Goal: Task Accomplishment & Management: Use online tool/utility

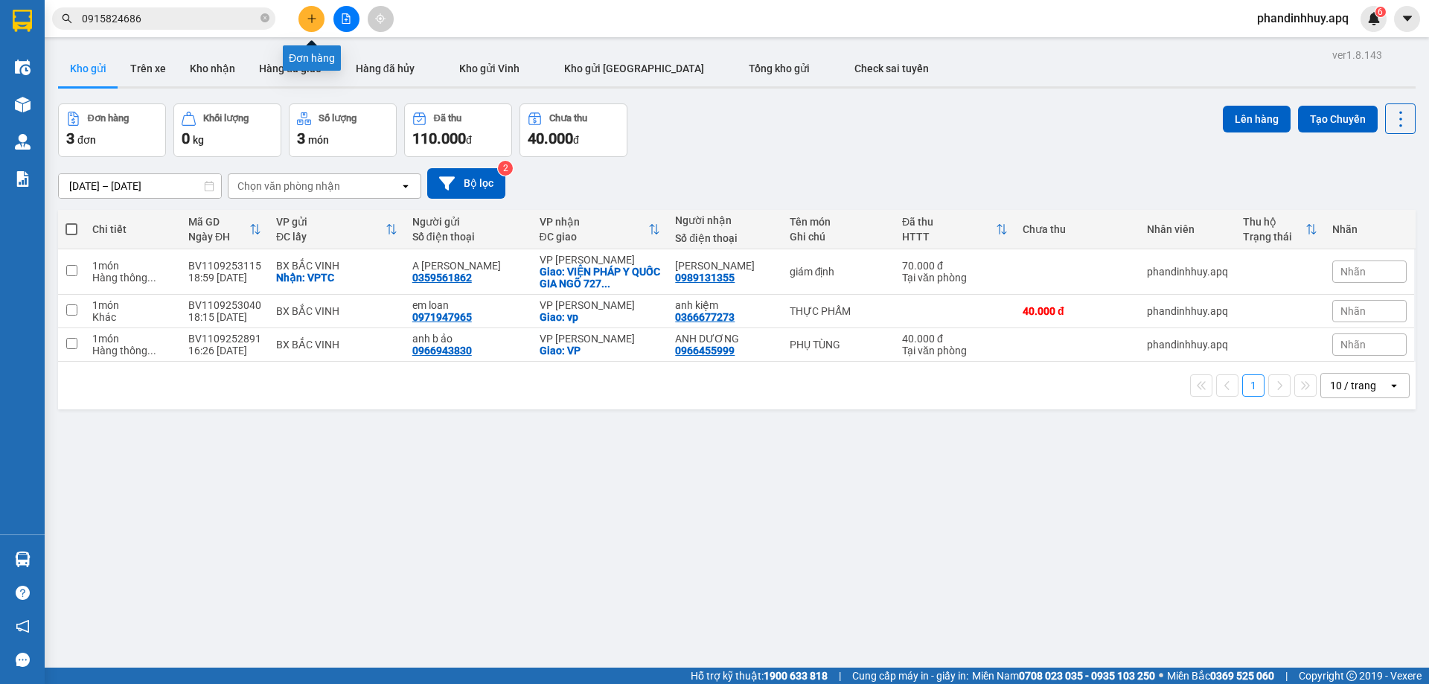
click at [310, 18] on icon "plus" at bounding box center [312, 18] width 10 height 10
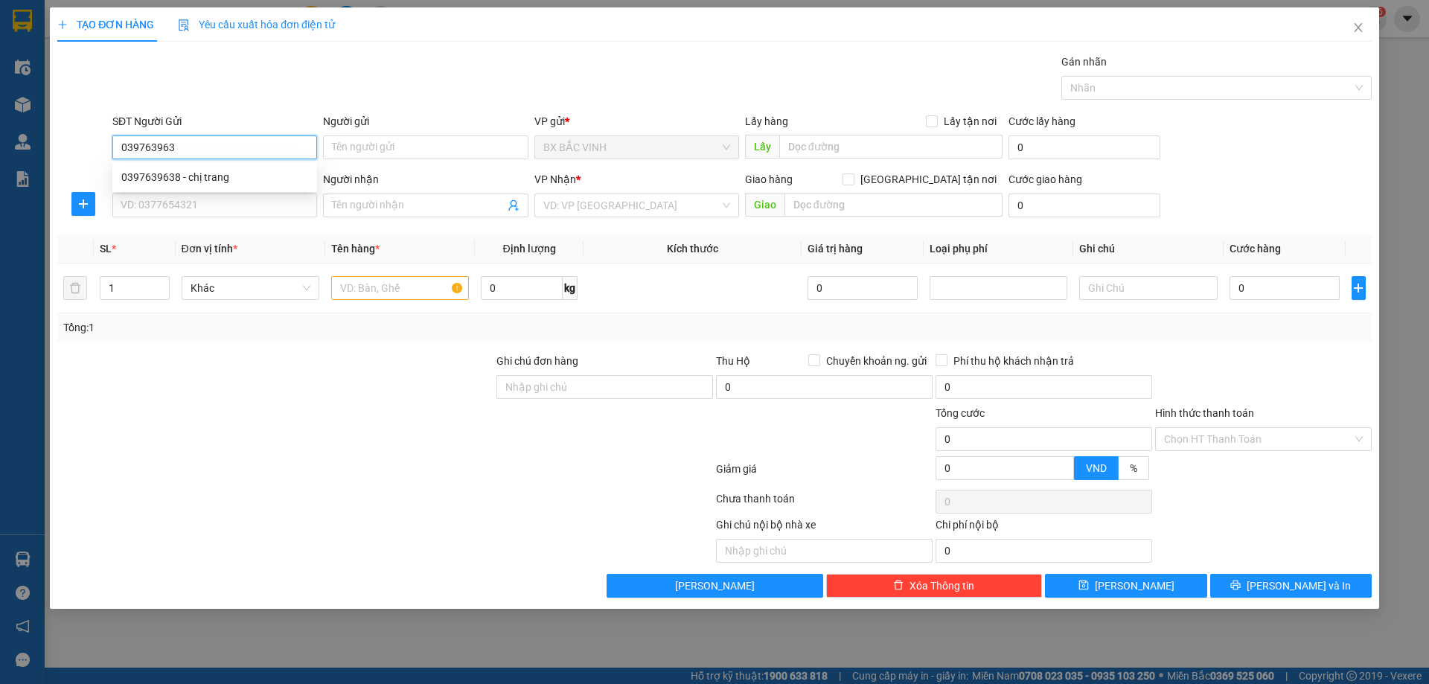
type input "0397639638"
click at [262, 173] on div "0397639638 - chị trang" at bounding box center [214, 177] width 187 height 16
type input "chị trang"
checkbox input "true"
type input "ngõ 4 đặng chánh kỷ"
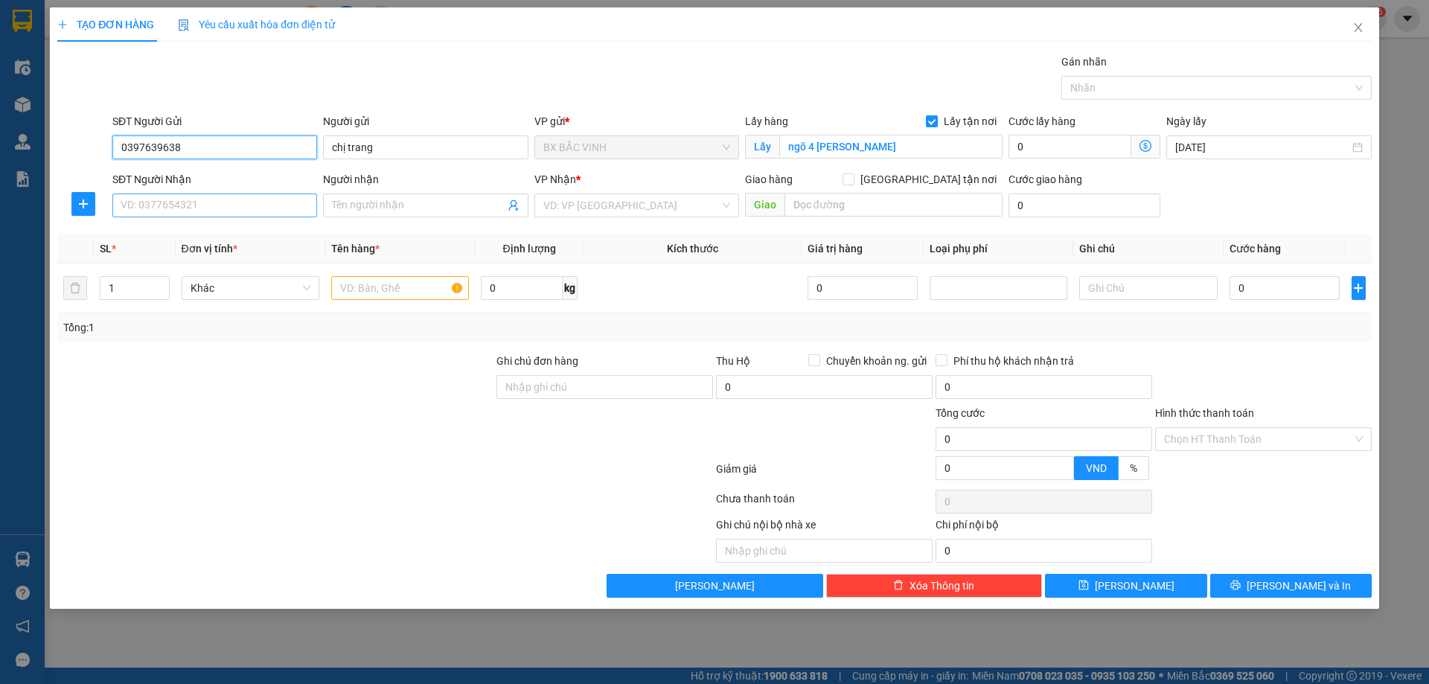
type input "0397639638"
drag, startPoint x: 263, startPoint y: 202, endPoint x: 283, endPoint y: 176, distance: 33.0
click at [263, 202] on input "SĐT Người Nhận" at bounding box center [214, 205] width 205 height 24
type input "0"
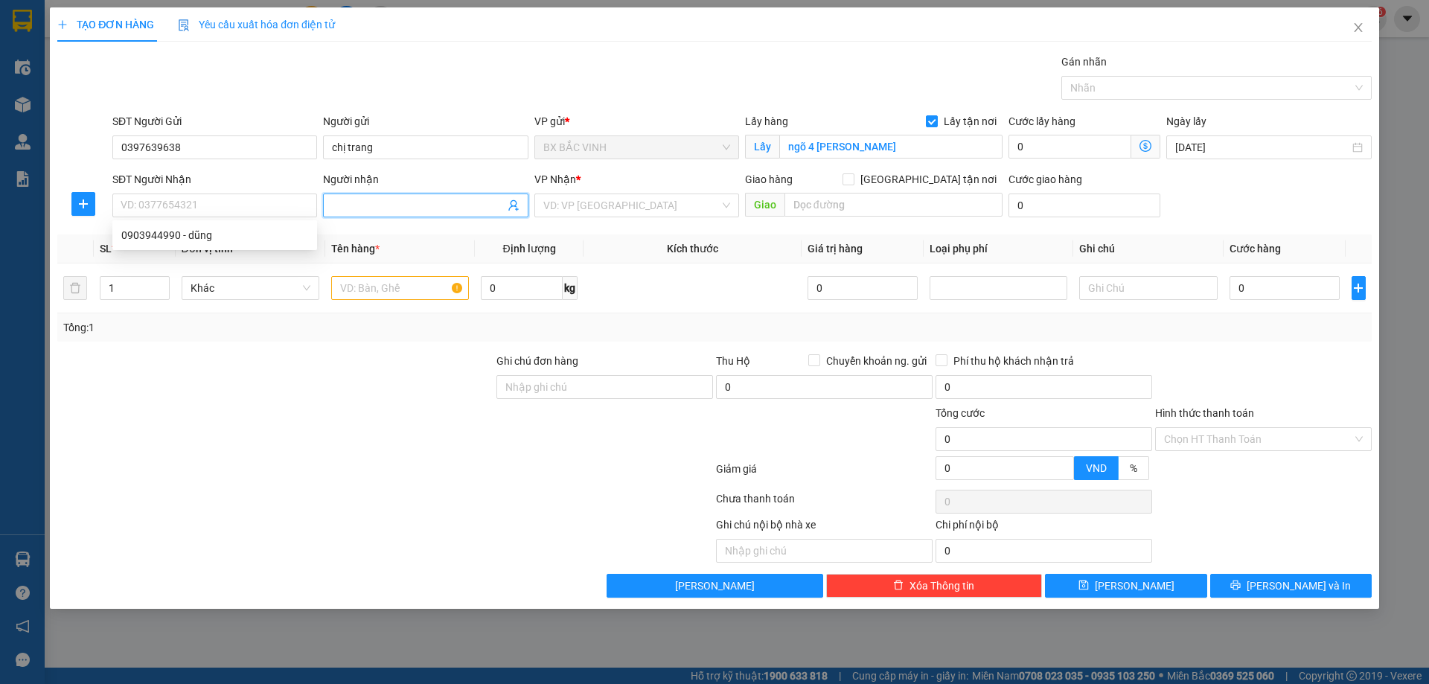
click at [513, 209] on icon "user-add" at bounding box center [514, 205] width 12 height 12
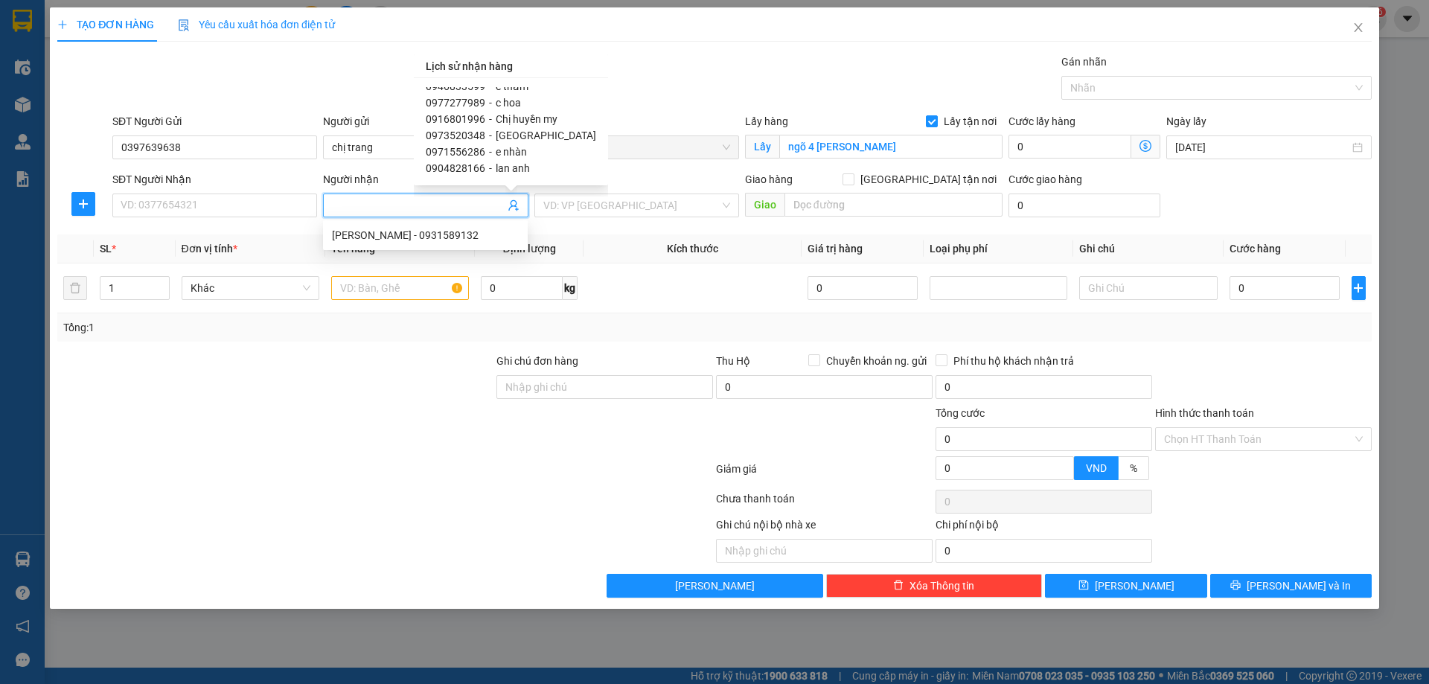
scroll to position [149, 0]
click at [203, 209] on input "SĐT Người Nhận" at bounding box center [214, 205] width 205 height 24
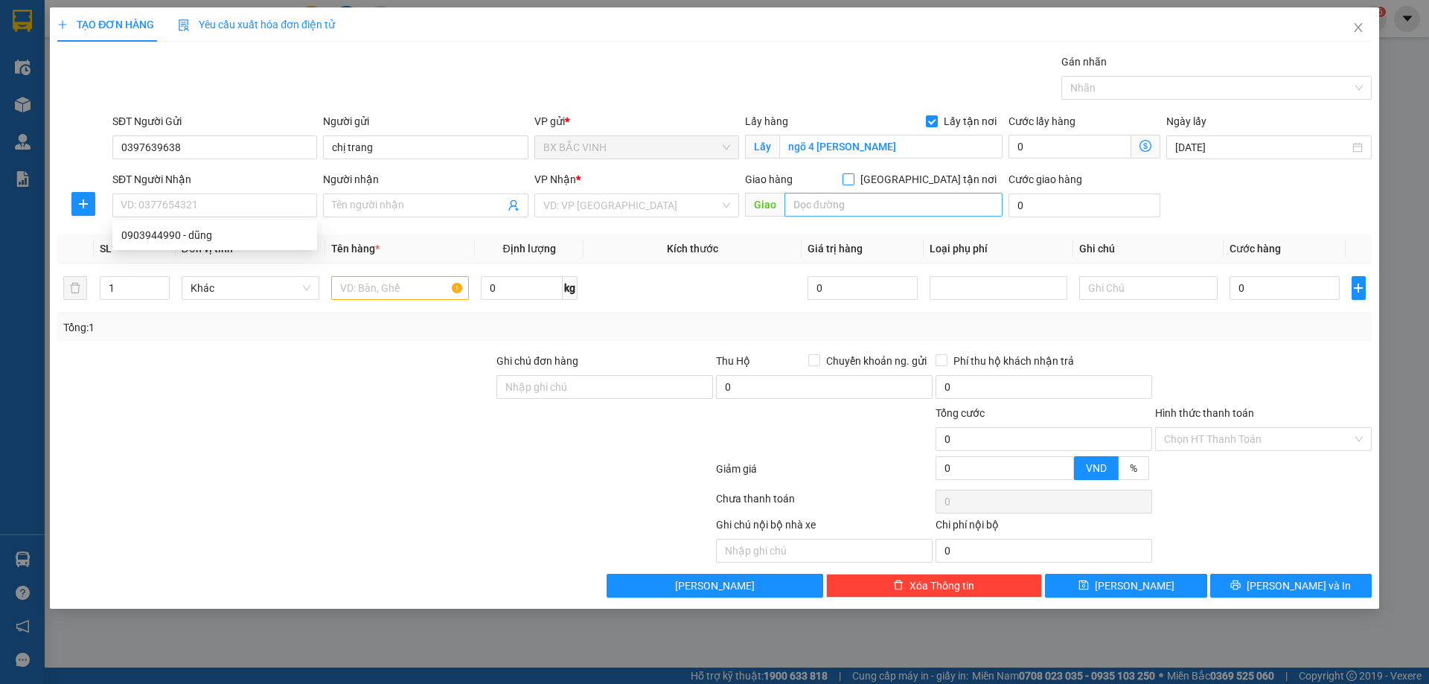
click at [853, 179] on input "Giao tận nơi" at bounding box center [847, 178] width 10 height 10
checkbox input "true"
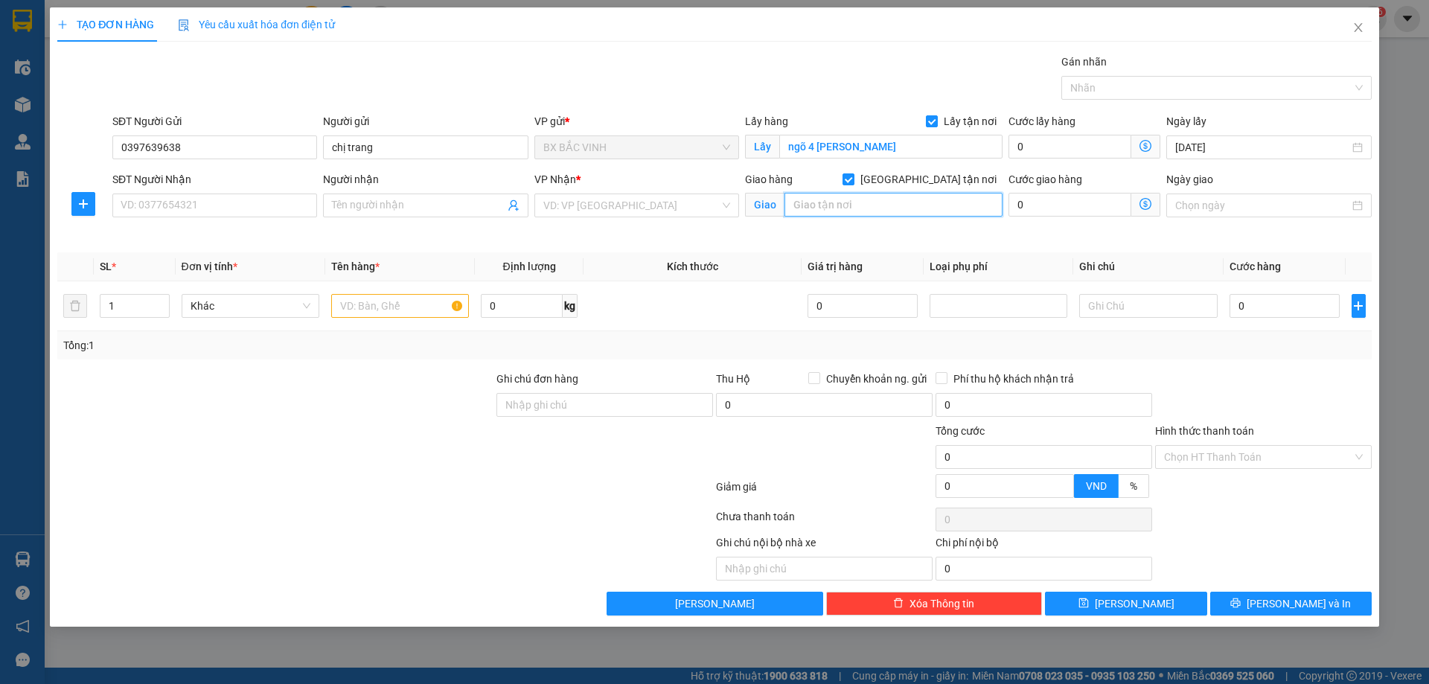
click at [922, 208] on input "text" at bounding box center [893, 205] width 218 height 24
drag, startPoint x: 366, startPoint y: 303, endPoint x: 402, endPoint y: 252, distance: 61.9
click at [371, 303] on input "text" at bounding box center [400, 306] width 138 height 24
type input "giò"
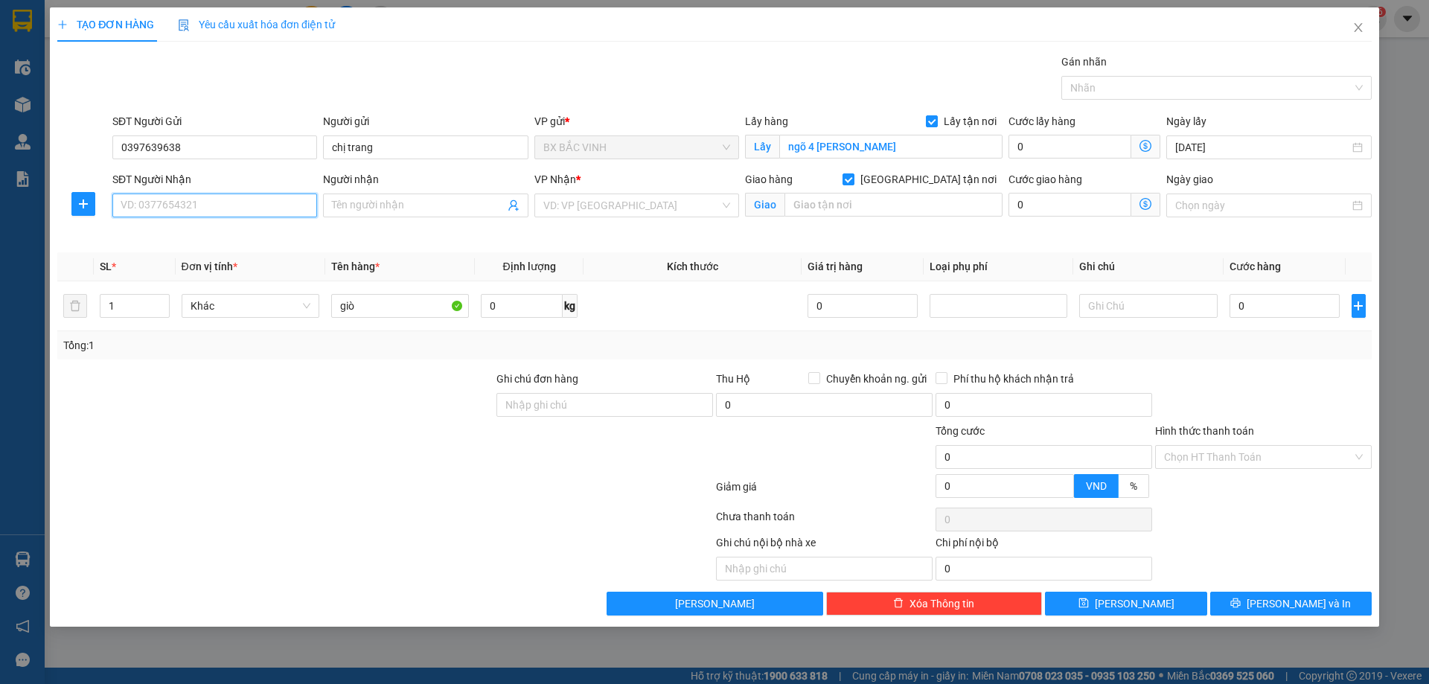
click at [142, 203] on input "SĐT Người Nhận" at bounding box center [214, 205] width 205 height 24
type input "0394125609"
click at [396, 202] on input "Người nhận" at bounding box center [418, 205] width 172 height 16
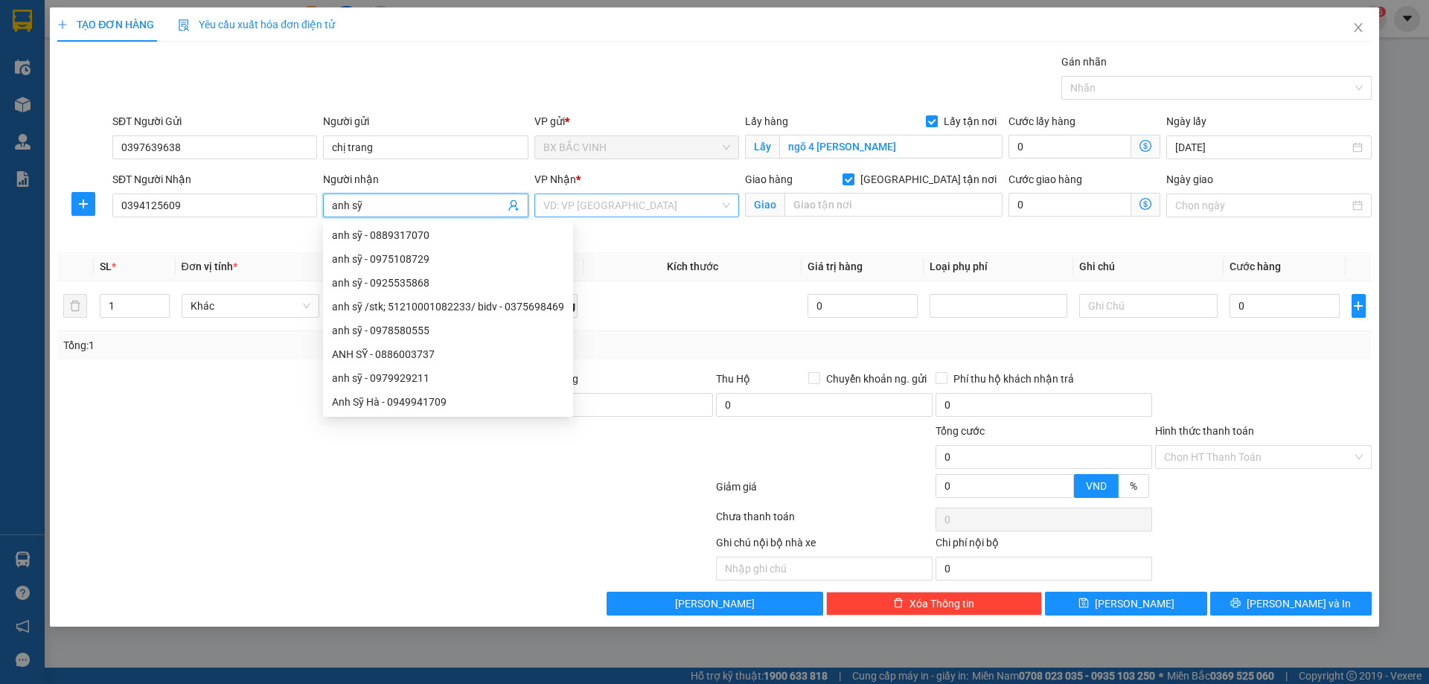
click at [722, 201] on div "VD: VP Sài Gòn" at bounding box center [636, 205] width 205 height 24
type input "anh sỹ"
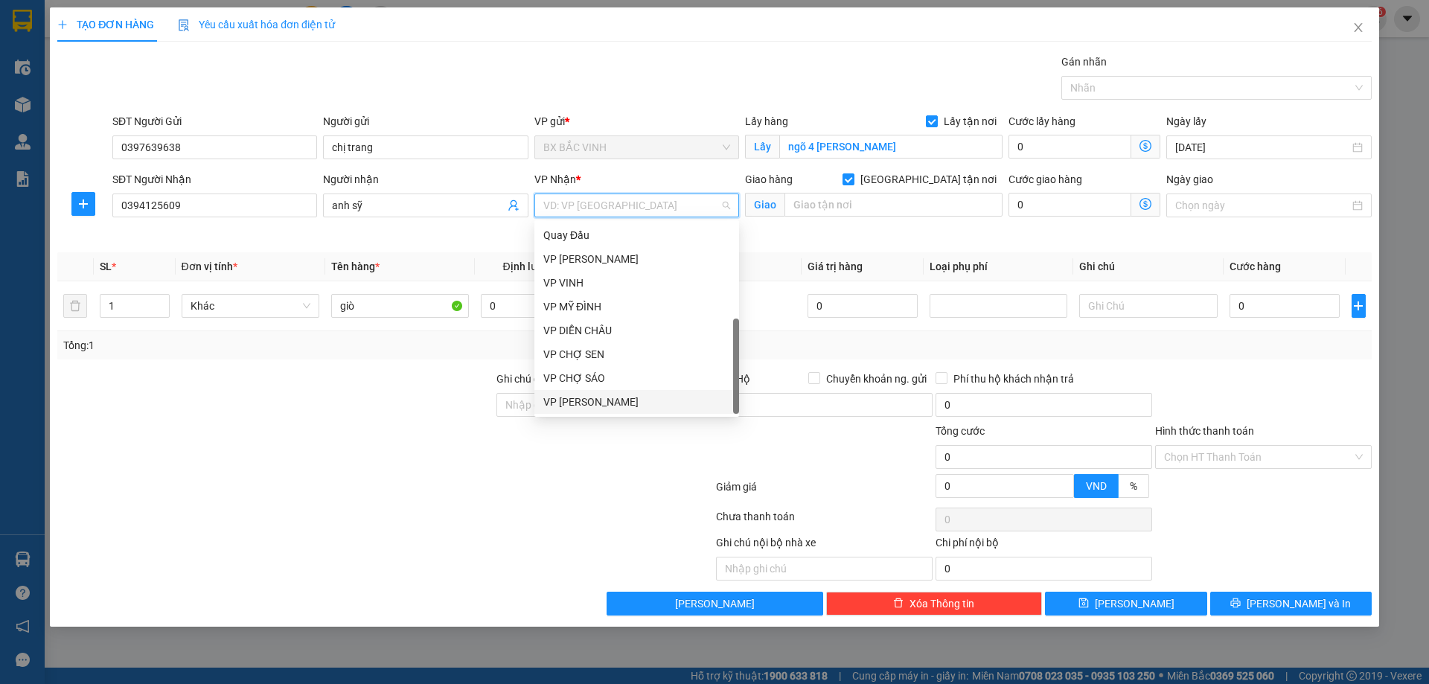
scroll to position [214, 0]
click at [611, 298] on div "VP MỸ ĐÌNH" at bounding box center [636, 307] width 205 height 24
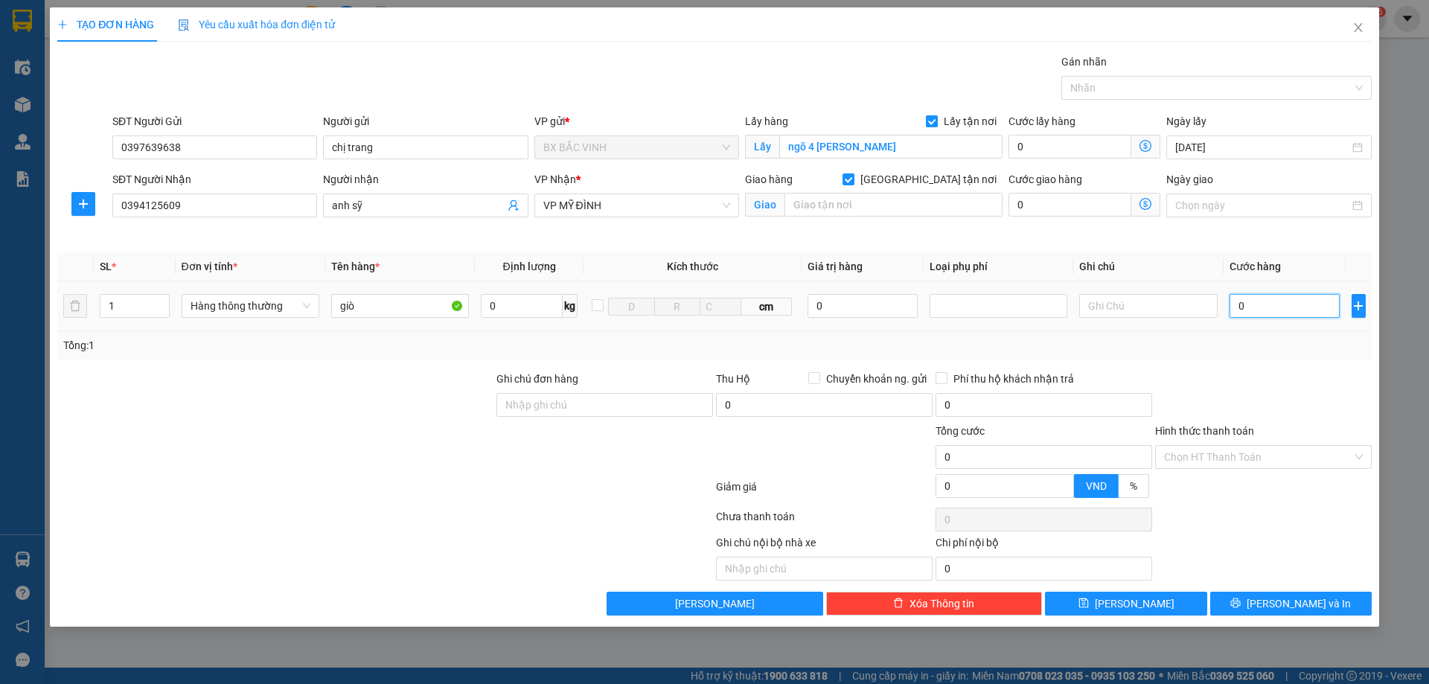
click at [1305, 296] on input "0" at bounding box center [1284, 306] width 111 height 24
type input "4"
type input "40"
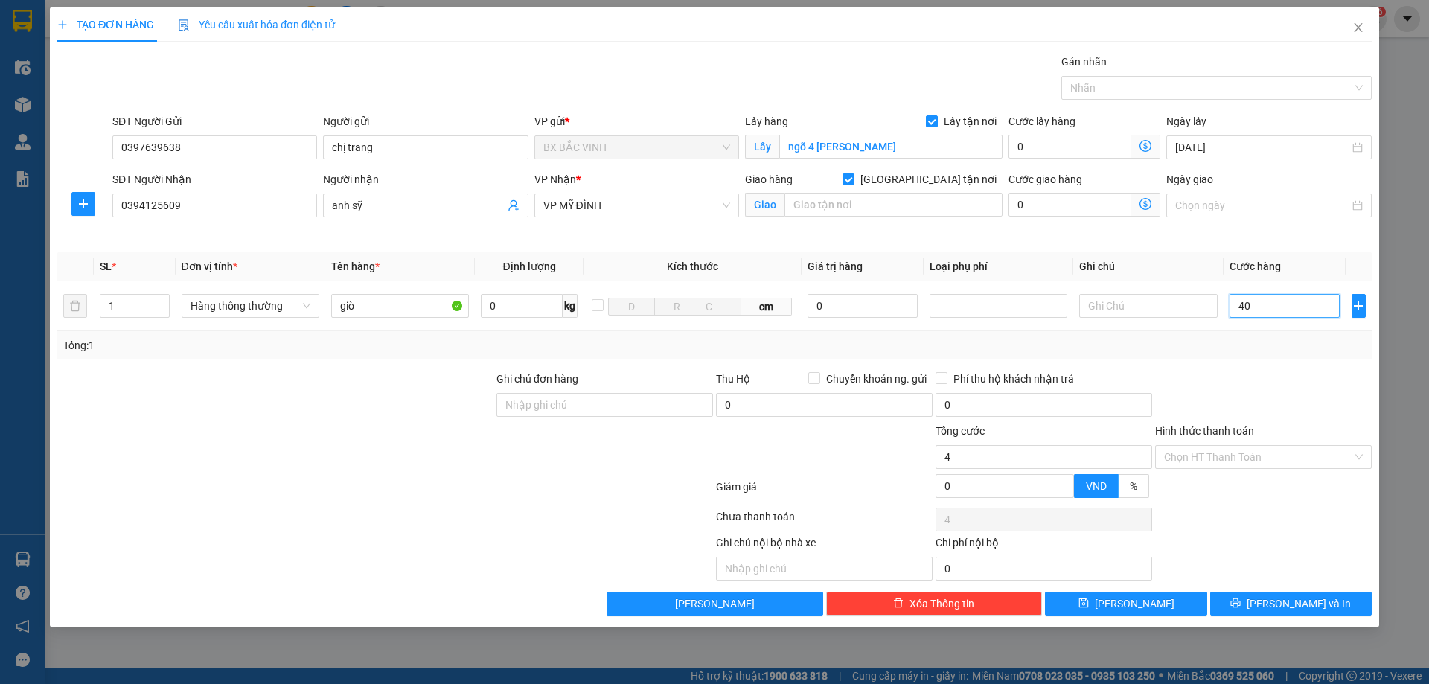
type input "40"
type input "400"
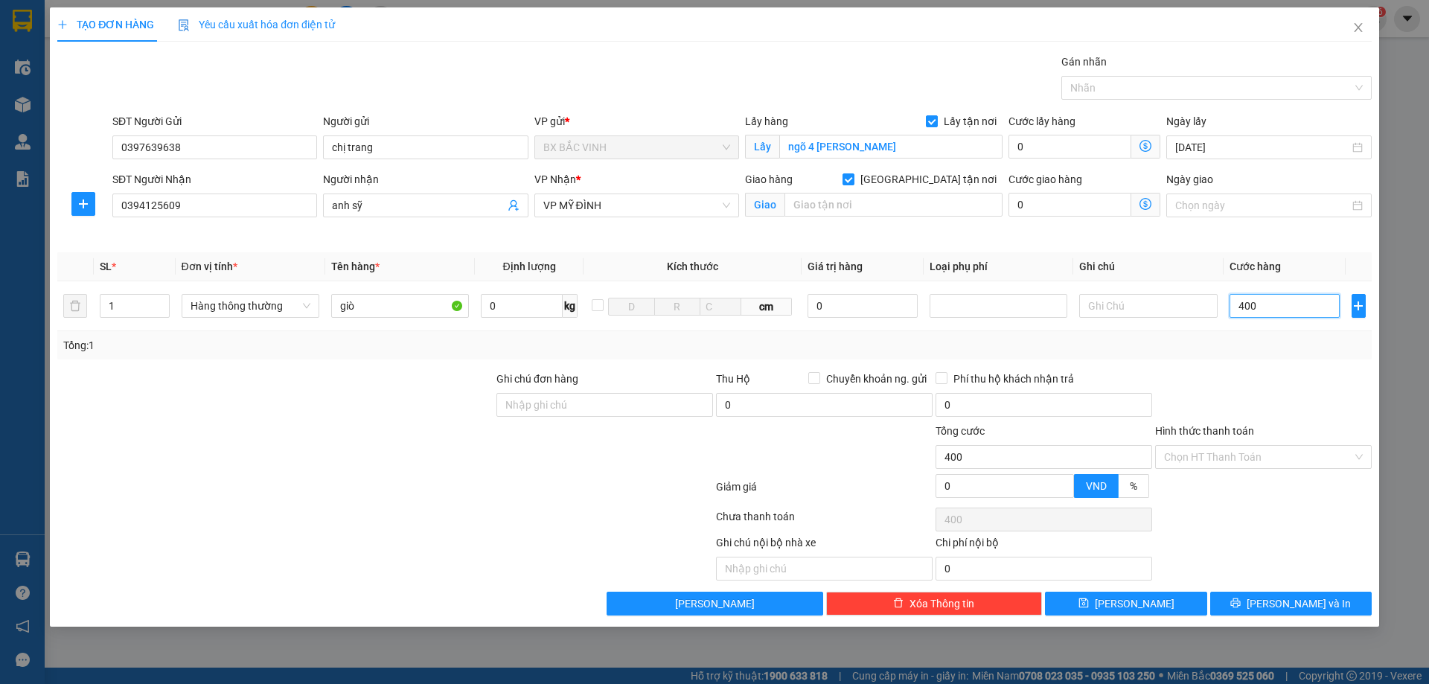
type input "4.000"
type input "40.000"
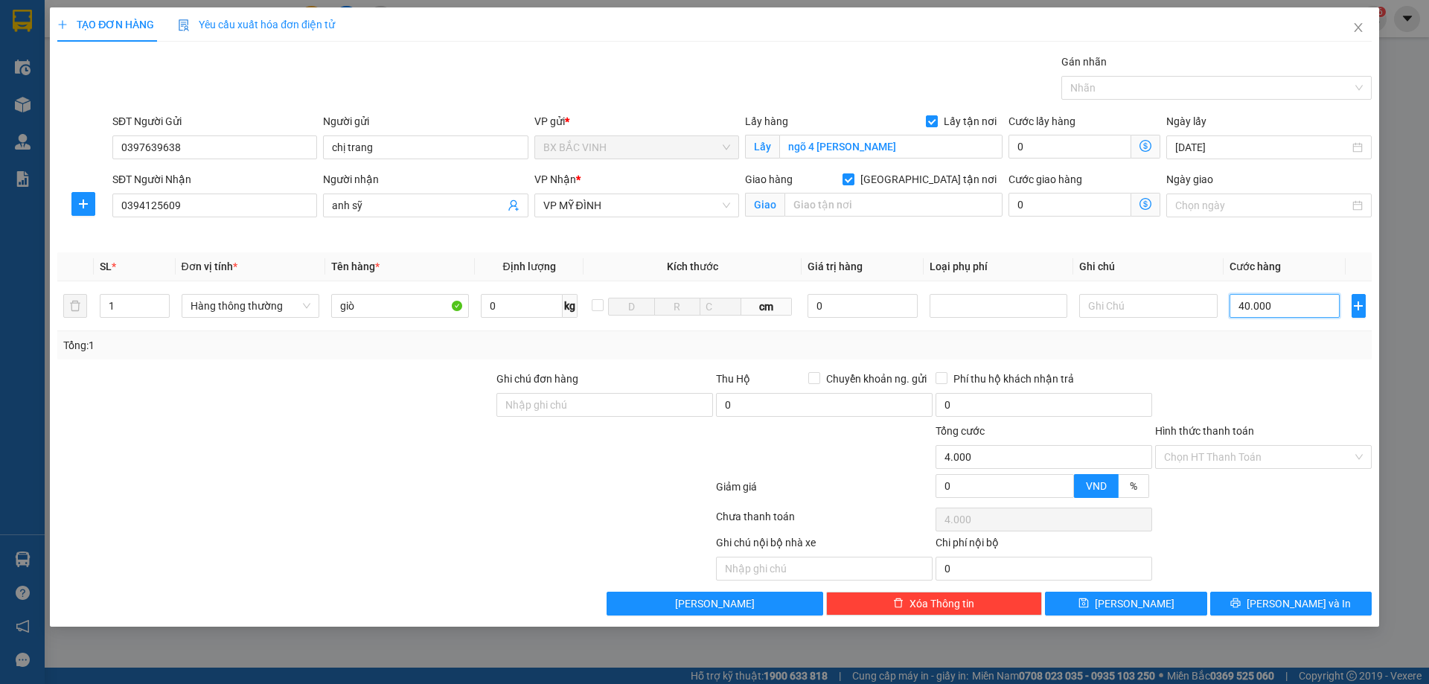
type input "40.000"
click at [1278, 606] on span "Lưu và In" at bounding box center [1298, 603] width 104 height 16
click at [909, 207] on input "text" at bounding box center [893, 205] width 218 height 24
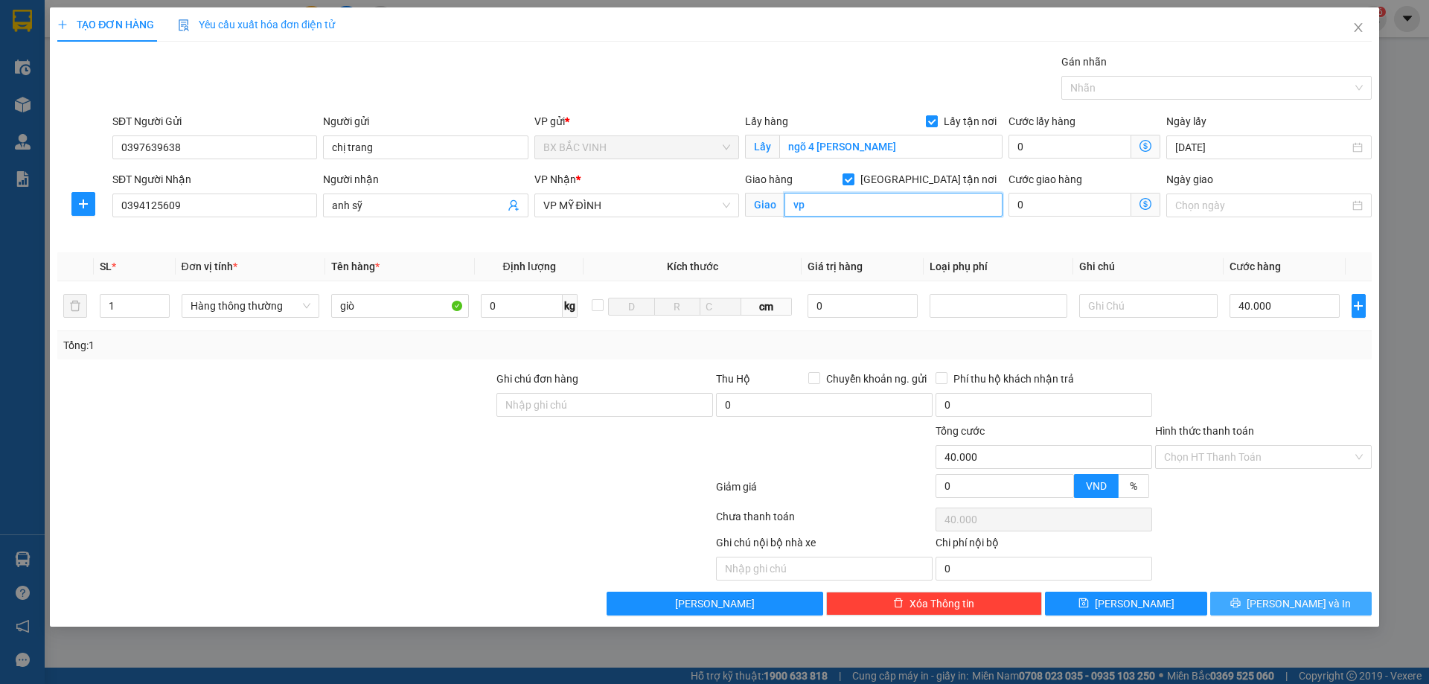
type input "vp"
click at [1302, 606] on span "Lưu và In" at bounding box center [1298, 603] width 104 height 16
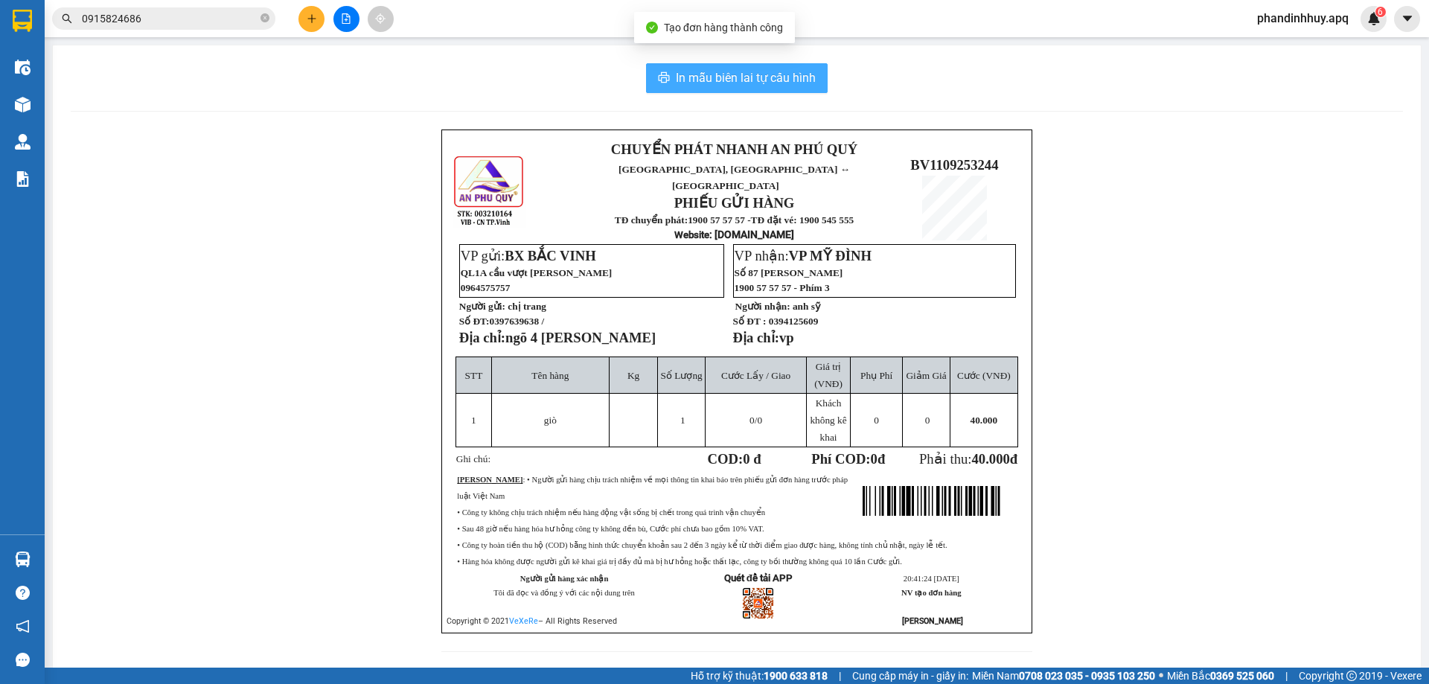
click at [766, 68] on span "In mẫu biên lai tự cấu hình" at bounding box center [746, 77] width 140 height 19
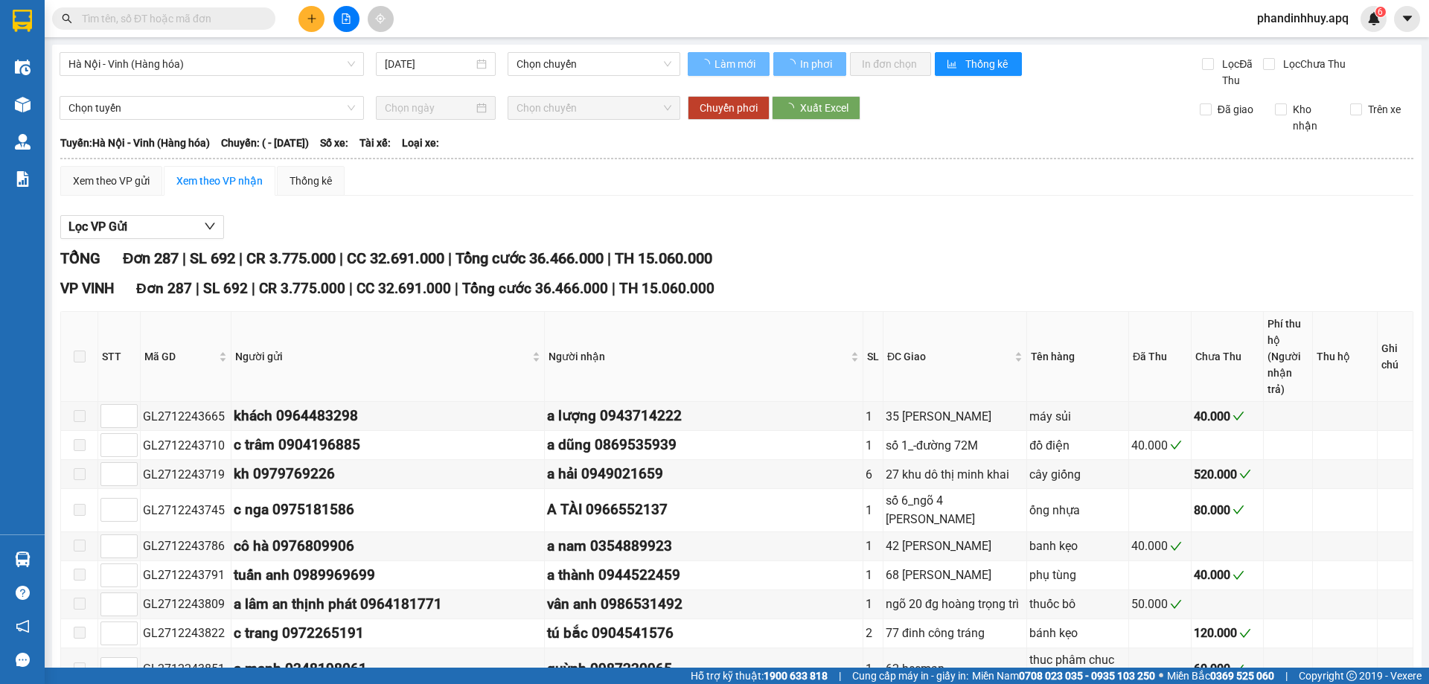
click at [1299, 20] on span "phandinhhuy.apq" at bounding box center [1302, 18] width 115 height 19
click at [1292, 11] on span "phandinhhuy.apq" at bounding box center [1302, 18] width 115 height 19
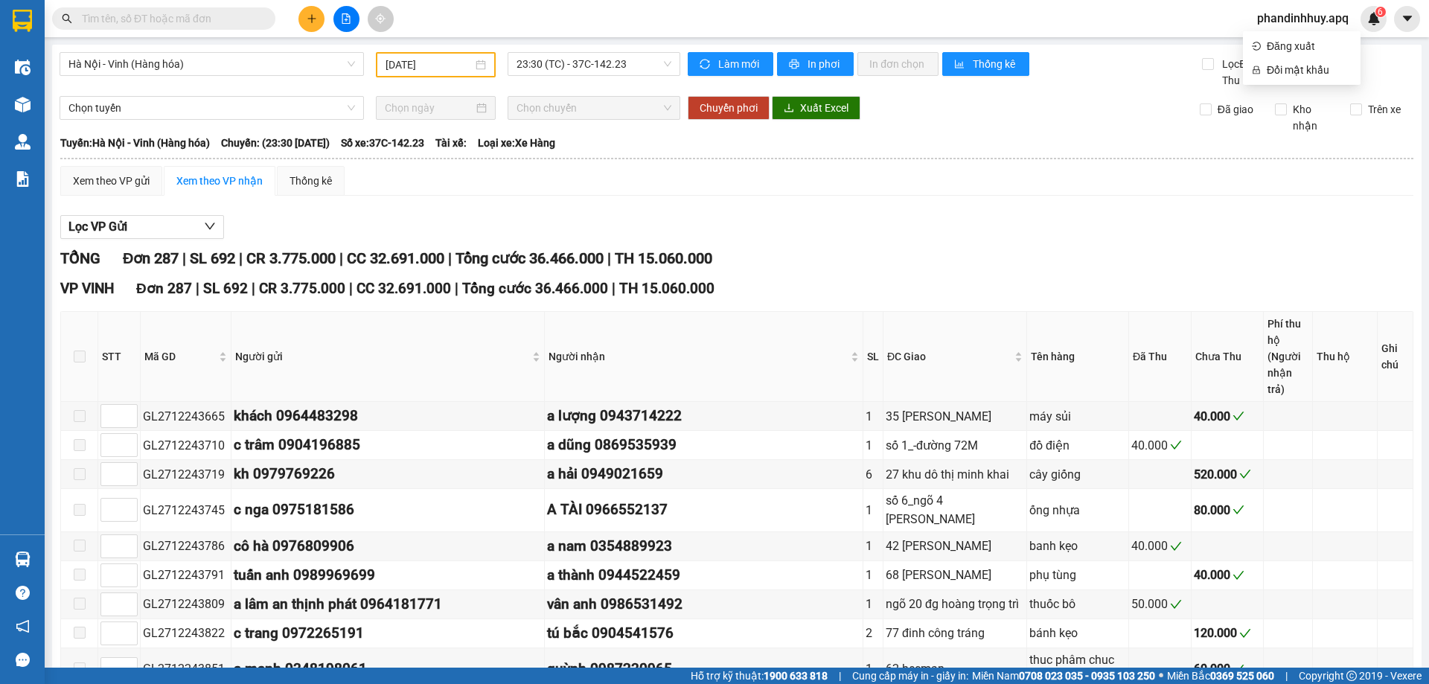
type input "27/12/2024"
click at [1289, 19] on span "phandinhhuy.apq" at bounding box center [1302, 18] width 115 height 19
click at [1283, 51] on span "Đăng xuất" at bounding box center [1309, 46] width 85 height 16
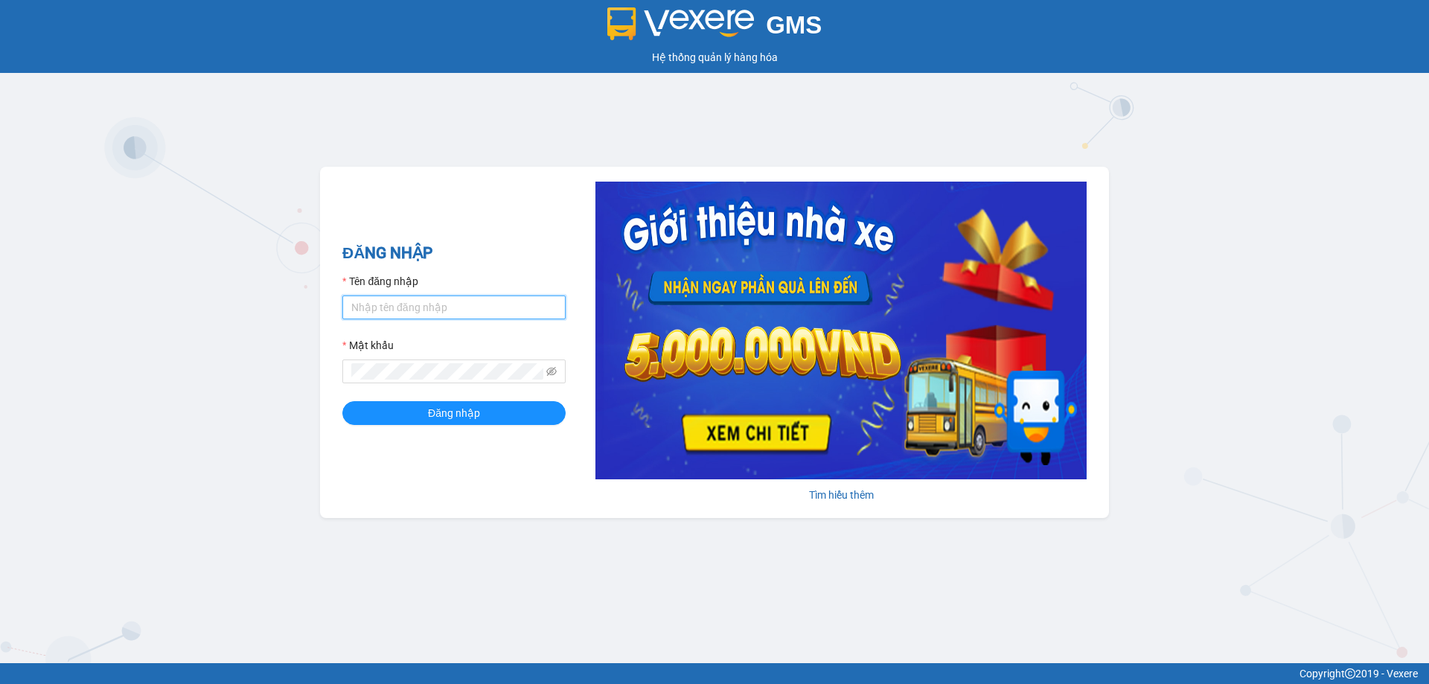
click at [462, 298] on input "Tên đăng nhập" at bounding box center [453, 307] width 223 height 24
type input "phandinhhuy.apq"
click at [342, 401] on button "Đăng nhập" at bounding box center [453, 413] width 223 height 24
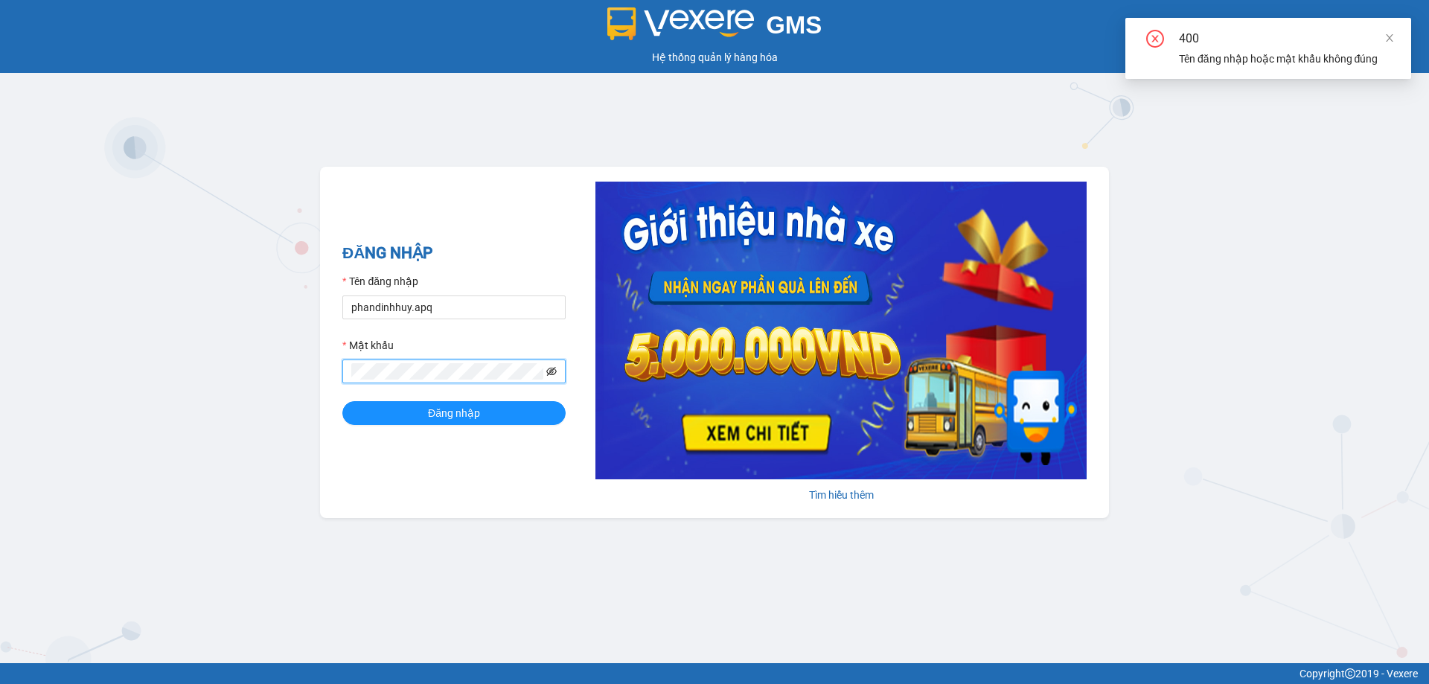
click at [551, 372] on icon "eye-invisible" at bounding box center [551, 371] width 10 height 9
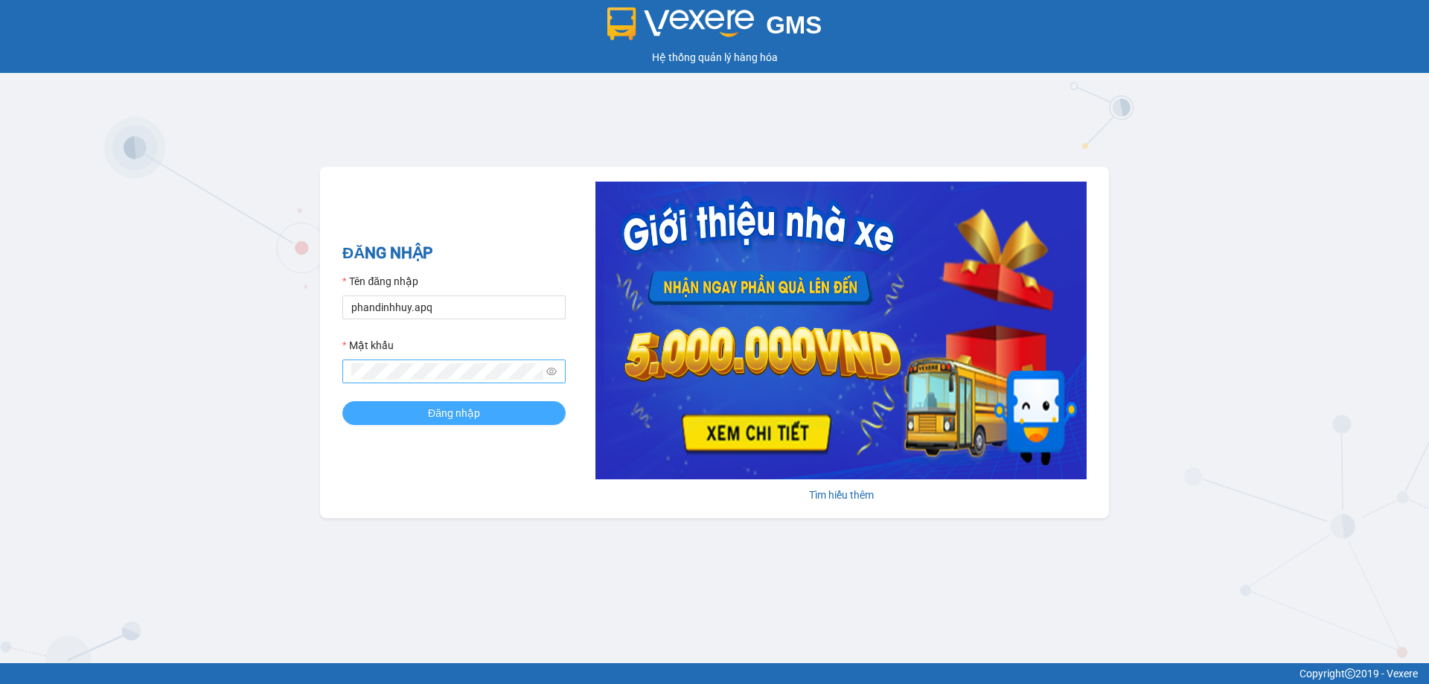
click at [481, 403] on button "Đăng nhập" at bounding box center [453, 413] width 223 height 24
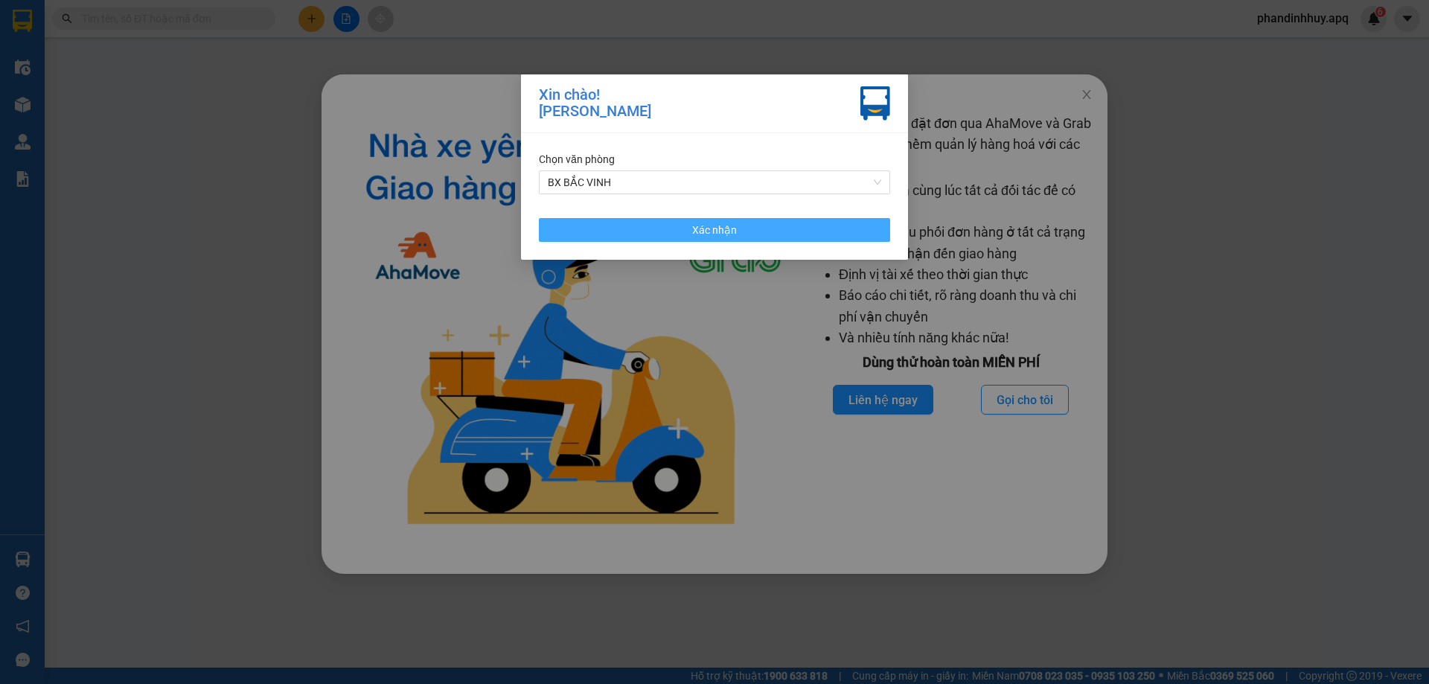
click at [749, 227] on button "Xác nhận" at bounding box center [714, 230] width 351 height 24
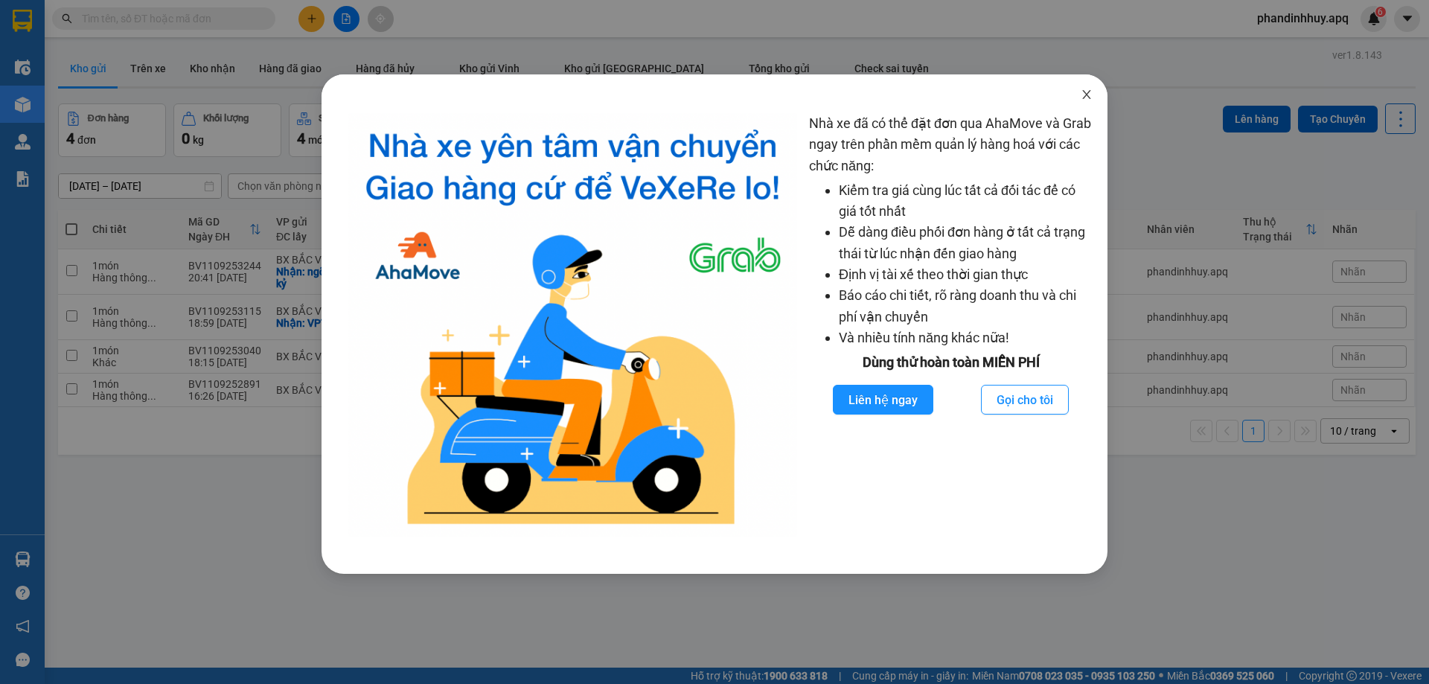
click at [1089, 92] on icon "close" at bounding box center [1086, 94] width 8 height 9
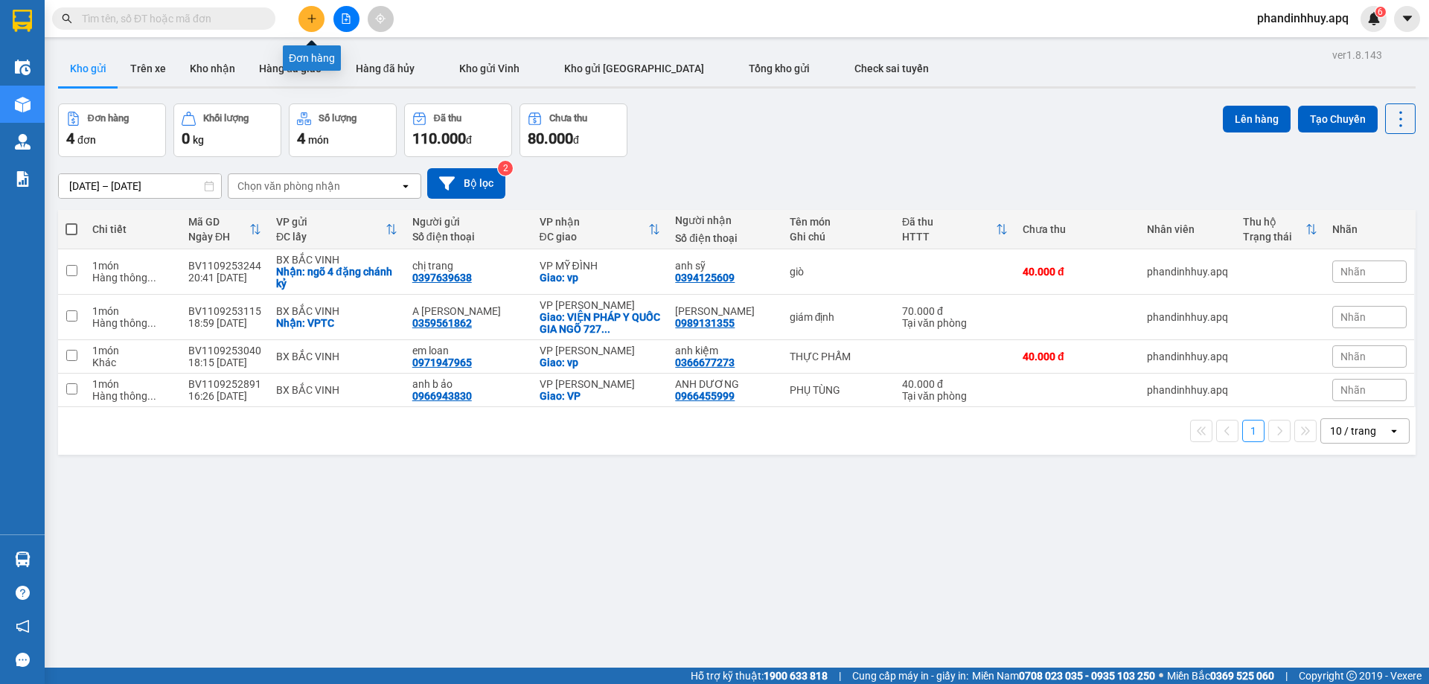
click at [304, 16] on button at bounding box center [311, 19] width 26 height 26
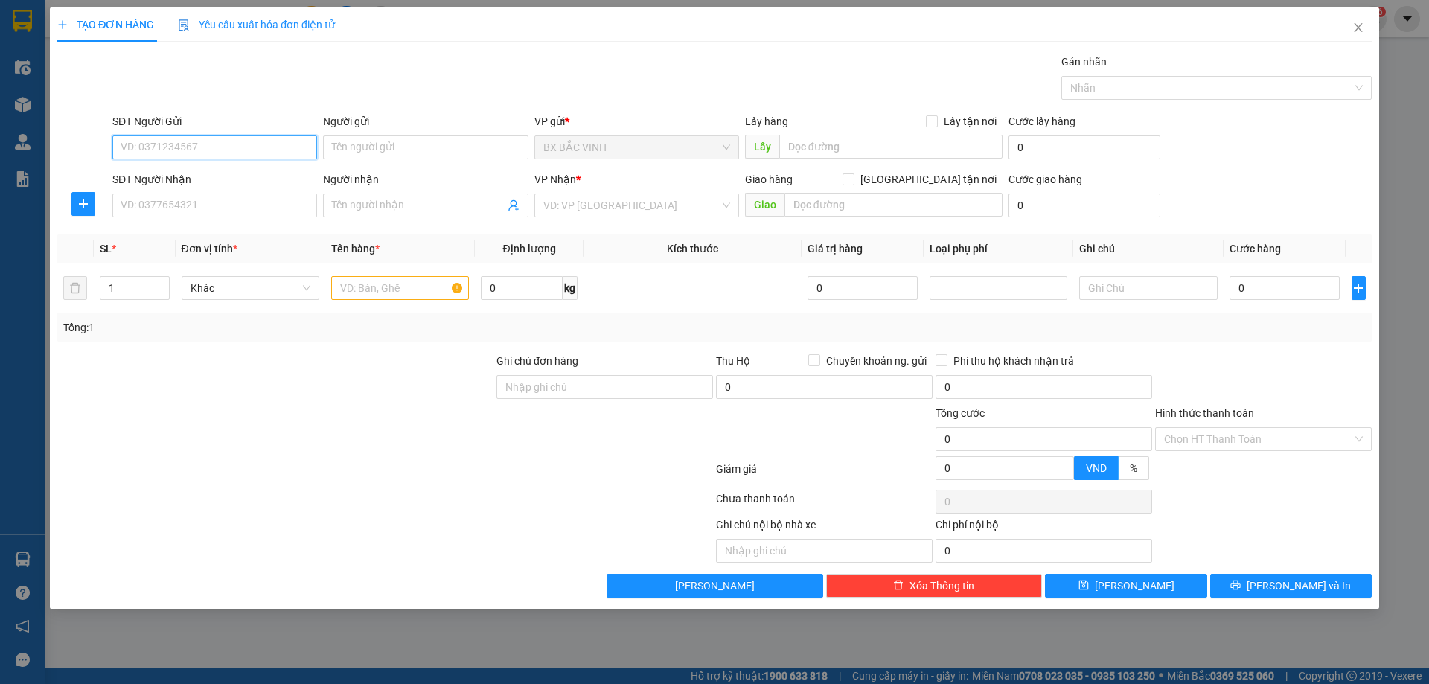
drag, startPoint x: 178, startPoint y: 140, endPoint x: 159, endPoint y: 29, distance: 112.6
click at [167, 129] on div "SĐT Người Gửi VD: 0371234567" at bounding box center [214, 139] width 205 height 52
type input "0982955662"
click at [215, 182] on div "0982955662 - anh diễn" at bounding box center [214, 177] width 187 height 16
type input "anh diễn"
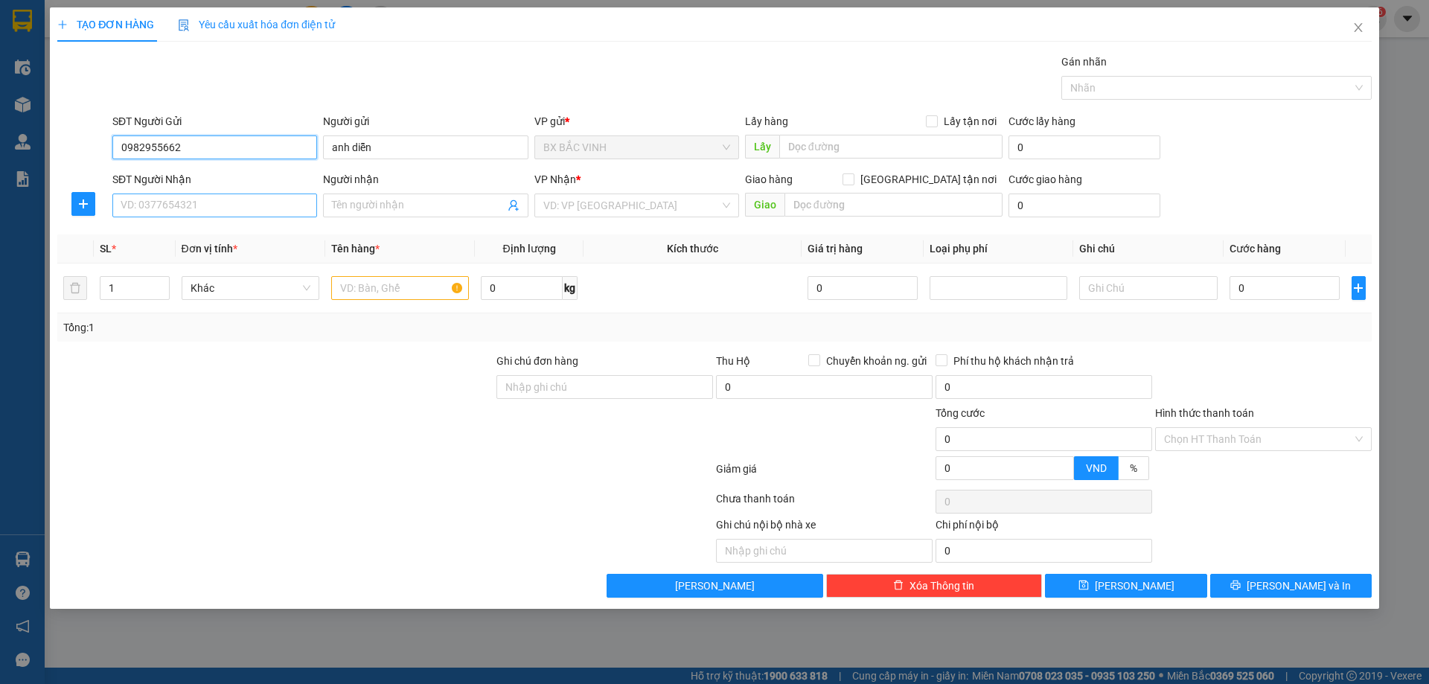
type input "0982955662"
click at [193, 217] on input "SĐT Người Nhận" at bounding box center [214, 205] width 205 height 24
type input "0912204204"
click at [228, 232] on div "0912204204 - anh quý" at bounding box center [214, 235] width 187 height 16
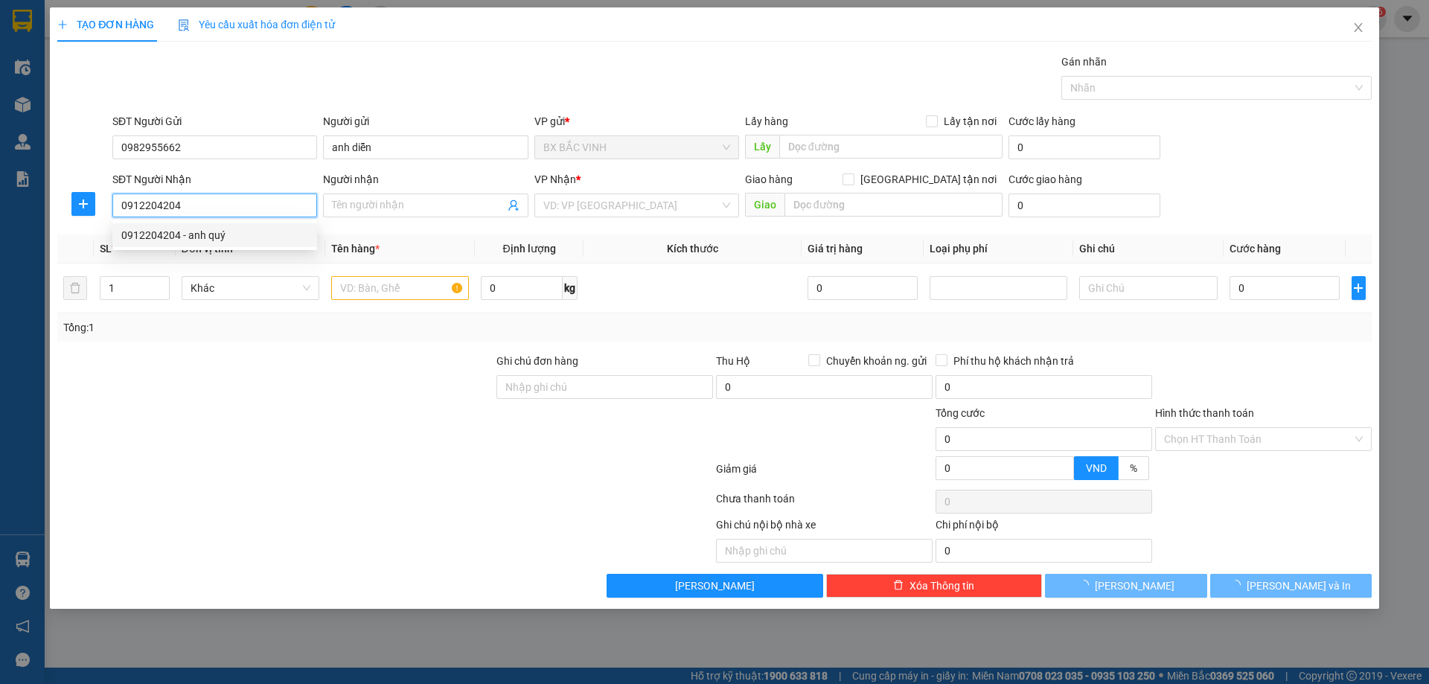
type input "anh quý"
checkbox input "true"
type input "v p"
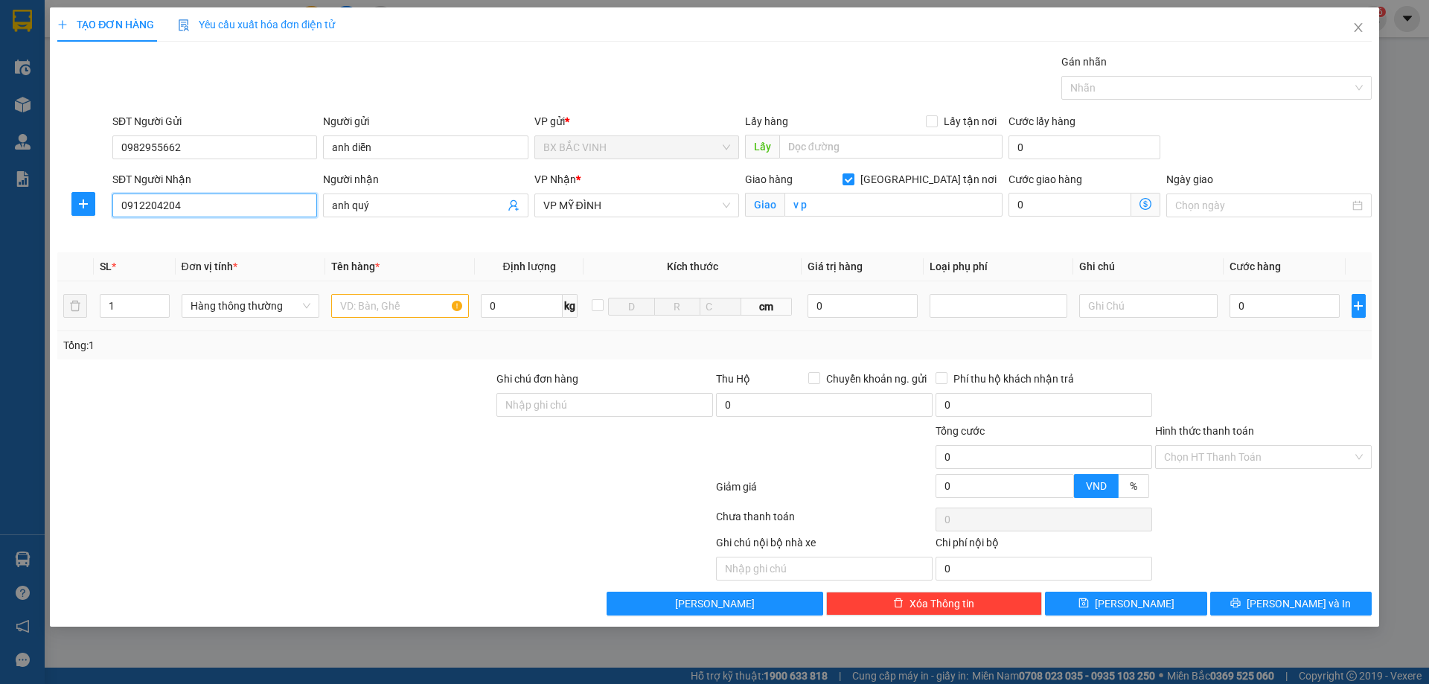
type input "0912204204"
click at [377, 314] on input "text" at bounding box center [400, 306] width 138 height 24
type input "phụ tùng"
click at [1277, 314] on input "0" at bounding box center [1284, 306] width 111 height 24
type input "4"
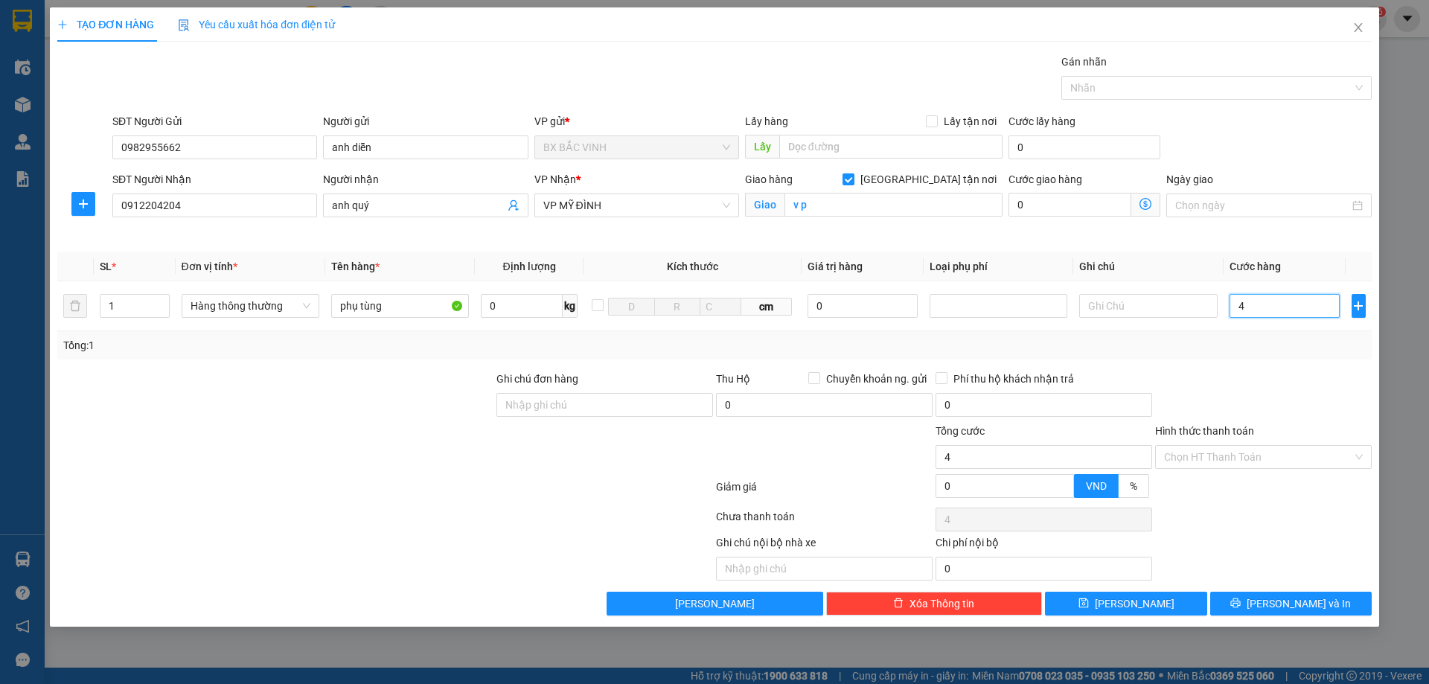
type input "4"
type input "40"
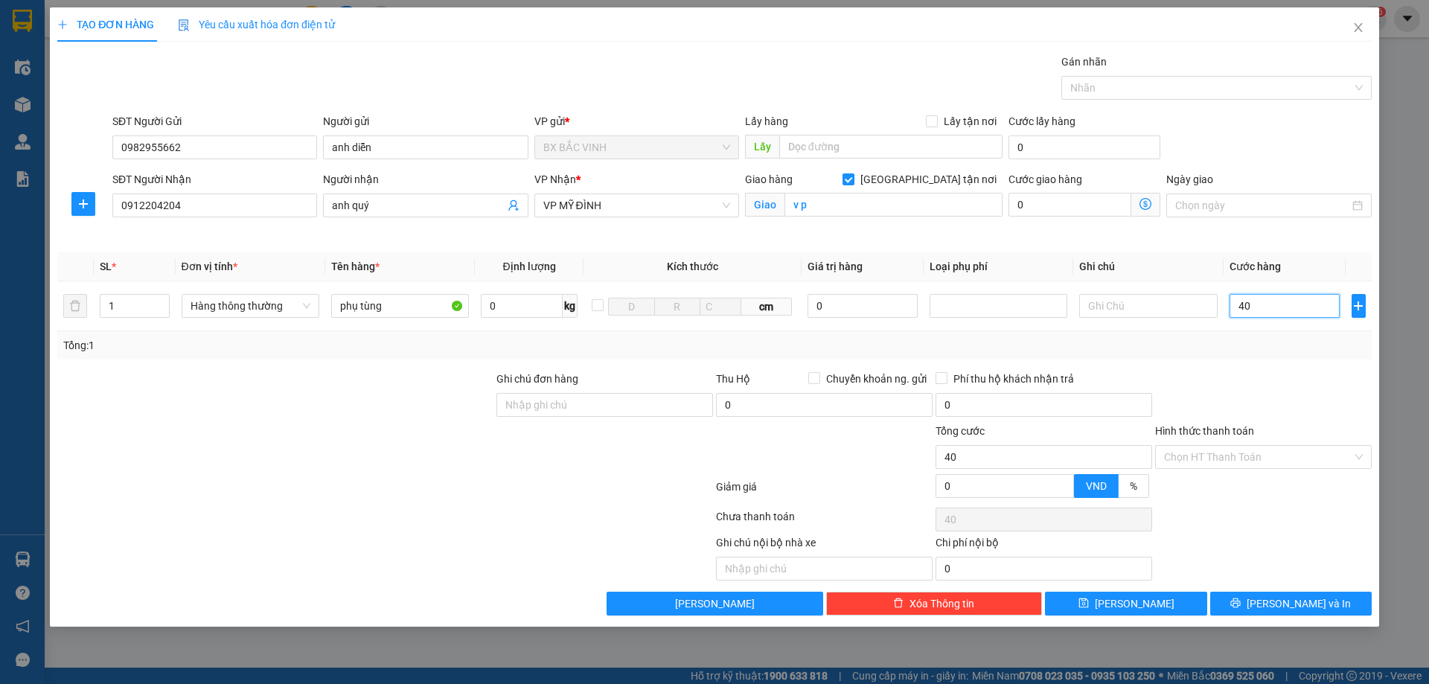
type input "400"
type input "4.000"
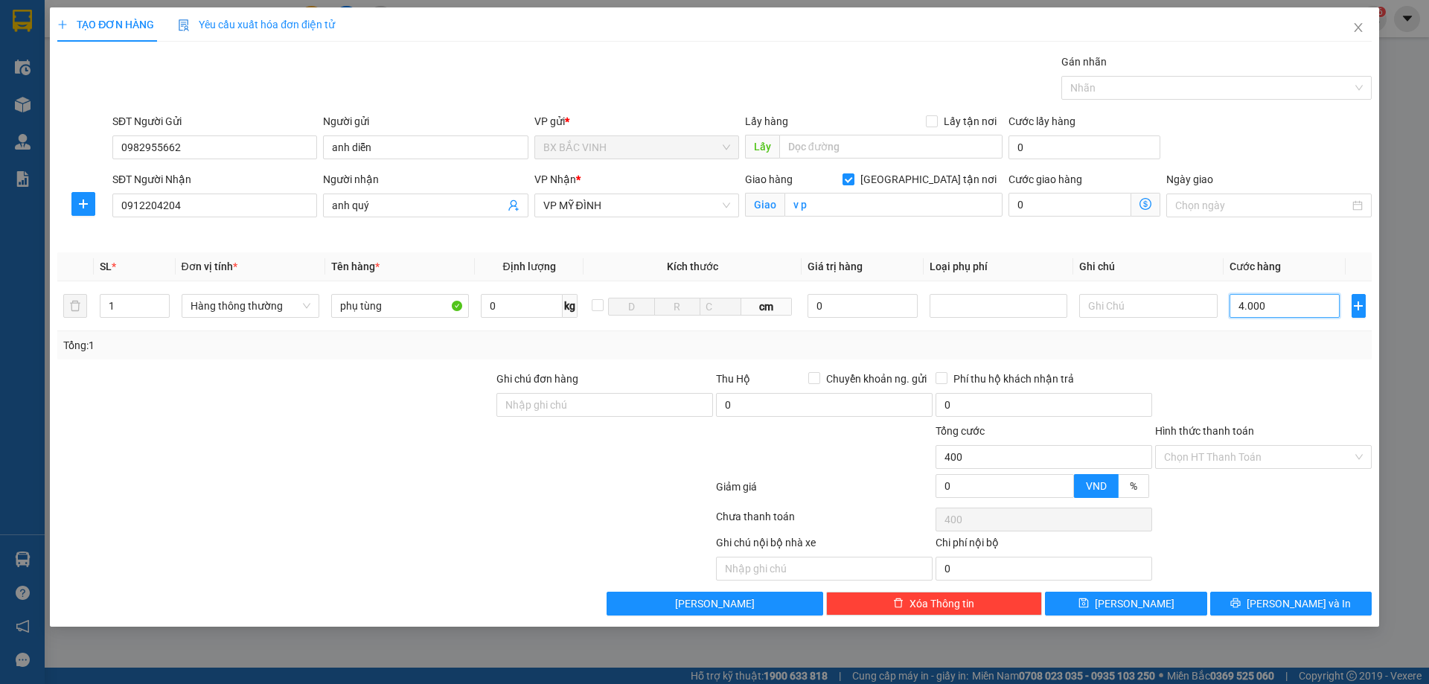
type input "4.000"
type input "40.000"
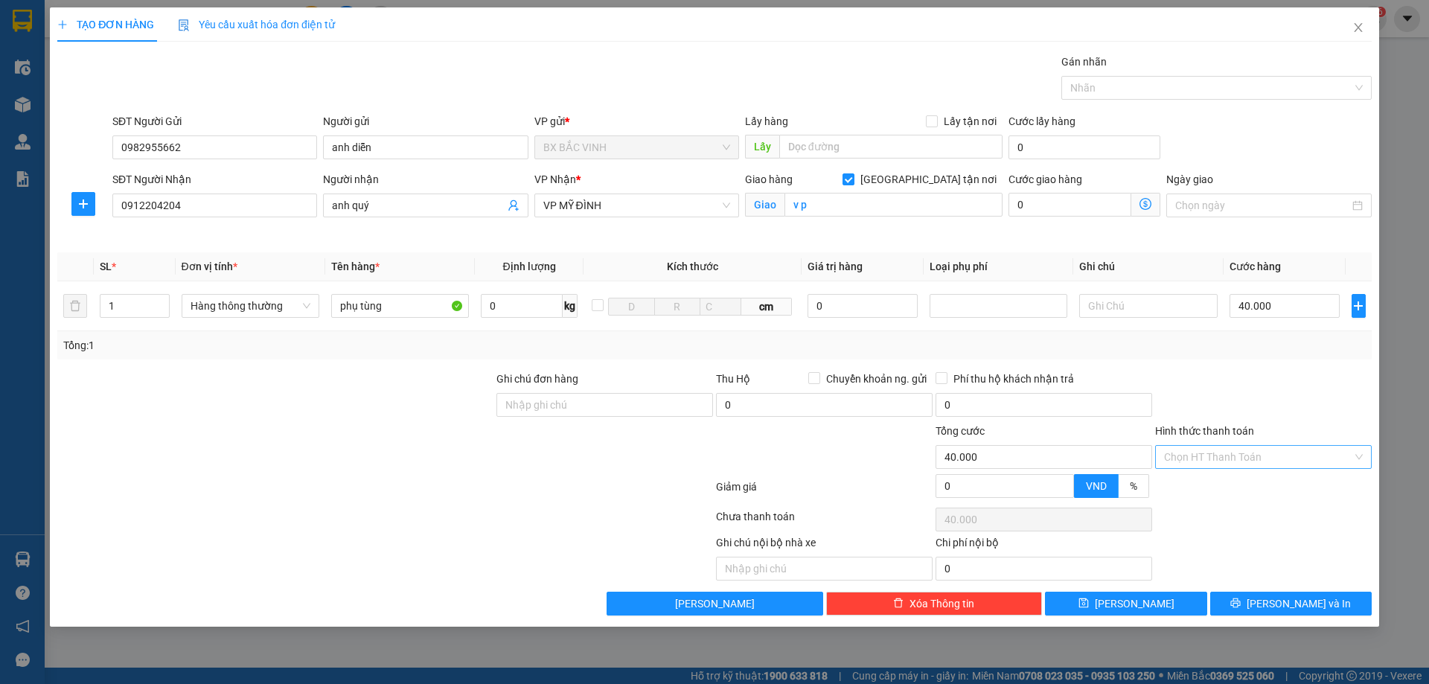
click at [1277, 457] on input "Hình thức thanh toán" at bounding box center [1258, 457] width 188 height 22
click at [1262, 480] on div "Tại văn phòng" at bounding box center [1263, 486] width 199 height 16
type input "0"
click at [1293, 596] on span "Lưu và In" at bounding box center [1298, 603] width 104 height 16
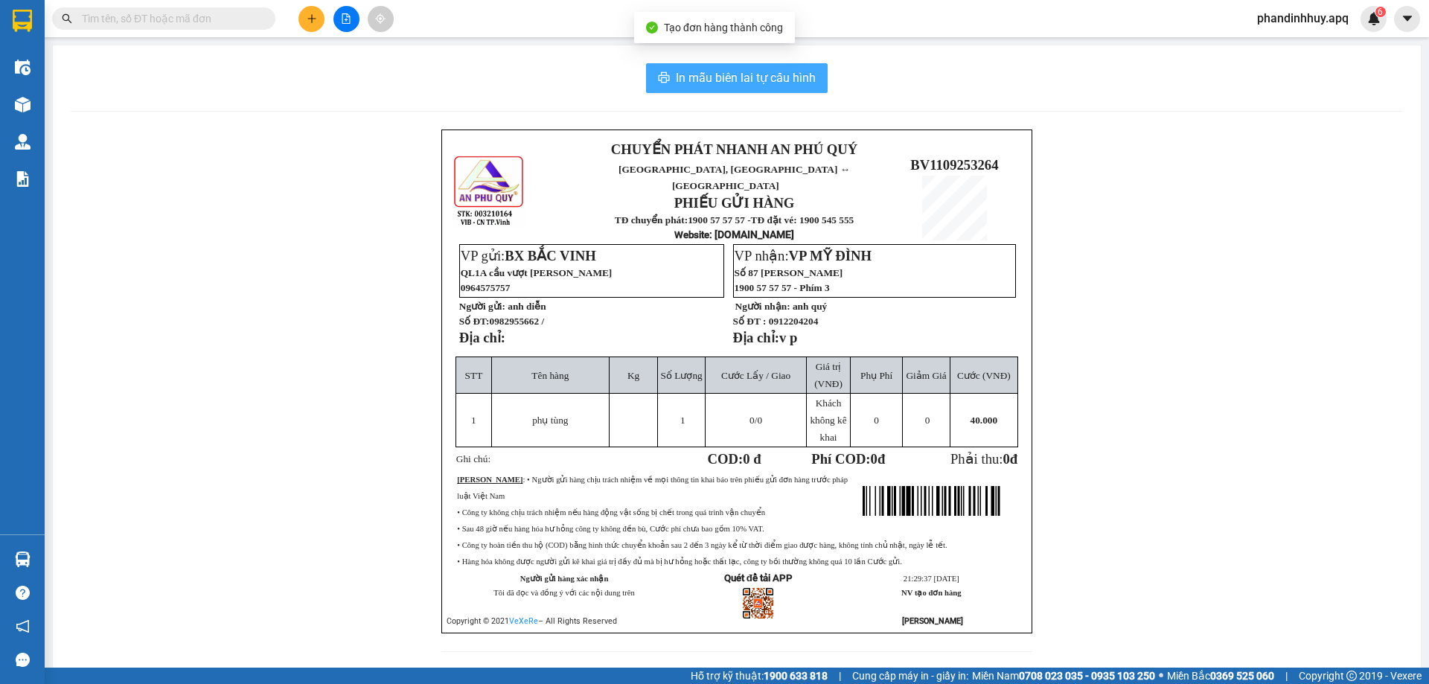
click at [760, 78] on span "In mẫu biên lai tự cấu hình" at bounding box center [746, 77] width 140 height 19
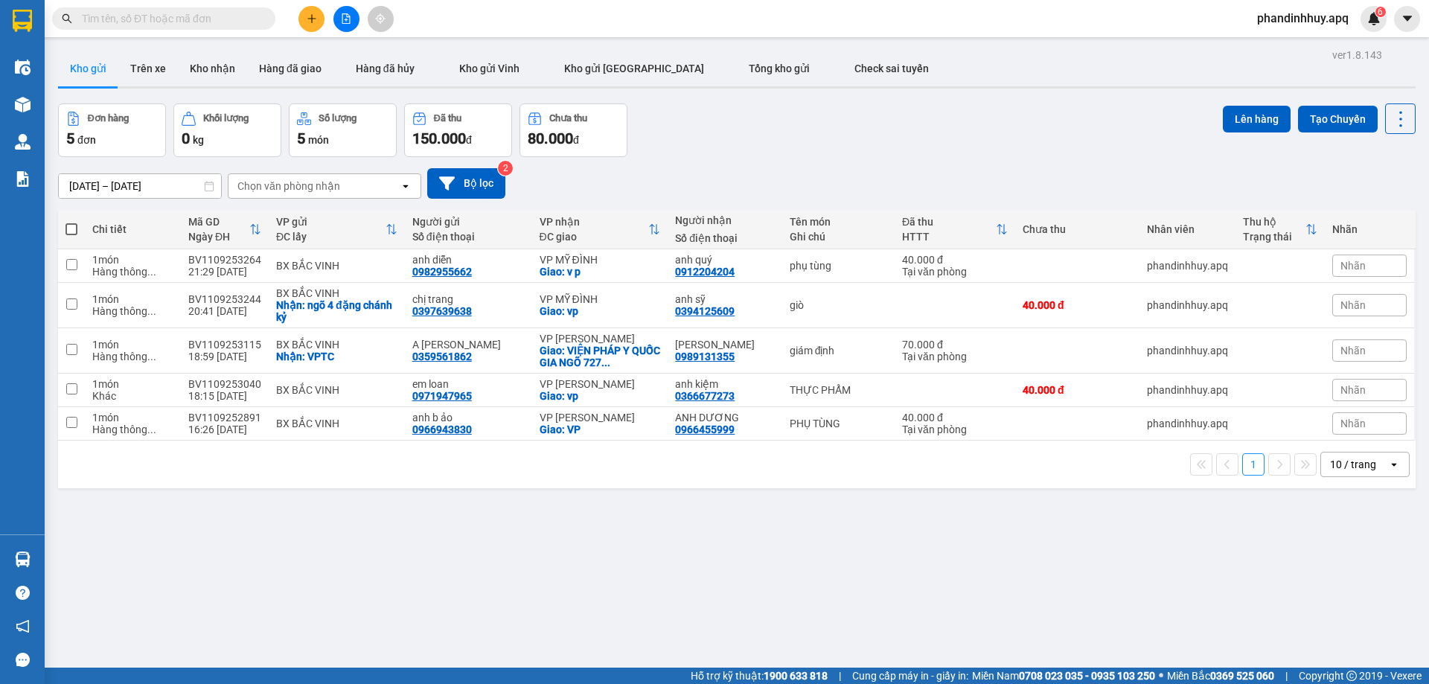
click at [347, 27] on button at bounding box center [346, 19] width 26 height 26
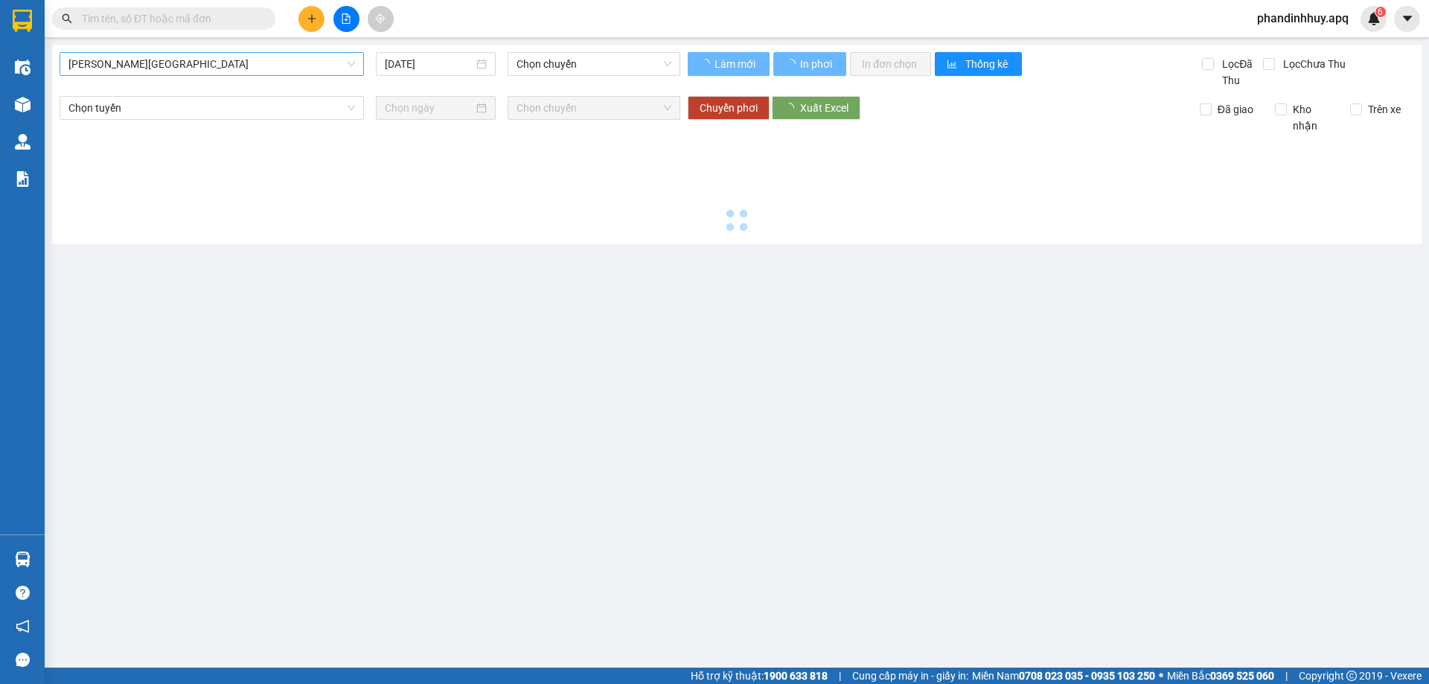
click at [289, 64] on span "[PERSON_NAME][GEOGRAPHIC_DATA]" at bounding box center [211, 64] width 286 height 22
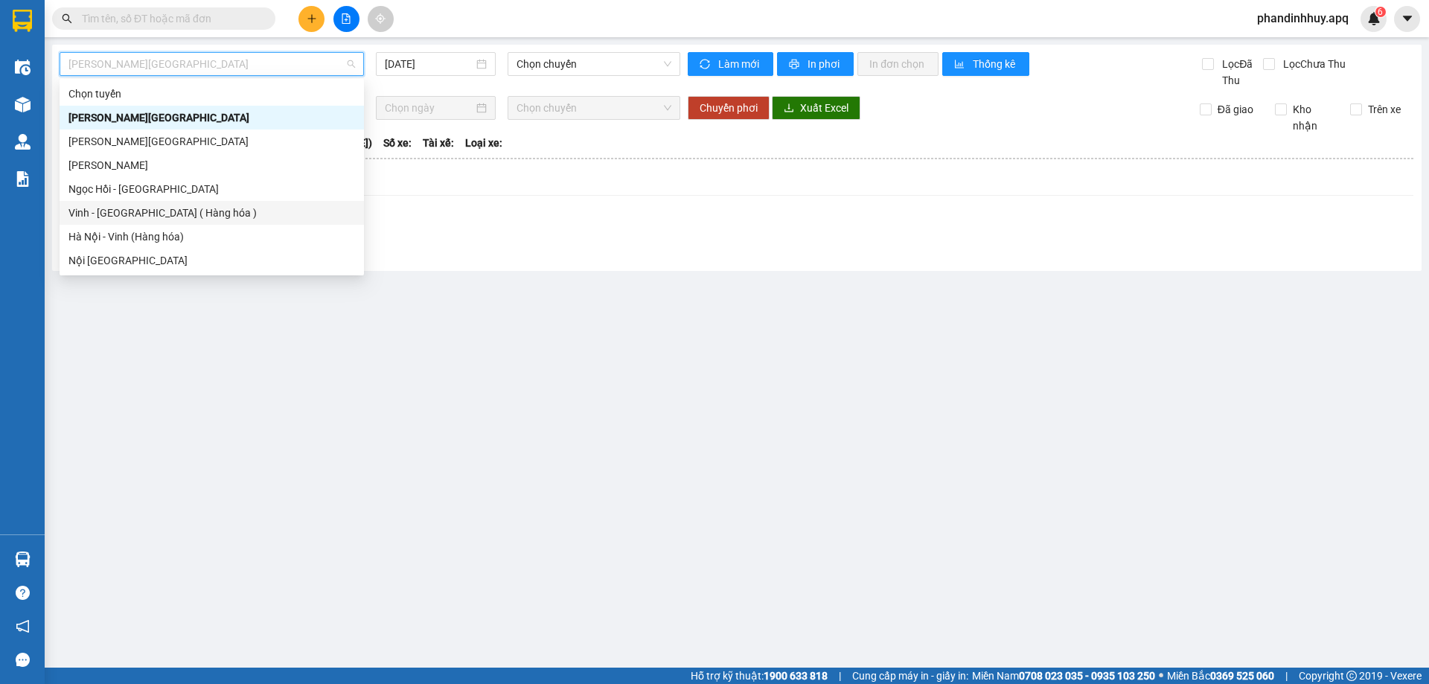
click at [212, 209] on div "Vinh - [GEOGRAPHIC_DATA] ( Hàng hóa )" at bounding box center [211, 213] width 286 height 16
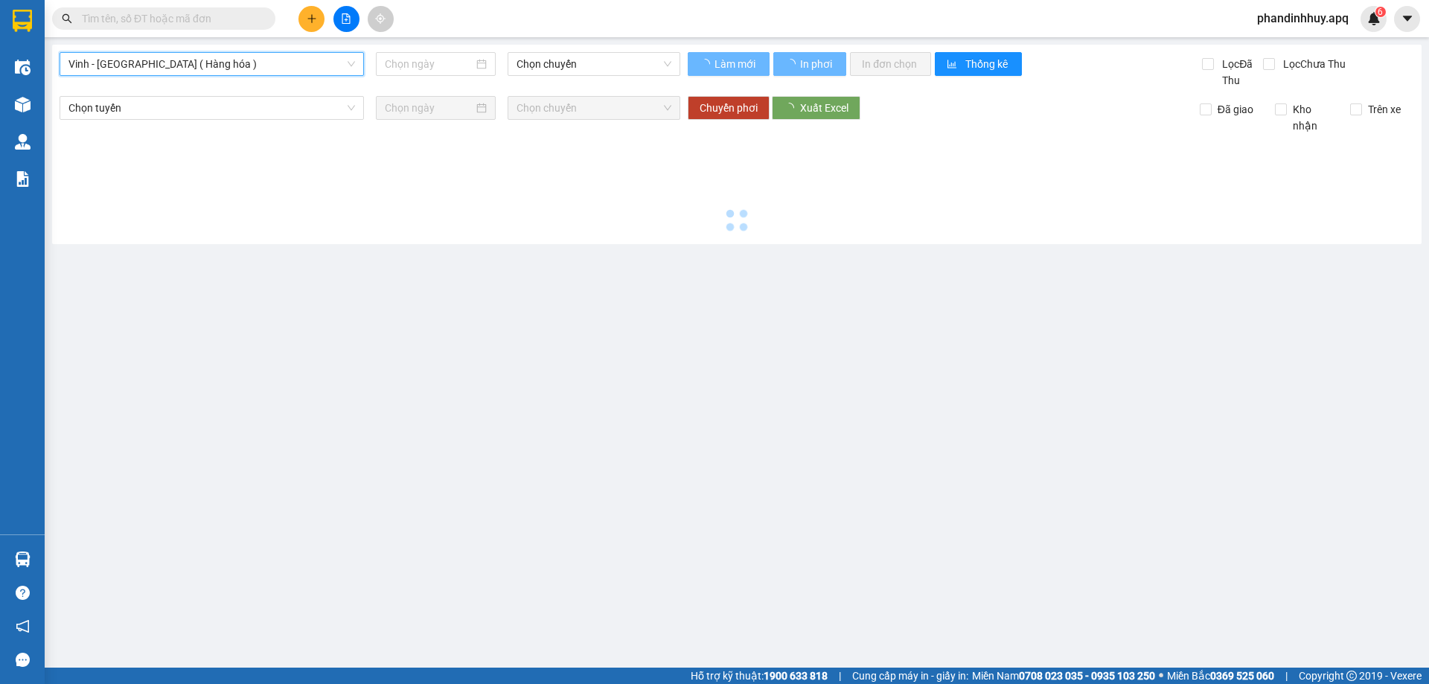
type input "[DATE]"
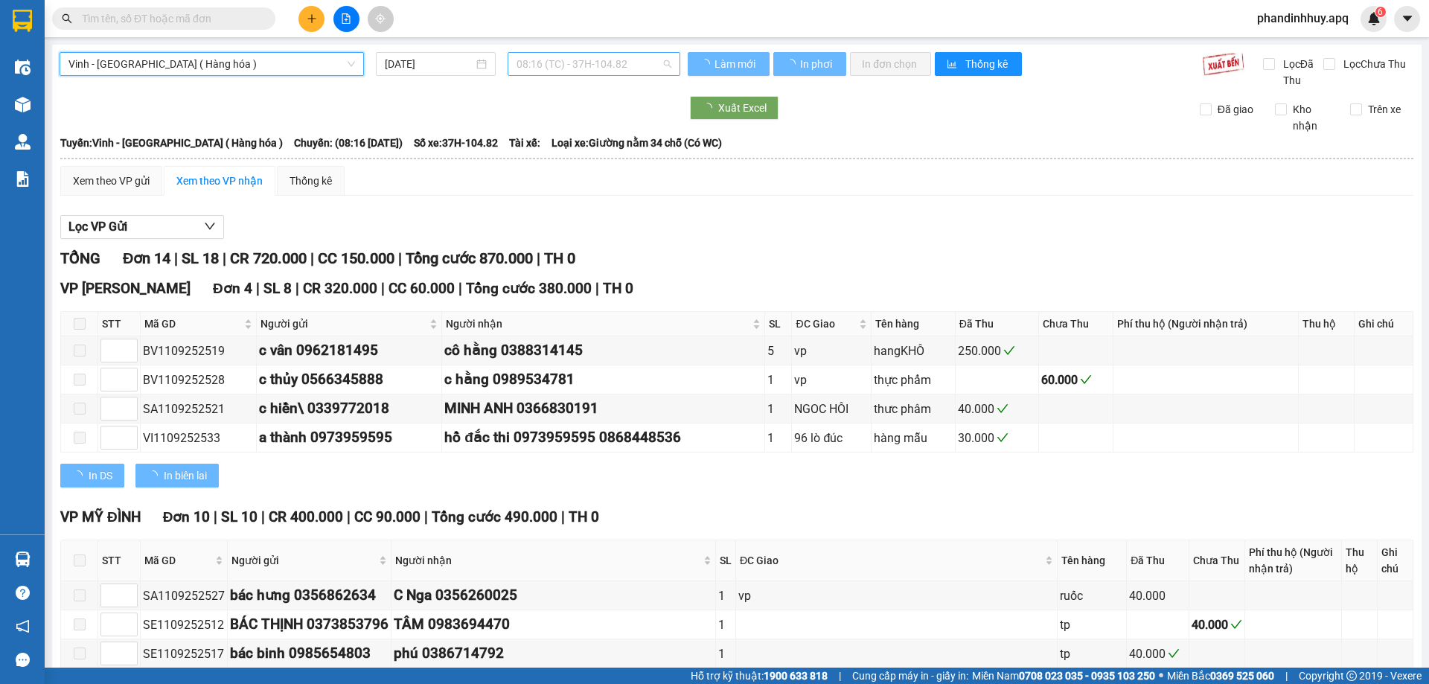
click at [563, 60] on span "08:16 (TC) - 37H-104.82" at bounding box center [593, 64] width 155 height 22
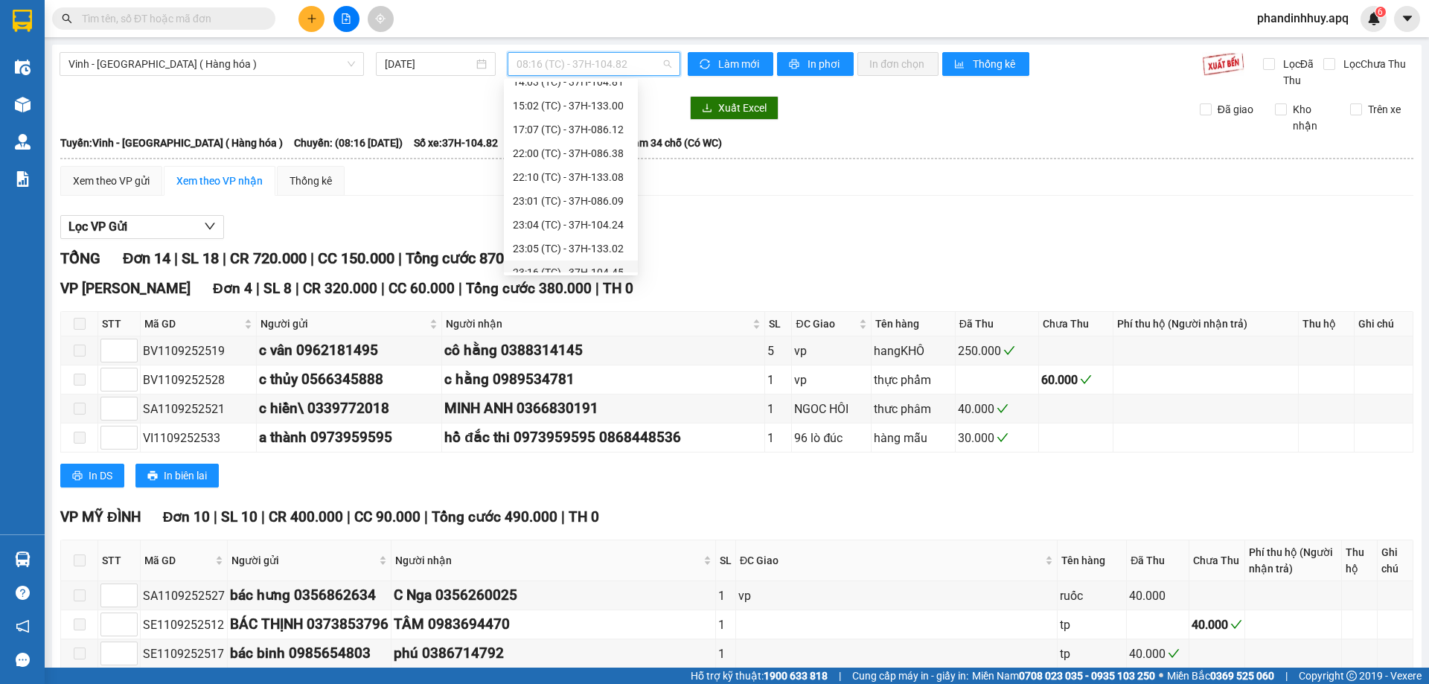
scroll to position [238, 0]
click at [597, 94] on div "22:10 (TC) - 37H-133.08" at bounding box center [571, 94] width 116 height 16
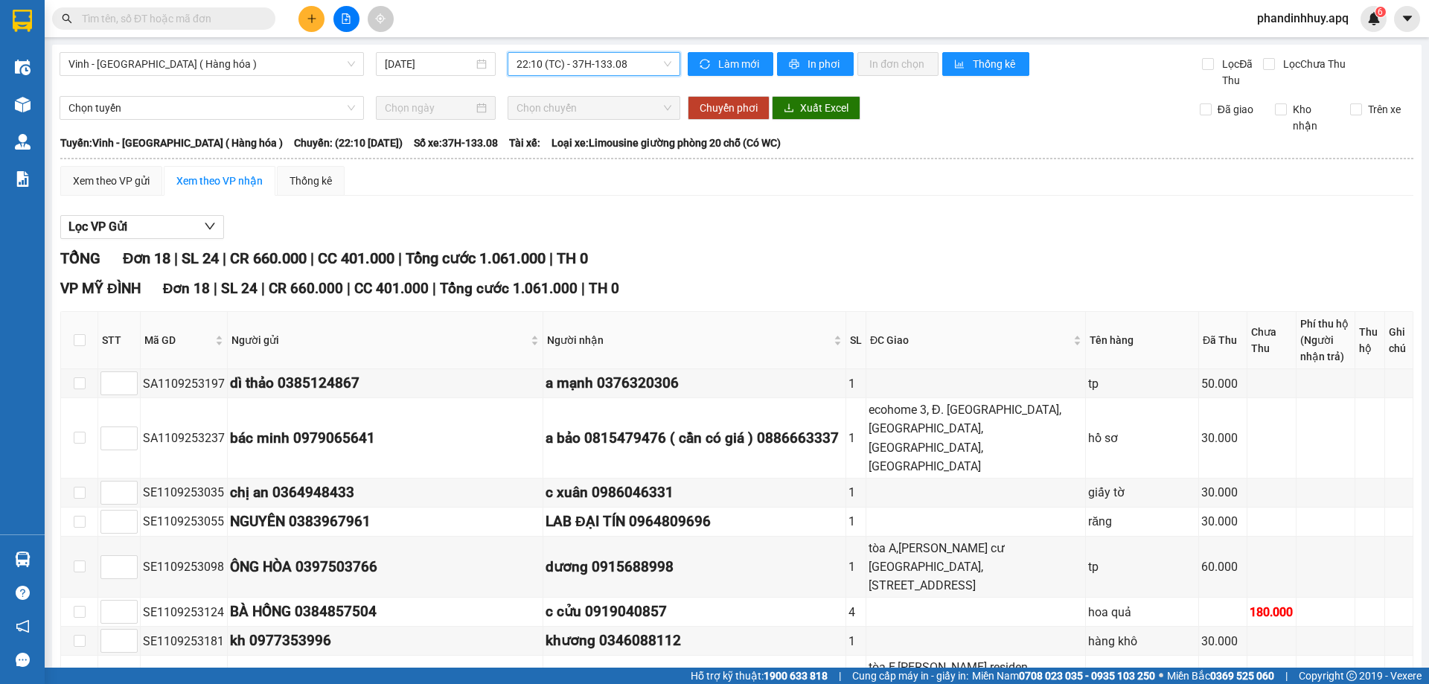
click at [568, 74] on span "22:10 (TC) - 37H-133.08" at bounding box center [593, 64] width 155 height 22
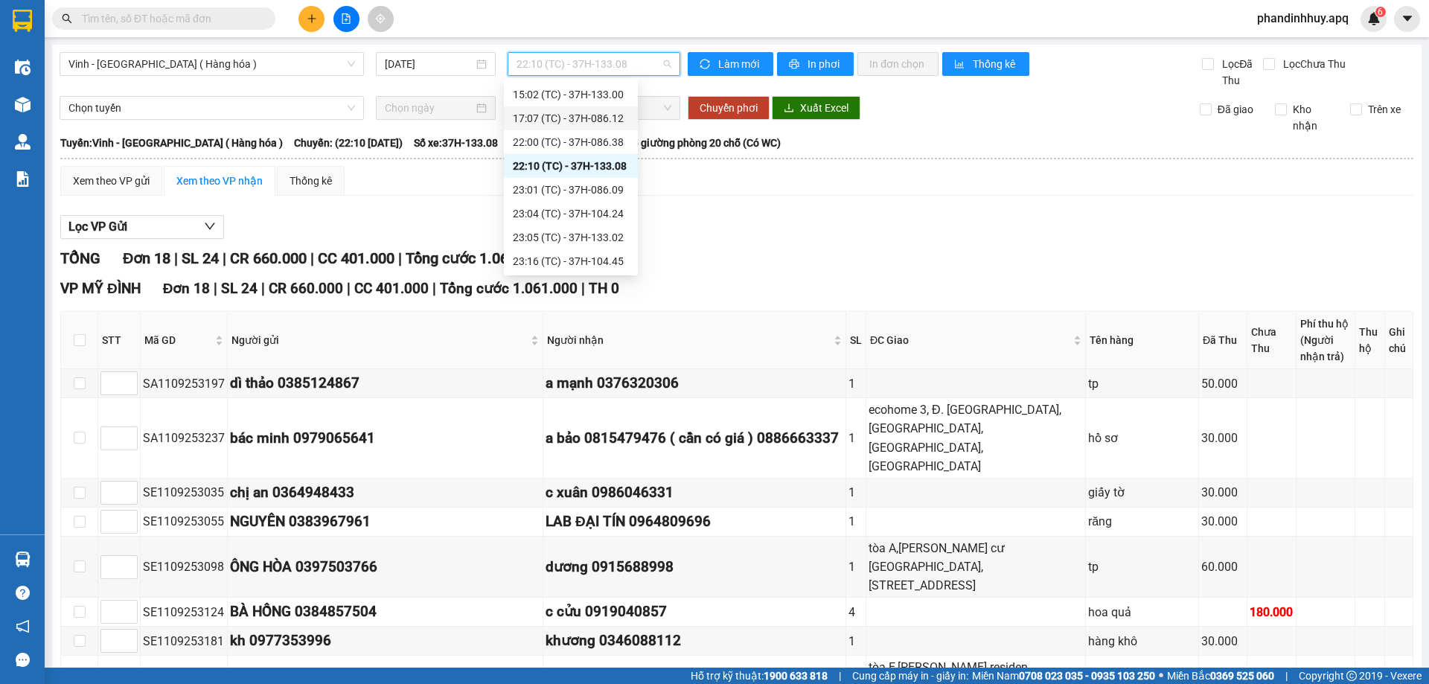
scroll to position [89, 0]
click at [598, 207] on div "22:00 (TC) - 37H-086.38" at bounding box center [571, 219] width 134 height 24
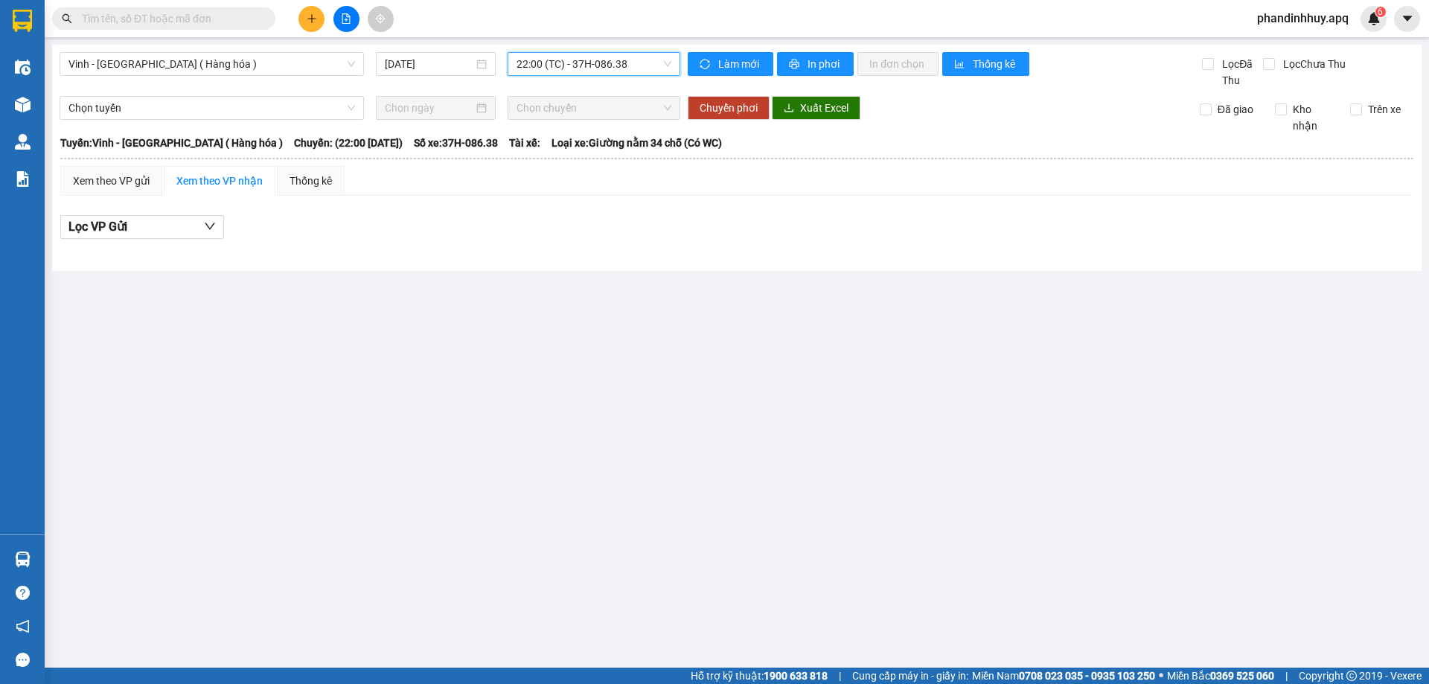
click at [47, 97] on main "Vinh - Hà Nội ( Hàng hóa ) 11/09/2025 22:00 22:00 (TC) - 37H-086.38 Làm mới In …" at bounding box center [714, 334] width 1429 height 668
click at [43, 101] on div "Kho hàng mới" at bounding box center [22, 104] width 45 height 37
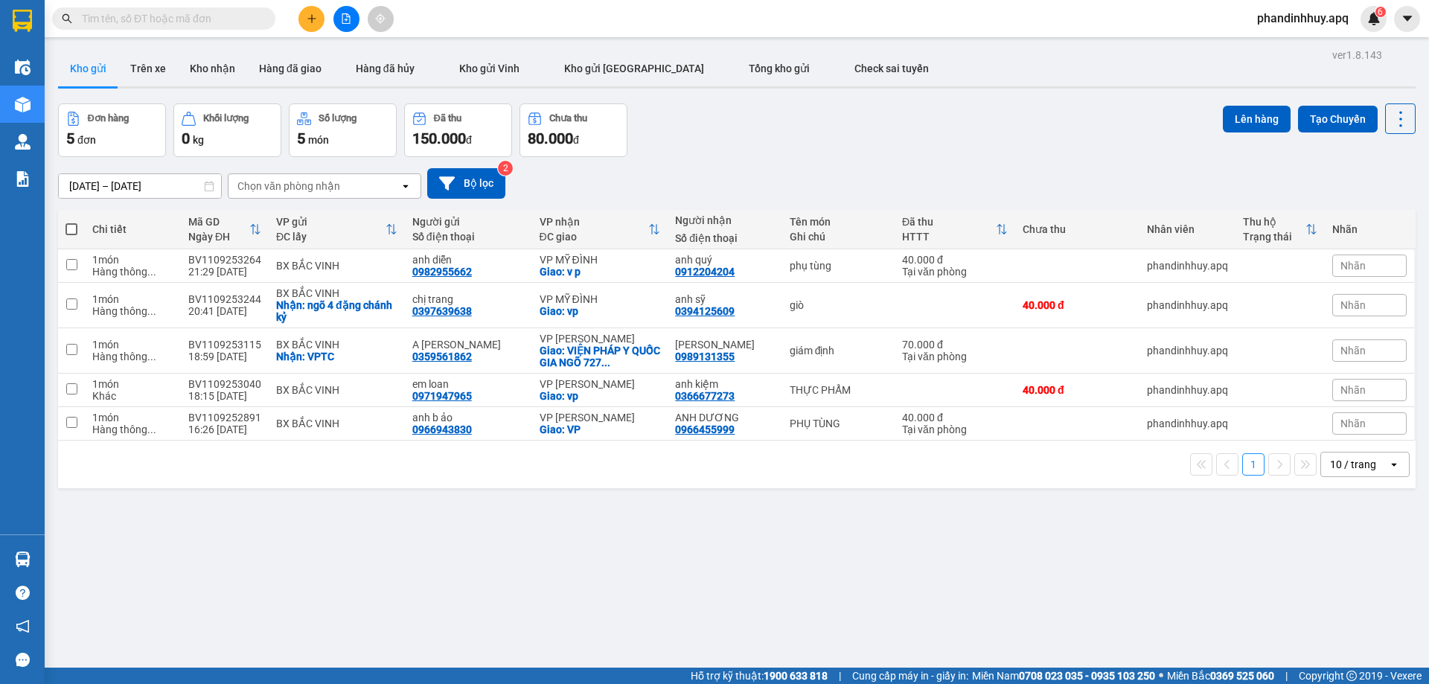
click at [809, 155] on div "Đơn hàng 5 đơn Khối lượng 0 kg Số lượng 5 món Đã thu 150.000 đ Chưa thu 80.000 …" at bounding box center [736, 130] width 1357 height 54
click at [1278, 6] on div "Kết quả tìm kiếm ( 0 ) Bộ lọc No Data phandinhhuy.apq 6" at bounding box center [714, 18] width 1429 height 37
click at [1278, 12] on span "phandinhhuy.apq" at bounding box center [1302, 18] width 115 height 19
click at [1285, 48] on span "Đăng xuất" at bounding box center [1309, 46] width 85 height 16
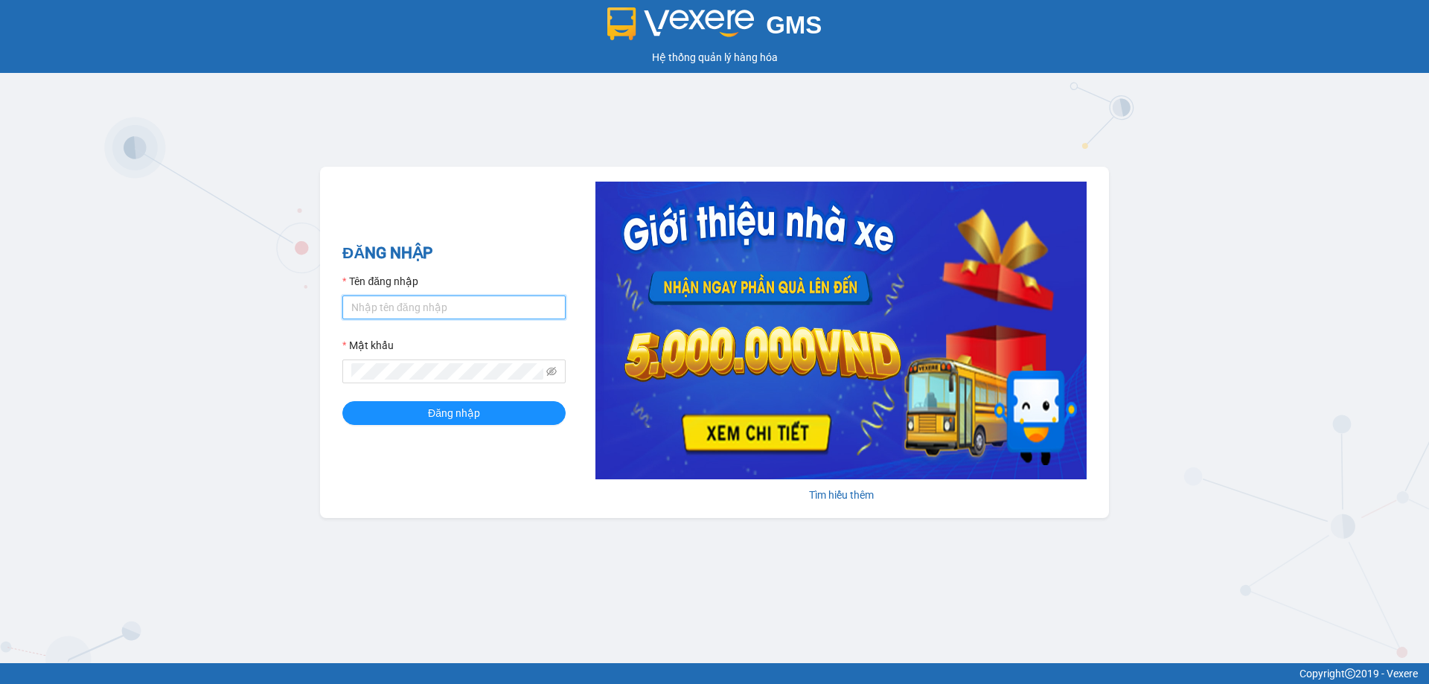
click at [407, 303] on input "Tên đăng nhập" at bounding box center [453, 307] width 223 height 24
type input "tronghoang.apq"
click at [342, 401] on button "Đăng nhập" at bounding box center [453, 413] width 223 height 24
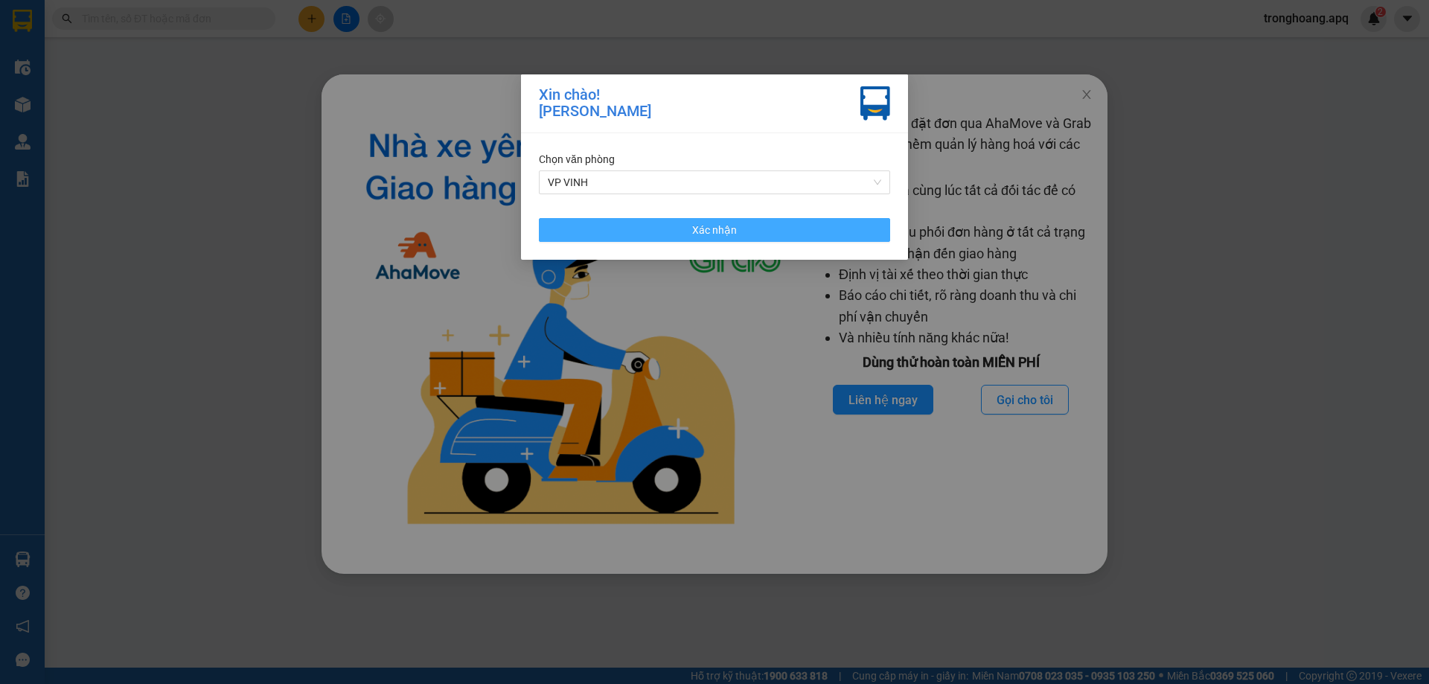
click at [717, 237] on span "Xác nhận" at bounding box center [714, 230] width 45 height 16
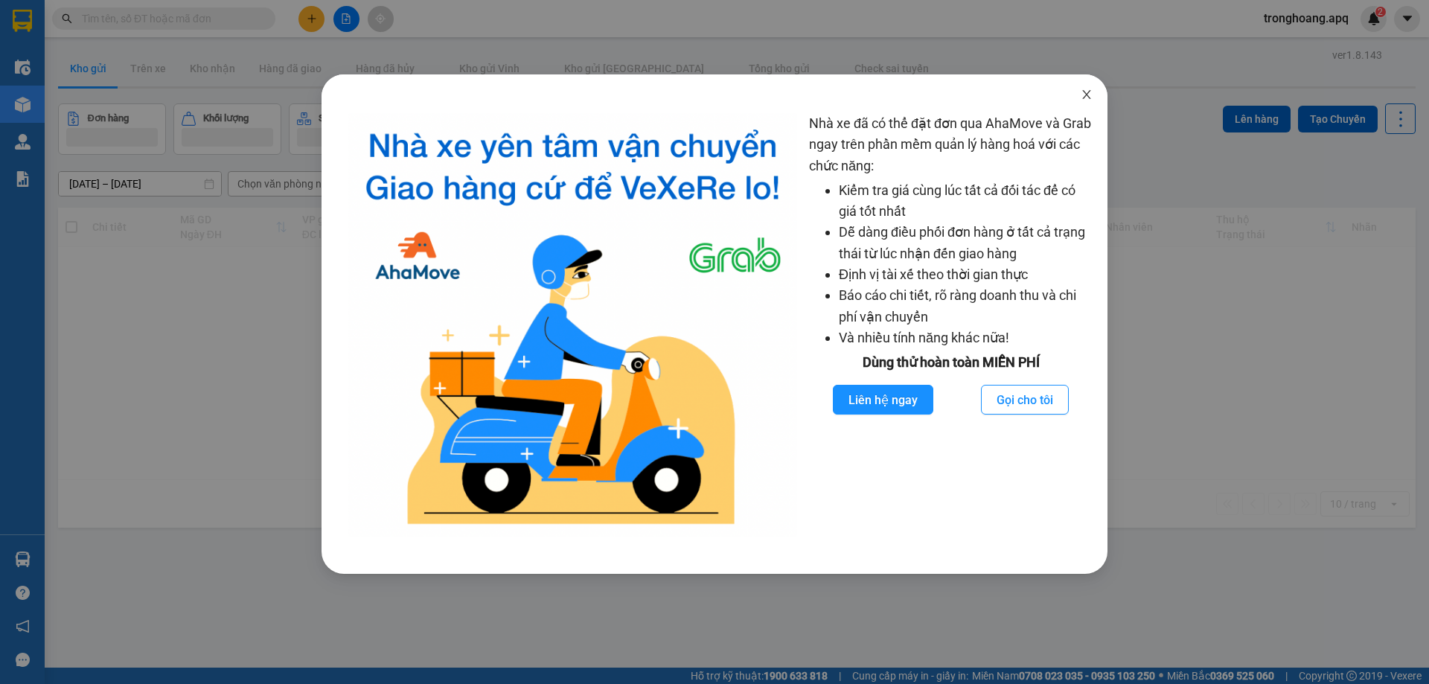
click at [1081, 83] on span "Close" at bounding box center [1087, 95] width 42 height 42
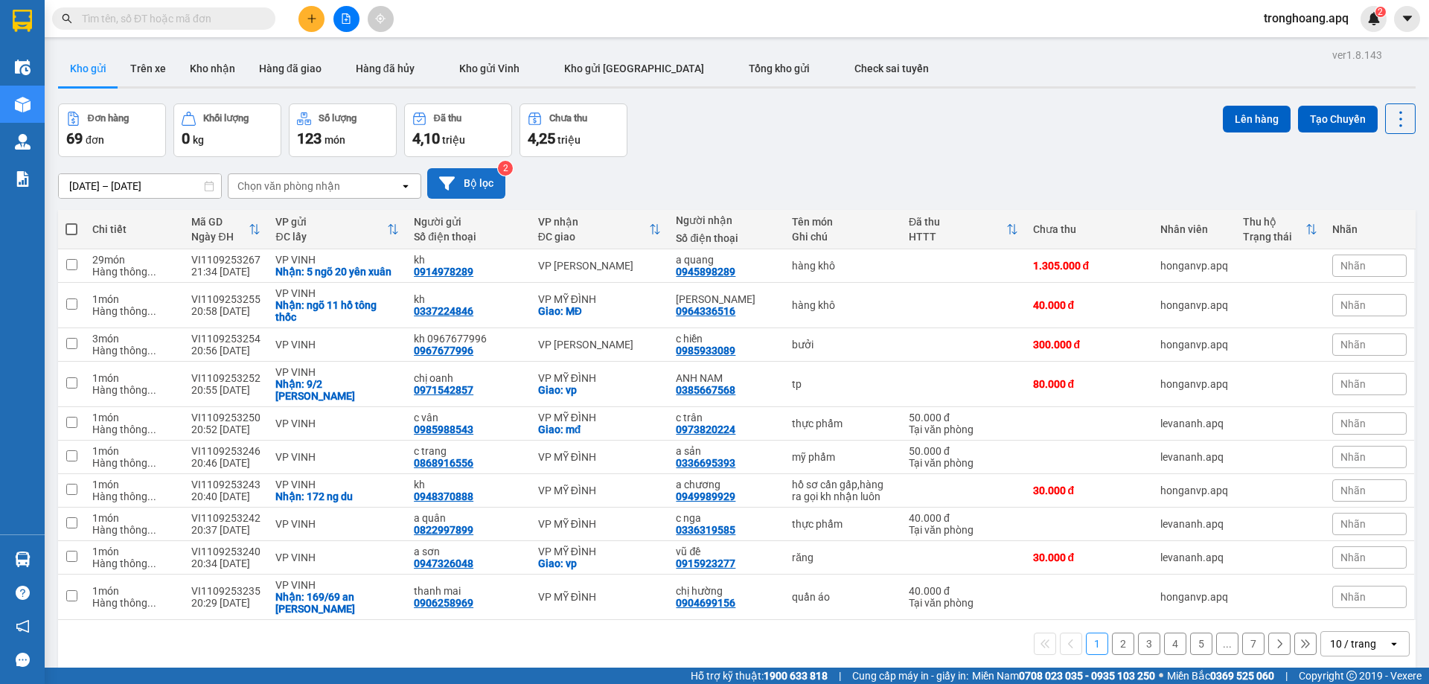
click at [476, 186] on button "Bộ lọc" at bounding box center [466, 183] width 78 height 31
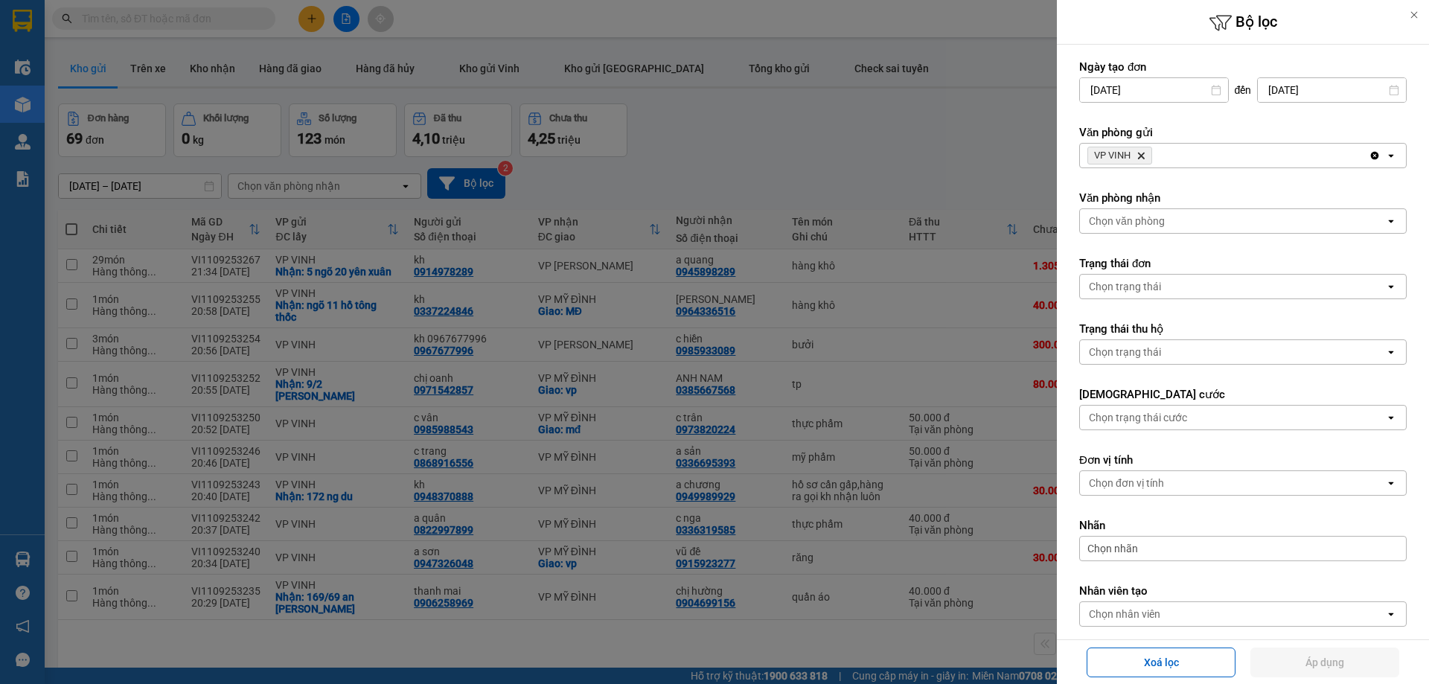
click at [1207, 222] on div "Chọn văn phòng" at bounding box center [1232, 221] width 305 height 24
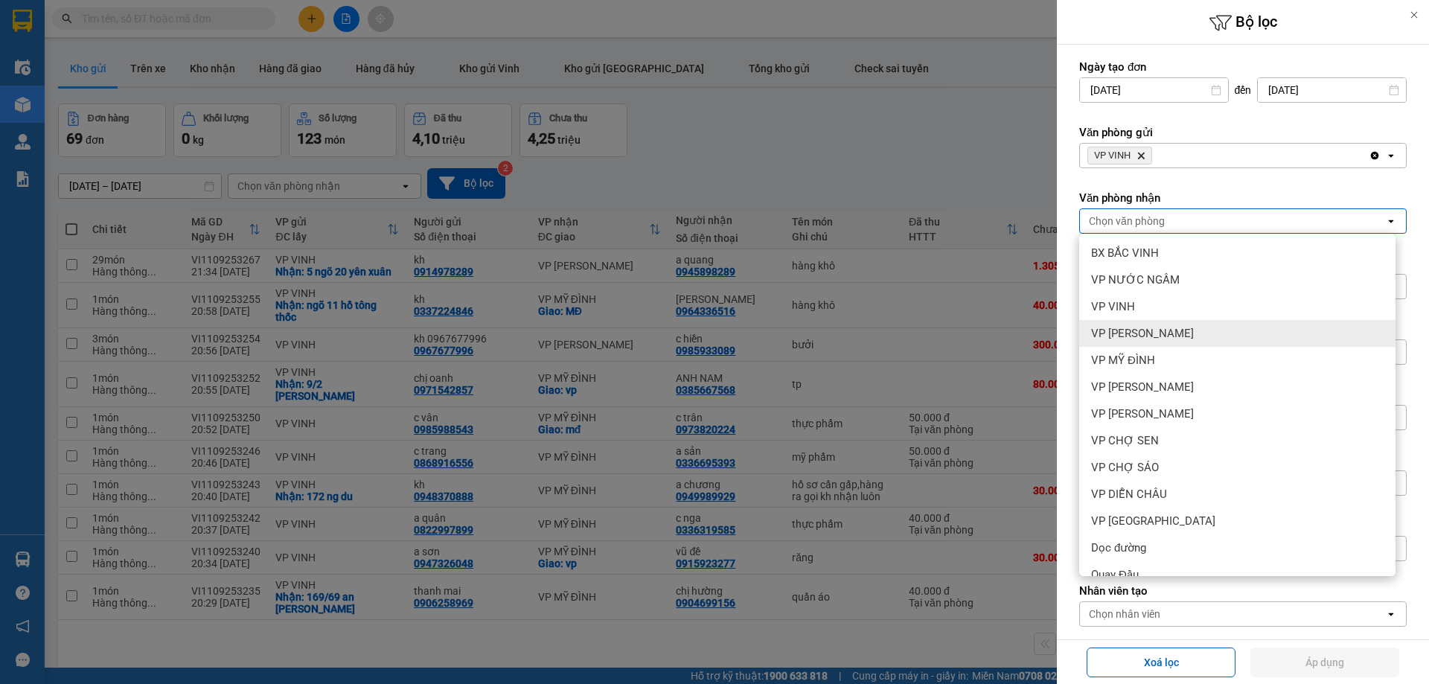
click at [1204, 345] on div "VP [PERSON_NAME]" at bounding box center [1237, 333] width 316 height 27
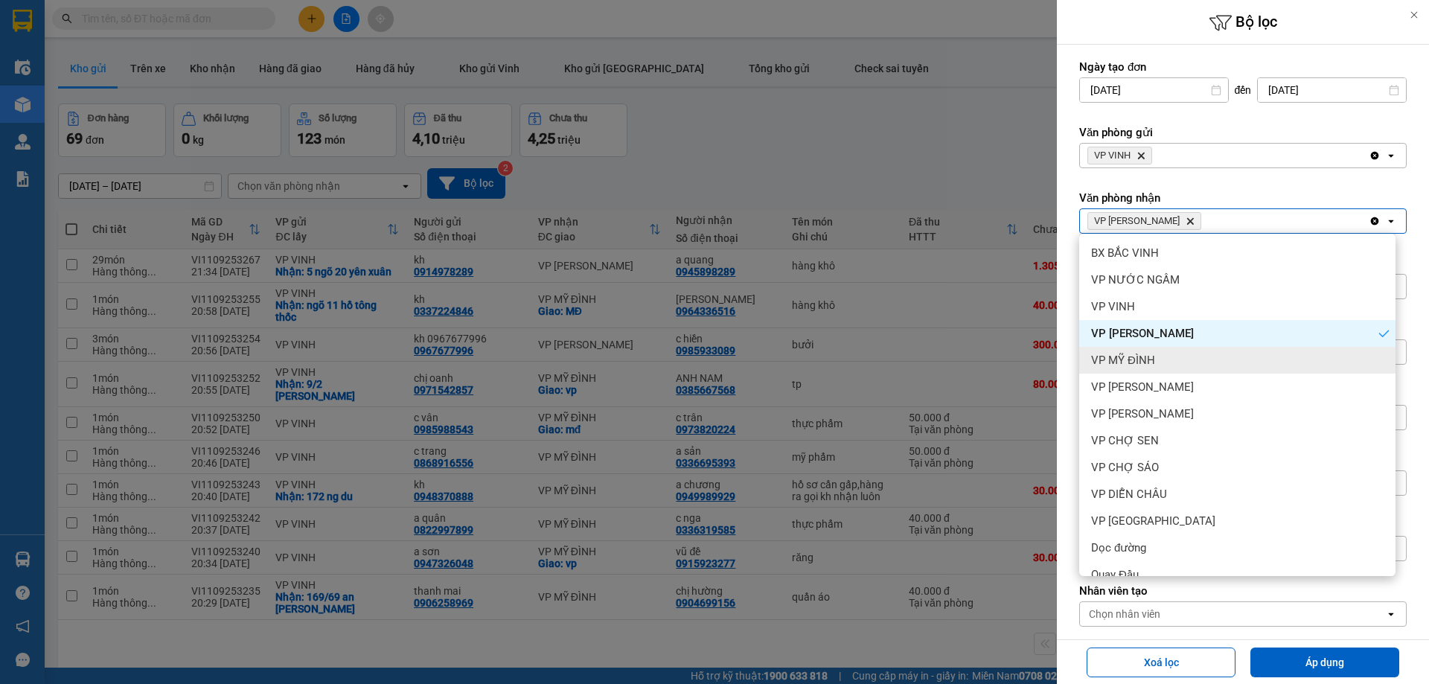
click at [1207, 346] on div "VP [PERSON_NAME]" at bounding box center [1237, 333] width 316 height 27
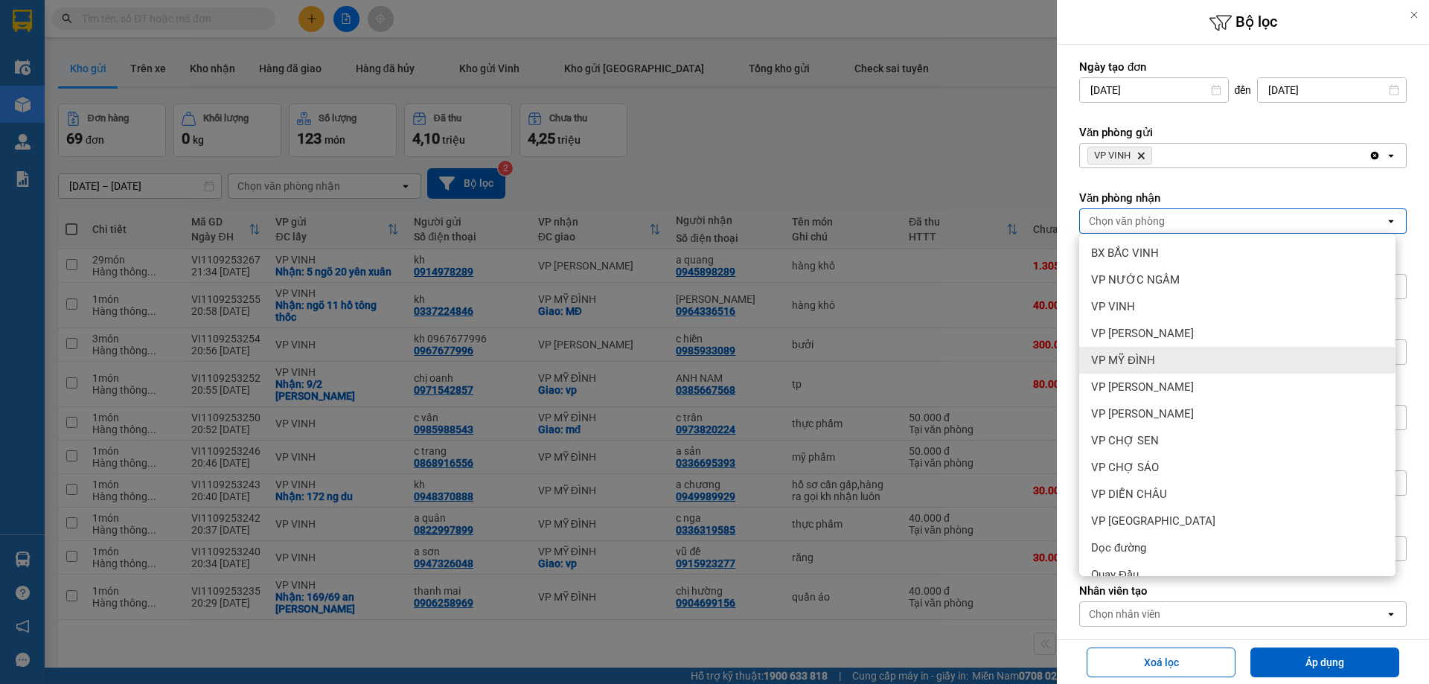
click at [1206, 365] on div "VP MỸ ĐÌNH" at bounding box center [1237, 360] width 316 height 27
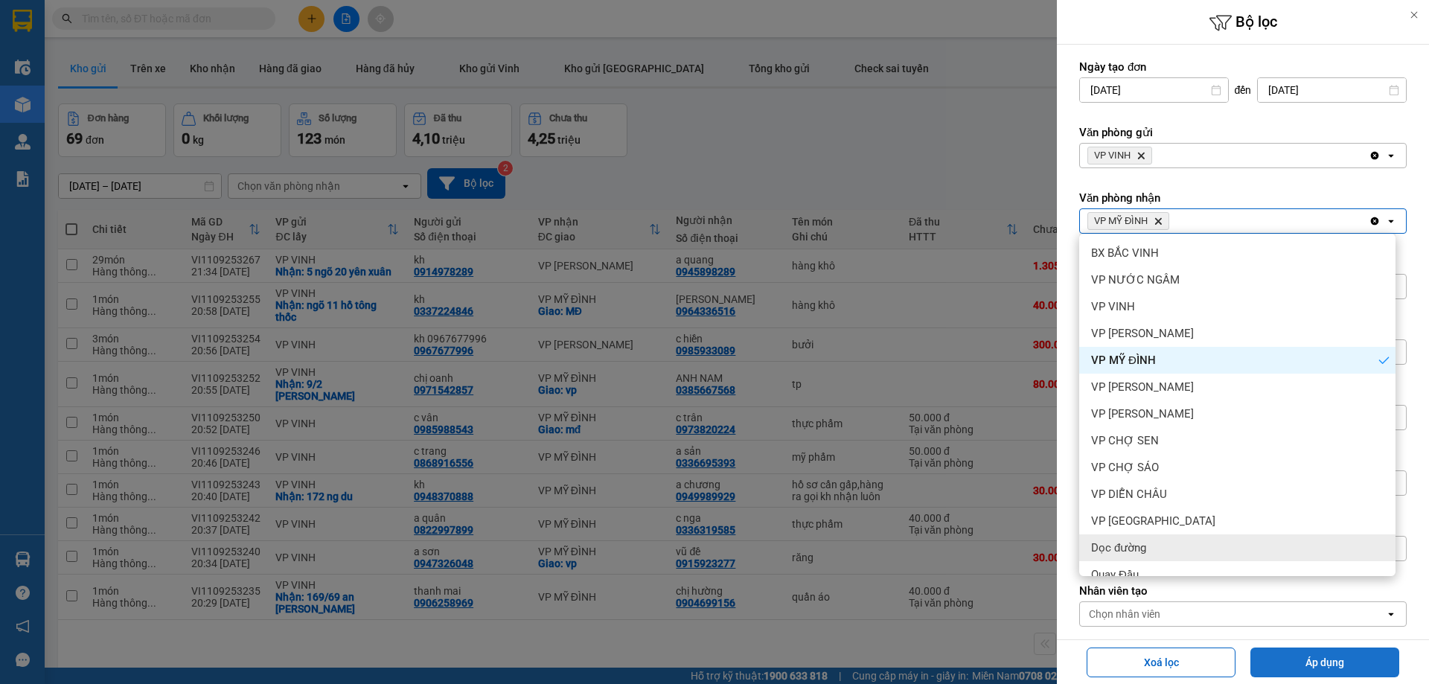
click at [1309, 669] on button "Áp dụng" at bounding box center [1324, 662] width 149 height 30
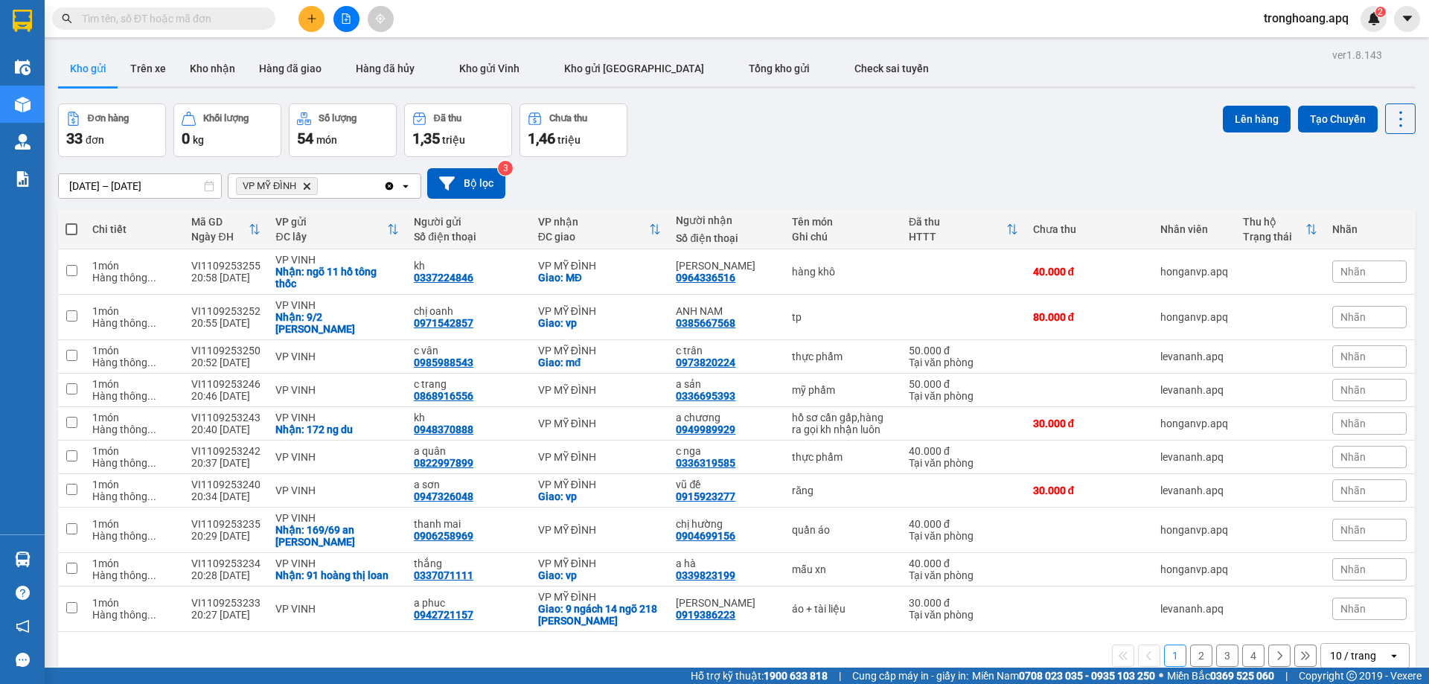
click at [1355, 650] on div "10 / trang" at bounding box center [1353, 655] width 46 height 15
click at [1360, 628] on span "100 / trang" at bounding box center [1348, 622] width 54 height 15
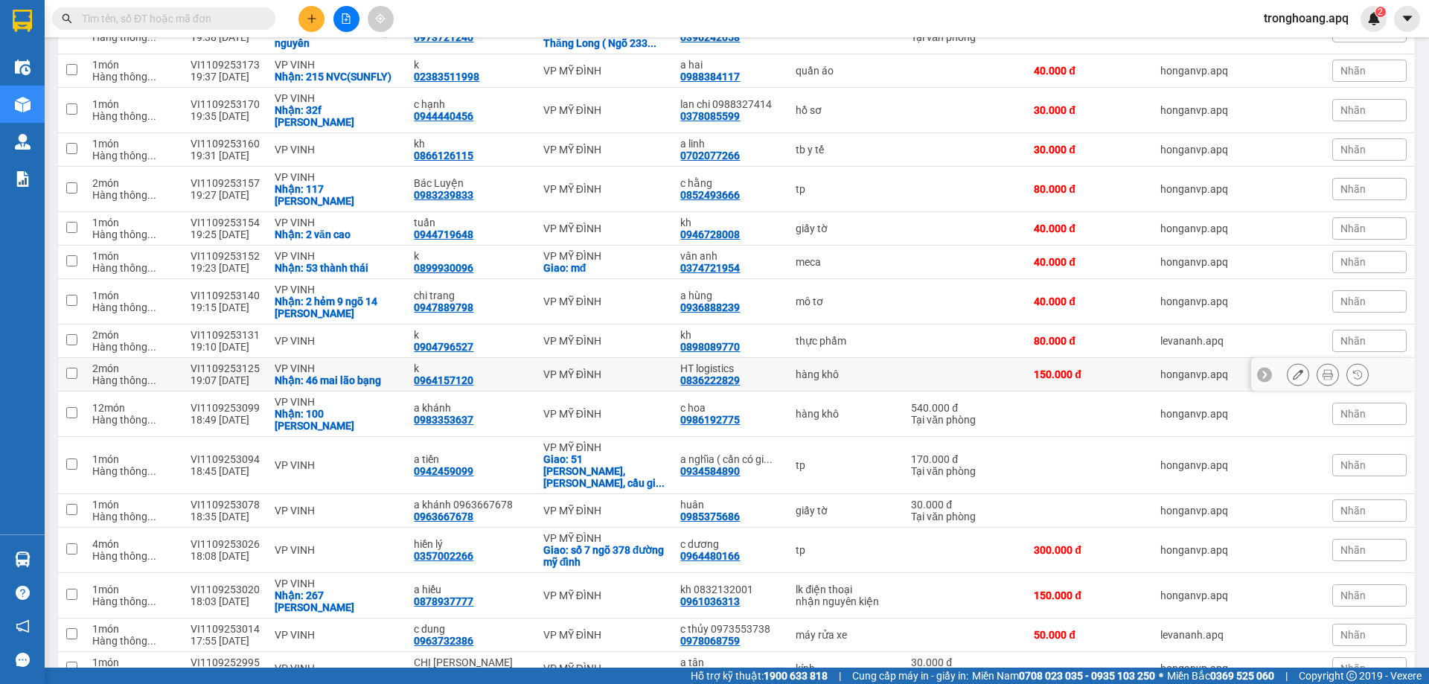
scroll to position [793, 0]
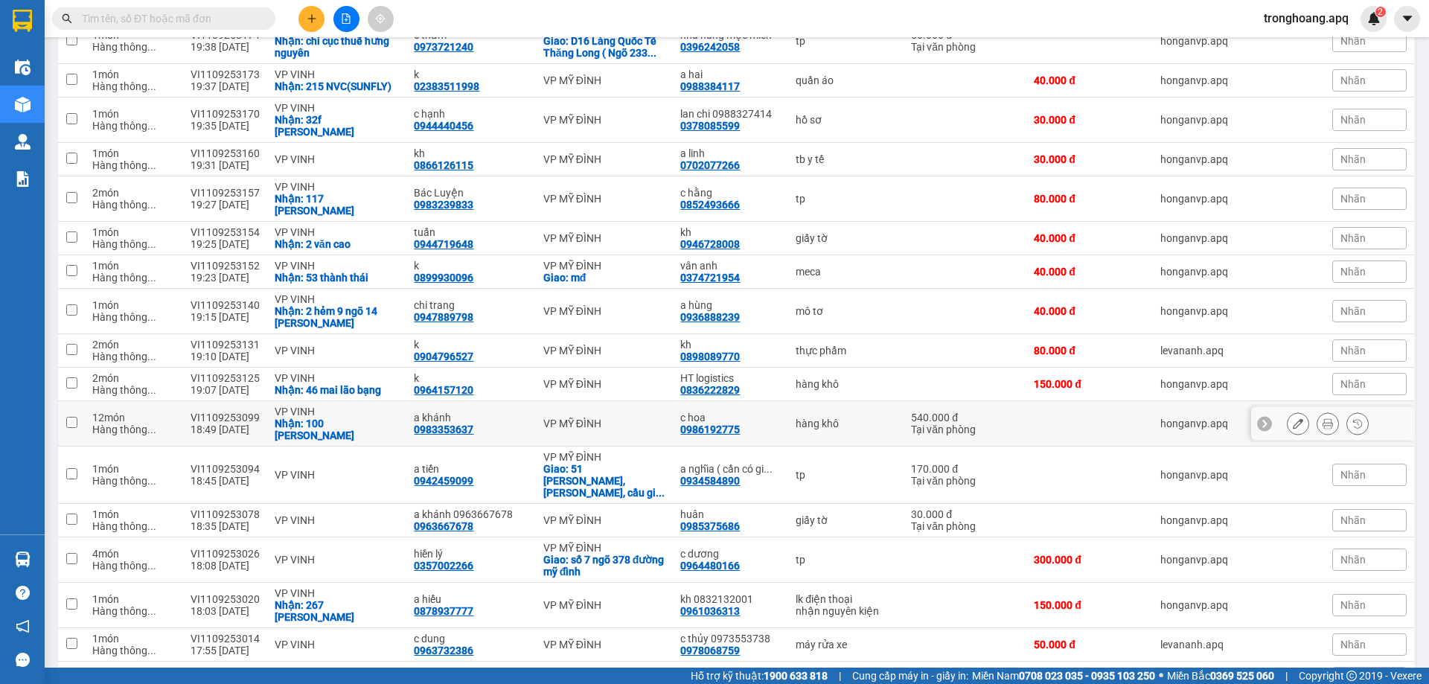
click at [169, 412] on div "12 món" at bounding box center [133, 418] width 83 height 12
checkbox input "true"
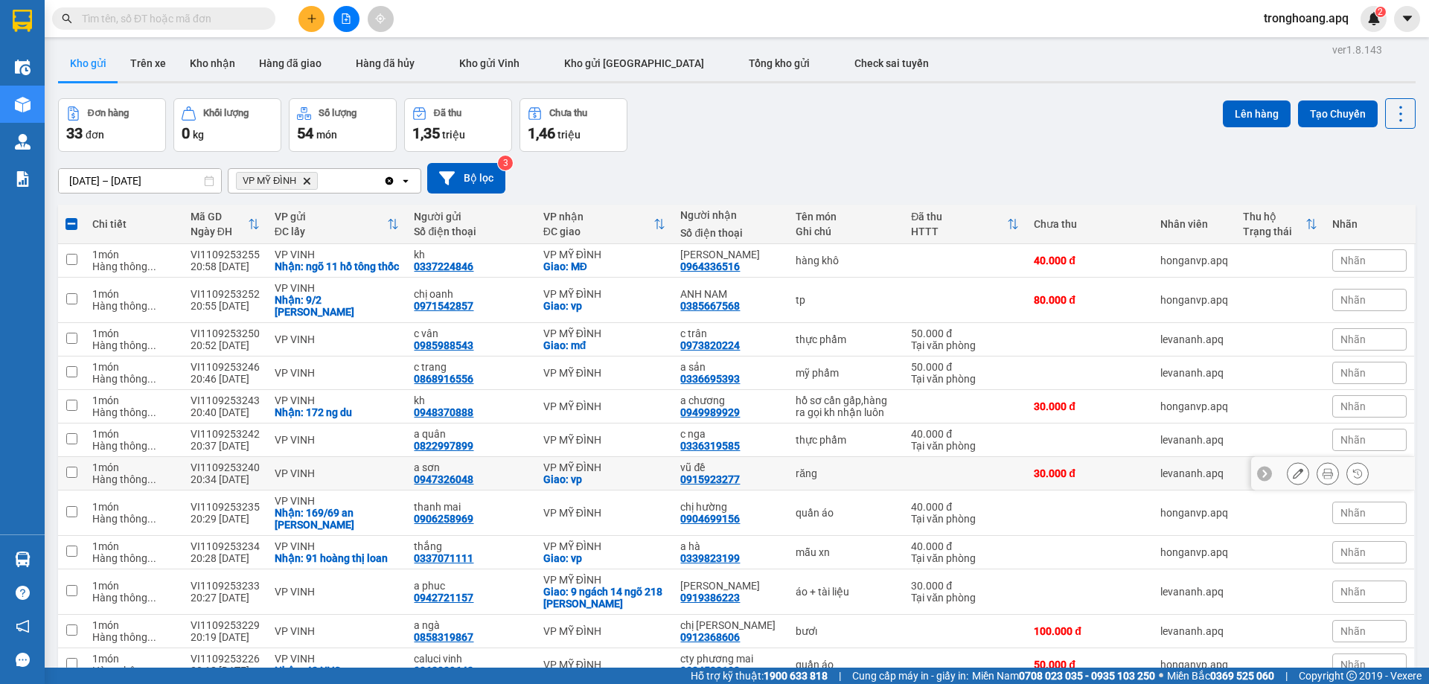
scroll to position [0, 0]
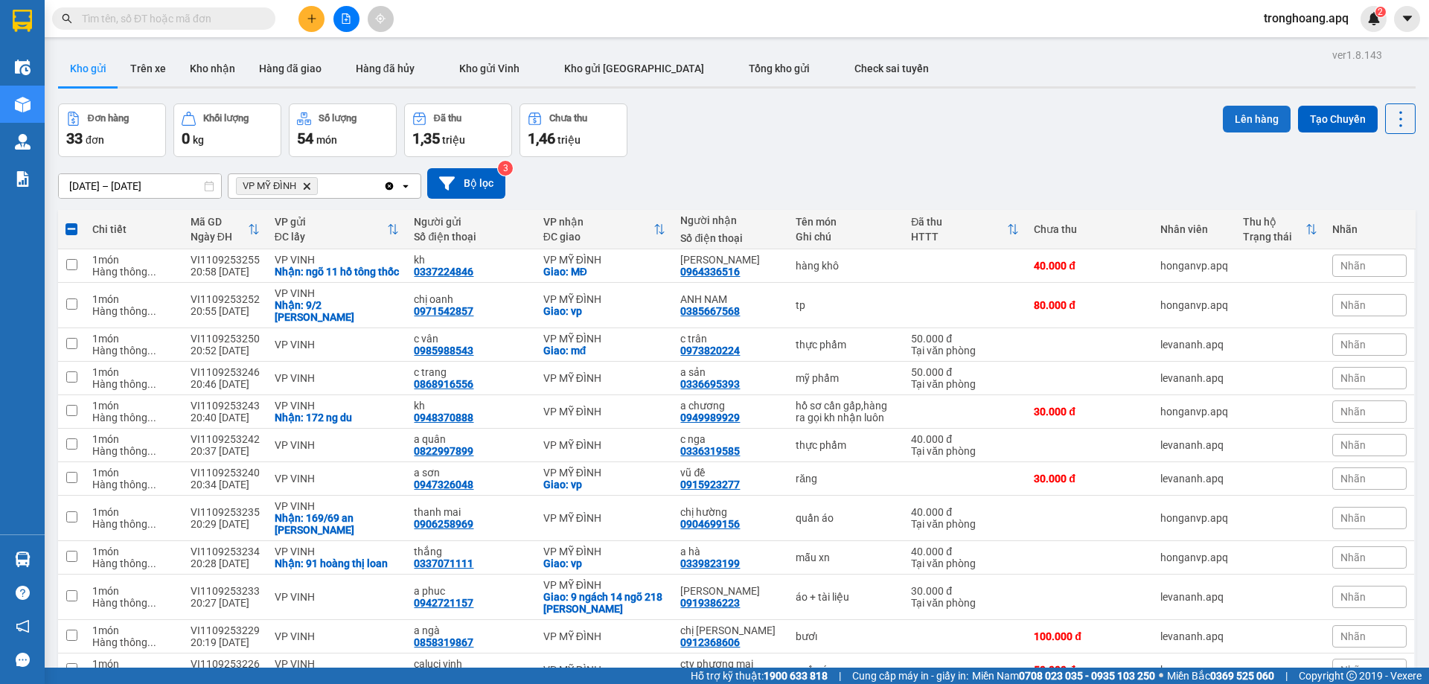
click at [1237, 114] on button "Lên hàng" at bounding box center [1257, 119] width 68 height 27
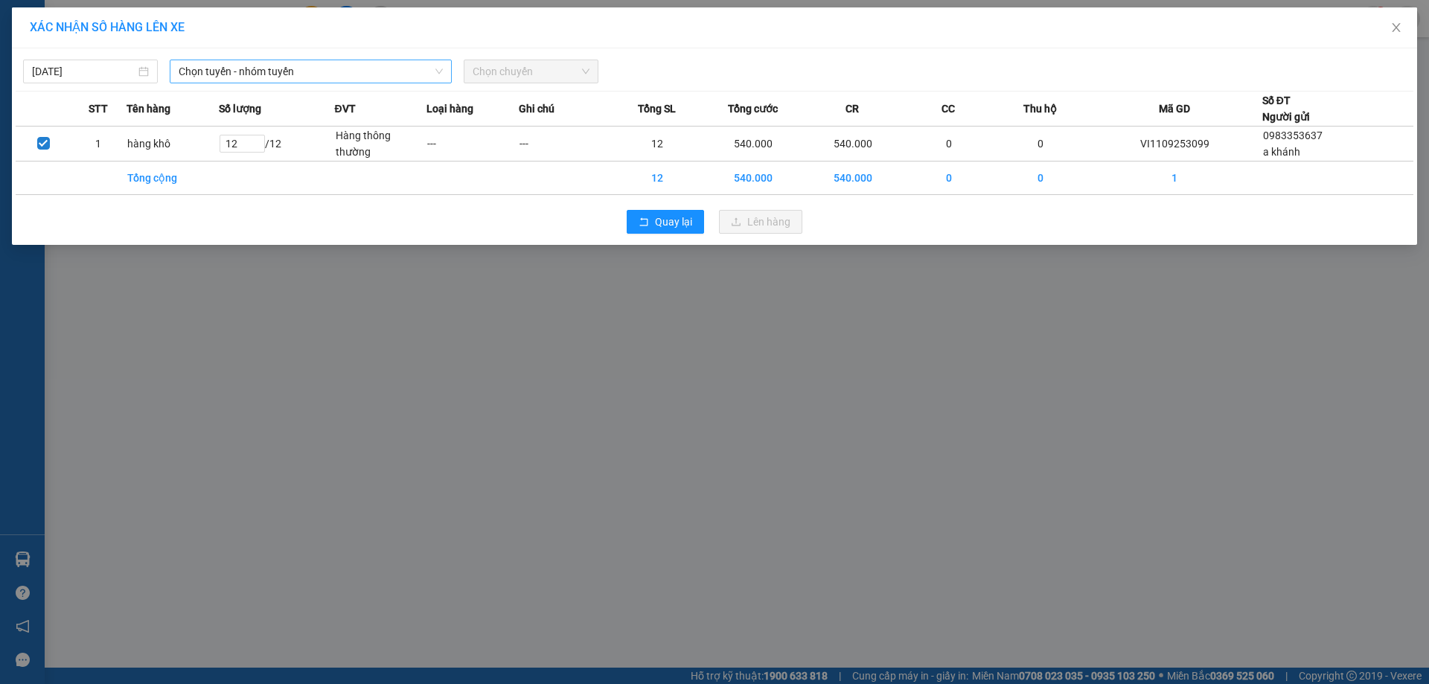
drag, startPoint x: 373, startPoint y: 71, endPoint x: 356, endPoint y: 81, distance: 19.4
click at [371, 71] on span "Chọn tuyến - nhóm tuyến" at bounding box center [311, 71] width 264 height 22
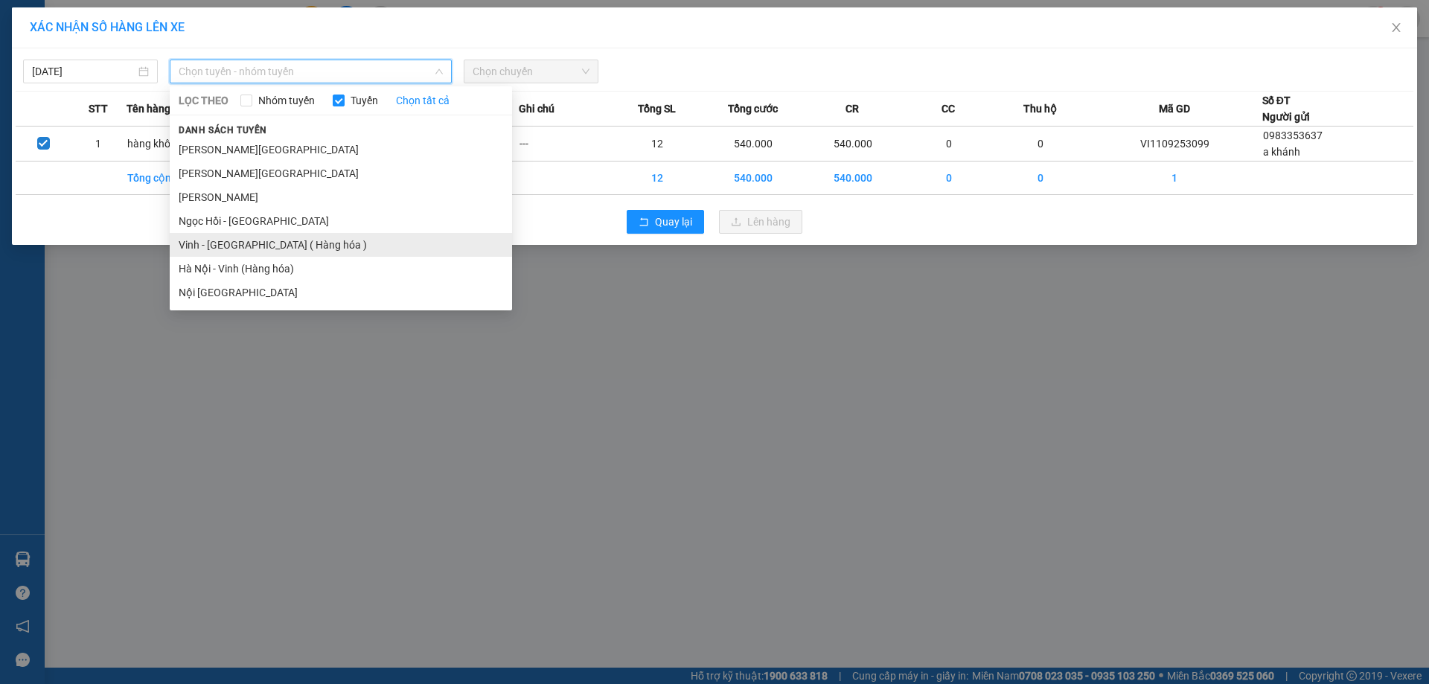
click at [273, 241] on li "Vinh - [GEOGRAPHIC_DATA] ( Hàng hóa )" at bounding box center [341, 245] width 342 height 24
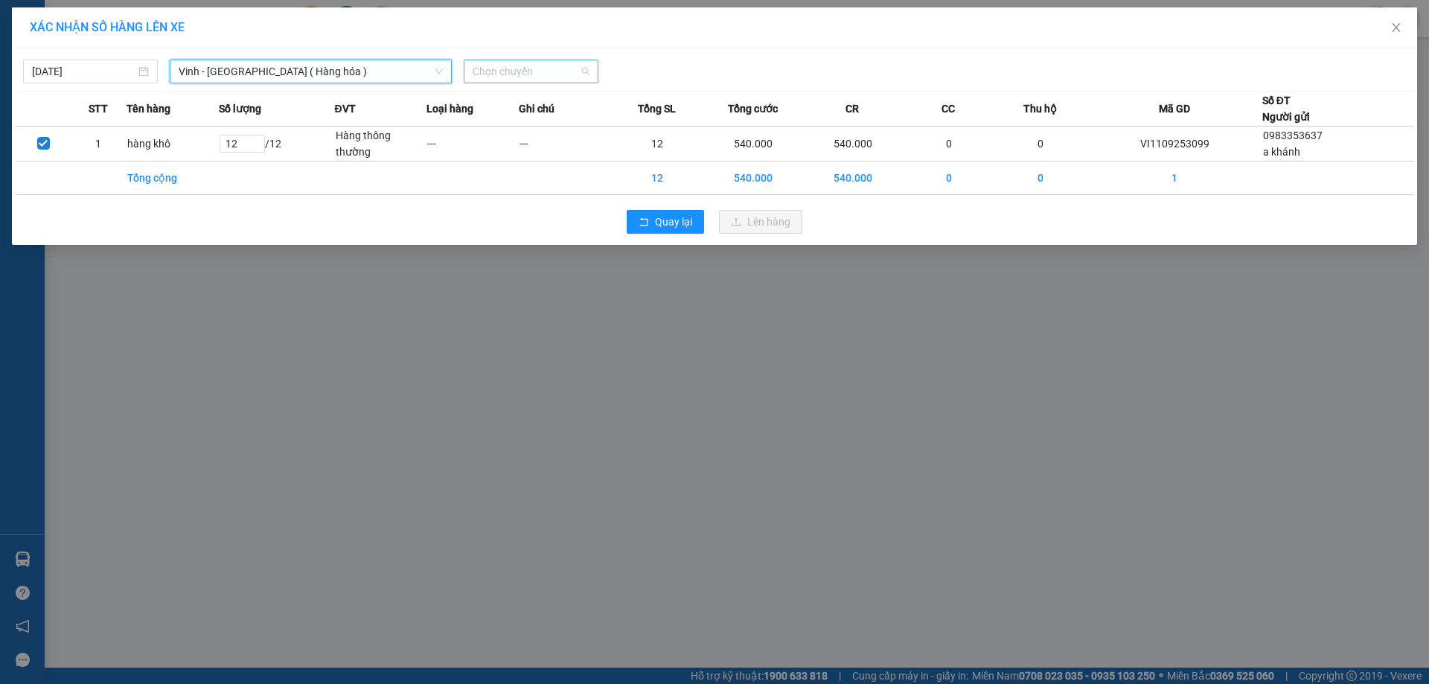
click at [517, 81] on span "Chọn chuyến" at bounding box center [531, 71] width 117 height 22
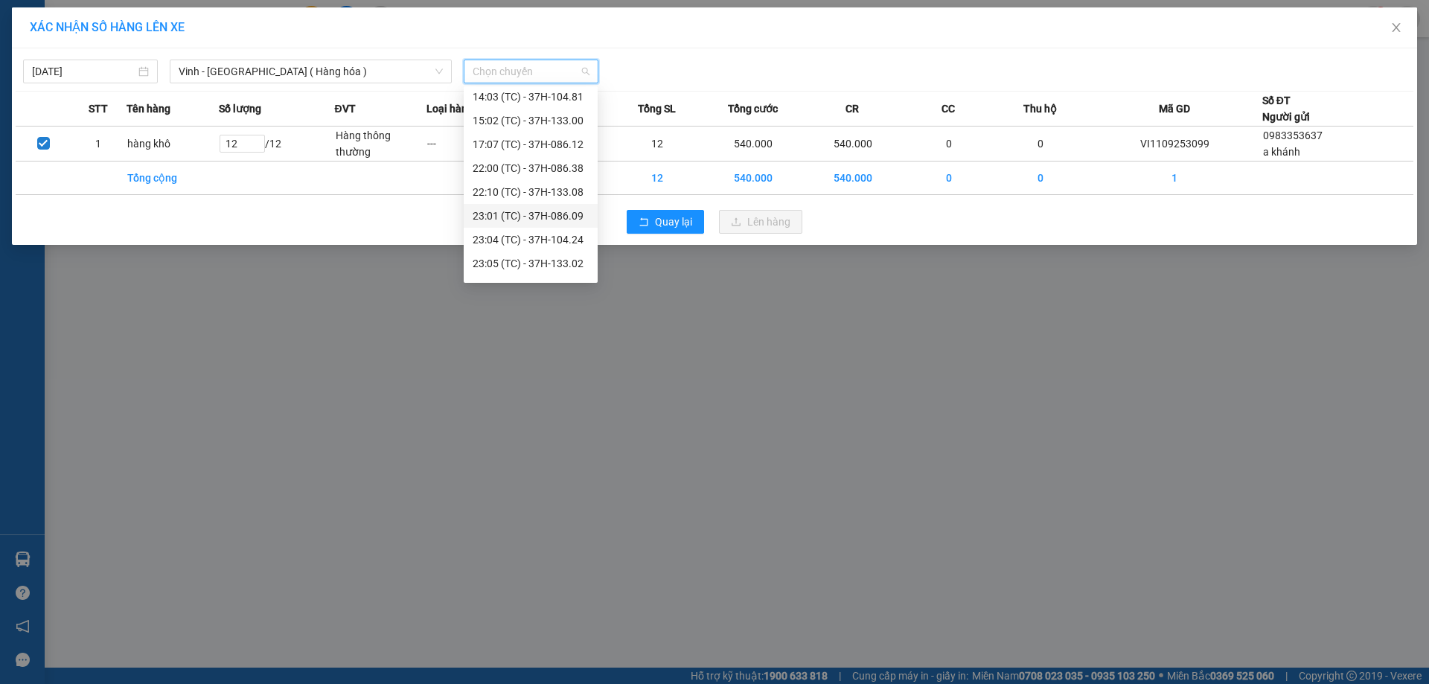
scroll to position [149, 0]
click at [569, 191] on div "22:10 (TC) - 37H-133.08" at bounding box center [531, 190] width 116 height 16
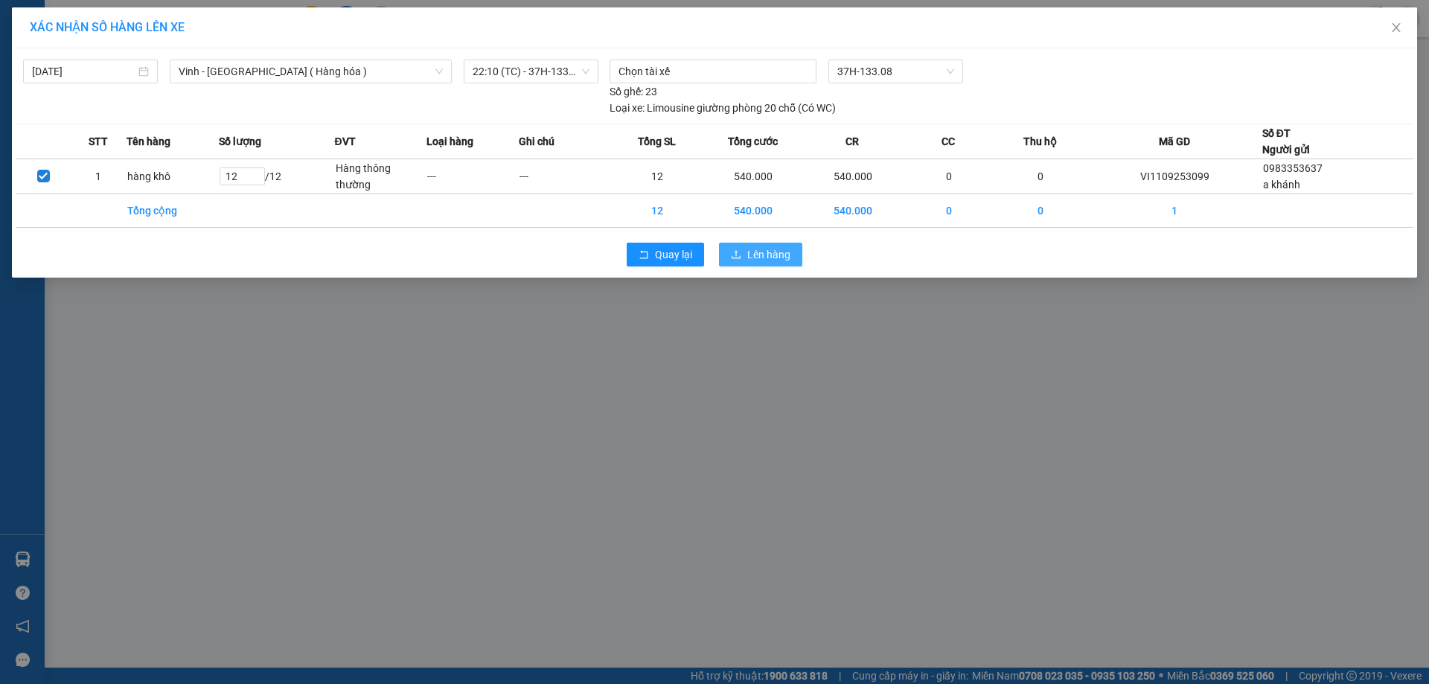
click at [749, 252] on span "Lên hàng" at bounding box center [768, 254] width 43 height 16
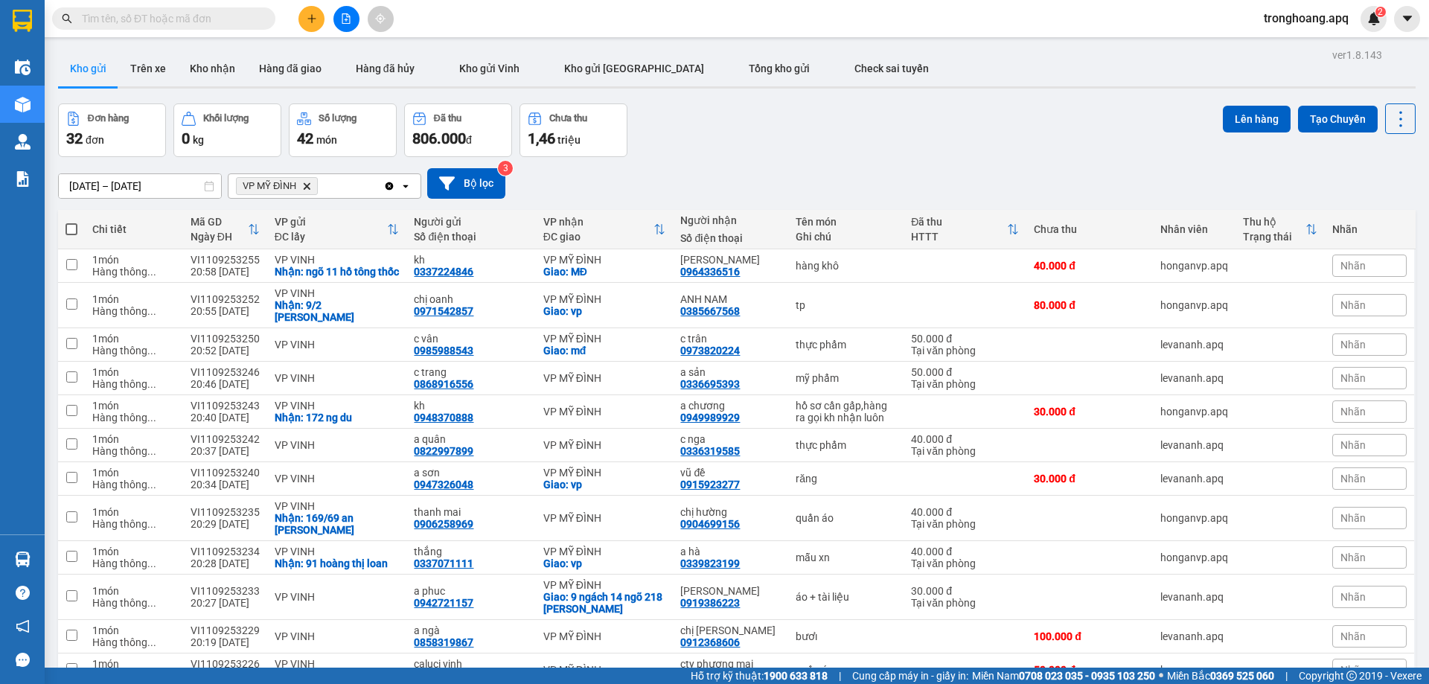
click at [74, 230] on span at bounding box center [71, 229] width 12 height 12
click at [71, 222] on input "checkbox" at bounding box center [71, 222] width 0 height 0
checkbox input "true"
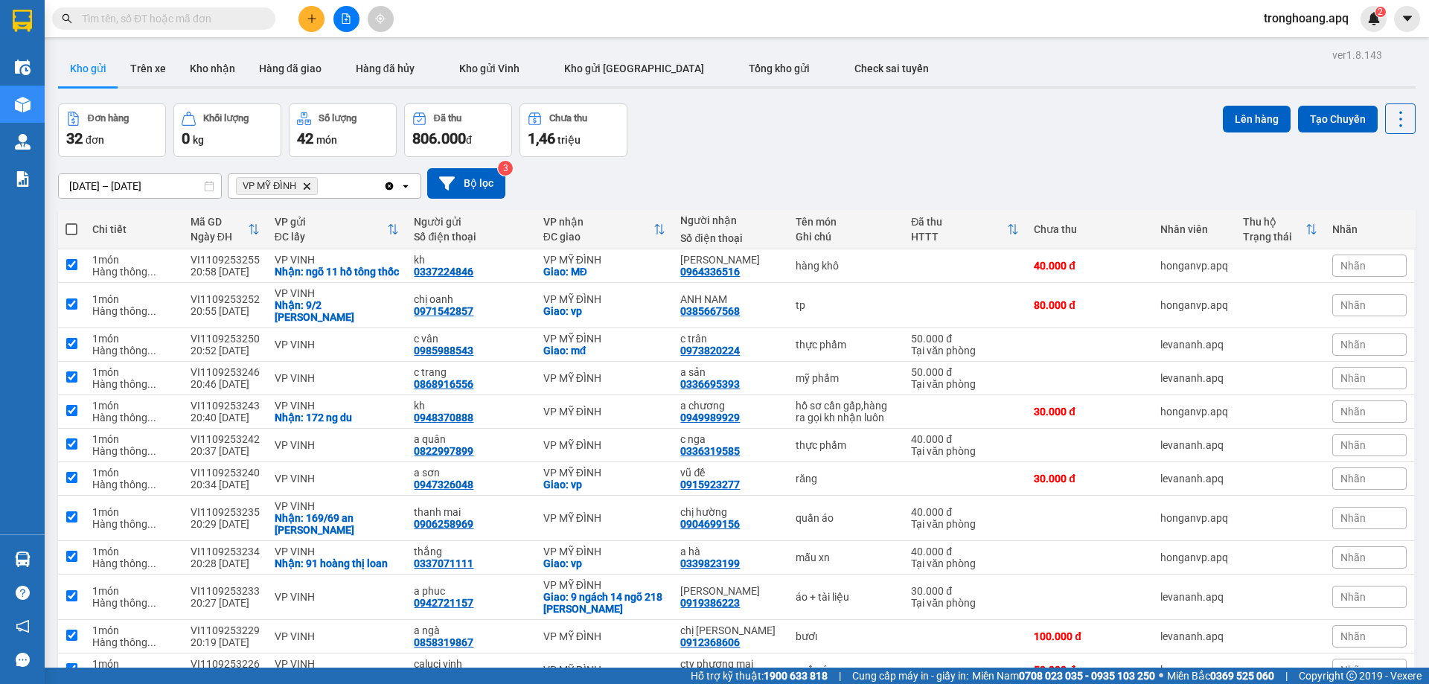
checkbox input "true"
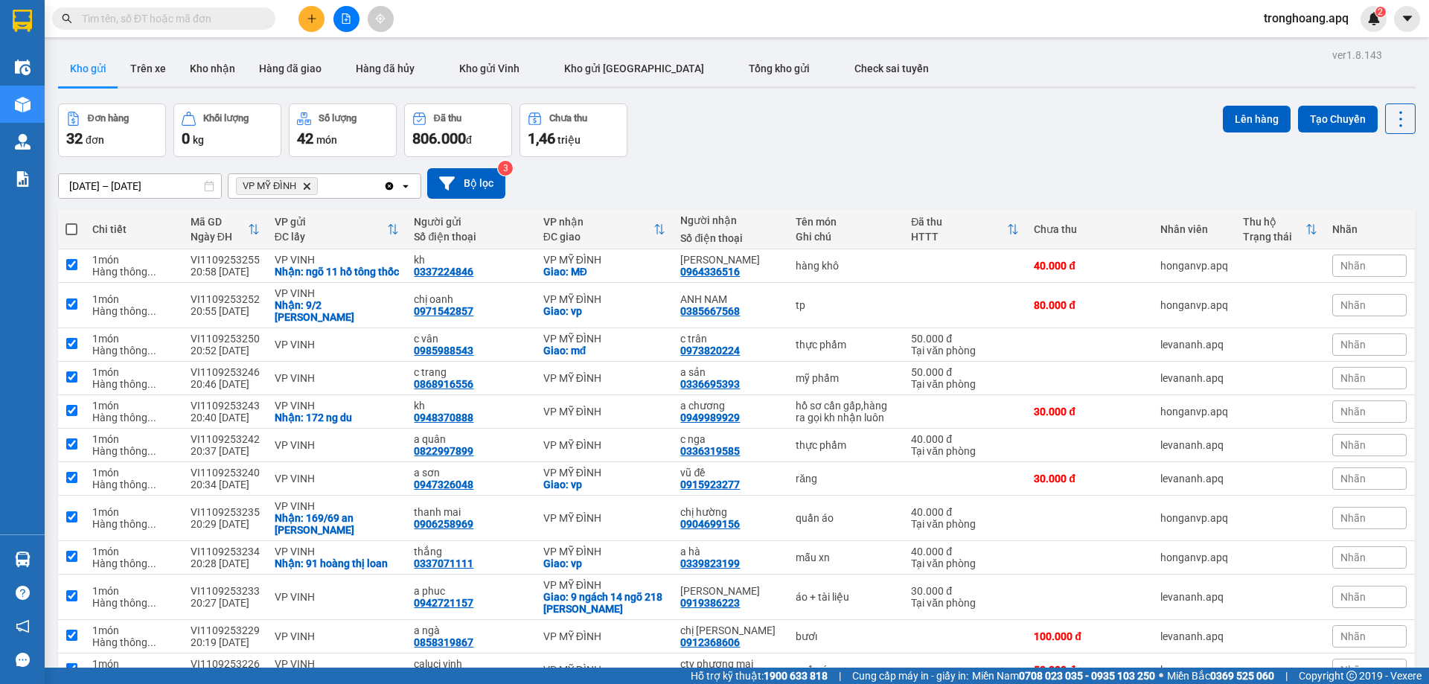
checkbox input "true"
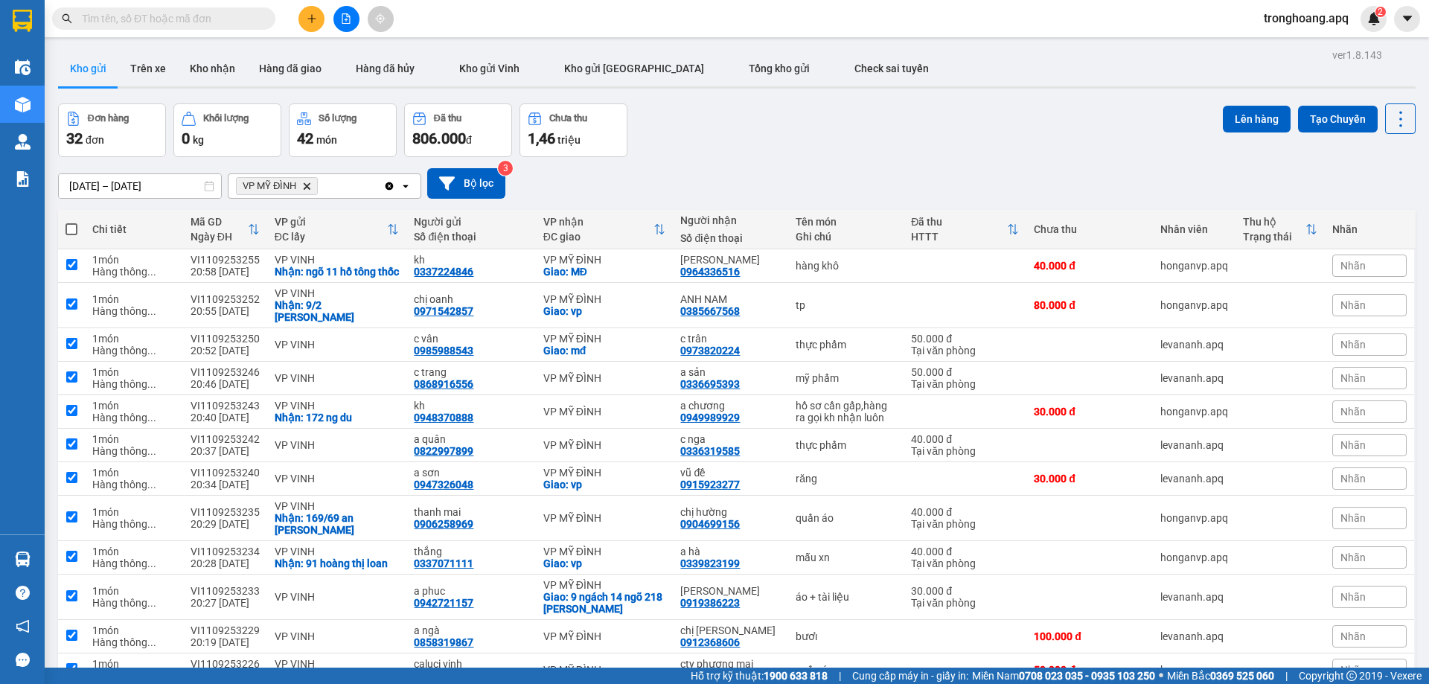
checkbox input "true"
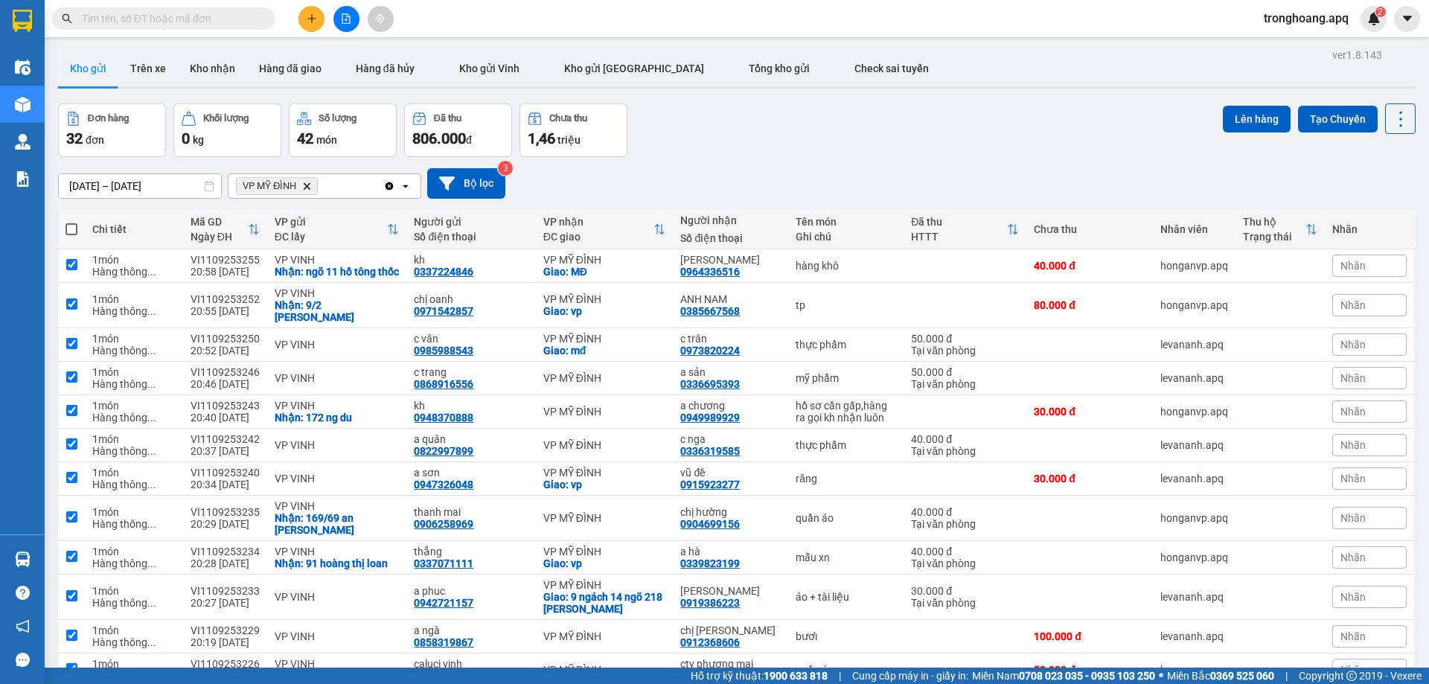
checkbox input "true"
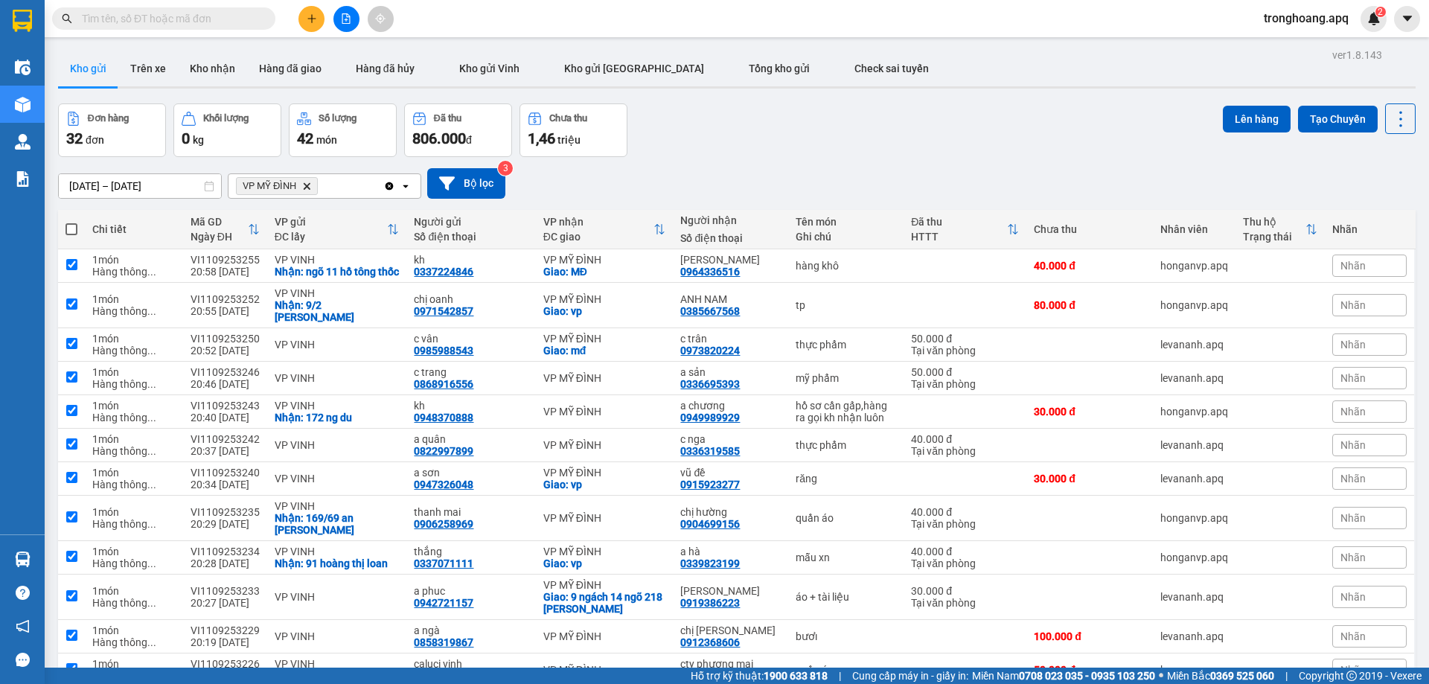
checkbox input "true"
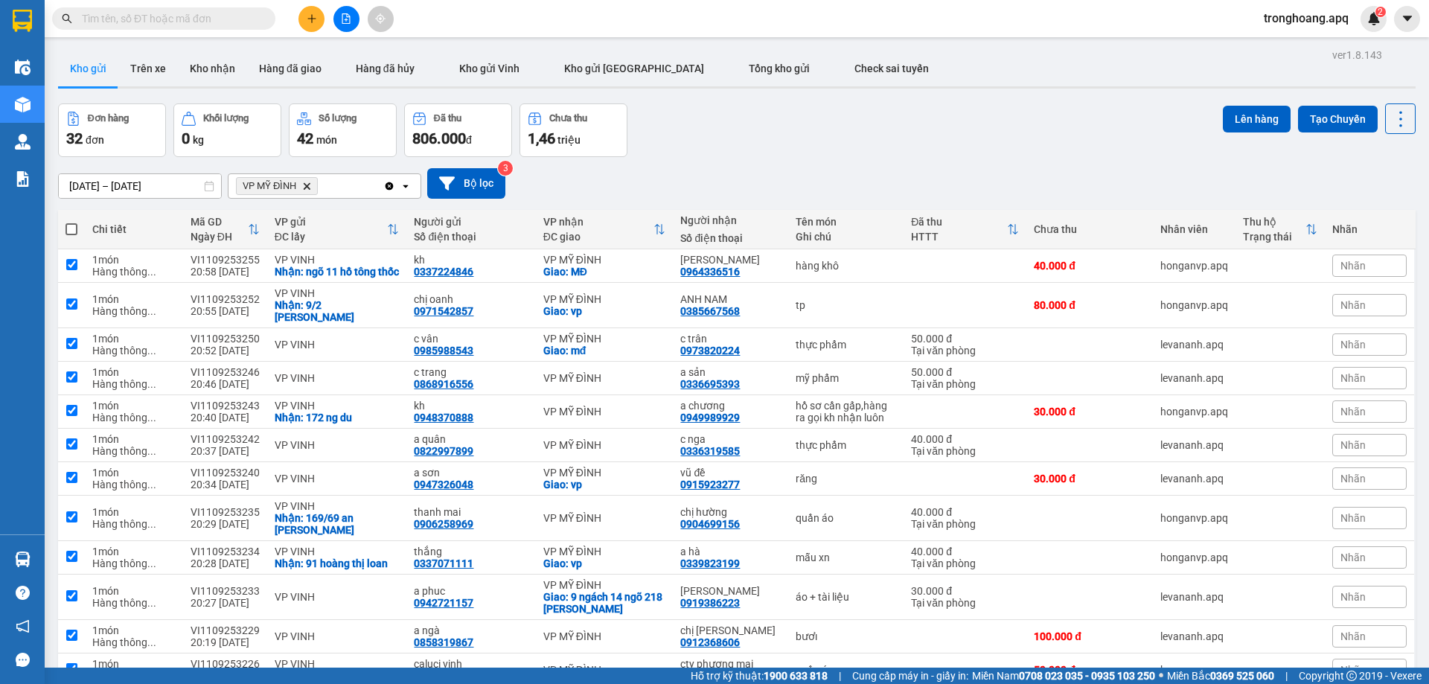
checkbox input "true"
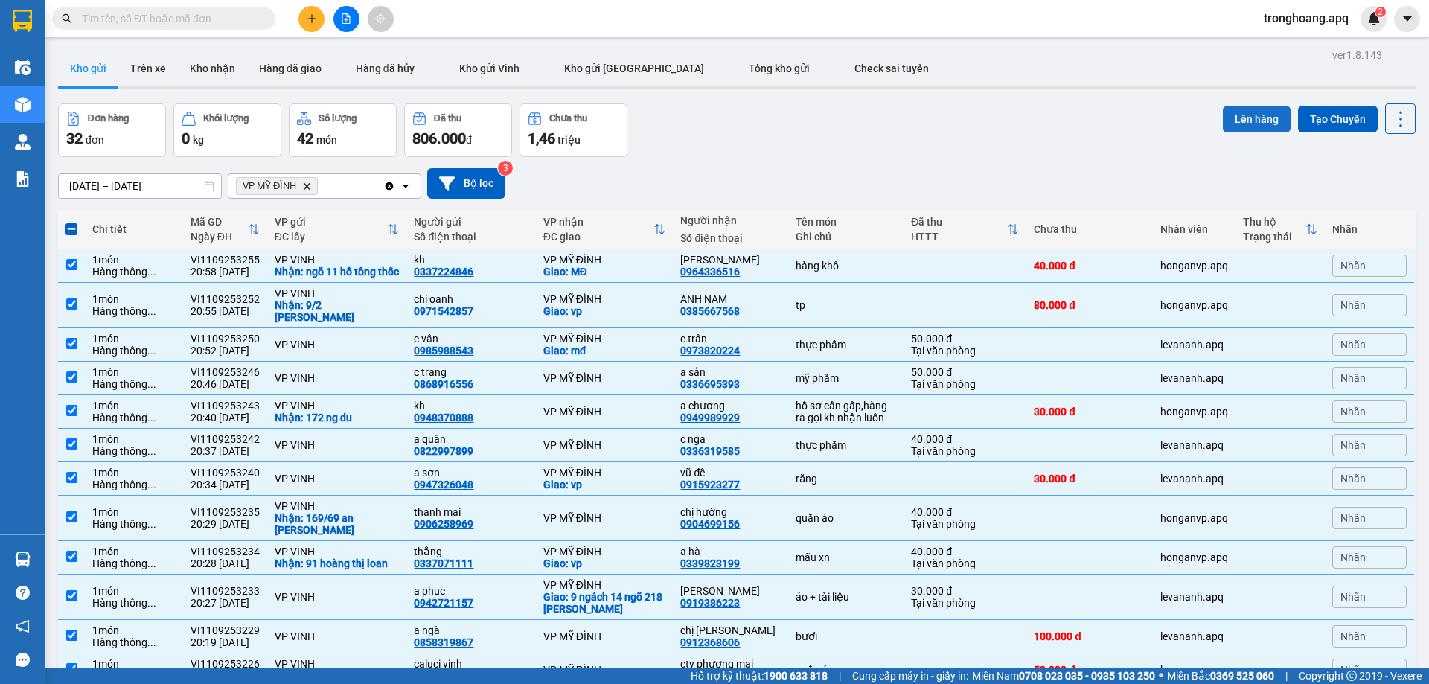
click at [1243, 123] on button "Lên hàng" at bounding box center [1257, 119] width 68 height 27
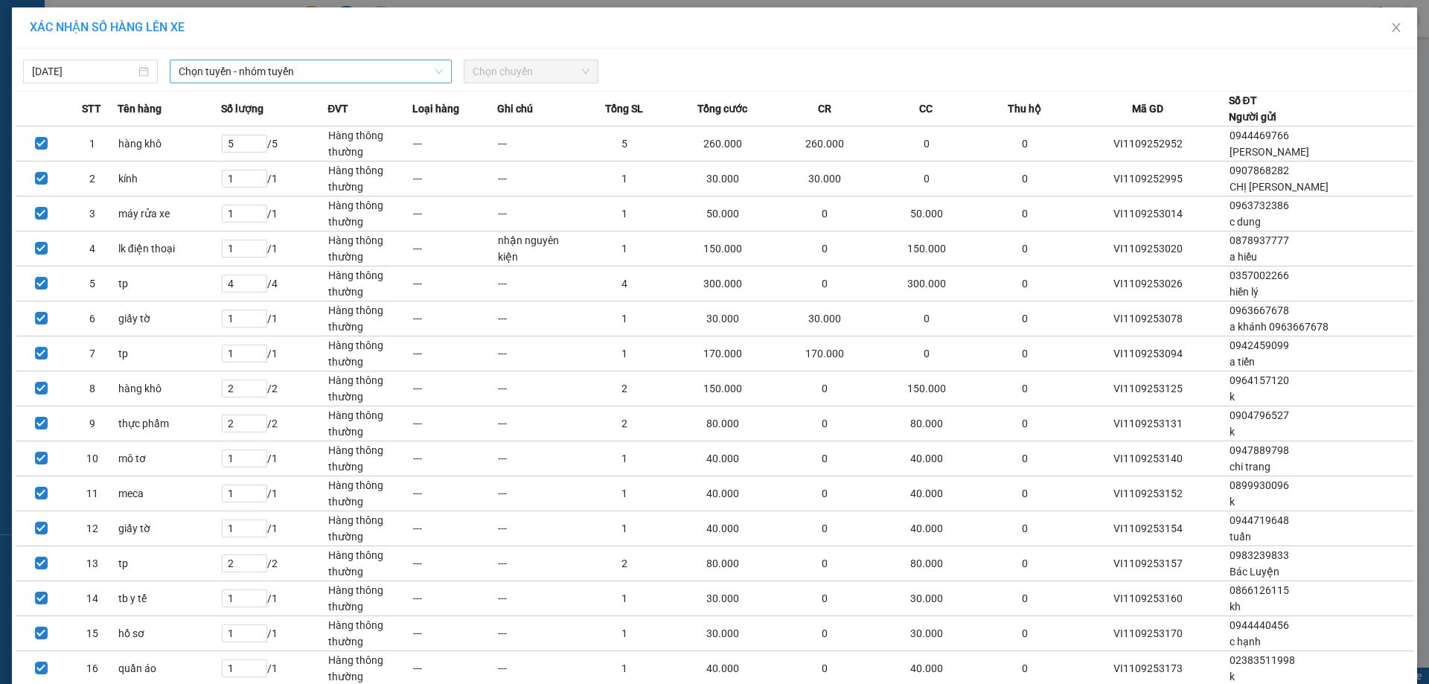
click at [359, 73] on span "Chọn tuyến - nhóm tuyến" at bounding box center [311, 71] width 264 height 22
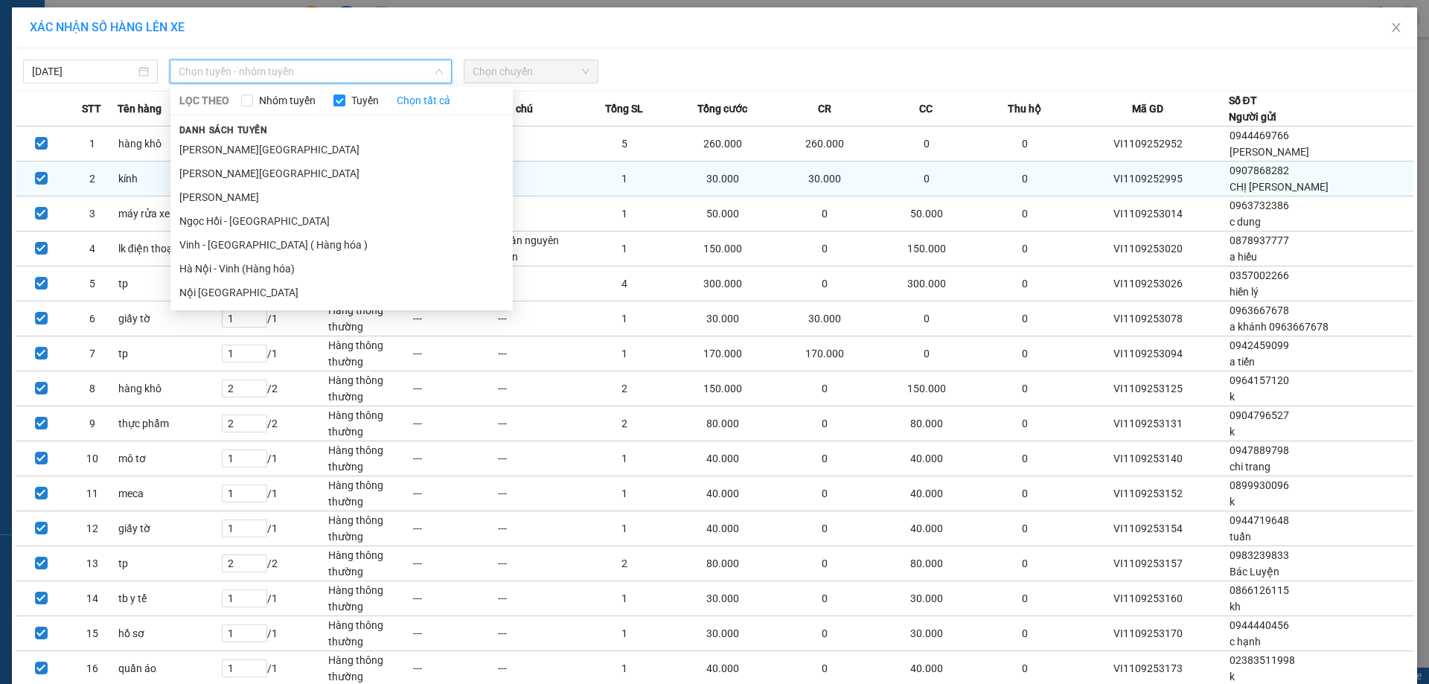
drag, startPoint x: 271, startPoint y: 241, endPoint x: 510, endPoint y: 174, distance: 248.8
click at [271, 242] on li "Vinh - [GEOGRAPHIC_DATA] ( Hàng hóa )" at bounding box center [341, 245] width 342 height 24
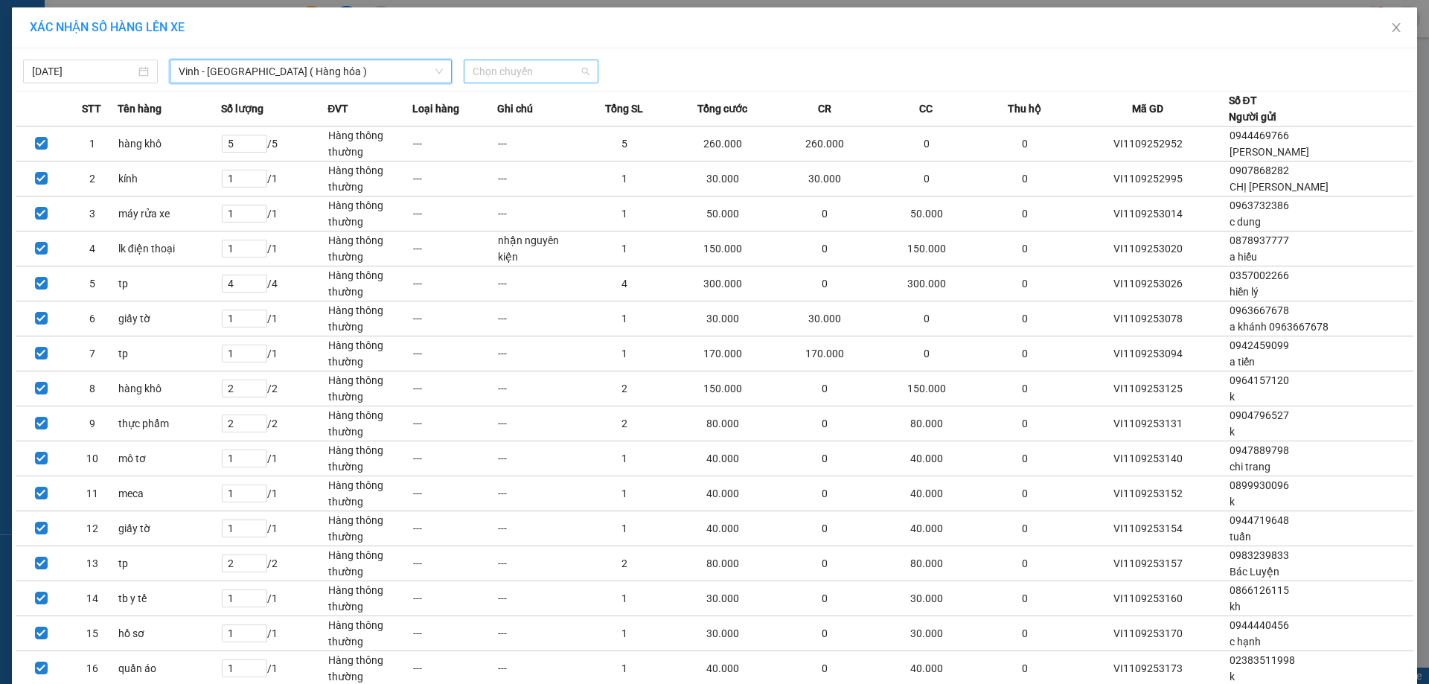
click at [531, 80] on span "Chọn chuyến" at bounding box center [531, 71] width 117 height 22
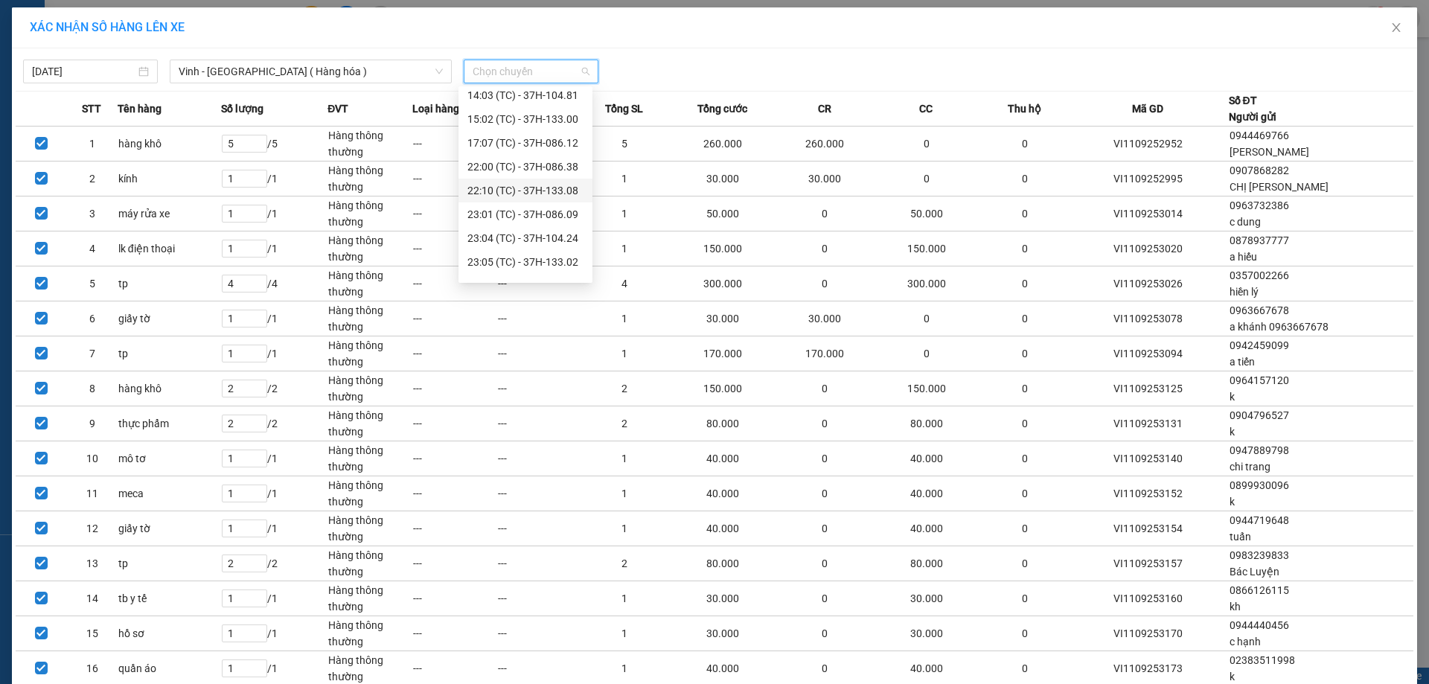
scroll to position [139, 0]
click at [569, 176] on div "22:00 (TC) - 37H-086.38" at bounding box center [525, 176] width 116 height 16
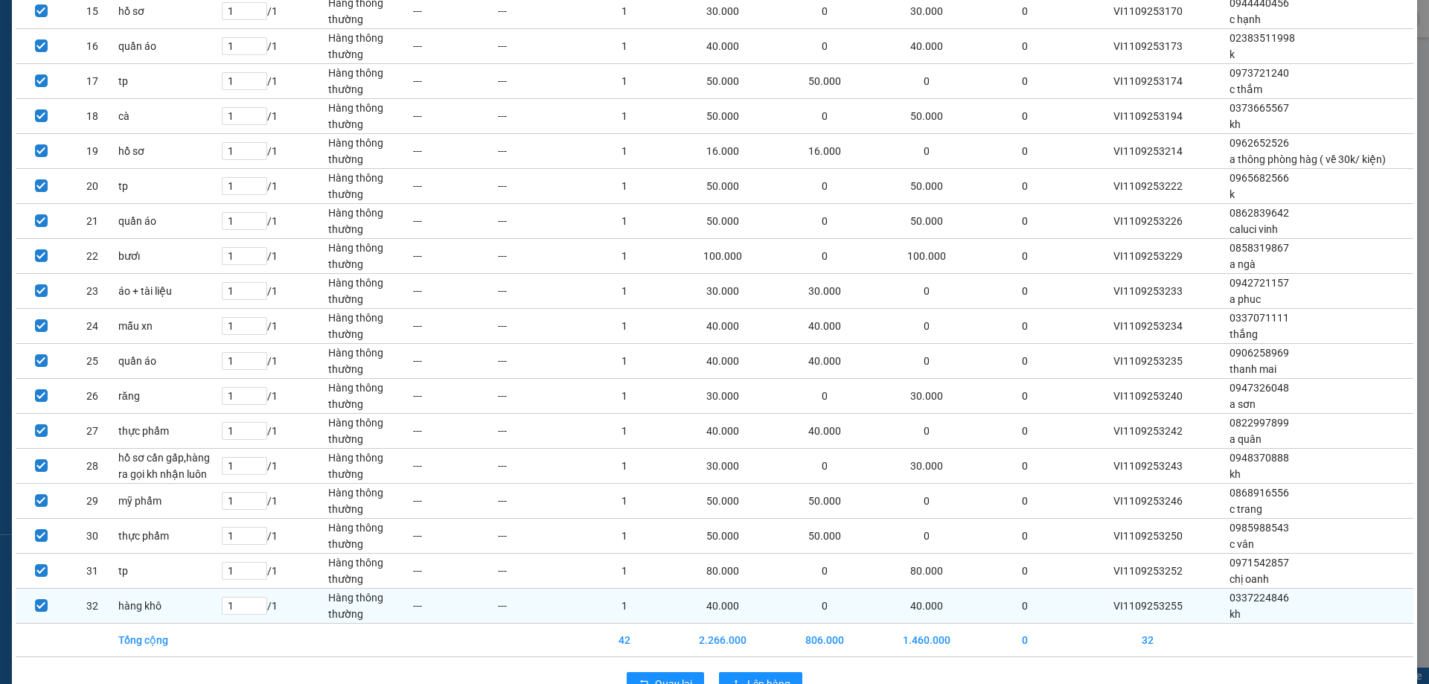
scroll to position [688, 0]
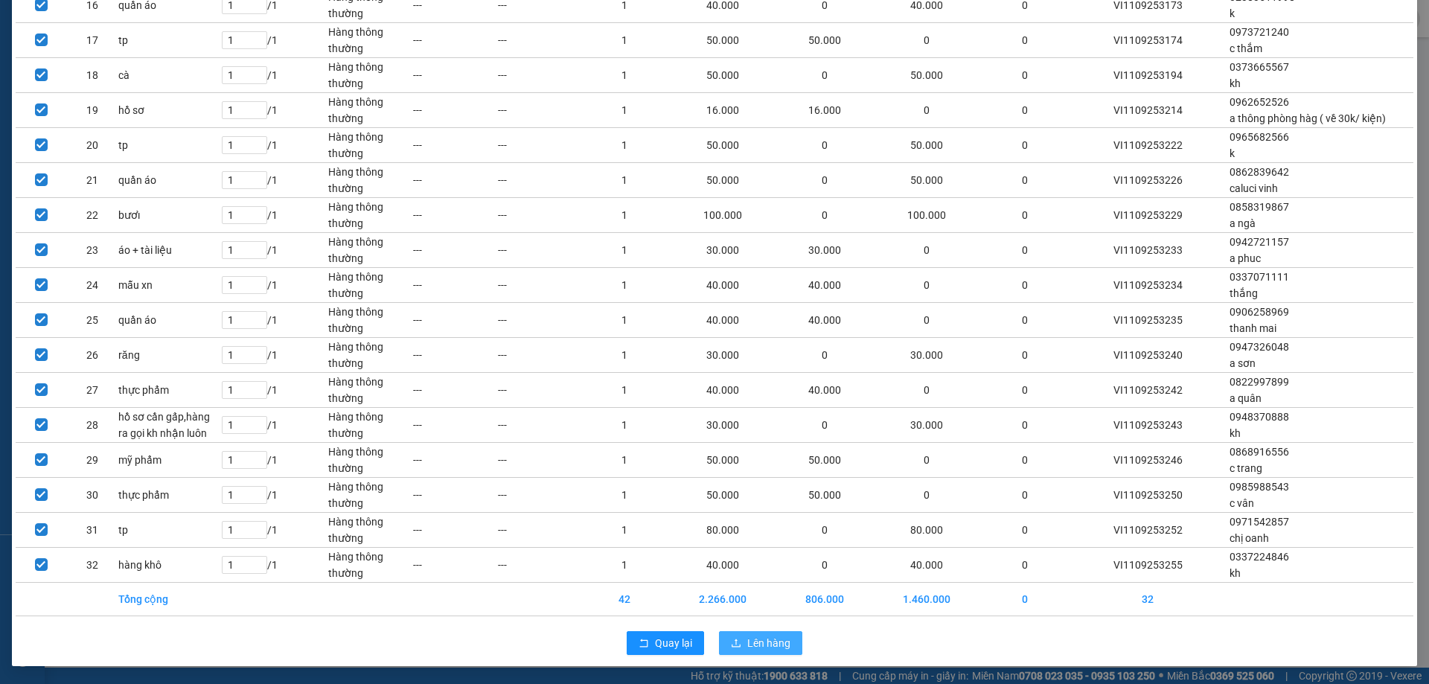
click at [758, 636] on span "Lên hàng" at bounding box center [768, 643] width 43 height 16
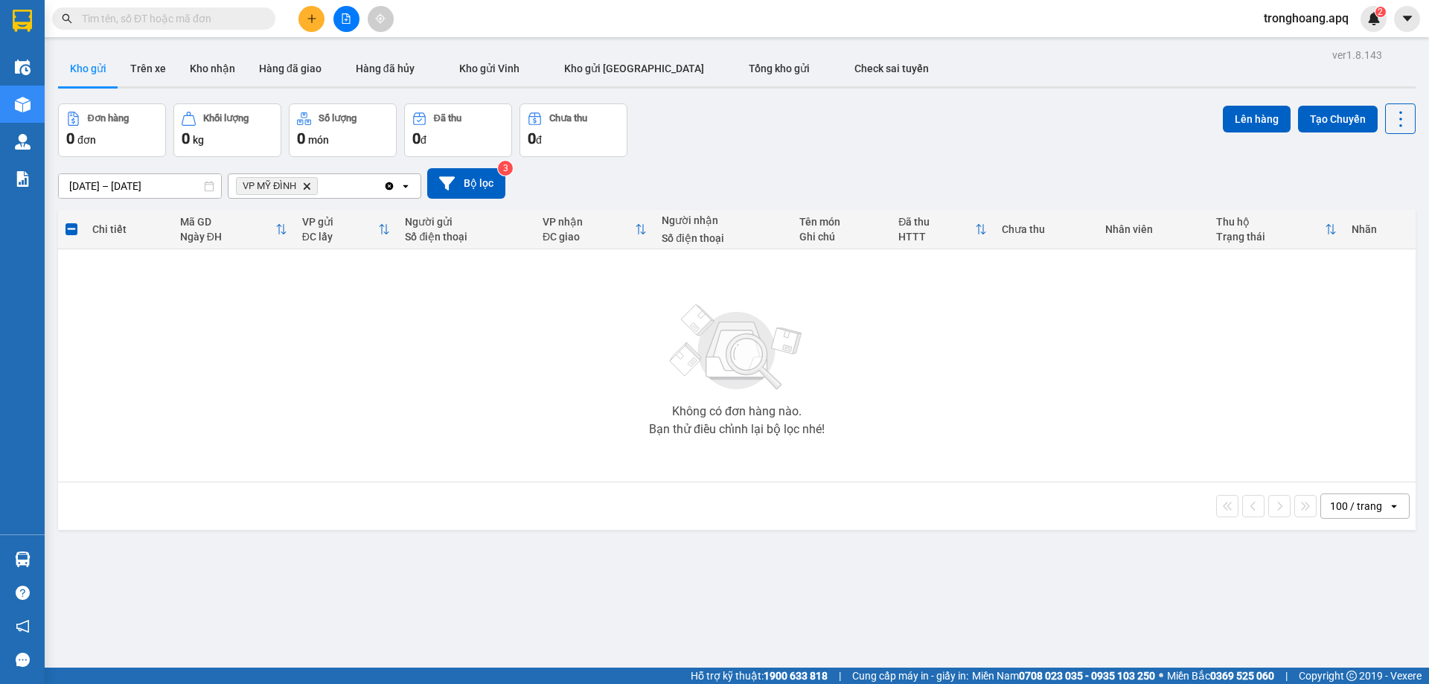
click at [305, 189] on icon "VP MỸ ĐÌNH, close by backspace" at bounding box center [307, 185] width 7 height 7
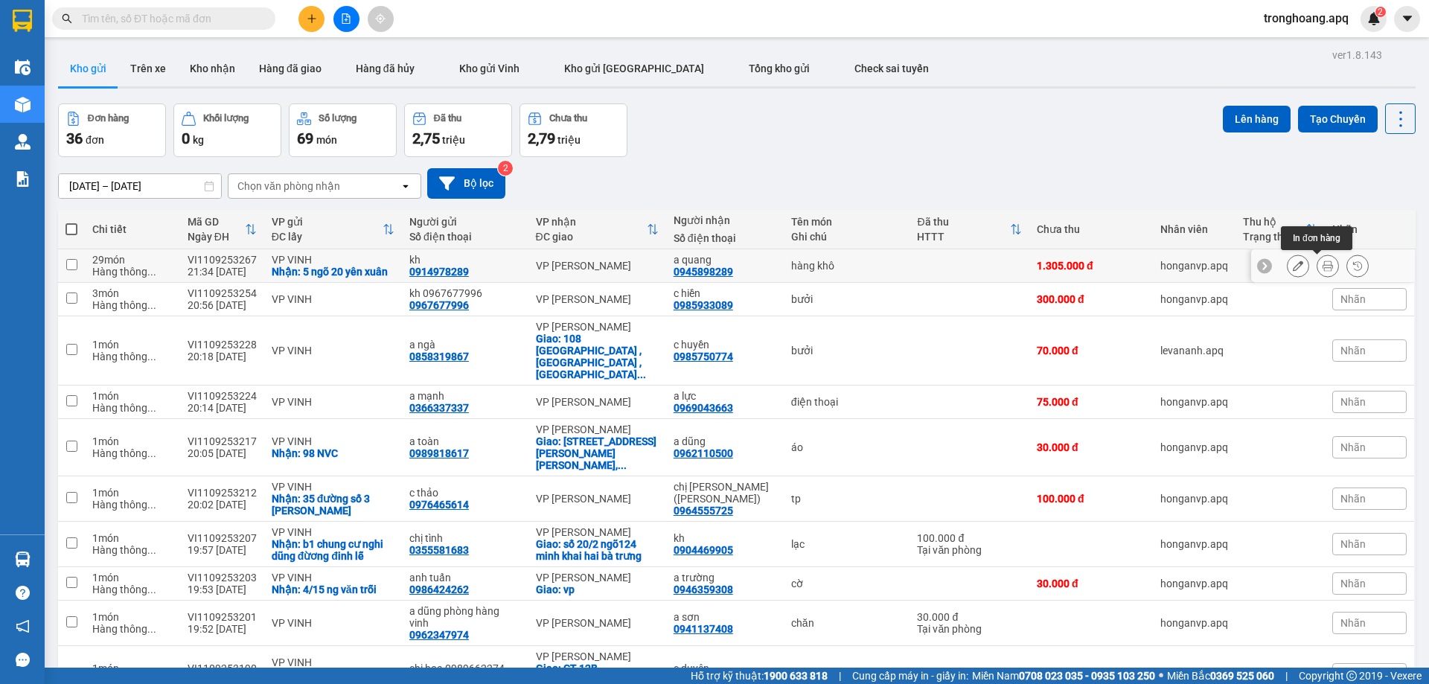
click at [1322, 268] on icon at bounding box center [1327, 265] width 10 height 10
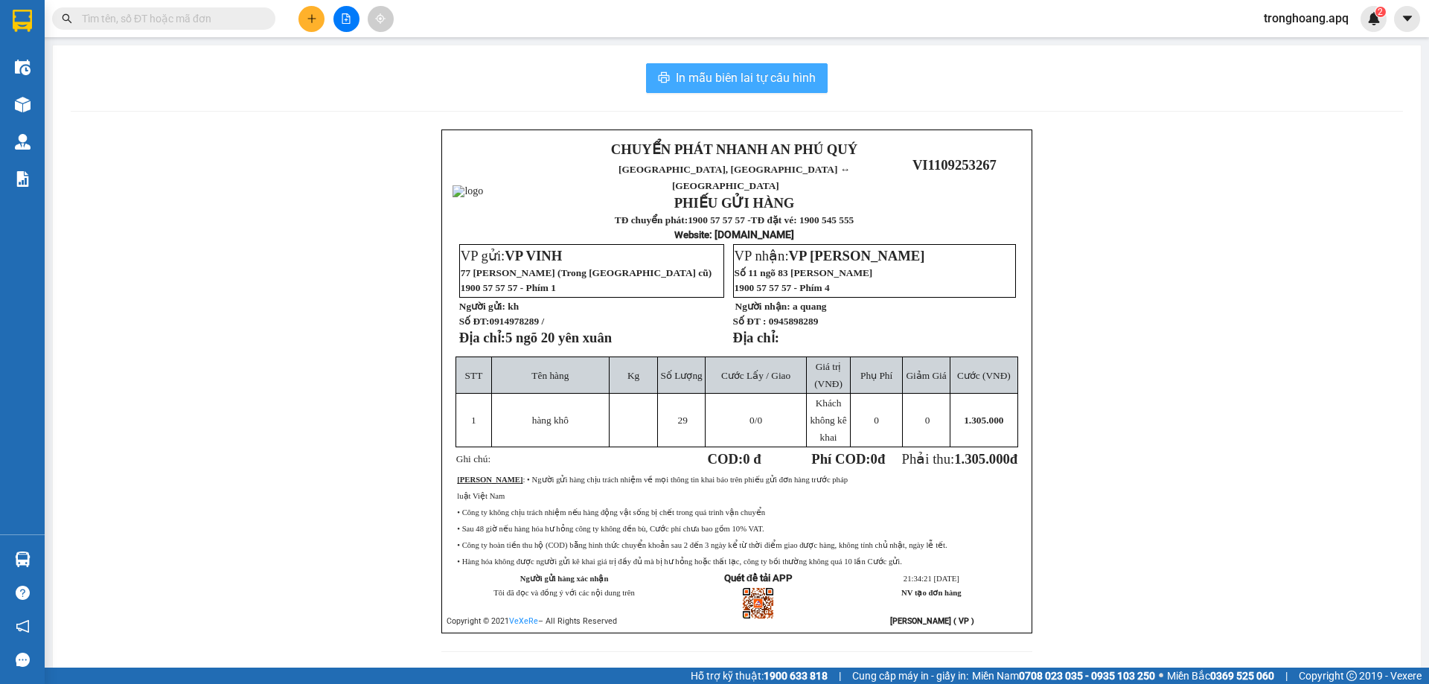
click at [713, 77] on span "In mẫu biên lai tự cấu hình" at bounding box center [746, 77] width 140 height 19
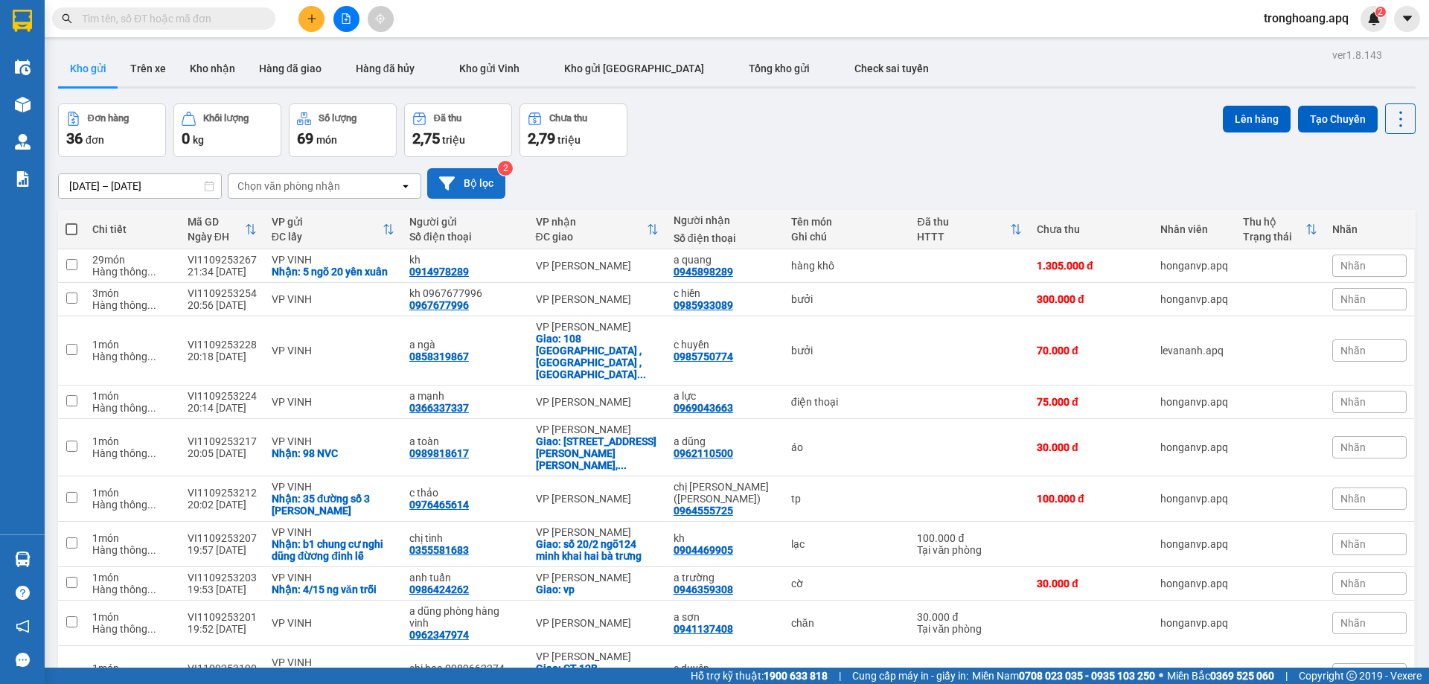
click at [468, 192] on button "Bộ lọc" at bounding box center [466, 183] width 78 height 31
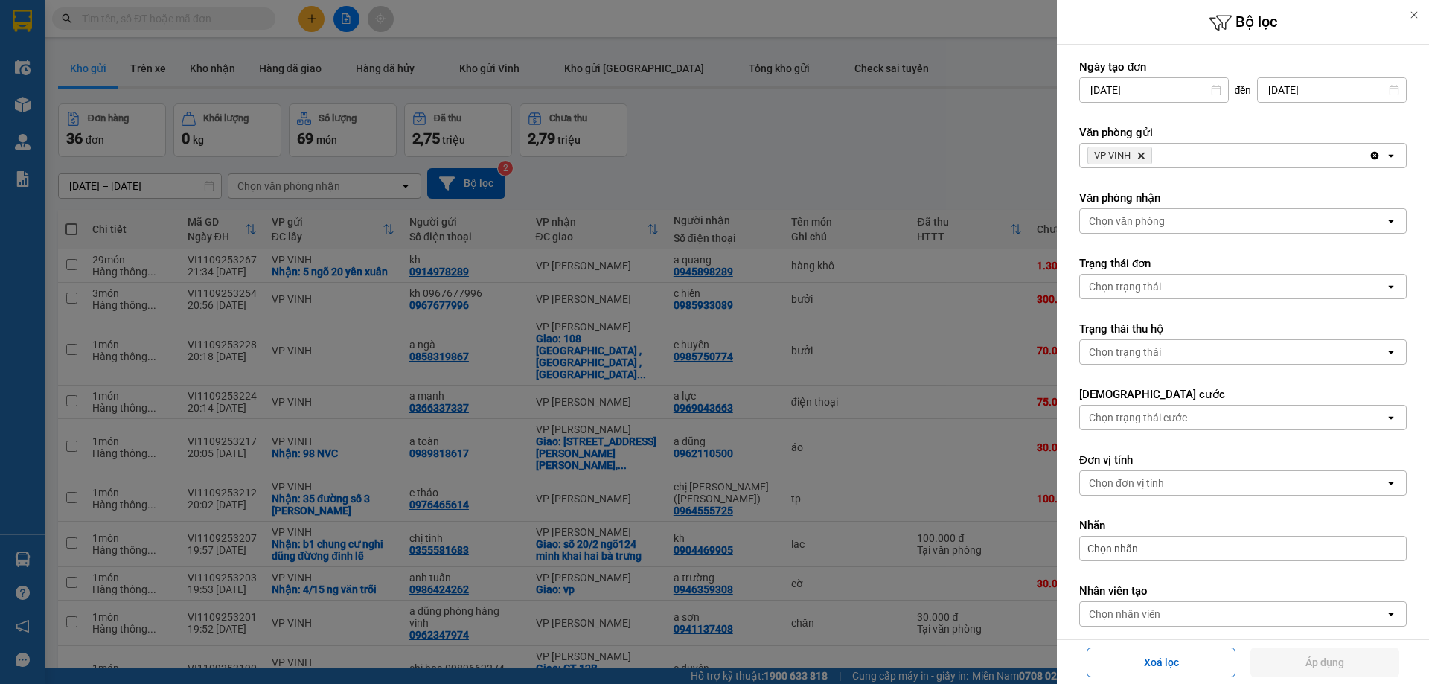
click at [1139, 157] on icon "Delete" at bounding box center [1140, 155] width 9 height 9
click at [1140, 158] on div "Chọn văn phòng" at bounding box center [1127, 155] width 76 height 15
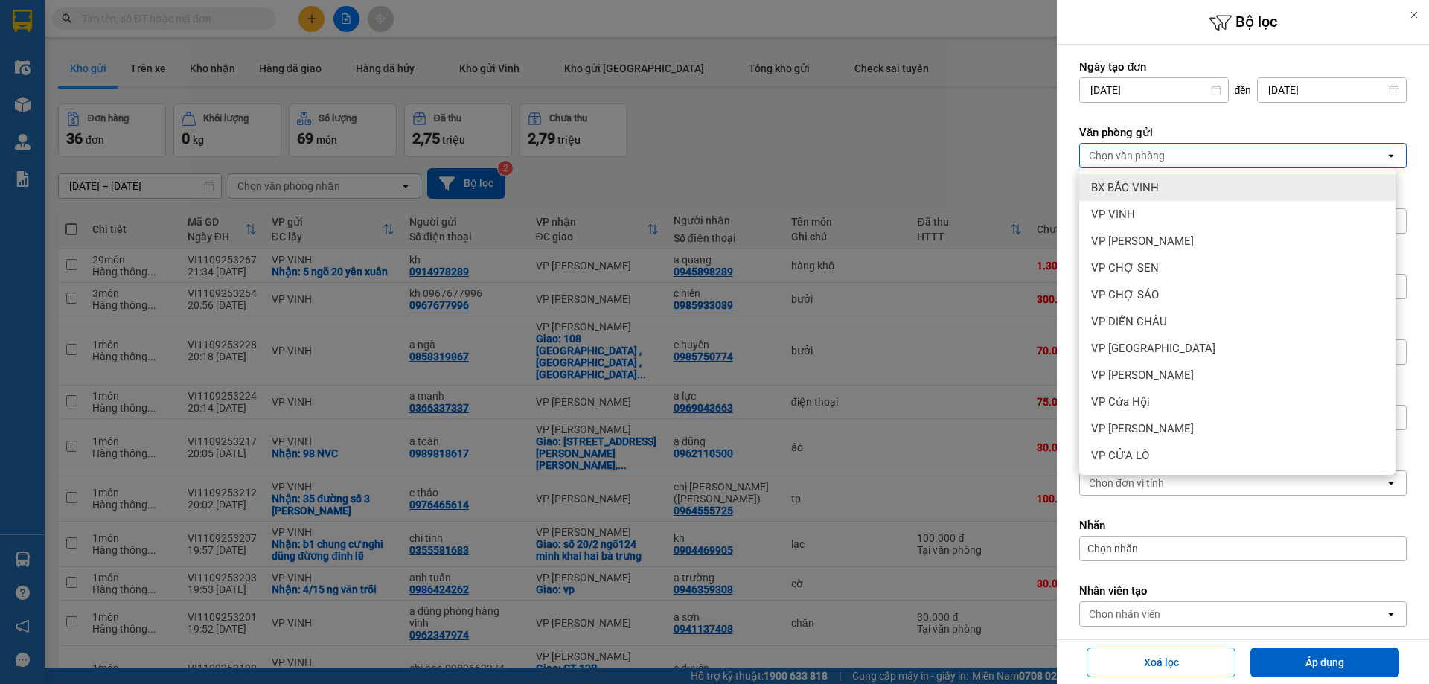
drag, startPoint x: 1148, startPoint y: 187, endPoint x: 1157, endPoint y: 188, distance: 9.0
click at [1150, 187] on span "BX BẮC VINH" at bounding box center [1125, 187] width 68 height 15
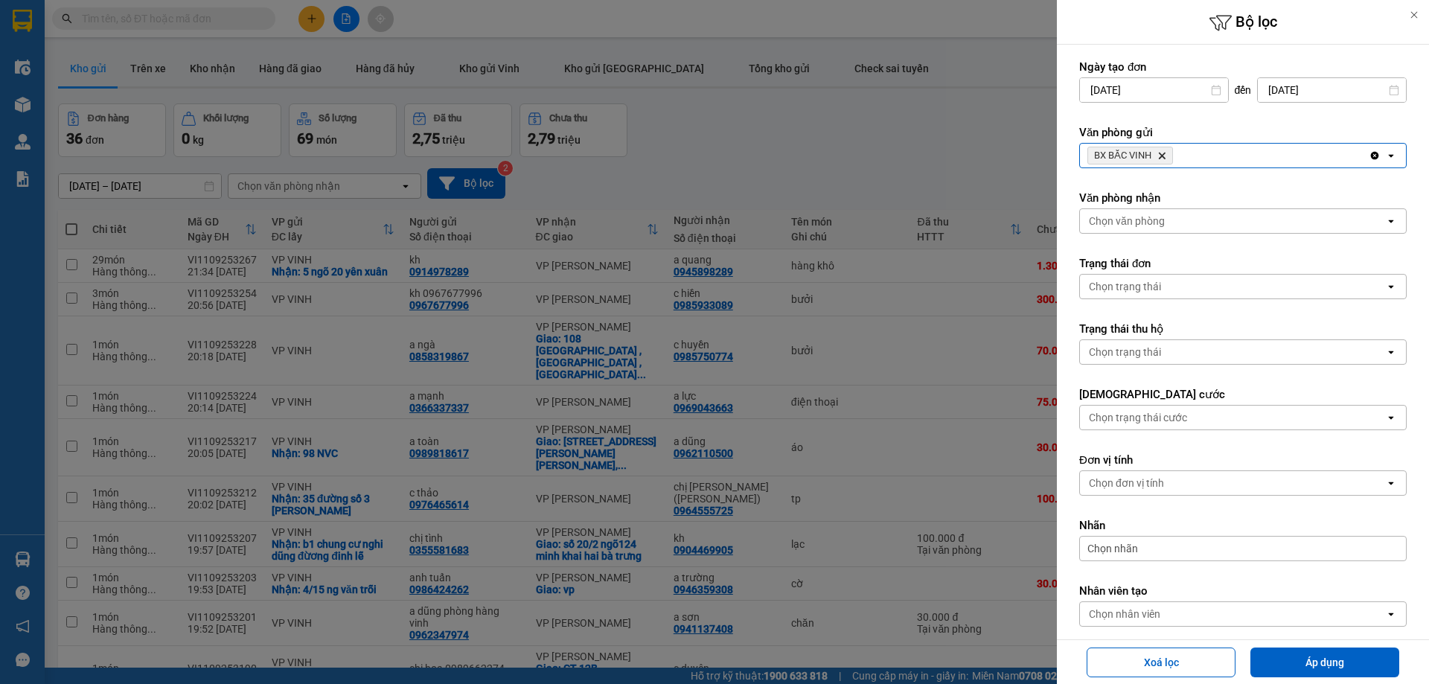
click at [1220, 161] on div "BX BẮC VINH Delete Clear all open" at bounding box center [1242, 155] width 327 height 25
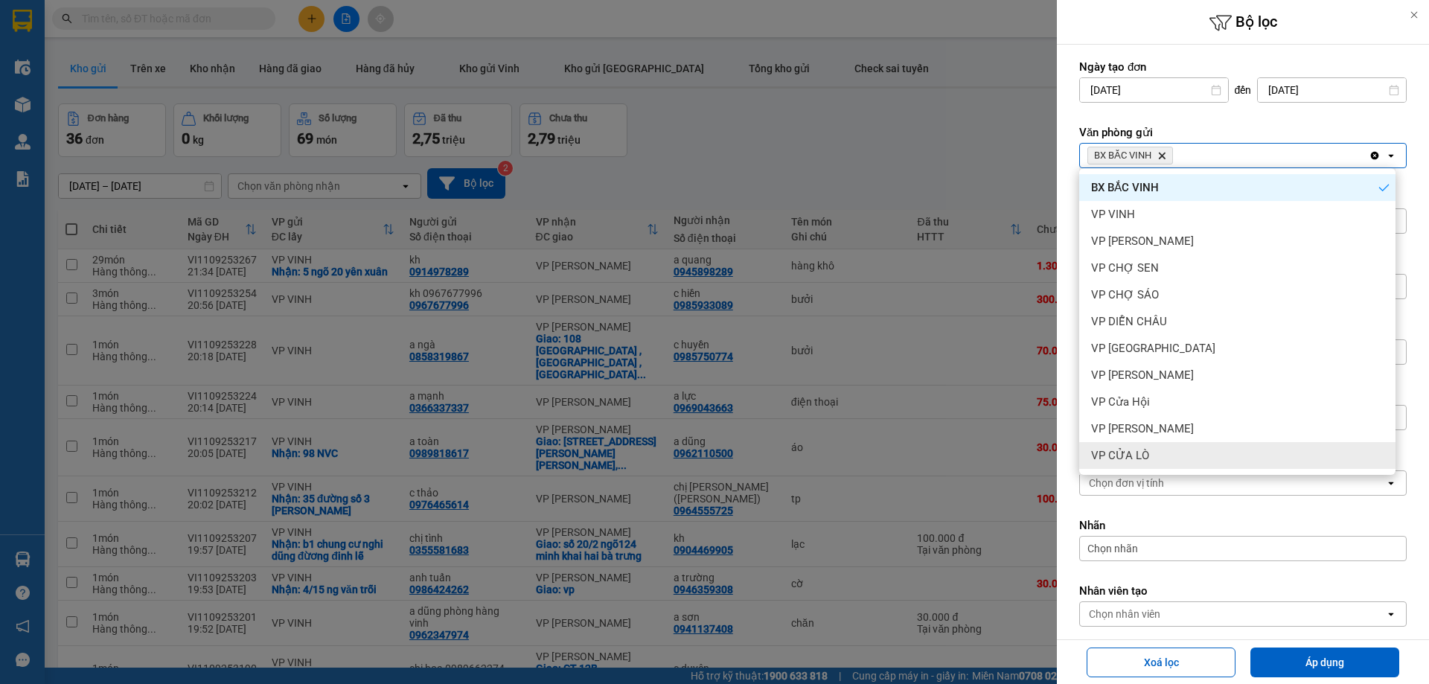
click at [1174, 455] on div "VP CỬA LÒ" at bounding box center [1237, 455] width 316 height 27
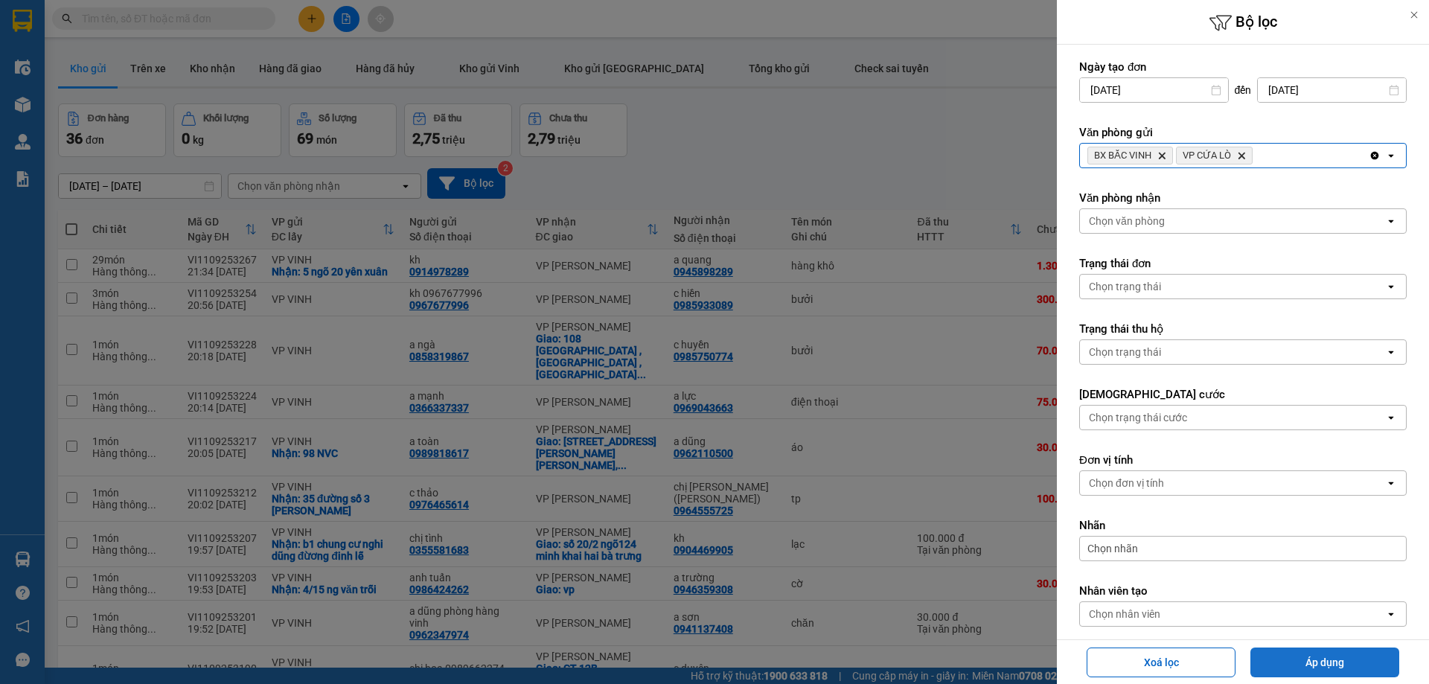
click at [1278, 663] on button "Áp dụng" at bounding box center [1324, 662] width 149 height 30
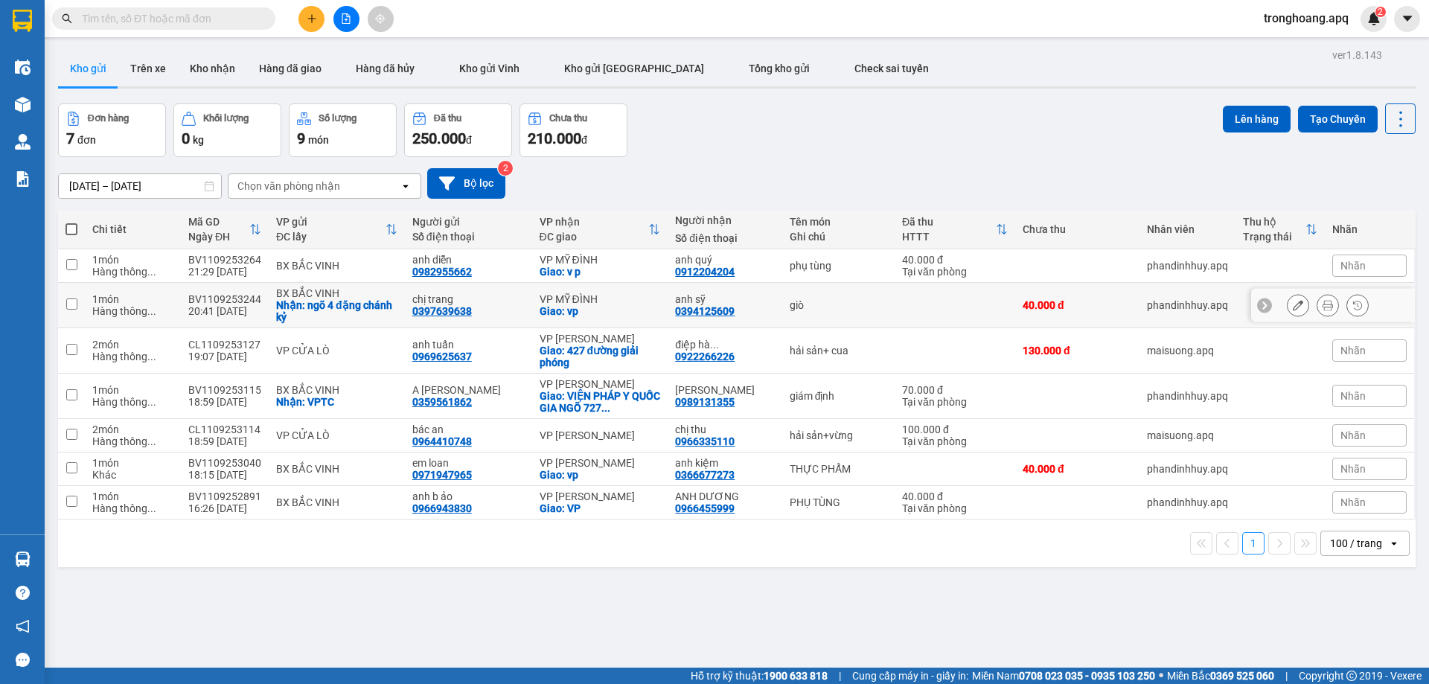
click at [592, 303] on div "VP MỸ ĐÌNH" at bounding box center [600, 299] width 121 height 12
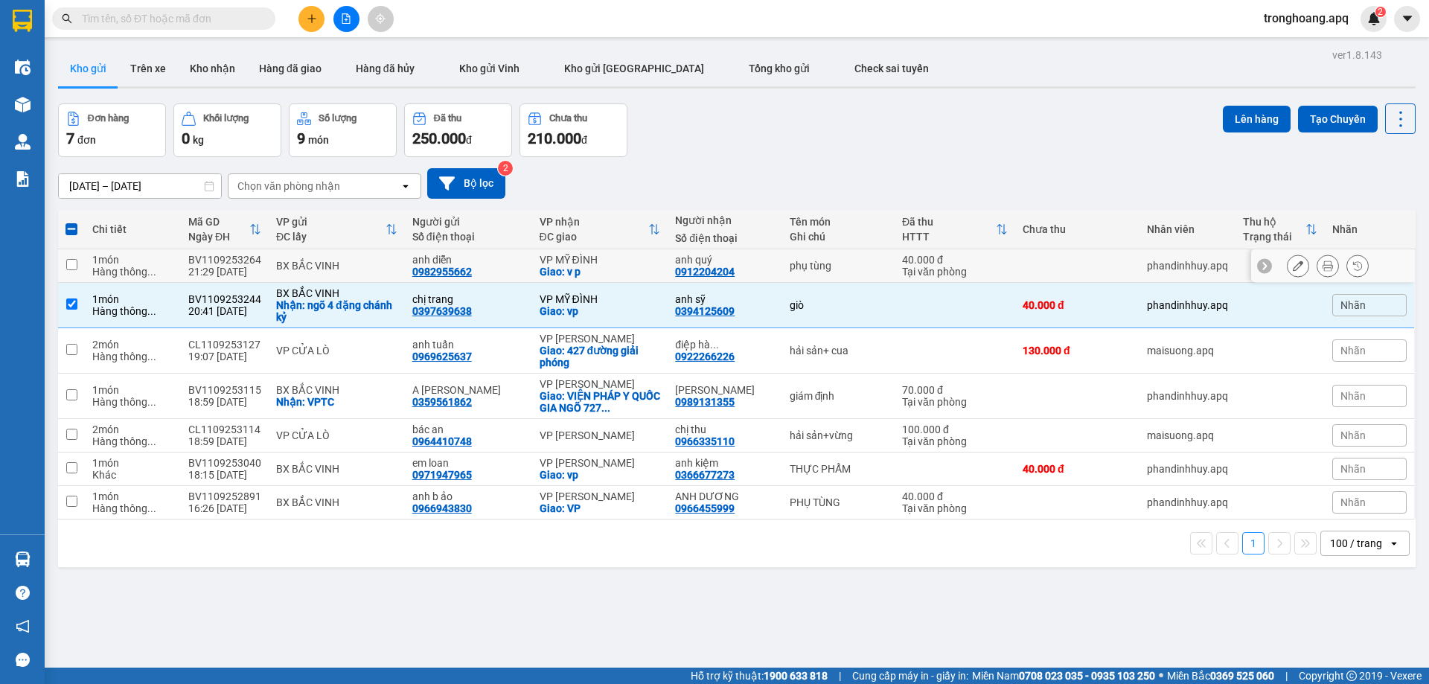
click at [588, 266] on div "VP MỸ ĐÌNH" at bounding box center [600, 260] width 121 height 12
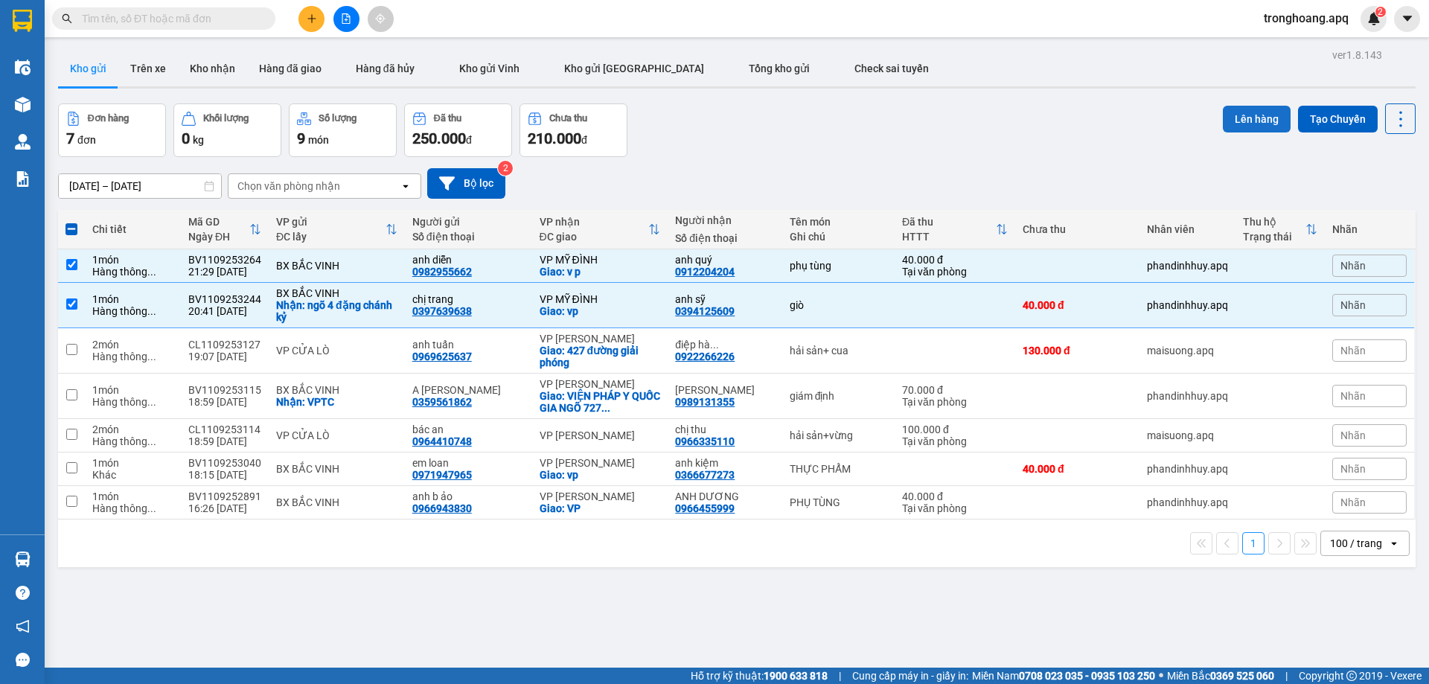
click at [1236, 109] on button "Lên hàng" at bounding box center [1257, 119] width 68 height 27
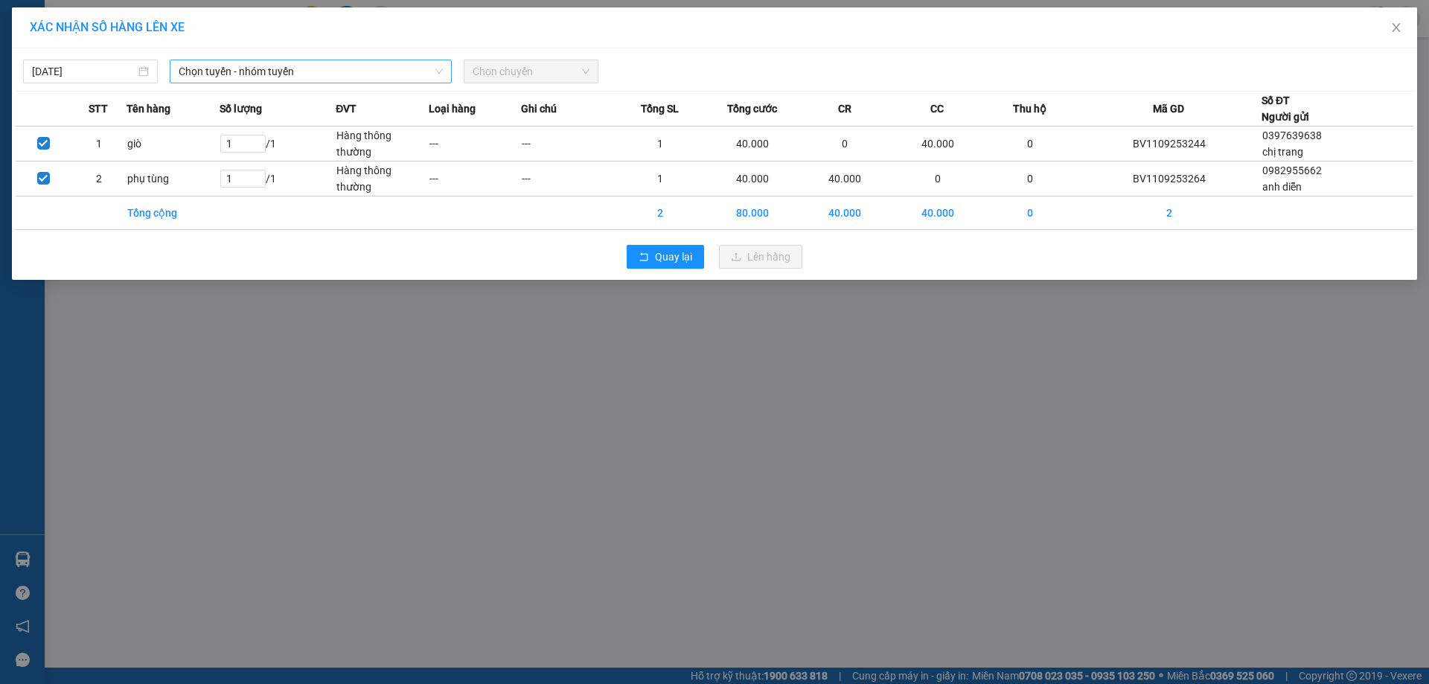
click at [333, 65] on span "Chọn tuyến - nhóm tuyến" at bounding box center [311, 71] width 264 height 22
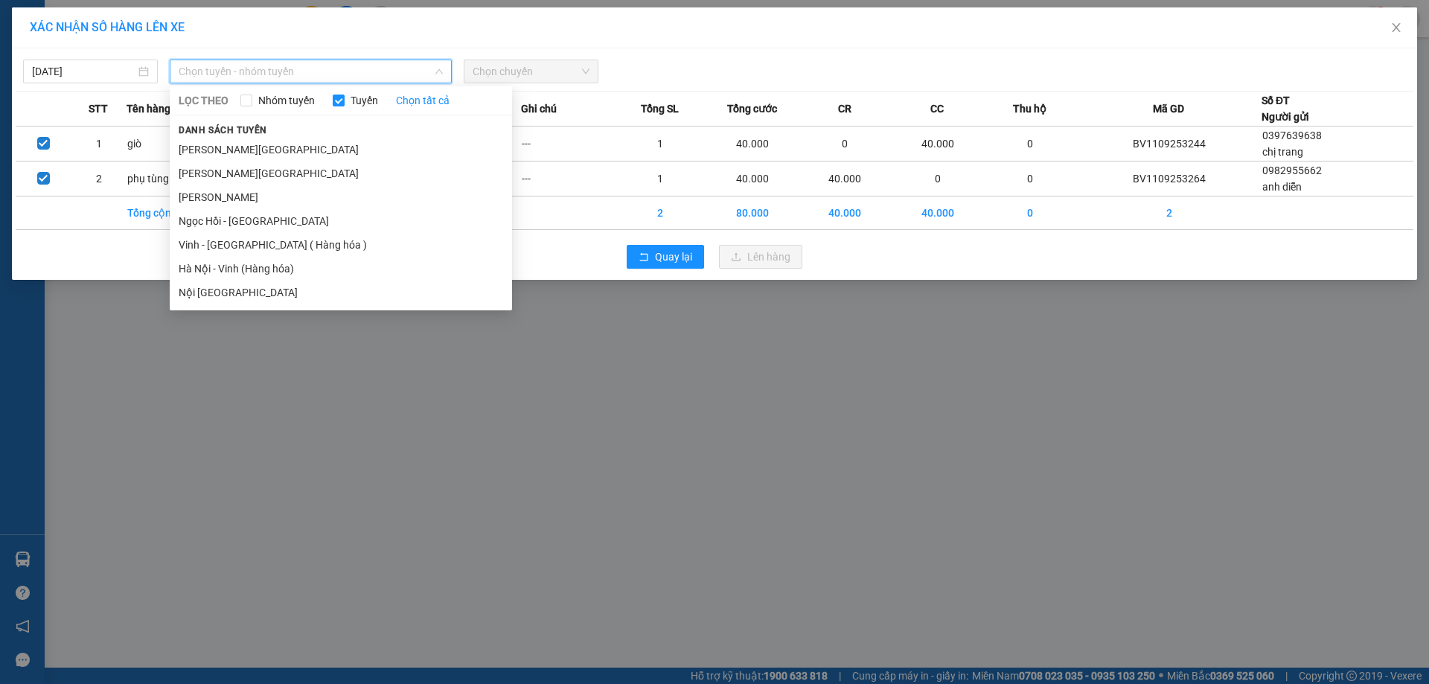
click at [281, 240] on li "Vinh - [GEOGRAPHIC_DATA] ( Hàng hóa )" at bounding box center [341, 245] width 342 height 24
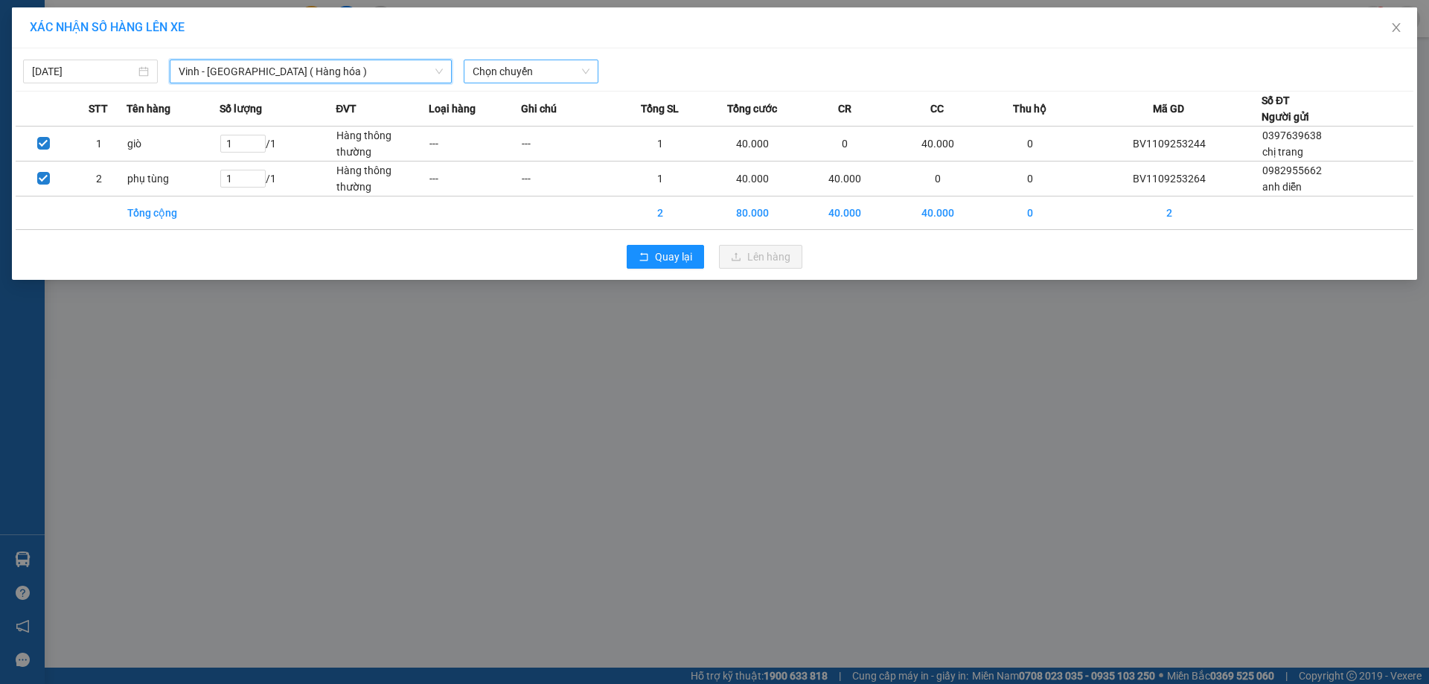
click at [538, 75] on span "Chọn chuyến" at bounding box center [531, 71] width 117 height 22
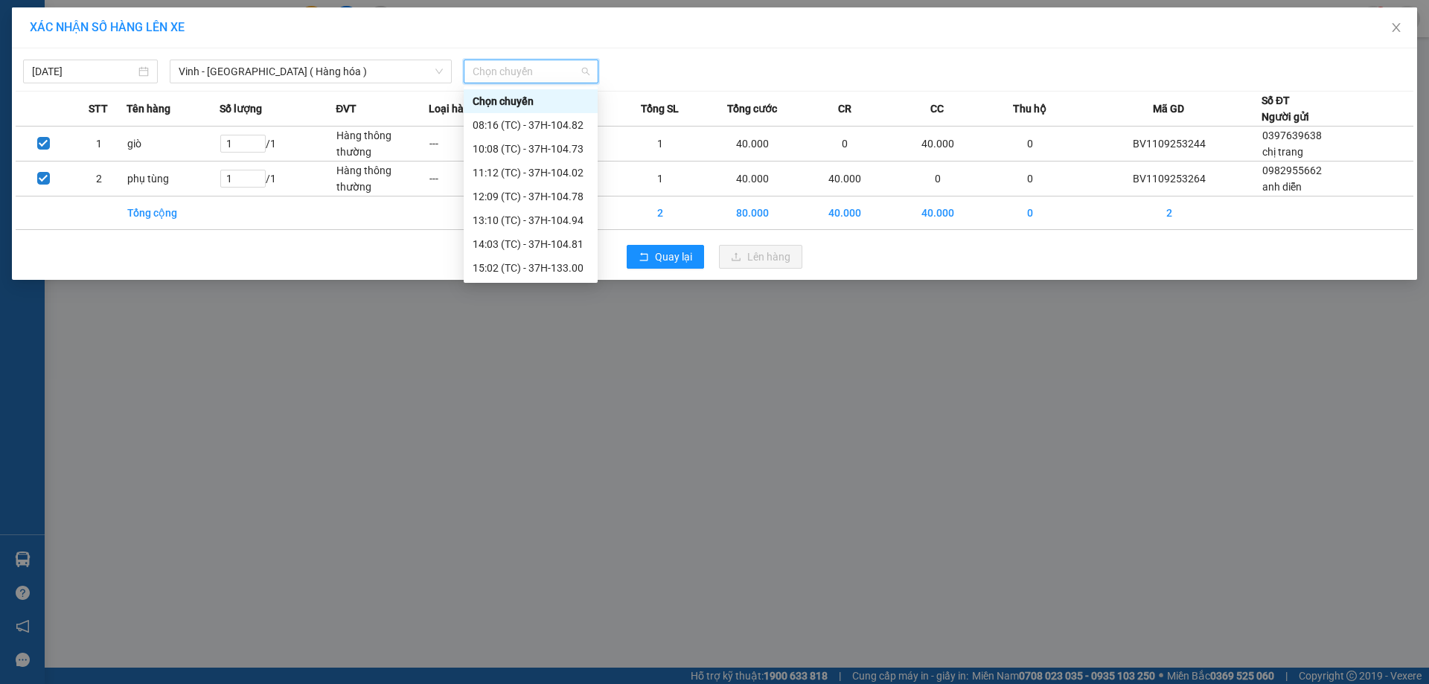
click at [570, 307] on div "22:00 (TC) - 37H-086.38" at bounding box center [531, 315] width 116 height 16
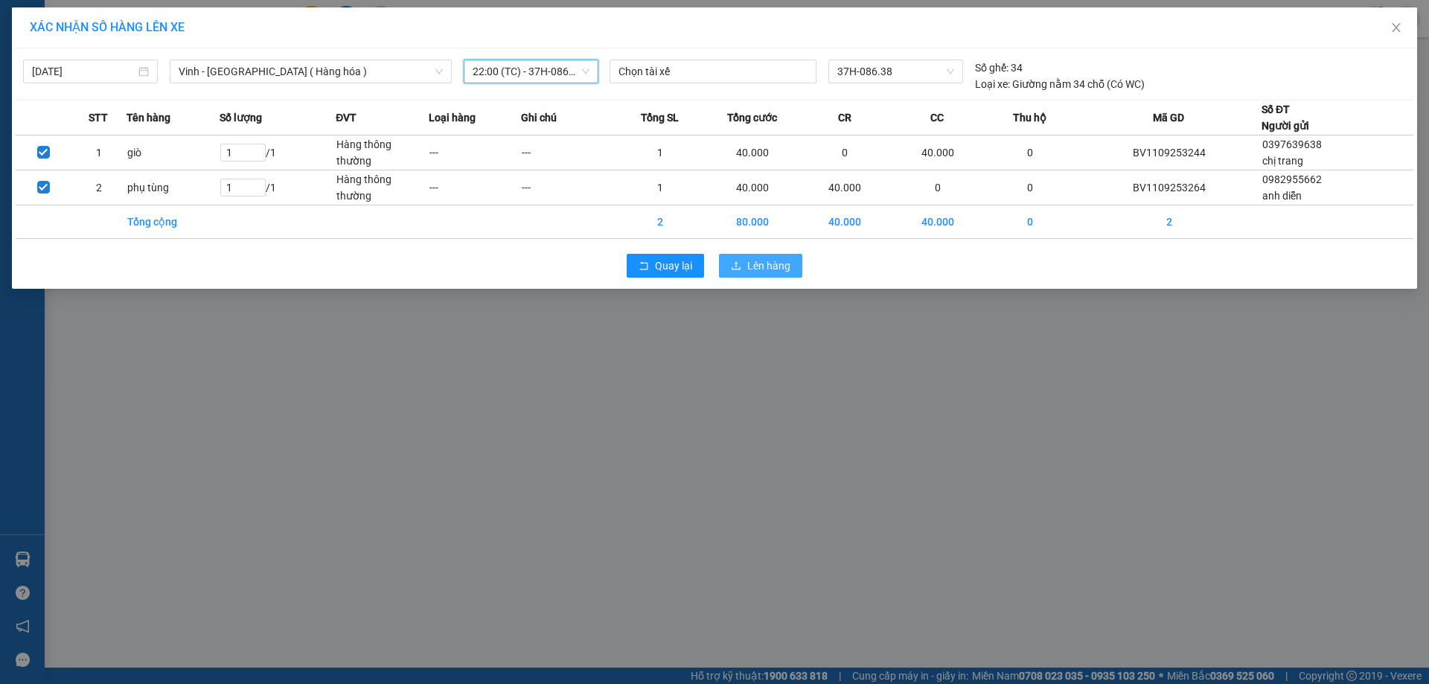
click at [765, 274] on button "Lên hàng" at bounding box center [760, 266] width 83 height 24
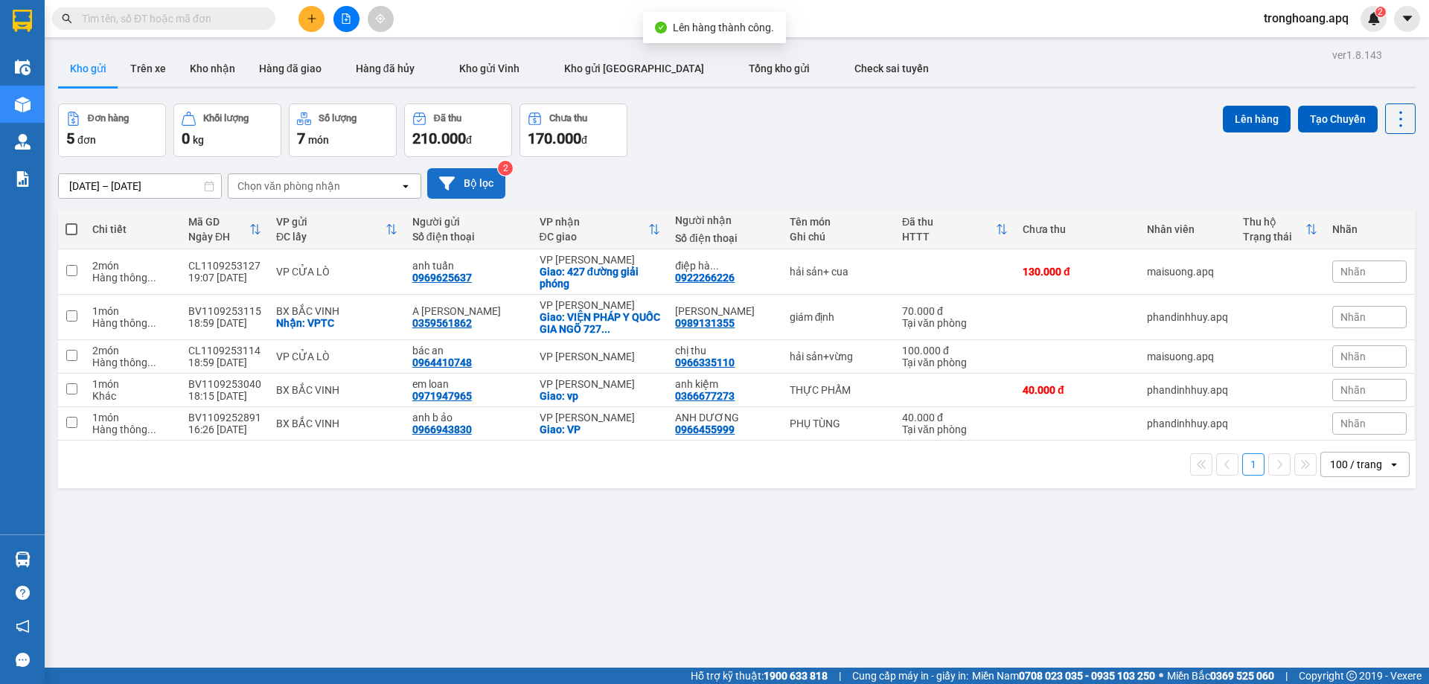
click at [484, 184] on button "Bộ lọc" at bounding box center [466, 183] width 78 height 31
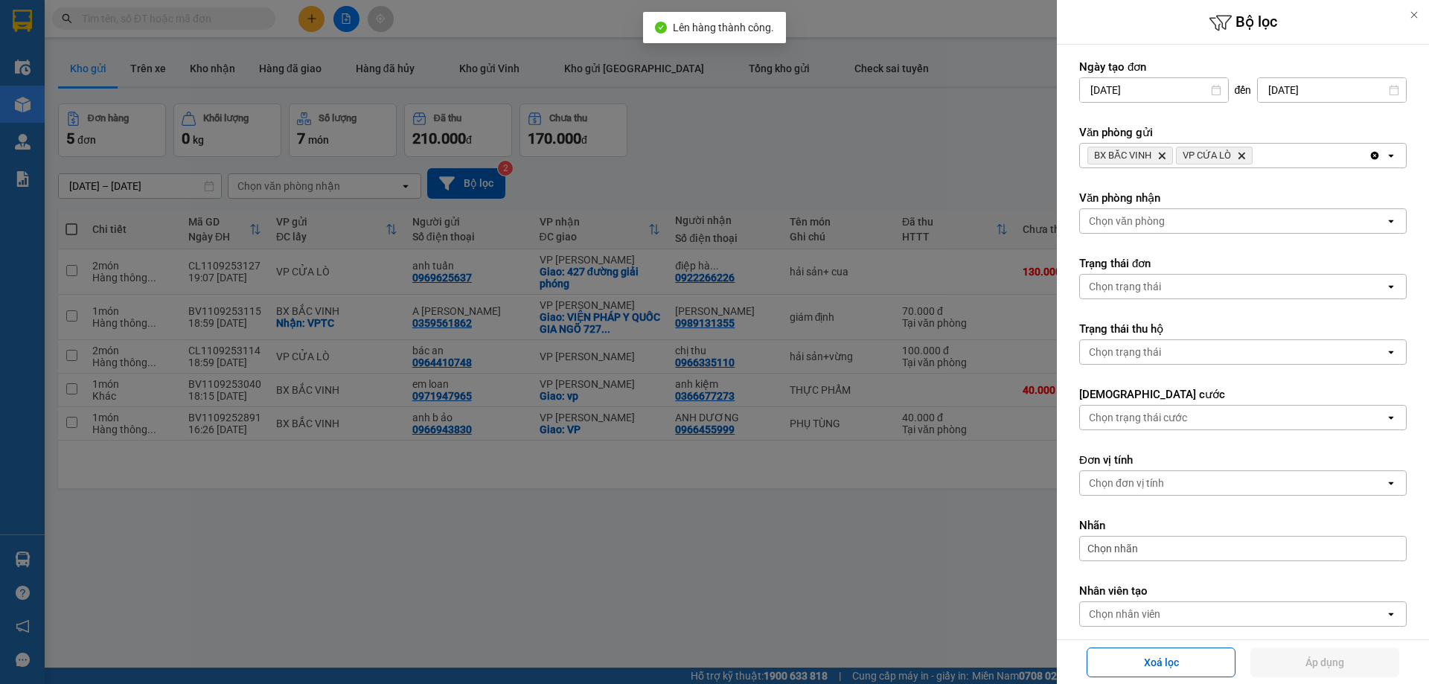
click at [1166, 153] on icon "Delete" at bounding box center [1161, 155] width 9 height 9
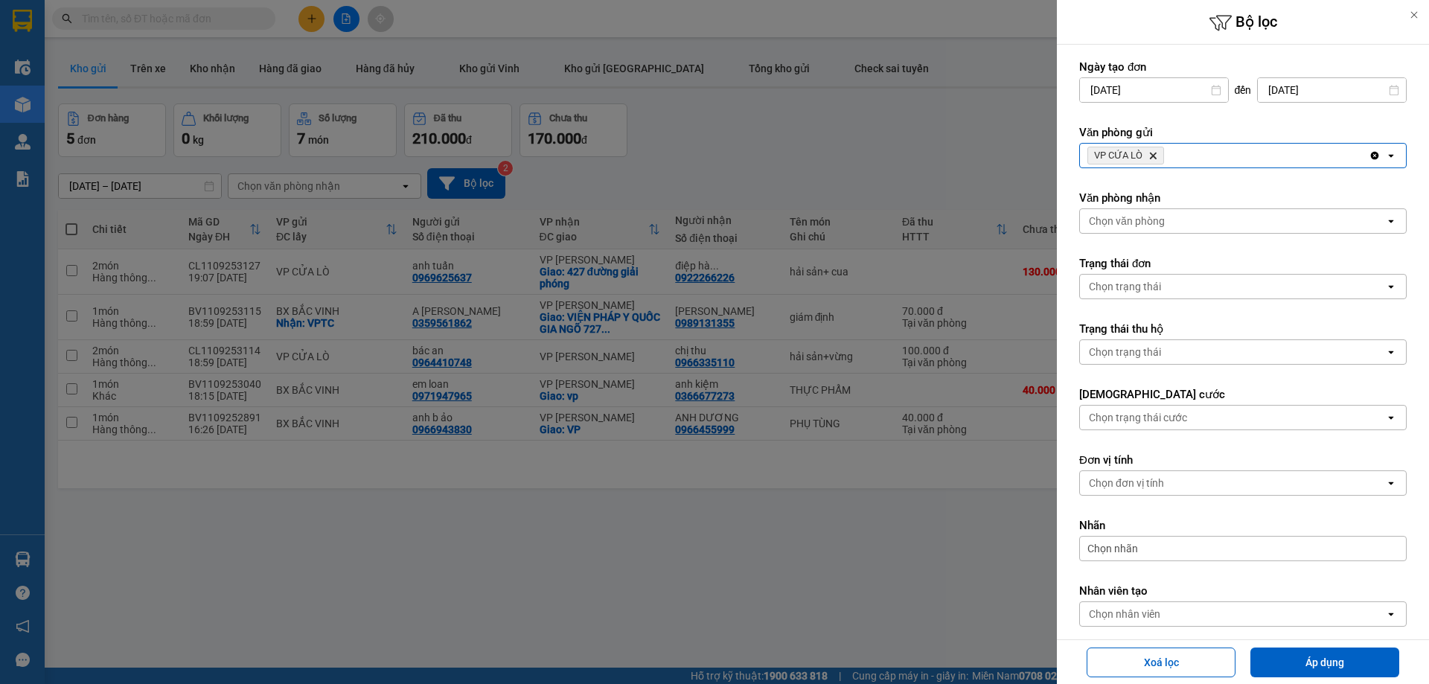
click at [1164, 153] on div "VP CỬA LÒ Delete" at bounding box center [1224, 156] width 289 height 24
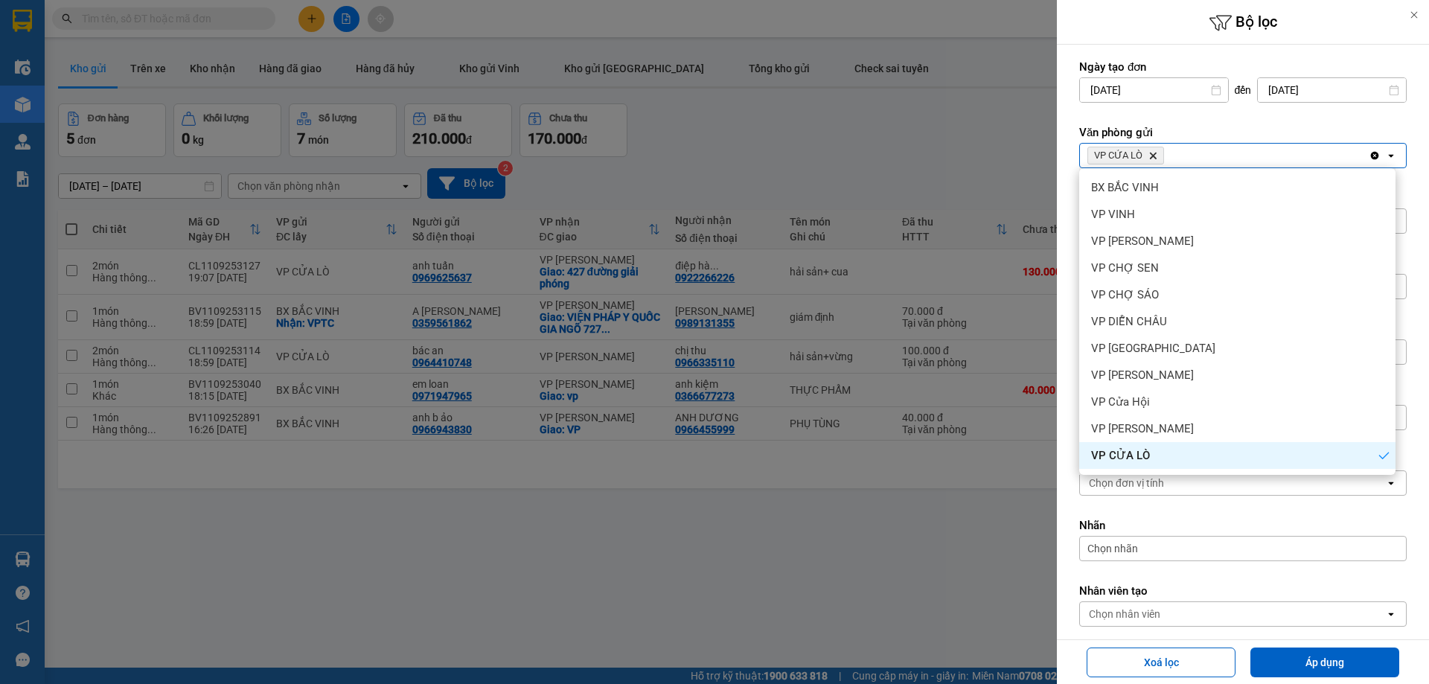
click at [1154, 153] on icon "VP CỬA LÒ, close by backspace" at bounding box center [1153, 156] width 7 height 7
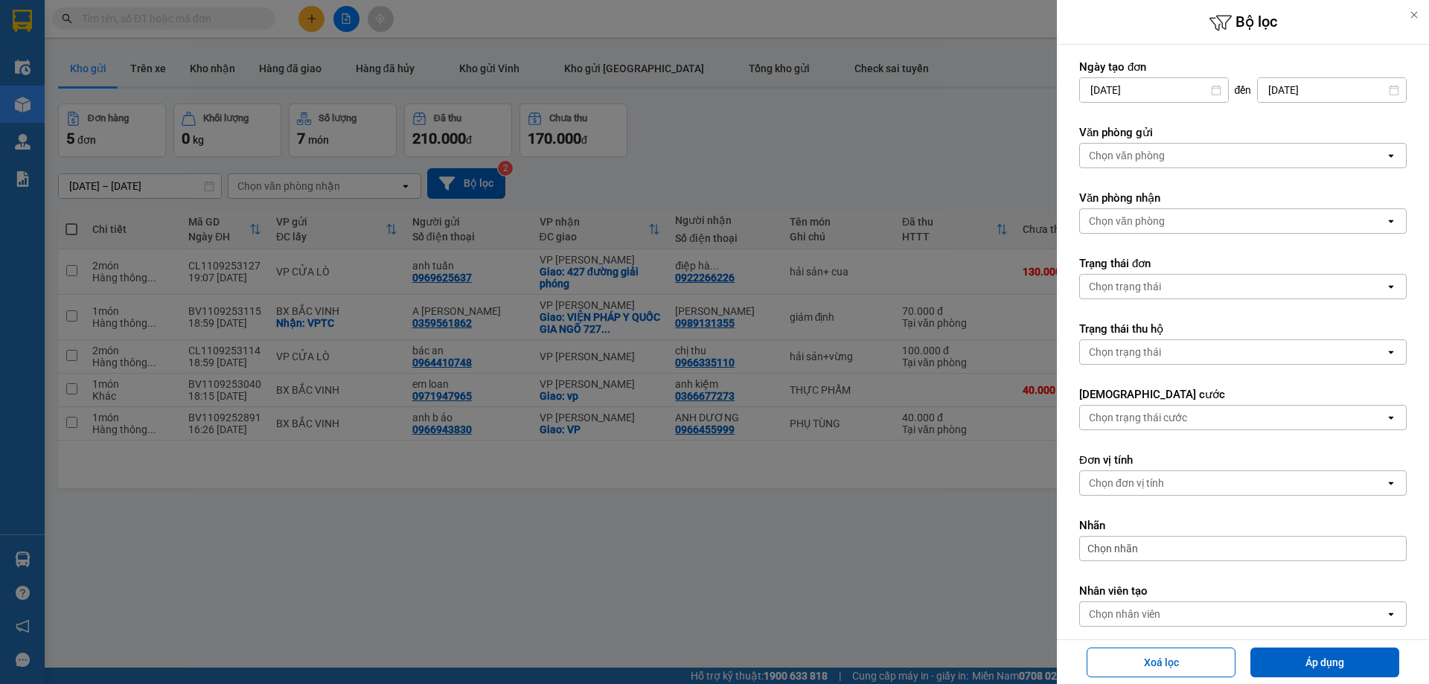
click at [1153, 154] on div "Chọn văn phòng" at bounding box center [1127, 155] width 76 height 15
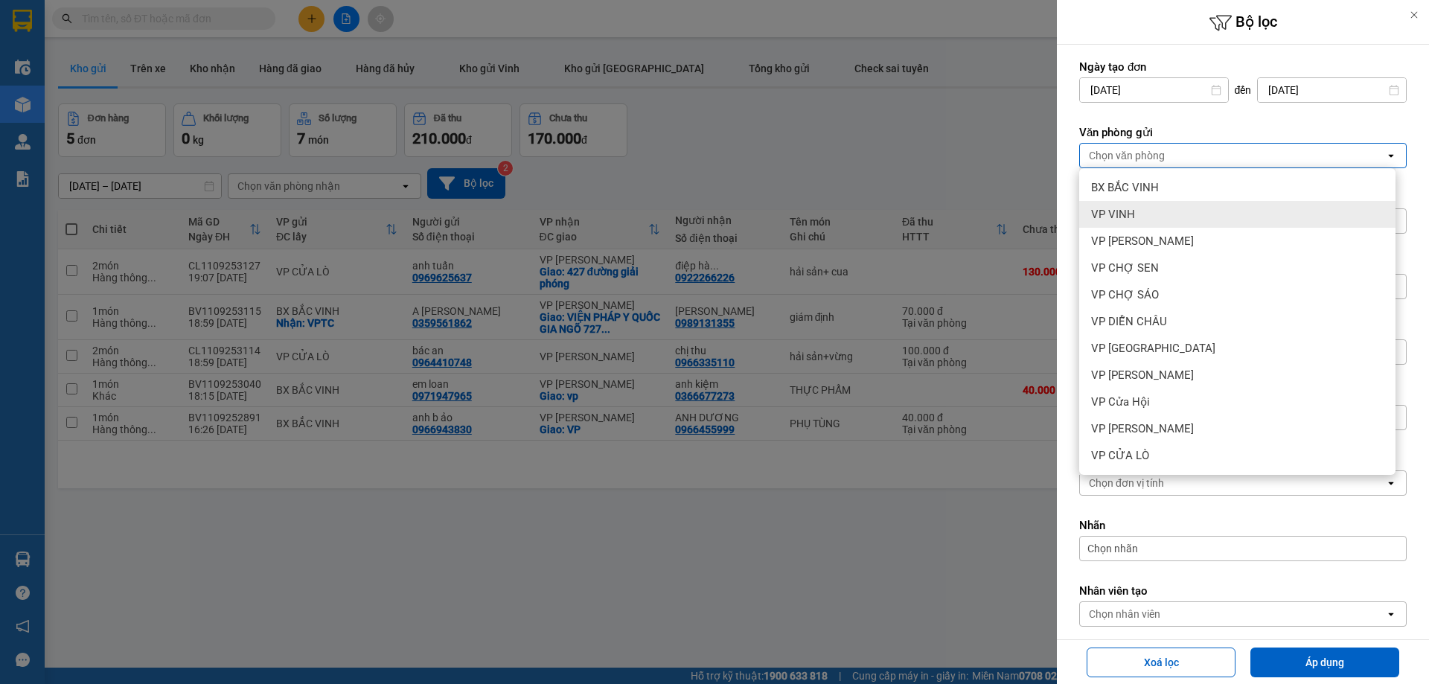
click at [1137, 225] on div "VP VINH" at bounding box center [1237, 214] width 316 height 27
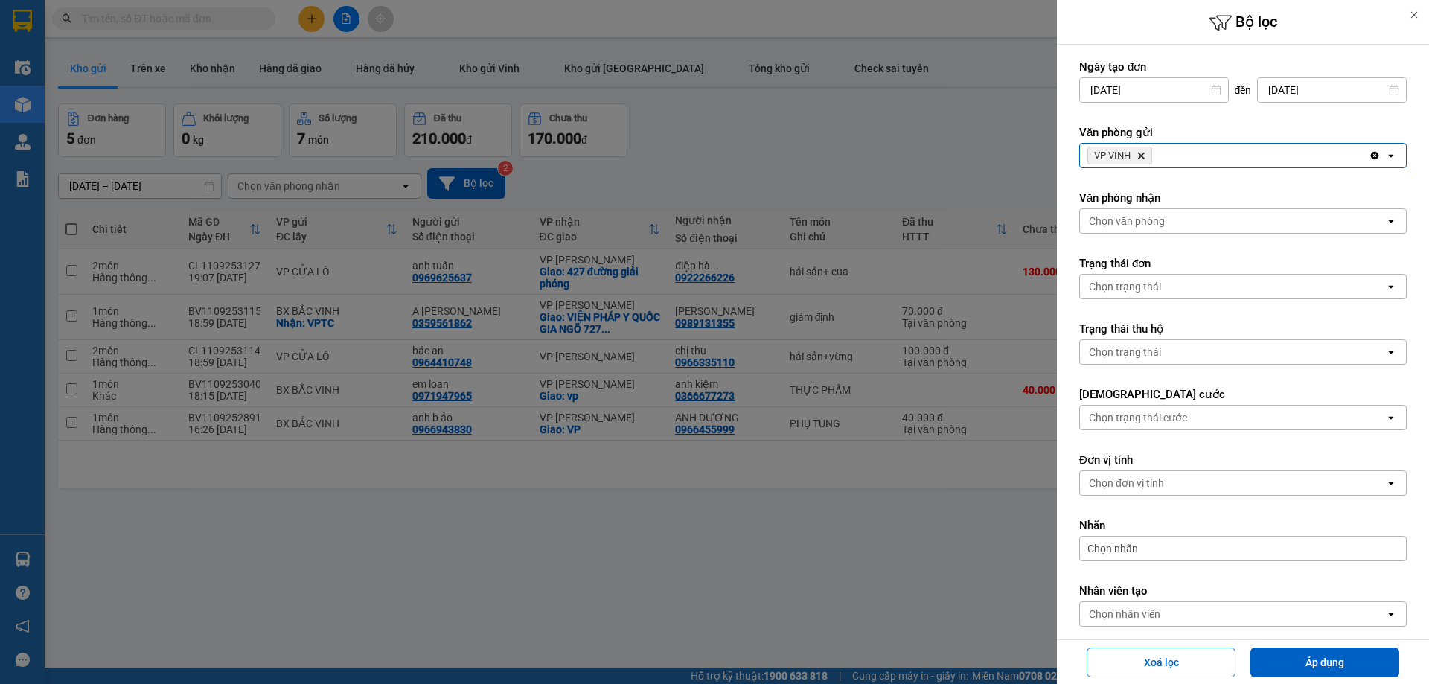
click at [1153, 212] on div "Chọn văn phòng" at bounding box center [1232, 221] width 305 height 24
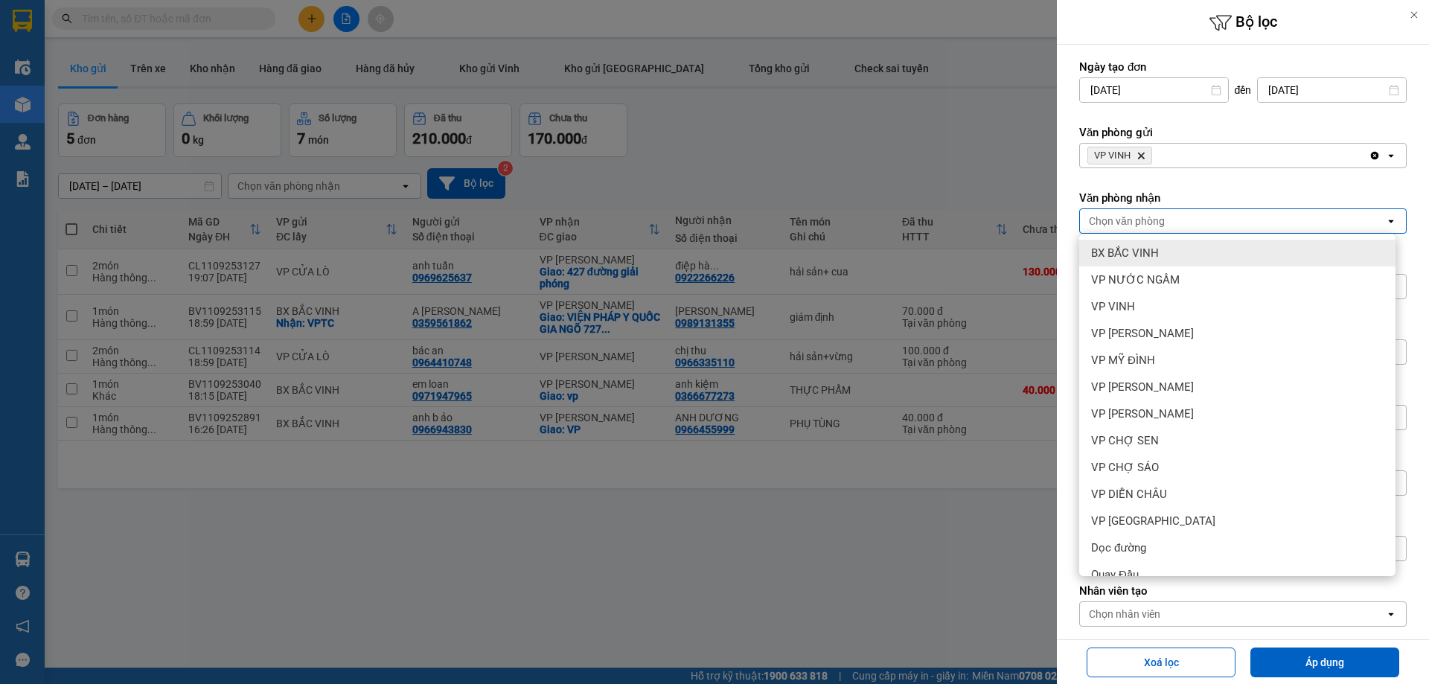
click at [1142, 155] on icon "VP VINH, close by backspace" at bounding box center [1141, 156] width 7 height 7
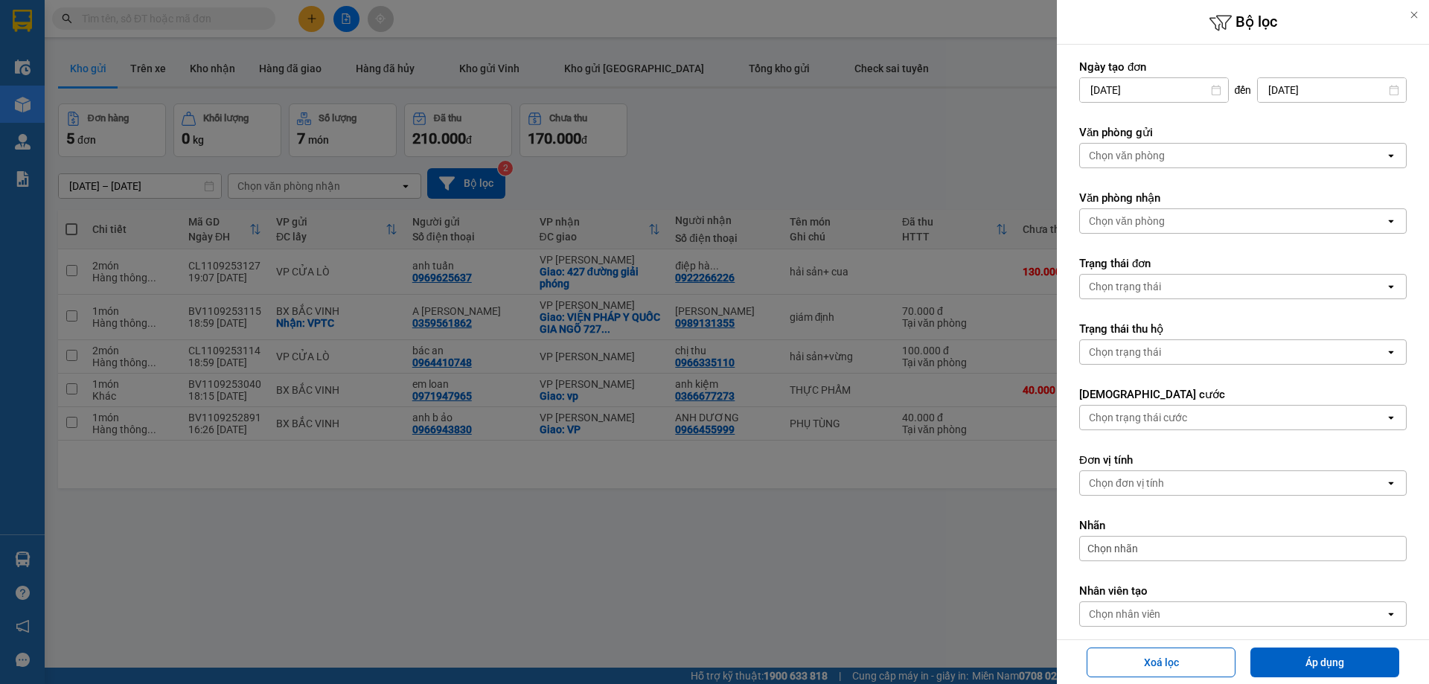
click at [1142, 155] on div "Chọn văn phòng" at bounding box center [1127, 155] width 76 height 15
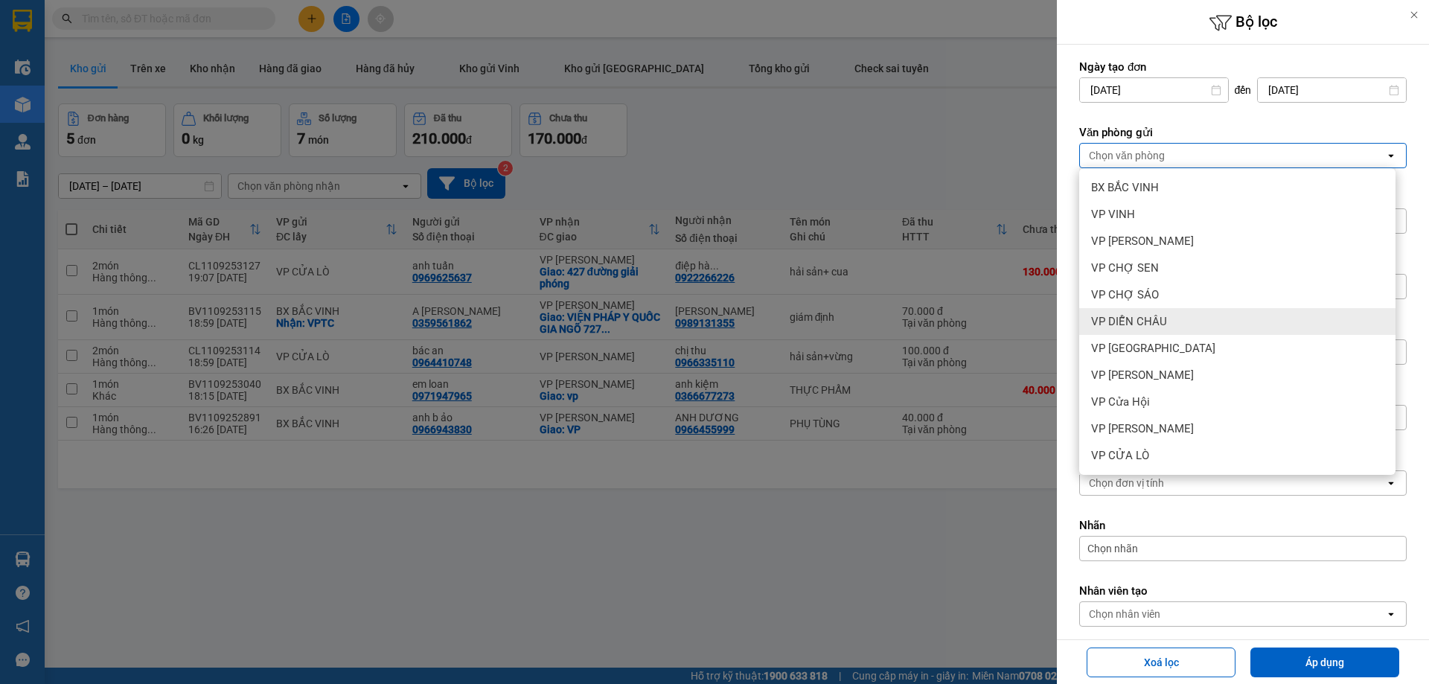
click at [1178, 318] on div "VP DIỄN CHÂU" at bounding box center [1237, 321] width 316 height 27
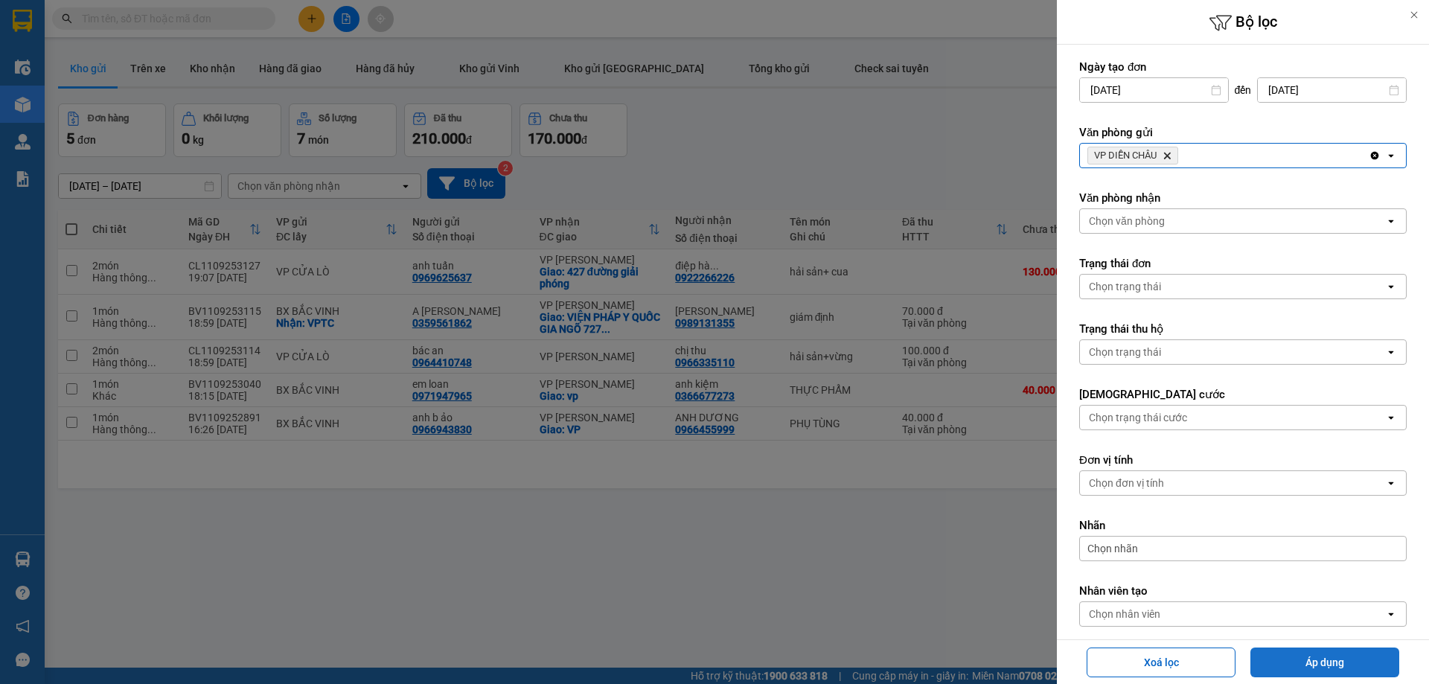
click at [1301, 659] on button "Áp dụng" at bounding box center [1324, 662] width 149 height 30
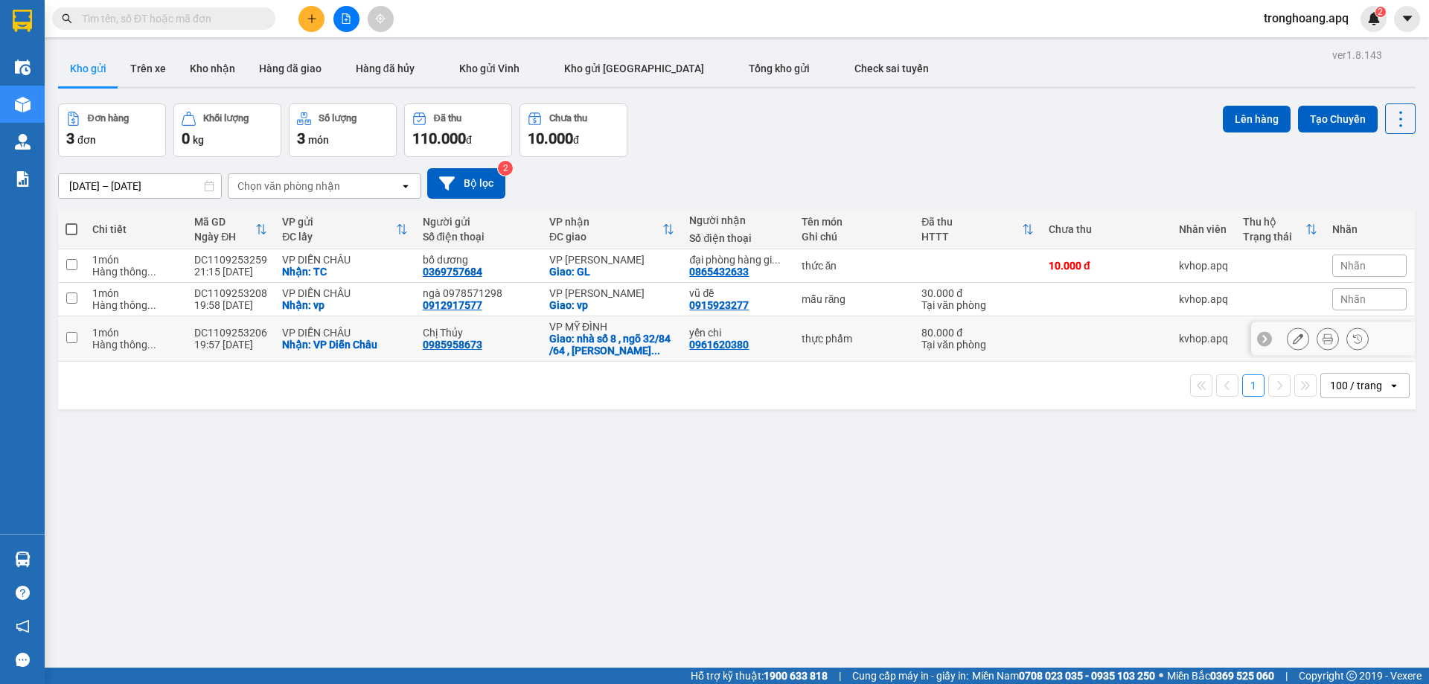
click at [618, 342] on div "Giao: nhà số 8 , ngõ 32/84 /64 , đỗ đức giục ..." at bounding box center [611, 345] width 125 height 24
checkbox input "true"
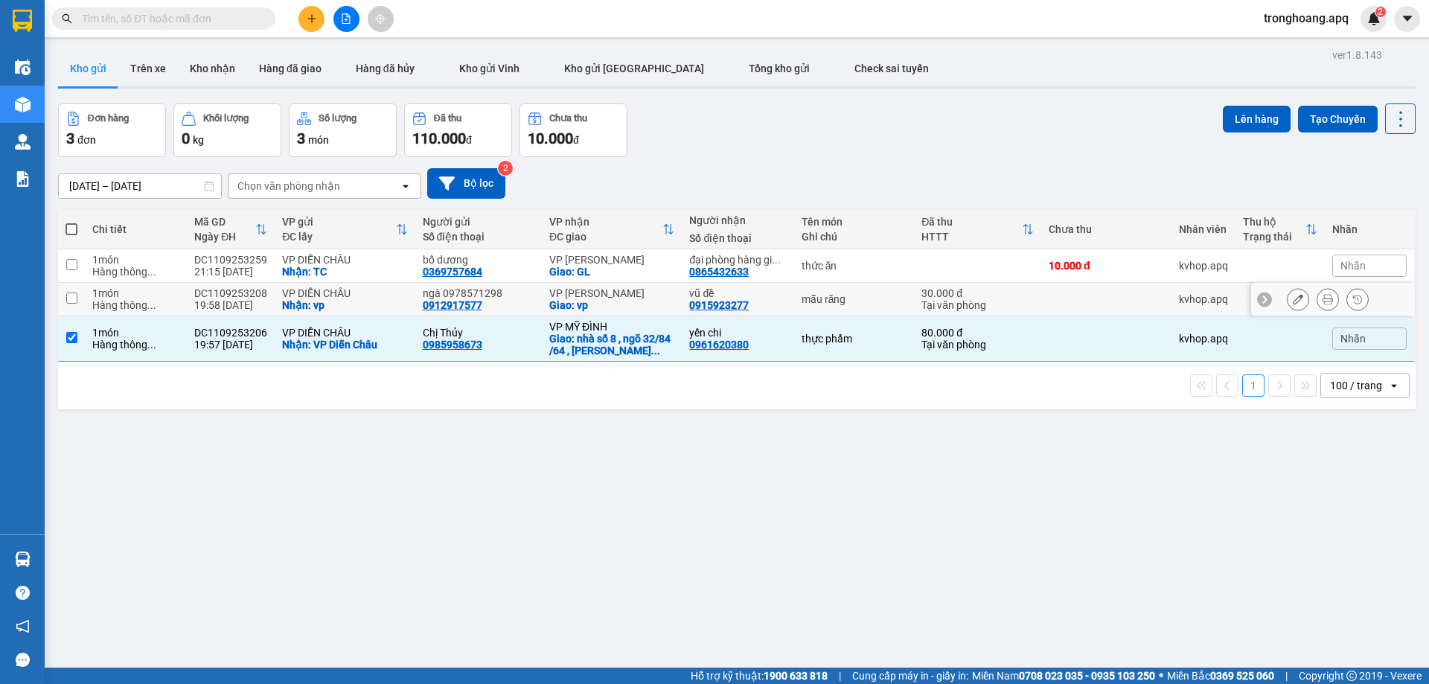
click at [621, 299] on div "Giao: vp" at bounding box center [611, 305] width 125 height 12
checkbox input "true"
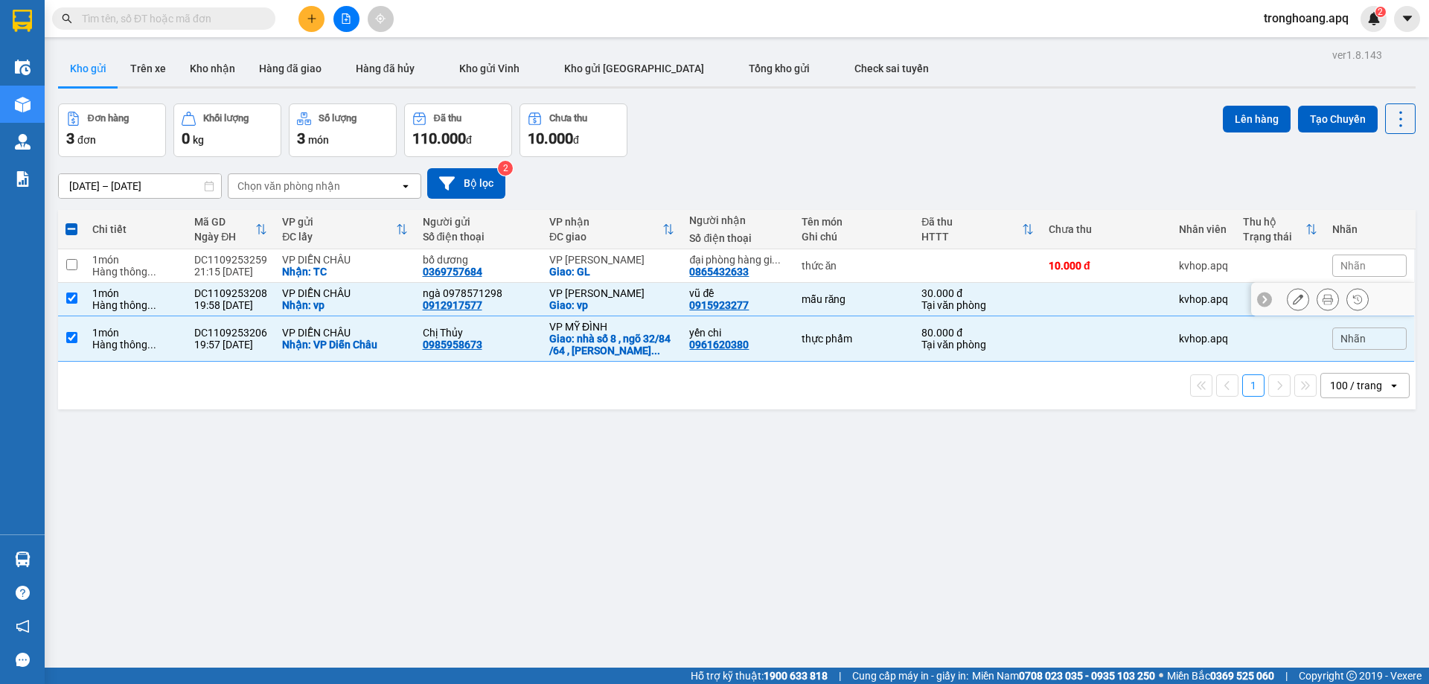
click at [620, 272] on div "Giao: GL" at bounding box center [611, 272] width 125 height 12
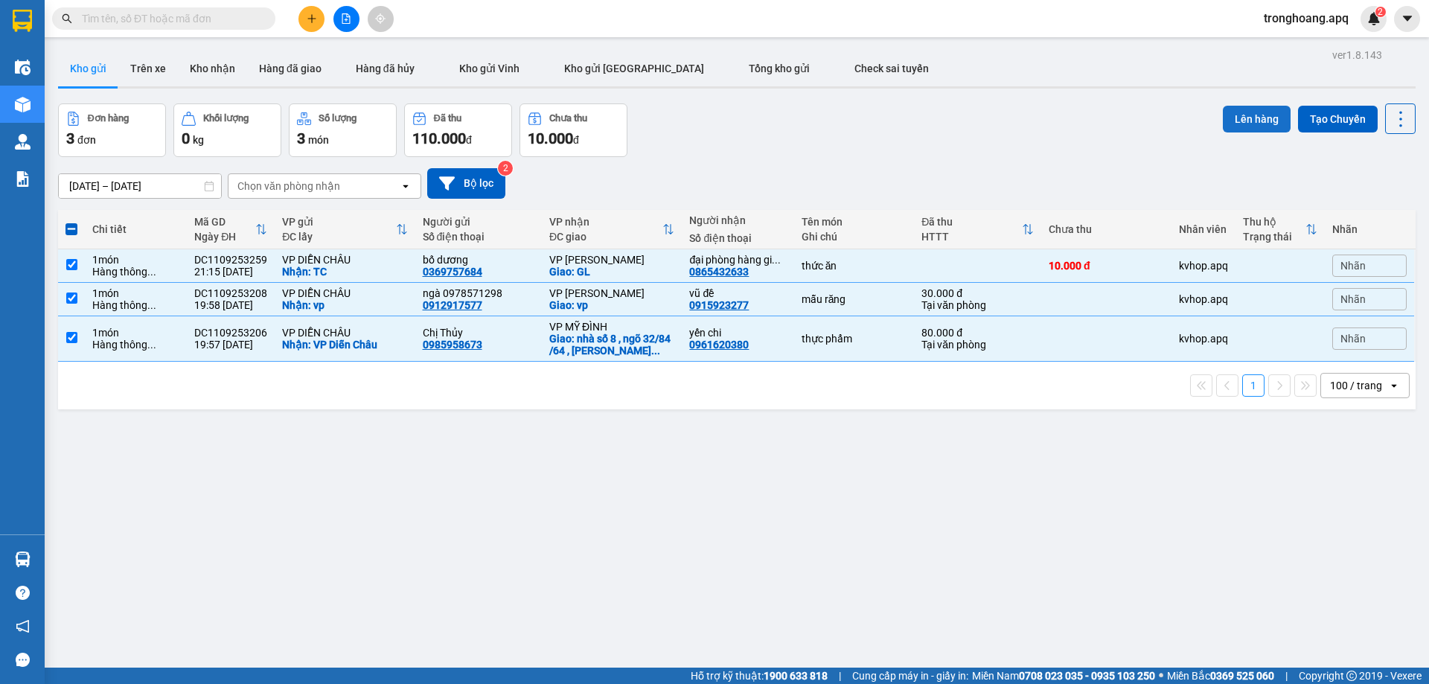
click at [1223, 113] on button "Lên hàng" at bounding box center [1257, 119] width 68 height 27
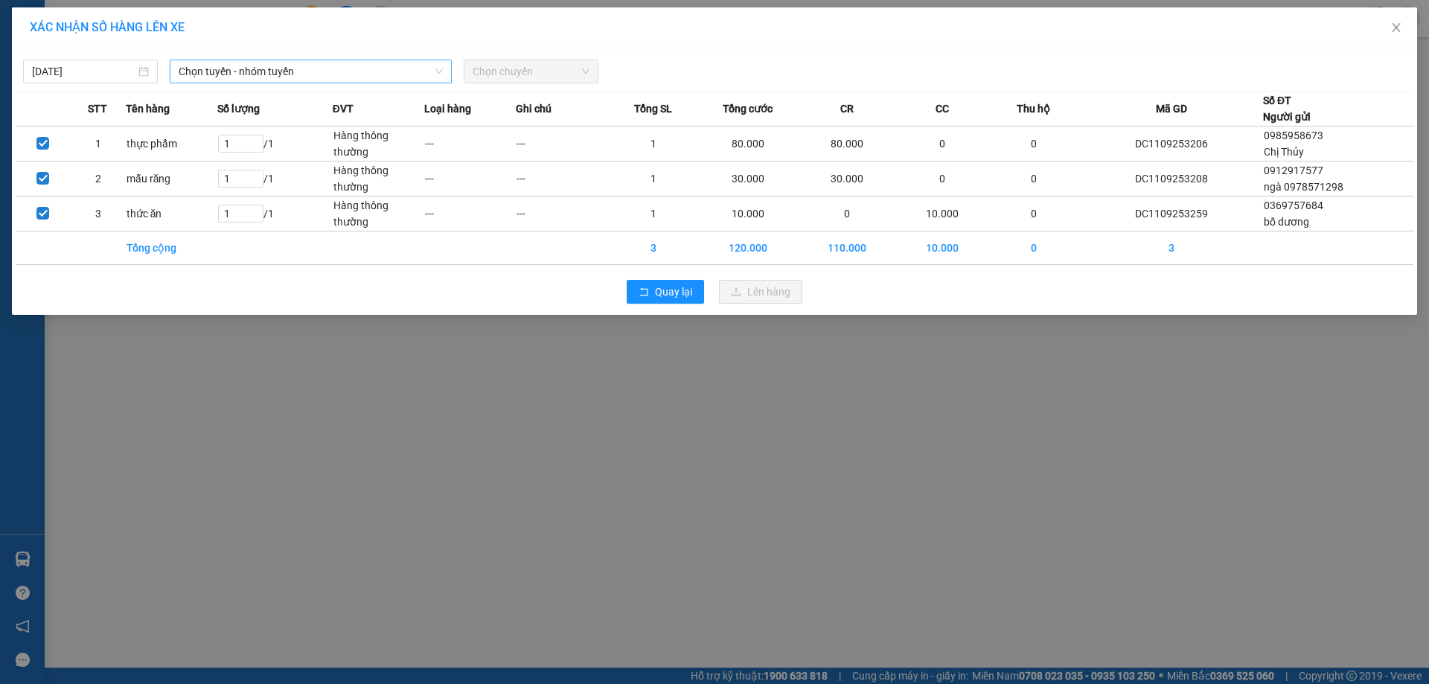
click at [397, 74] on span "Chọn tuyến - nhóm tuyến" at bounding box center [311, 71] width 264 height 22
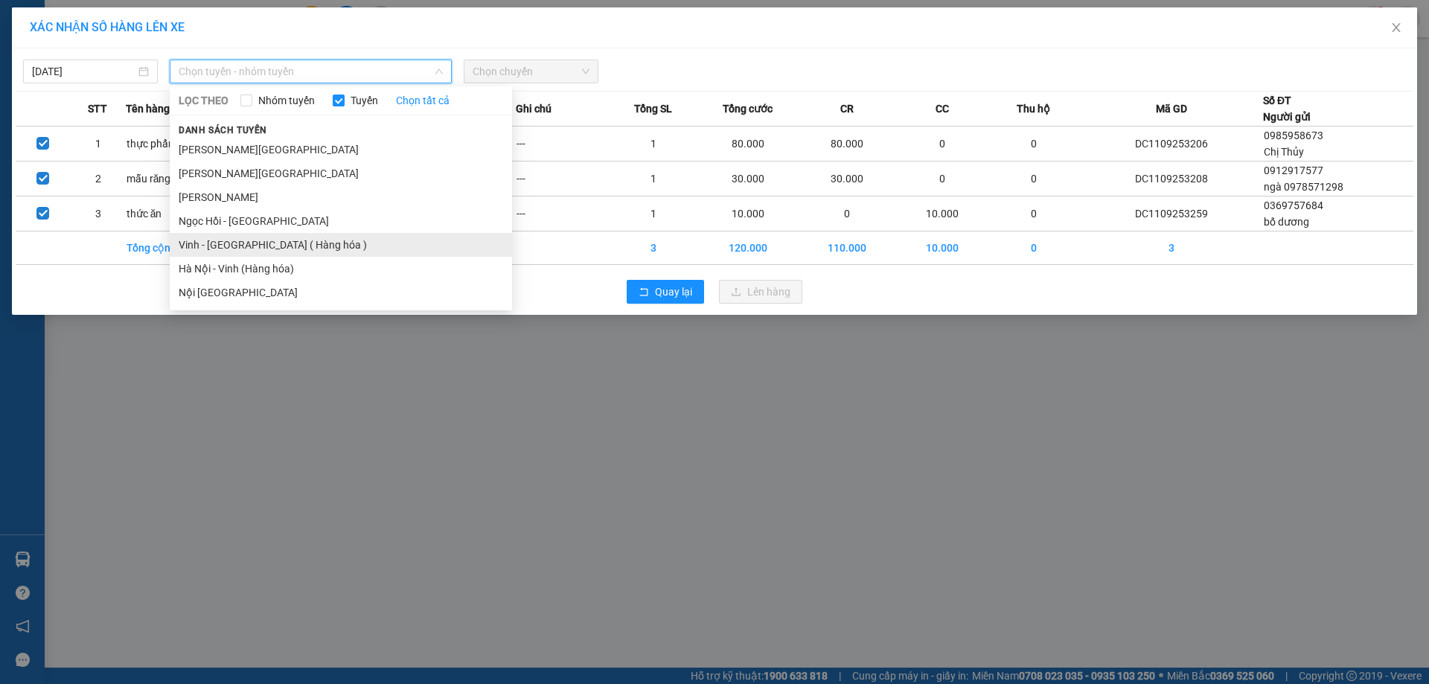
click at [295, 238] on li "Vinh - [GEOGRAPHIC_DATA] ( Hàng hóa )" at bounding box center [341, 245] width 342 height 24
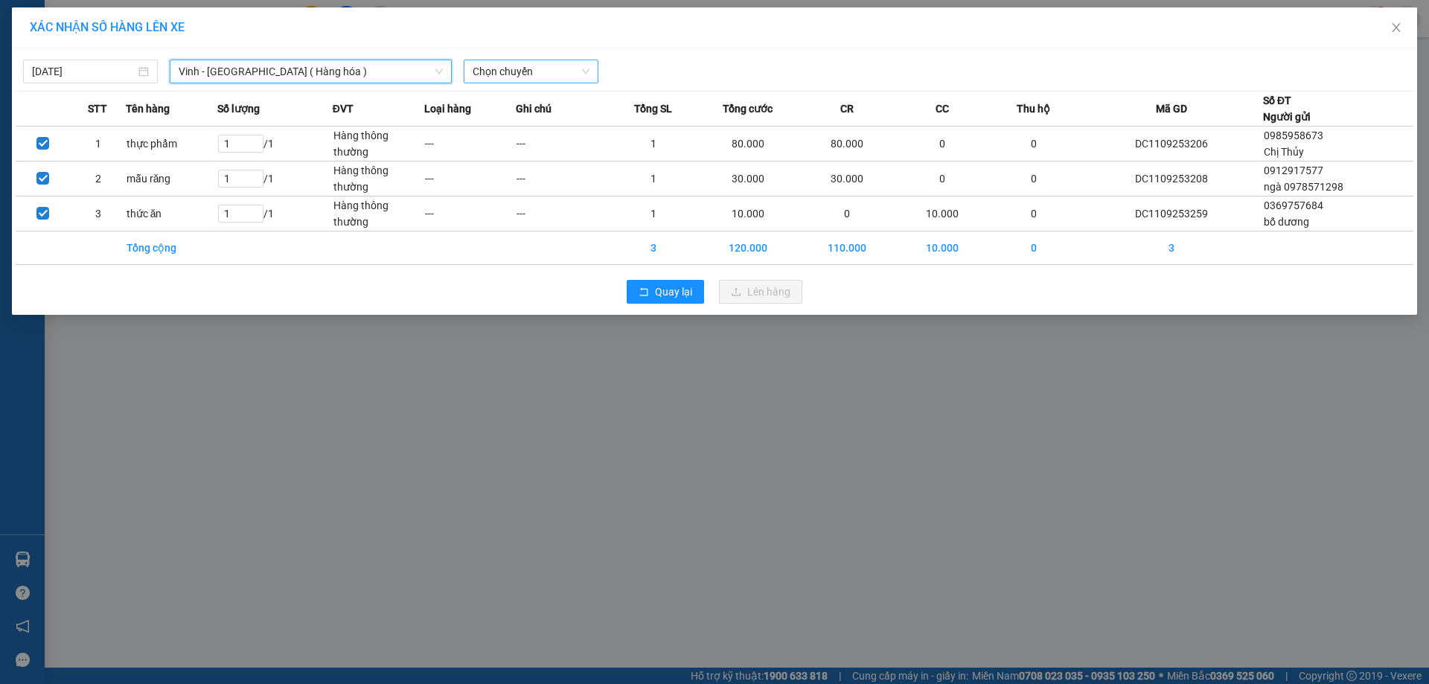
click at [515, 76] on span "Chọn chuyến" at bounding box center [531, 71] width 117 height 22
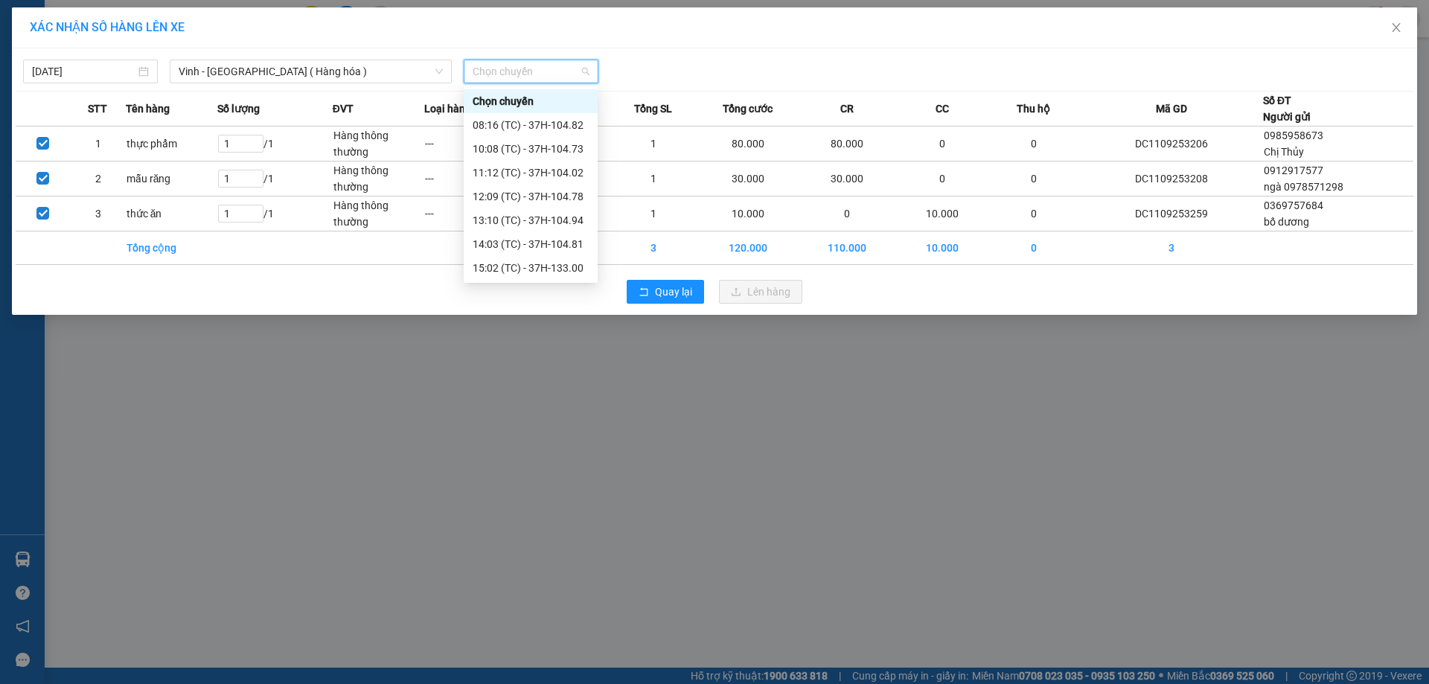
click at [563, 307] on div "22:00 (TC) - 37H-086.38" at bounding box center [531, 315] width 116 height 16
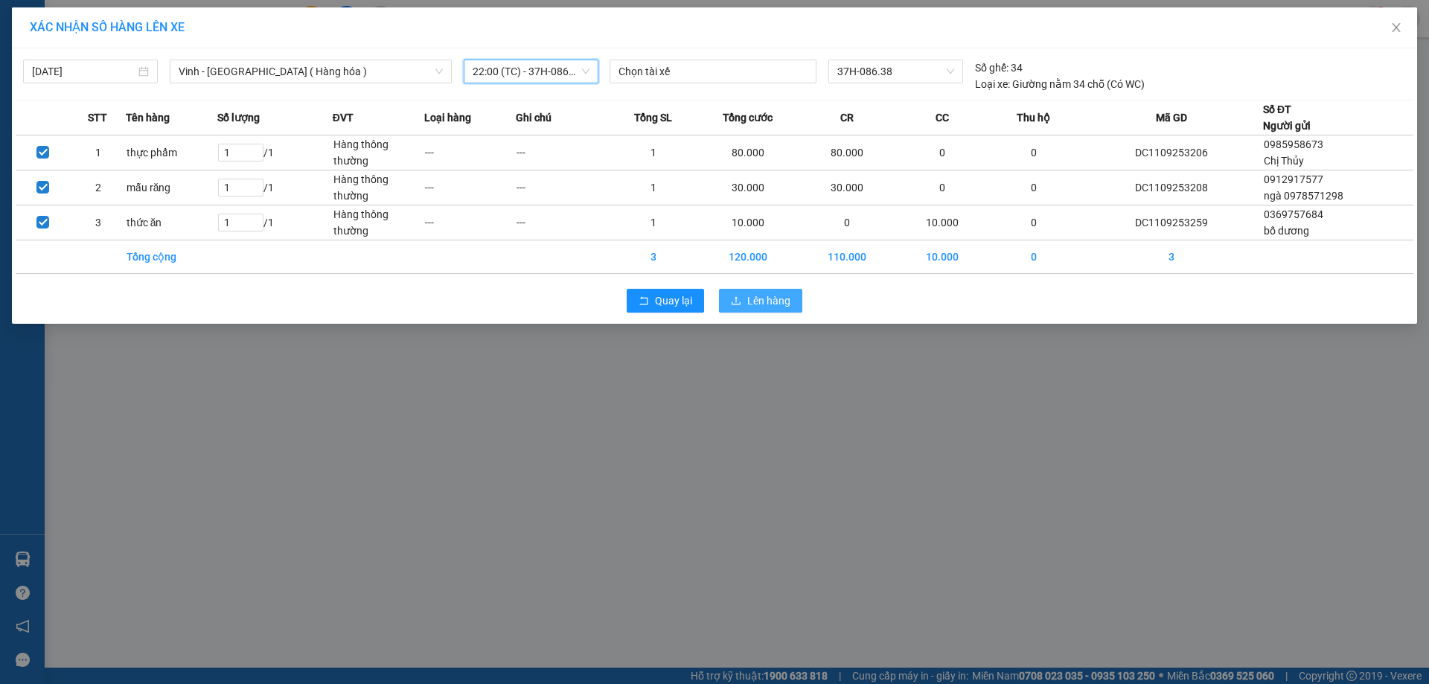
click at [758, 295] on span "Lên hàng" at bounding box center [768, 300] width 43 height 16
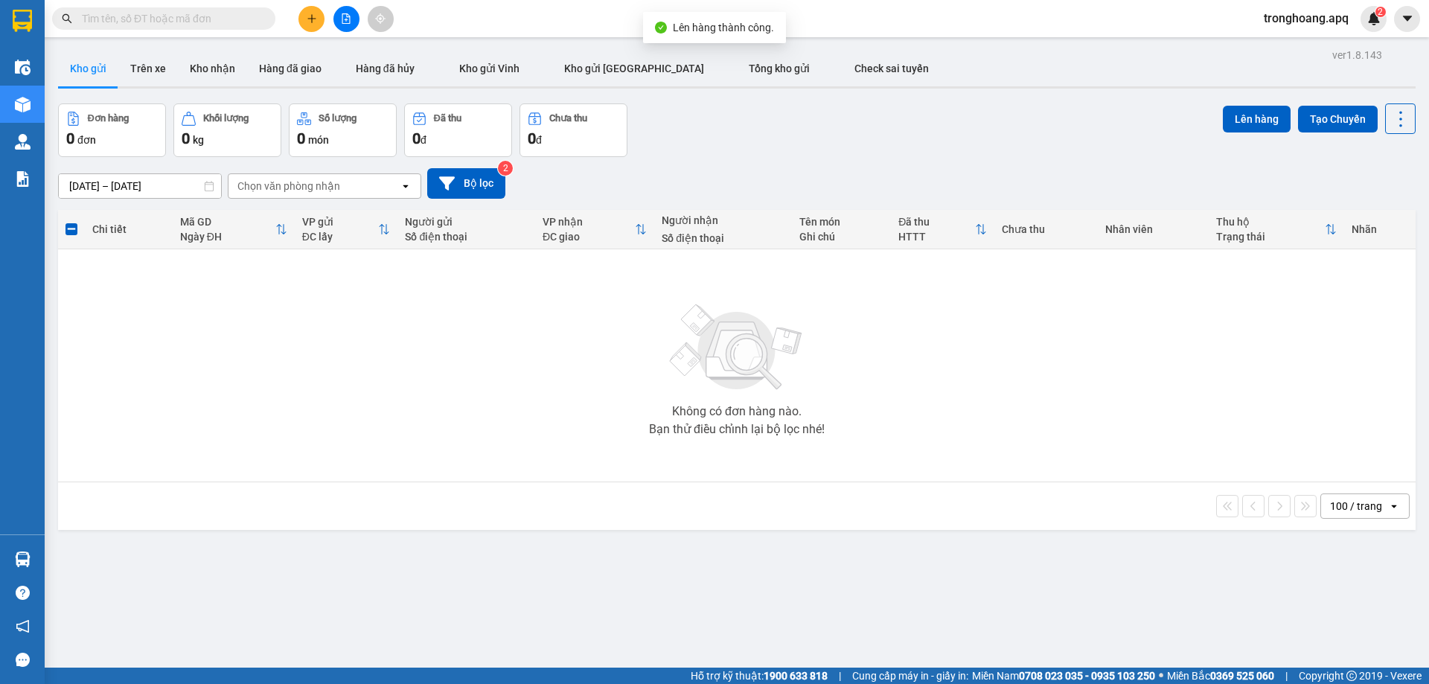
click at [349, 23] on icon "file-add" at bounding box center [346, 18] width 10 height 10
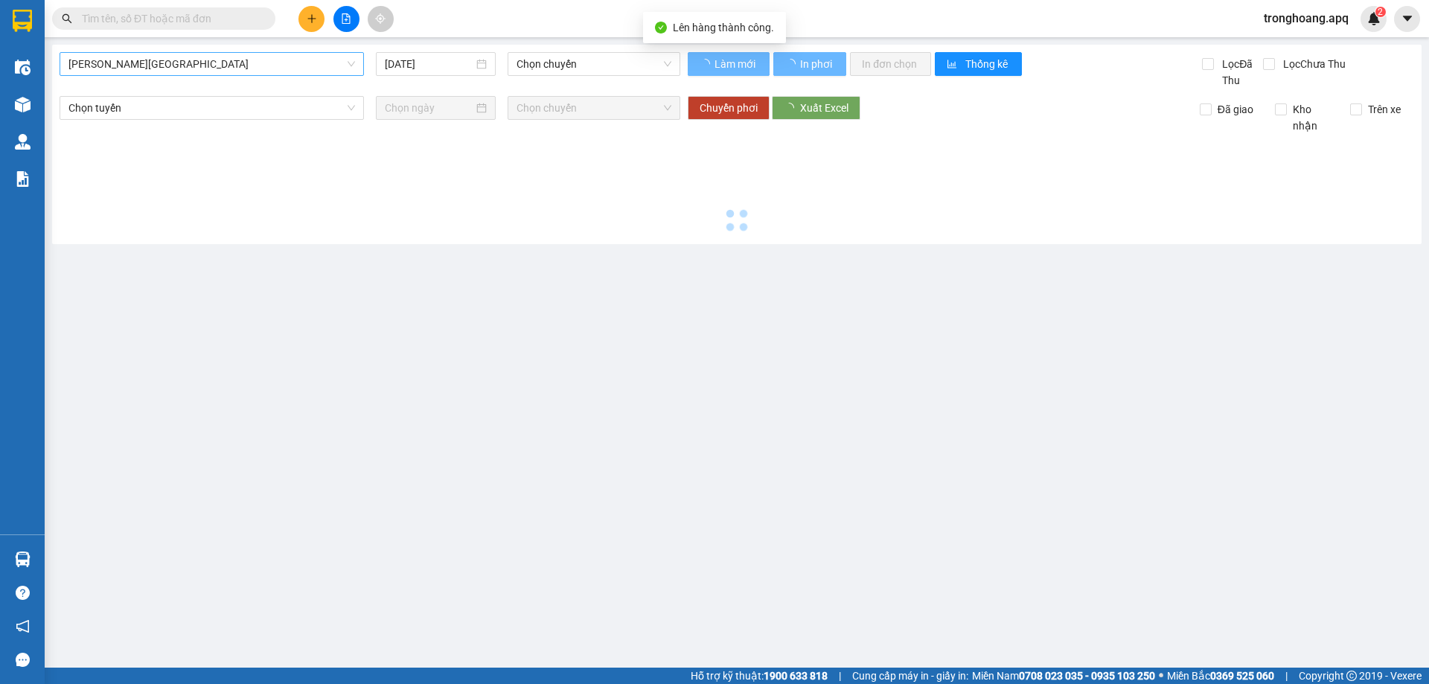
click at [214, 56] on span "[PERSON_NAME][GEOGRAPHIC_DATA]" at bounding box center [211, 64] width 286 height 22
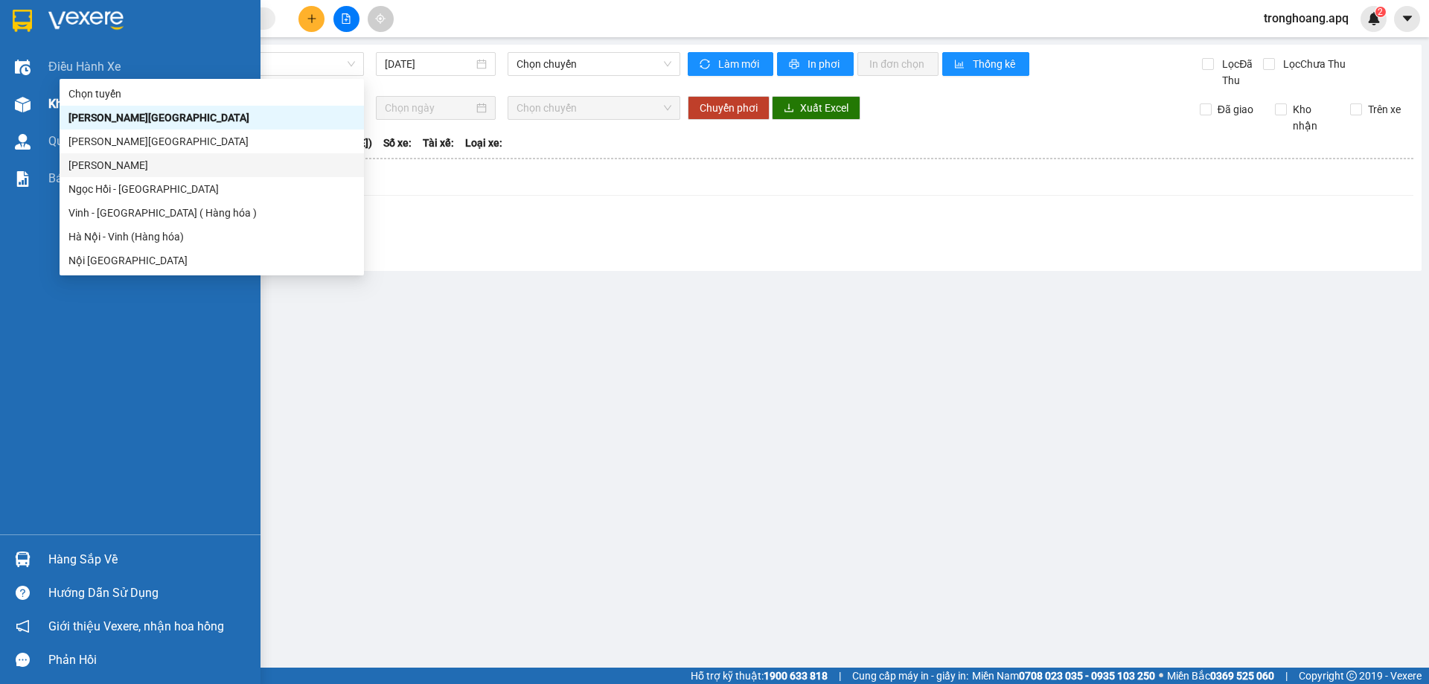
drag, startPoint x: 36, startPoint y: 117, endPoint x: 125, endPoint y: 131, distance: 90.4
click at [36, 116] on div "Kho hàng mới" at bounding box center [130, 104] width 260 height 37
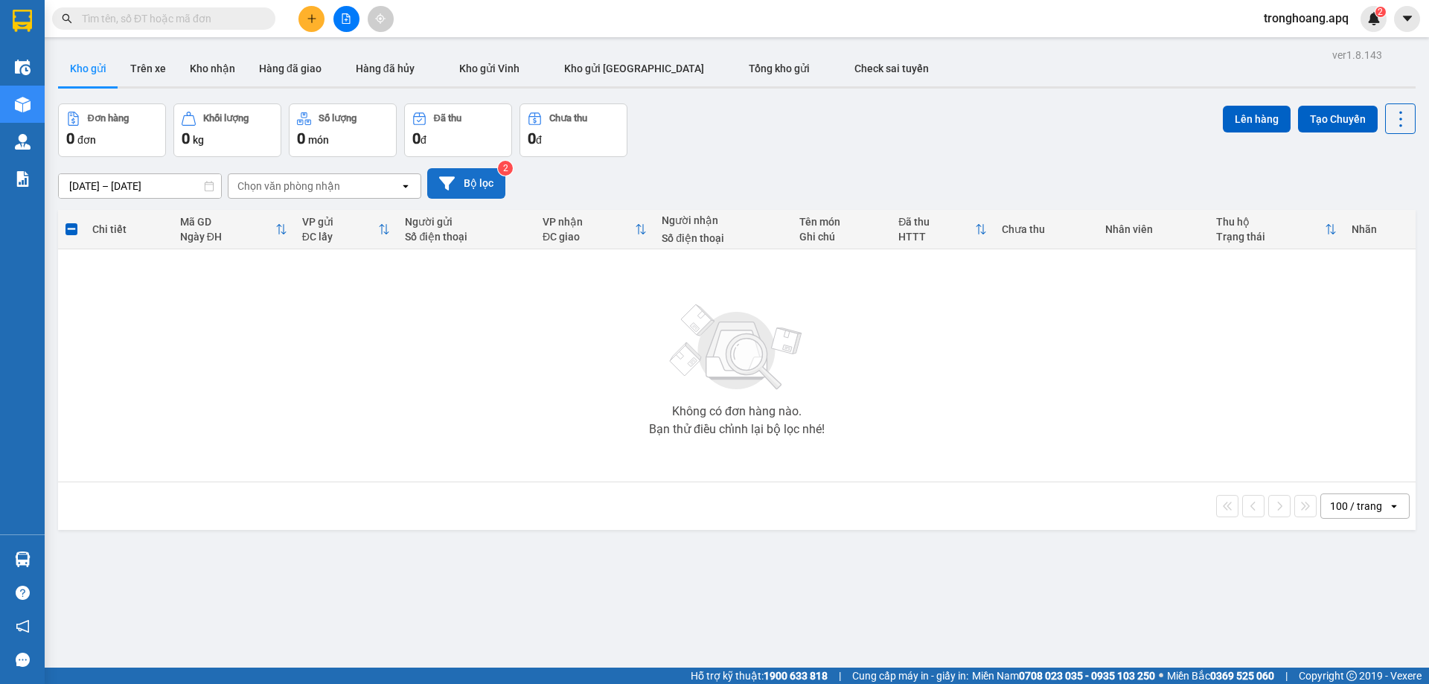
click at [449, 182] on icon at bounding box center [447, 182] width 16 height 13
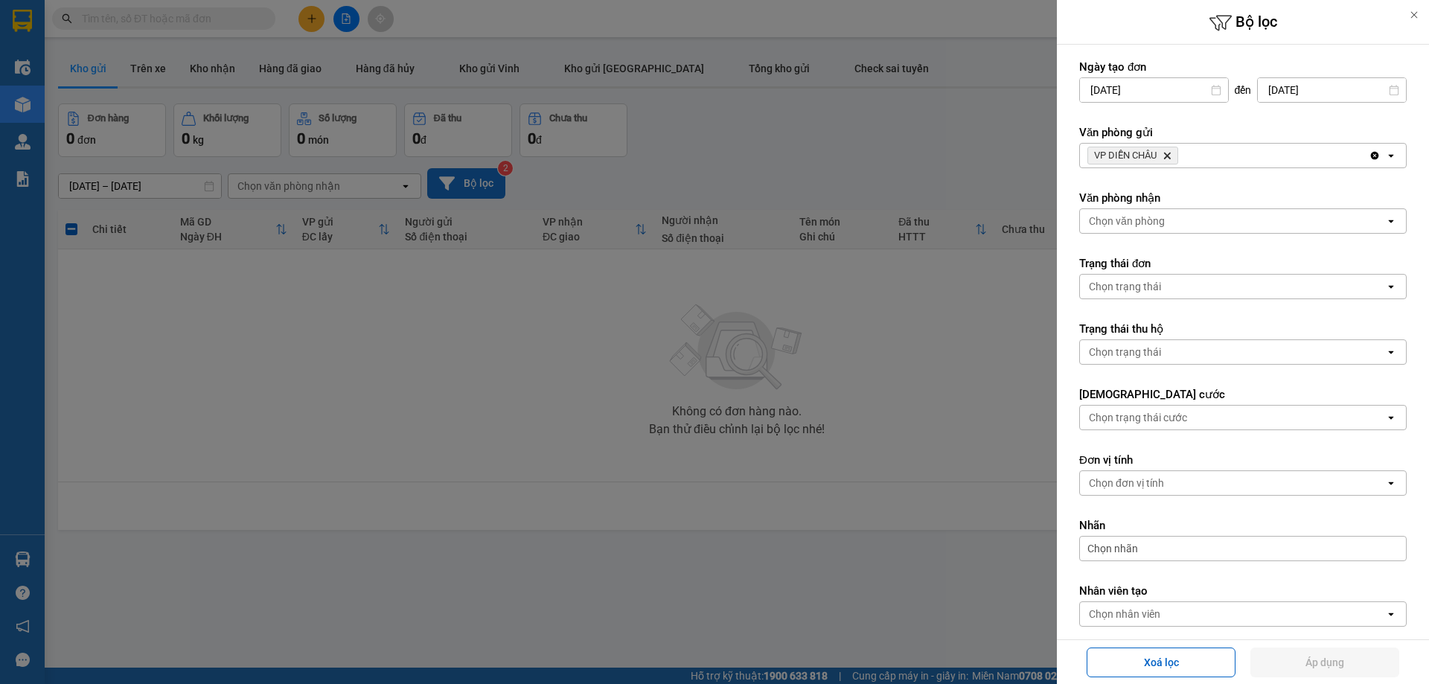
drag, startPoint x: 1165, startPoint y: 162, endPoint x: 1172, endPoint y: 154, distance: 10.6
click at [1172, 156] on span "VP DIỄN CHÂU Delete" at bounding box center [1132, 156] width 91 height 18
click at [1171, 154] on icon "Delete" at bounding box center [1166, 155] width 9 height 9
click at [1172, 154] on div "Chọn văn phòng" at bounding box center [1232, 156] width 305 height 24
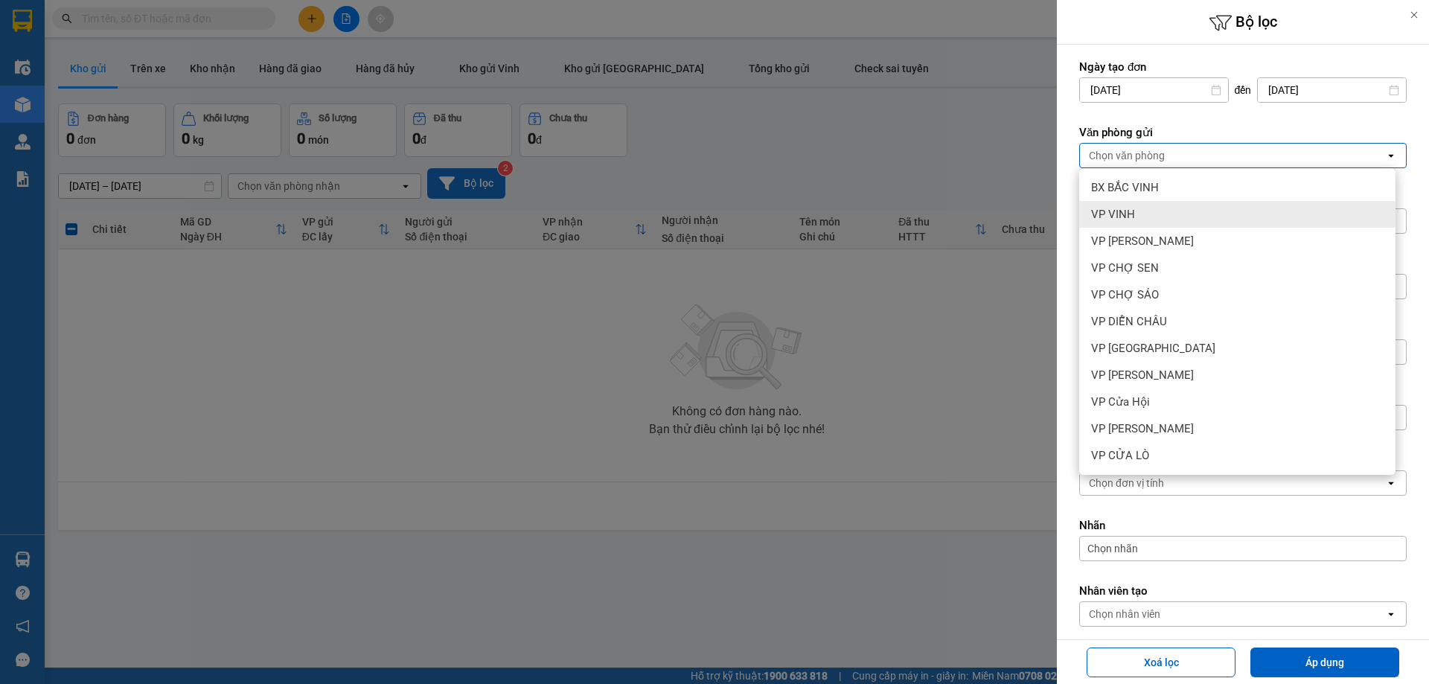
click at [1168, 208] on div "VP VINH" at bounding box center [1237, 214] width 316 height 27
click at [1173, 209] on div "Chọn văn phòng" at bounding box center [1232, 221] width 305 height 24
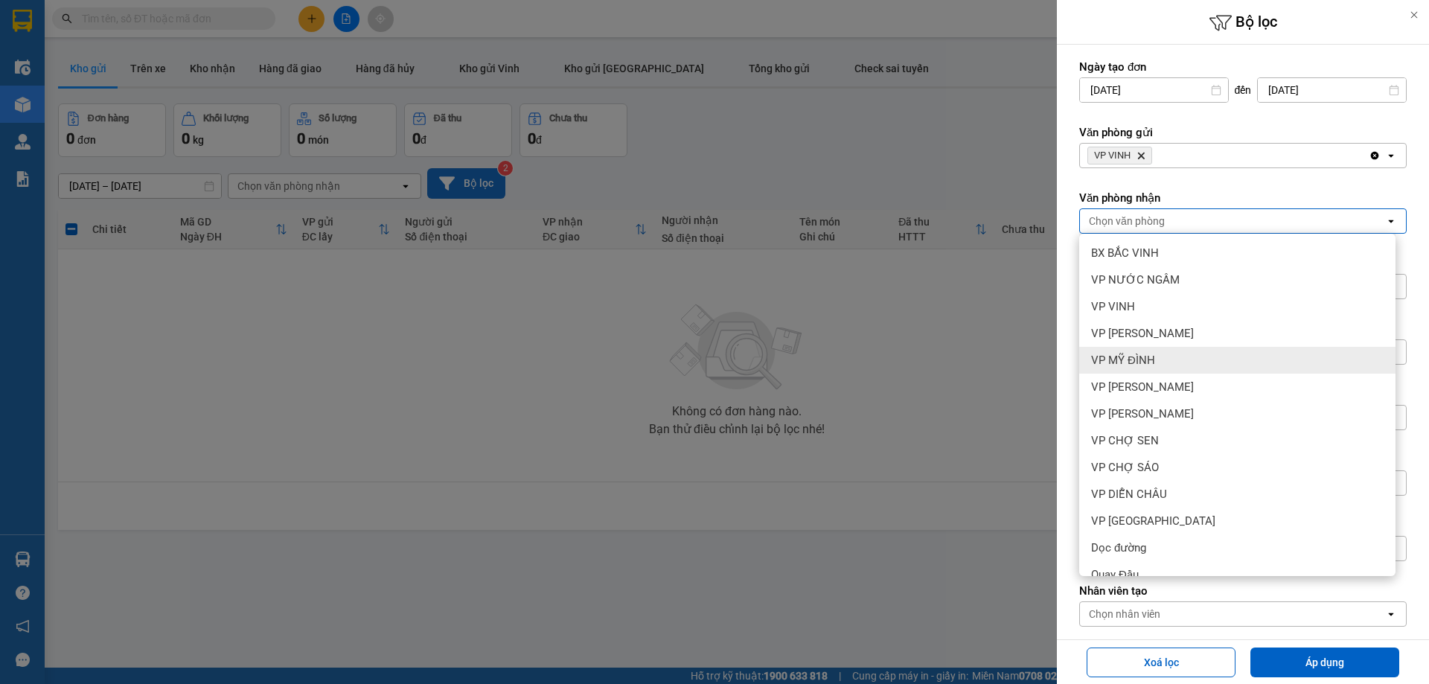
click at [1185, 378] on div "VP [PERSON_NAME]" at bounding box center [1237, 387] width 316 height 27
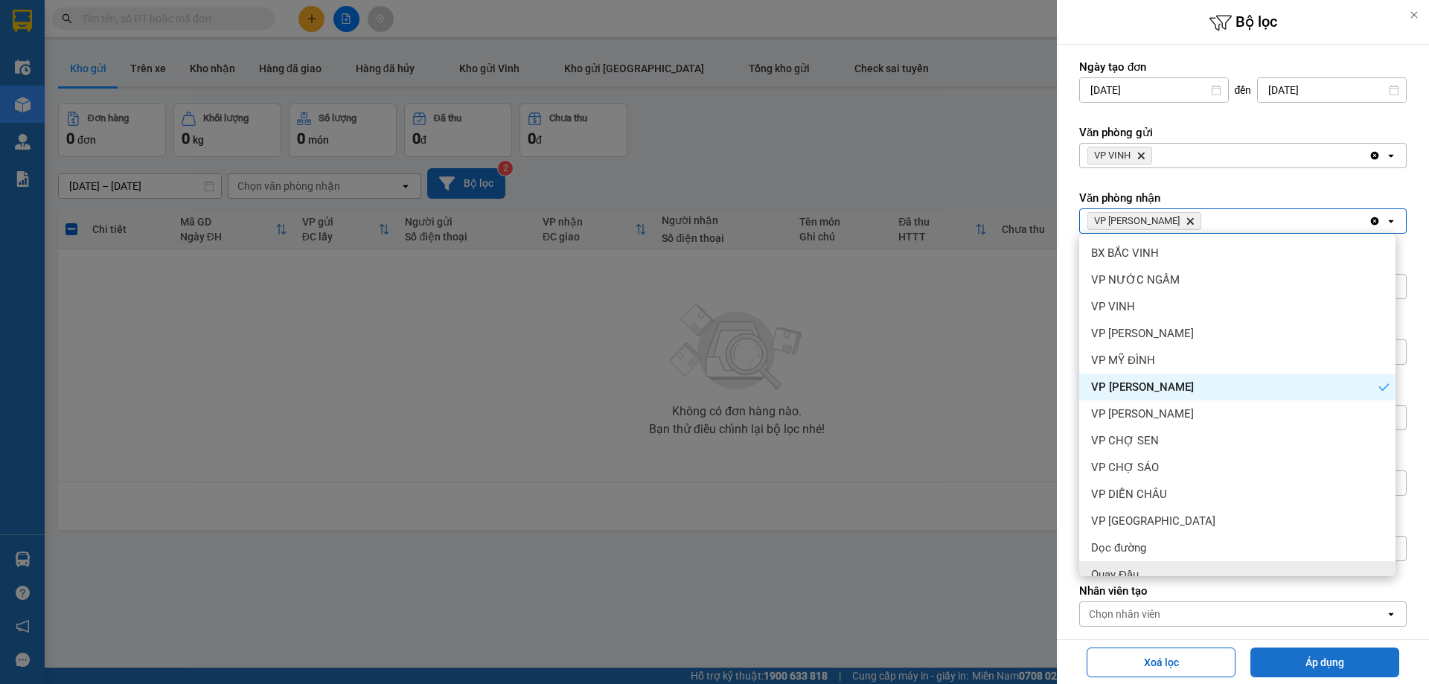
click at [1317, 653] on button "Áp dụng" at bounding box center [1324, 662] width 149 height 30
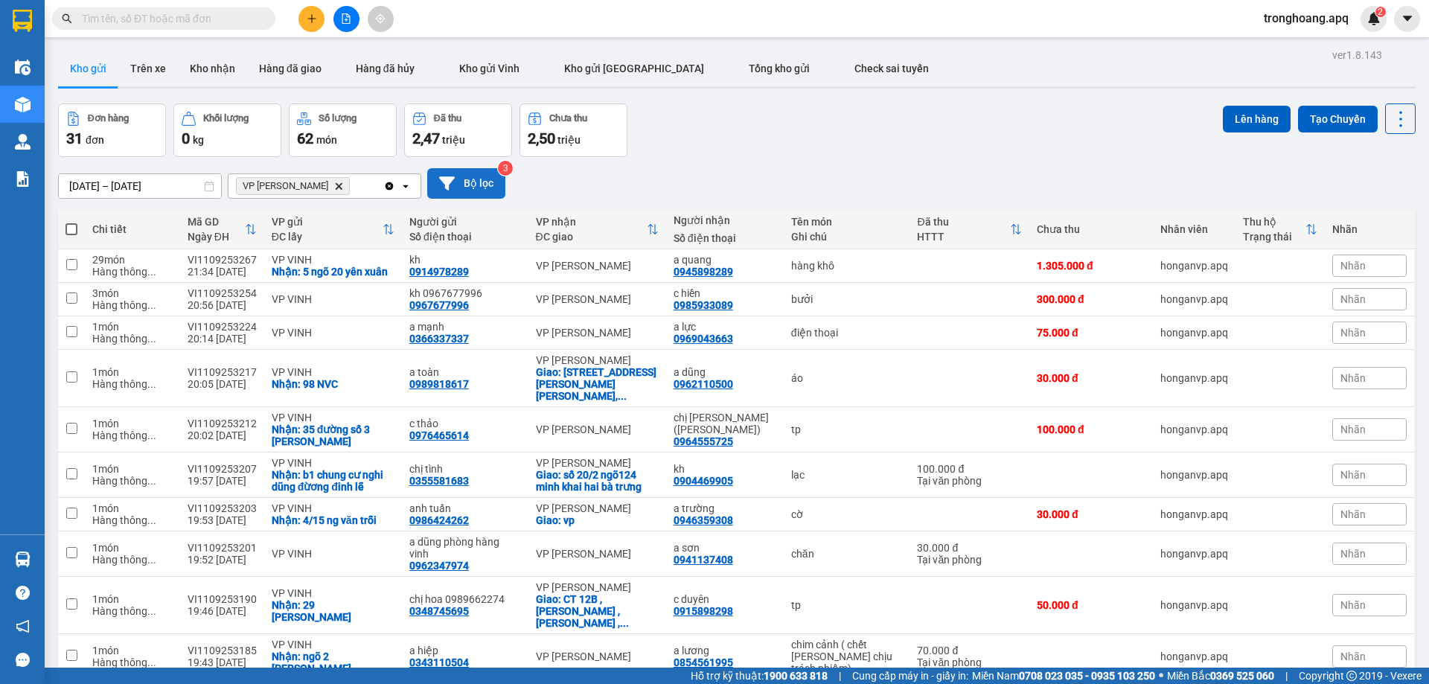
checkbox input "true"
click at [839, 531] on td "chăn" at bounding box center [847, 553] width 127 height 45
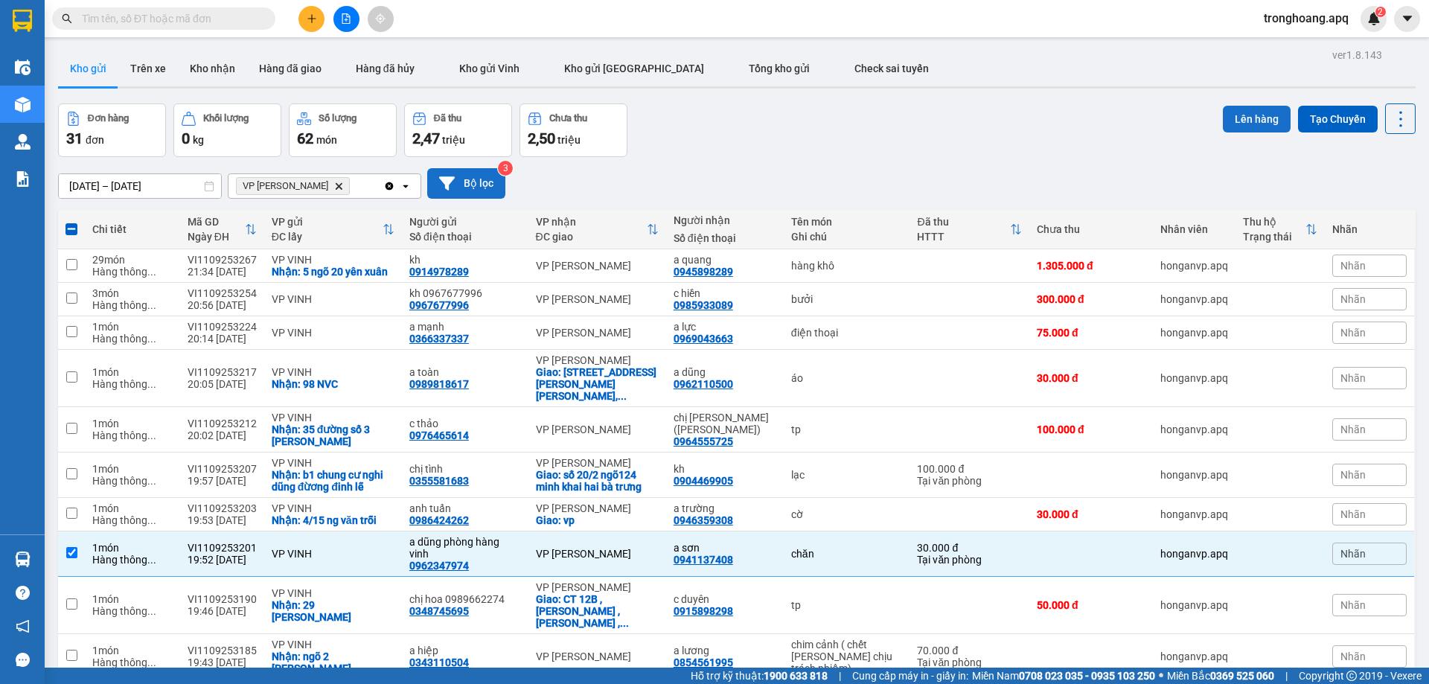
click at [1243, 115] on button "Lên hàng" at bounding box center [1257, 119] width 68 height 27
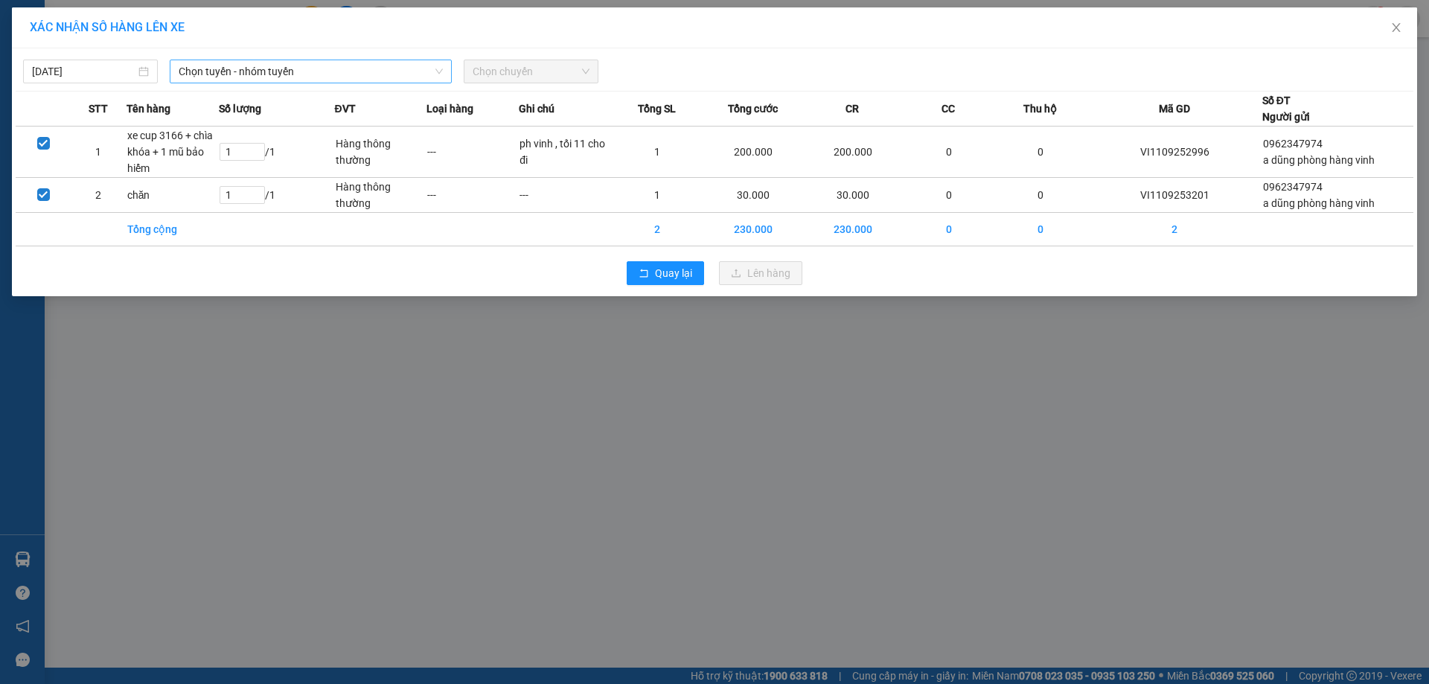
click at [324, 65] on span "Chọn tuyến - nhóm tuyến" at bounding box center [311, 71] width 264 height 22
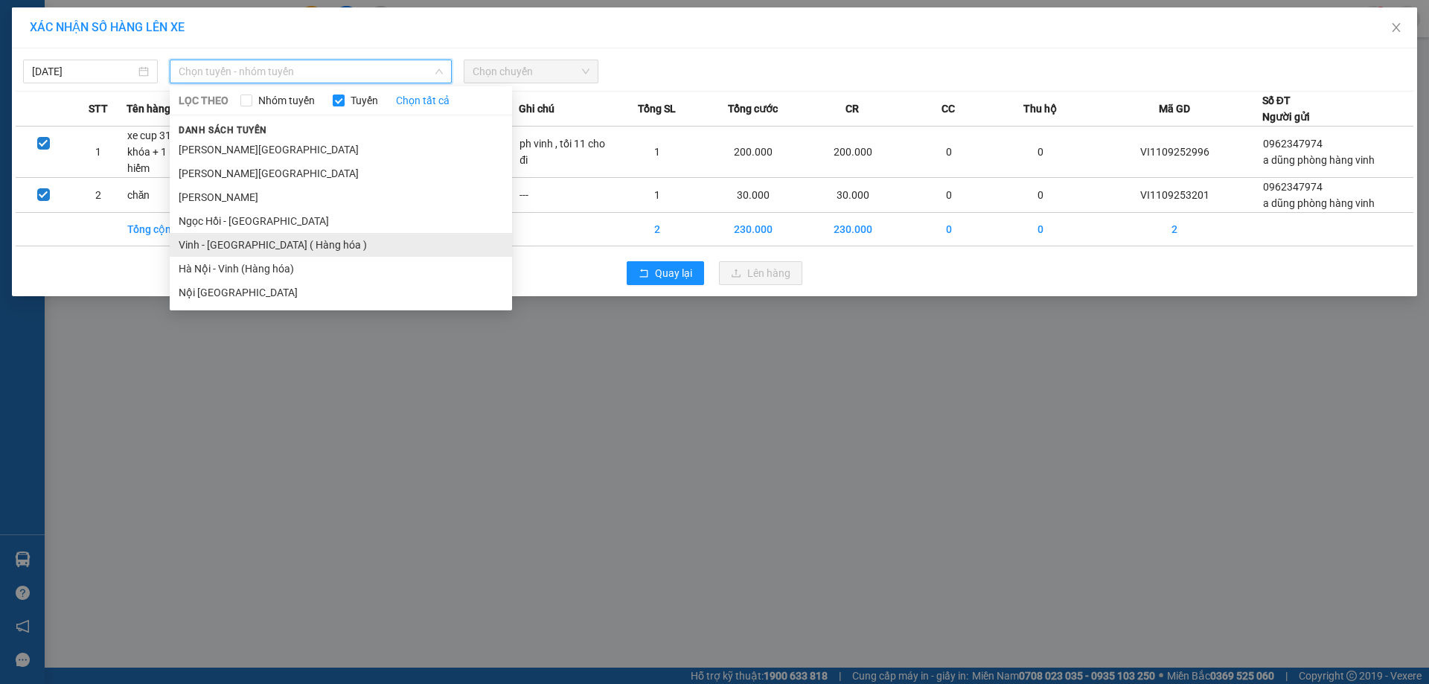
click at [350, 246] on li "Vinh - [GEOGRAPHIC_DATA] ( Hàng hóa )" at bounding box center [341, 245] width 342 height 24
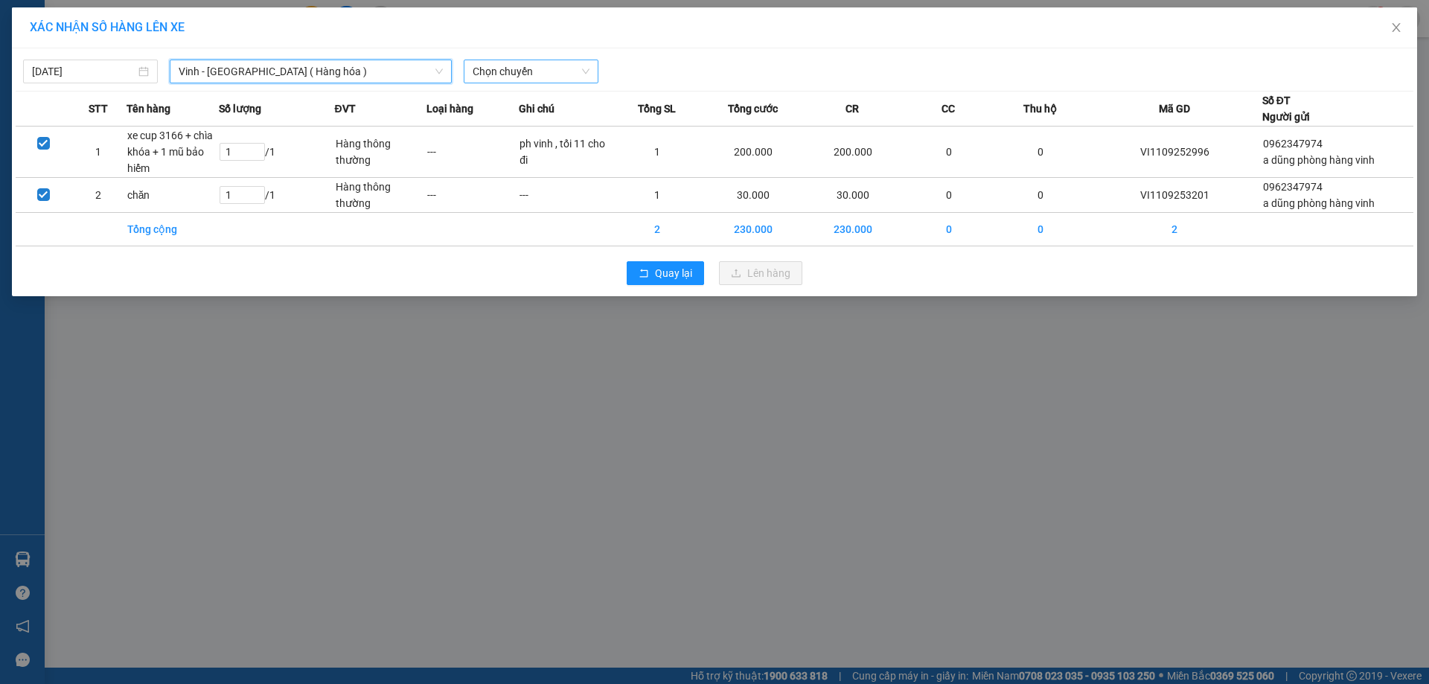
click at [513, 60] on span "Chọn chuyến" at bounding box center [531, 71] width 117 height 22
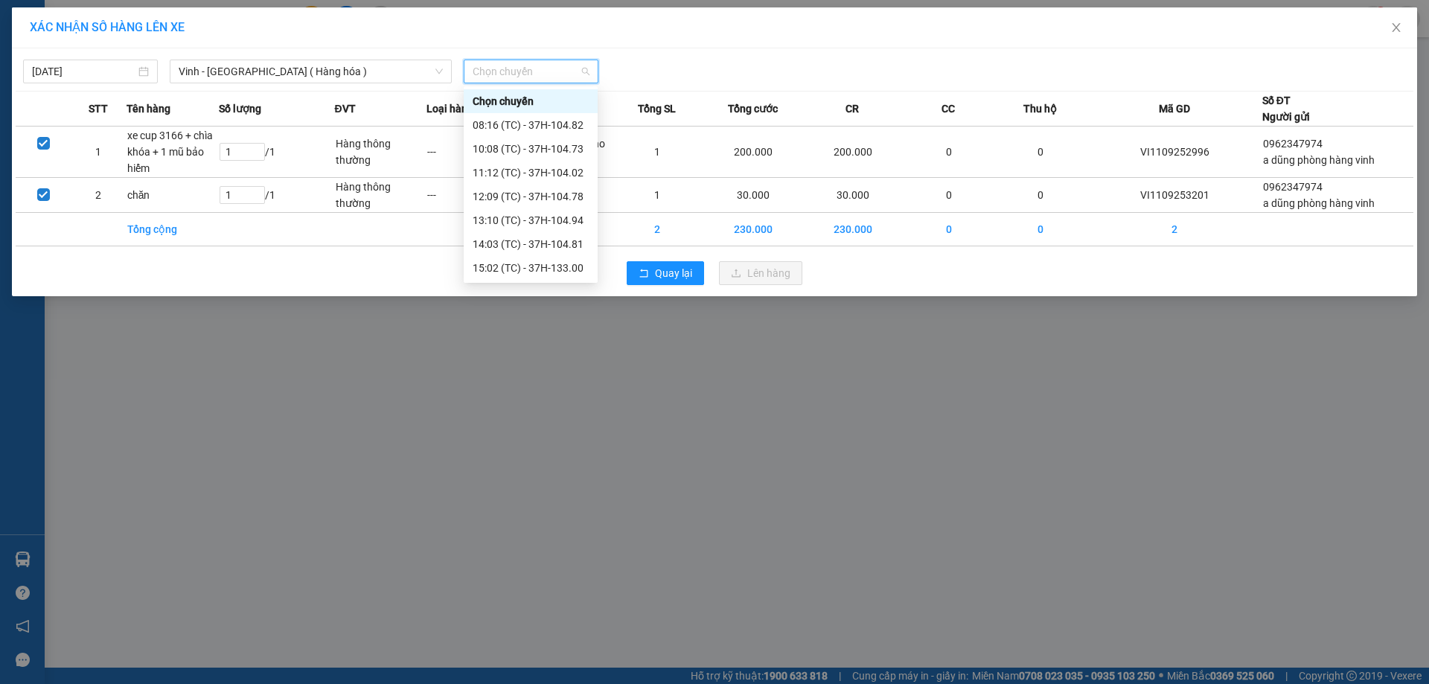
click at [558, 450] on div "23:17 (TC) - 37H-096.13" at bounding box center [531, 458] width 116 height 16
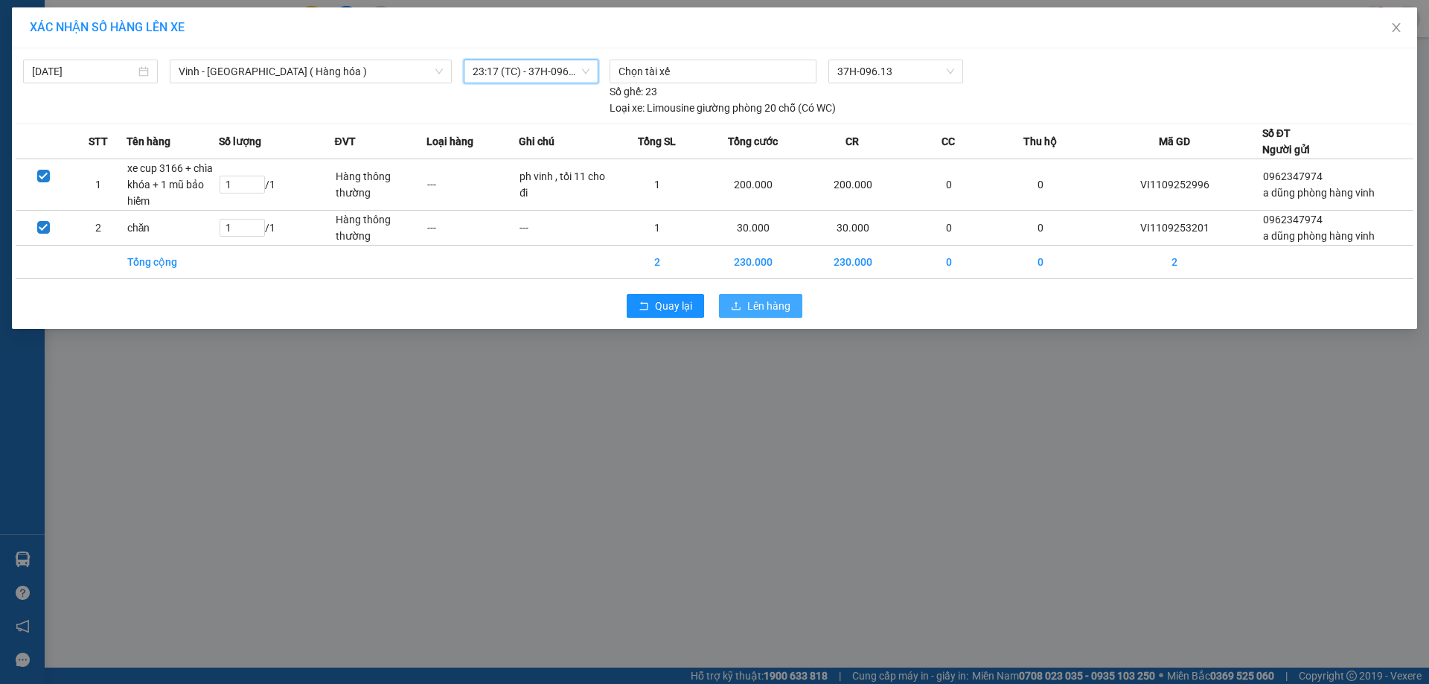
click at [778, 299] on span "Lên hàng" at bounding box center [768, 306] width 43 height 16
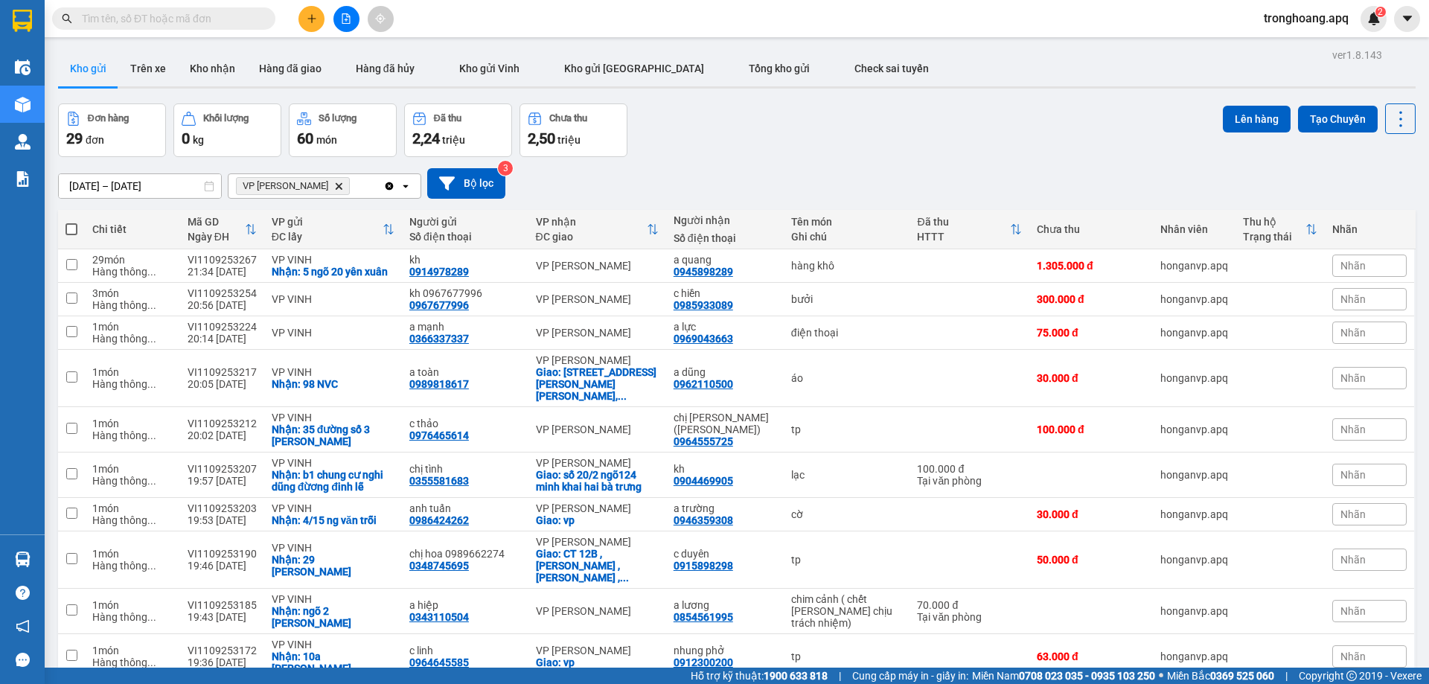
drag, startPoint x: 1238, startPoint y: 133, endPoint x: 1237, endPoint y: 125, distance: 8.3
click at [1240, 131] on div "Lên hàng Tạo Chuyến" at bounding box center [1319, 118] width 193 height 31
click at [1267, 121] on button "Lên hàng" at bounding box center [1257, 119] width 68 height 27
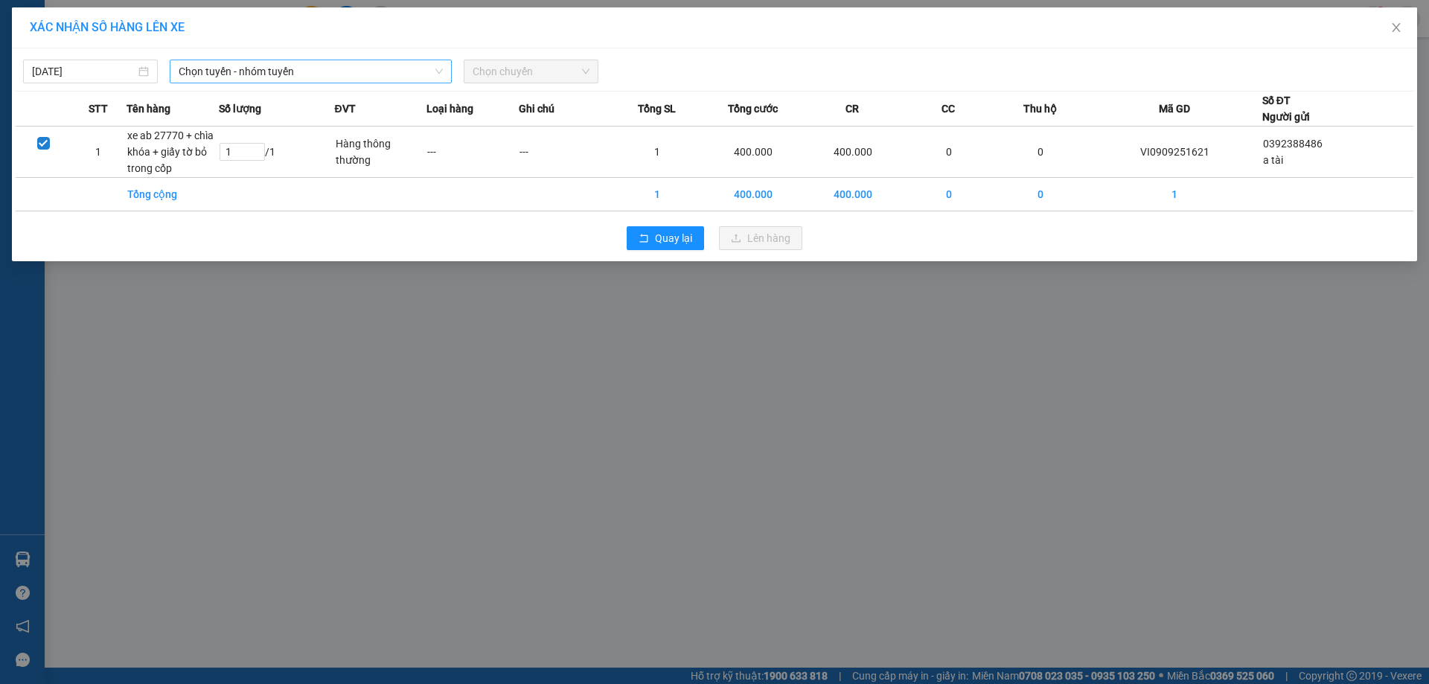
click at [301, 68] on span "Chọn tuyến - nhóm tuyến" at bounding box center [311, 71] width 264 height 22
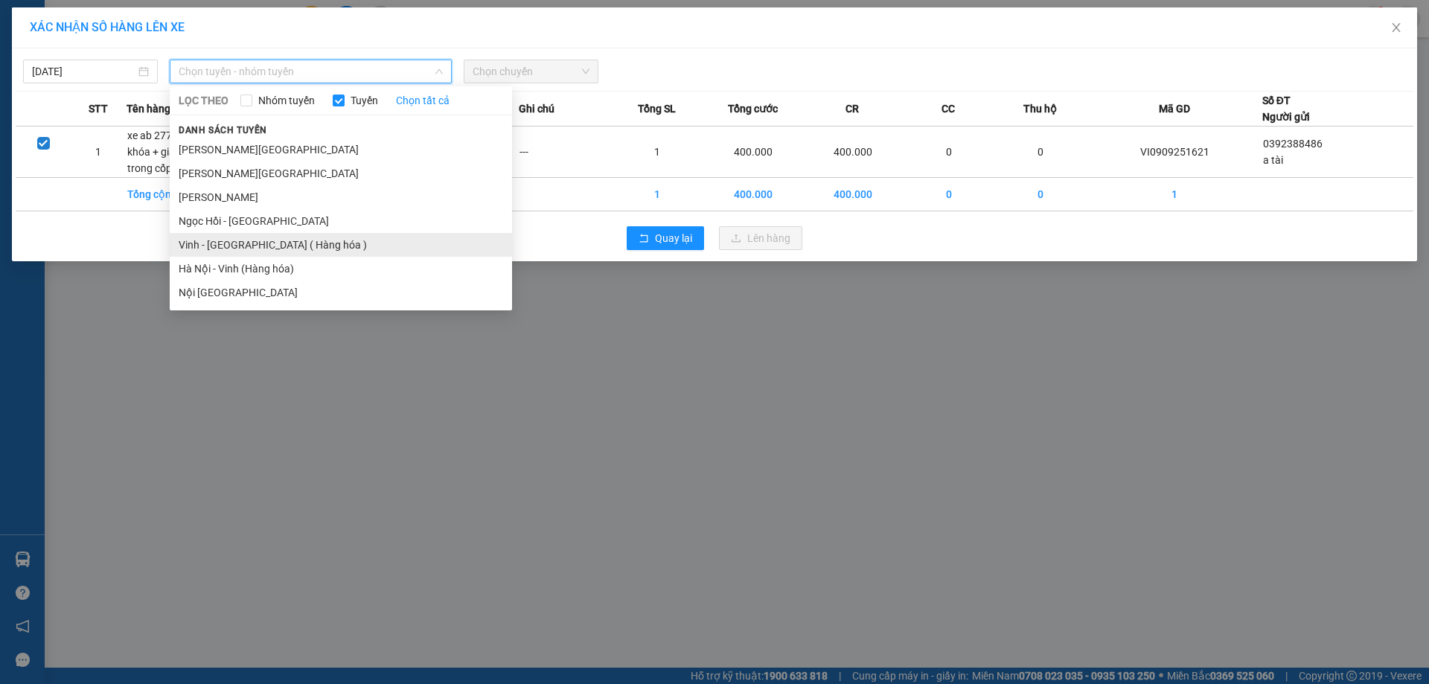
click at [266, 244] on li "Vinh - [GEOGRAPHIC_DATA] ( Hàng hóa )" at bounding box center [341, 245] width 342 height 24
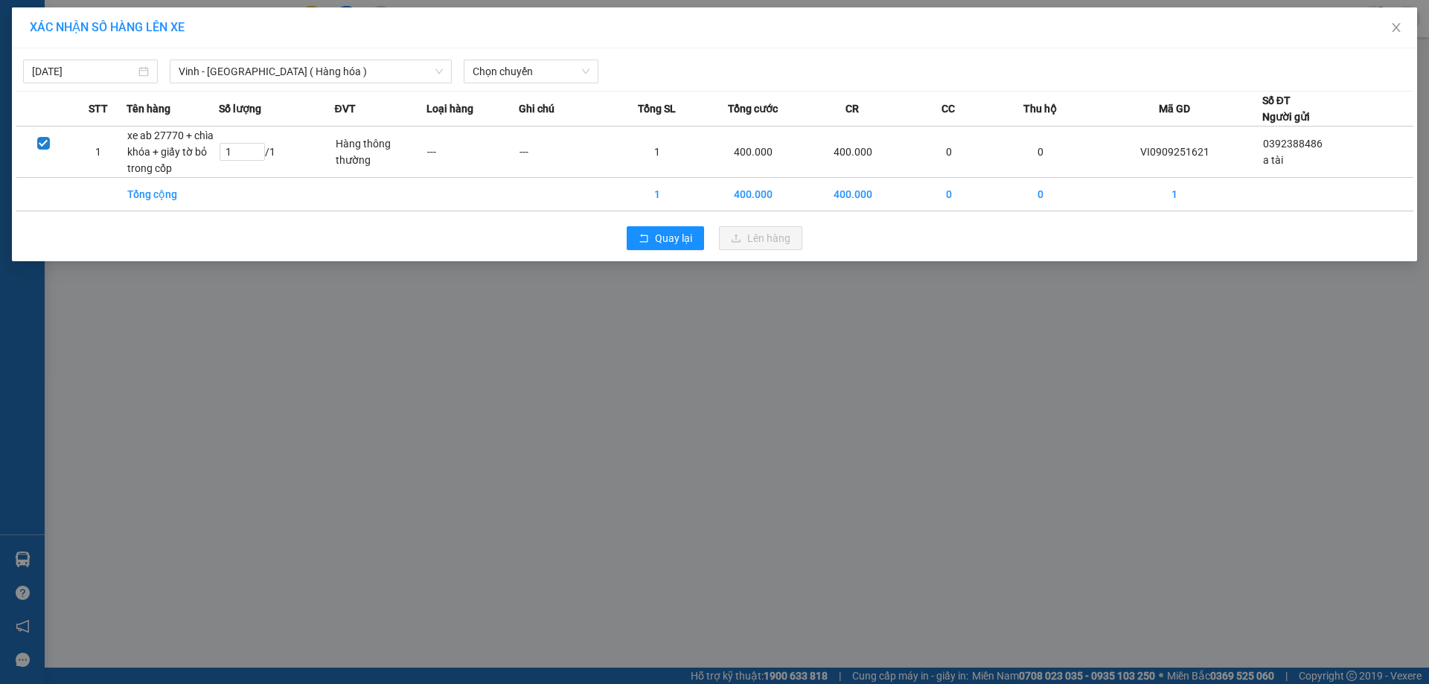
click at [522, 89] on div "11/09/2025 Vinh - Hà Nội ( Hàng hóa ) LỌC THEO Nhóm tuyến Tuyến Chọn tất cả Dan…" at bounding box center [714, 154] width 1405 height 213
click at [522, 80] on span "Chọn chuyến" at bounding box center [531, 71] width 117 height 22
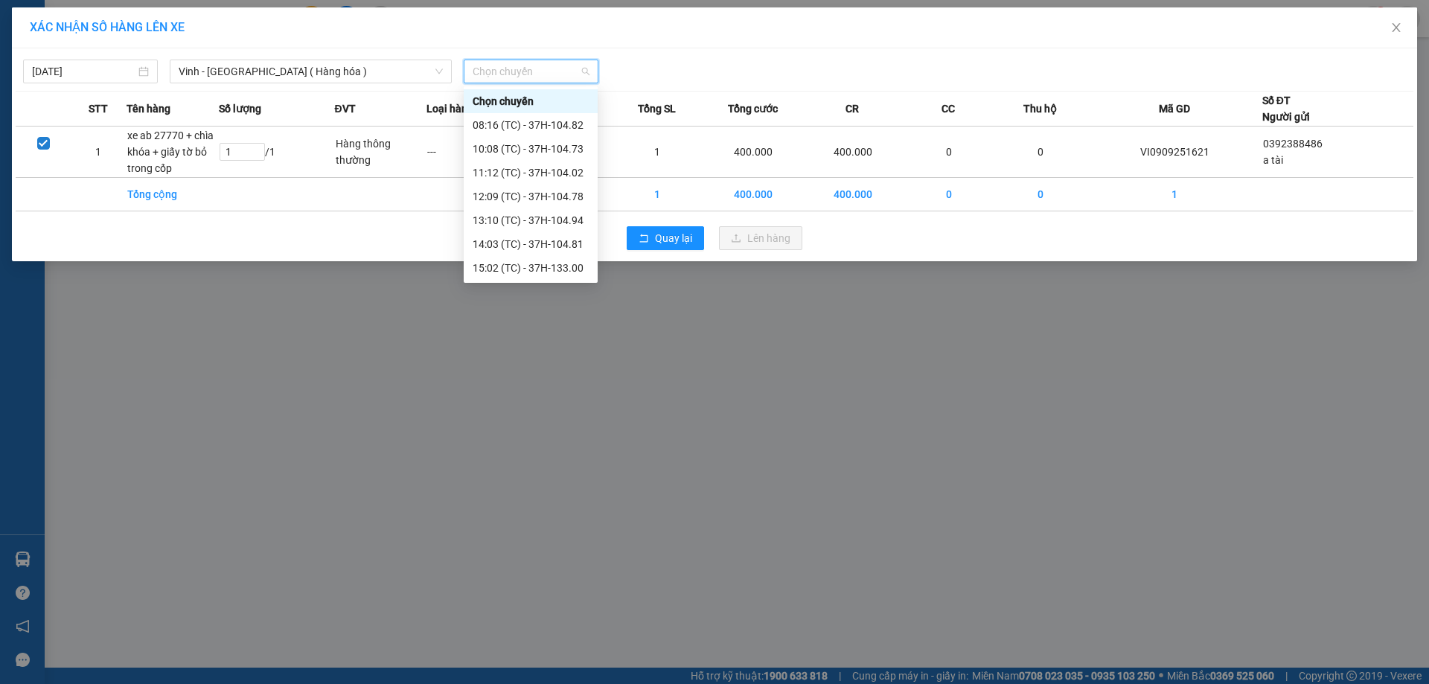
click at [548, 450] on div "23:17 (TC) - 37H-096.13" at bounding box center [531, 458] width 116 height 16
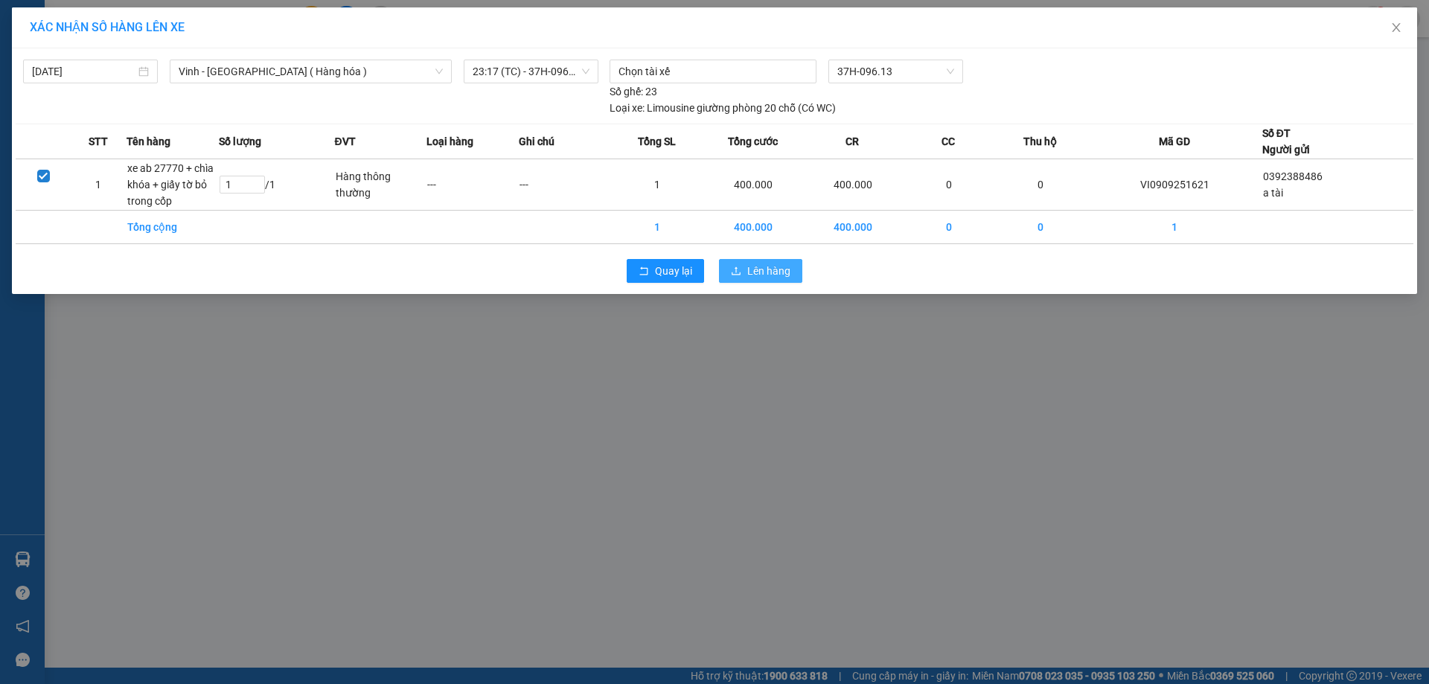
click at [797, 275] on button "Lên hàng" at bounding box center [760, 271] width 83 height 24
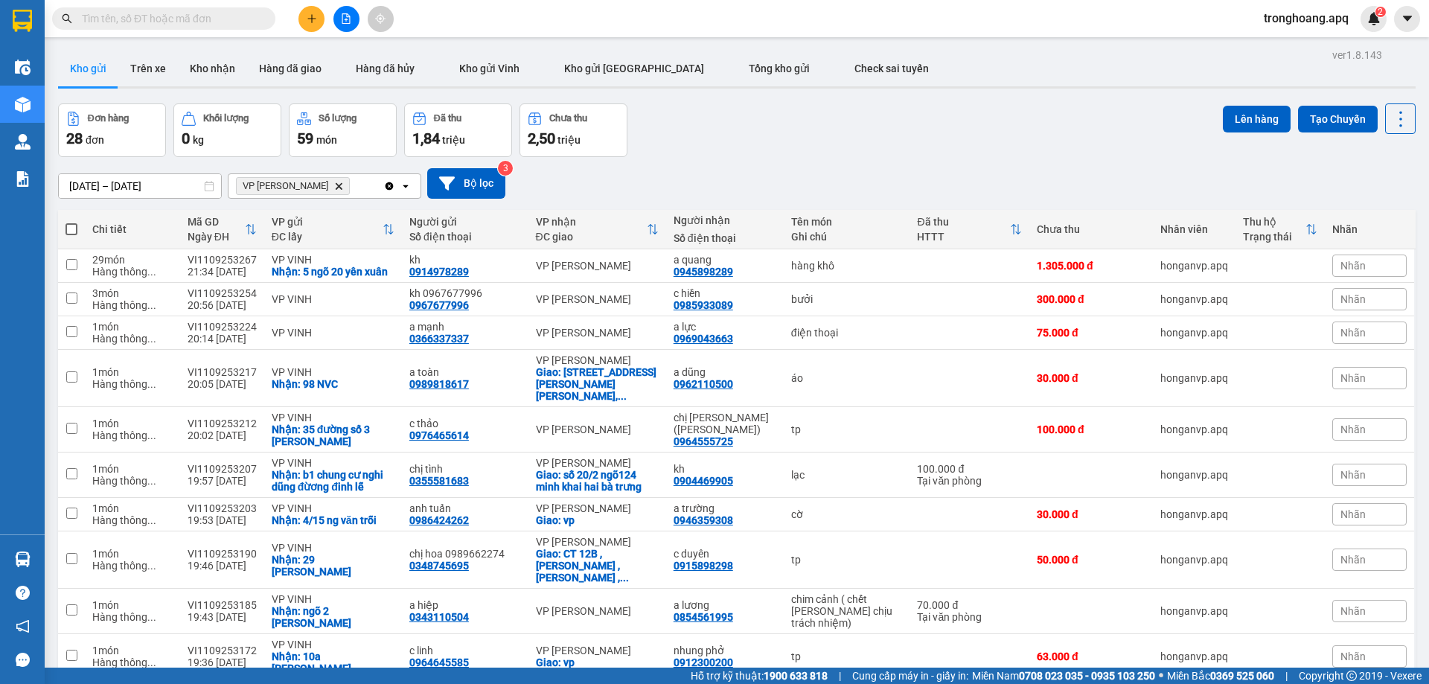
click at [340, 17] on button at bounding box center [346, 19] width 26 height 26
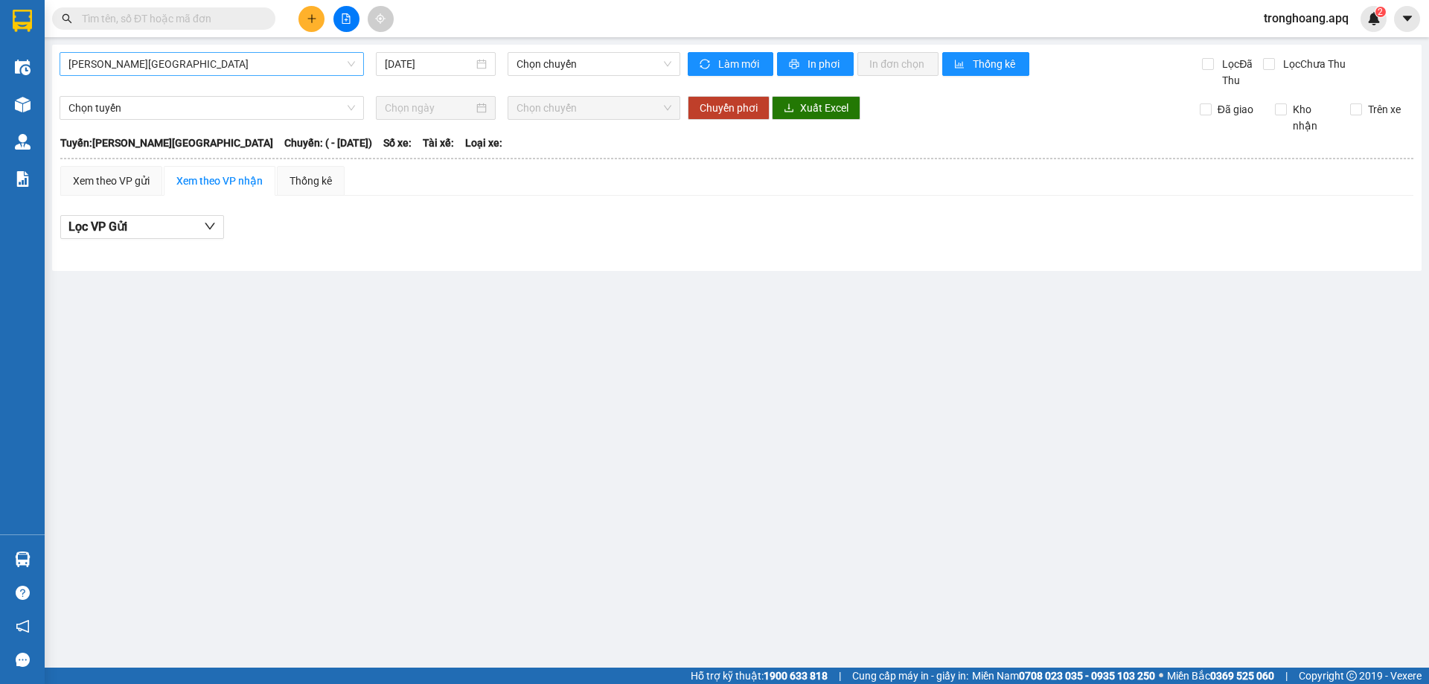
drag, startPoint x: 226, startPoint y: 68, endPoint x: 223, endPoint y: 77, distance: 10.4
click at [225, 68] on span "[PERSON_NAME][GEOGRAPHIC_DATA]" at bounding box center [211, 64] width 286 height 22
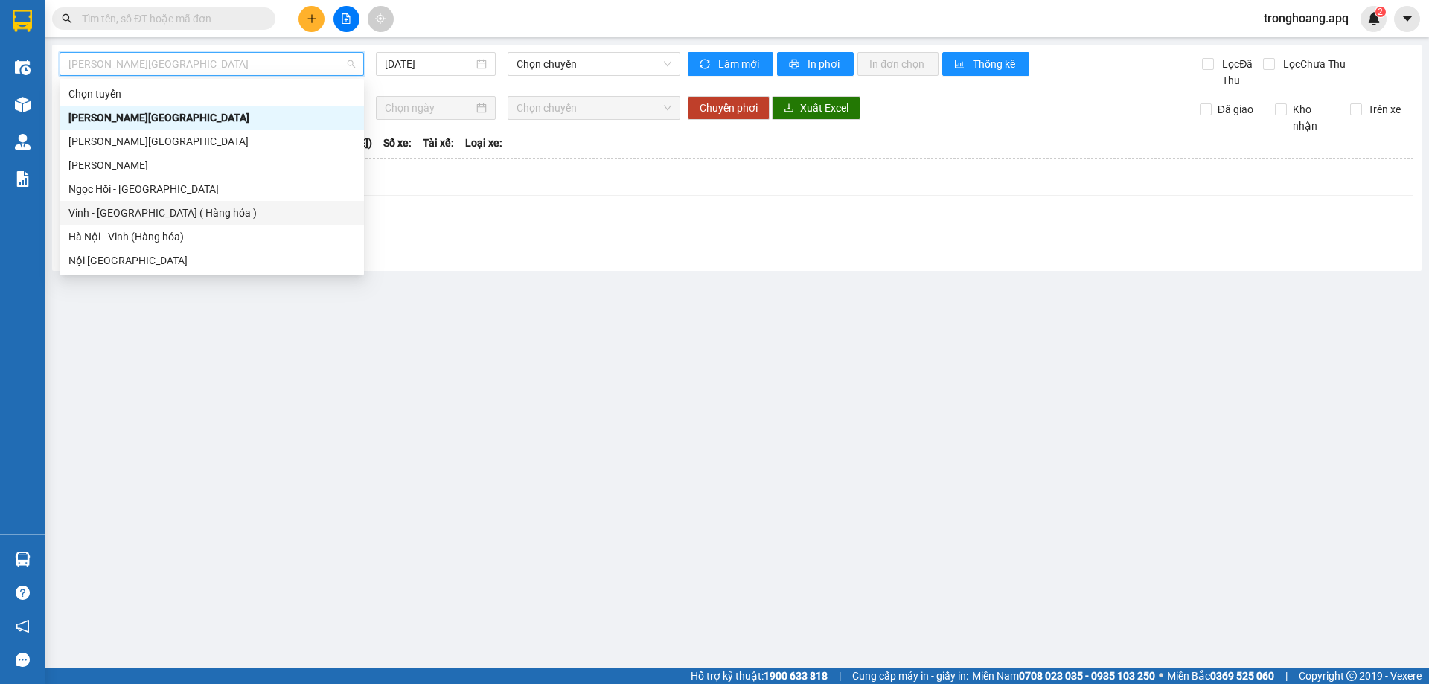
drag, startPoint x: 182, startPoint y: 206, endPoint x: 505, endPoint y: 129, distance: 331.9
click at [184, 206] on div "Vinh - [GEOGRAPHIC_DATA] ( Hàng hóa )" at bounding box center [211, 213] width 286 height 16
type input "[DATE]"
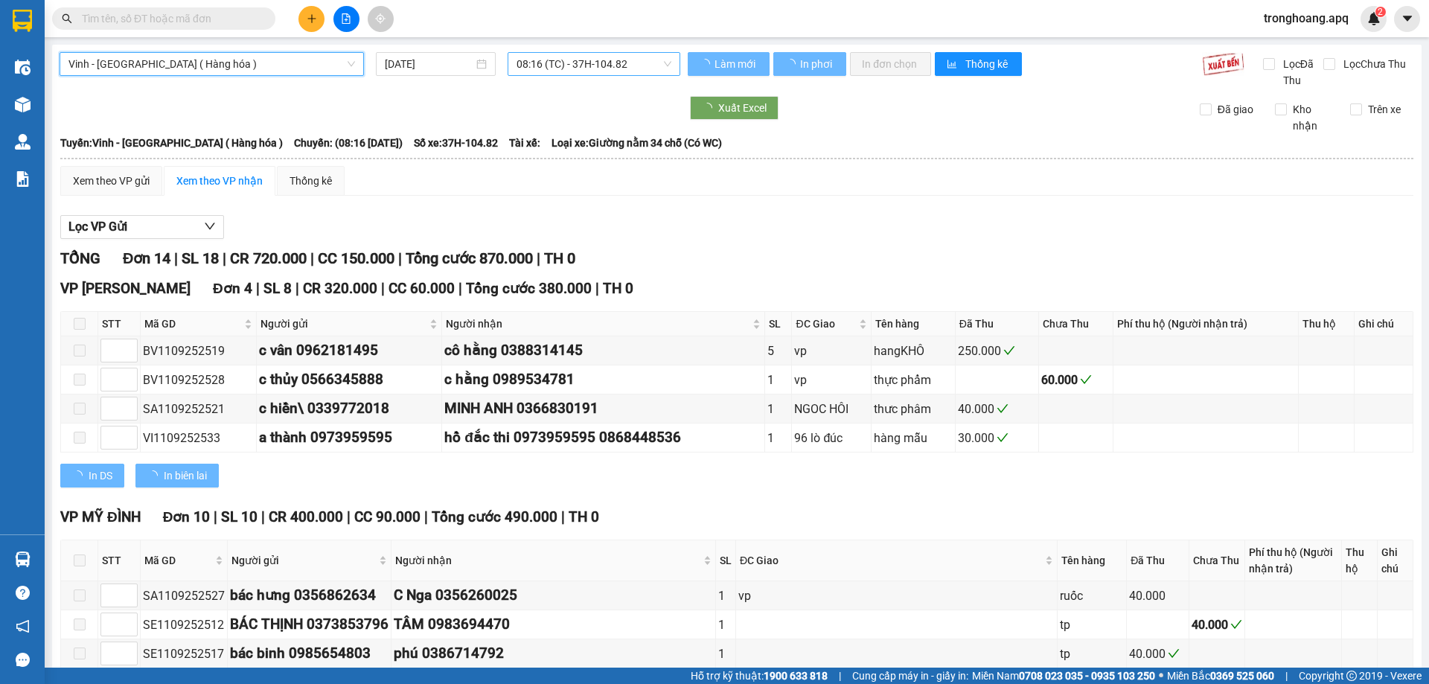
click at [537, 65] on span "08:16 (TC) - 37H-104.82" at bounding box center [593, 64] width 155 height 22
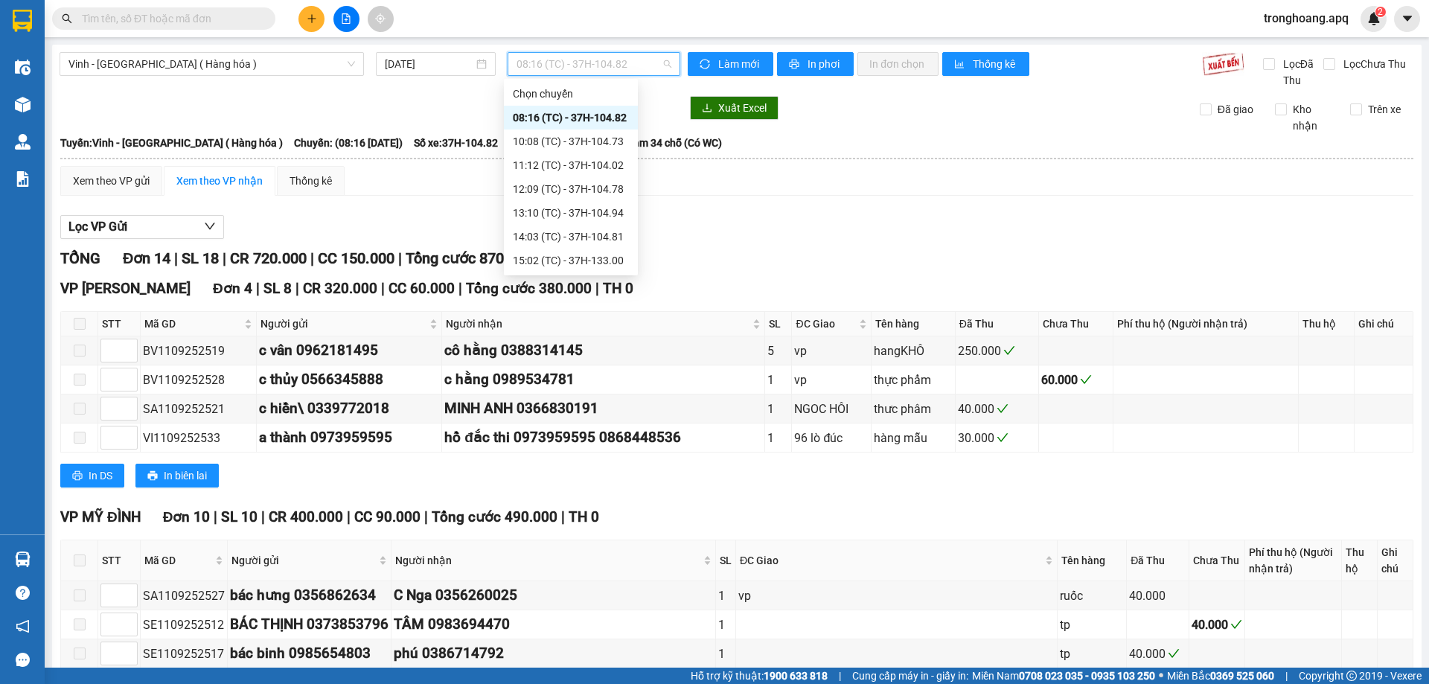
click at [609, 300] on div "22:00 (TC) - 37H-086.38" at bounding box center [571, 308] width 116 height 16
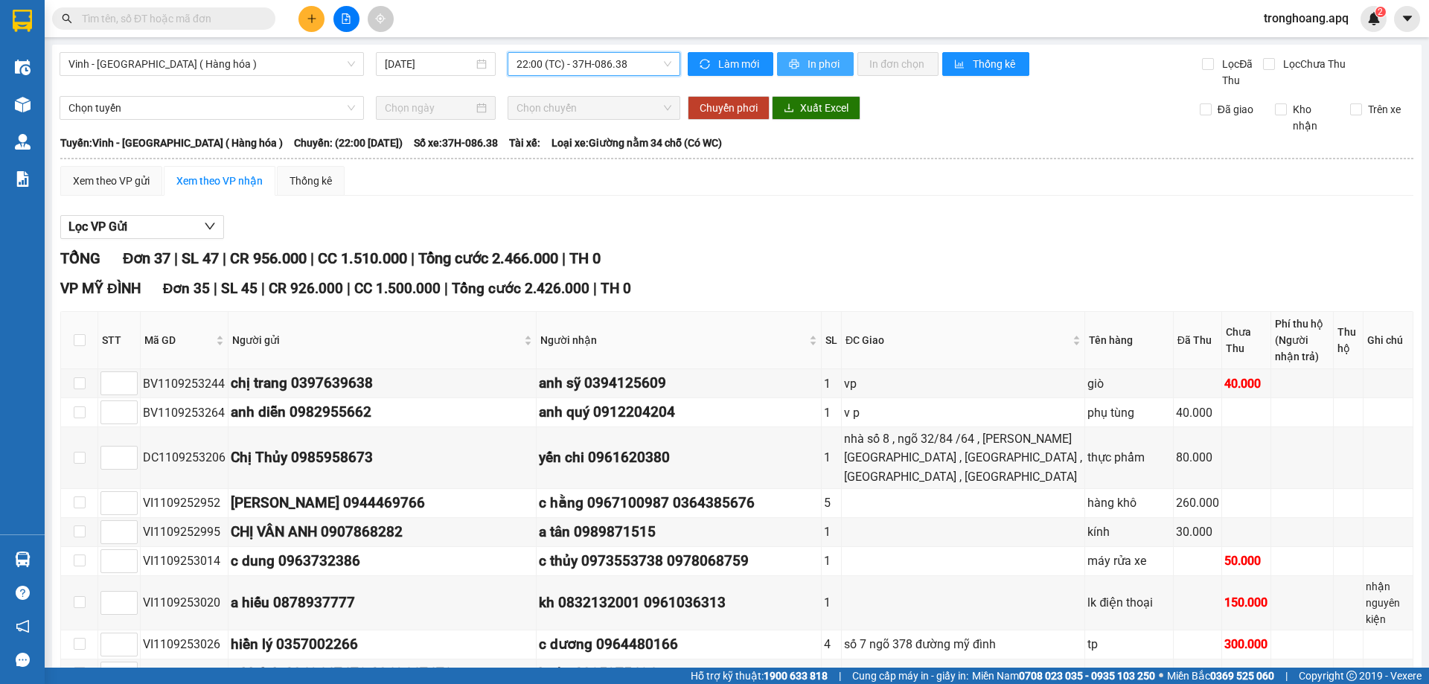
click at [812, 63] on span "In phơi" at bounding box center [824, 64] width 34 height 16
drag, startPoint x: 591, startPoint y: 82, endPoint x: 585, endPoint y: 72, distance: 11.4
click at [588, 78] on div "Vinh - Hà Nội ( Hàng hóa ) 11/09/2025 22:00 (TC) - 37H-086.38" at bounding box center [370, 70] width 621 height 36
click at [585, 72] on span "22:00 (TC) - 37H-086.38" at bounding box center [593, 64] width 155 height 22
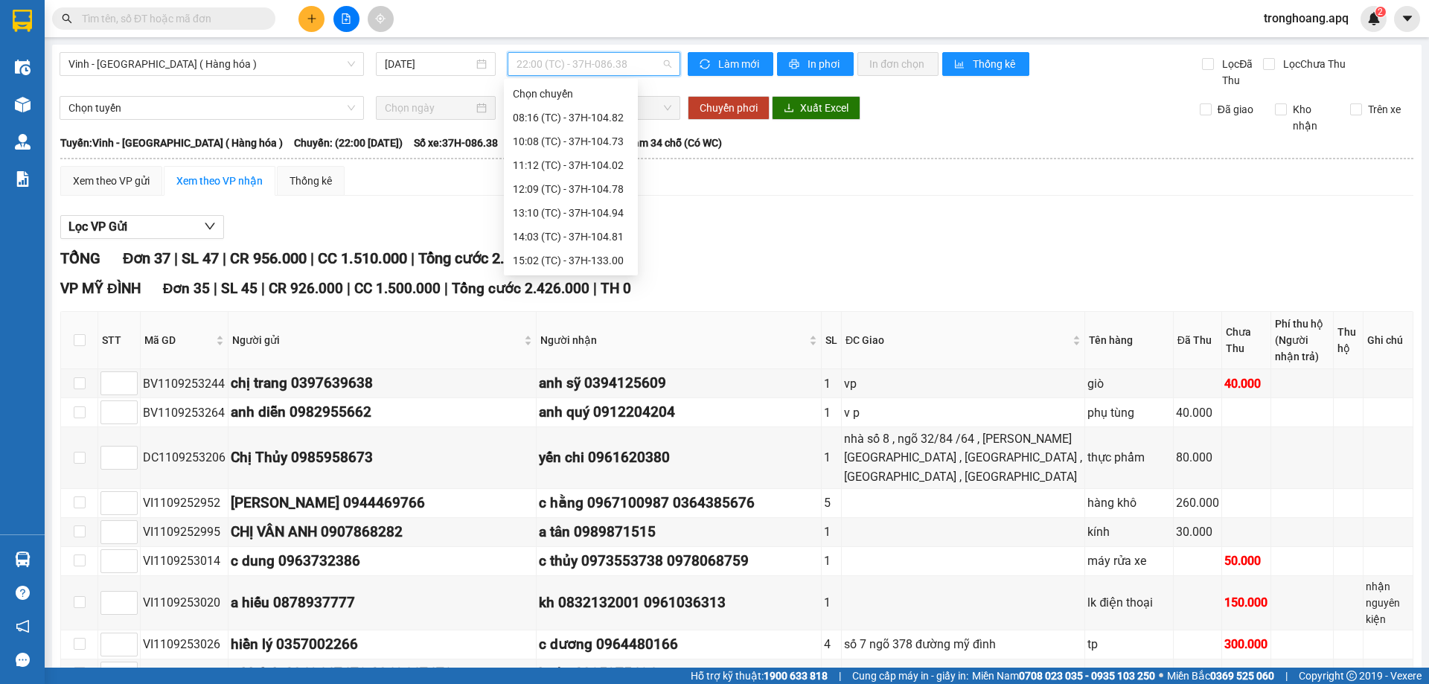
drag, startPoint x: 595, startPoint y: 254, endPoint x: 615, endPoint y: 258, distance: 19.9
click at [595, 324] on div "22:10 (TC) - 37H-133.08" at bounding box center [571, 332] width 116 height 16
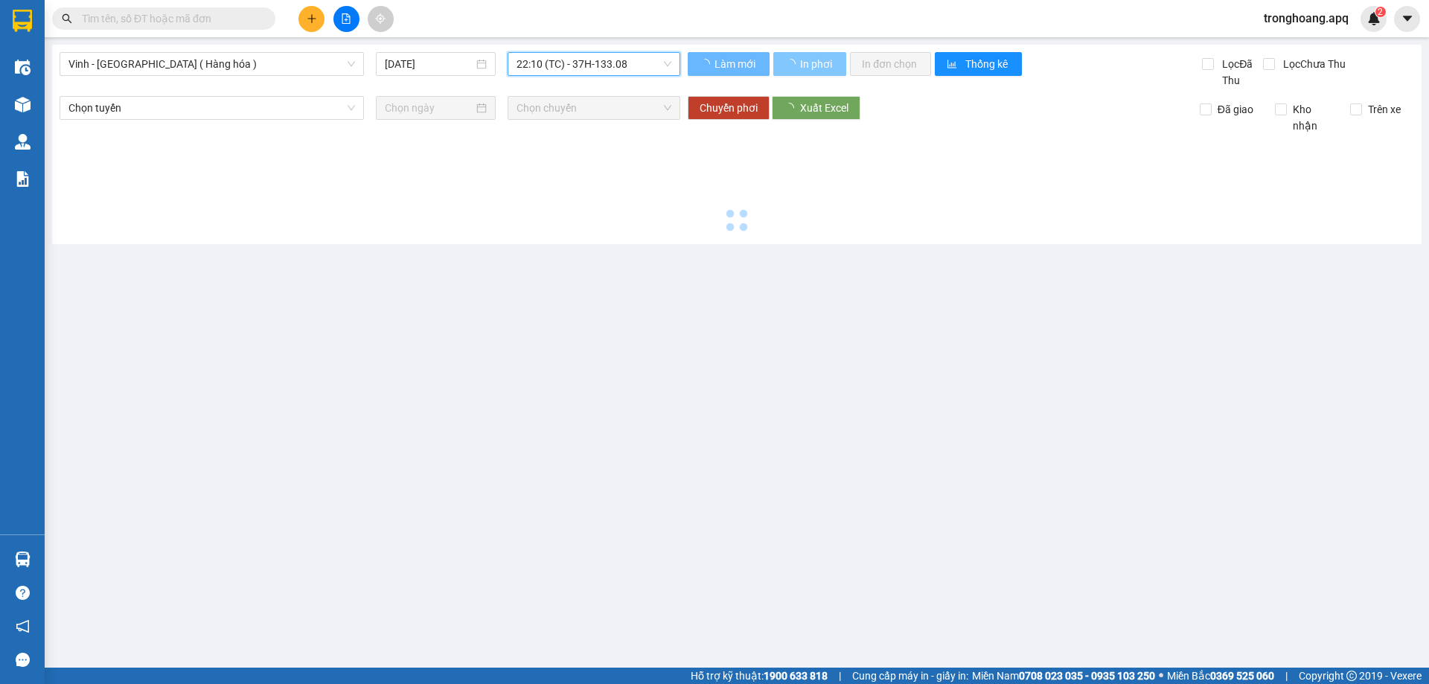
click at [807, 63] on span "In phơi" at bounding box center [817, 64] width 34 height 16
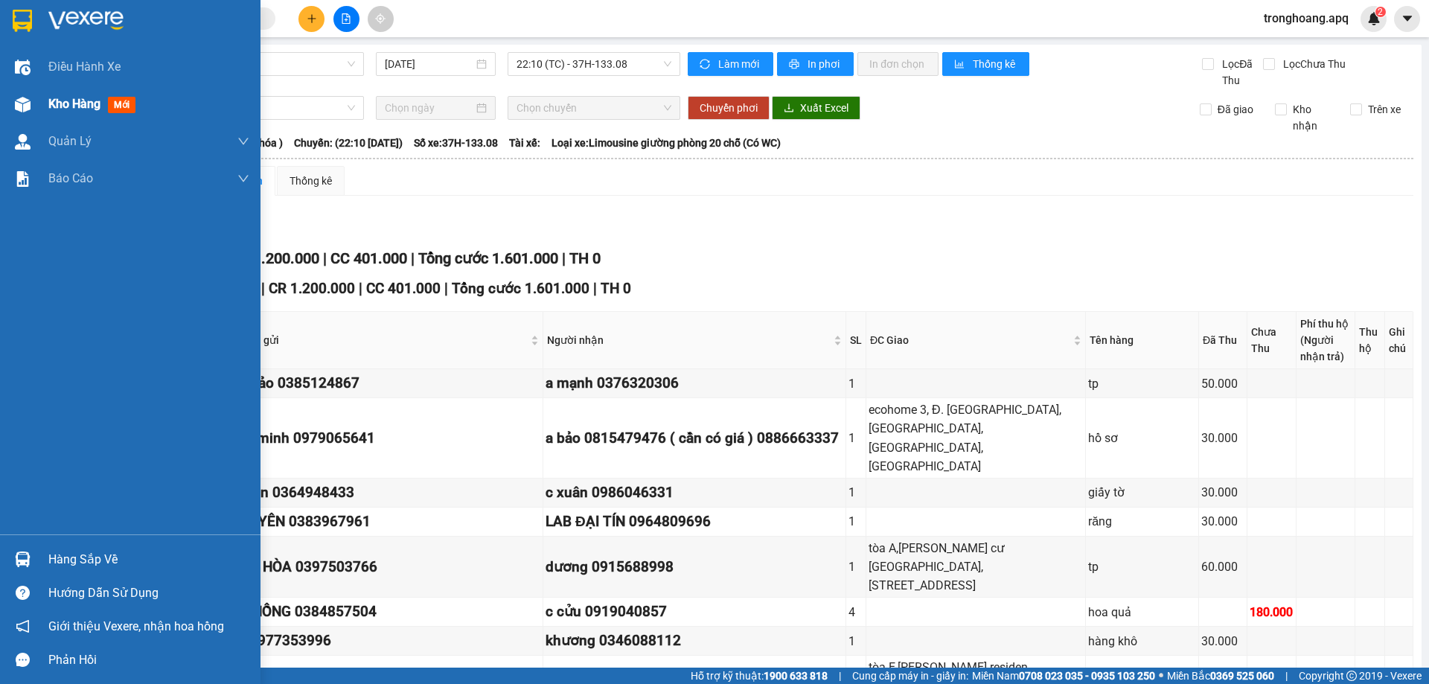
click at [28, 114] on div at bounding box center [23, 105] width 26 height 26
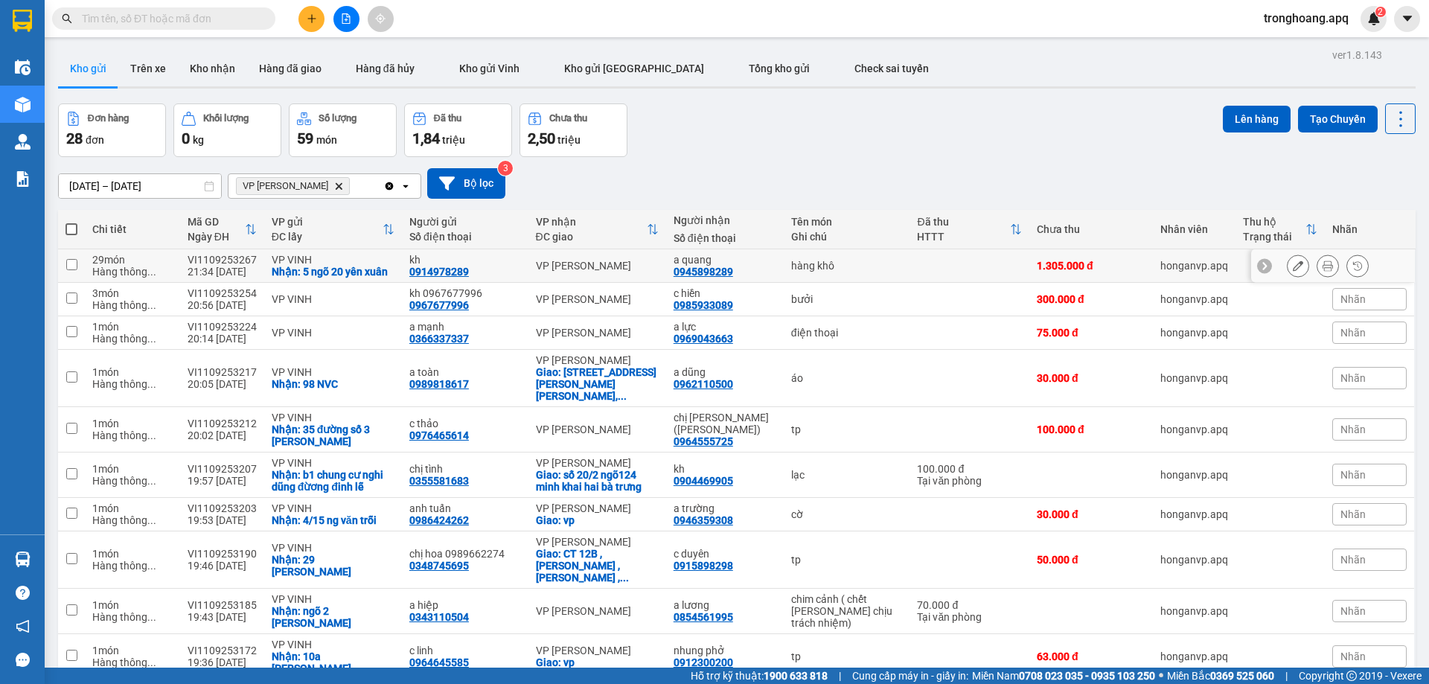
click at [1322, 264] on icon at bounding box center [1327, 265] width 10 height 10
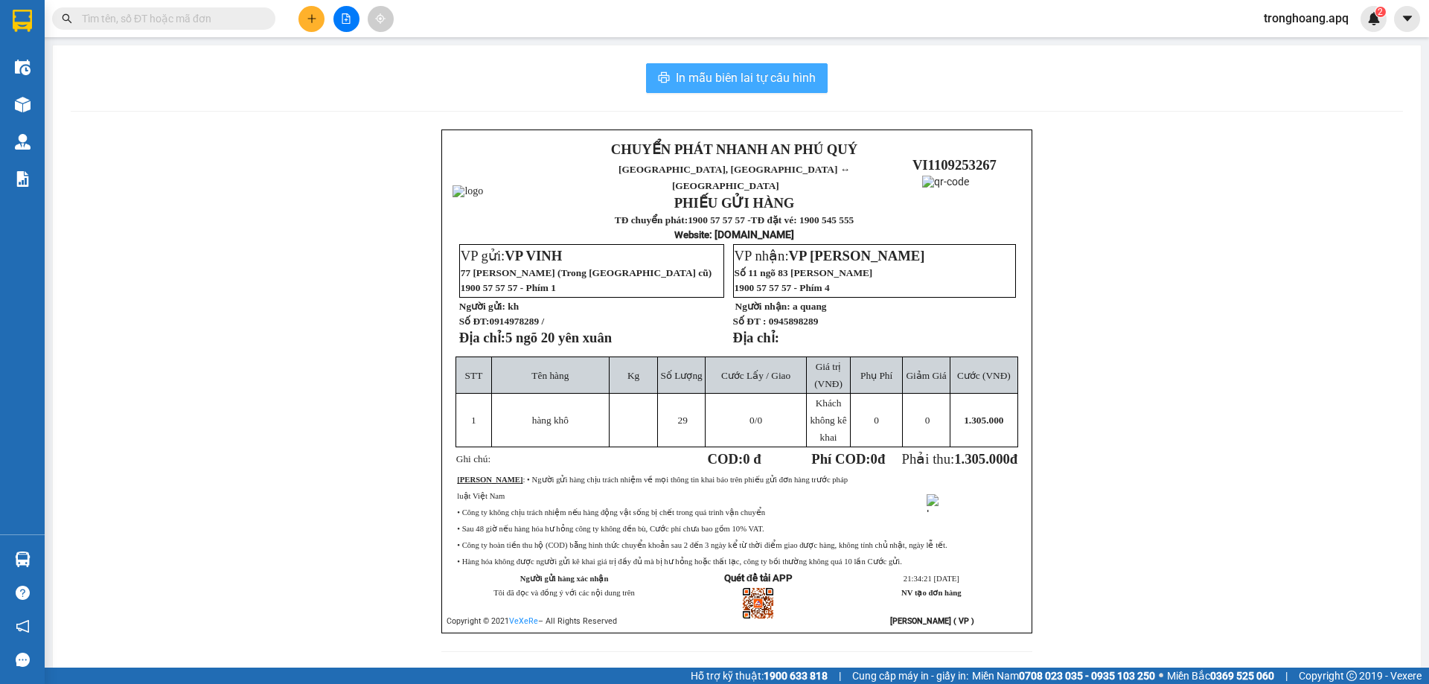
click at [702, 81] on span "In mẫu biên lai tự cấu hình" at bounding box center [746, 77] width 140 height 19
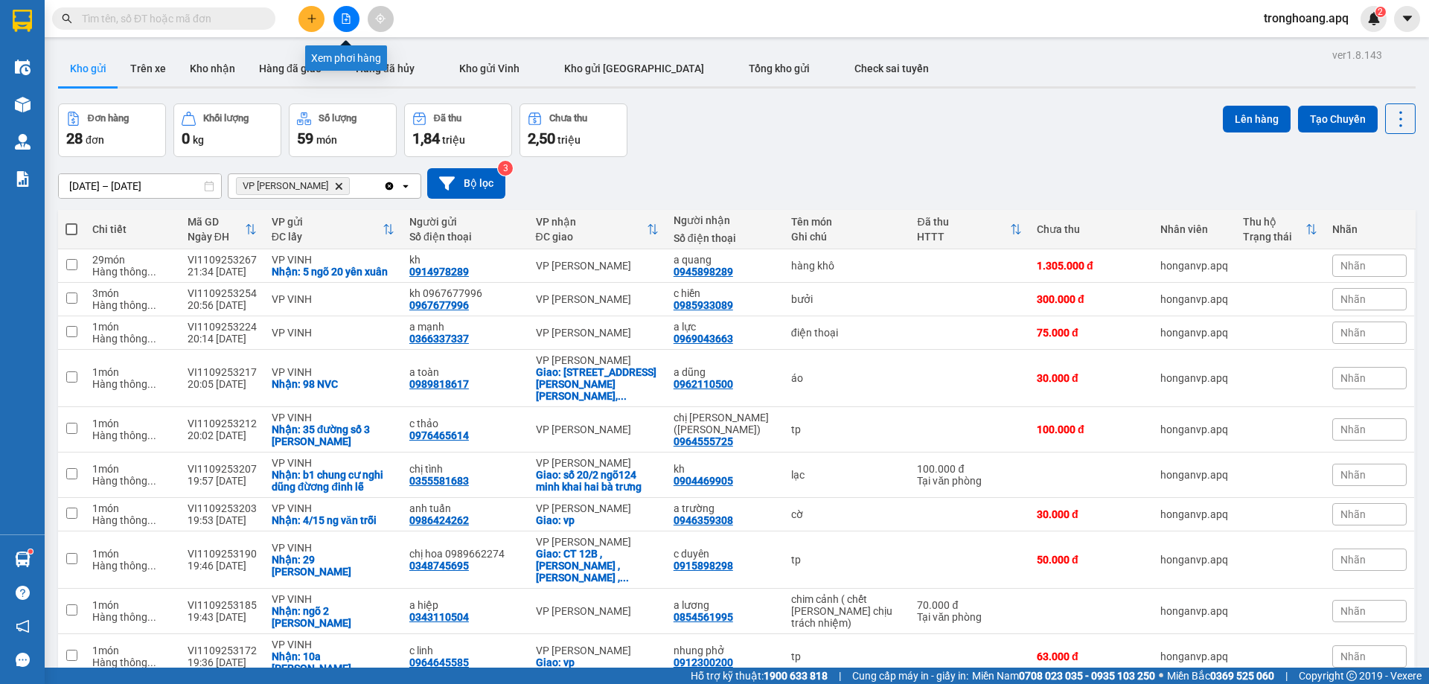
click at [345, 15] on icon "file-add" at bounding box center [346, 18] width 10 height 10
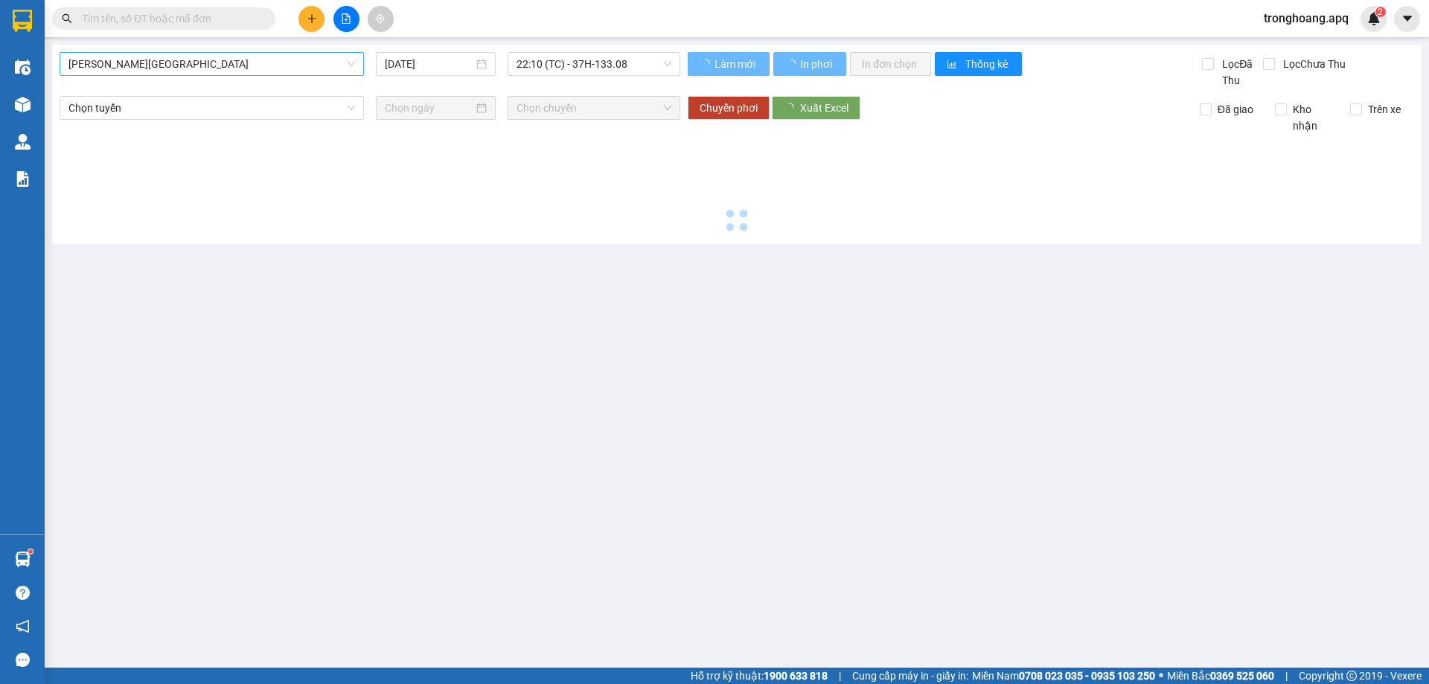
click at [208, 70] on span "[PERSON_NAME][GEOGRAPHIC_DATA]" at bounding box center [211, 64] width 286 height 22
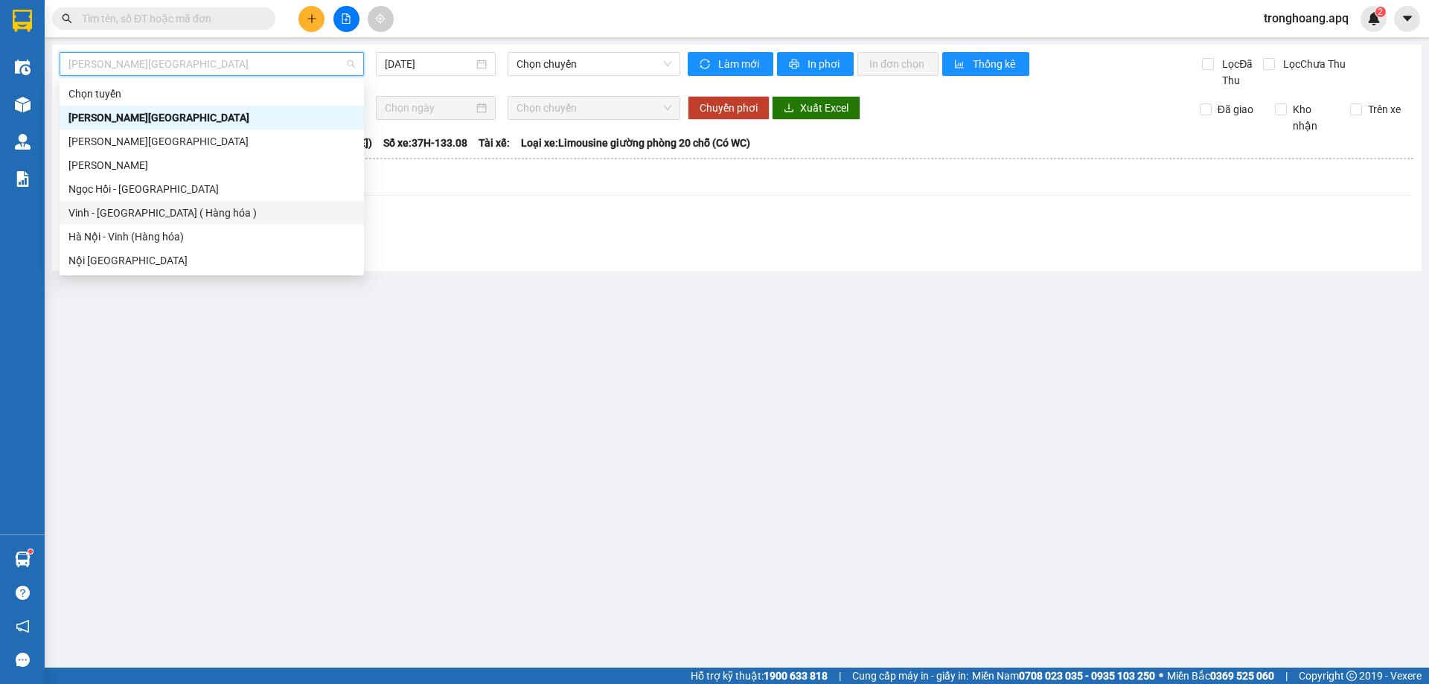
click at [210, 216] on div "Vinh - [GEOGRAPHIC_DATA] ( Hàng hóa )" at bounding box center [211, 213] width 286 height 16
type input "[DATE]"
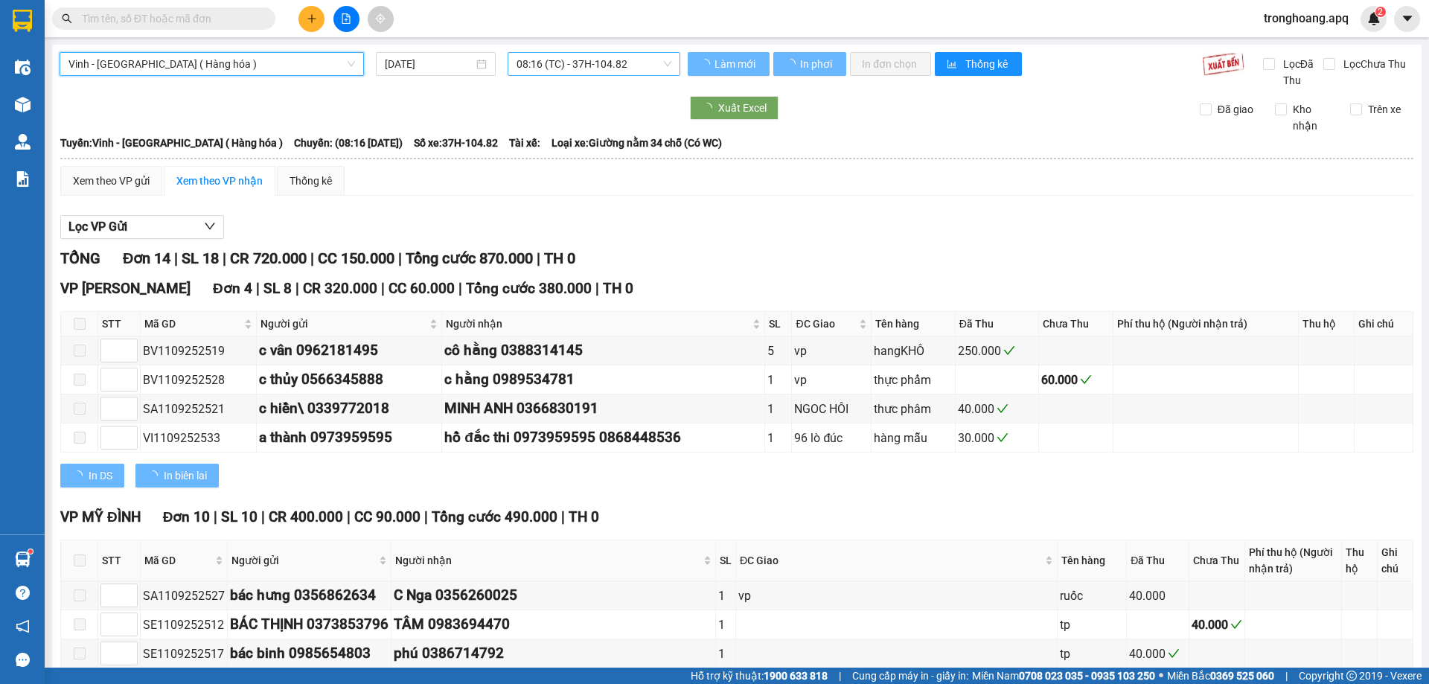
click at [542, 66] on span "08:16 (TC) - 37H-104.82" at bounding box center [593, 64] width 155 height 22
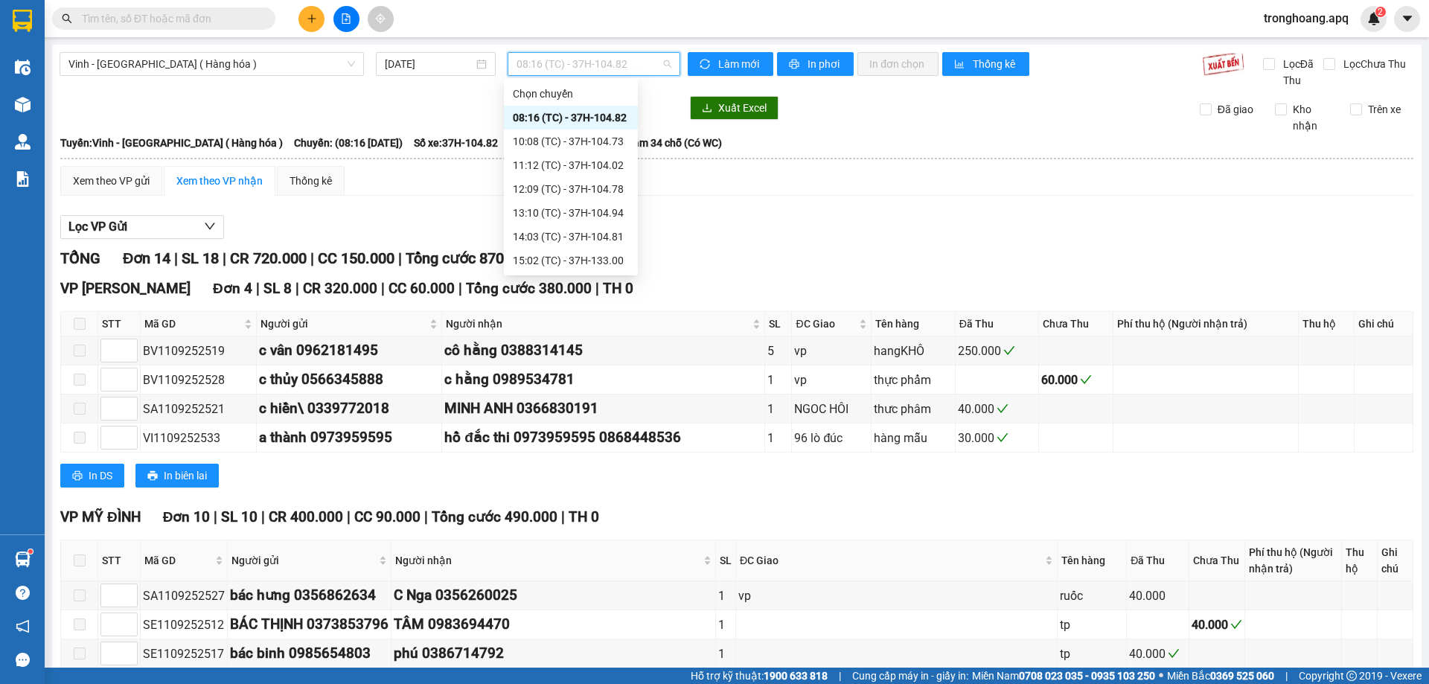
click at [613, 419] on div "23:16 (TC) - 37H-104.45" at bounding box center [571, 427] width 116 height 16
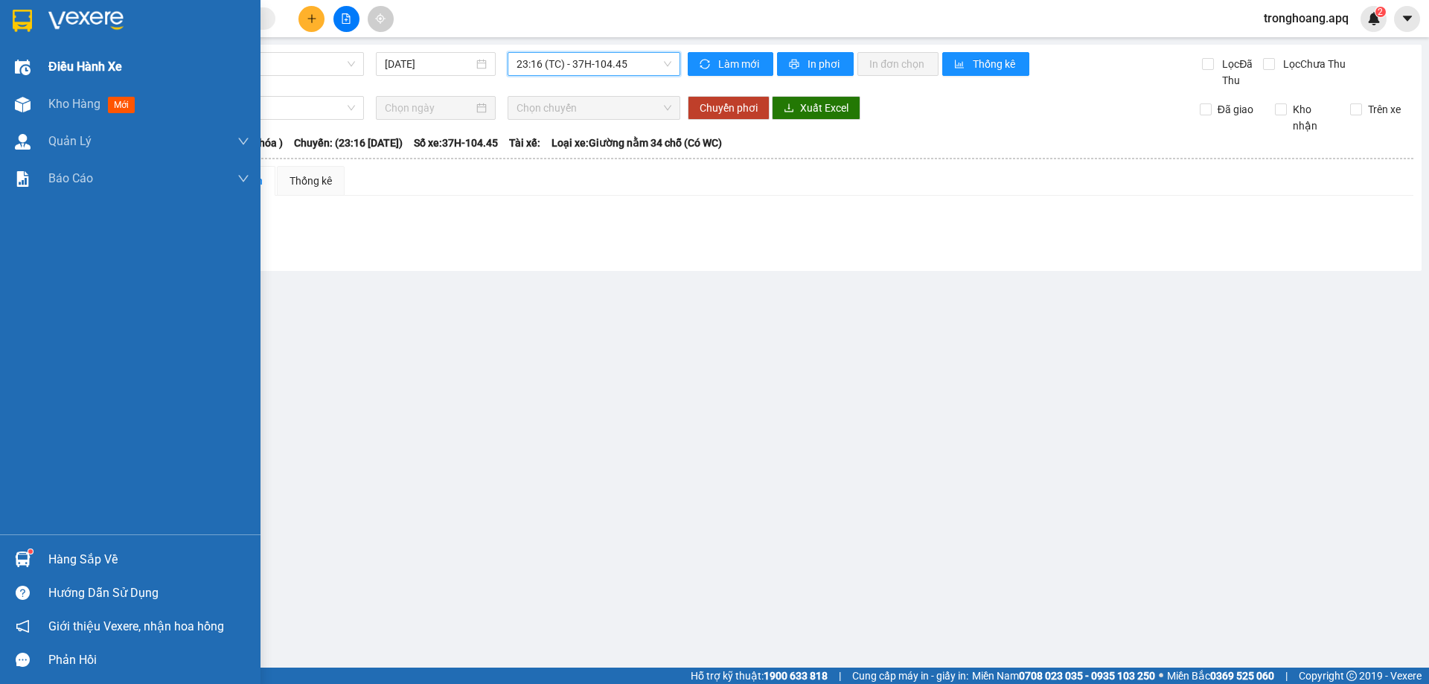
click at [55, 74] on span "Điều hành xe" at bounding box center [85, 66] width 74 height 19
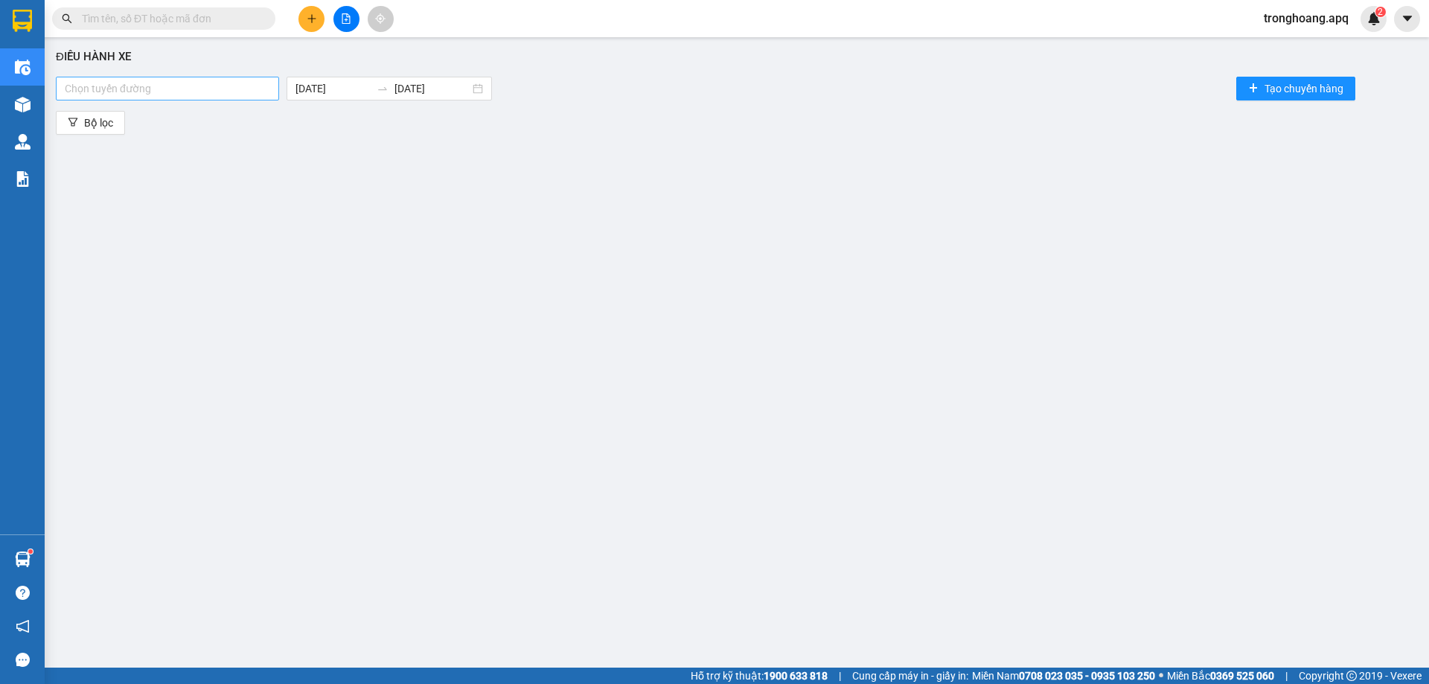
click at [214, 90] on div at bounding box center [168, 89] width 216 height 18
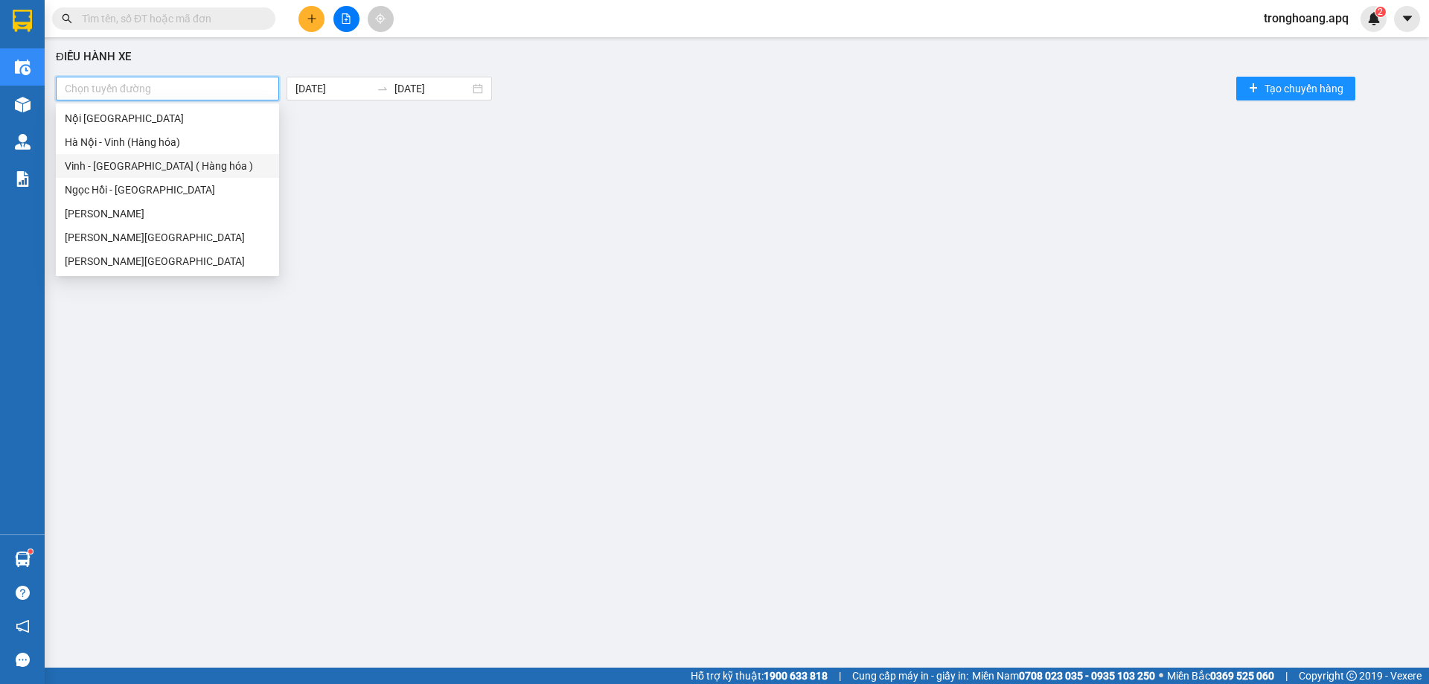
drag, startPoint x: 142, startPoint y: 164, endPoint x: 366, endPoint y: 131, distance: 226.4
click at [143, 163] on div "Vinh - [GEOGRAPHIC_DATA] ( Hàng hóa )" at bounding box center [167, 166] width 205 height 16
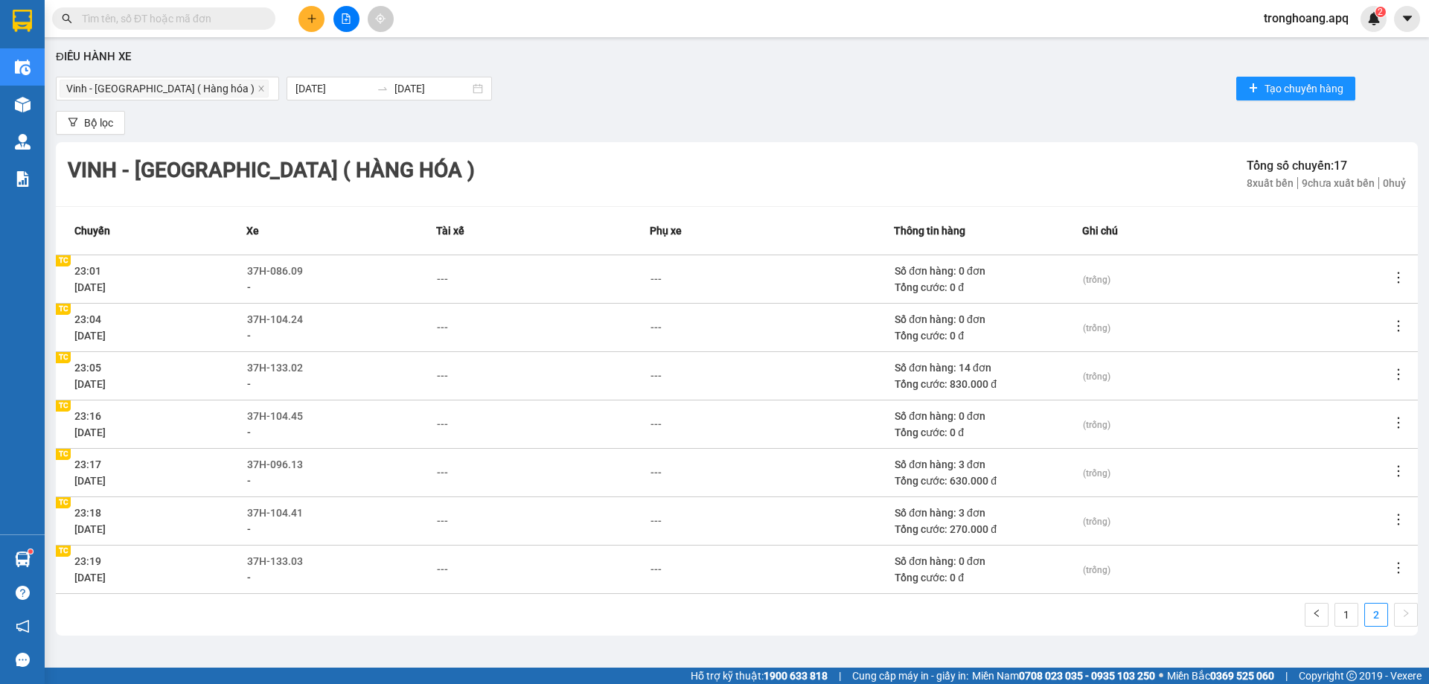
click at [1395, 407] on td at bounding box center [1404, 424] width 28 height 48
click at [1391, 415] on icon "more" at bounding box center [1398, 422] width 15 height 15
click at [1365, 505] on span "Huỷ chuyến" at bounding box center [1355, 508] width 54 height 12
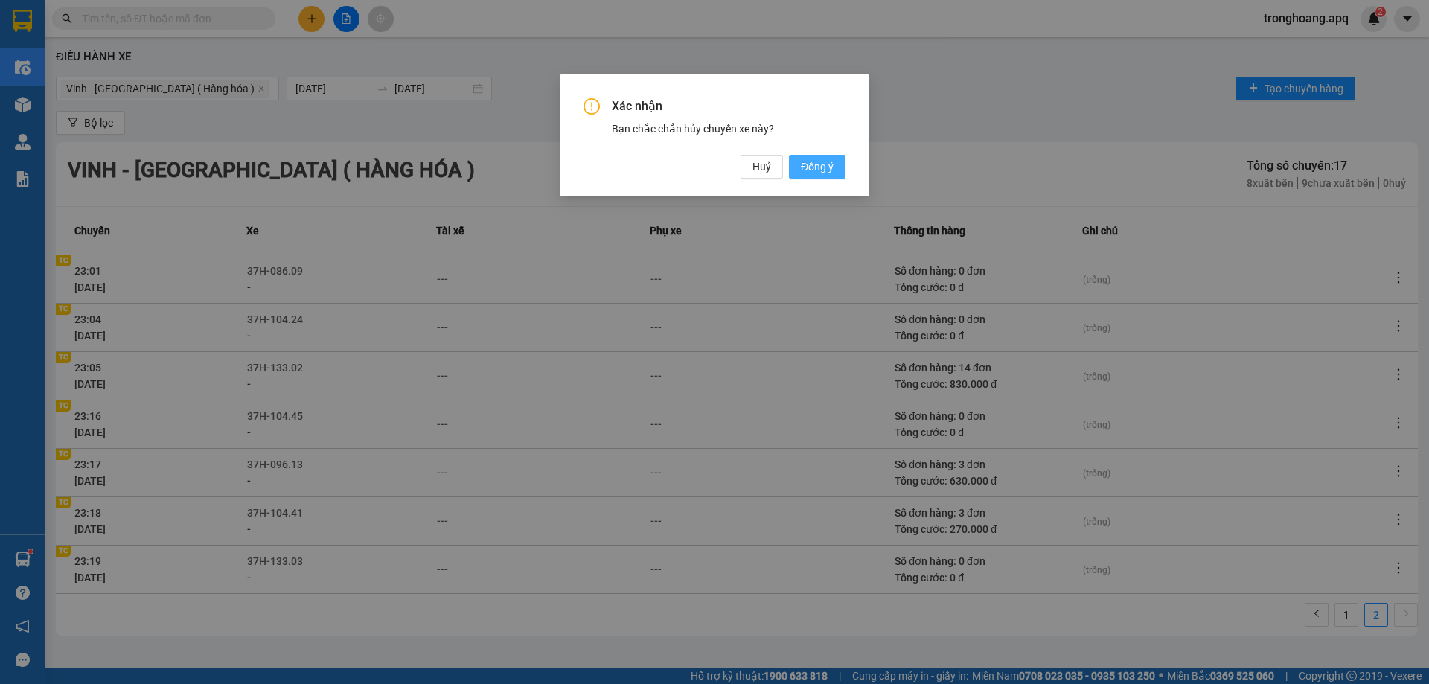
click at [822, 172] on span "Đồng ý" at bounding box center [817, 167] width 33 height 16
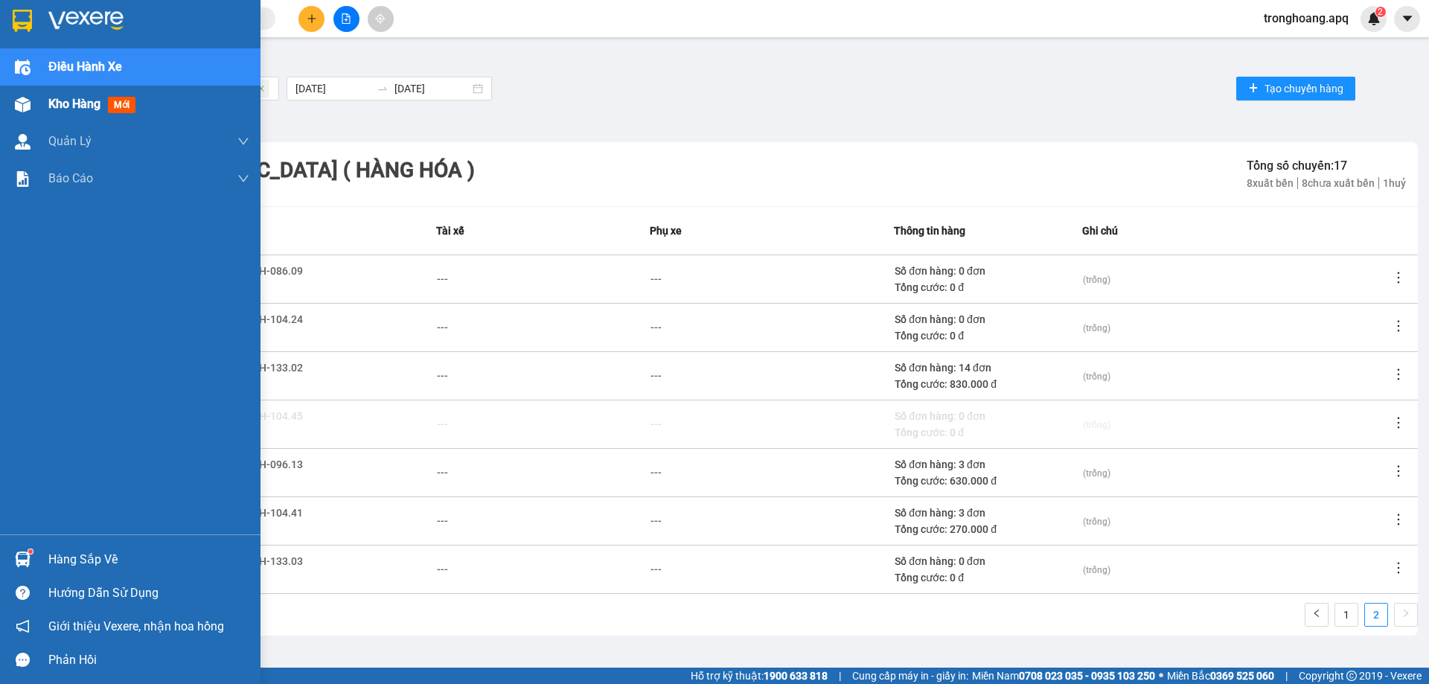
click at [31, 102] on div at bounding box center [23, 105] width 26 height 26
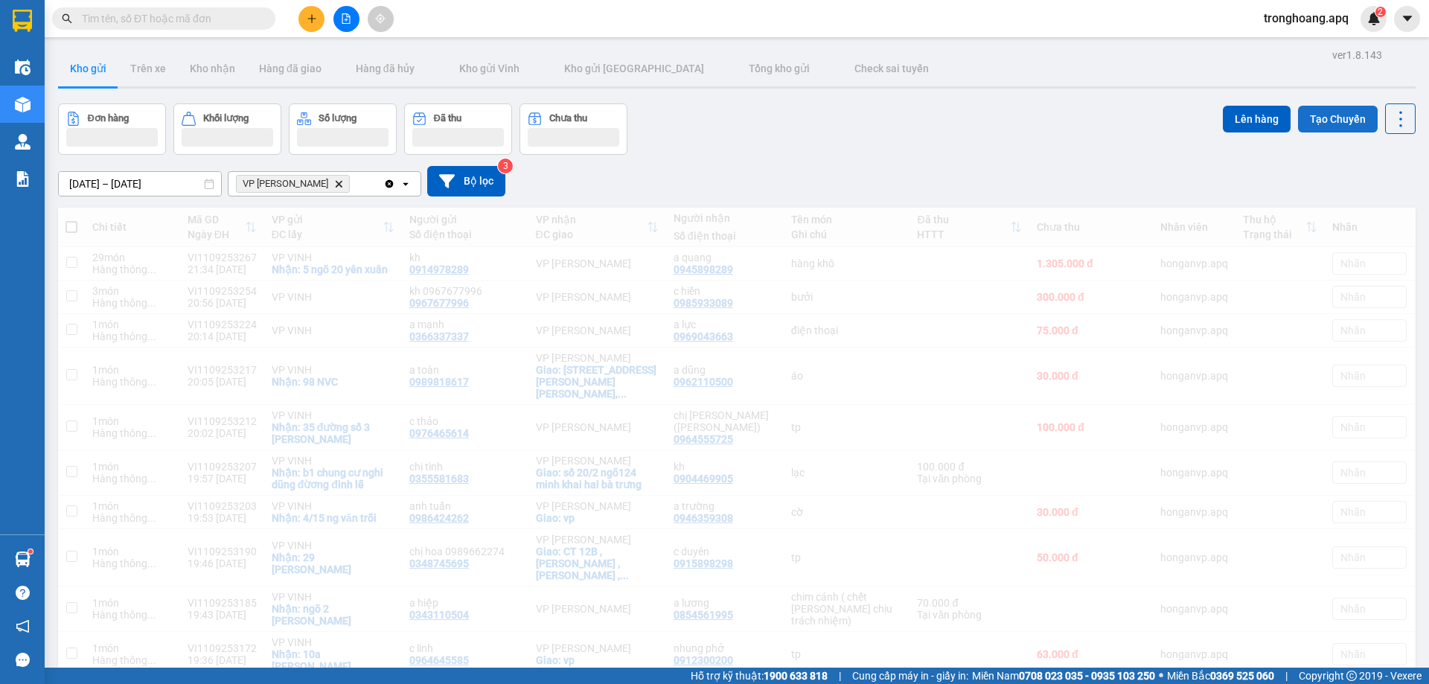
click at [1316, 124] on button "Tạo Chuyến" at bounding box center [1338, 119] width 80 height 27
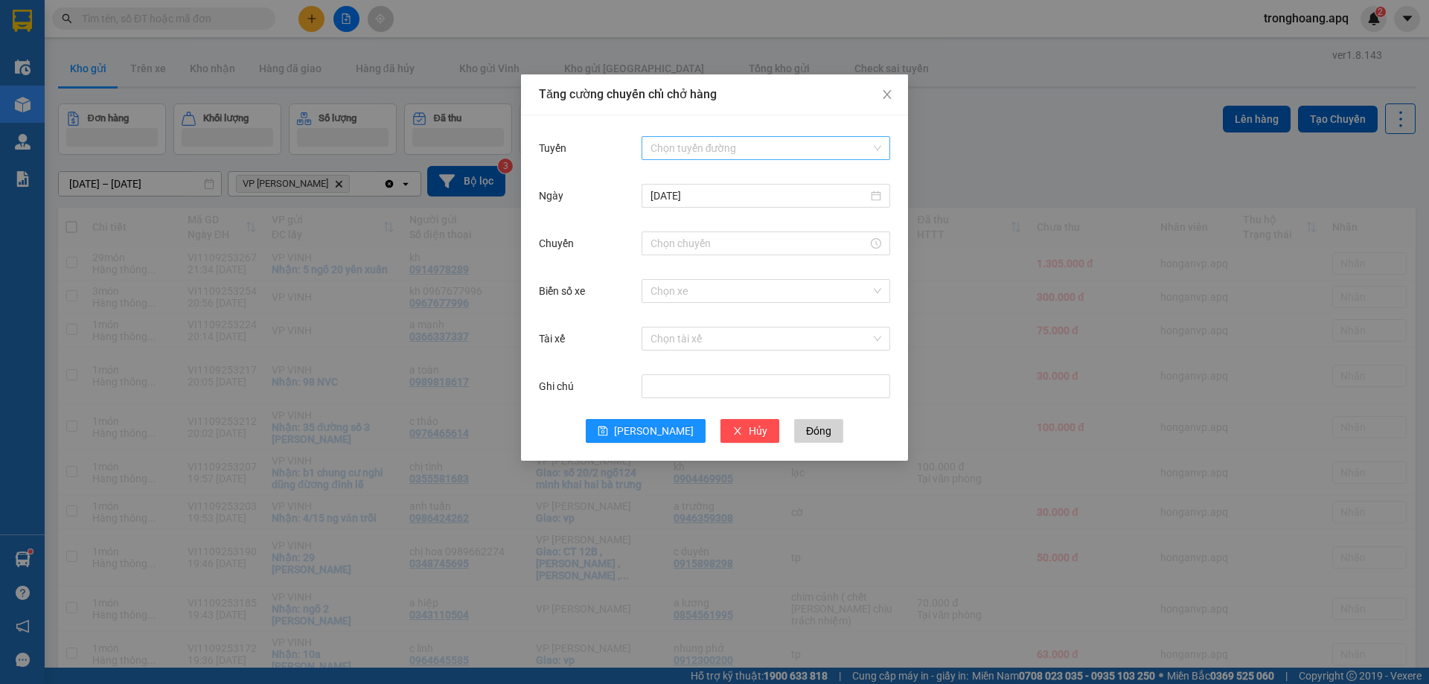
click at [688, 139] on input "Tuyến" at bounding box center [760, 148] width 220 height 22
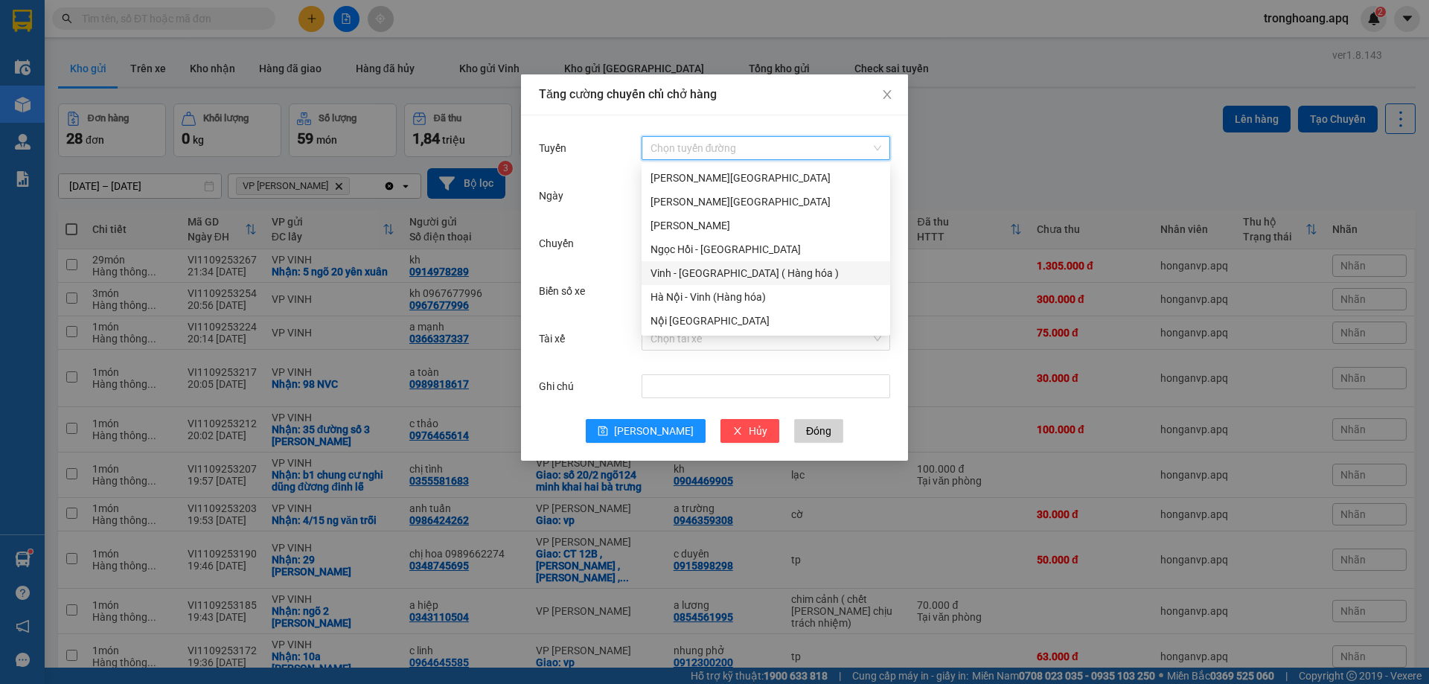
click at [709, 275] on div "Vinh - [GEOGRAPHIC_DATA] ( Hàng hóa )" at bounding box center [765, 273] width 231 height 16
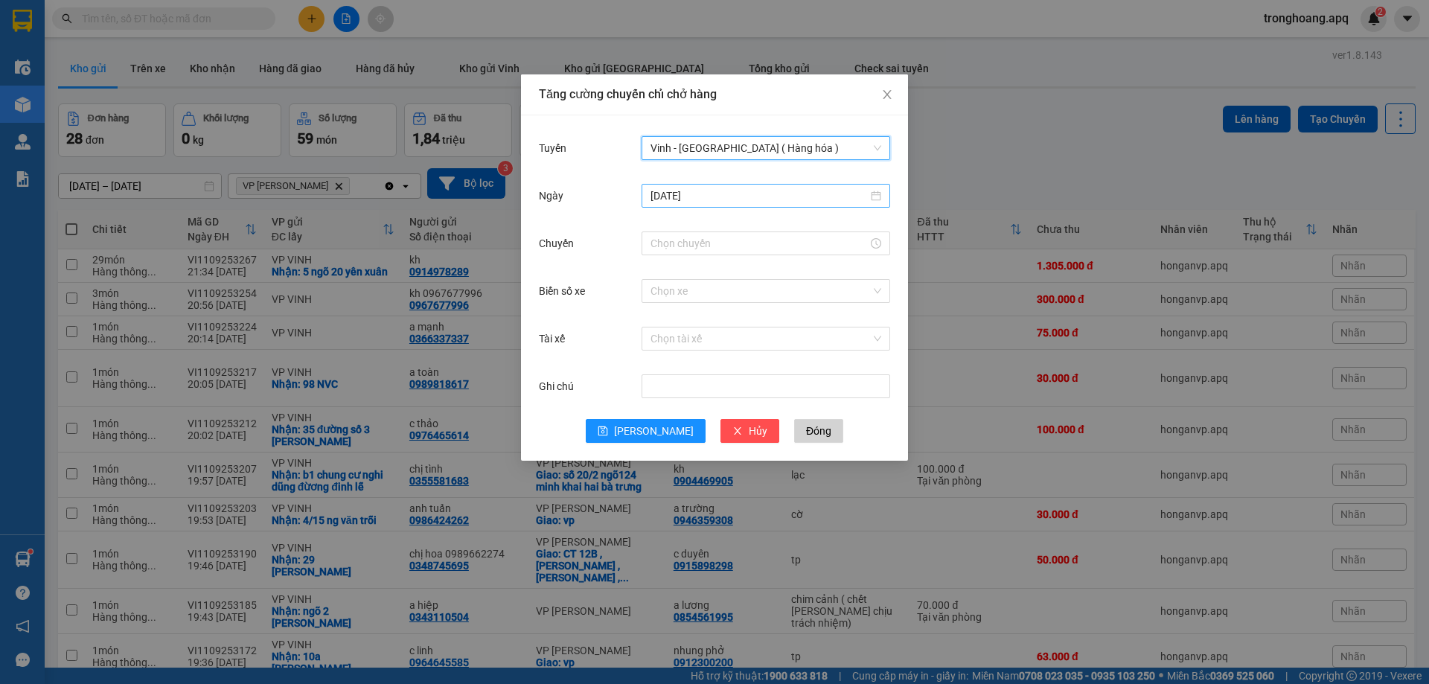
drag, startPoint x: 695, startPoint y: 195, endPoint x: 705, endPoint y: 202, distance: 12.4
click at [697, 194] on input "[DATE]" at bounding box center [758, 196] width 217 height 16
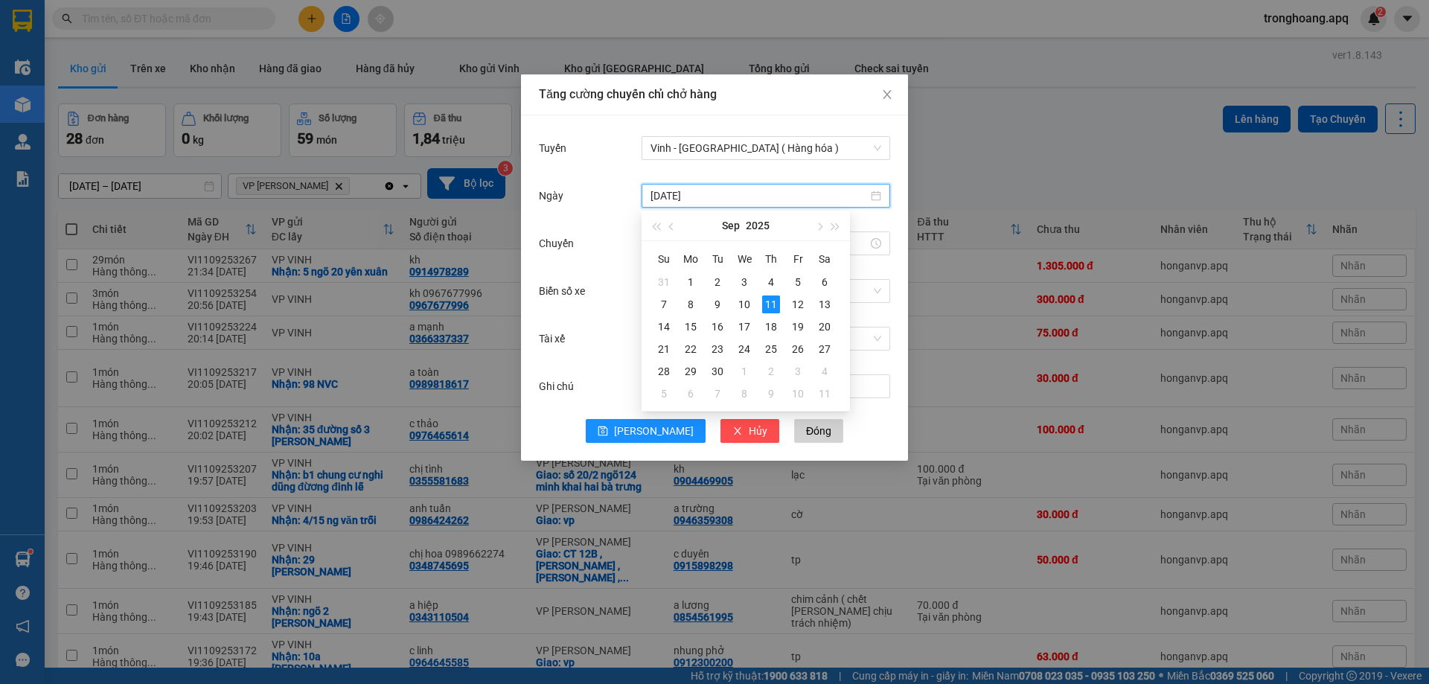
type input "[DATE]"
click at [769, 302] on div "11" at bounding box center [771, 304] width 18 height 18
click at [714, 255] on div at bounding box center [765, 243] width 249 height 24
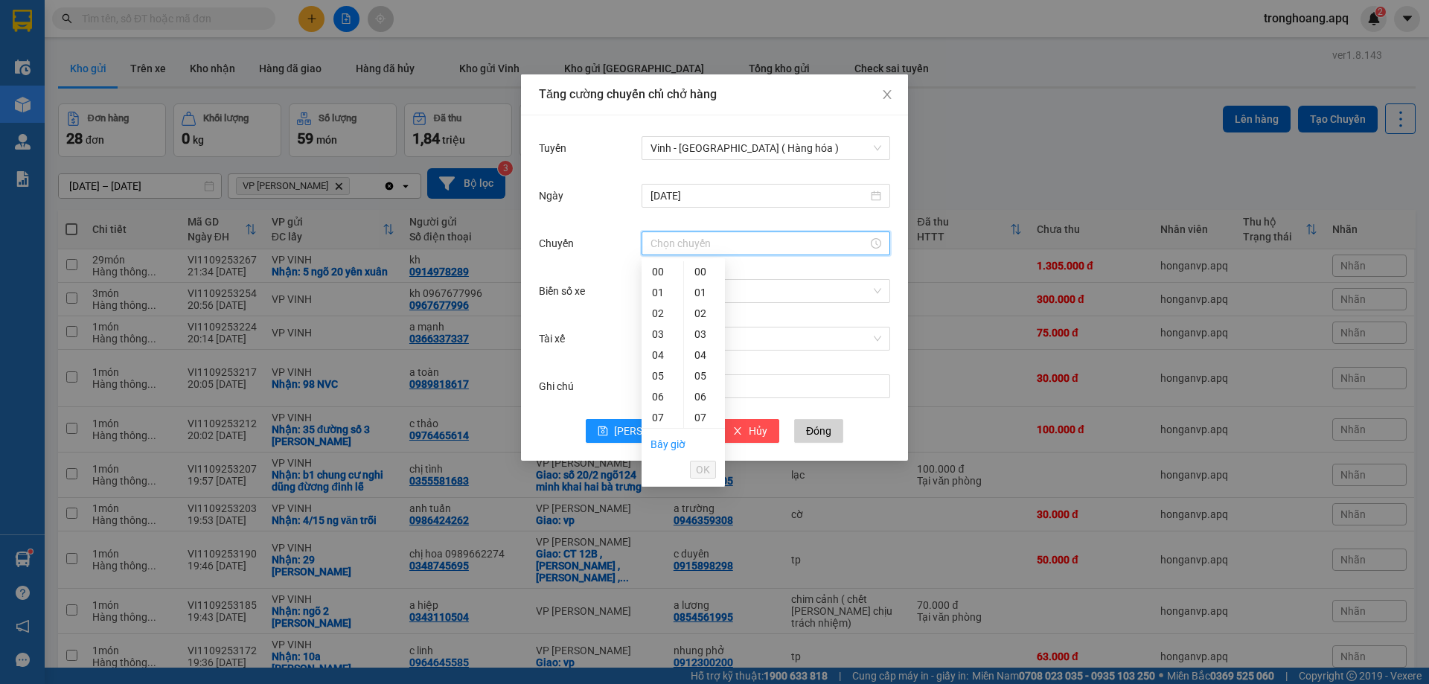
click at [713, 245] on input "Chuyến" at bounding box center [758, 243] width 217 height 16
type input "23:24"
click at [704, 466] on span "OK" at bounding box center [703, 469] width 14 height 16
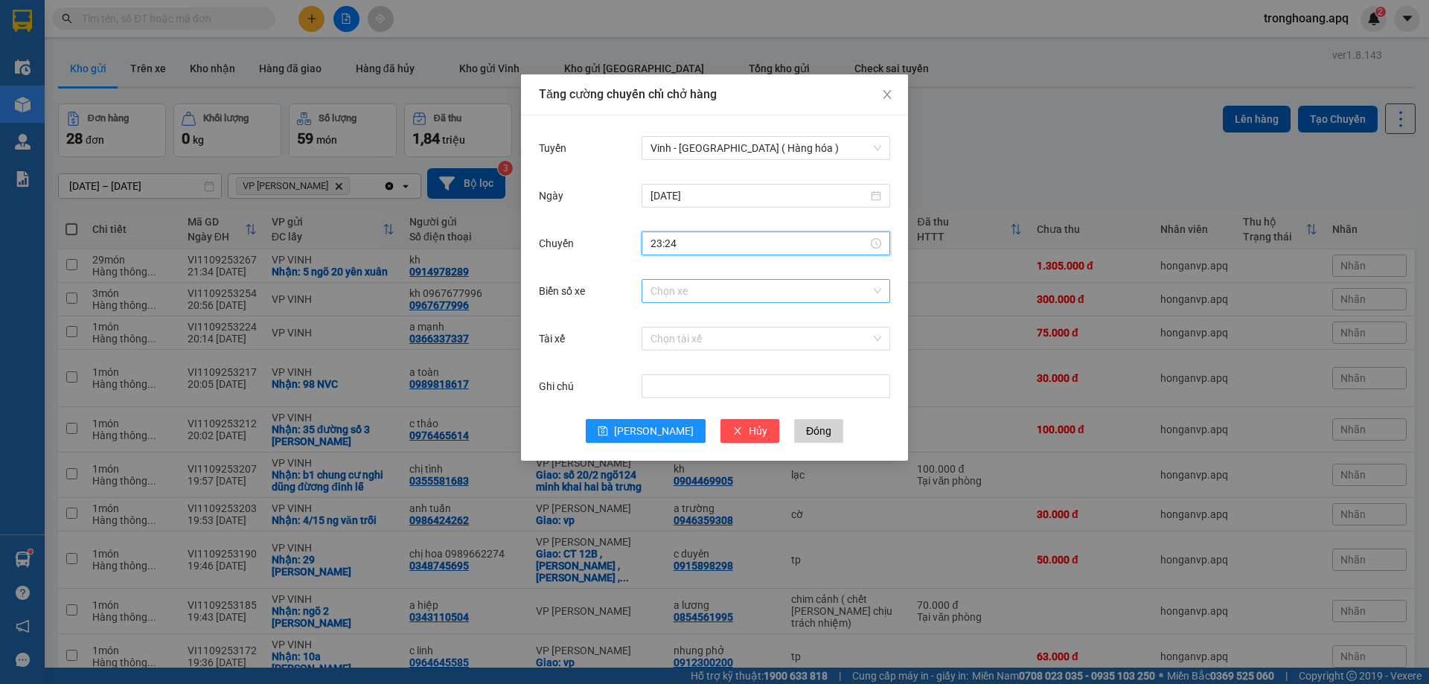
click at [703, 293] on input "Biển số xe" at bounding box center [760, 291] width 220 height 22
type input "104"
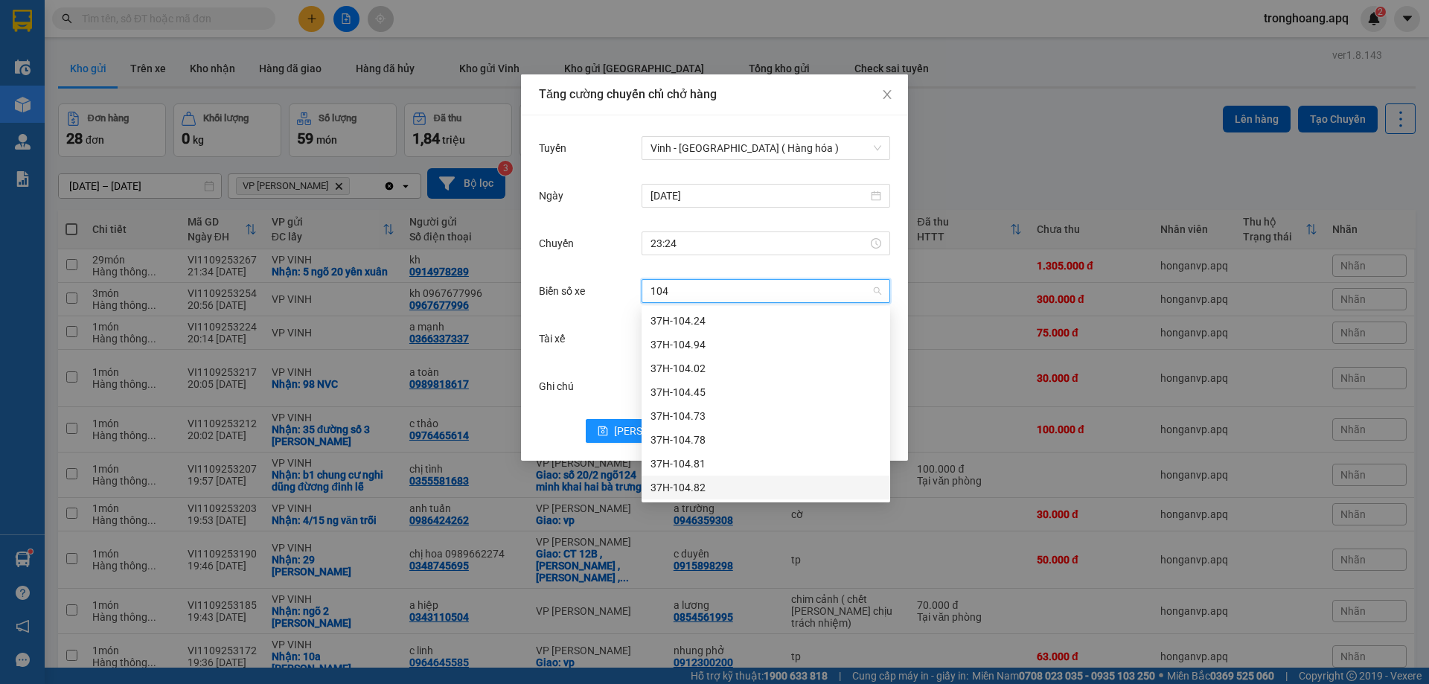
click at [722, 478] on div "37H-104.82" at bounding box center [765, 488] width 249 height 24
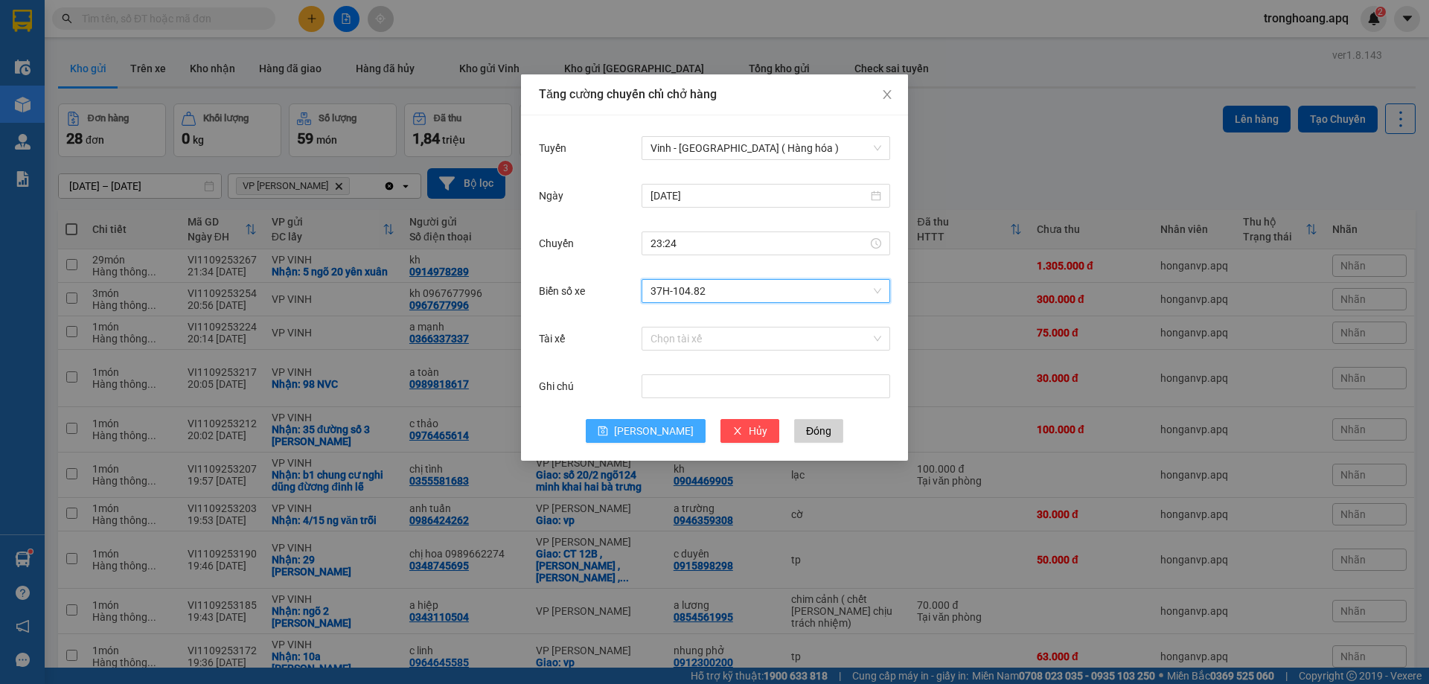
click at [648, 435] on span "Lưu" at bounding box center [654, 431] width 80 height 16
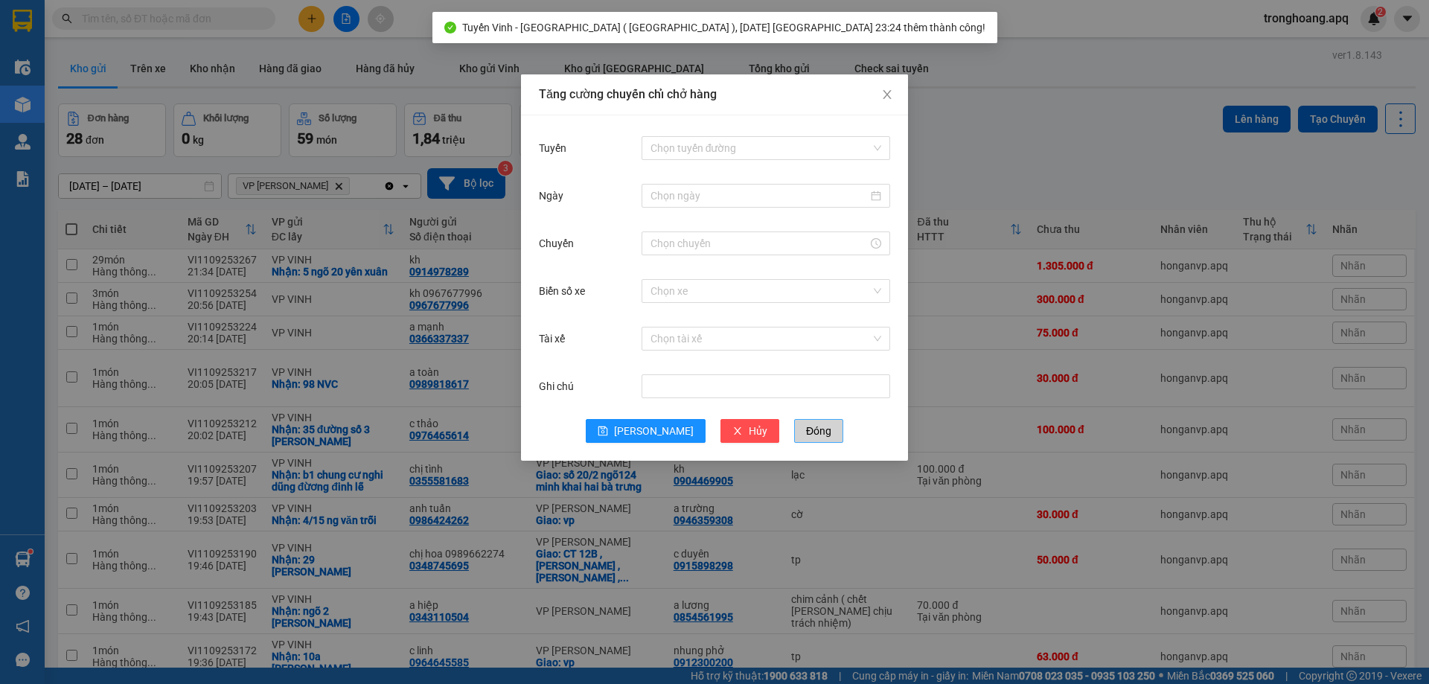
click at [806, 435] on span "Đóng" at bounding box center [818, 431] width 25 height 16
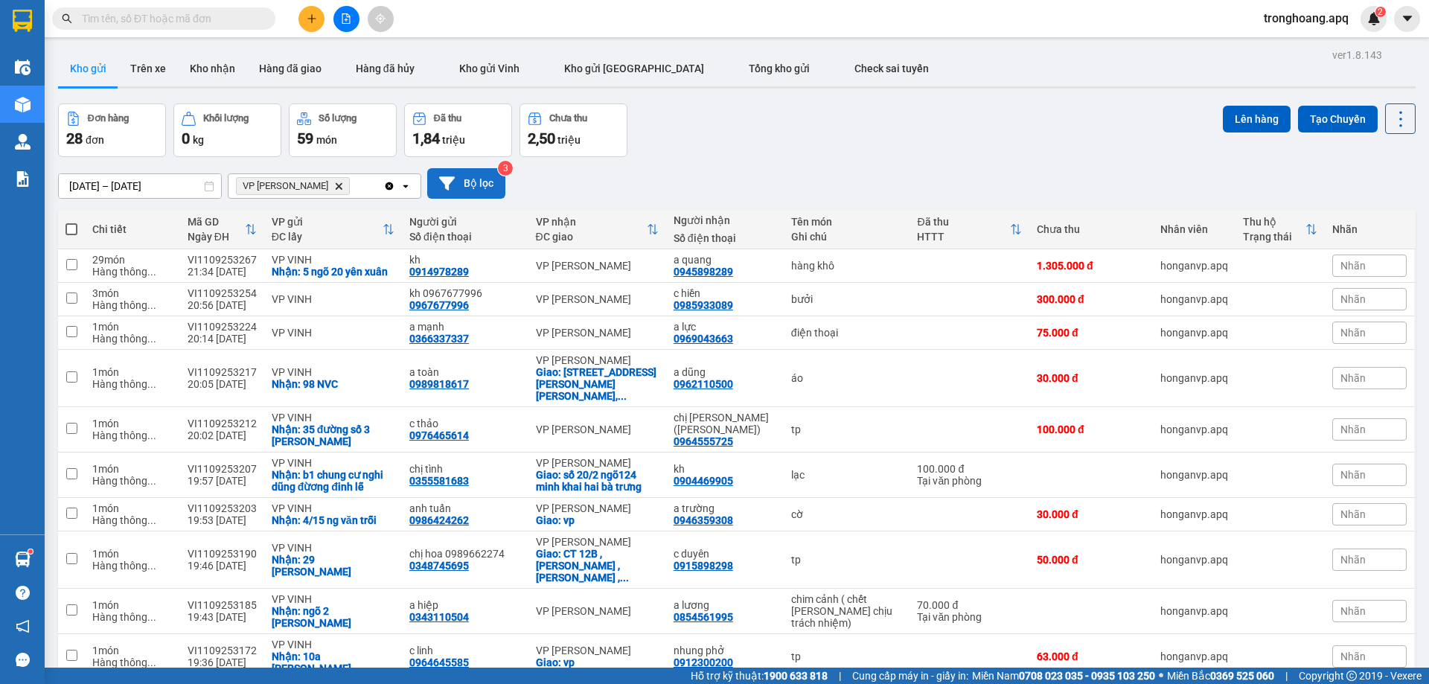
click at [459, 190] on button "Bộ lọc" at bounding box center [466, 183] width 78 height 31
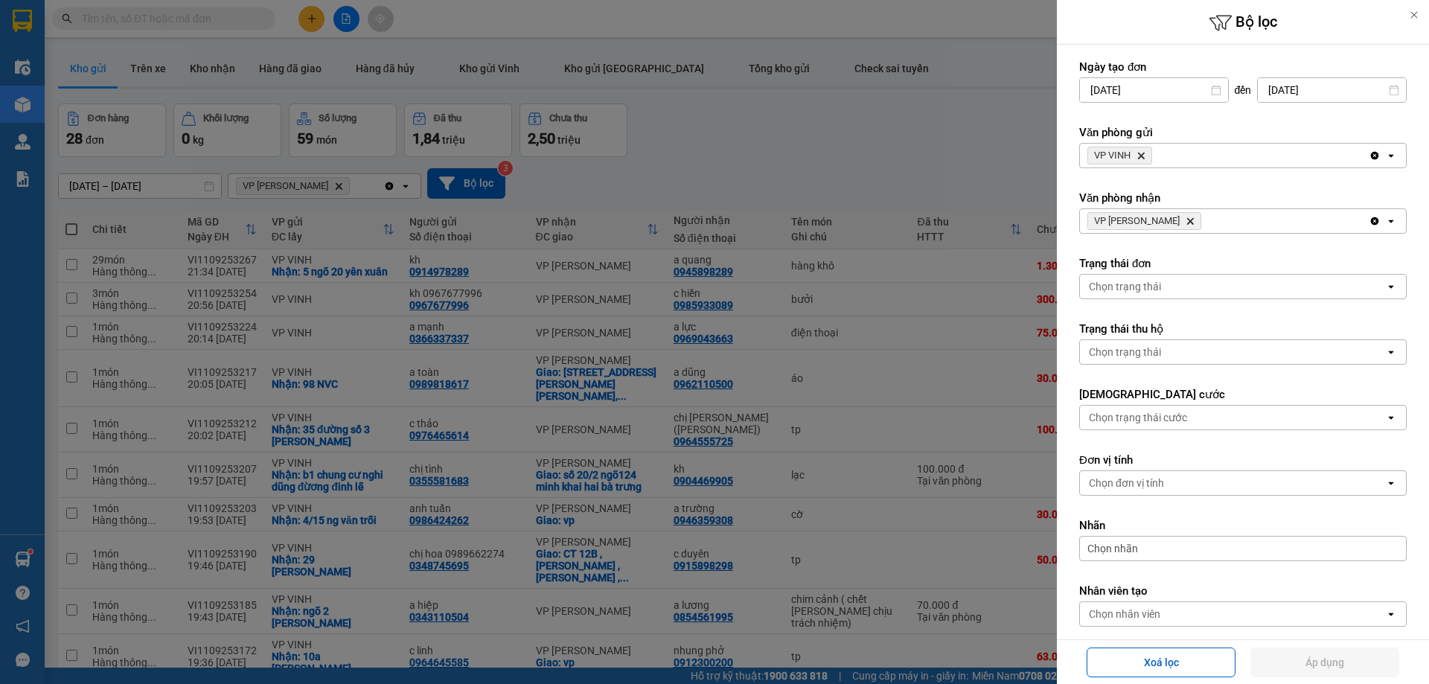
click at [1153, 227] on span "VP NGỌC HỒI Delete" at bounding box center [1144, 221] width 114 height 18
click at [1164, 216] on span "VP NGỌC HỒI Delete" at bounding box center [1144, 221] width 114 height 18
click at [1139, 150] on span "VP VINH Delete" at bounding box center [1119, 156] width 65 height 18
click at [1159, 208] on div "Văn phòng nhận VP NGỌC HỒI Delete Clear all open" at bounding box center [1242, 212] width 327 height 43
drag, startPoint x: 1159, startPoint y: 208, endPoint x: 1162, endPoint y: 217, distance: 9.4
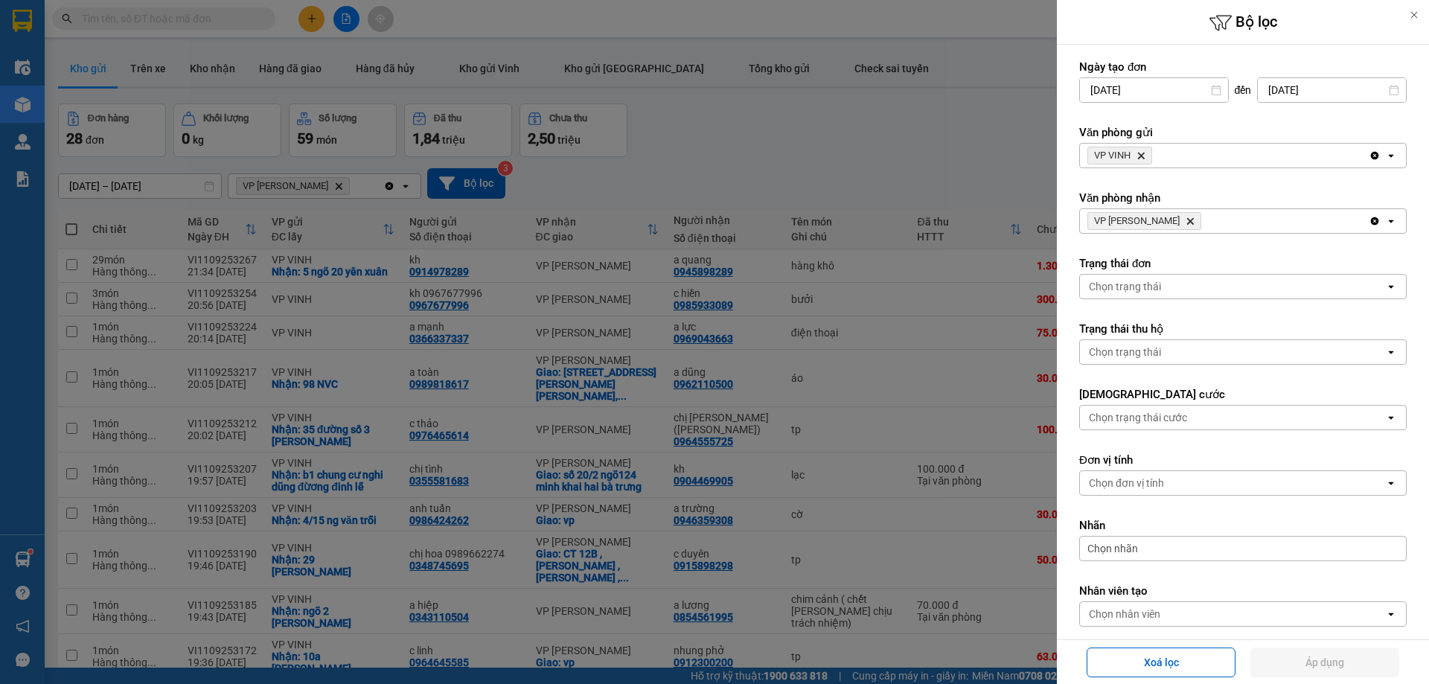
click at [1160, 210] on div "Văn phòng nhận VP NGỌC HỒI Delete Clear all open" at bounding box center [1242, 212] width 327 height 43
click at [1162, 217] on span "VP NGỌC HỒI Delete" at bounding box center [1144, 221] width 114 height 18
click at [1187, 220] on icon "VP NGỌC HỒI, close by backspace" at bounding box center [1190, 221] width 7 height 7
click at [1145, 159] on icon "Delete" at bounding box center [1140, 155] width 9 height 9
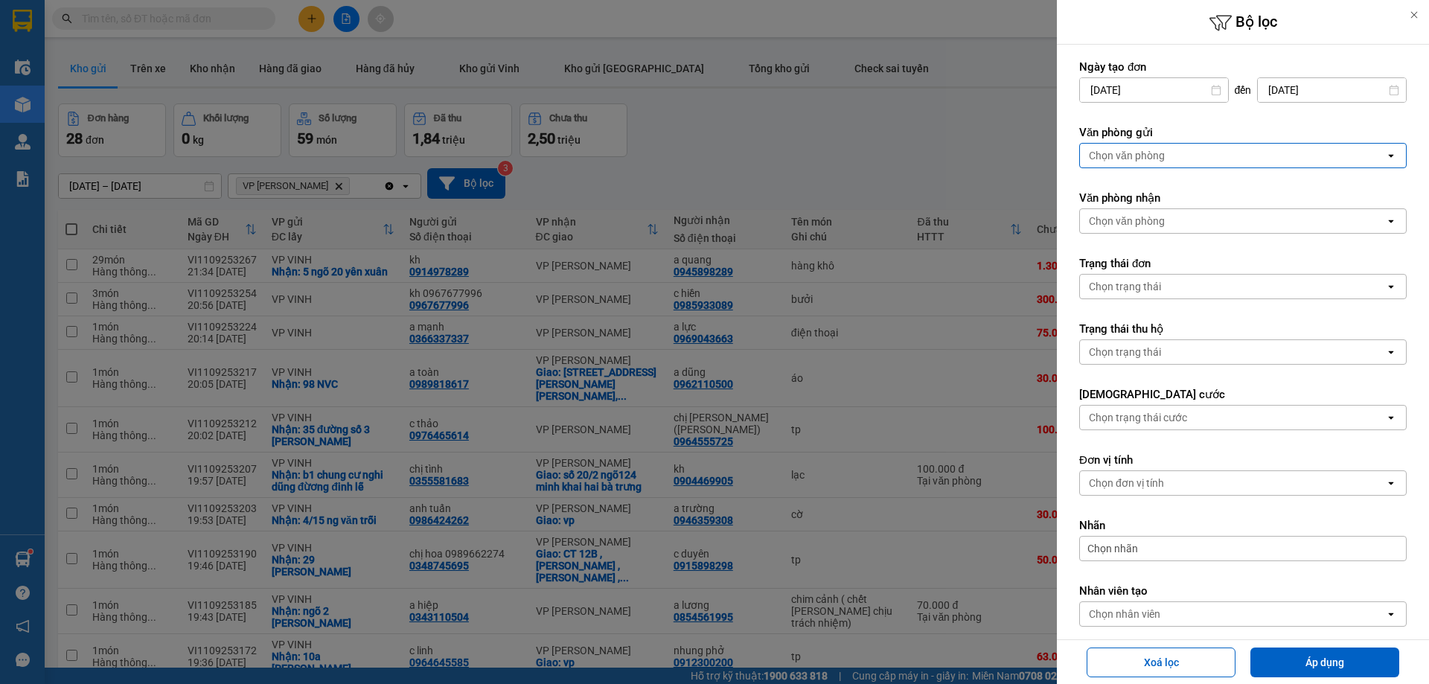
click at [1145, 159] on div "Chọn văn phòng" at bounding box center [1127, 155] width 76 height 15
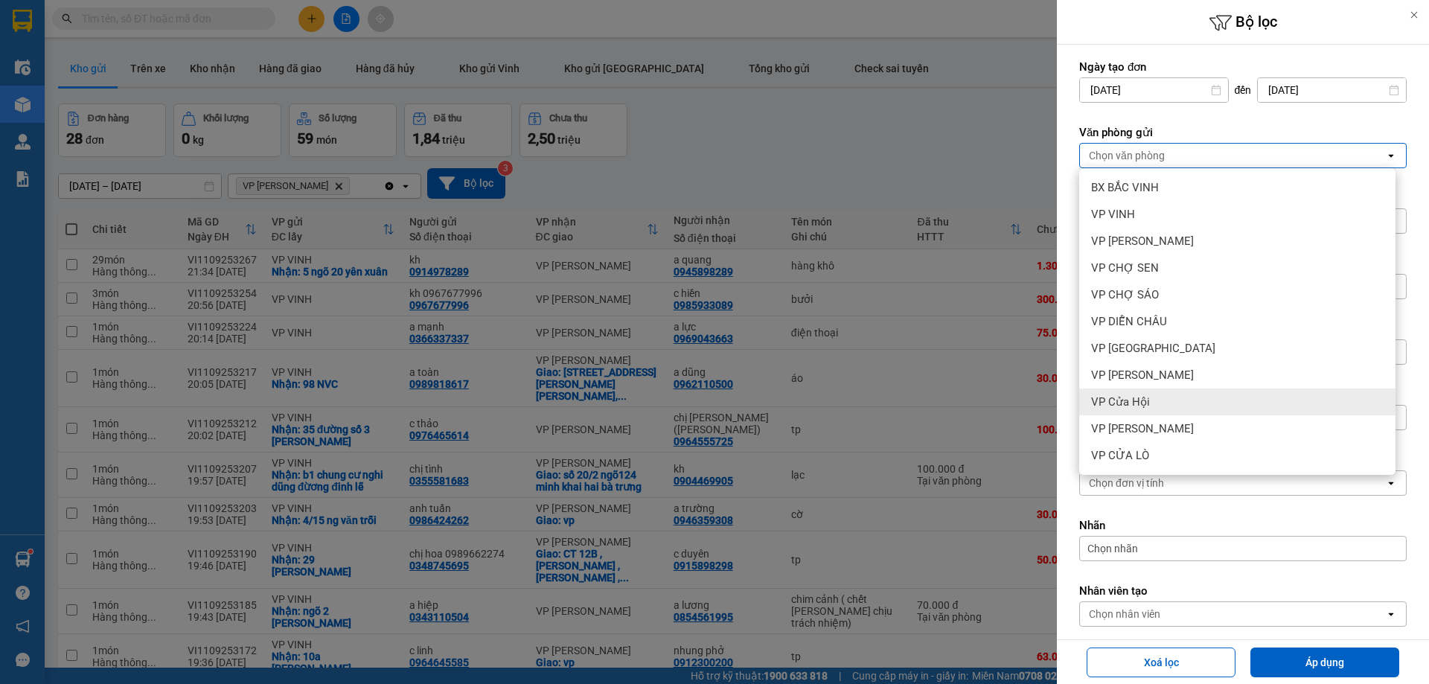
click at [1161, 409] on div "VP Cửa Hội" at bounding box center [1237, 401] width 316 height 27
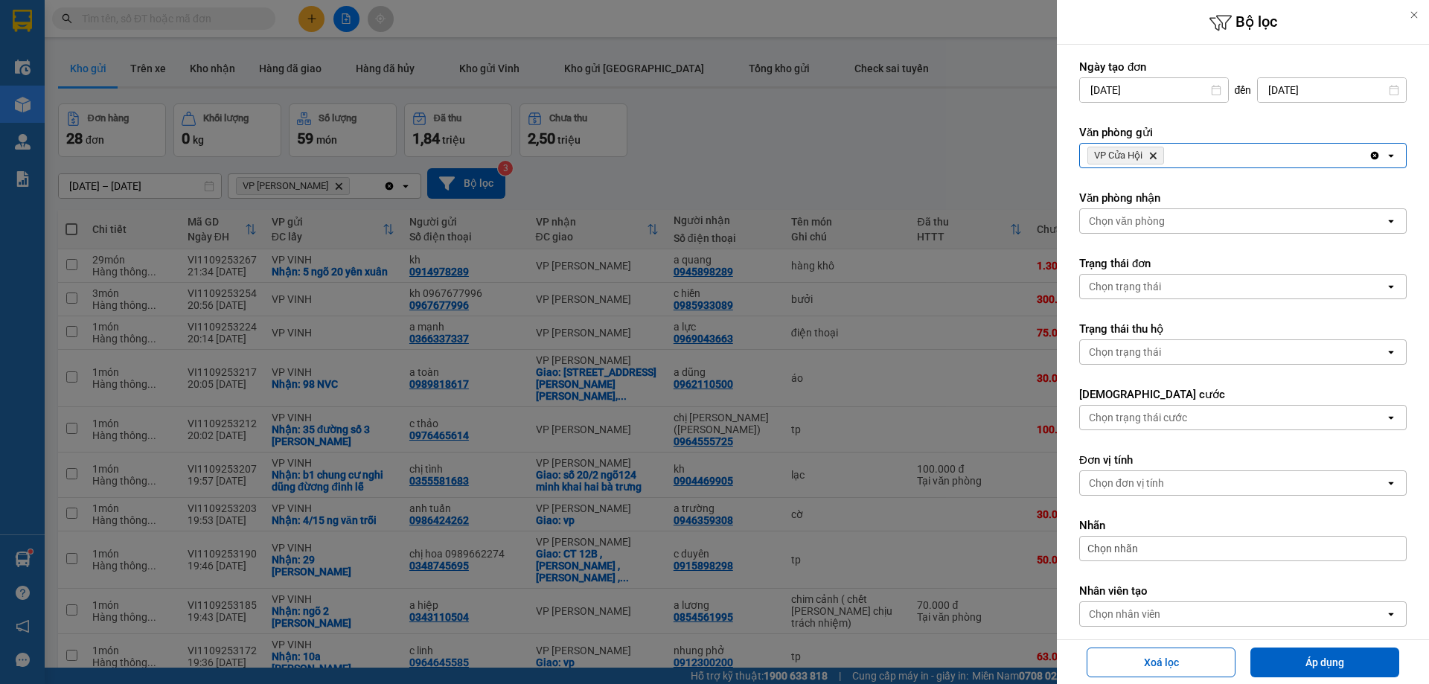
click at [1156, 157] on icon "Delete" at bounding box center [1152, 155] width 9 height 9
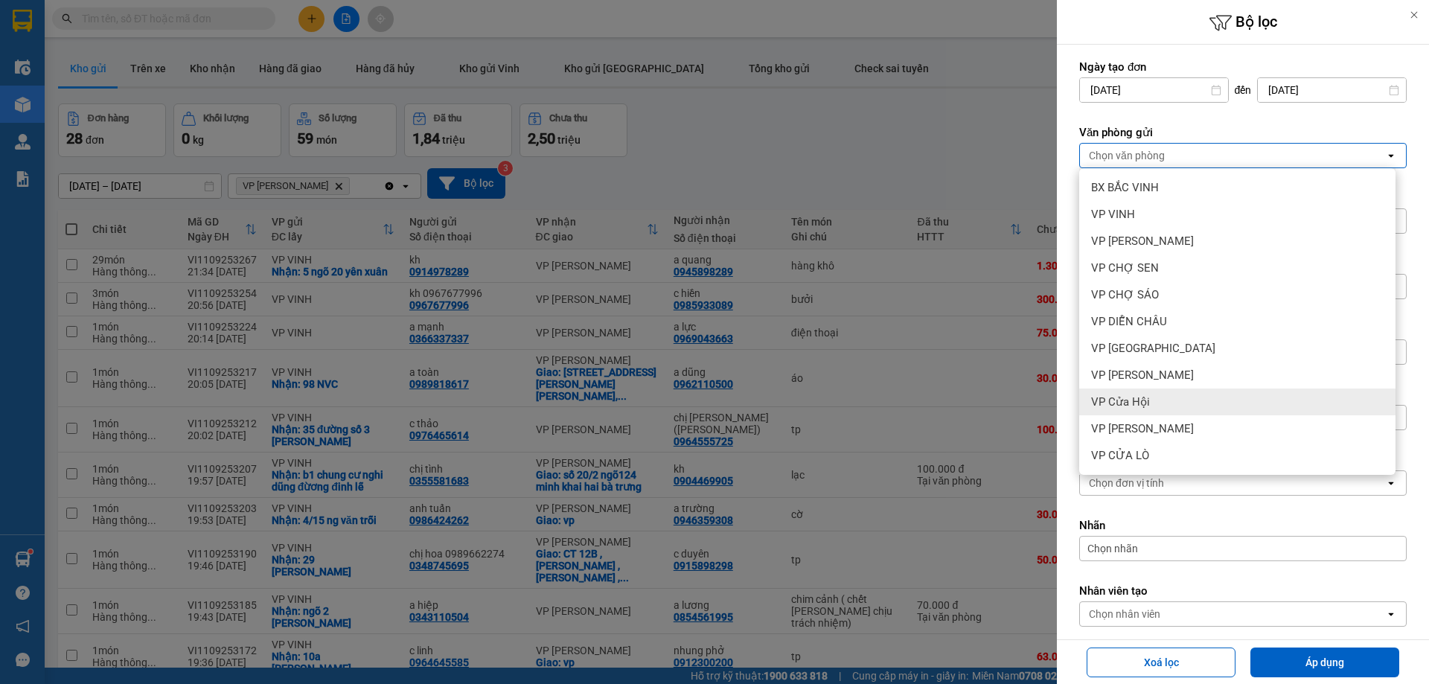
click at [1181, 404] on div "VP Cửa Hội" at bounding box center [1237, 401] width 316 height 27
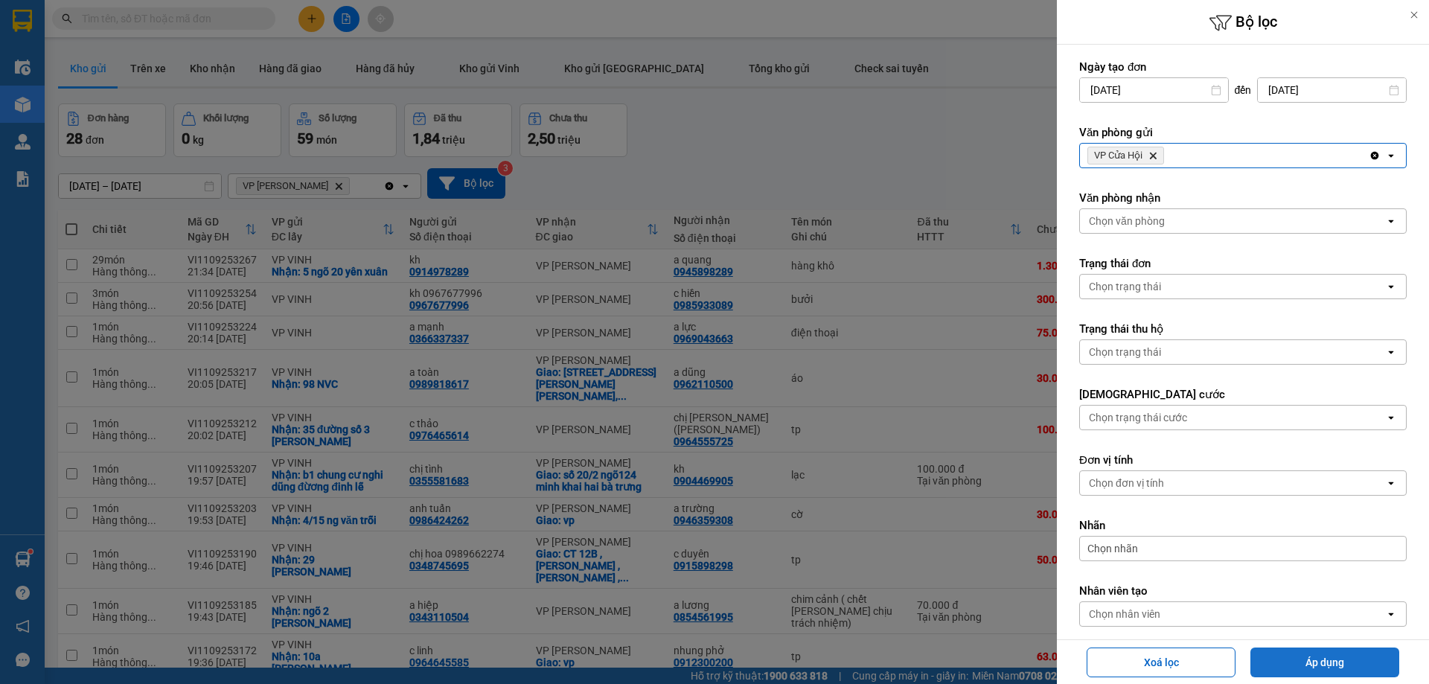
click at [1281, 662] on button "Áp dụng" at bounding box center [1324, 662] width 149 height 30
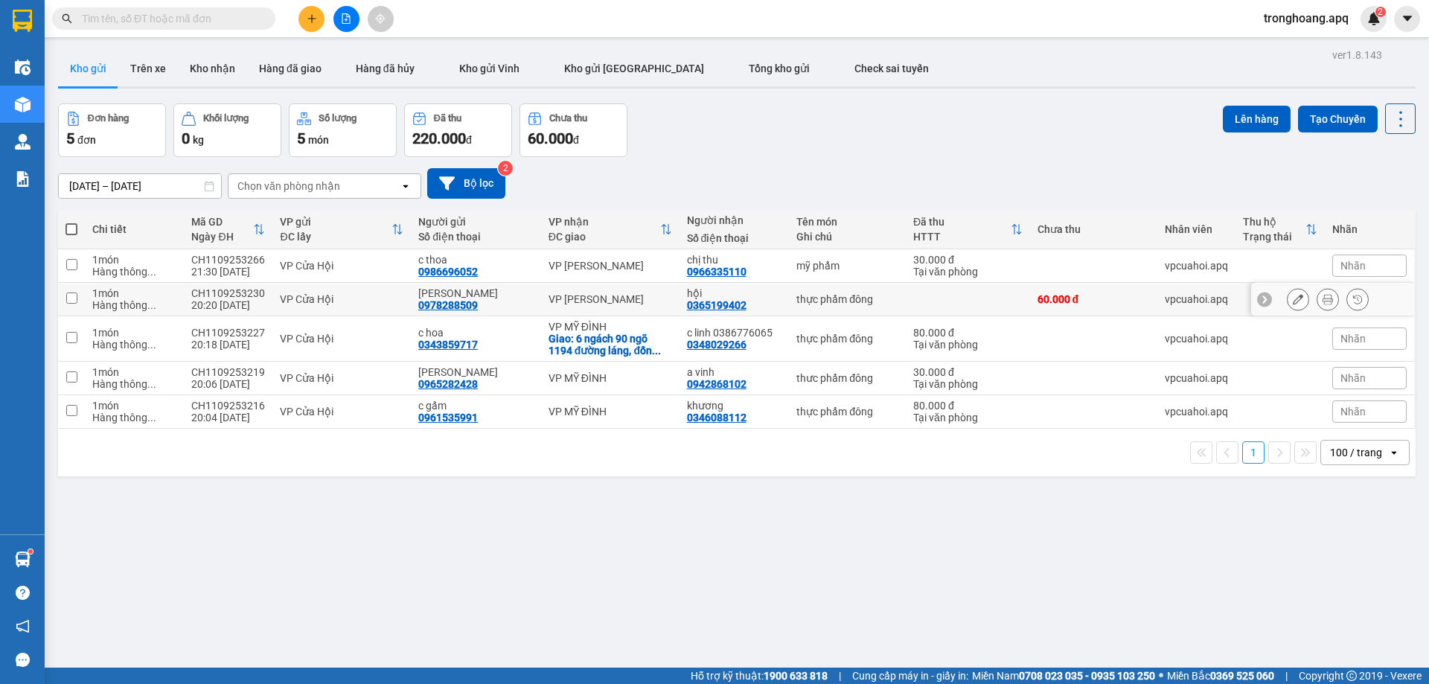
drag, startPoint x: 589, startPoint y: 304, endPoint x: 592, endPoint y: 278, distance: 27.0
click at [589, 304] on div "VP [PERSON_NAME]" at bounding box center [610, 299] width 124 height 12
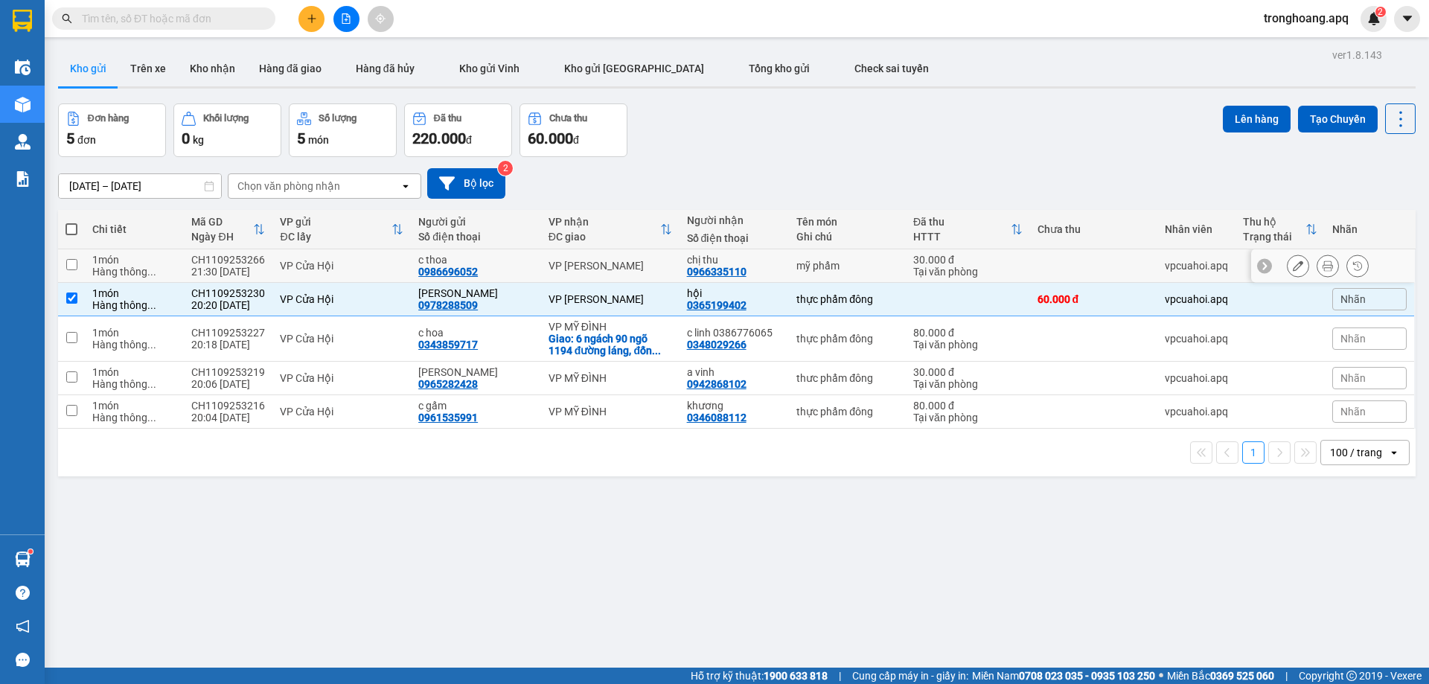
click at [591, 275] on td "VP [PERSON_NAME]" at bounding box center [610, 265] width 138 height 33
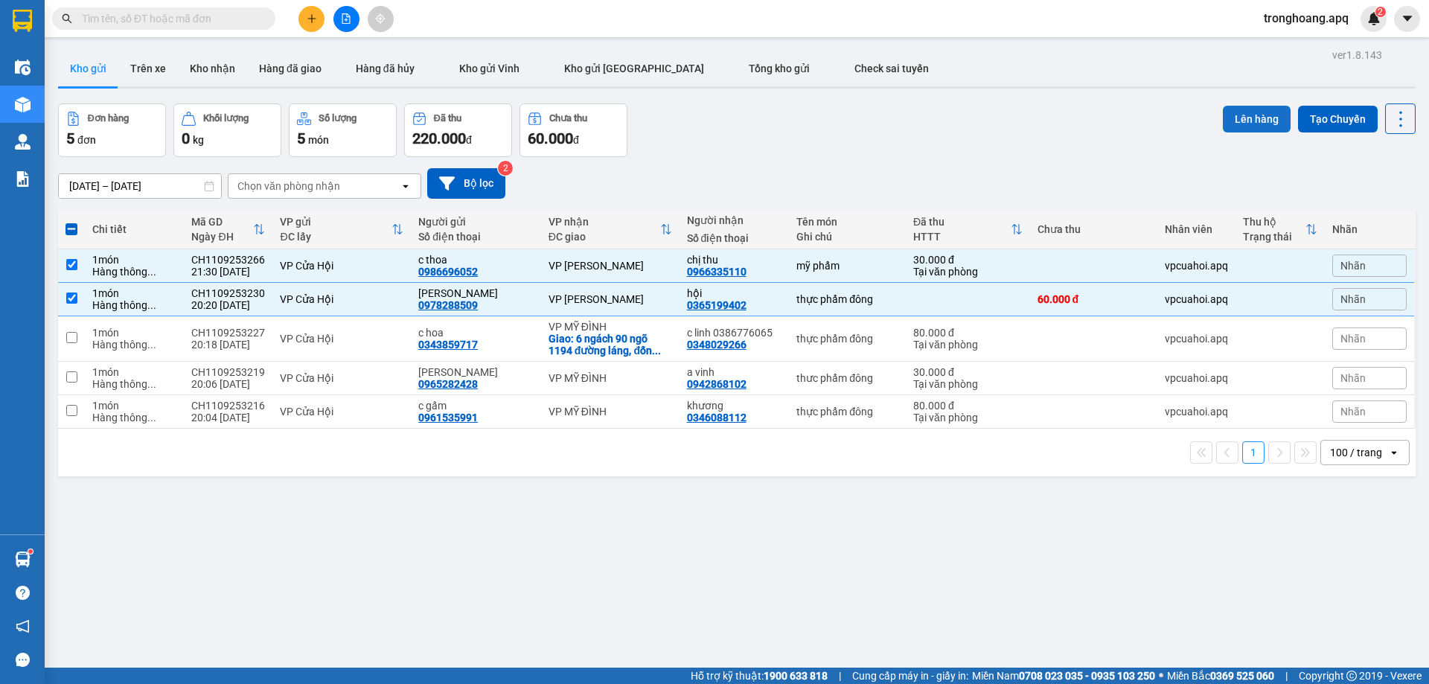
click at [1243, 118] on button "Lên hàng" at bounding box center [1257, 119] width 68 height 27
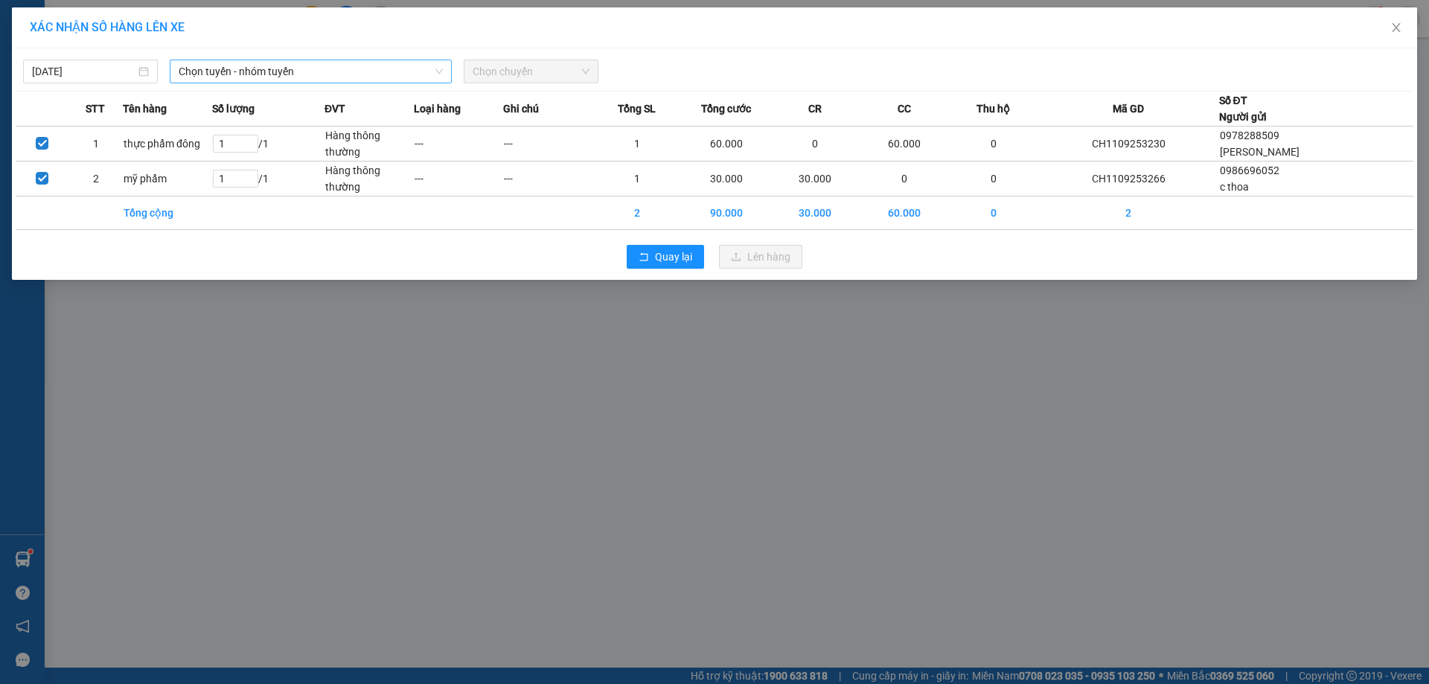
drag, startPoint x: 344, startPoint y: 80, endPoint x: 337, endPoint y: 71, distance: 11.2
click at [340, 74] on div "11/09/2025 Chọn tuyến - nhóm tuyến Chọn chuyến STT Tên hàng Số lượng ĐVT Loại h…" at bounding box center [714, 163] width 1405 height 231
drag, startPoint x: 337, startPoint y: 71, endPoint x: 339, endPoint y: 185, distance: 114.6
click at [336, 71] on span "Chọn tuyến - nhóm tuyến" at bounding box center [311, 71] width 264 height 22
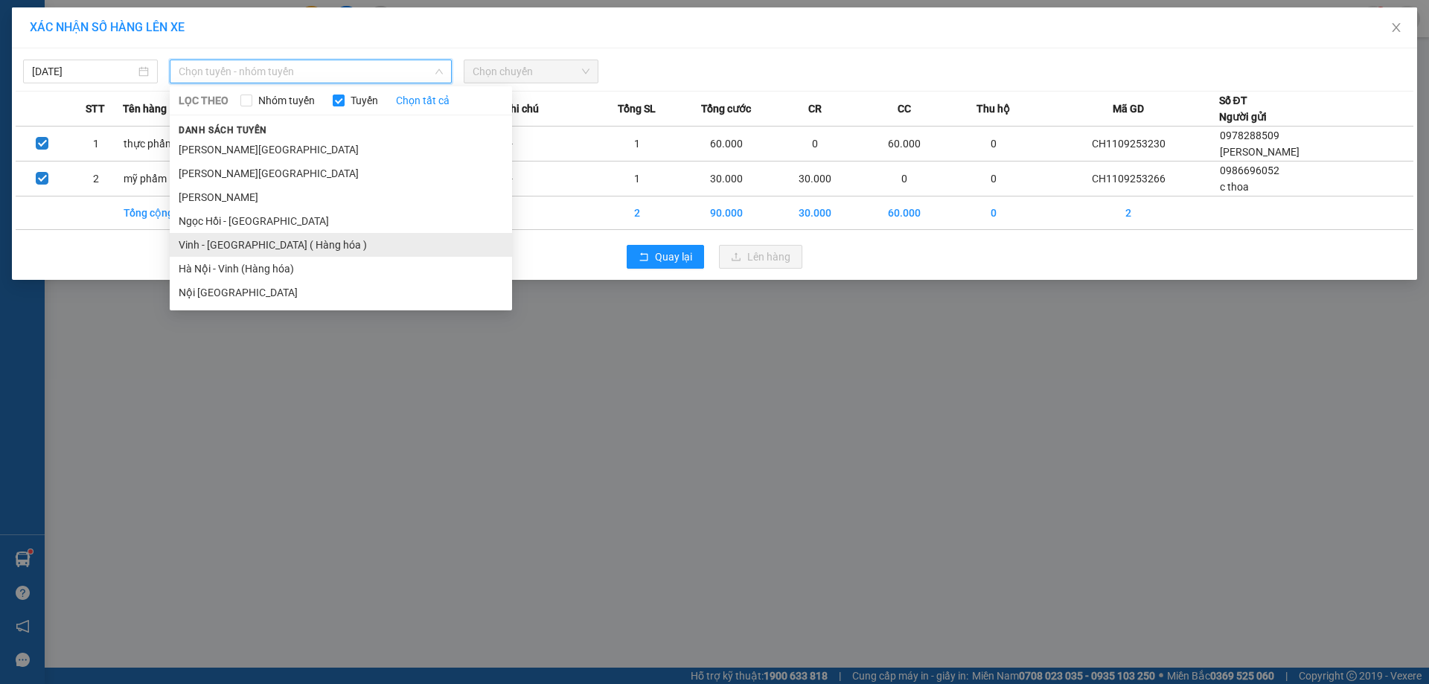
click at [321, 242] on li "Vinh - [GEOGRAPHIC_DATA] ( Hàng hóa )" at bounding box center [341, 245] width 342 height 24
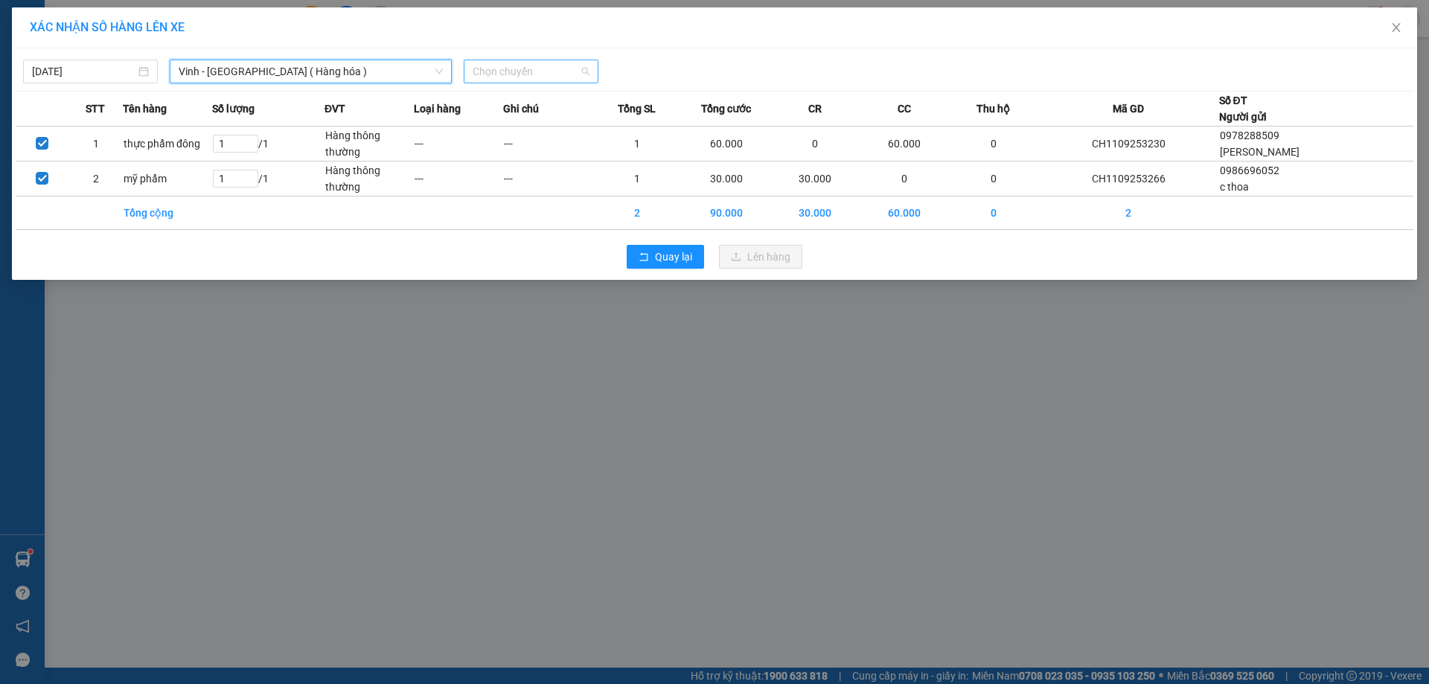
click at [473, 75] on span "Chọn chuyến" at bounding box center [531, 71] width 117 height 22
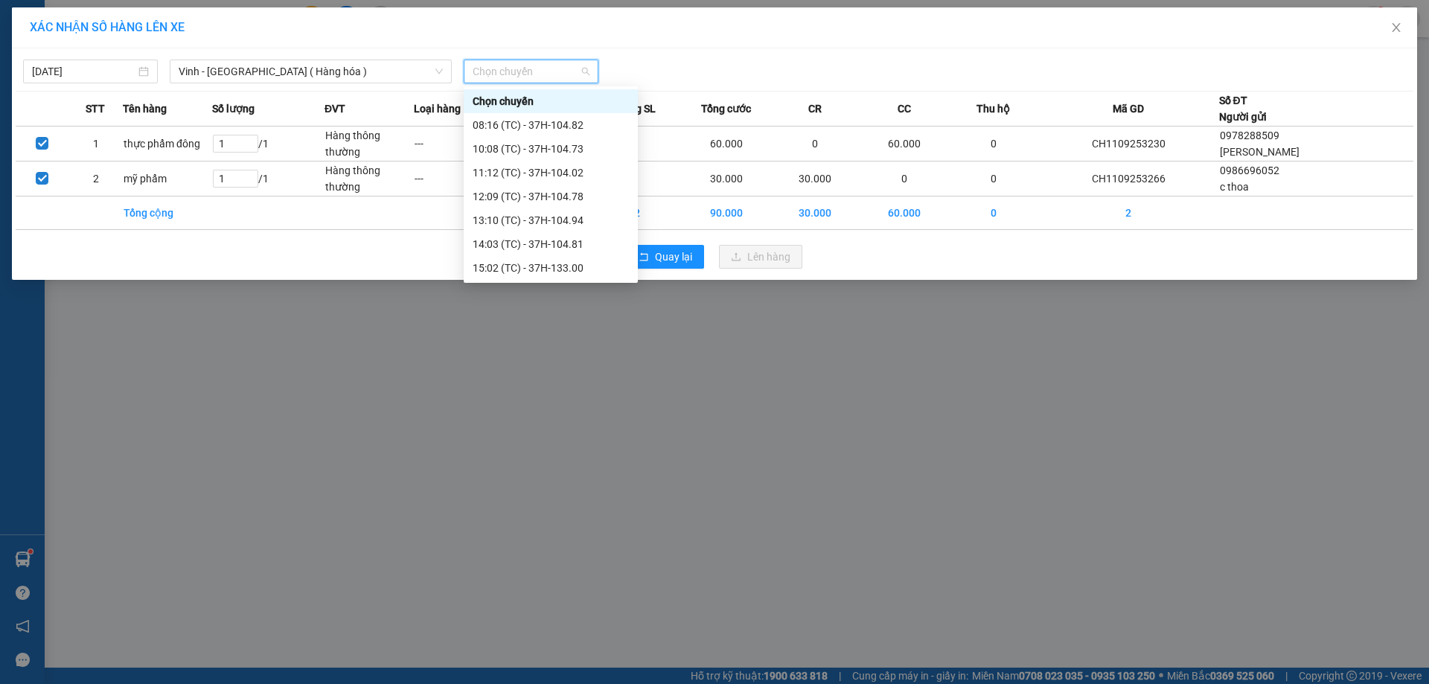
click at [592, 522] on div "23:24 (TC) - 37H-104.82" at bounding box center [551, 530] width 156 height 16
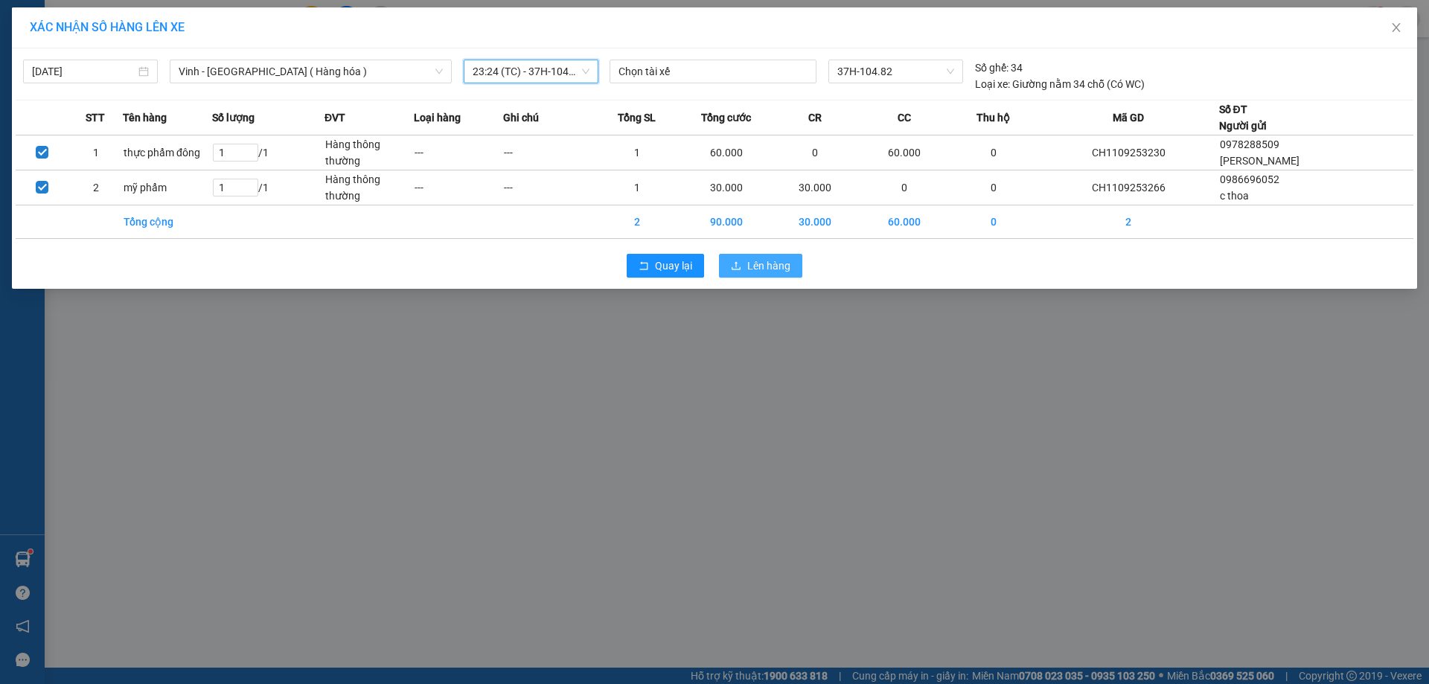
click at [774, 267] on span "Lên hàng" at bounding box center [768, 265] width 43 height 16
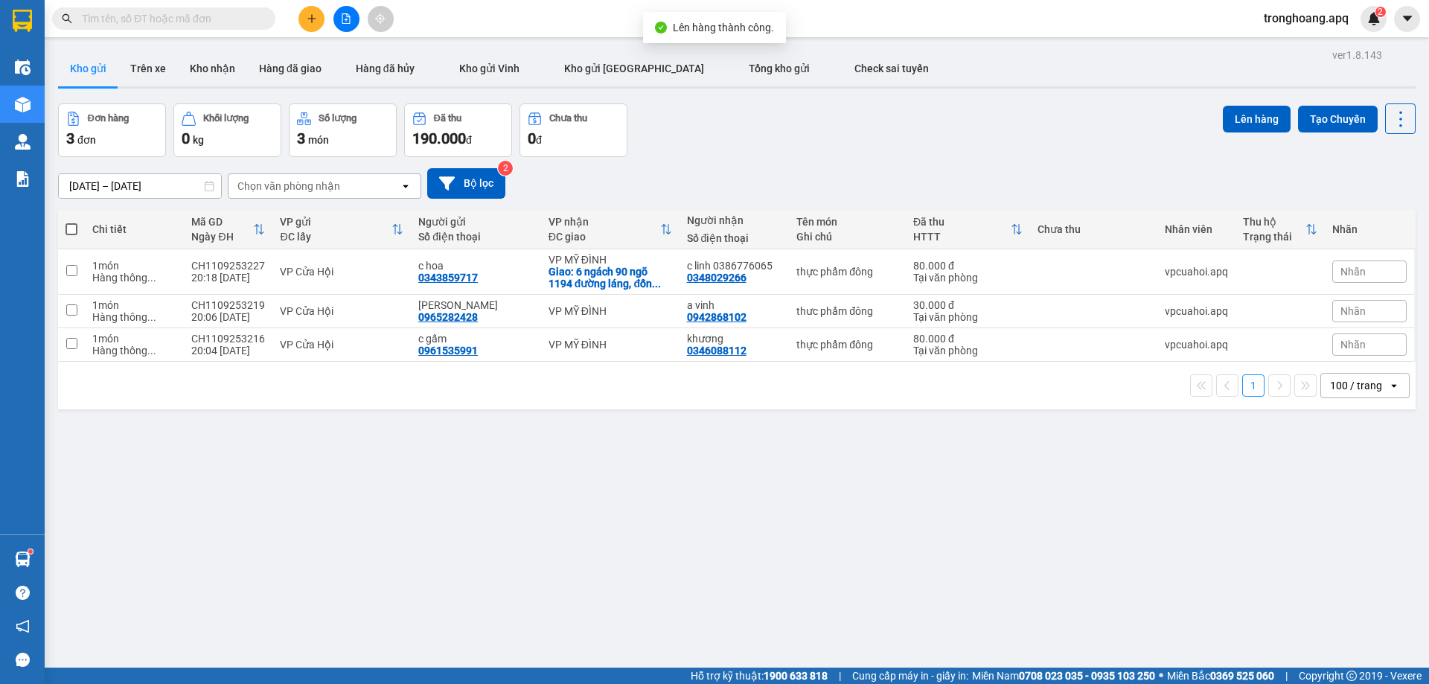
click at [347, 15] on icon "file-add" at bounding box center [346, 18] width 8 height 10
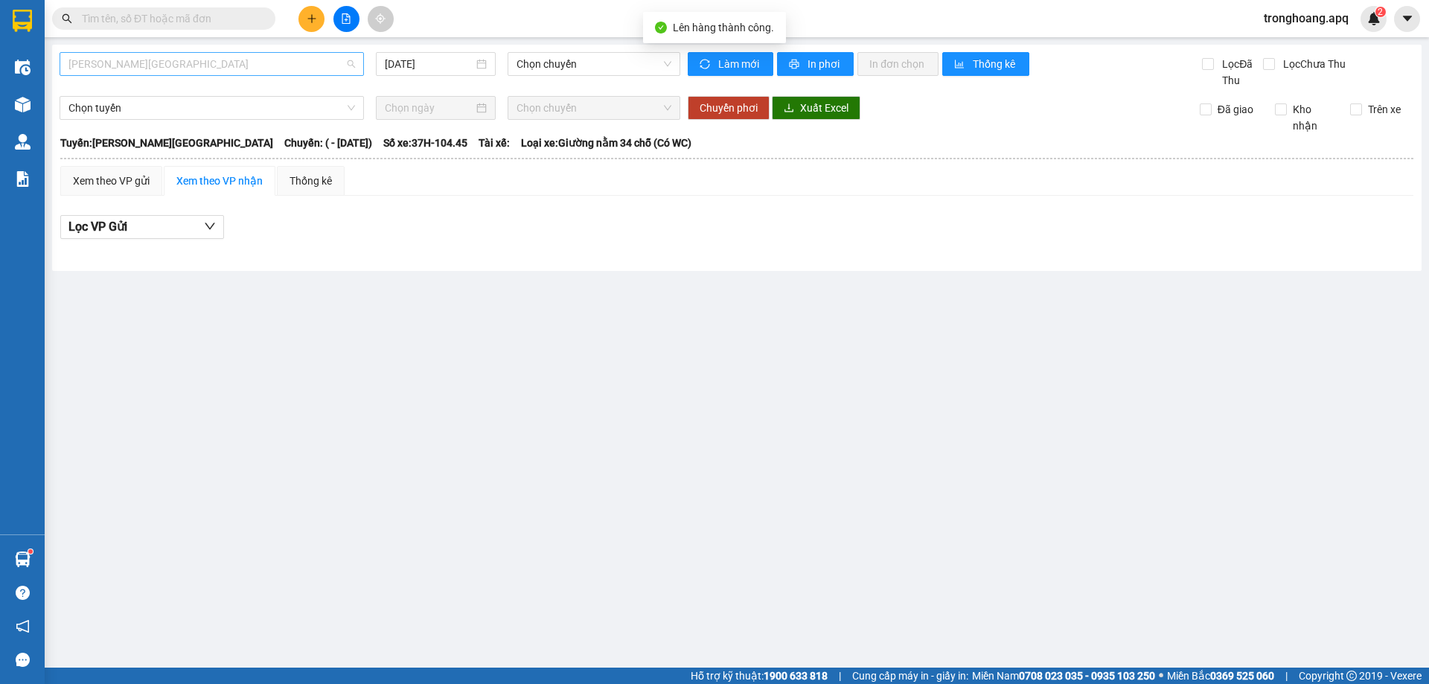
click at [163, 63] on span "[PERSON_NAME][GEOGRAPHIC_DATA]" at bounding box center [211, 64] width 286 height 22
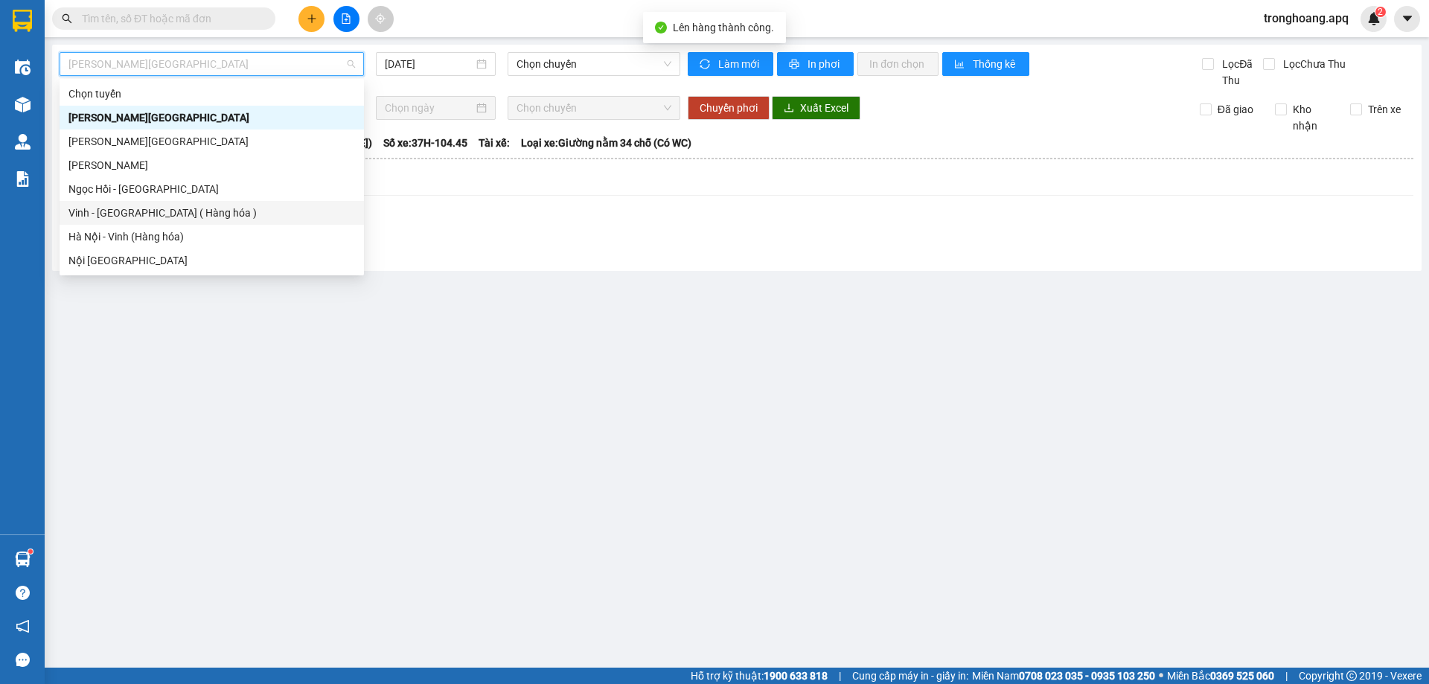
click at [196, 208] on div "Vinh - [GEOGRAPHIC_DATA] ( Hàng hóa )" at bounding box center [211, 213] width 286 height 16
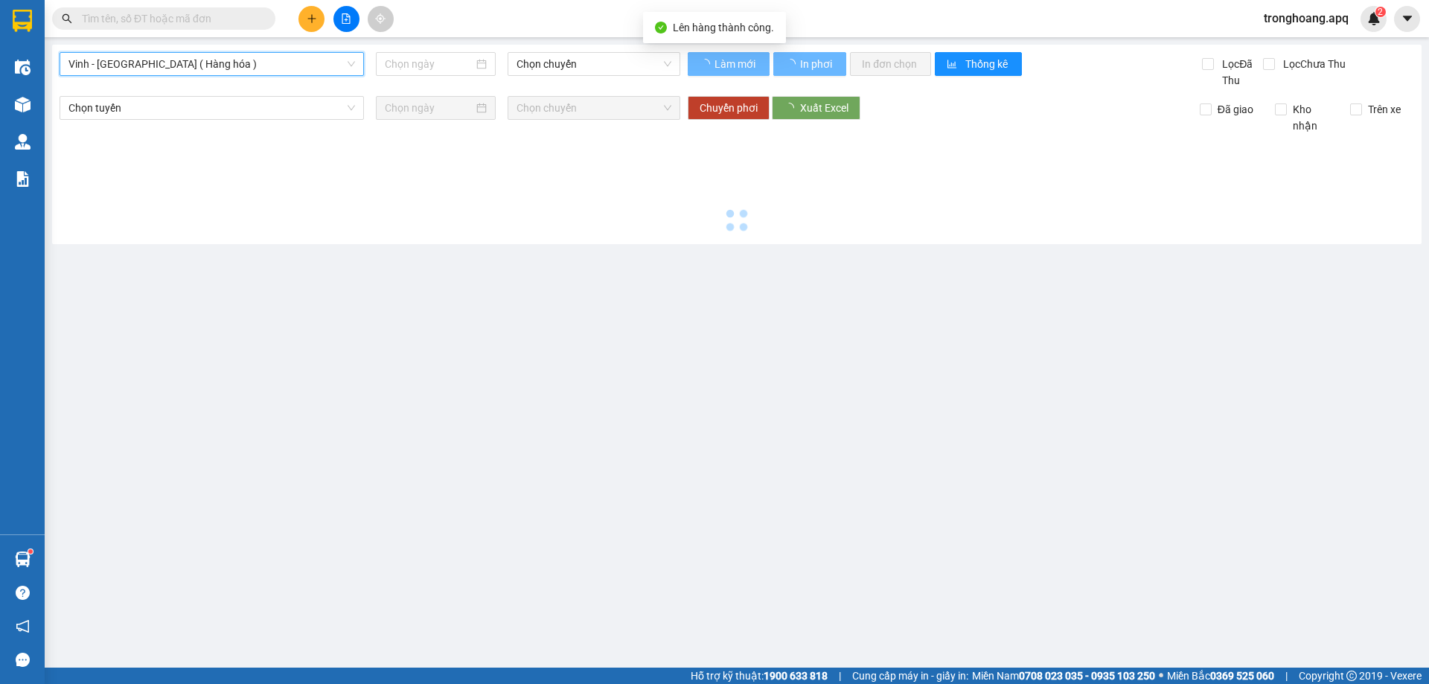
type input "[DATE]"
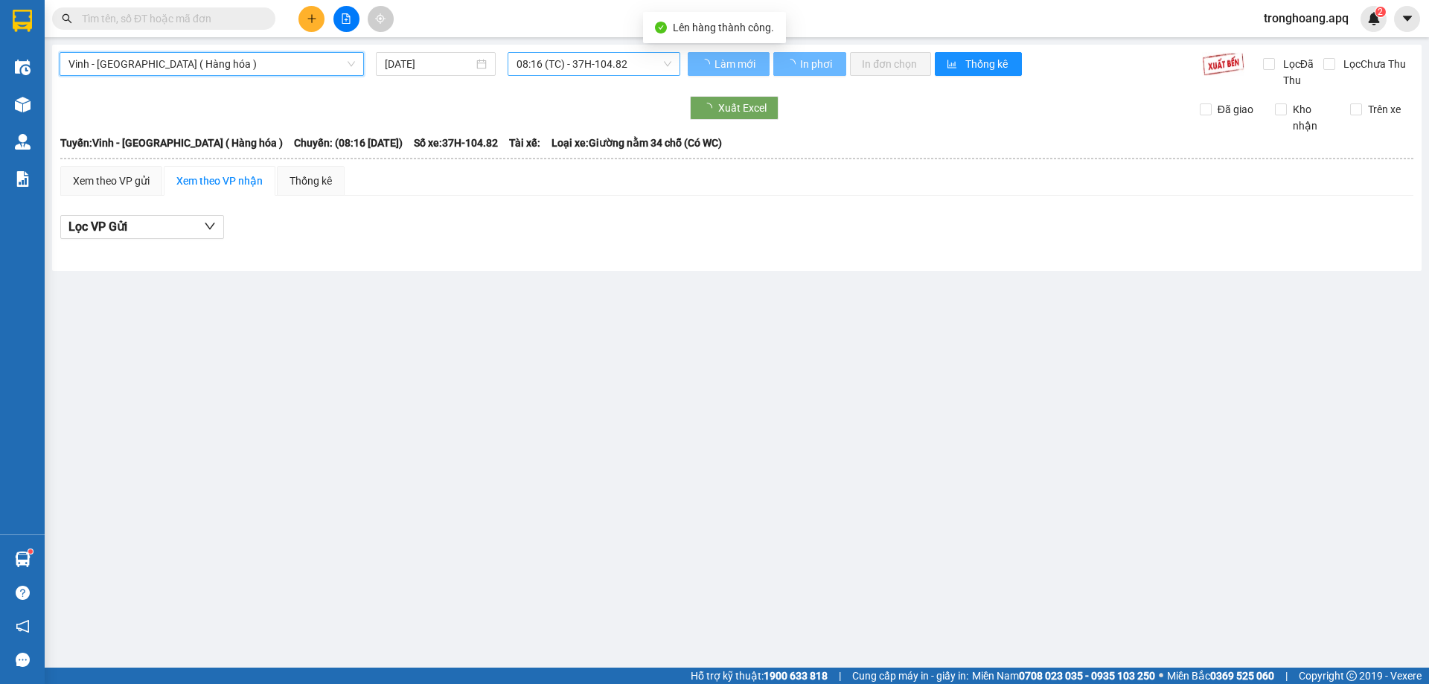
click at [543, 69] on span "08:16 (TC) - 37H-104.82" at bounding box center [593, 64] width 155 height 22
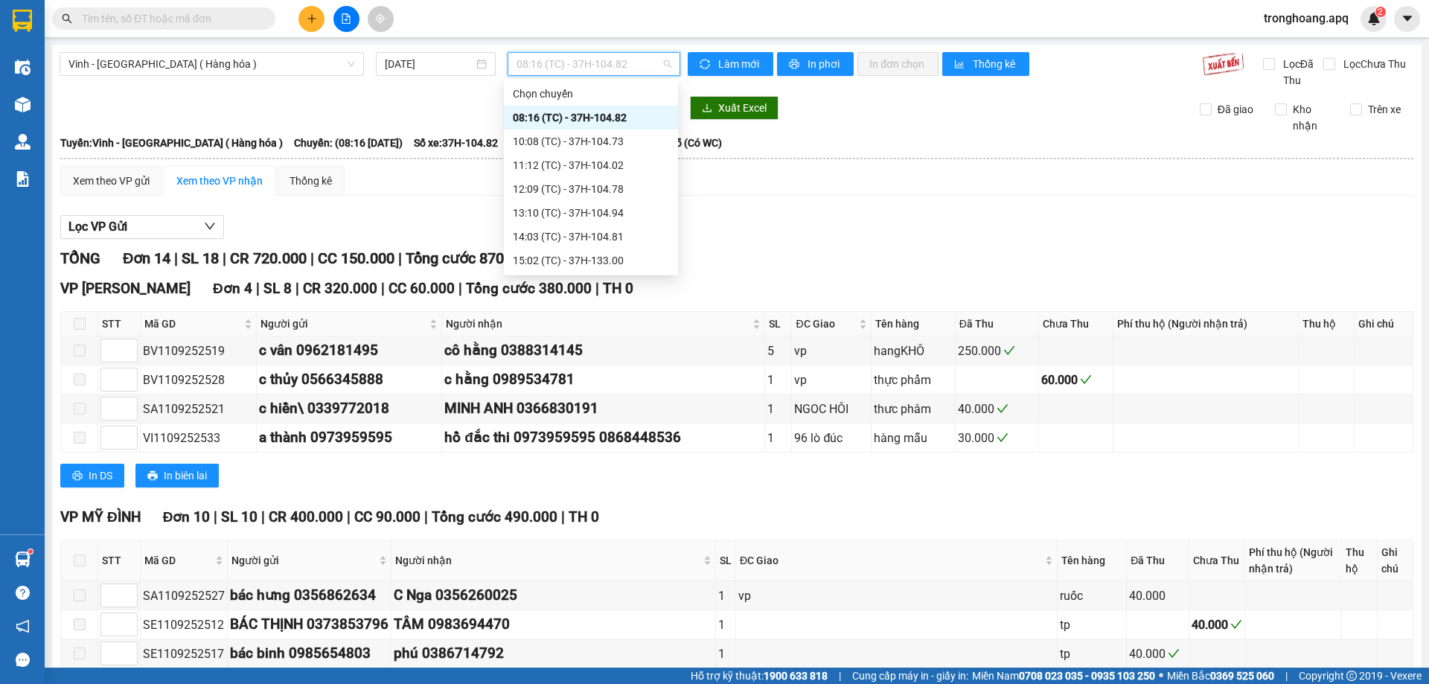
click at [622, 395] on div "23:05 (TC) - 37H-133.02" at bounding box center [591, 403] width 156 height 16
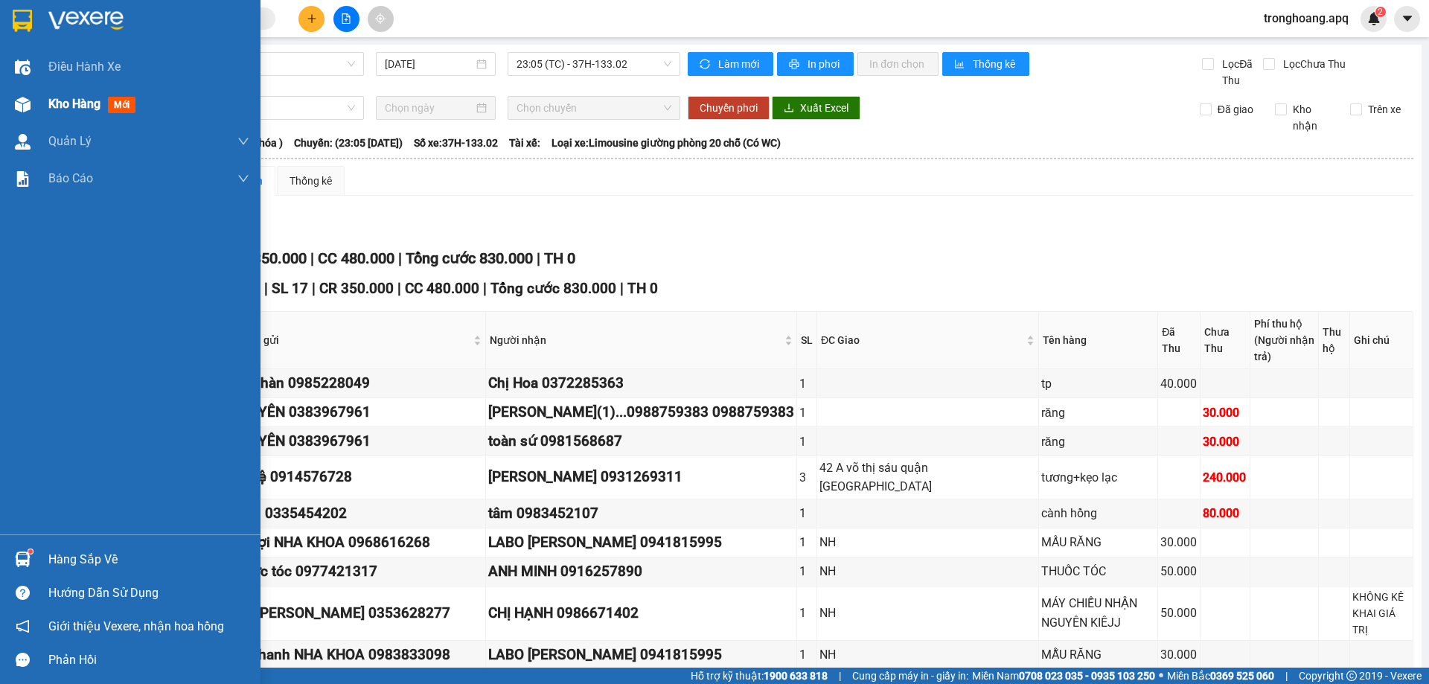
click at [31, 113] on div at bounding box center [23, 105] width 26 height 26
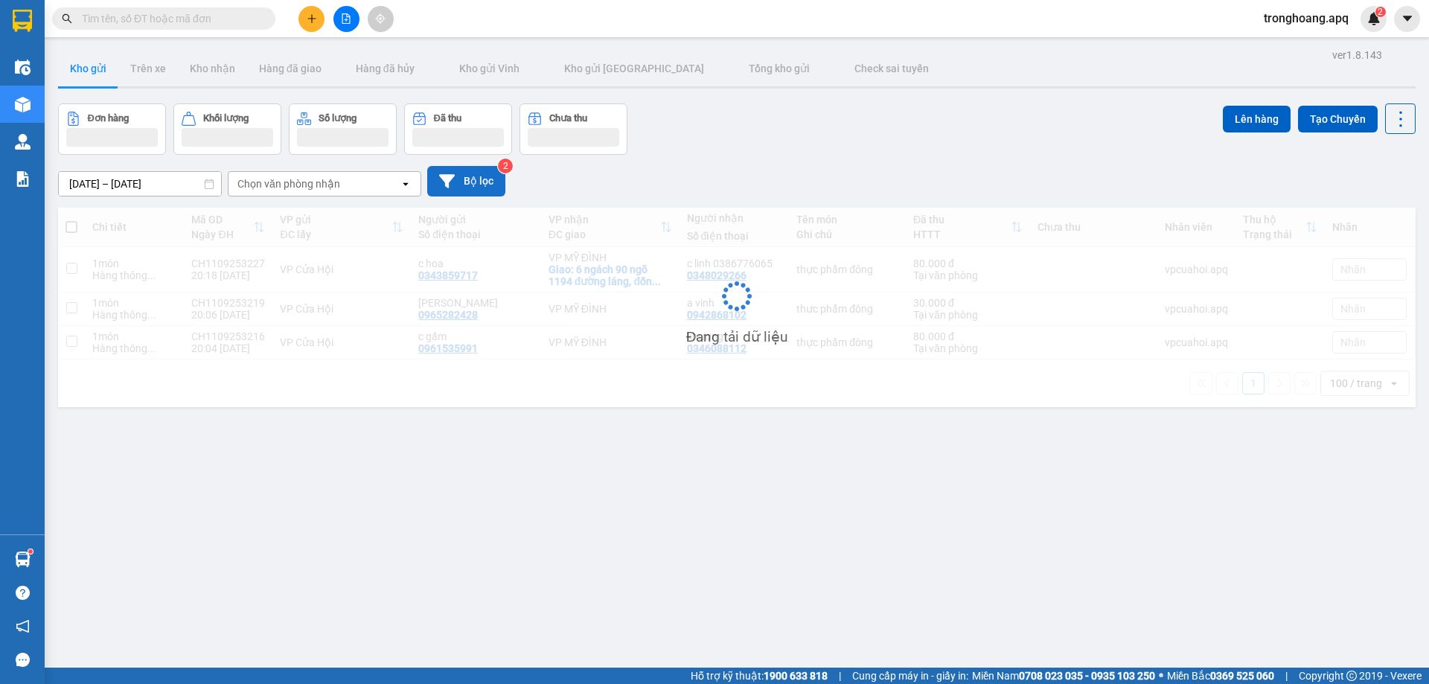
click at [463, 166] on button "Bộ lọc" at bounding box center [466, 181] width 78 height 31
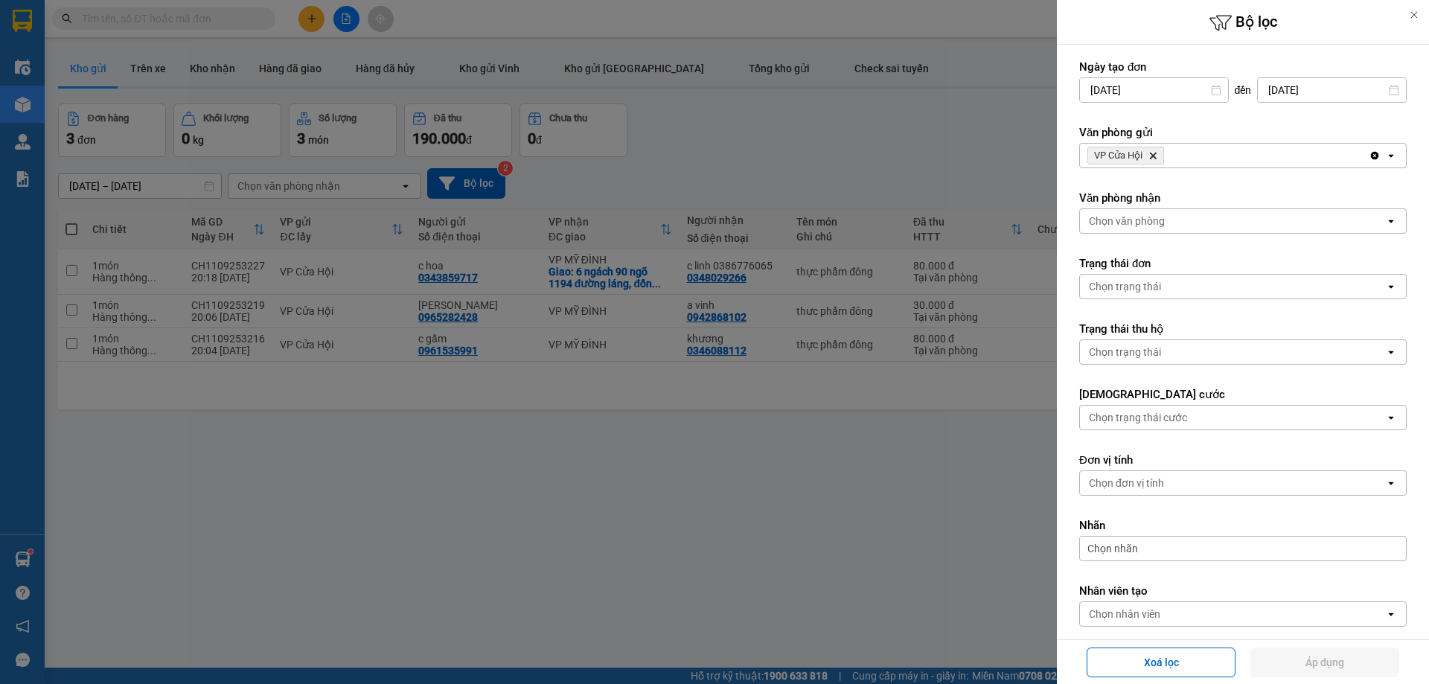
click at [1155, 151] on icon "Delete" at bounding box center [1152, 155] width 9 height 9
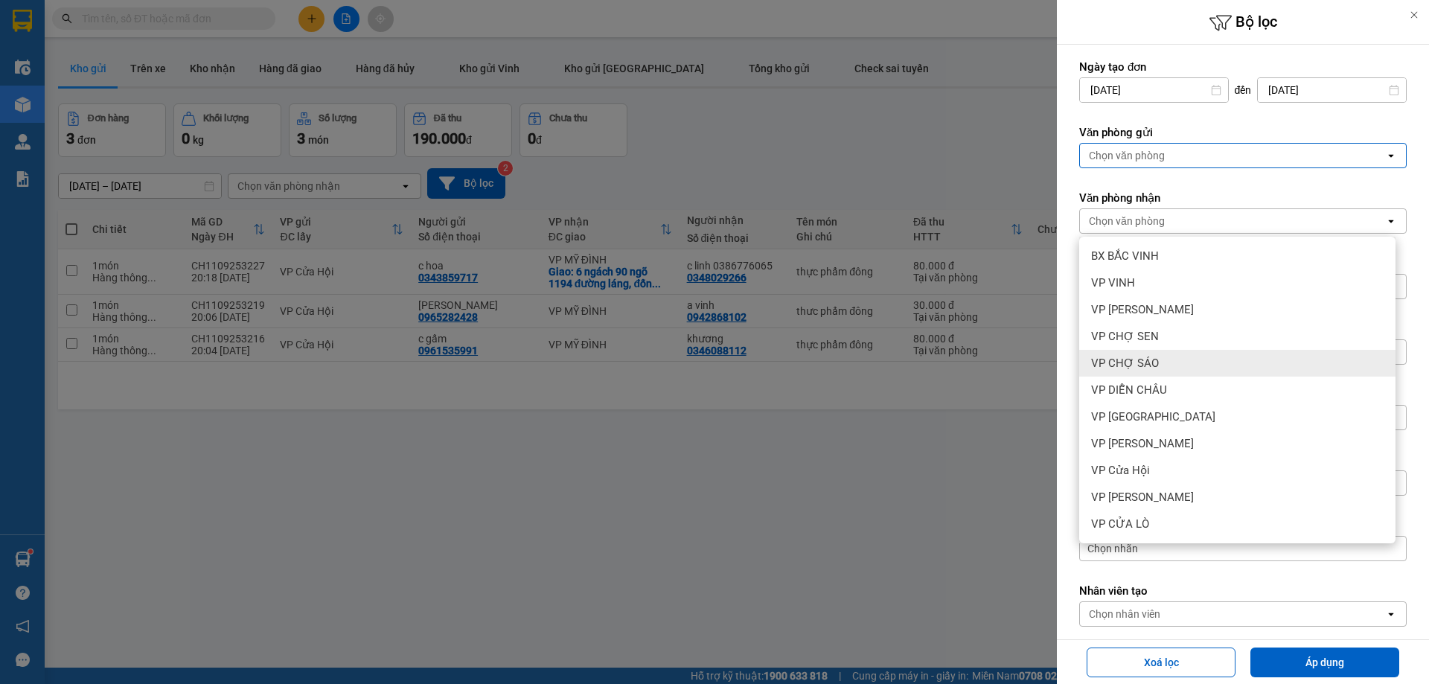
click at [1179, 350] on div "VP CHỢ SÁO" at bounding box center [1237, 363] width 316 height 27
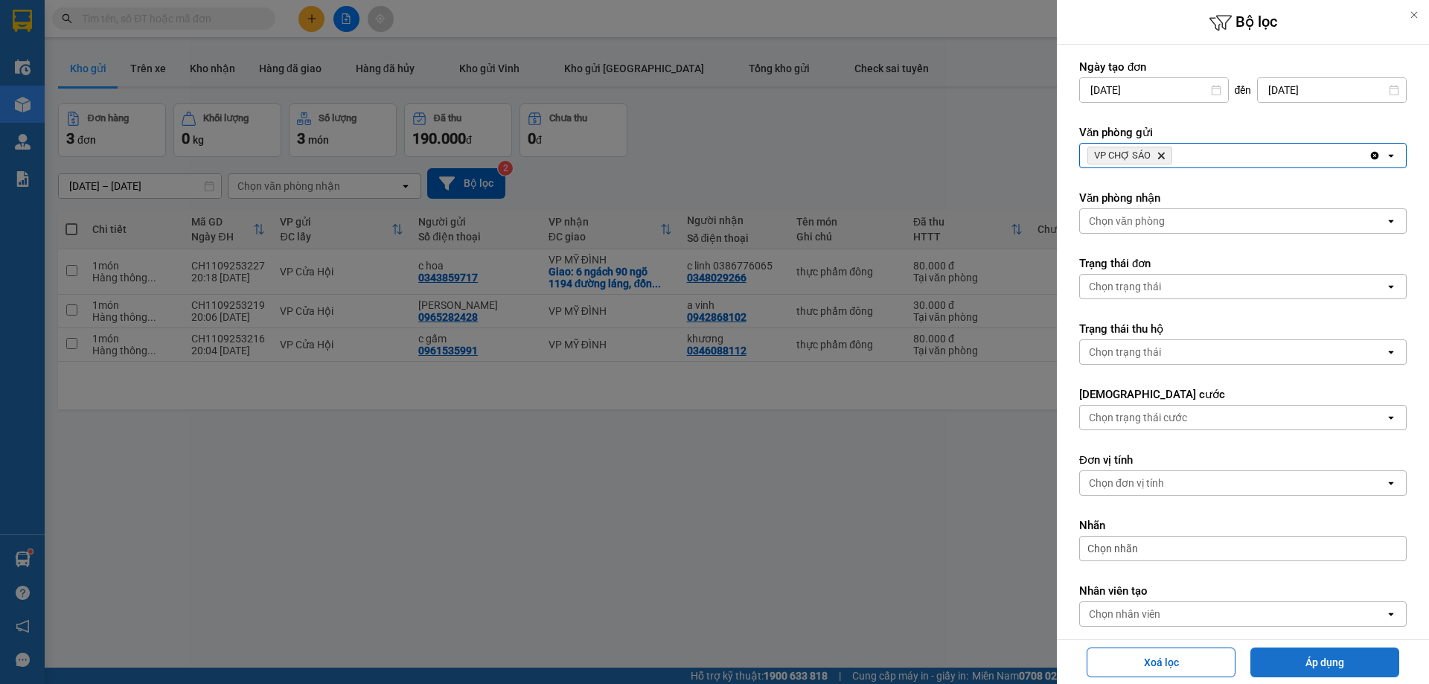
click at [1281, 656] on button "Áp dụng" at bounding box center [1324, 662] width 149 height 30
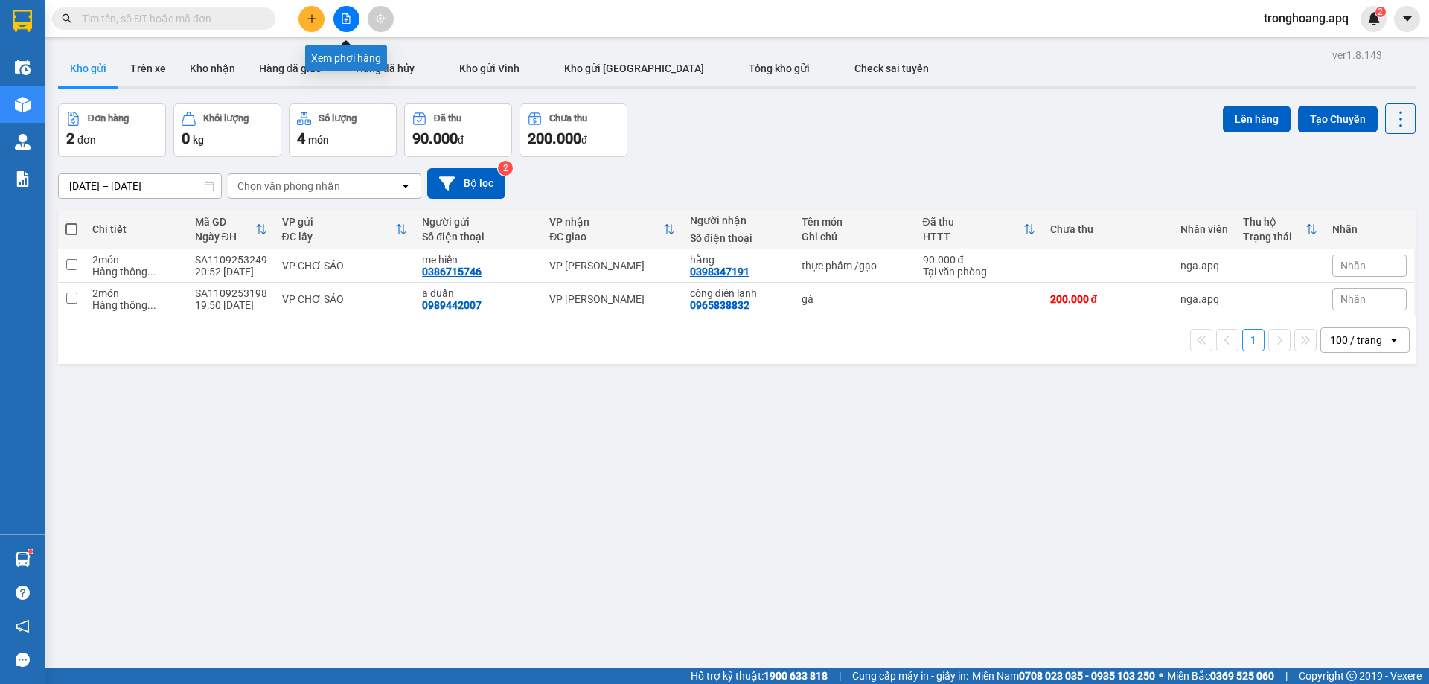
click at [346, 20] on icon "file-add" at bounding box center [346, 18] width 10 height 10
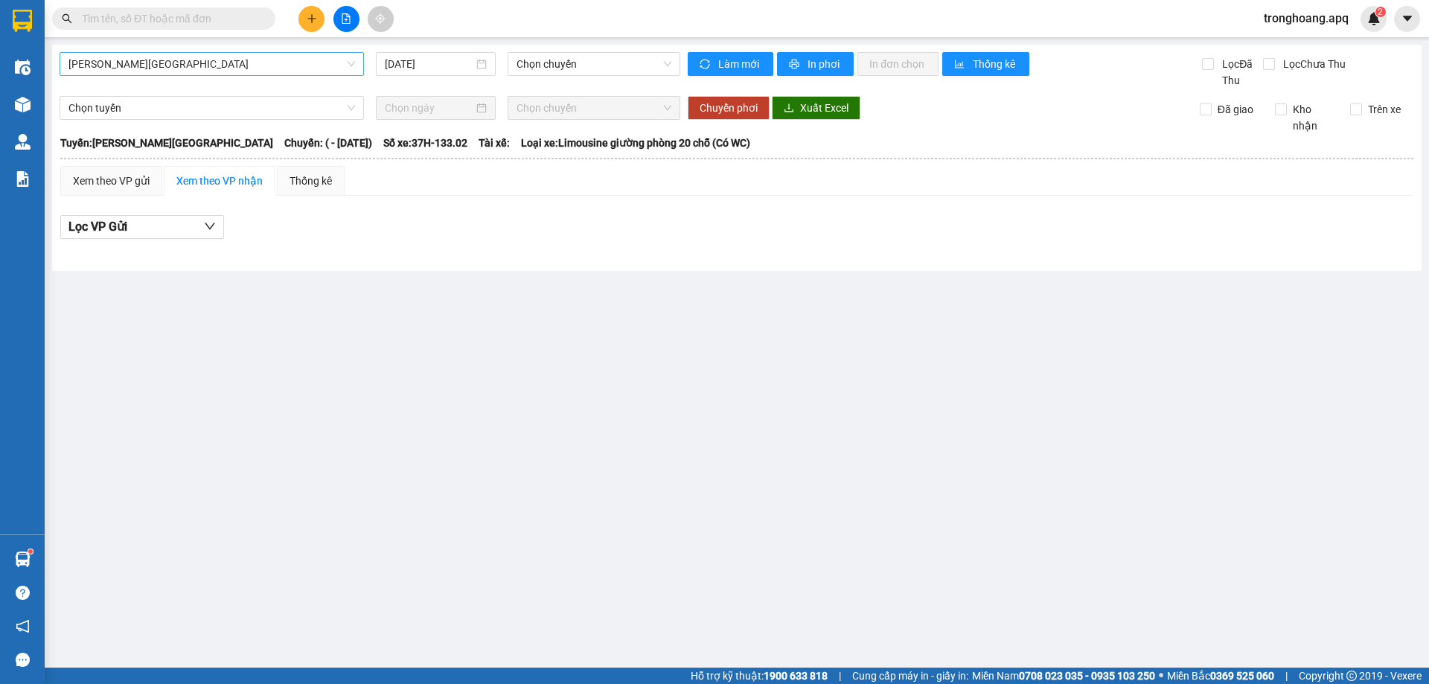
click at [183, 61] on span "[PERSON_NAME][GEOGRAPHIC_DATA]" at bounding box center [211, 64] width 286 height 22
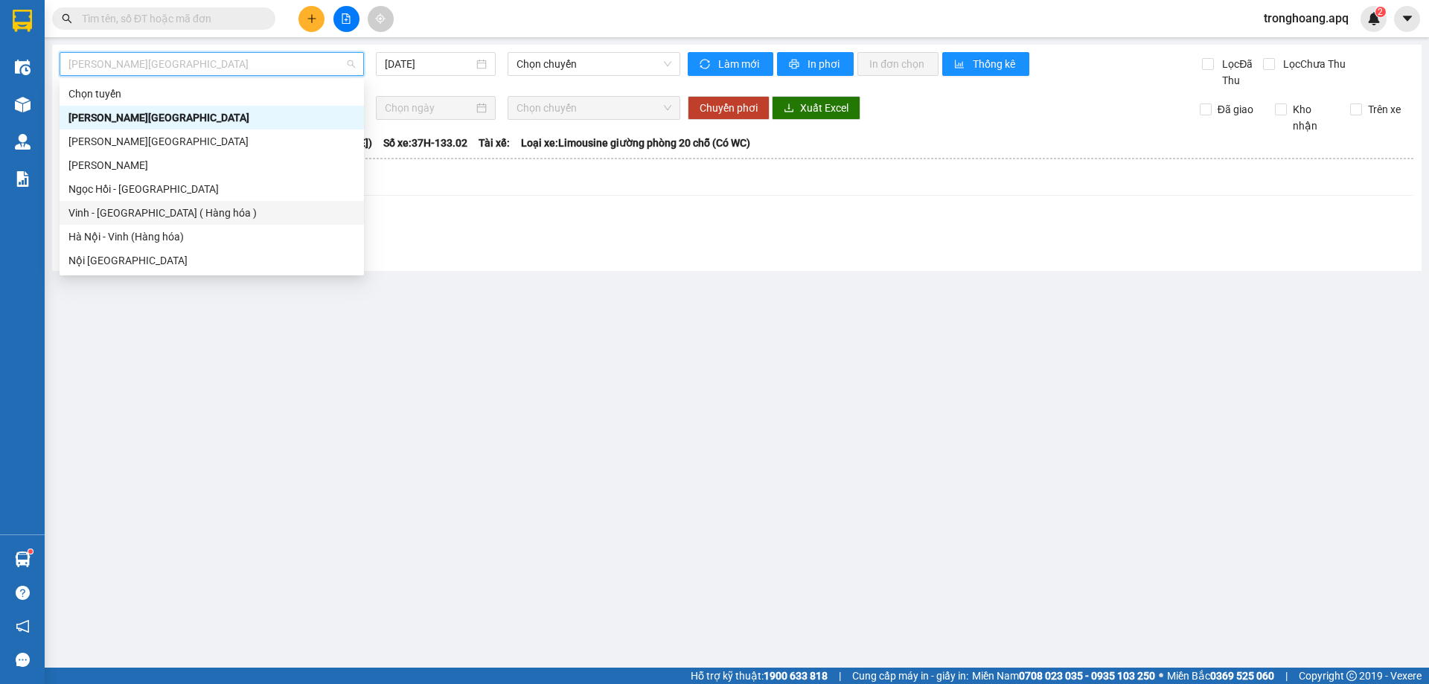
click at [177, 216] on div "Vinh - [GEOGRAPHIC_DATA] ( Hàng hóa )" at bounding box center [211, 213] width 286 height 16
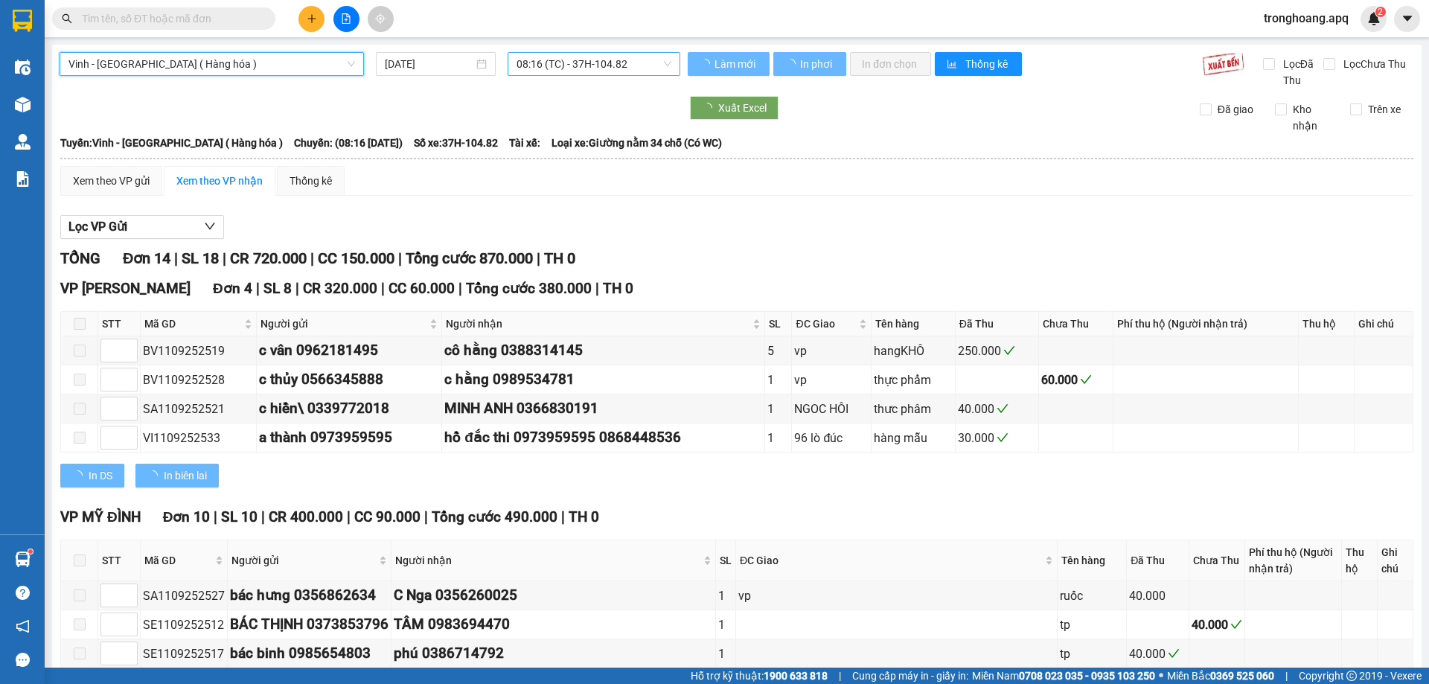
click at [570, 65] on span "08:16 (TC) - 37H-104.82" at bounding box center [593, 64] width 155 height 22
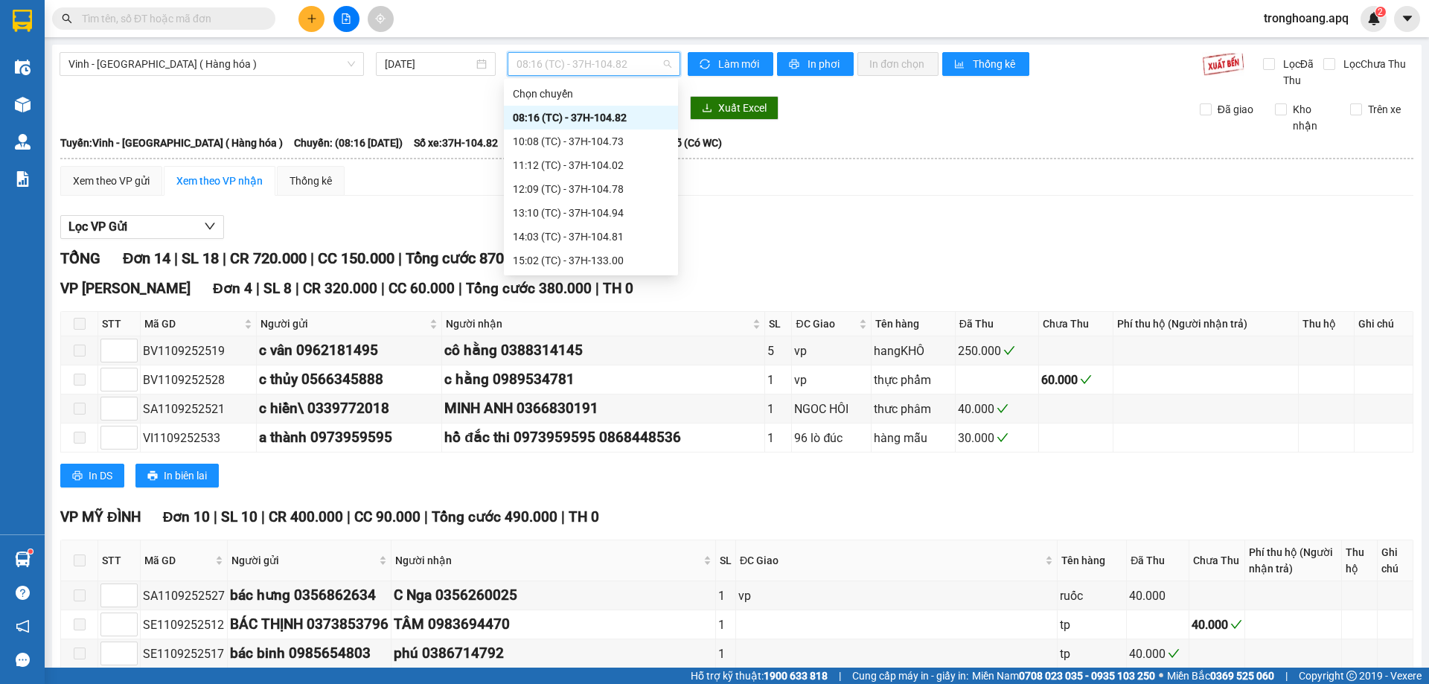
click at [629, 514] on div "23:24 (TC) - 37H-104.82" at bounding box center [591, 522] width 156 height 16
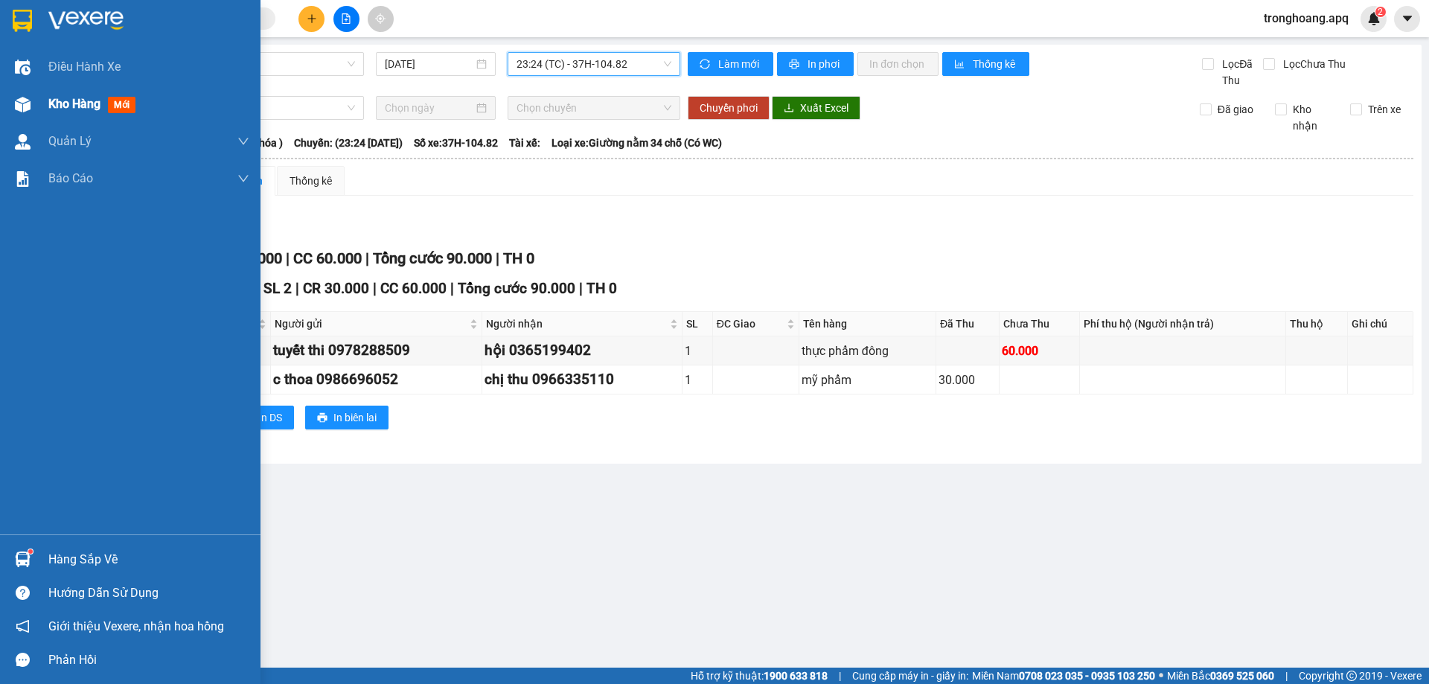
click at [21, 104] on img at bounding box center [23, 105] width 16 height 16
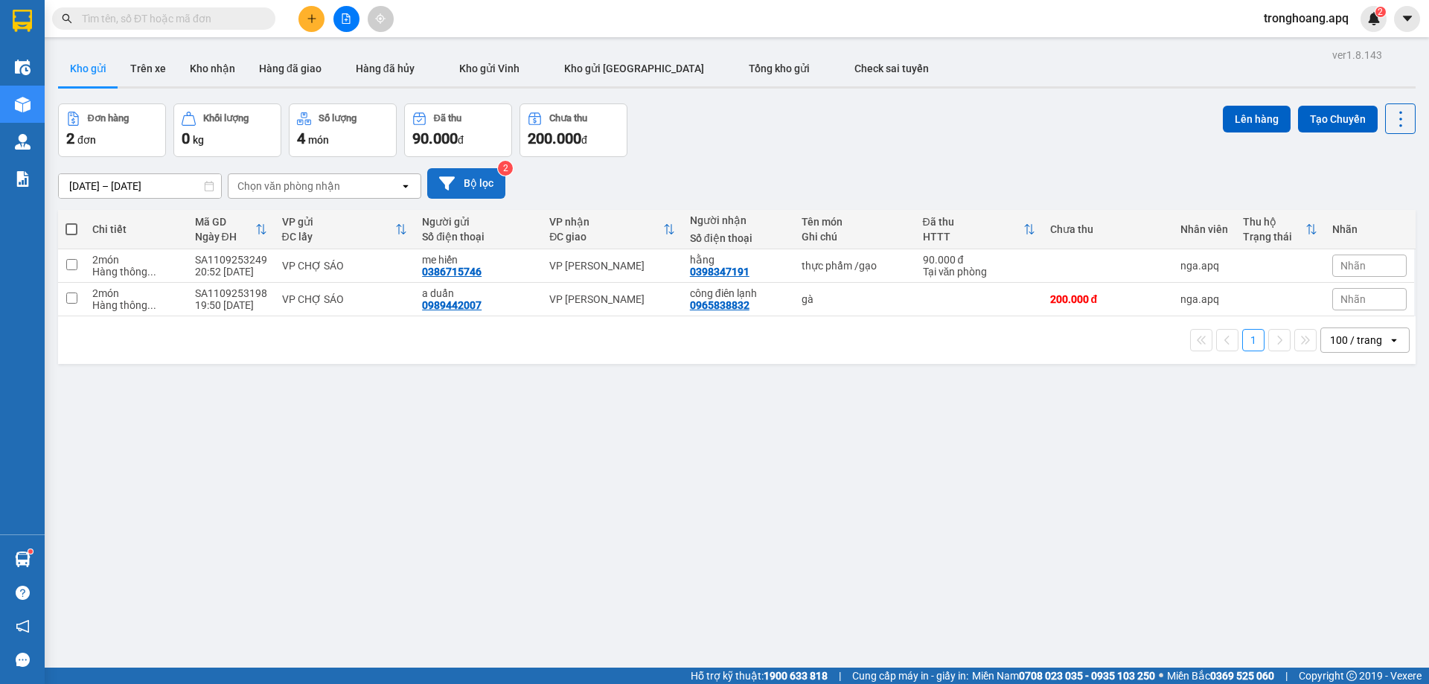
click at [464, 182] on button "Bộ lọc" at bounding box center [466, 183] width 78 height 31
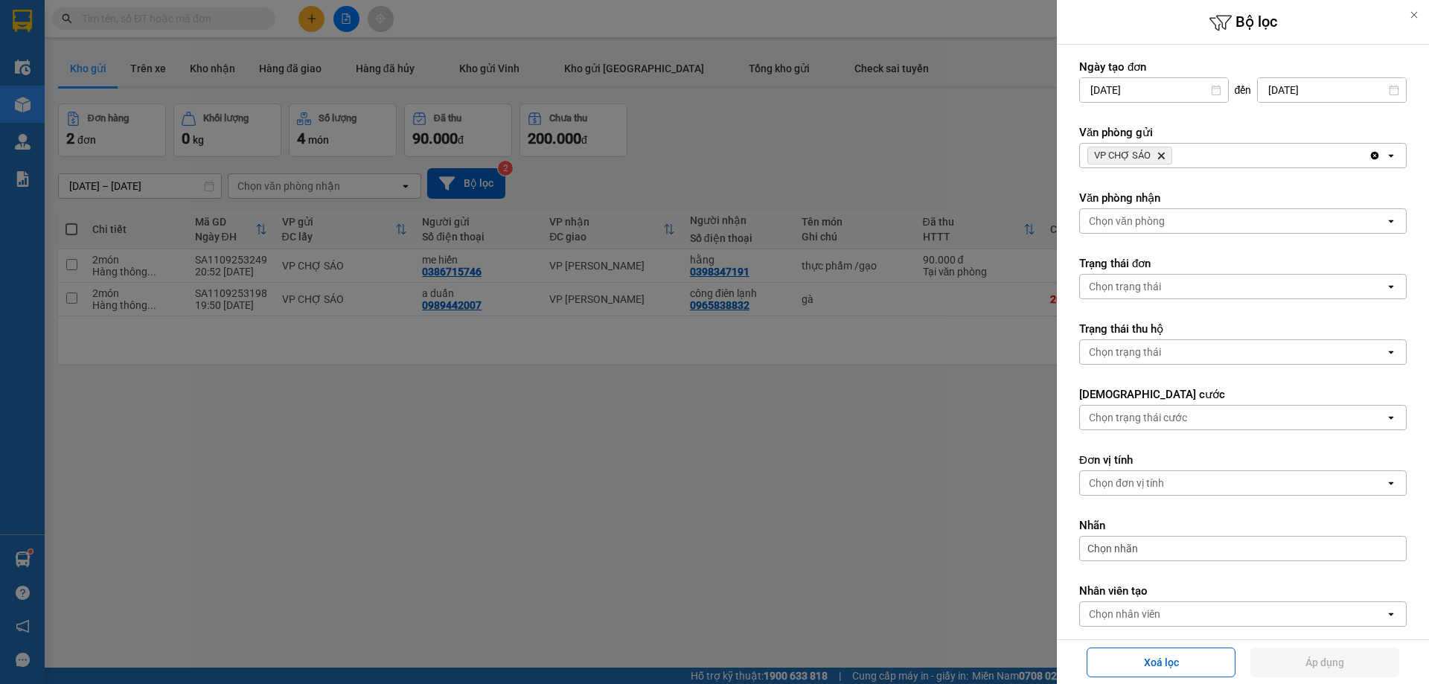
click at [702, 176] on div at bounding box center [714, 342] width 1429 height 684
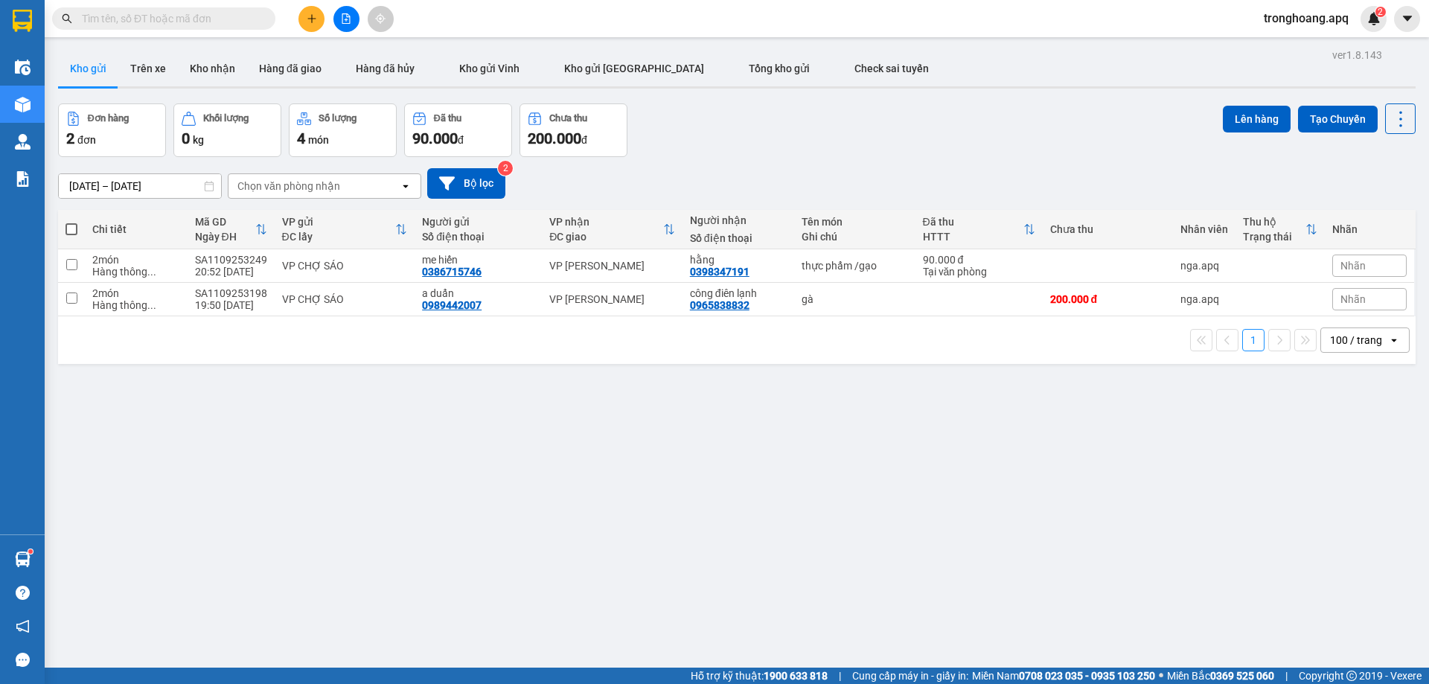
drag, startPoint x: 489, startPoint y: 182, endPoint x: 683, endPoint y: 185, distance: 194.2
click at [488, 183] on div at bounding box center [714, 342] width 1429 height 684
click at [458, 176] on button "Bộ lọc" at bounding box center [466, 183] width 78 height 31
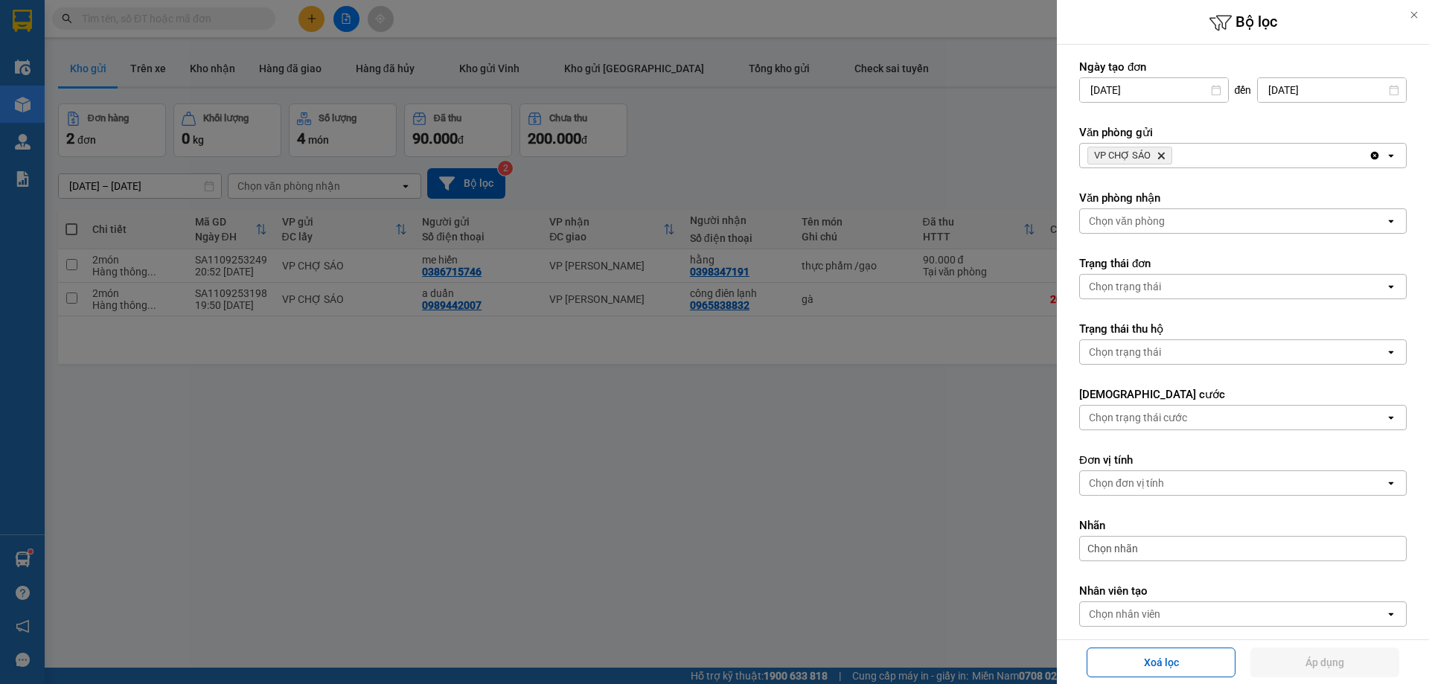
click at [1159, 157] on icon "VP CHỢ SÁO, close by backspace" at bounding box center [1161, 156] width 7 height 7
click at [1159, 157] on div "Chọn văn phòng" at bounding box center [1127, 155] width 76 height 15
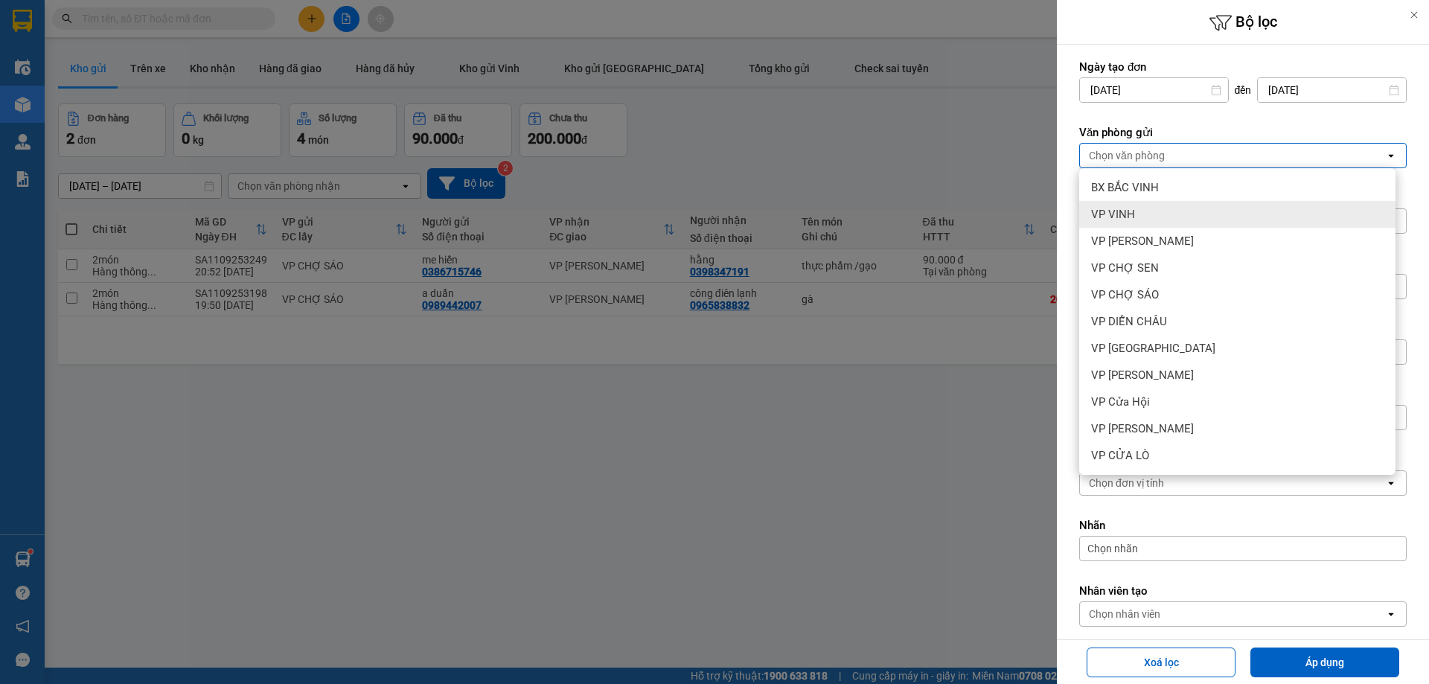
click at [1156, 217] on div "VP VINH" at bounding box center [1237, 214] width 316 height 27
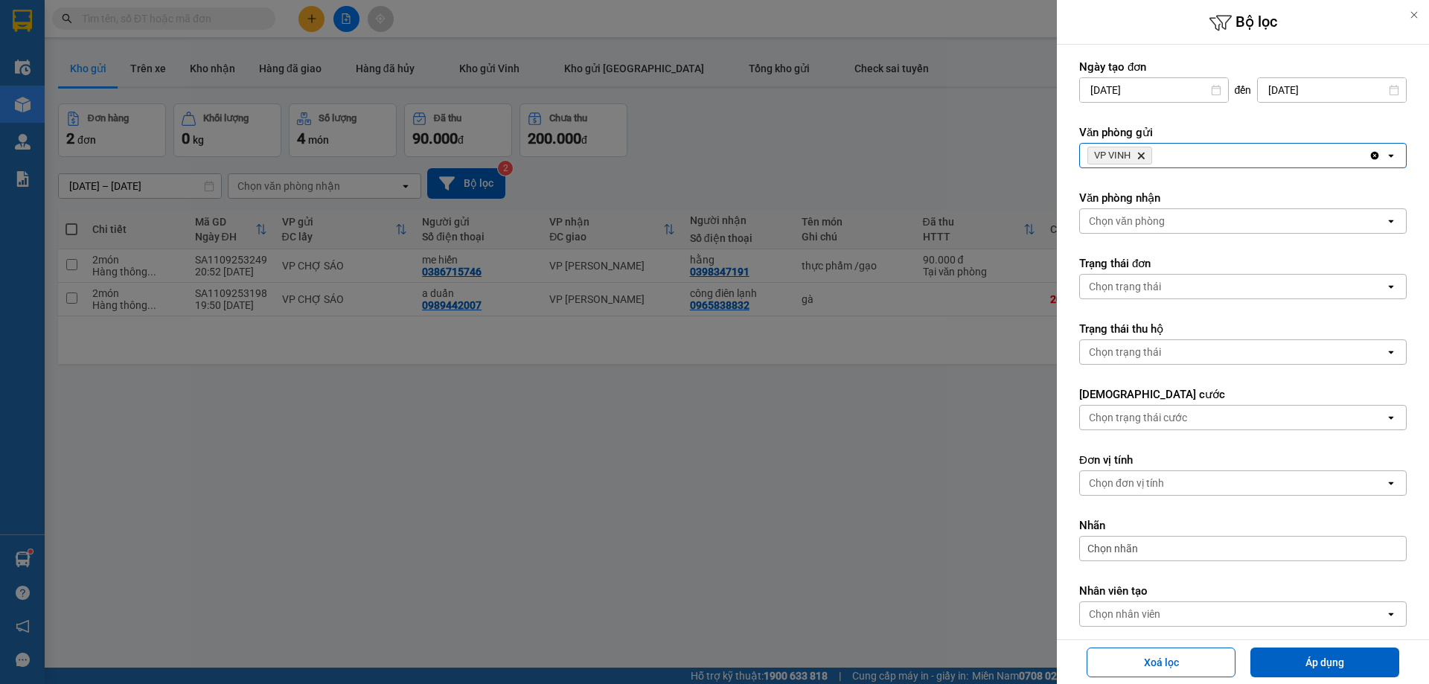
click at [1174, 221] on div "Chọn văn phòng" at bounding box center [1232, 221] width 305 height 24
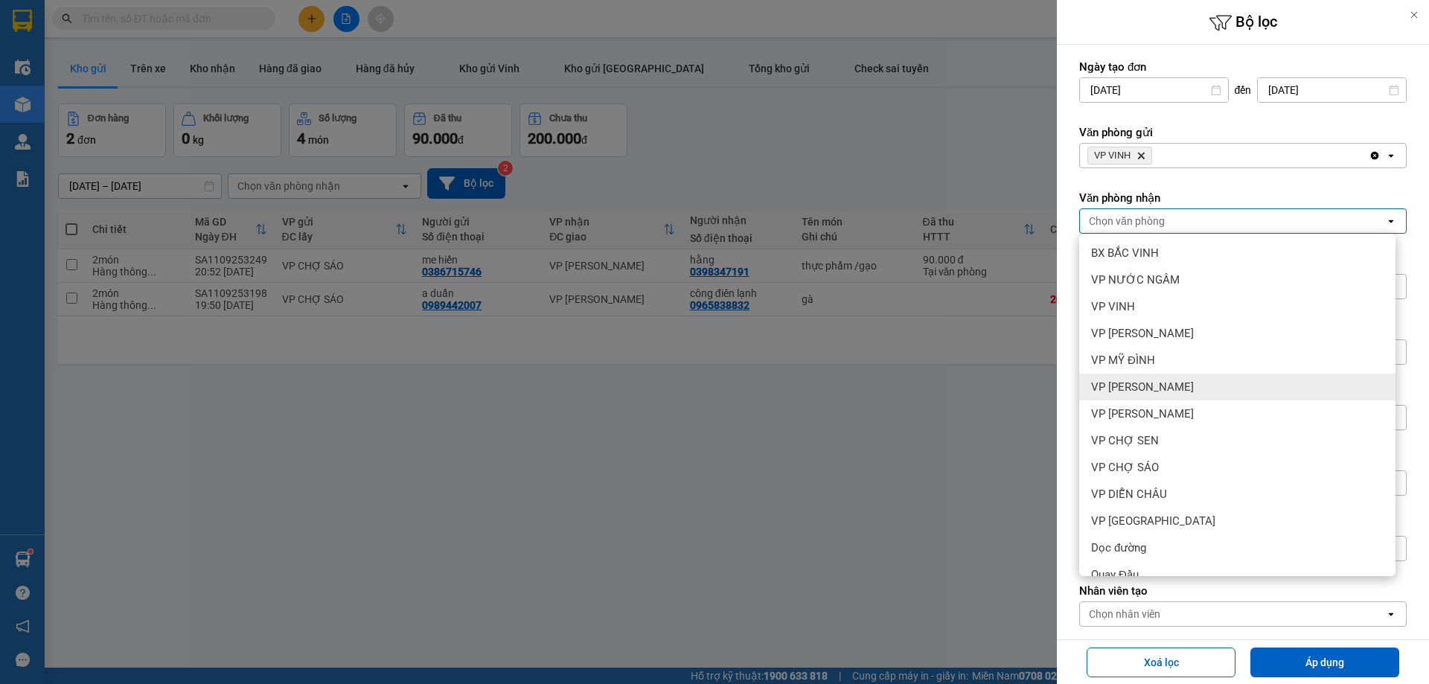
click at [1183, 389] on div "VP [PERSON_NAME]" at bounding box center [1237, 387] width 316 height 27
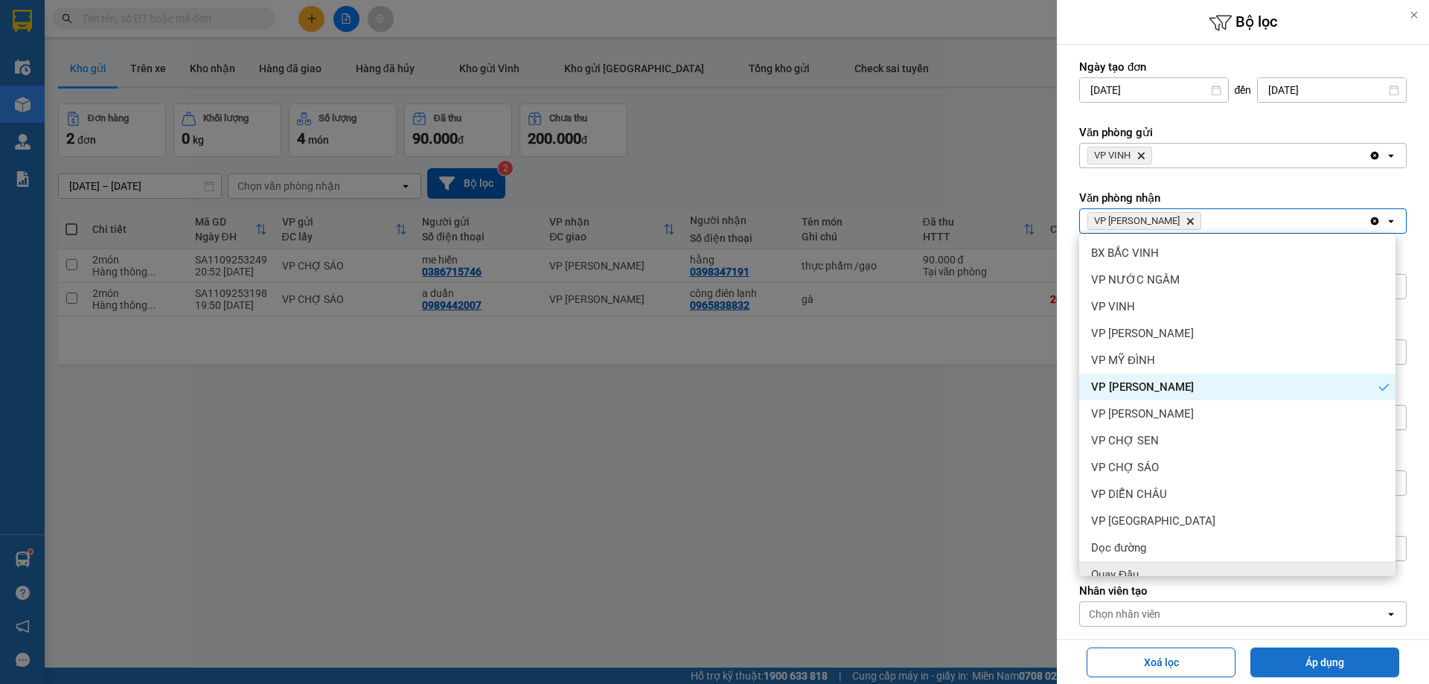
click at [1310, 666] on button "Áp dụng" at bounding box center [1324, 662] width 149 height 30
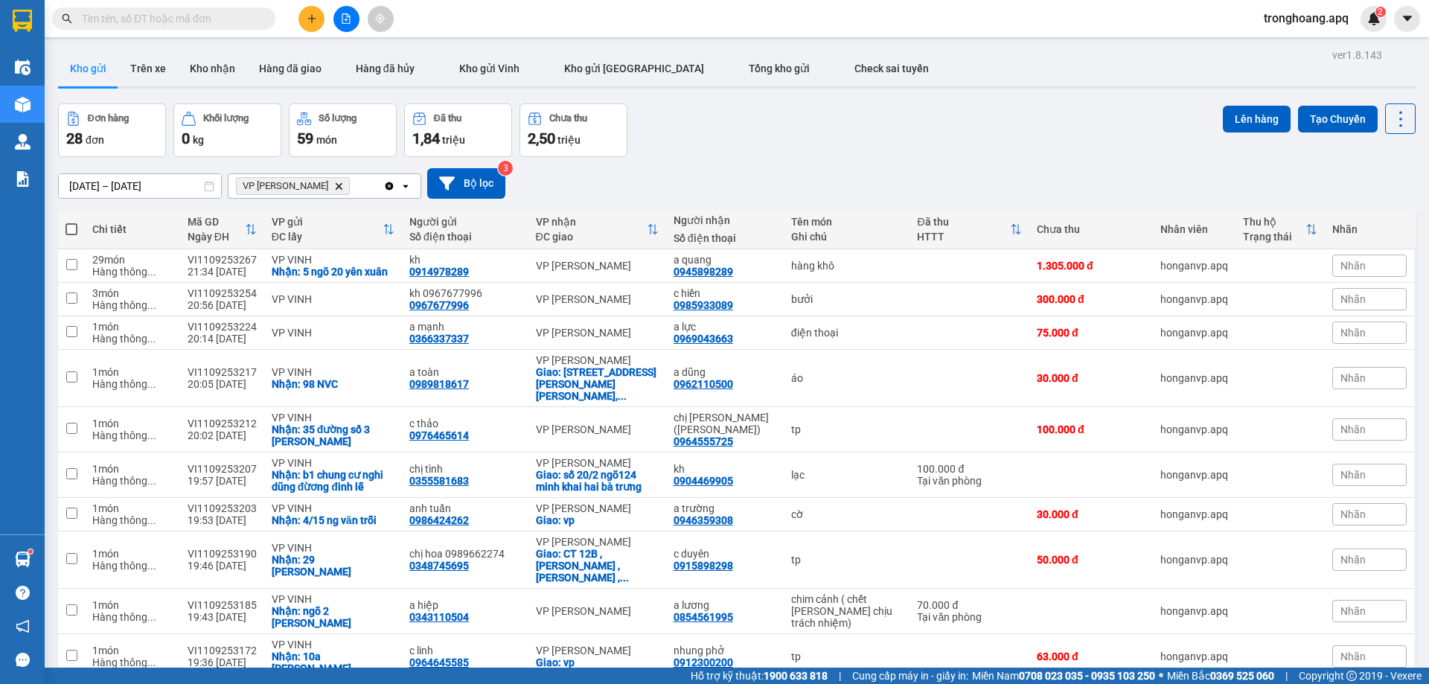
drag, startPoint x: 75, startPoint y: 232, endPoint x: 87, endPoint y: 236, distance: 12.5
click at [73, 231] on span at bounding box center [71, 229] width 12 height 12
click at [71, 222] on input "checkbox" at bounding box center [71, 222] width 0 height 0
checkbox input "true"
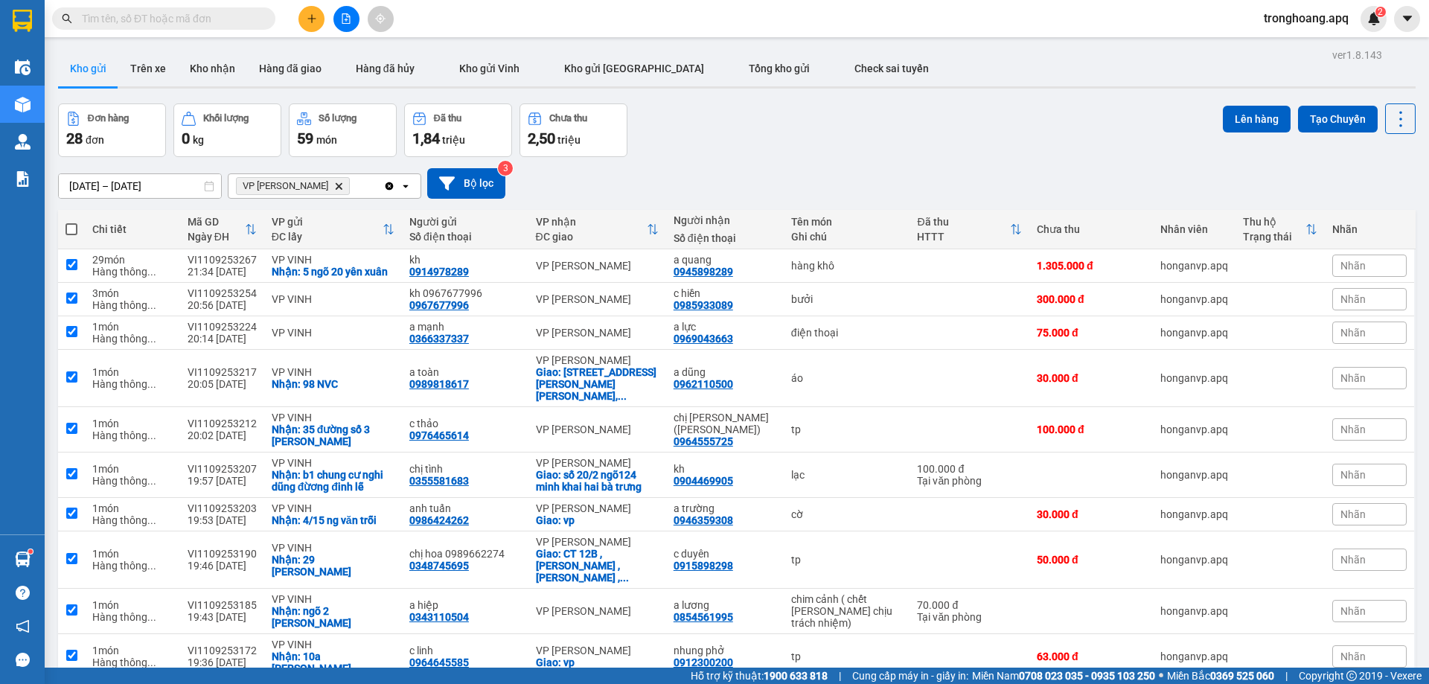
checkbox input "true"
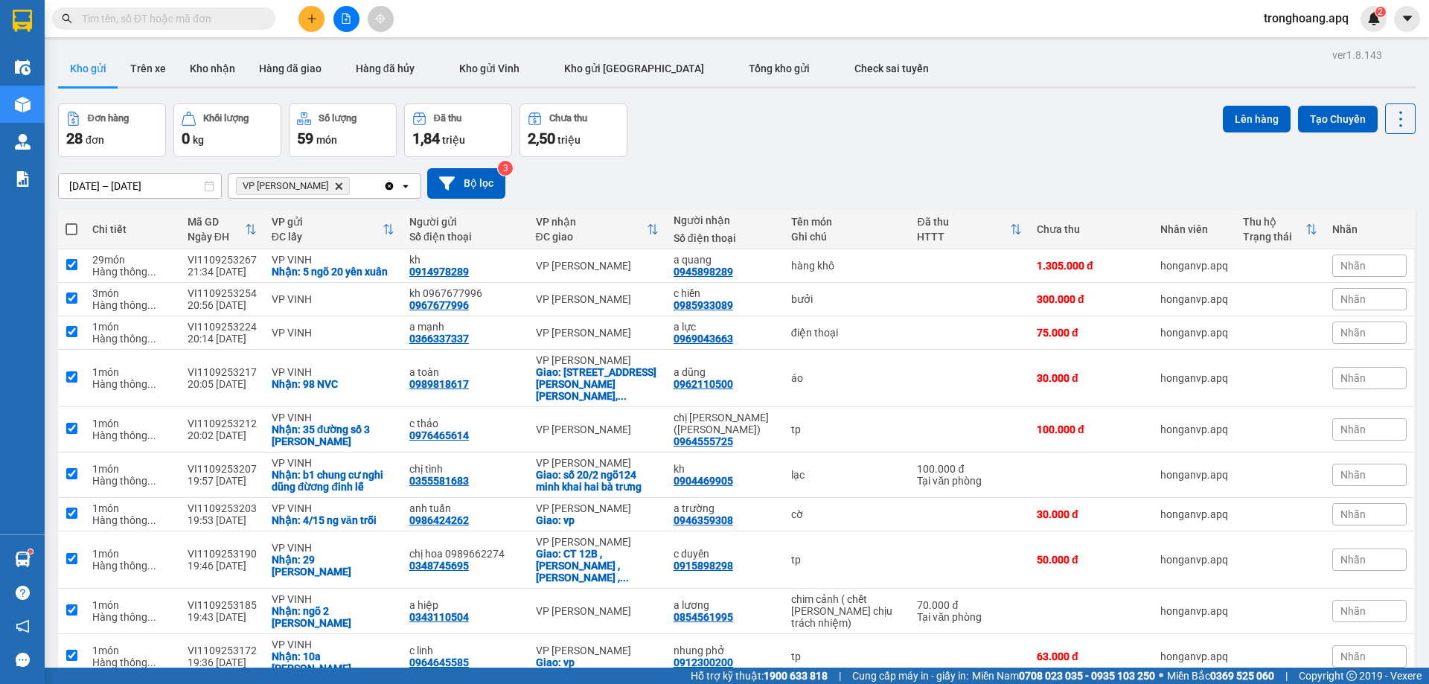
checkbox input "true"
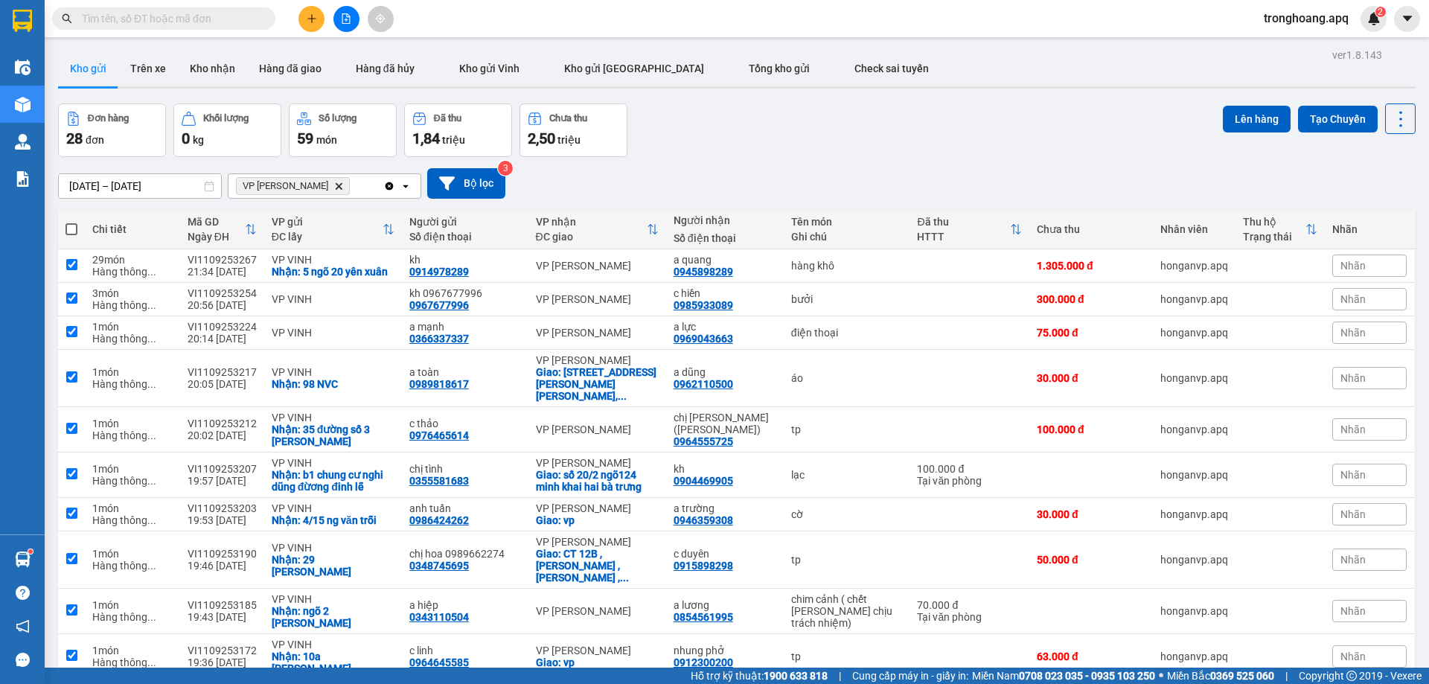
checkbox input "true"
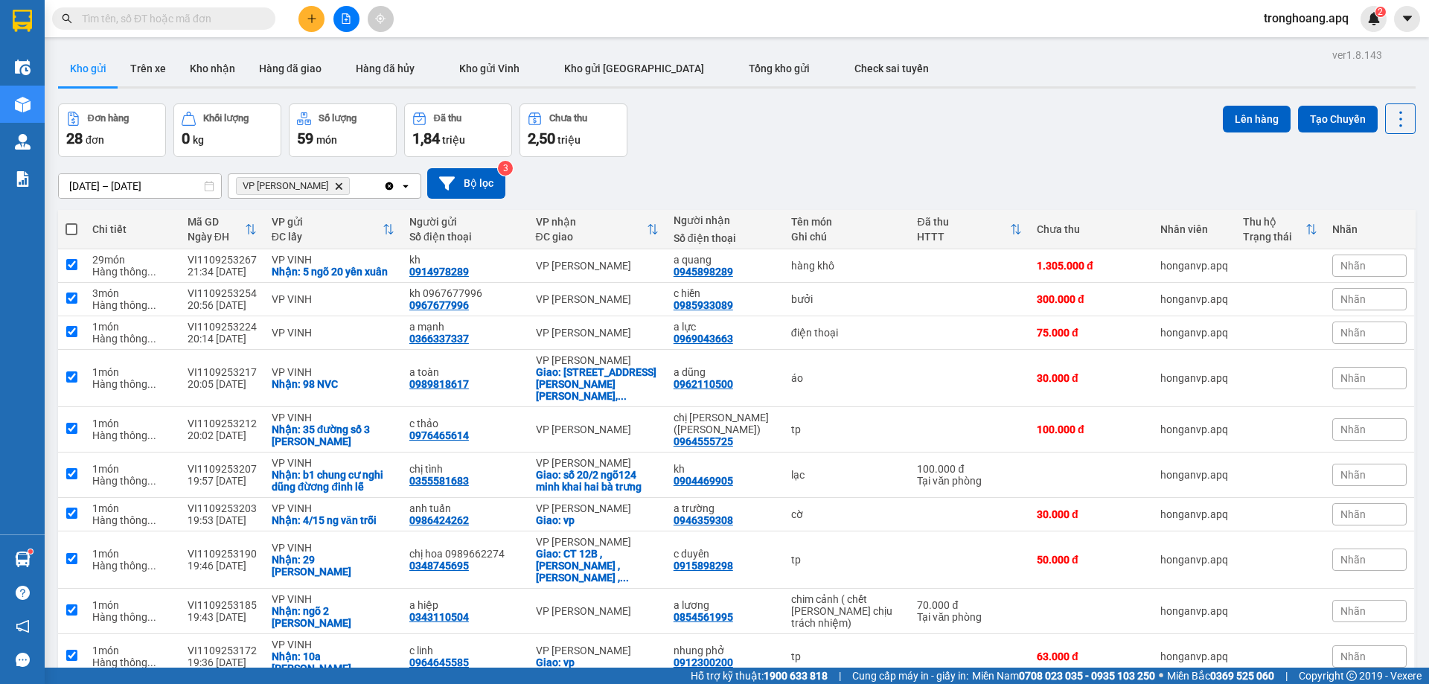
checkbox input "true"
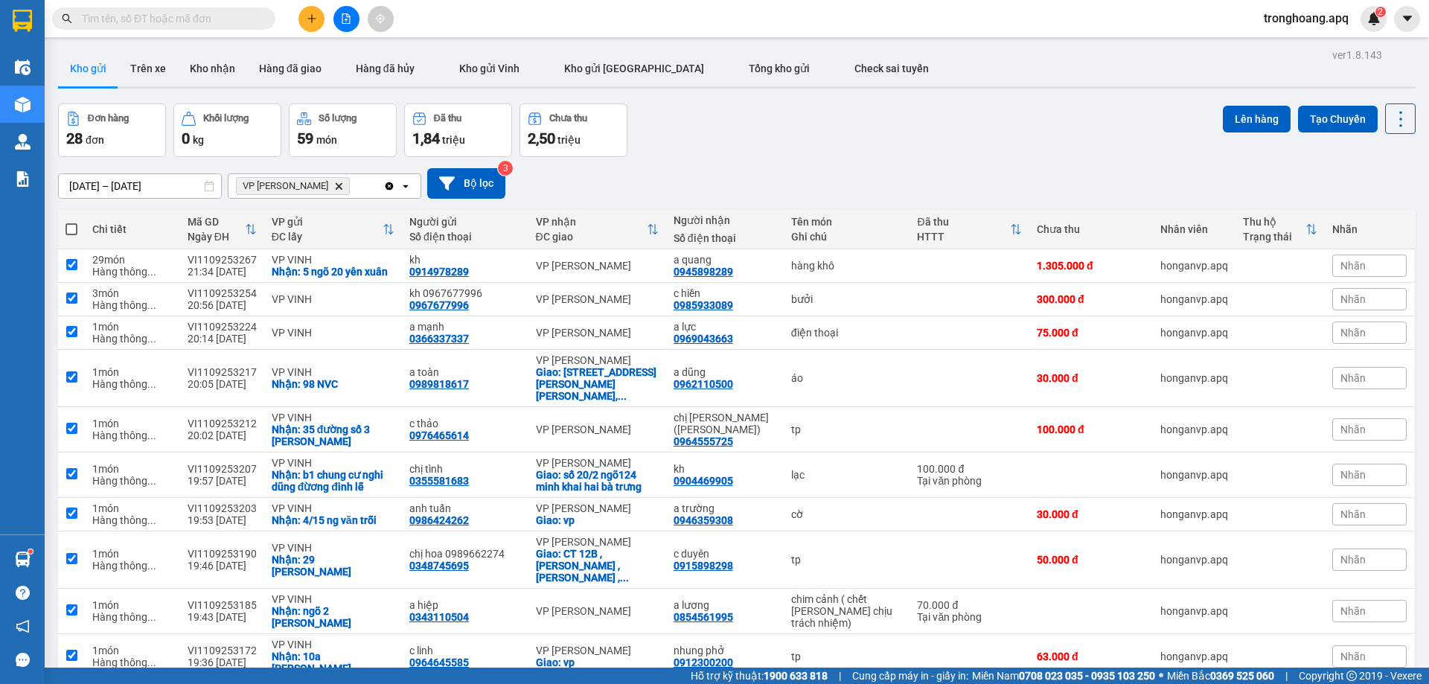
checkbox input "true"
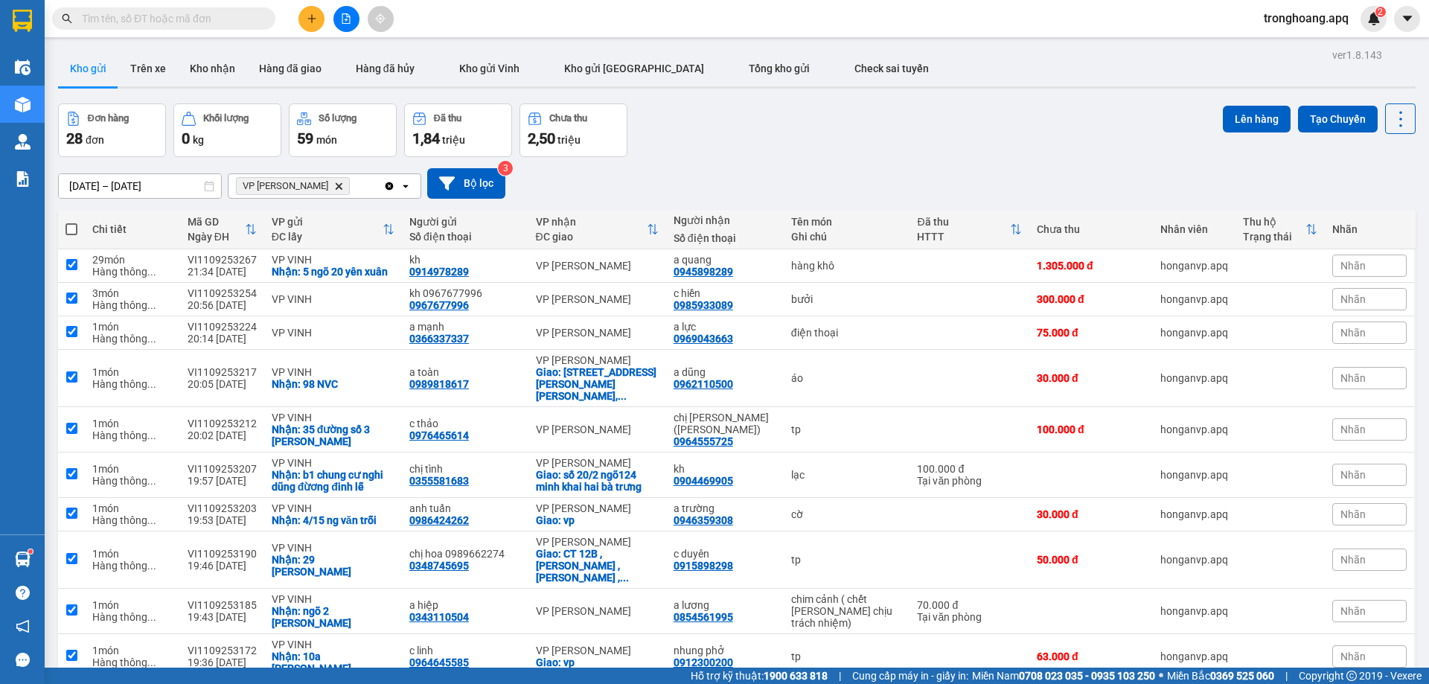
checkbox input "true"
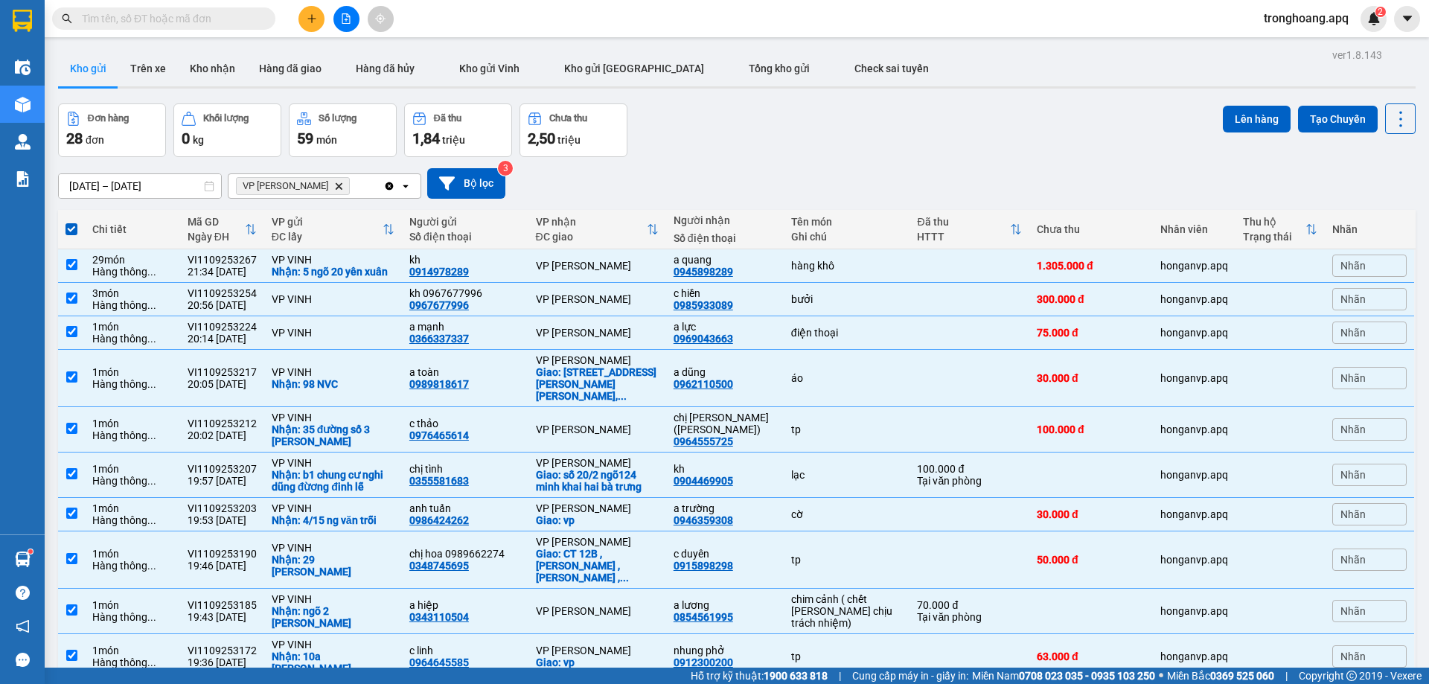
checkbox input "true"
drag, startPoint x: 866, startPoint y: 595, endPoint x: 855, endPoint y: 574, distance: 23.0
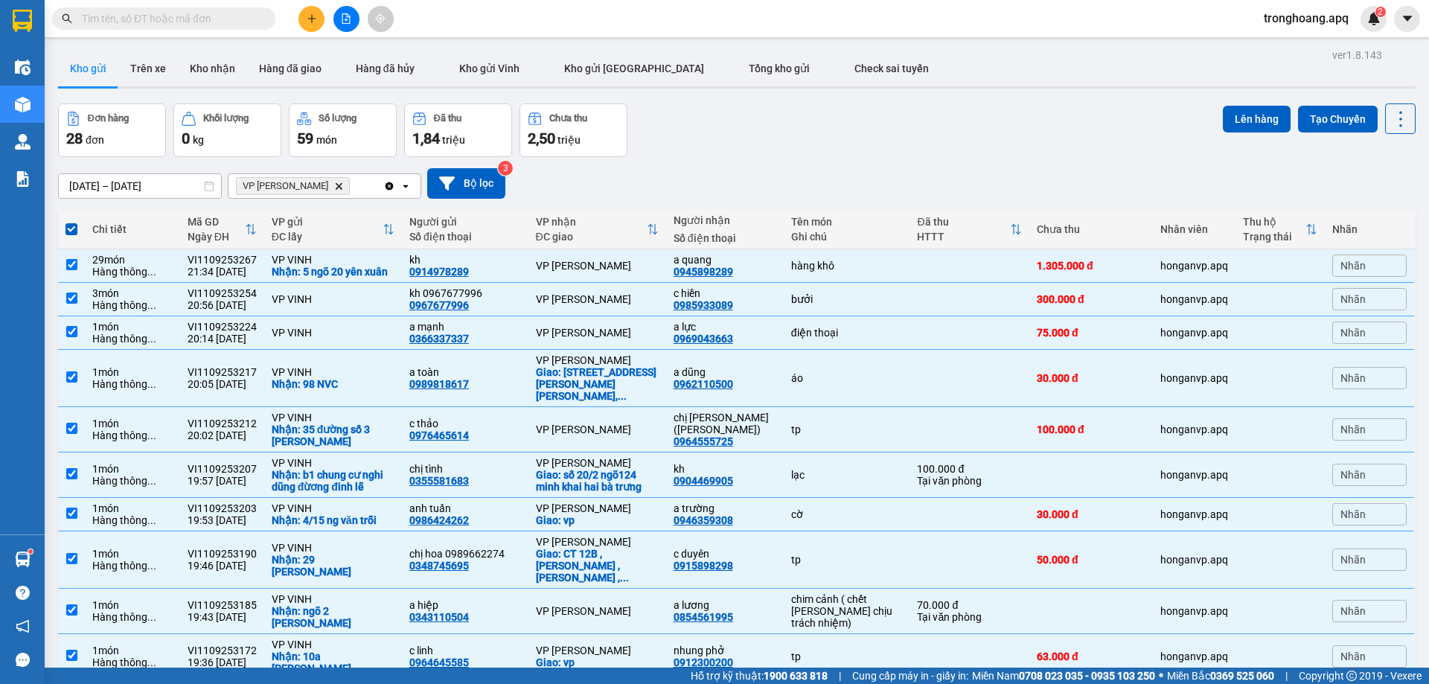
checkbox input "false"
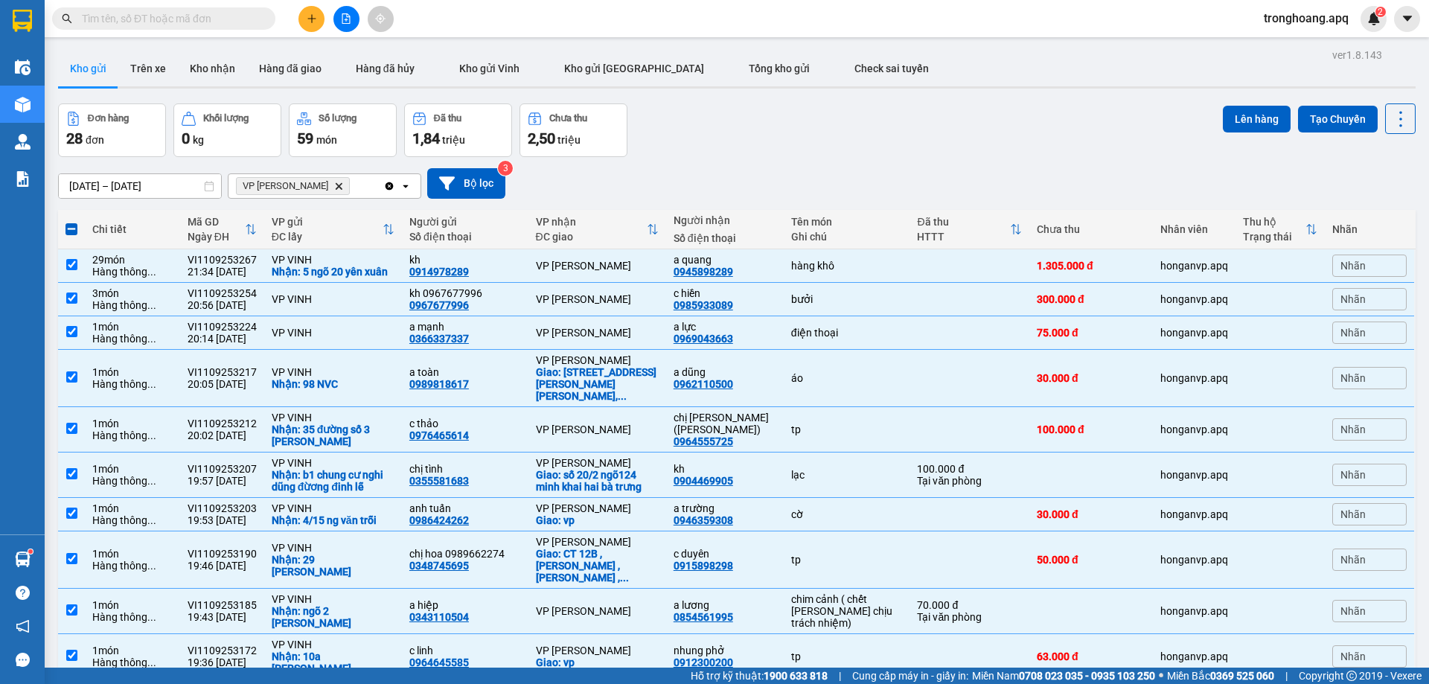
checkbox input "false"
click at [545, 249] on td "VP [PERSON_NAME]" at bounding box center [597, 265] width 138 height 33
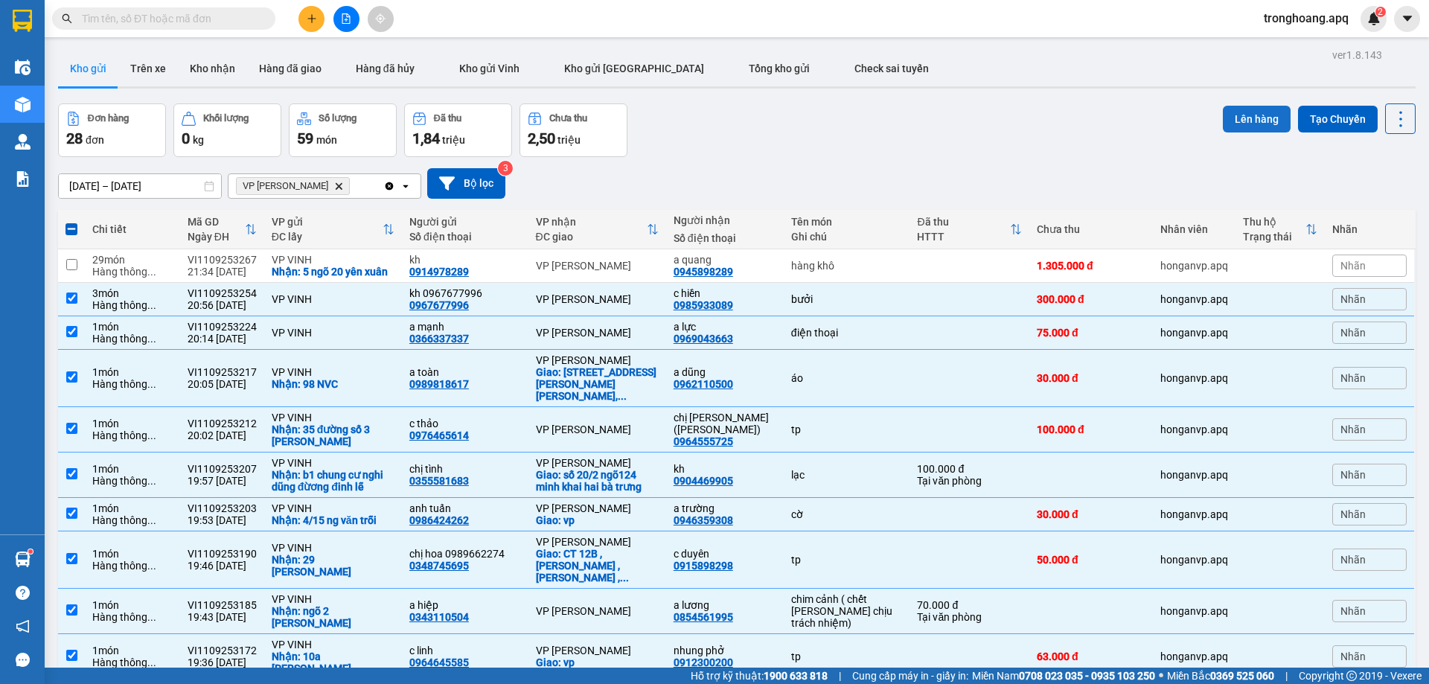
click at [1241, 111] on button "Lên hàng" at bounding box center [1257, 119] width 68 height 27
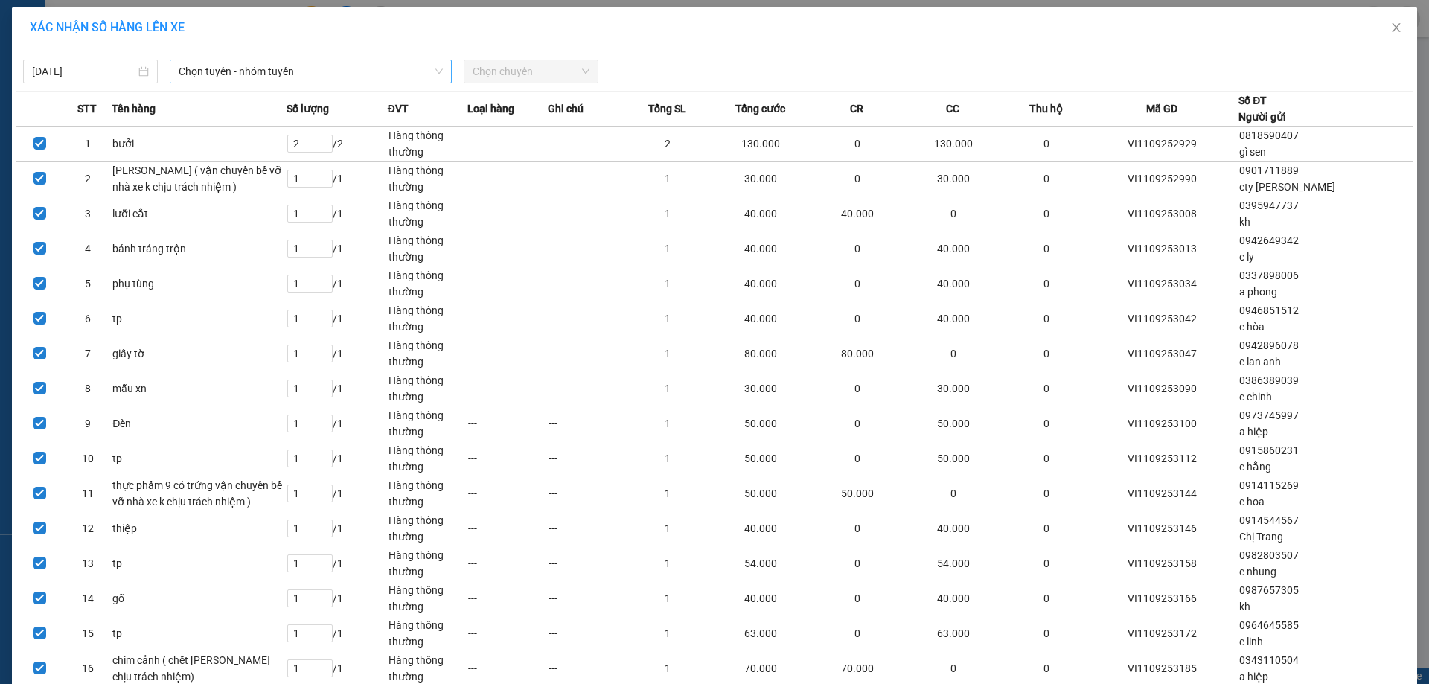
click at [339, 76] on span "Chọn tuyến - nhóm tuyến" at bounding box center [311, 71] width 264 height 22
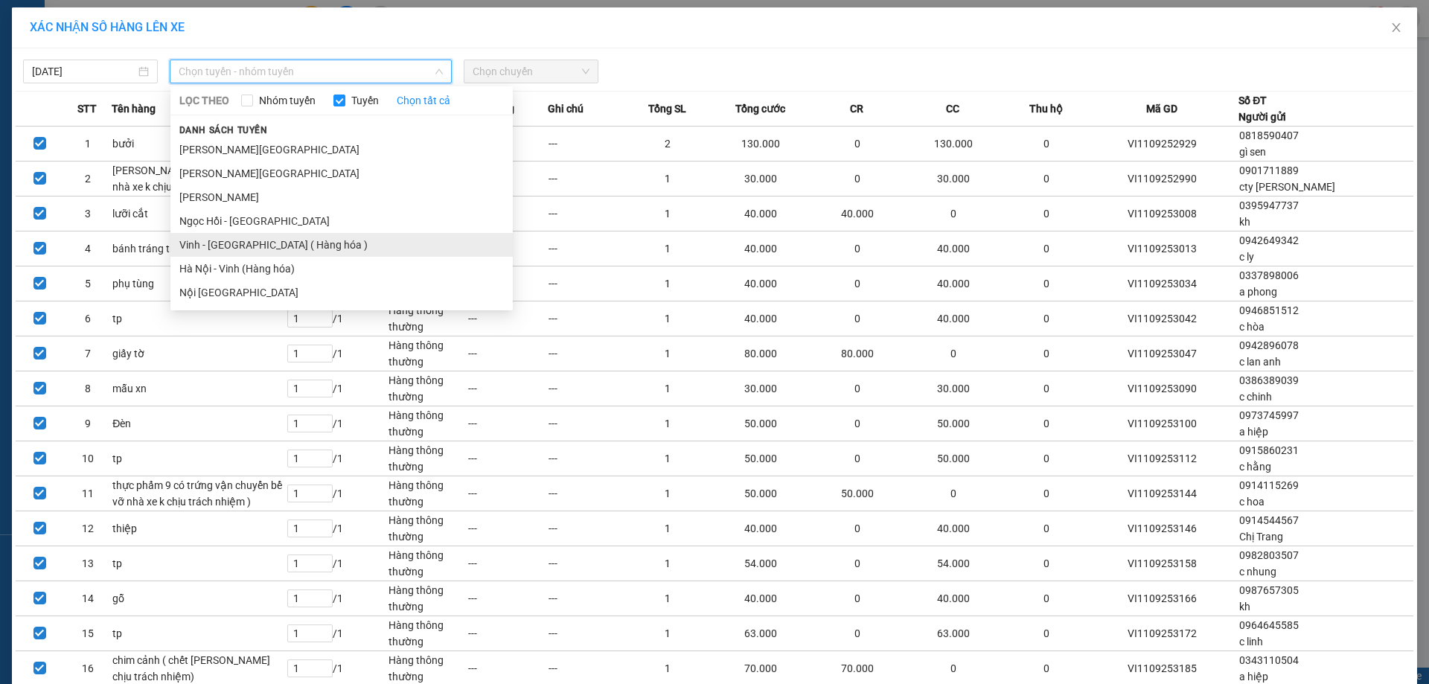
click at [299, 236] on li "Vinh - [GEOGRAPHIC_DATA] ( Hàng hóa )" at bounding box center [341, 245] width 342 height 24
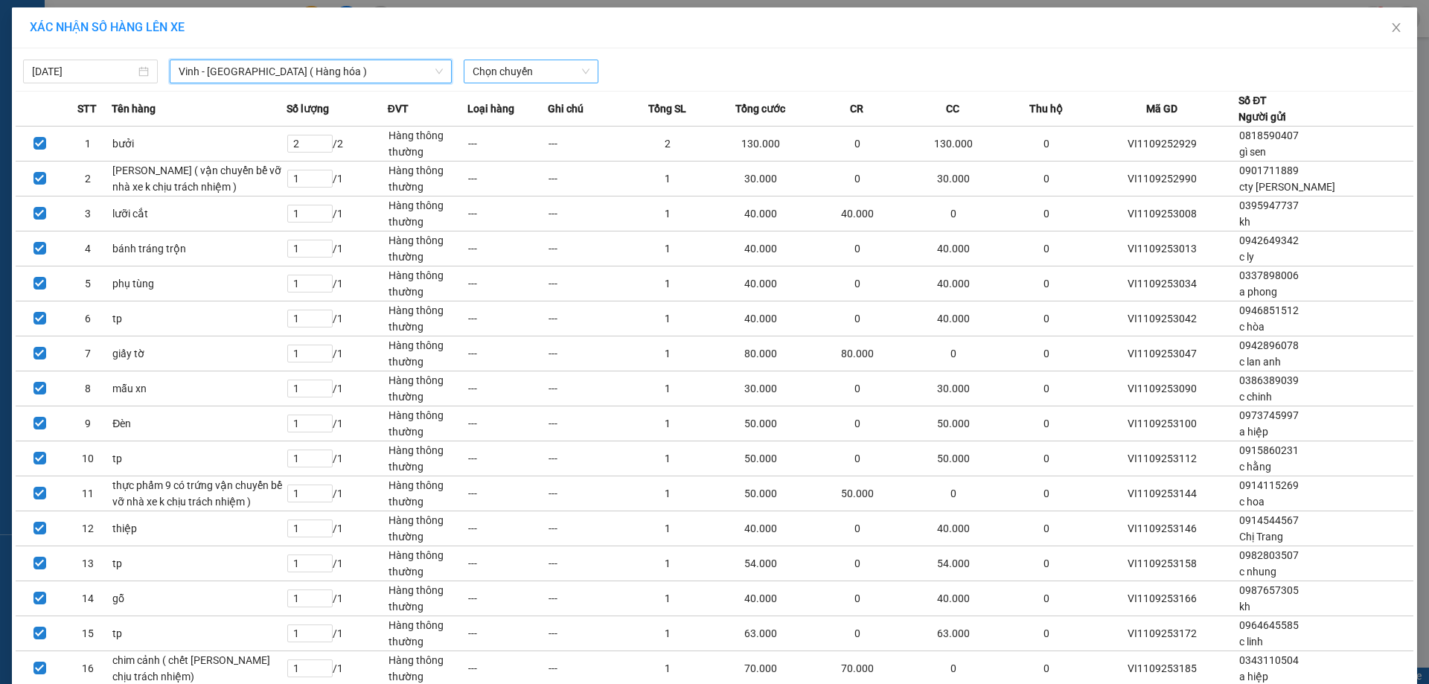
drag, startPoint x: 508, startPoint y: 63, endPoint x: 511, endPoint y: 83, distance: 19.6
click at [508, 63] on span "Chọn chuyến" at bounding box center [531, 71] width 117 height 22
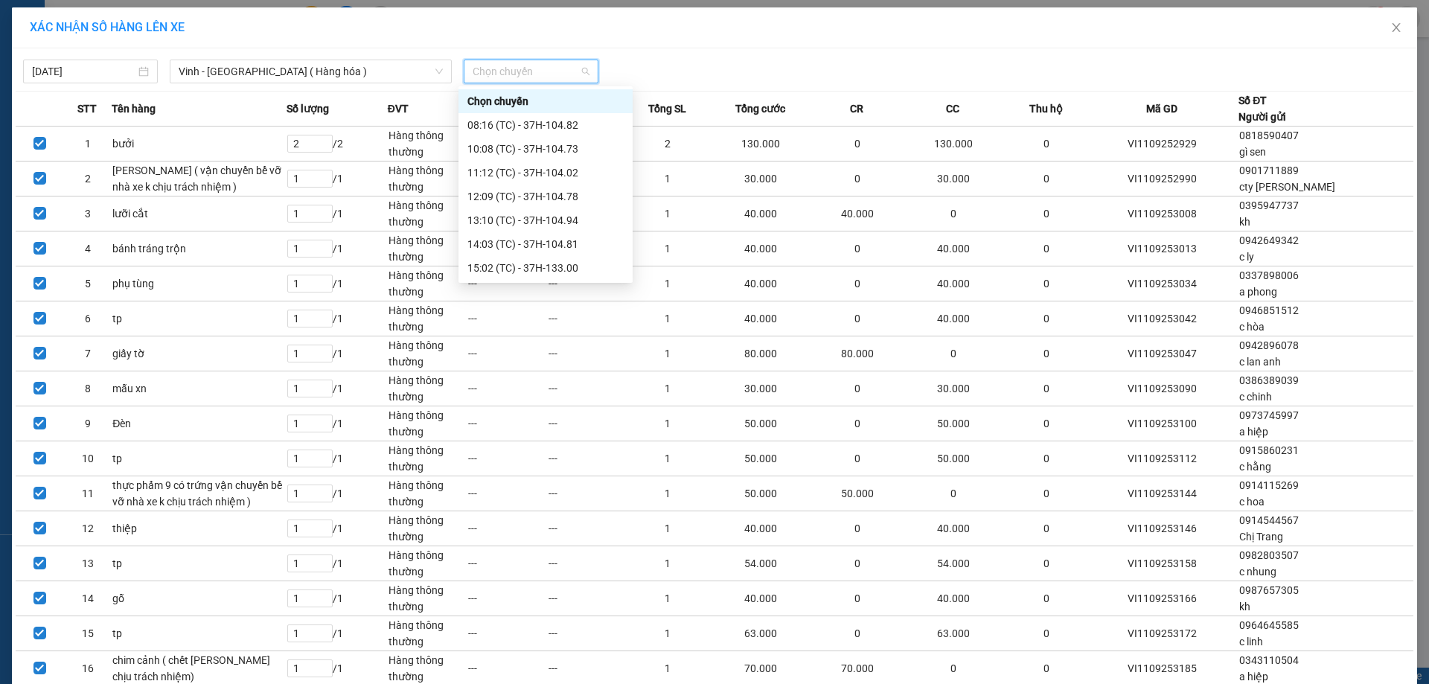
click at [586, 403] on div "23:05 (TC) - 37H-133.02" at bounding box center [545, 411] width 156 height 16
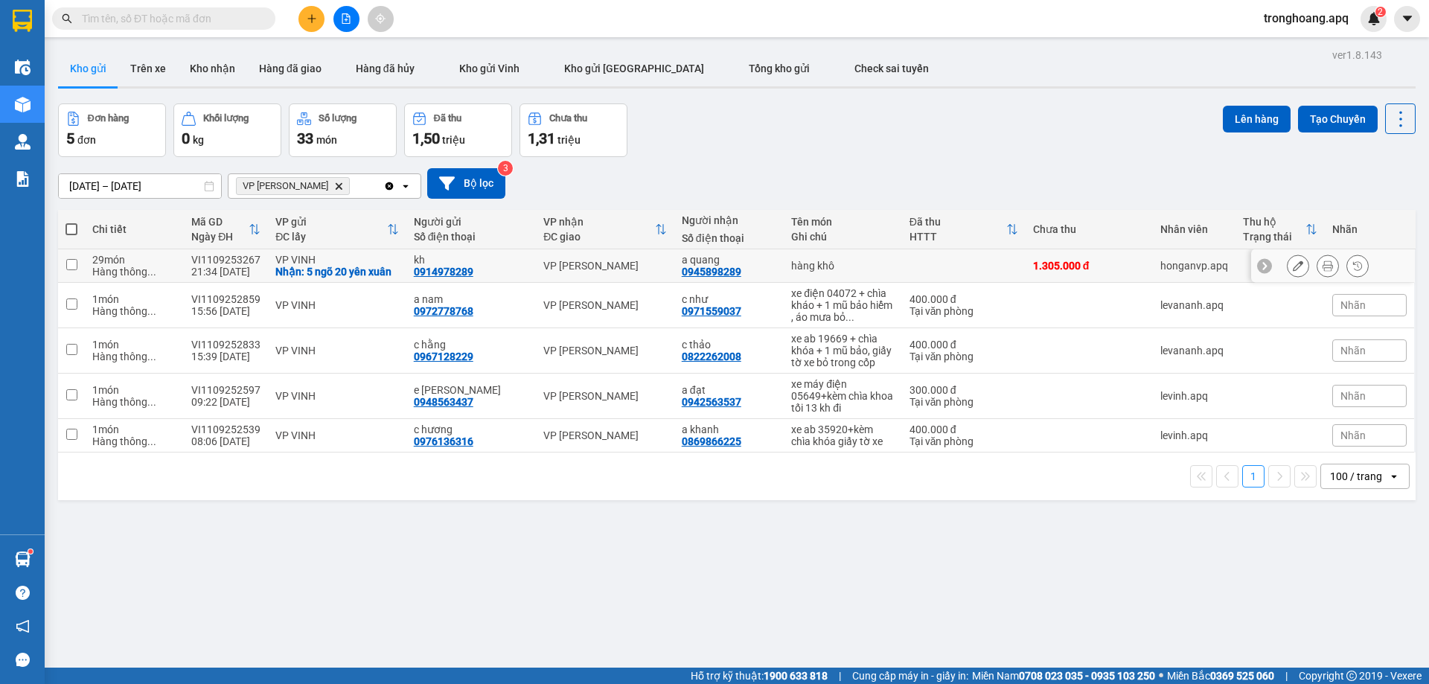
click at [640, 260] on div "VP [PERSON_NAME]" at bounding box center [605, 266] width 124 height 12
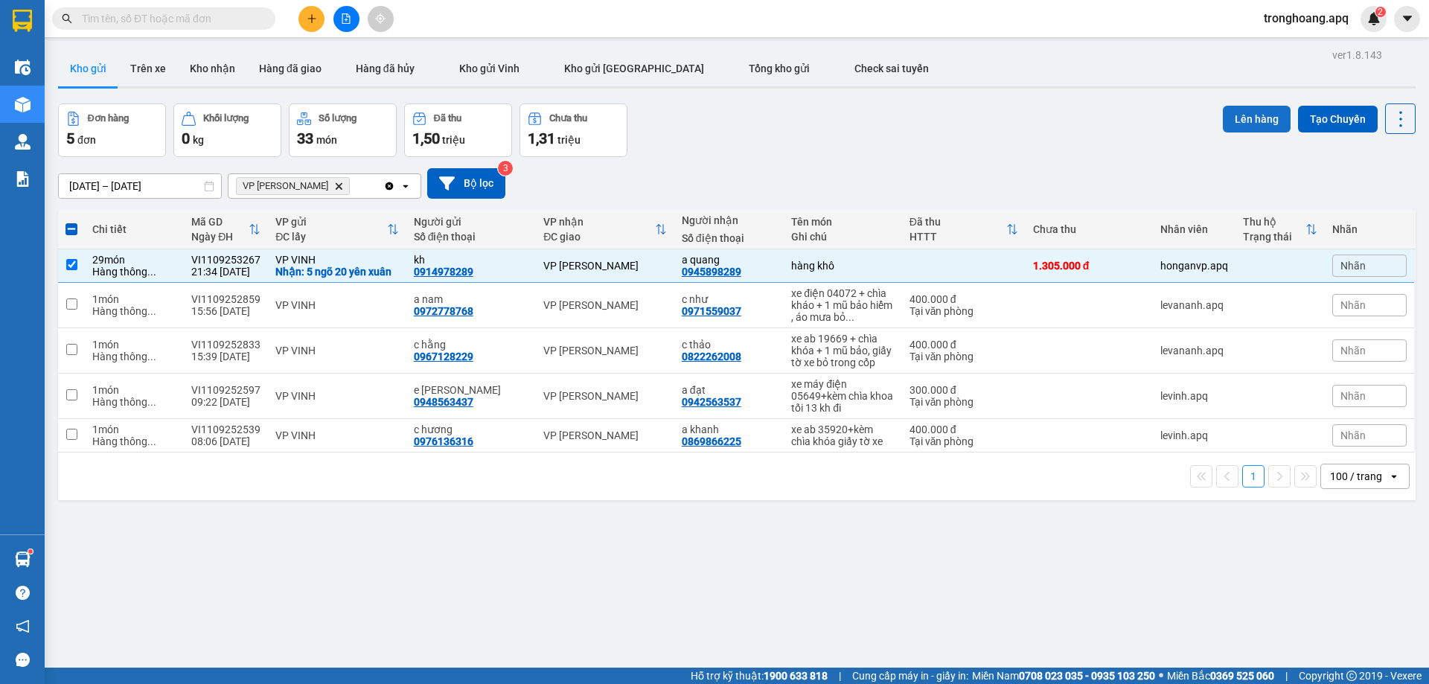
click at [1237, 129] on button "Lên hàng" at bounding box center [1257, 119] width 68 height 27
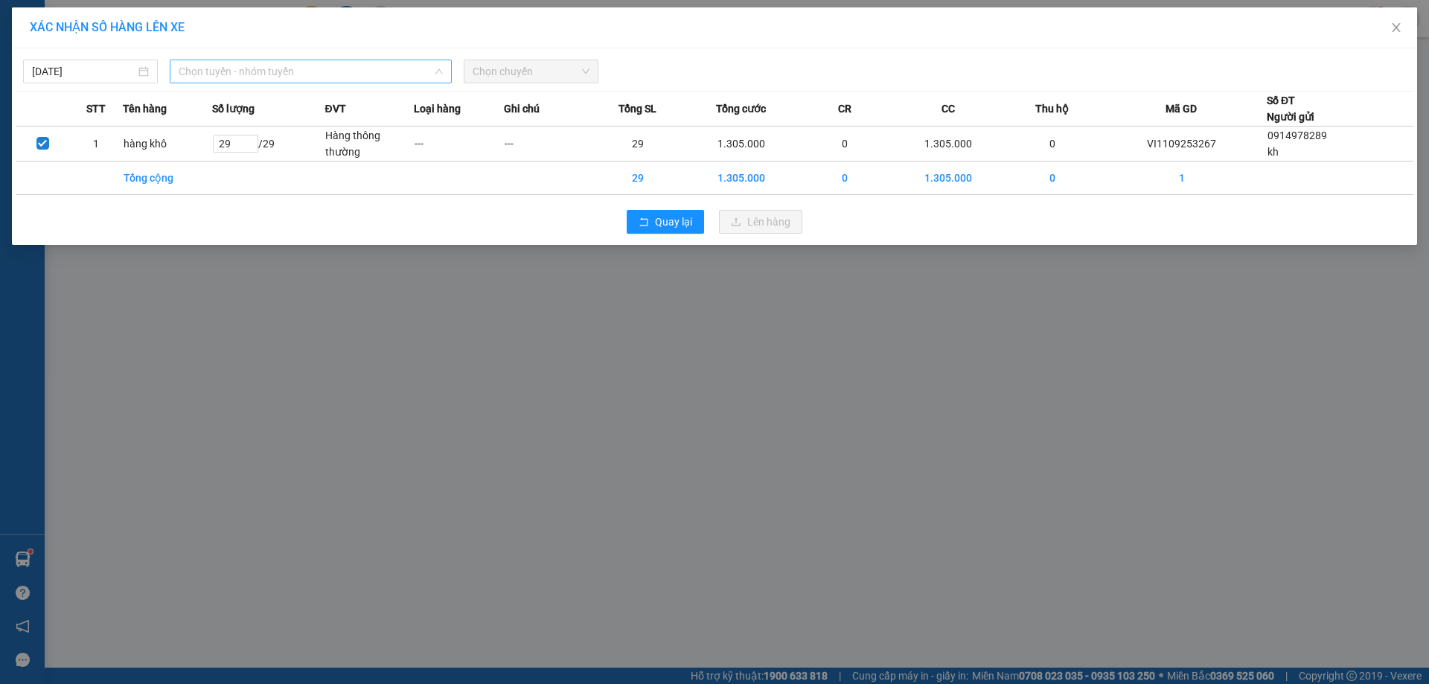
click at [388, 77] on span "Chọn tuyến - nhóm tuyến" at bounding box center [311, 71] width 264 height 22
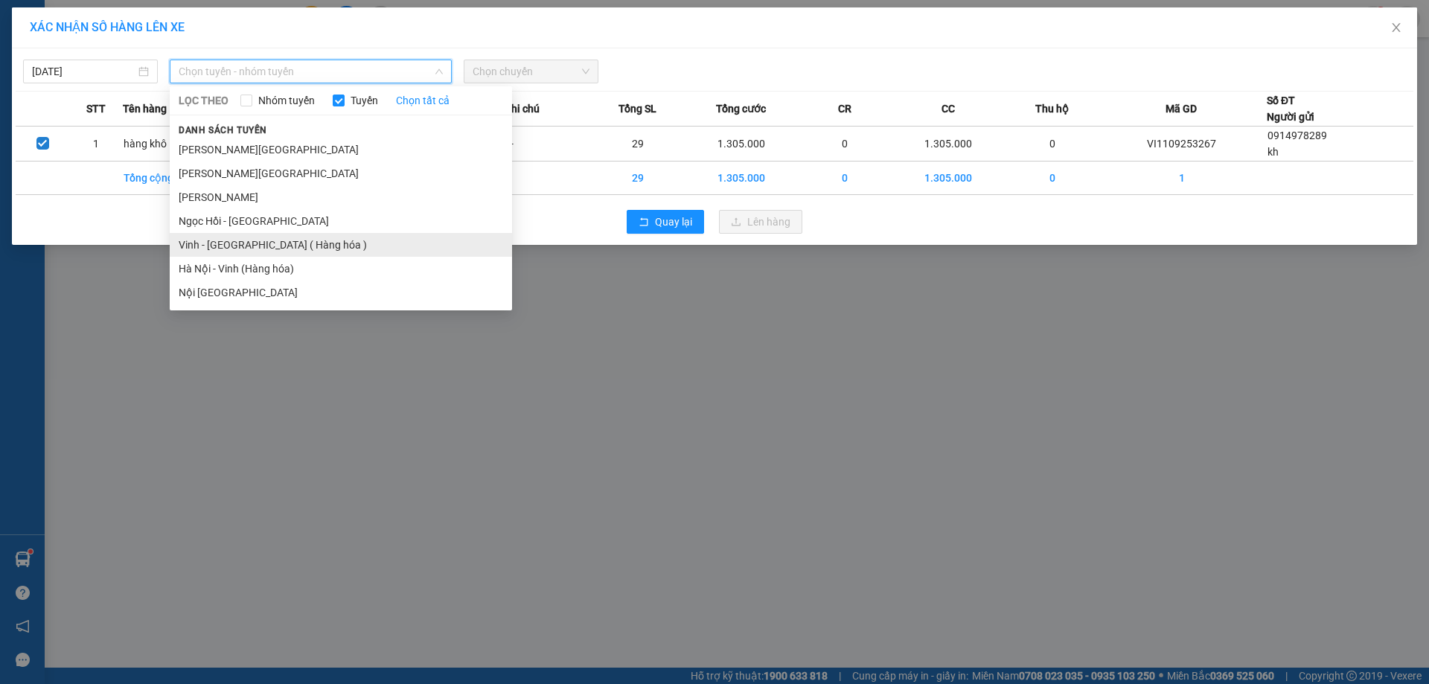
click at [275, 249] on li "Vinh - [GEOGRAPHIC_DATA] ( Hàng hóa )" at bounding box center [341, 245] width 342 height 24
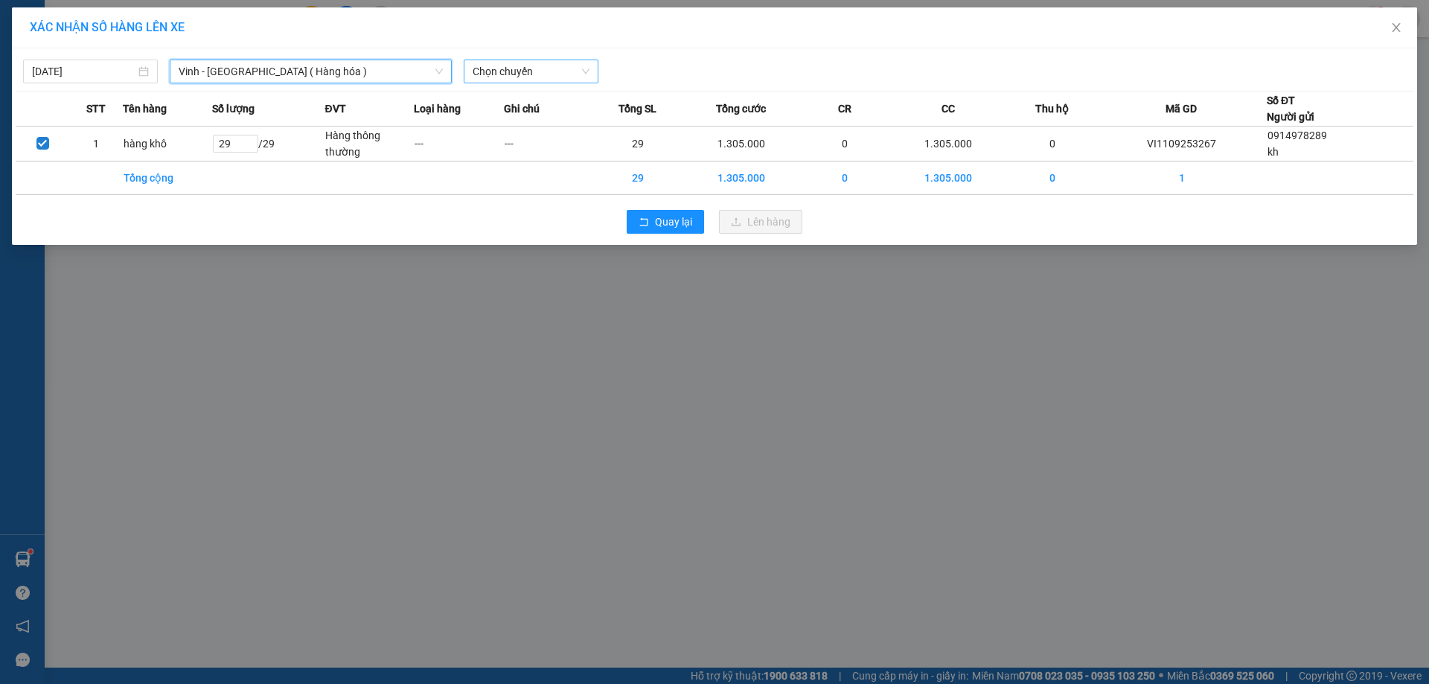
click at [516, 69] on span "Chọn chuyến" at bounding box center [531, 71] width 117 height 22
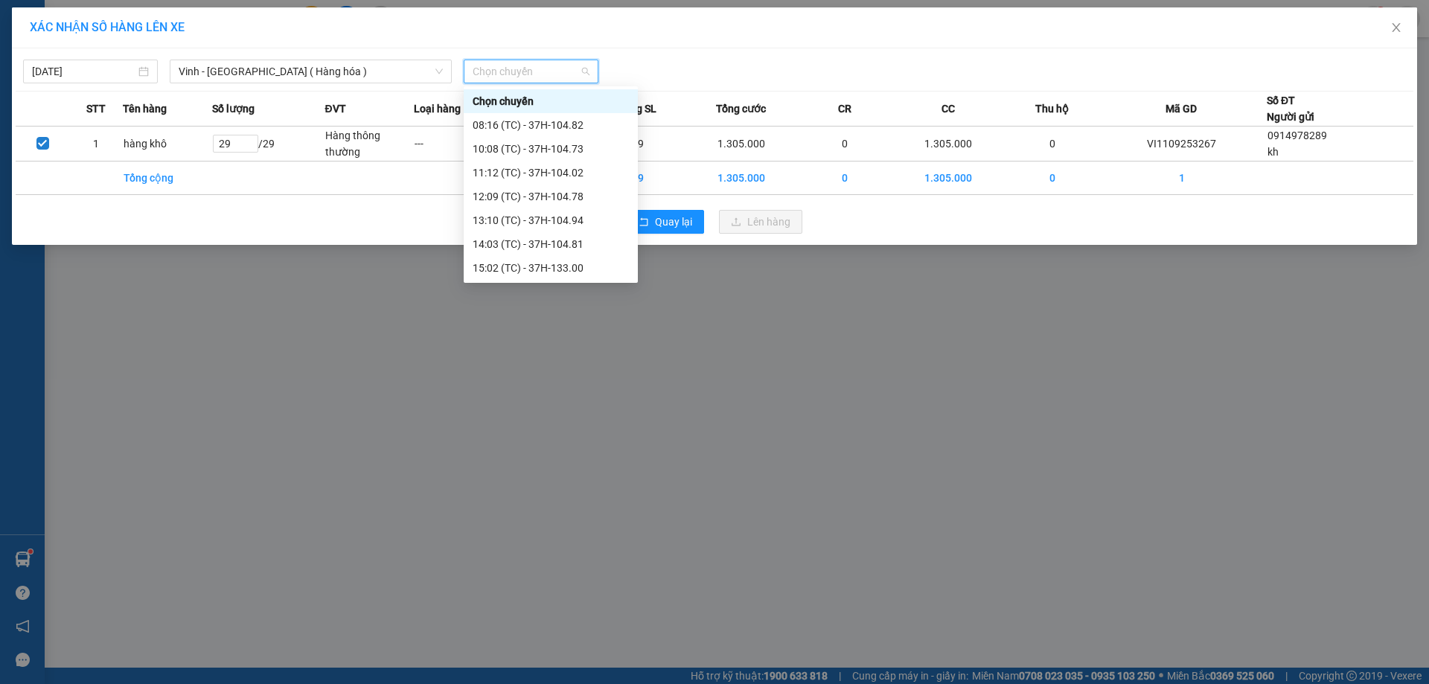
click at [542, 522] on div "23:24 (TC) - 37H-104.82" at bounding box center [551, 530] width 156 height 16
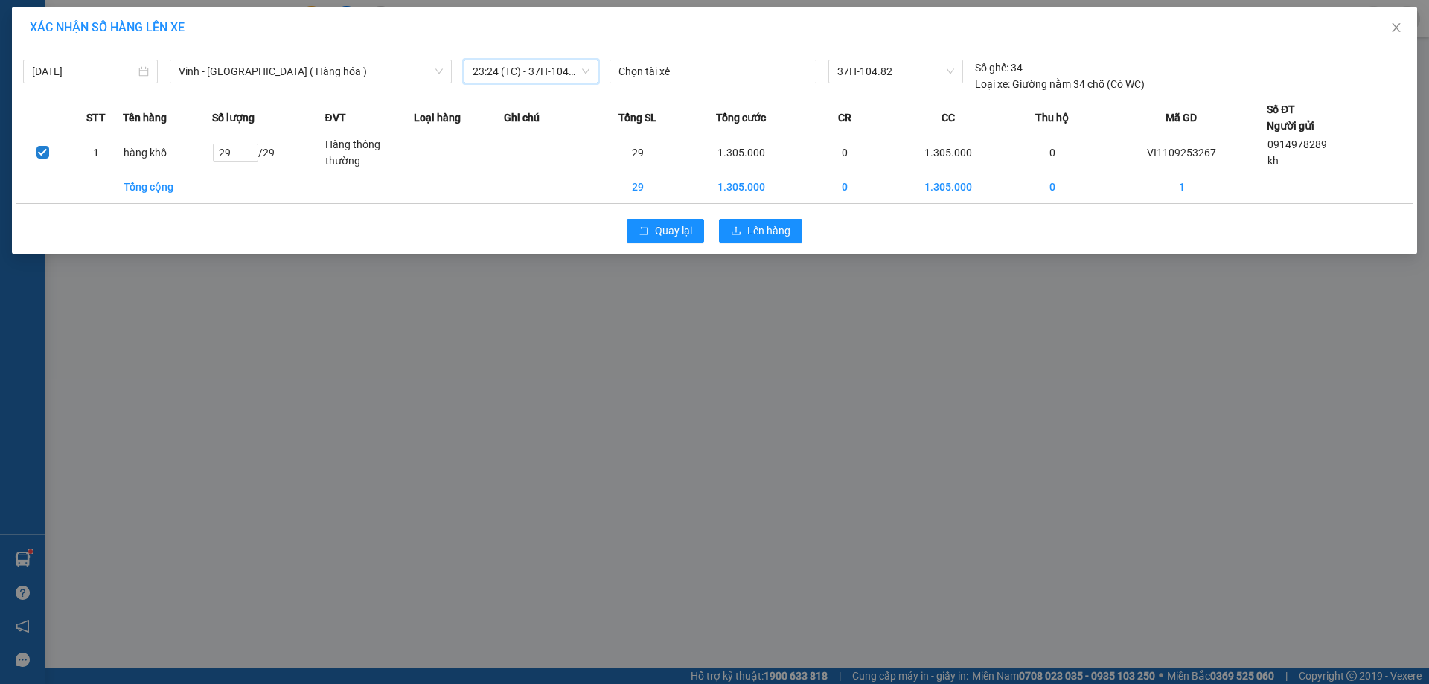
click at [760, 216] on div "Quay lại Lên hàng" at bounding box center [715, 230] width 1398 height 39
click at [760, 238] on span "Lên hàng" at bounding box center [768, 231] width 43 height 16
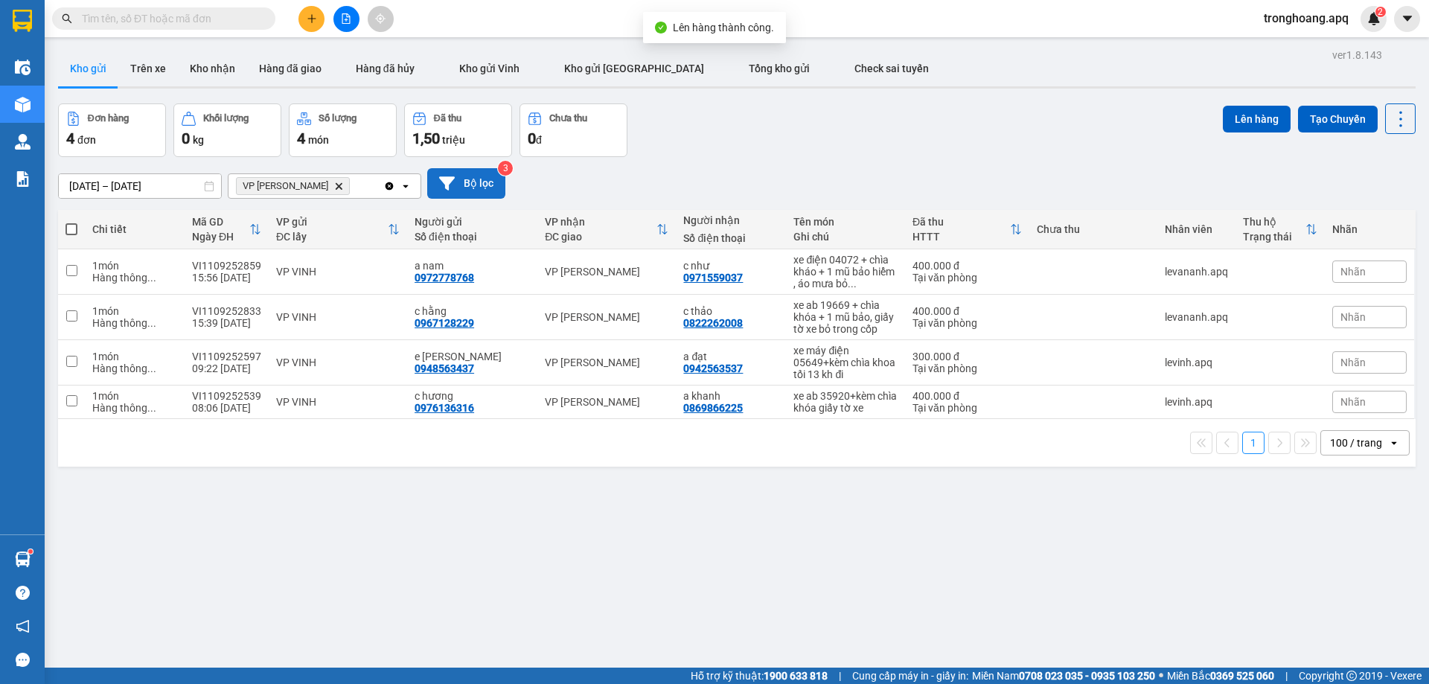
click at [496, 190] on button "Bộ lọc" at bounding box center [466, 183] width 78 height 31
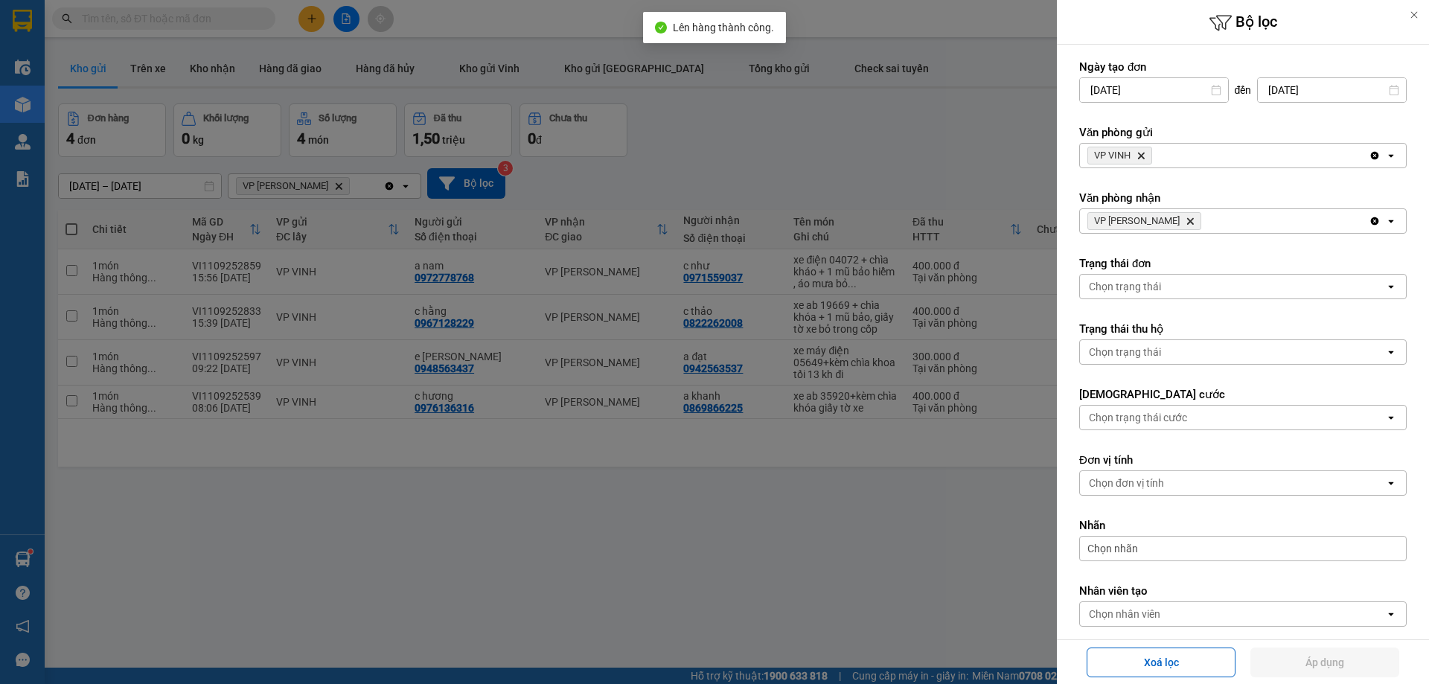
click at [1165, 214] on span "VP NGỌC HỒI Delete" at bounding box center [1144, 221] width 114 height 18
click at [1185, 218] on icon "Delete" at bounding box center [1189, 221] width 9 height 9
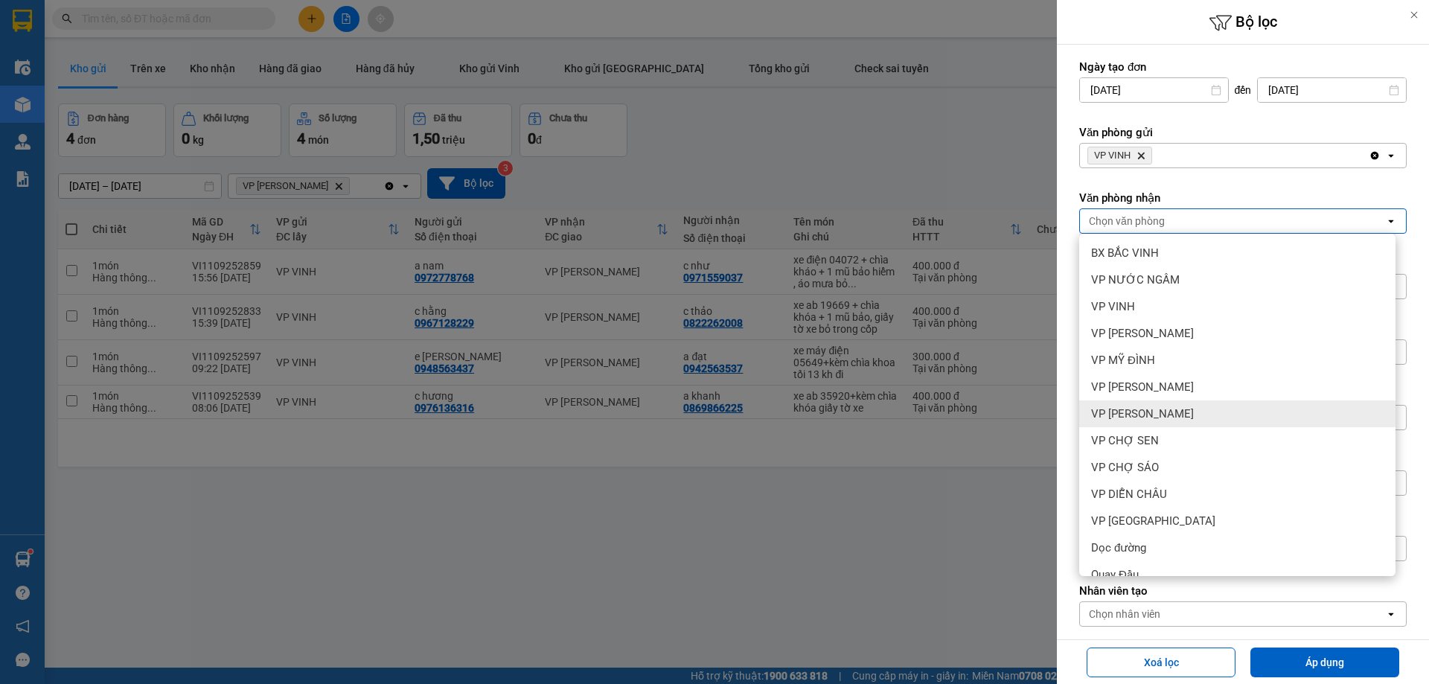
click at [1177, 422] on div "VP [PERSON_NAME]" at bounding box center [1237, 413] width 316 height 27
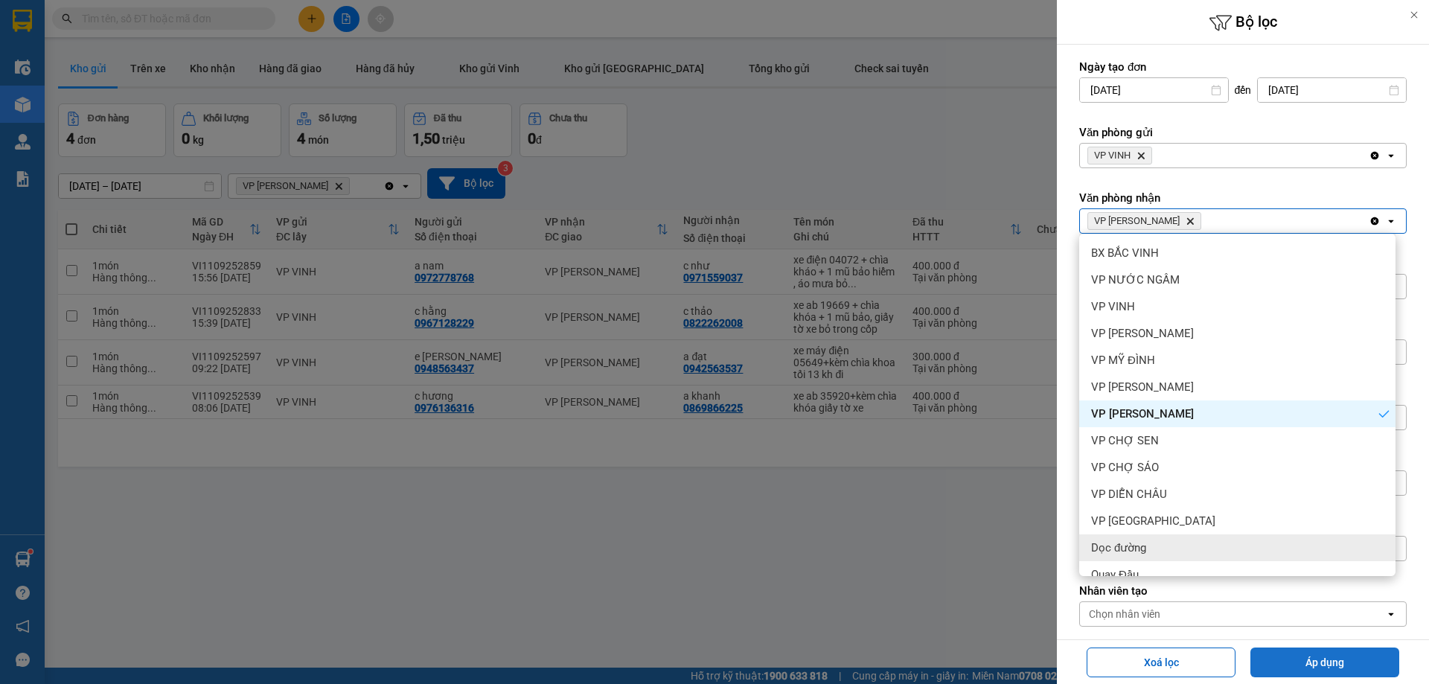
click at [1326, 664] on button "Áp dụng" at bounding box center [1324, 662] width 149 height 30
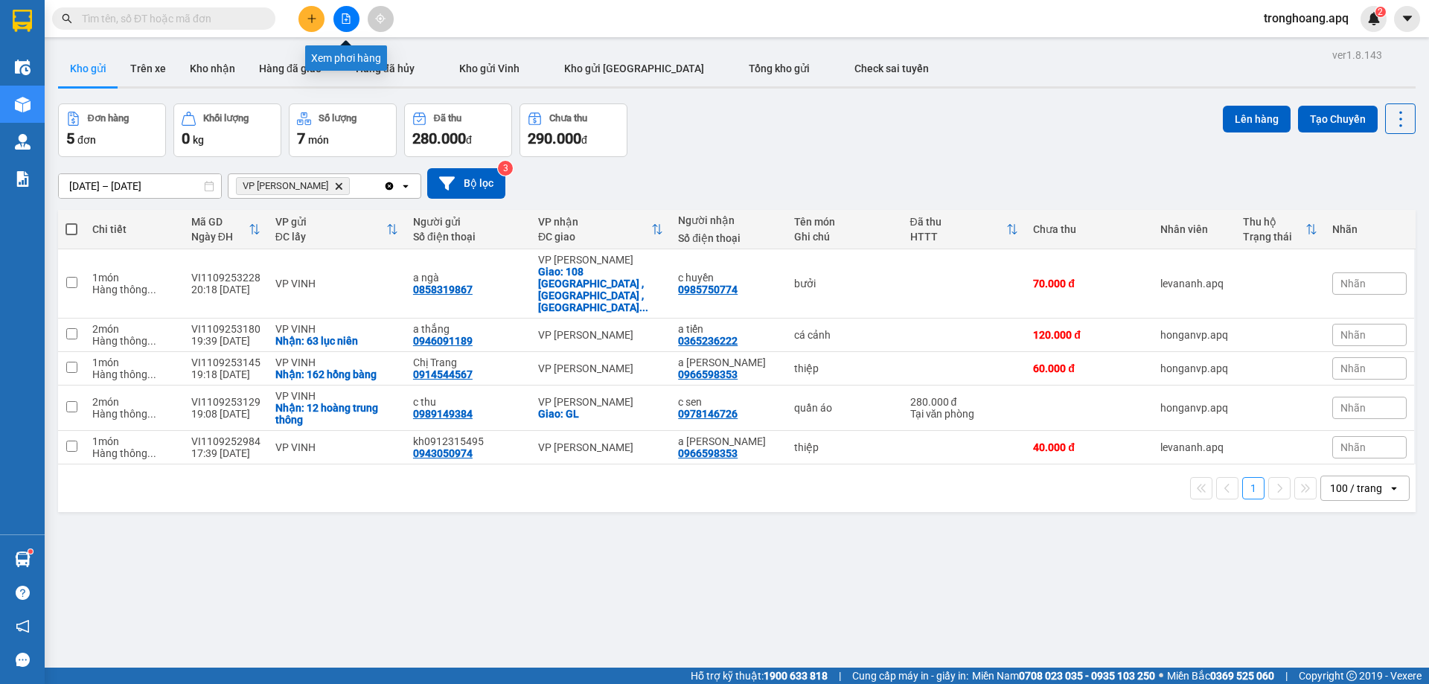
click at [345, 21] on icon "file-add" at bounding box center [346, 18] width 10 height 10
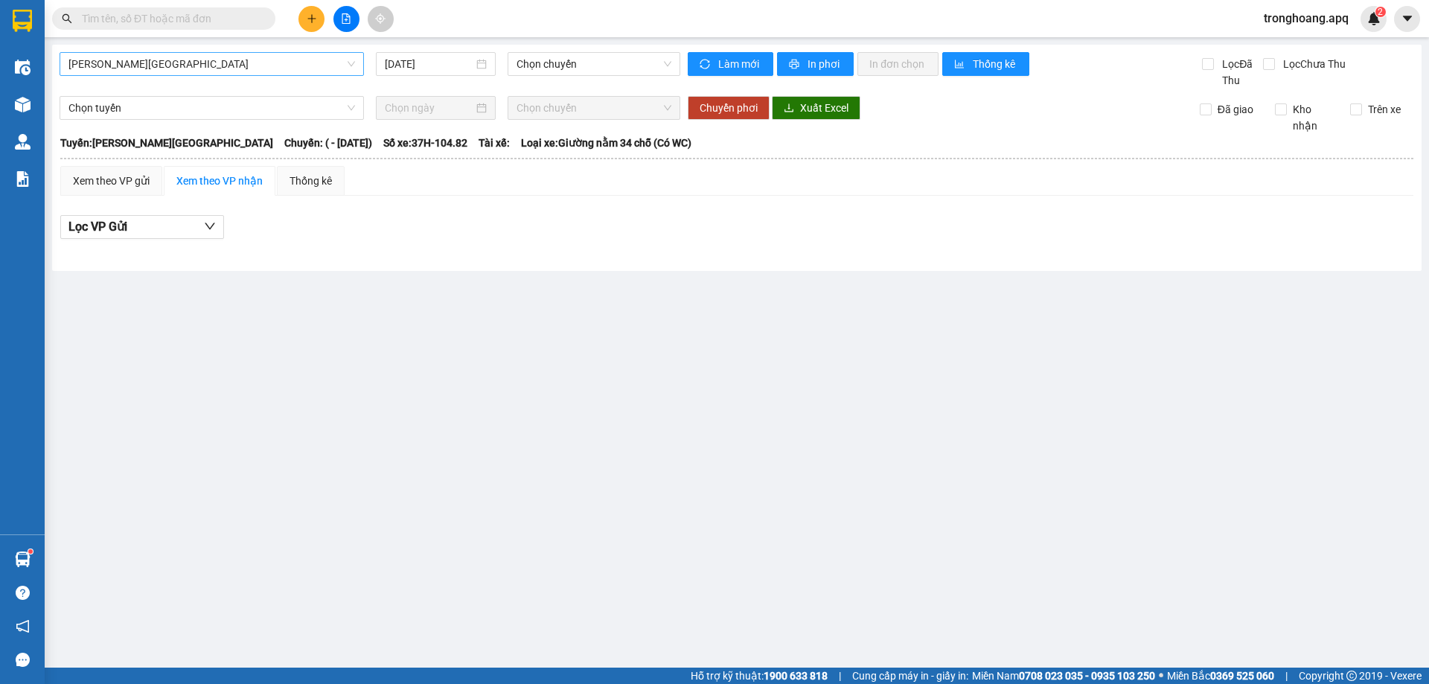
click at [273, 63] on span "[PERSON_NAME][GEOGRAPHIC_DATA]" at bounding box center [211, 64] width 286 height 22
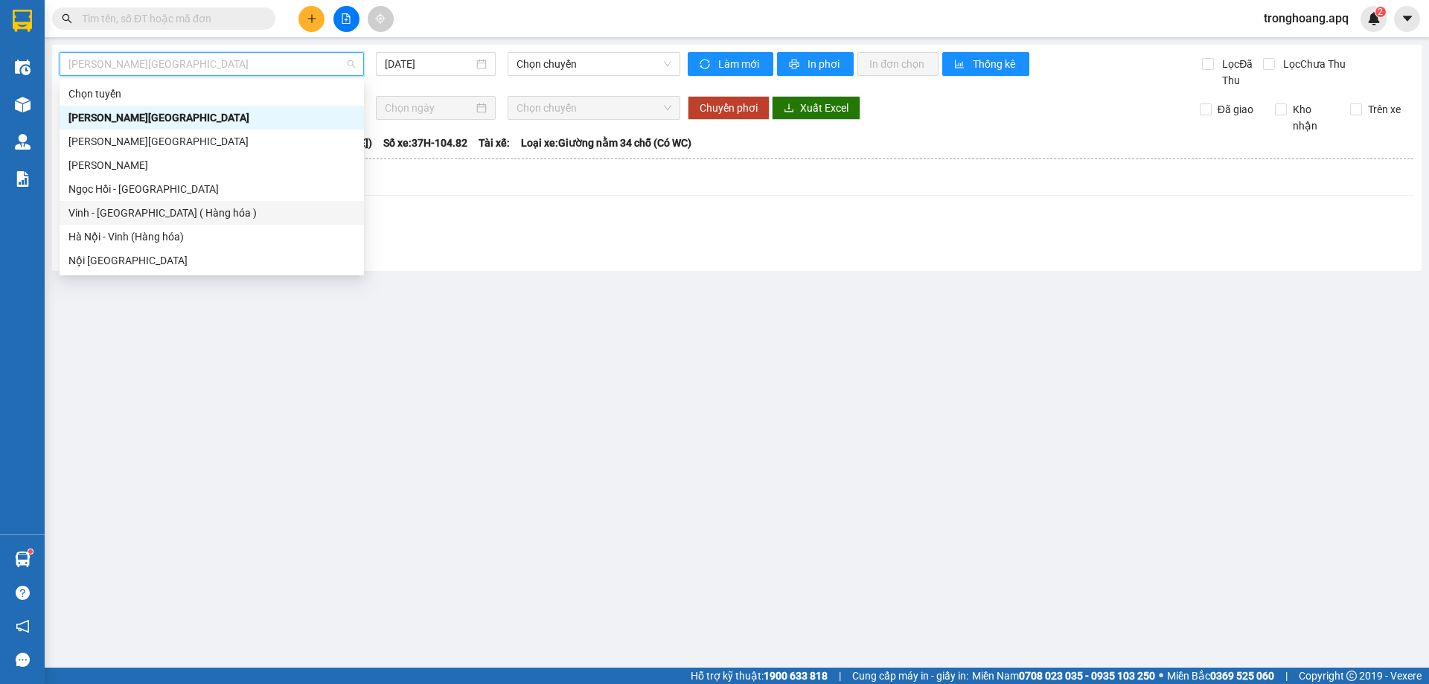
click at [214, 214] on div "Vinh - [GEOGRAPHIC_DATA] ( Hàng hóa )" at bounding box center [211, 213] width 286 height 16
type input "[DATE]"
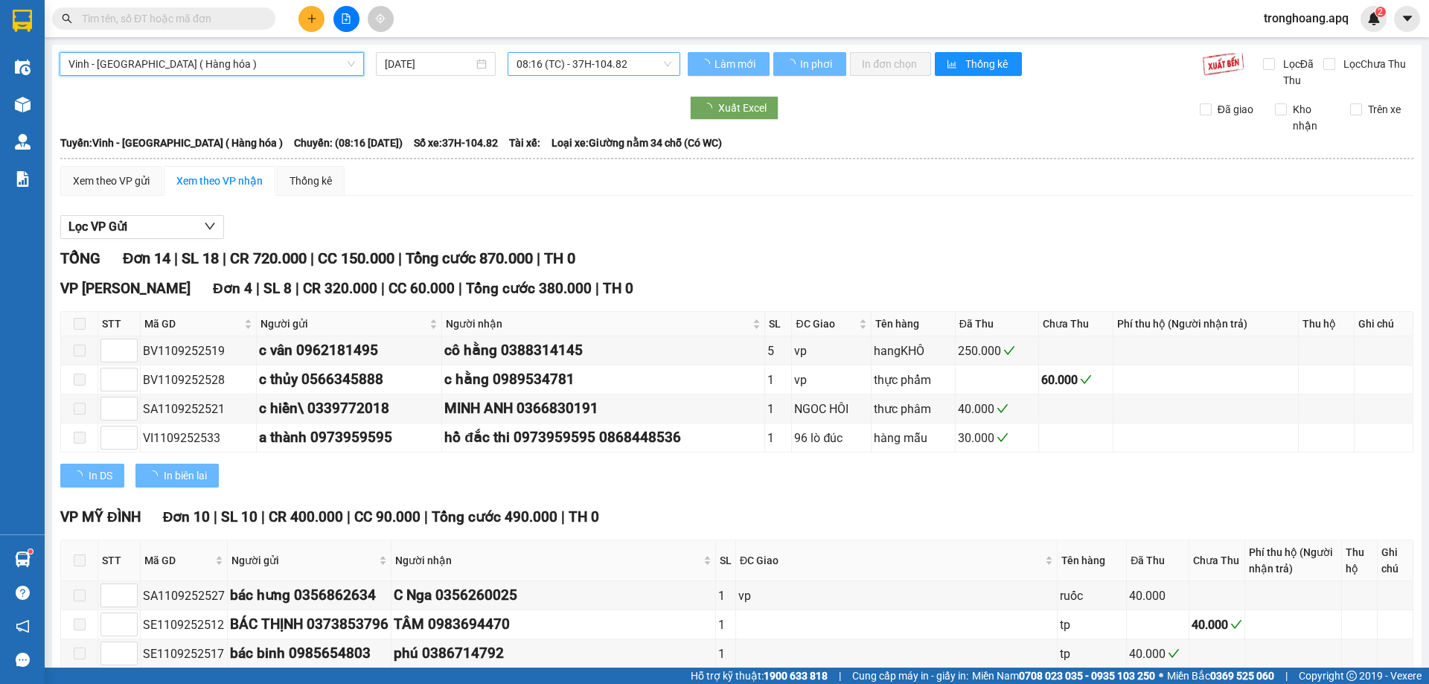
click at [527, 67] on span "08:16 (TC) - 37H-104.82" at bounding box center [593, 64] width 155 height 22
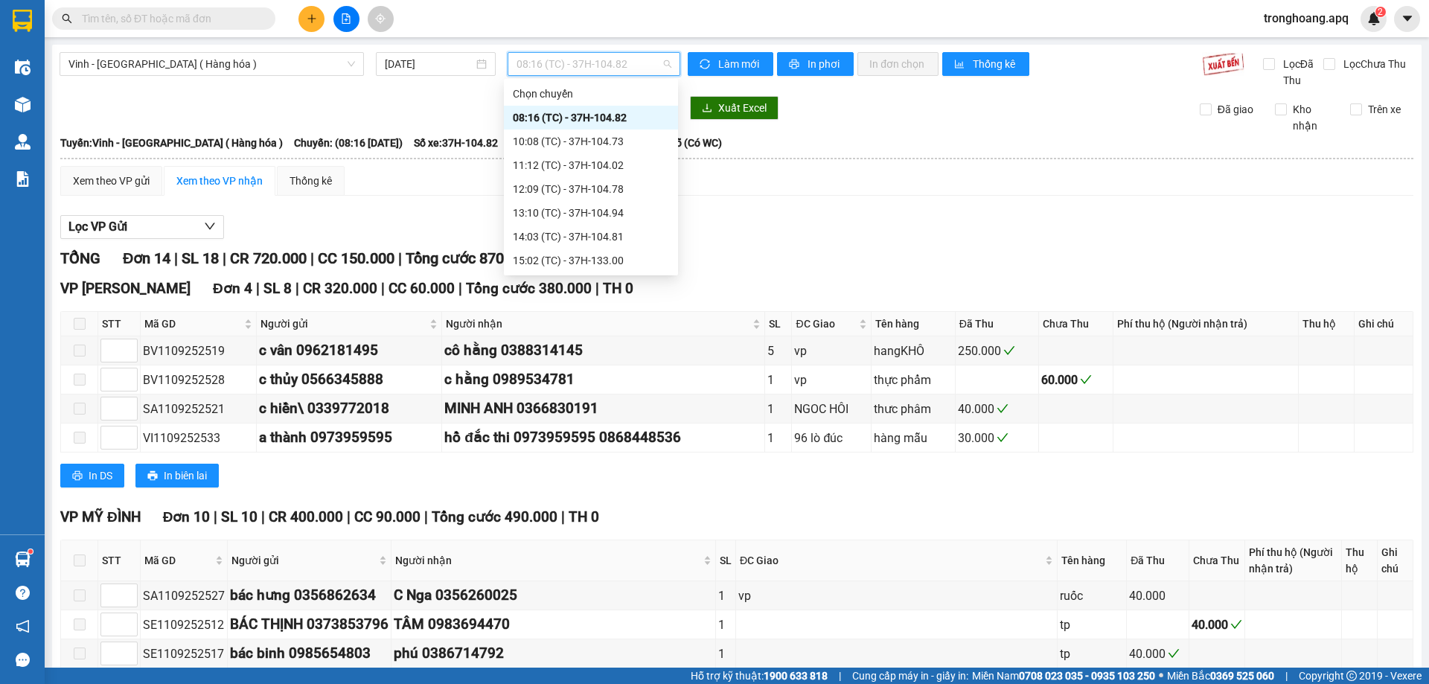
click at [635, 514] on div "23:24 (TC) - 37H-104.82" at bounding box center [591, 522] width 156 height 16
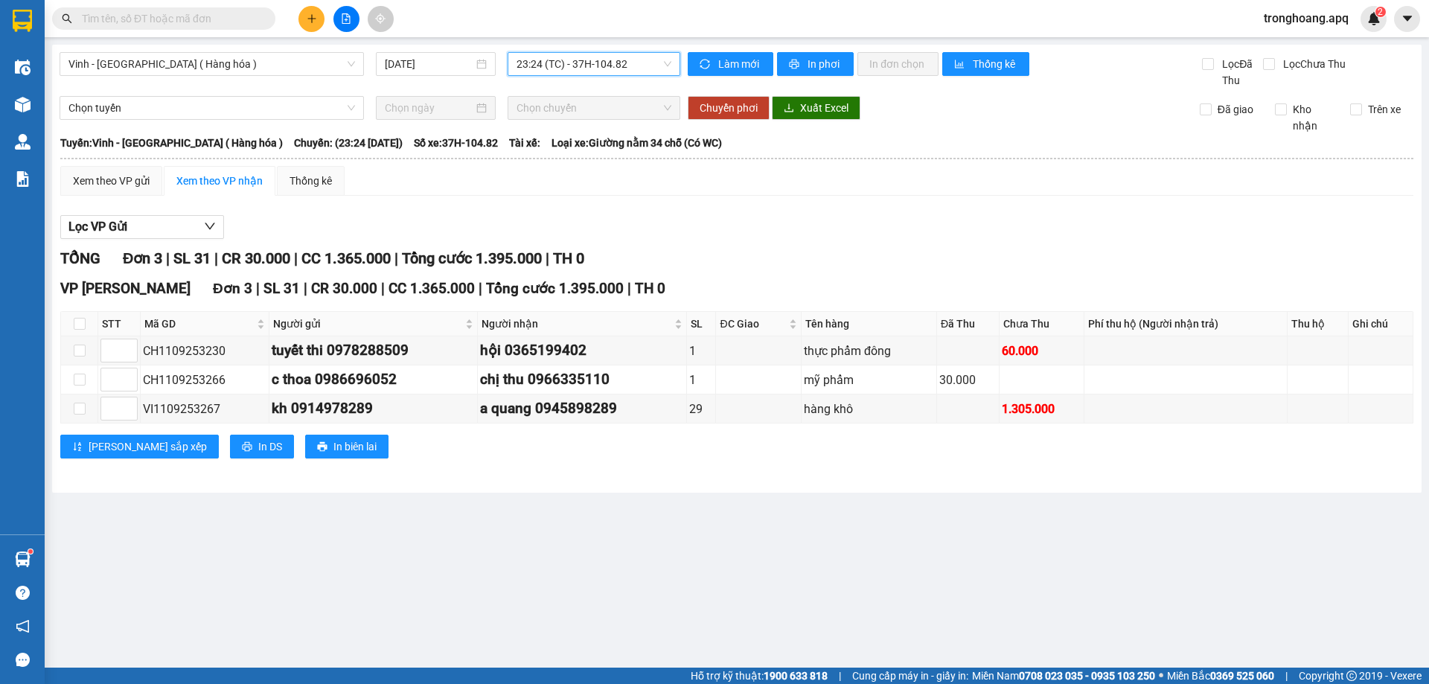
click at [618, 64] on span "23:24 (TC) - 37H-104.82" at bounding box center [593, 64] width 155 height 22
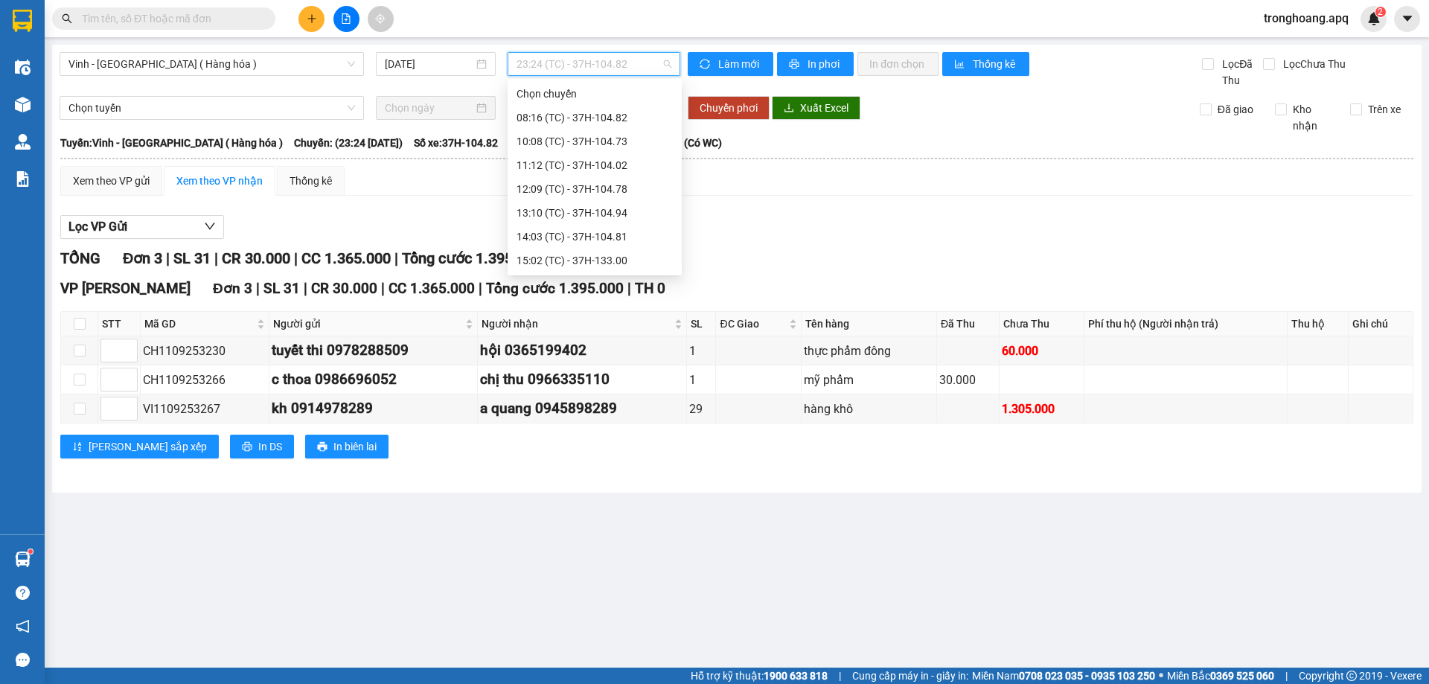
click at [626, 467] on div "23:18 (TC) - 37H-104.41" at bounding box center [594, 475] width 156 height 16
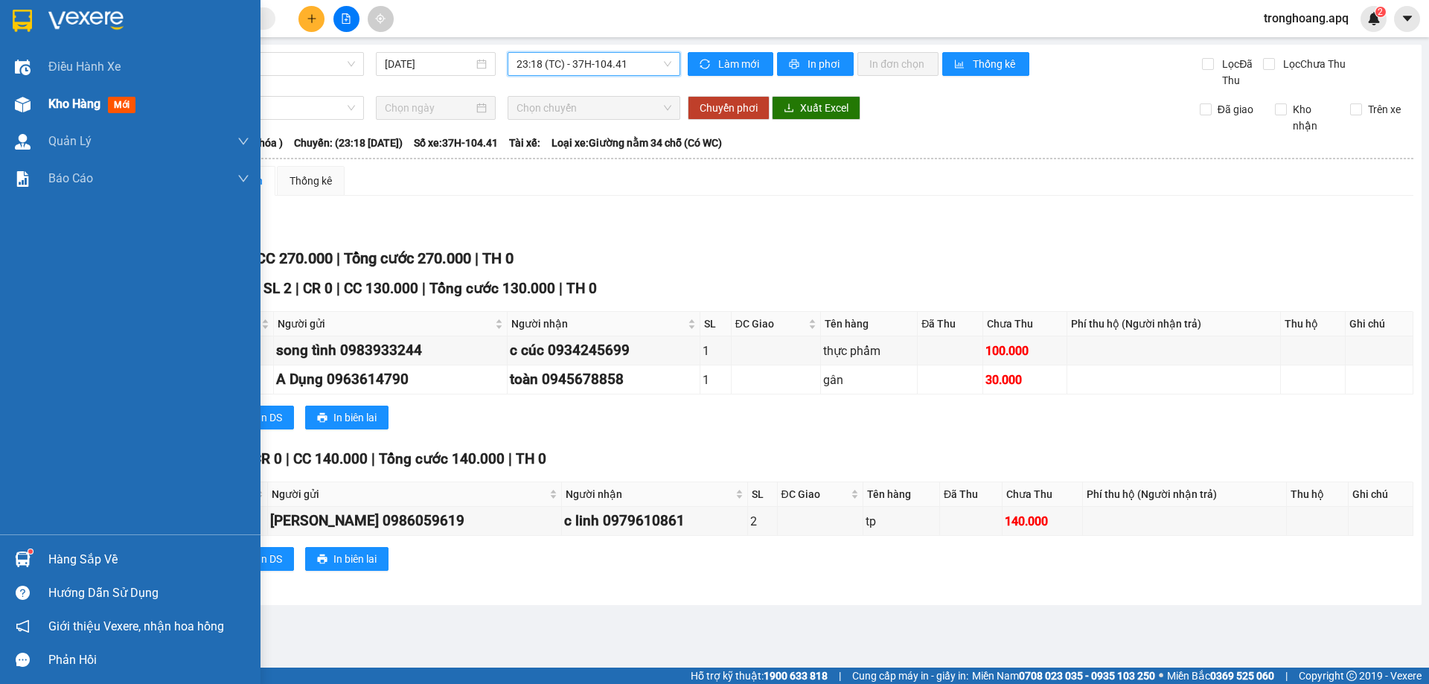
click at [16, 97] on img at bounding box center [23, 105] width 16 height 16
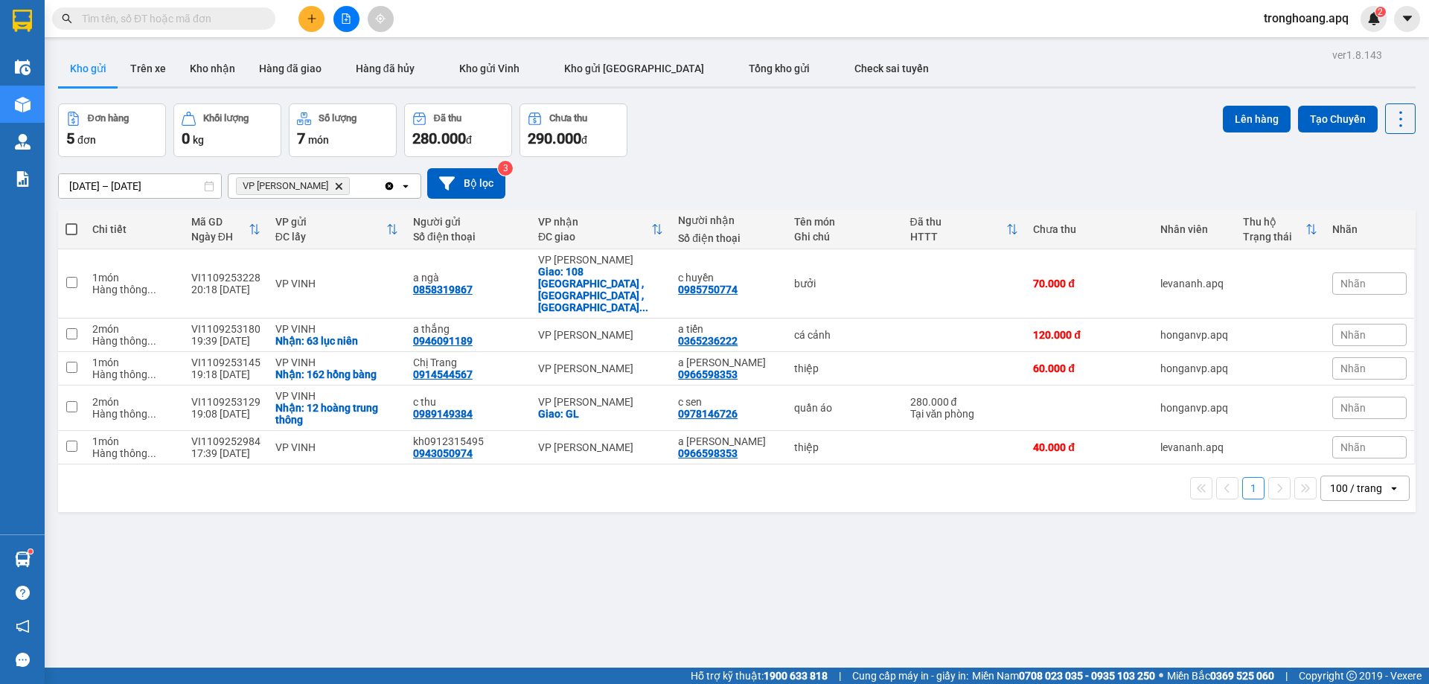
click at [74, 225] on span at bounding box center [71, 229] width 12 height 12
click at [71, 222] on input "checkbox" at bounding box center [71, 222] width 0 height 0
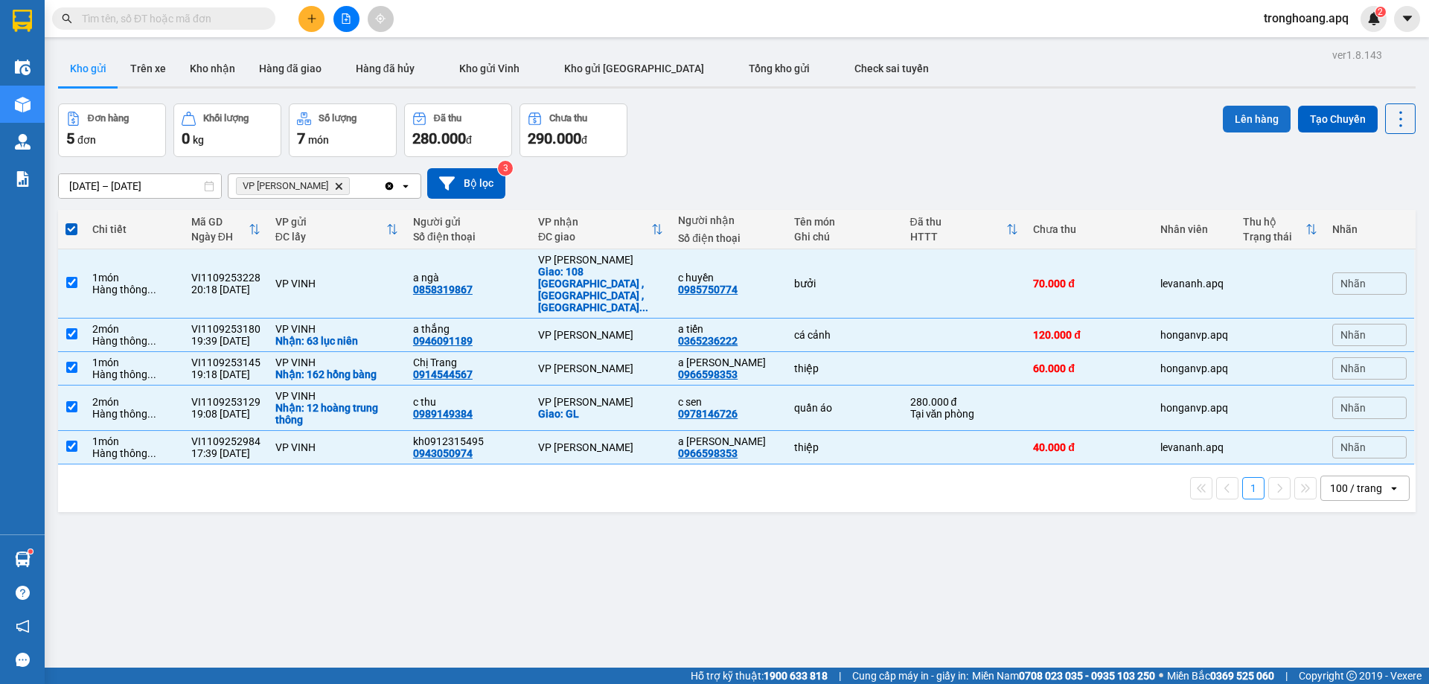
click at [1241, 118] on button "Lên hàng" at bounding box center [1257, 119] width 68 height 27
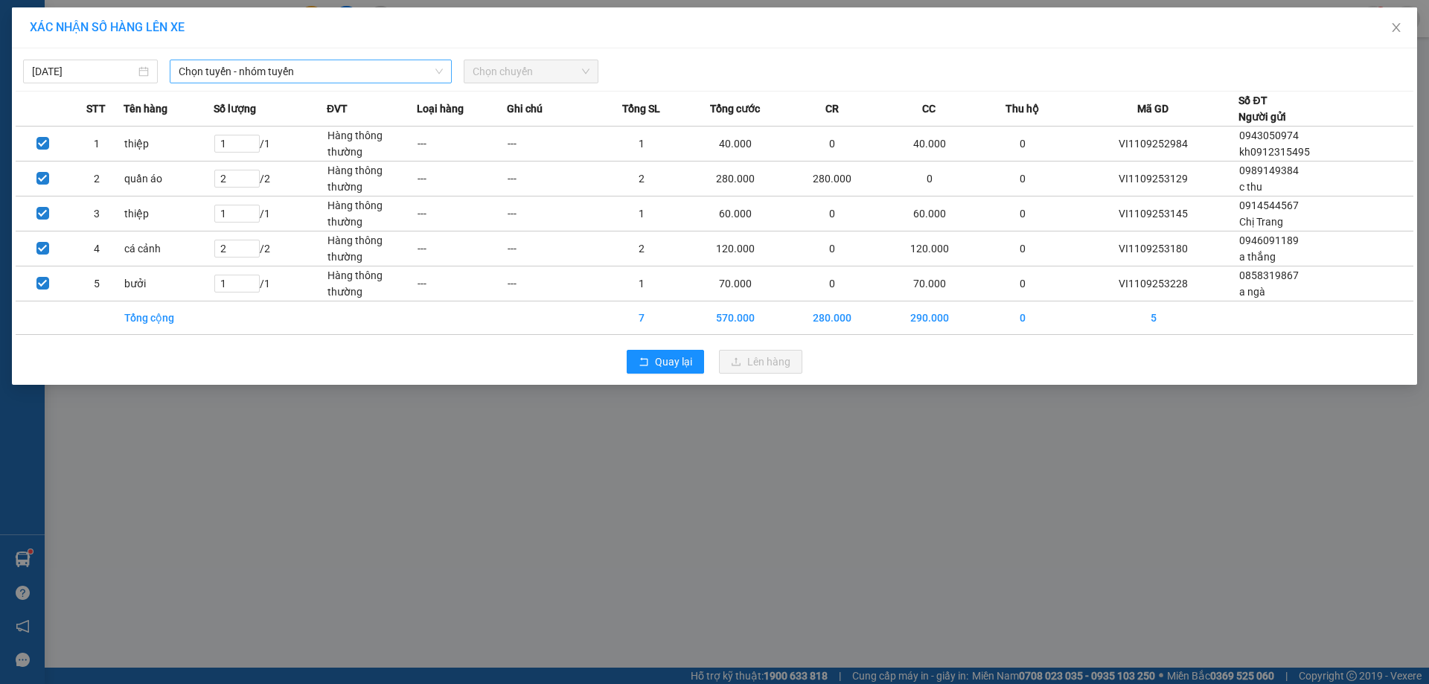
click at [319, 77] on span "Chọn tuyến - nhóm tuyến" at bounding box center [311, 71] width 264 height 22
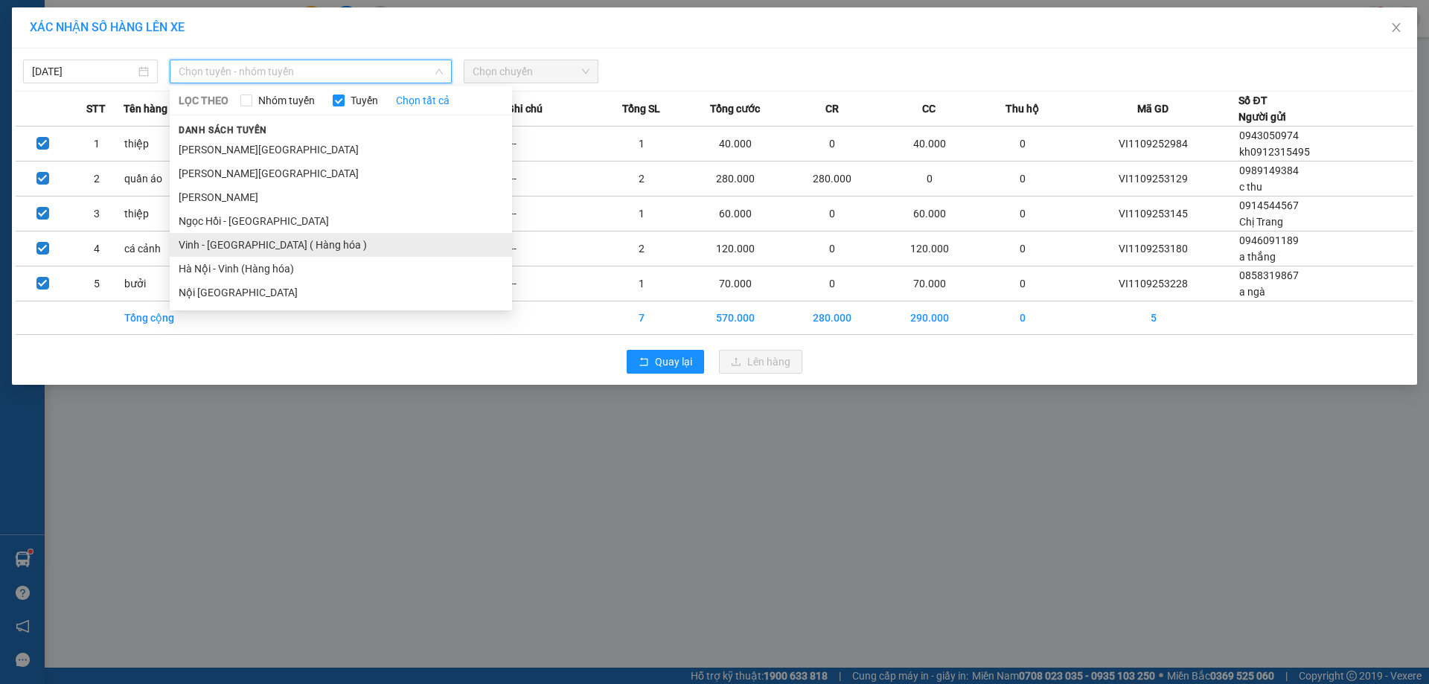
click at [307, 234] on li "Vinh - [GEOGRAPHIC_DATA] ( Hàng hóa )" at bounding box center [341, 245] width 342 height 24
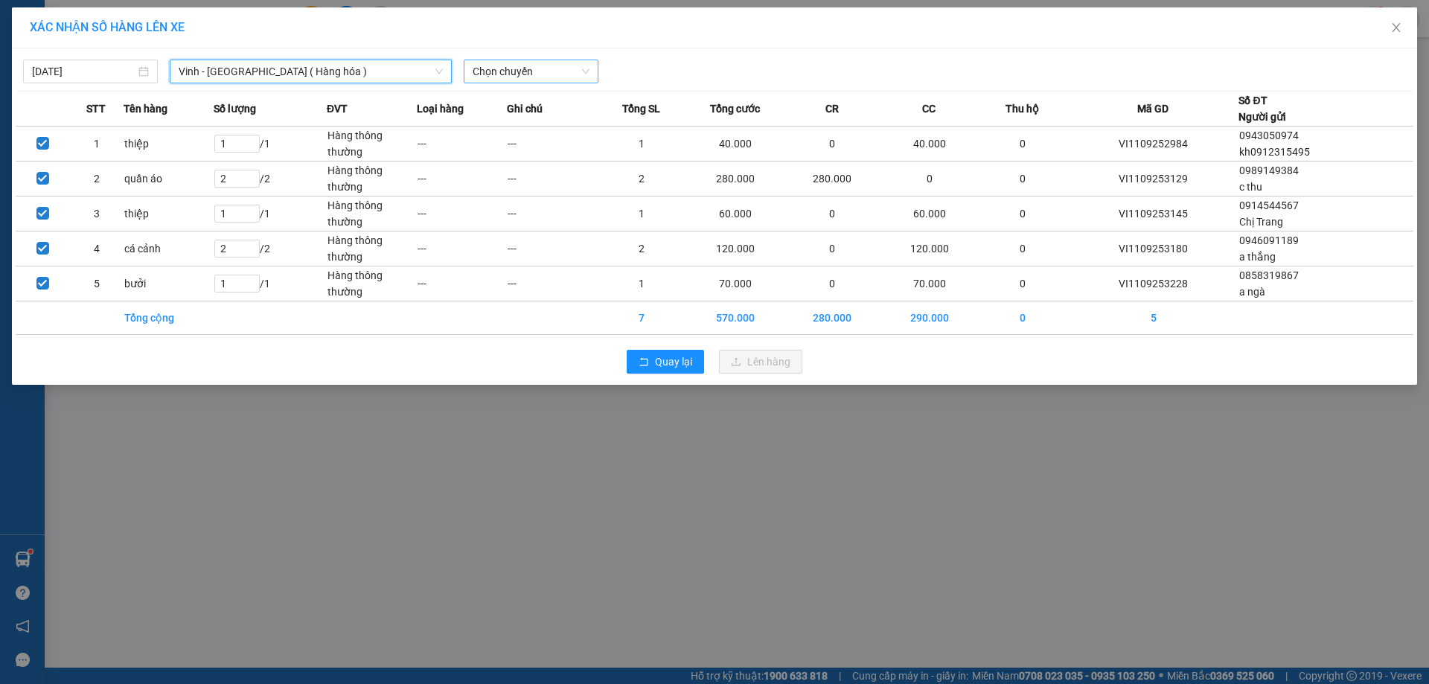
click at [558, 65] on span "Chọn chuyến" at bounding box center [531, 71] width 117 height 22
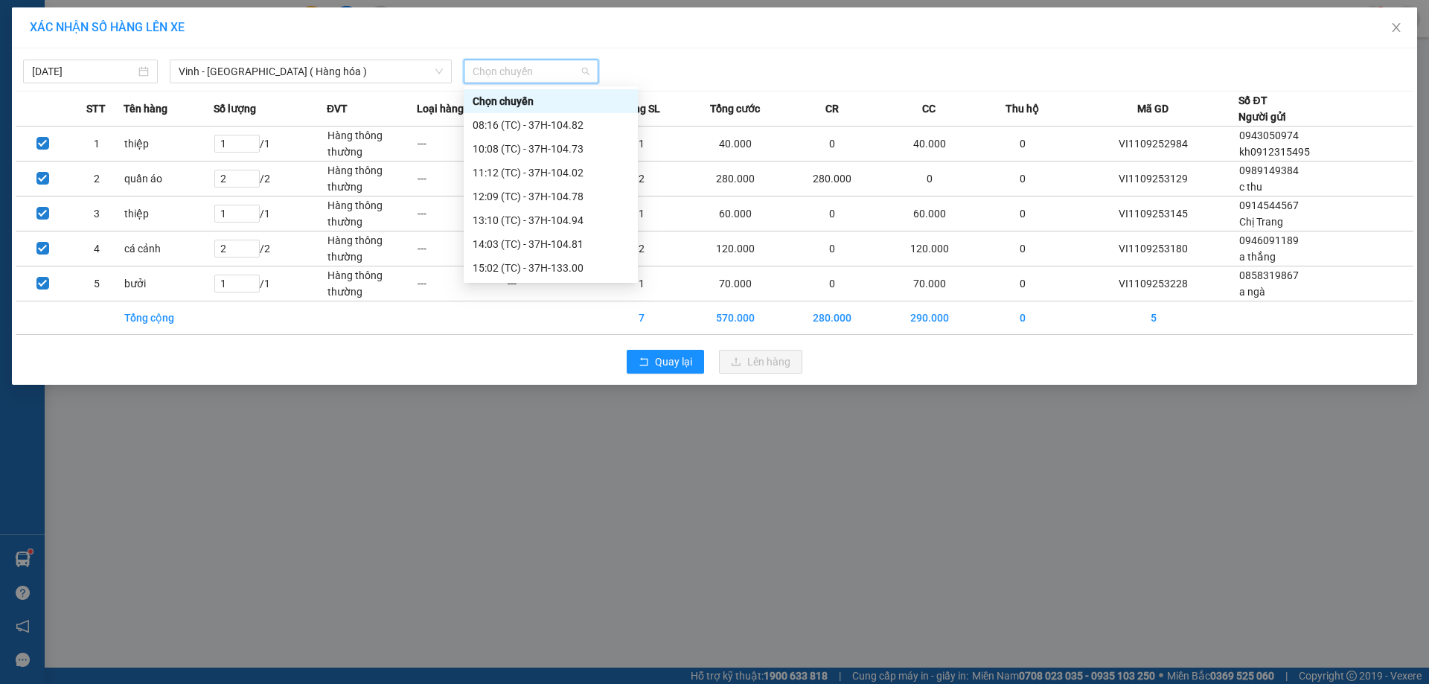
click at [598, 474] on div "23:18 (TC) - 37H-104.41" at bounding box center [551, 482] width 156 height 16
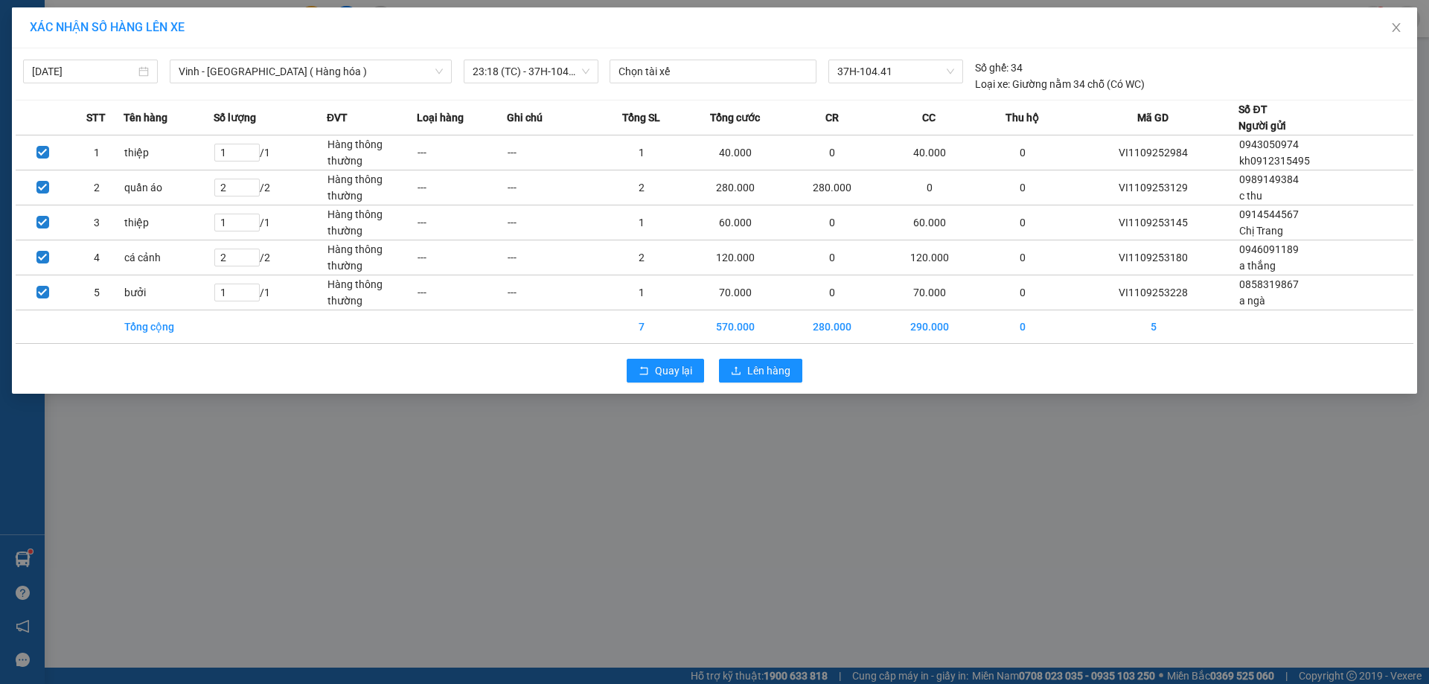
click at [755, 383] on div "Quay lại Lên hàng" at bounding box center [715, 370] width 1398 height 39
click at [755, 370] on span "Lên hàng" at bounding box center [768, 370] width 43 height 16
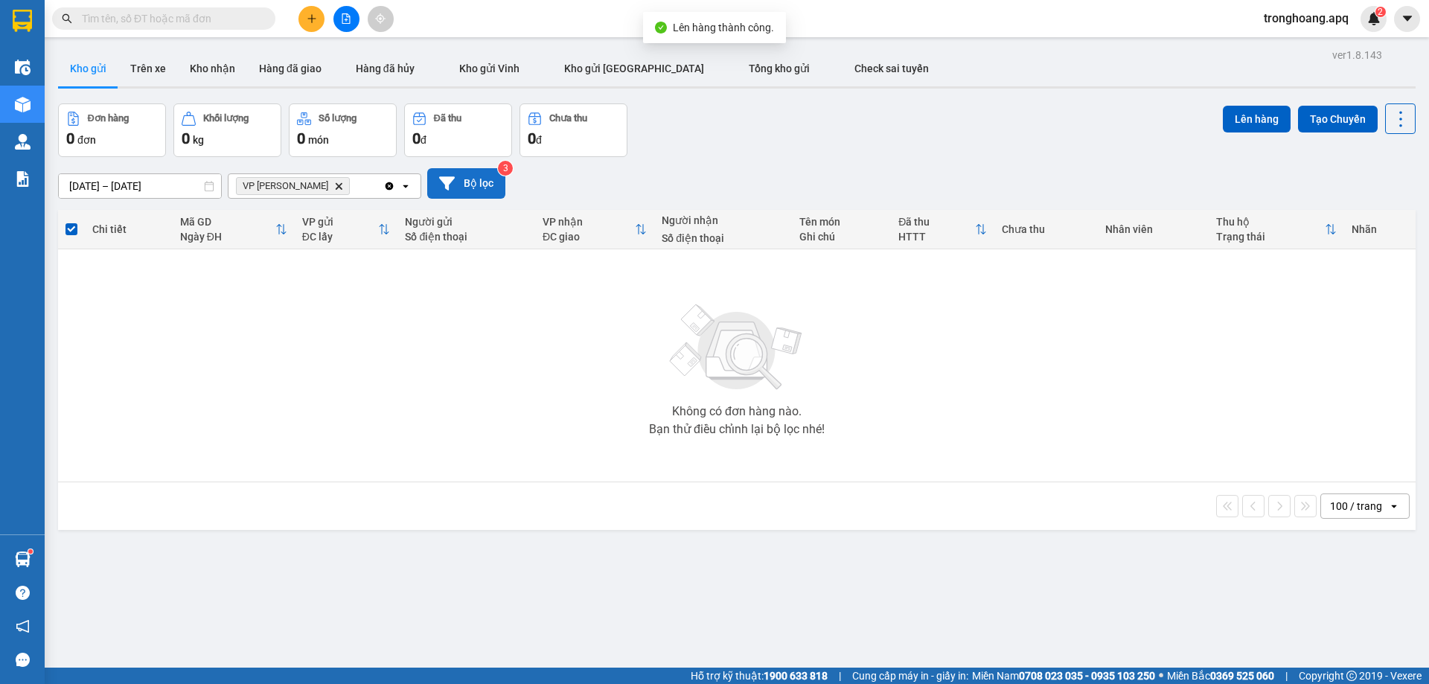
click at [463, 191] on button "Bộ lọc" at bounding box center [466, 183] width 78 height 31
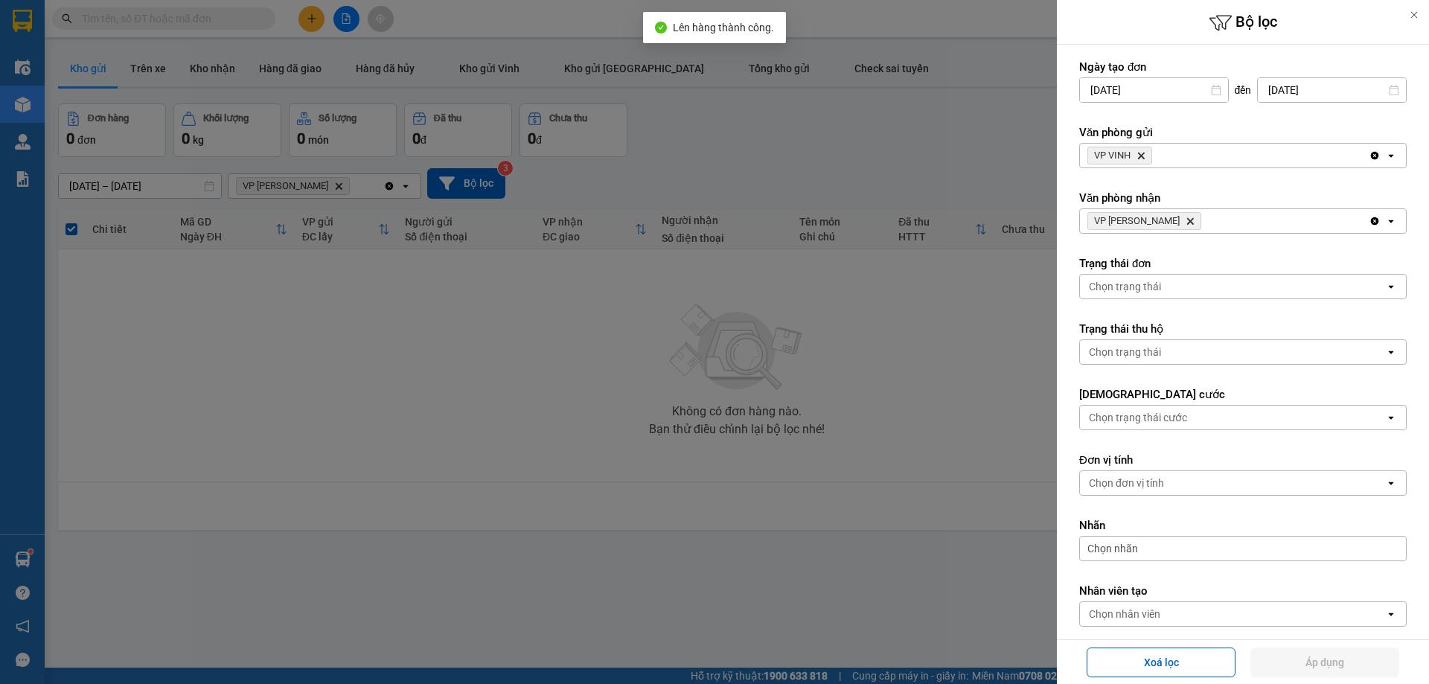
click at [1153, 214] on span "VP GIA LÂM Delete" at bounding box center [1144, 221] width 114 height 18
click at [1185, 219] on icon "Delete" at bounding box center [1189, 221] width 9 height 9
click at [1139, 138] on label "Văn phòng gửi" at bounding box center [1242, 132] width 327 height 15
click at [1143, 154] on icon "VP VINH, close by backspace" at bounding box center [1141, 156] width 7 height 7
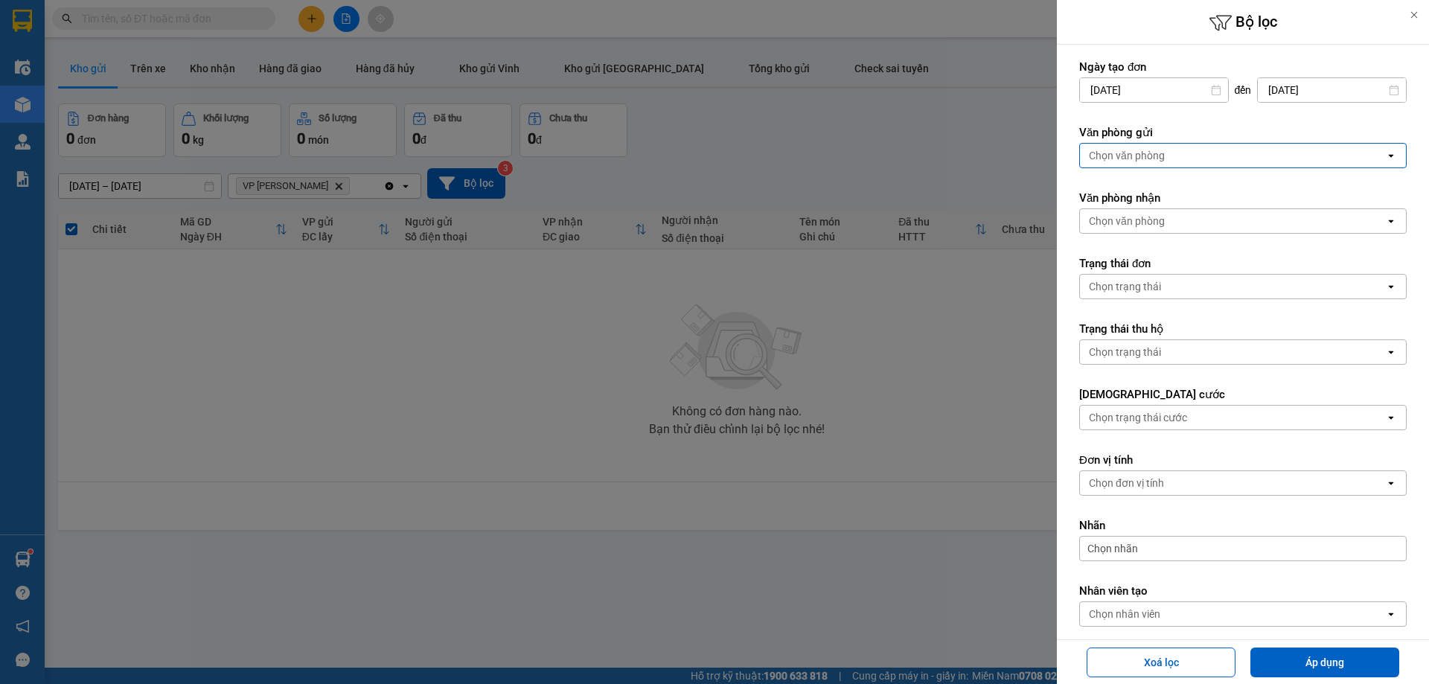
click at [1143, 154] on div "Chọn văn phòng" at bounding box center [1127, 155] width 76 height 15
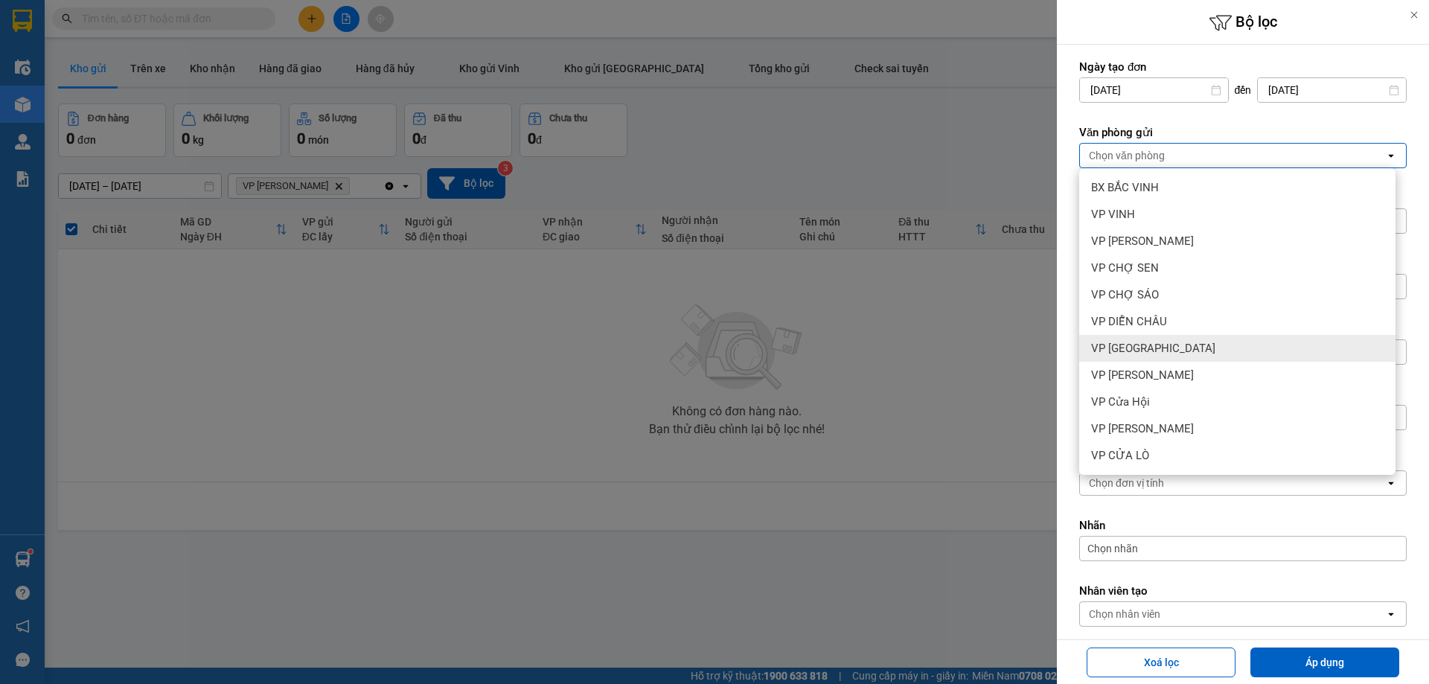
click at [1188, 353] on div "VP [GEOGRAPHIC_DATA]" at bounding box center [1237, 348] width 316 height 27
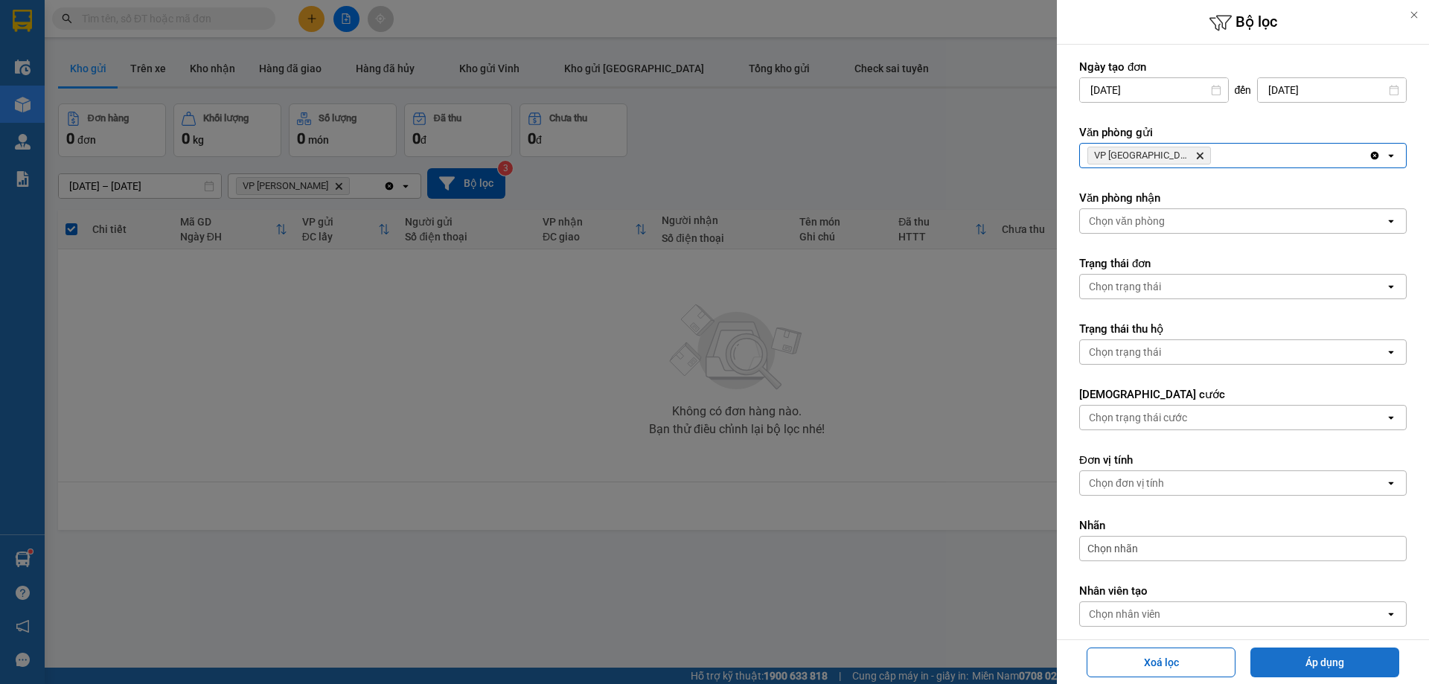
click at [1270, 670] on button "Áp dụng" at bounding box center [1324, 662] width 149 height 30
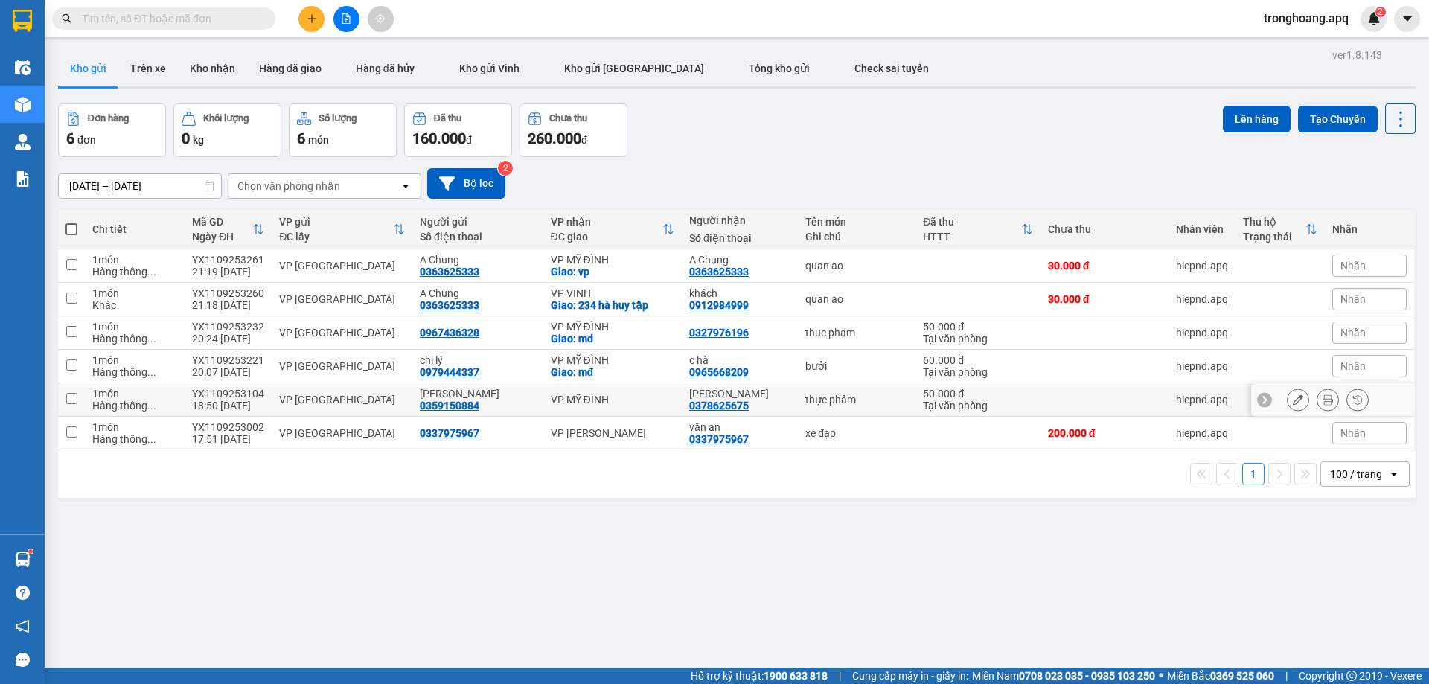
click at [619, 396] on div "VP MỸ ĐÌNH" at bounding box center [613, 400] width 124 height 12
checkbox input "true"
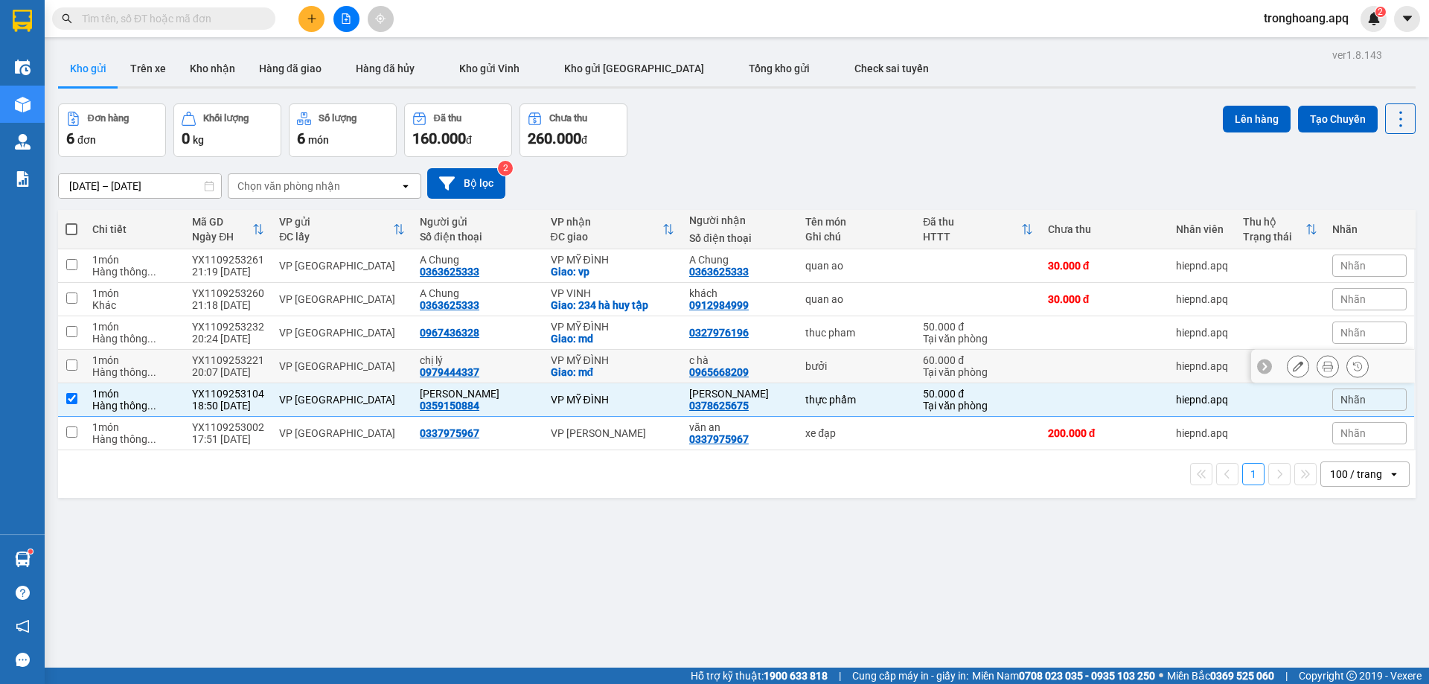
click at [614, 358] on div "VP MỸ ĐÌNH" at bounding box center [613, 360] width 124 height 12
checkbox input "true"
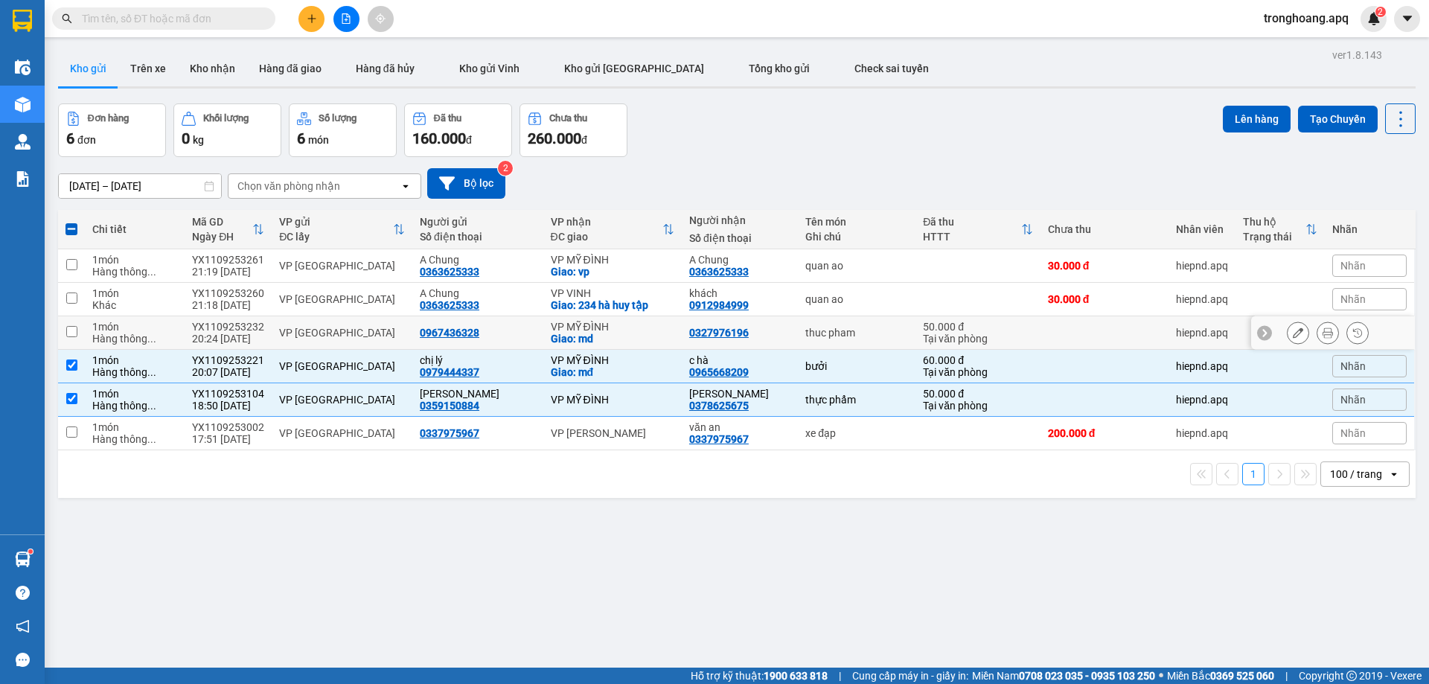
click at [604, 327] on div "VP MỸ ĐÌNH" at bounding box center [613, 327] width 124 height 12
checkbox input "true"
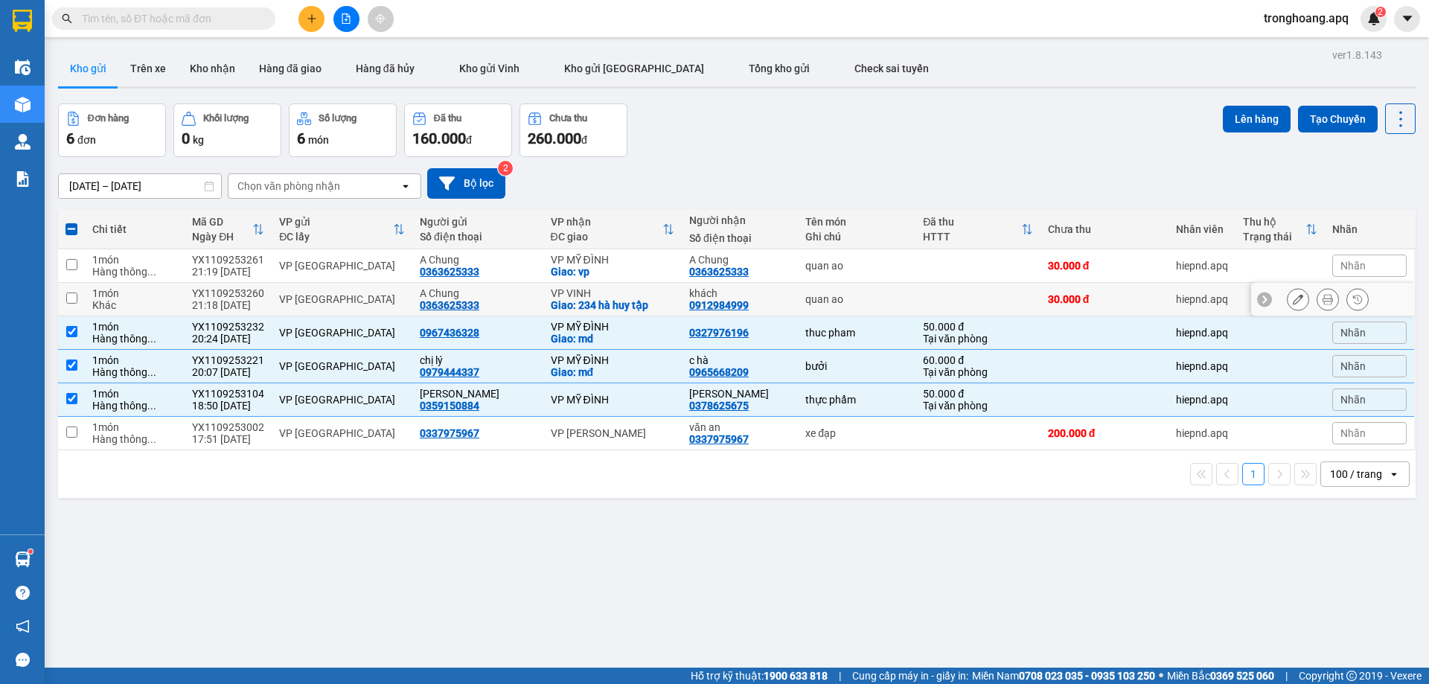
click at [601, 293] on div "VP VINH" at bounding box center [613, 293] width 124 height 12
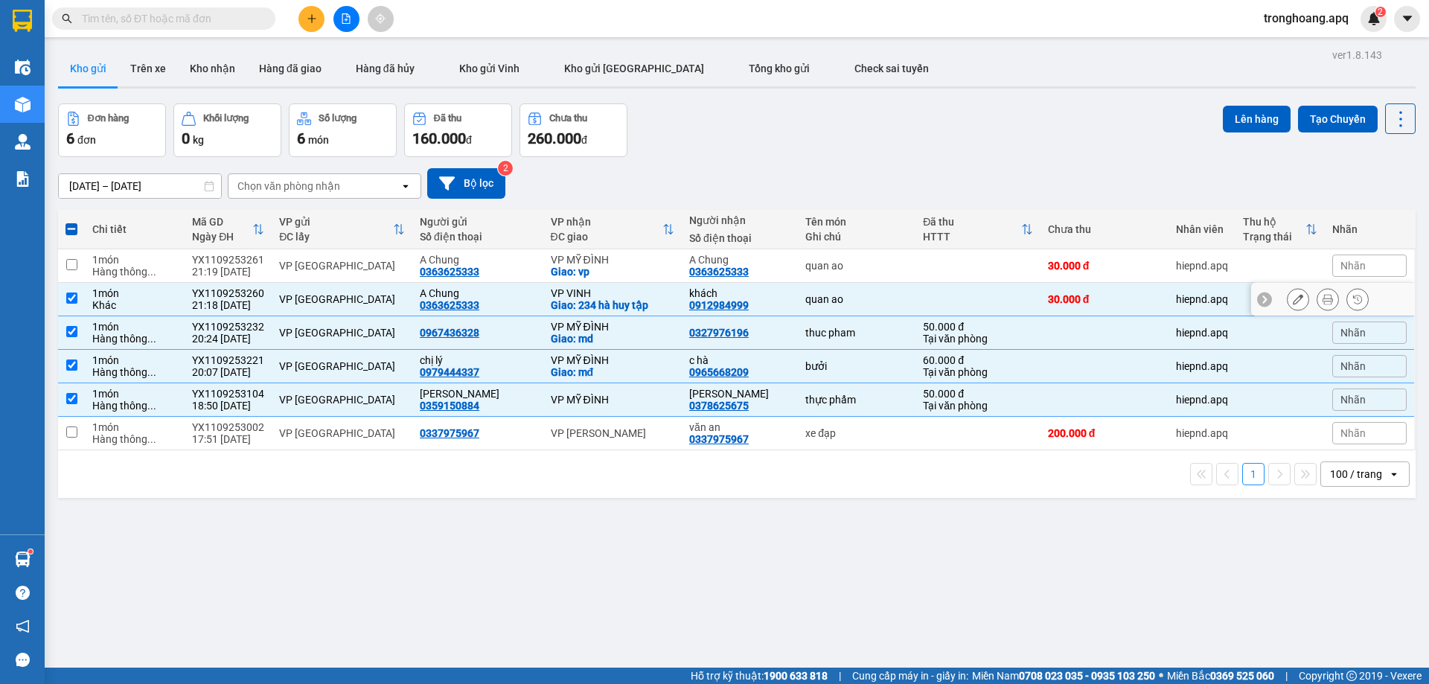
click at [606, 292] on div "VP VINH" at bounding box center [613, 293] width 124 height 12
checkbox input "false"
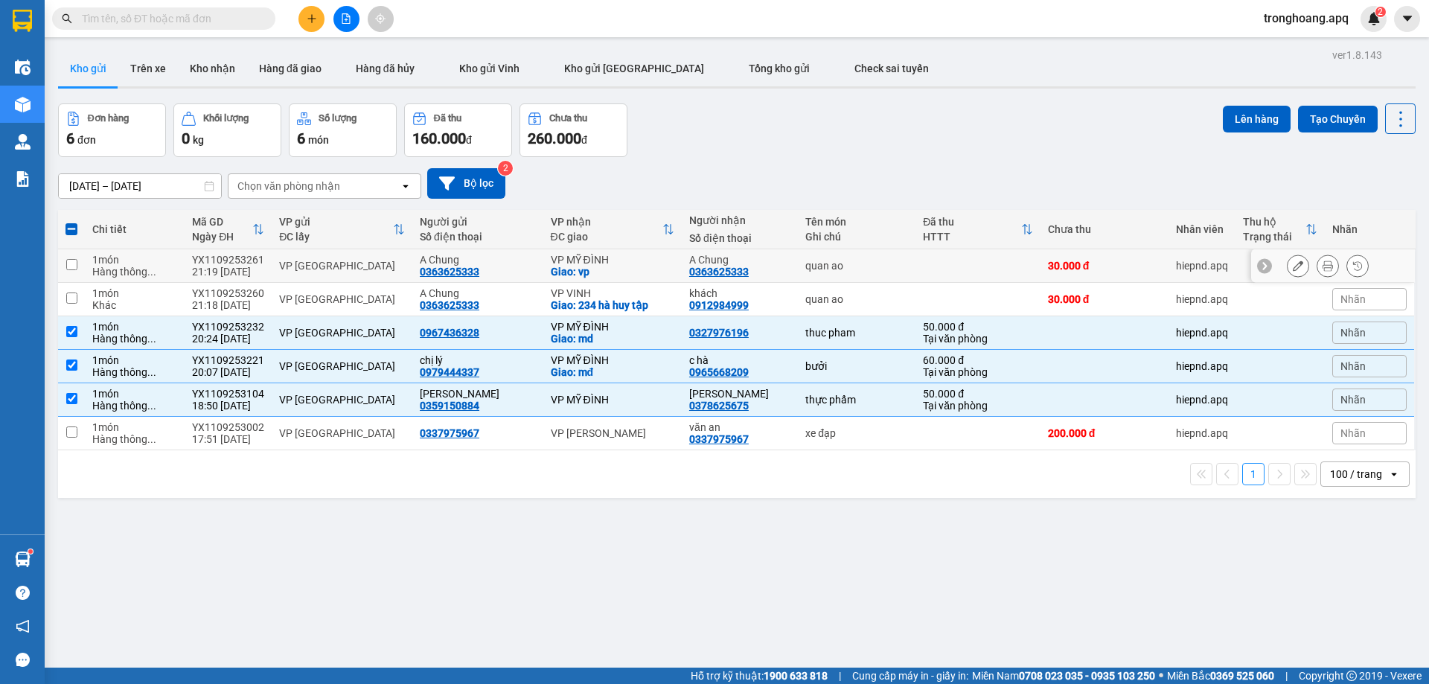
click at [614, 263] on div "VP MỸ ĐÌNH" at bounding box center [613, 260] width 124 height 12
checkbox input "true"
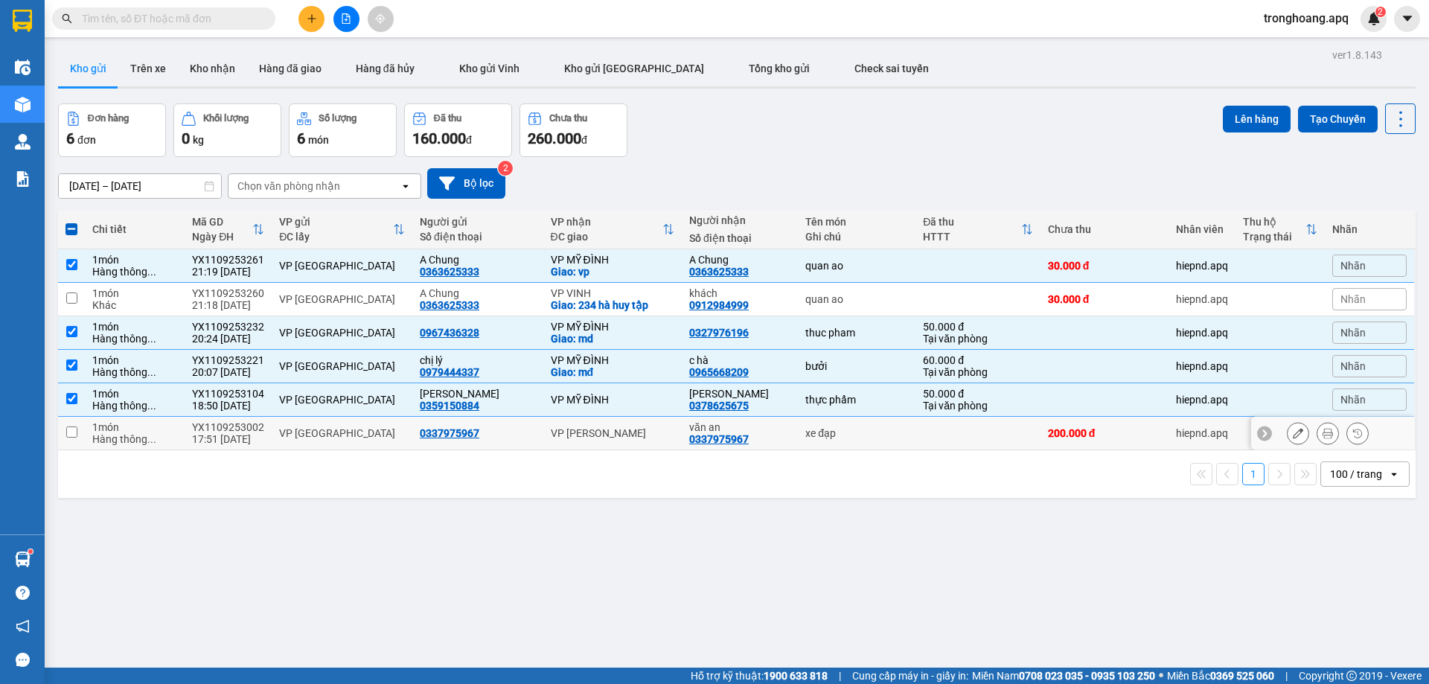
click at [551, 437] on div "VP [PERSON_NAME]" at bounding box center [613, 433] width 124 height 12
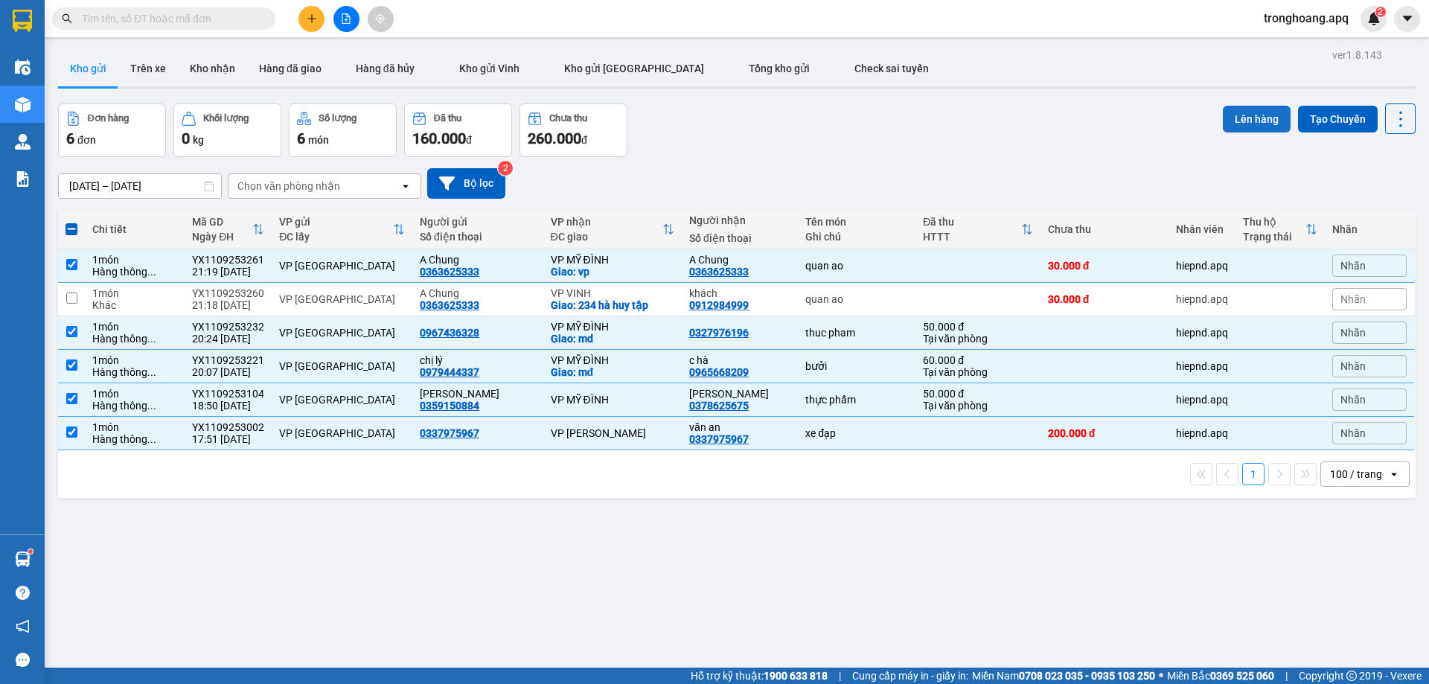
click at [1225, 119] on button "Lên hàng" at bounding box center [1257, 119] width 68 height 27
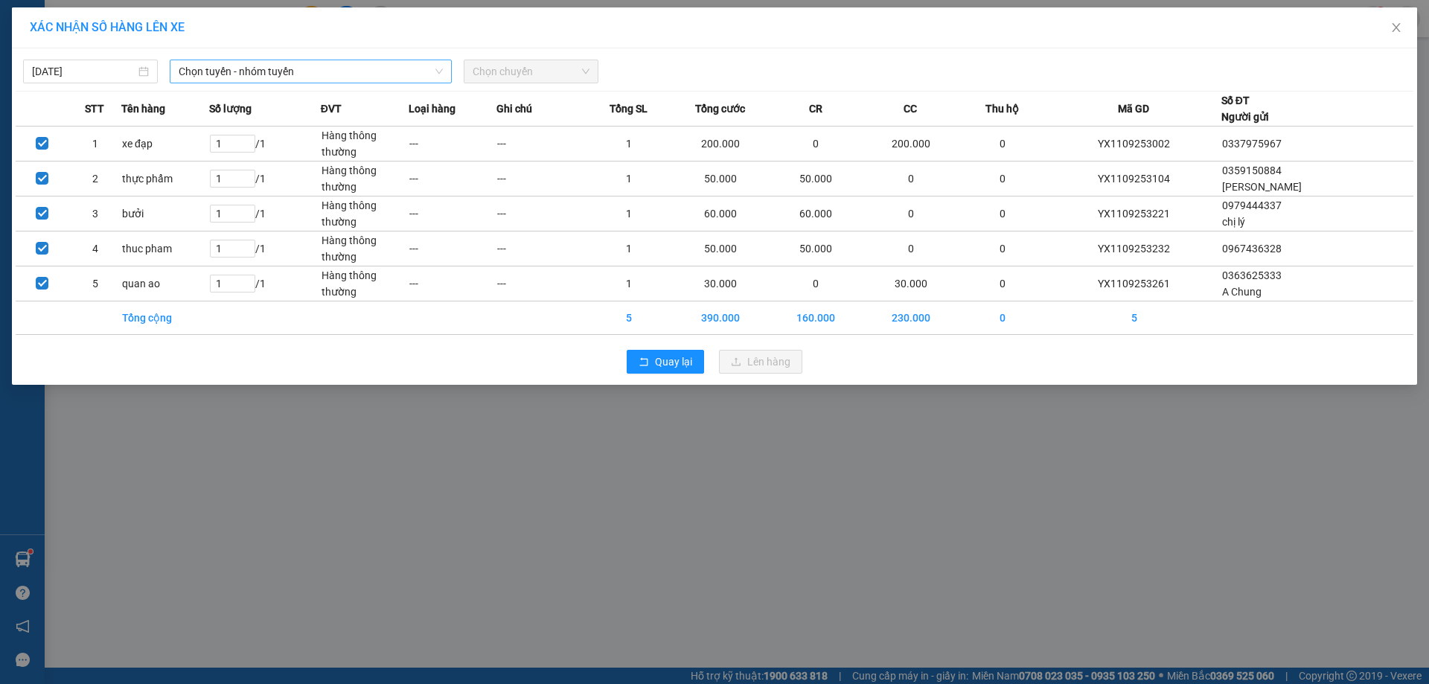
click at [371, 63] on span "Chọn tuyến - nhóm tuyến" at bounding box center [311, 71] width 264 height 22
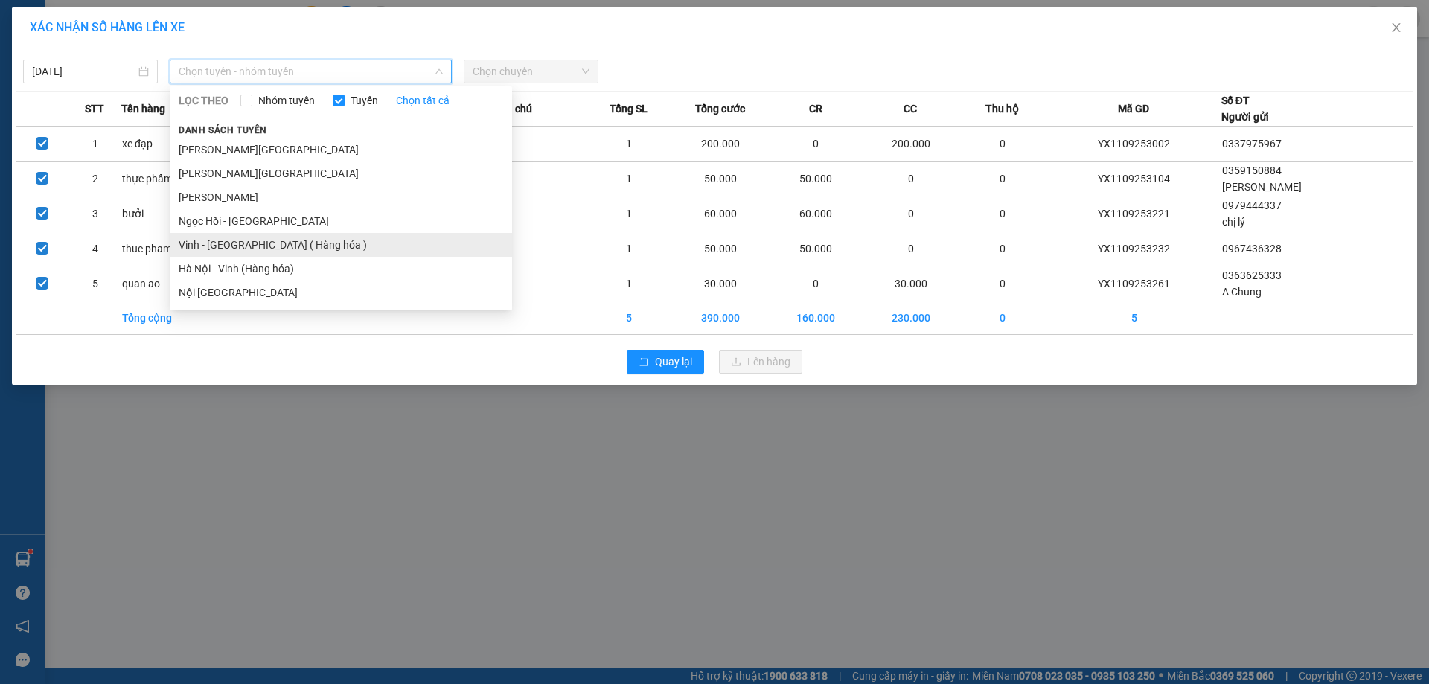
click at [289, 249] on li "Vinh - [GEOGRAPHIC_DATA] ( Hàng hóa )" at bounding box center [341, 245] width 342 height 24
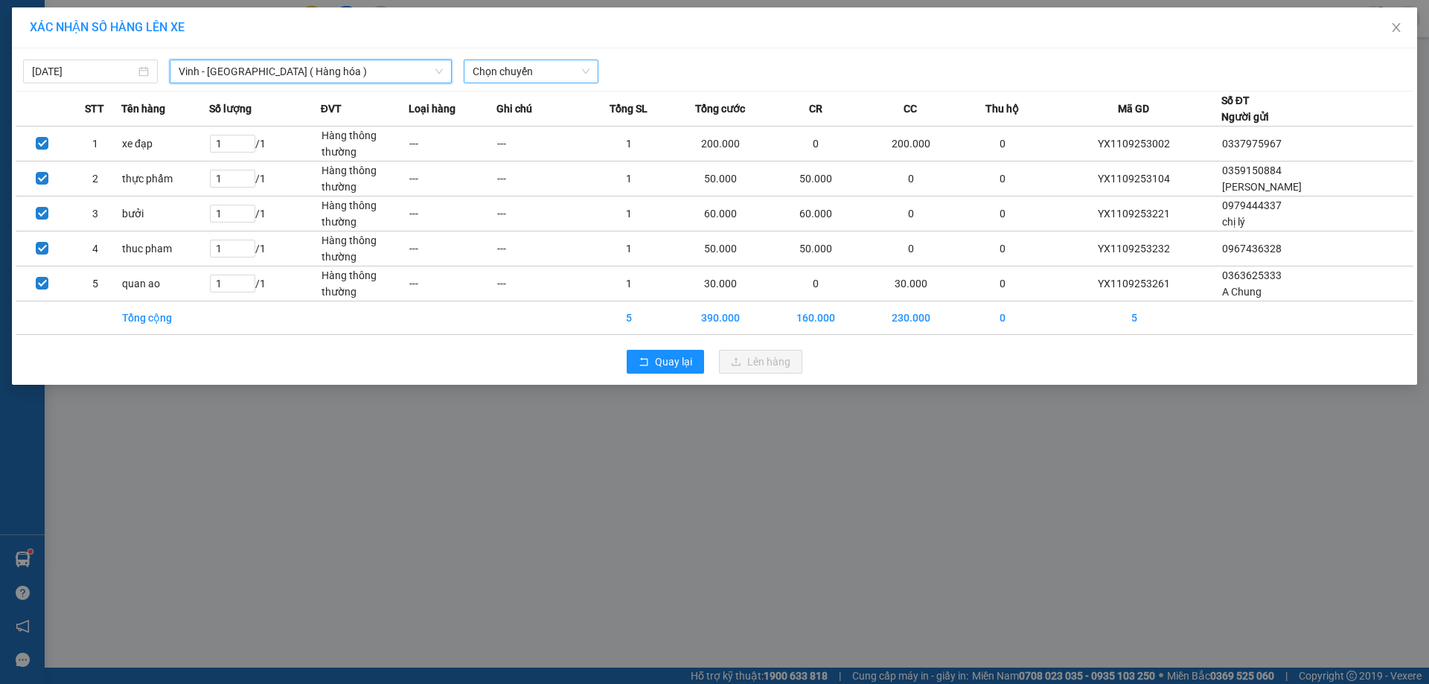
click at [534, 74] on span "Chọn chuyến" at bounding box center [531, 71] width 117 height 22
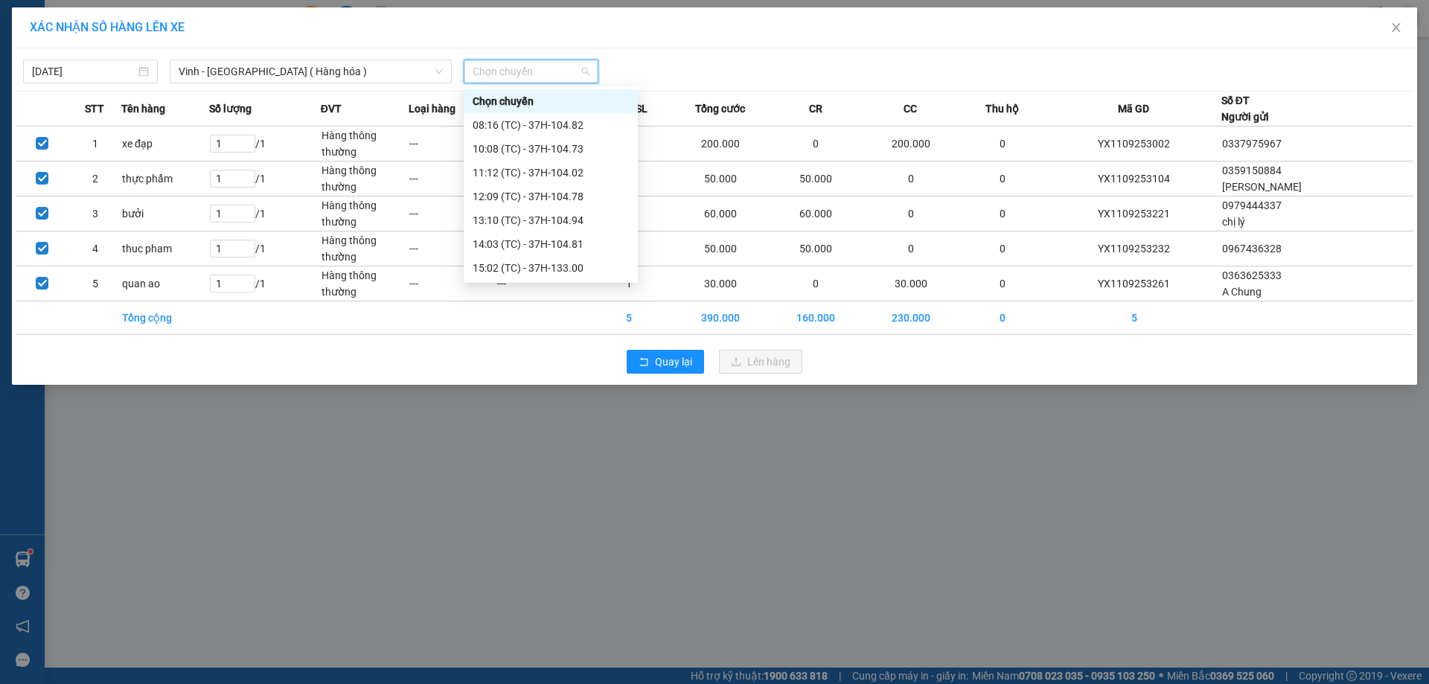
click at [590, 355] on div "23:01 (TC) - 37H-086.09" at bounding box center [551, 363] width 156 height 16
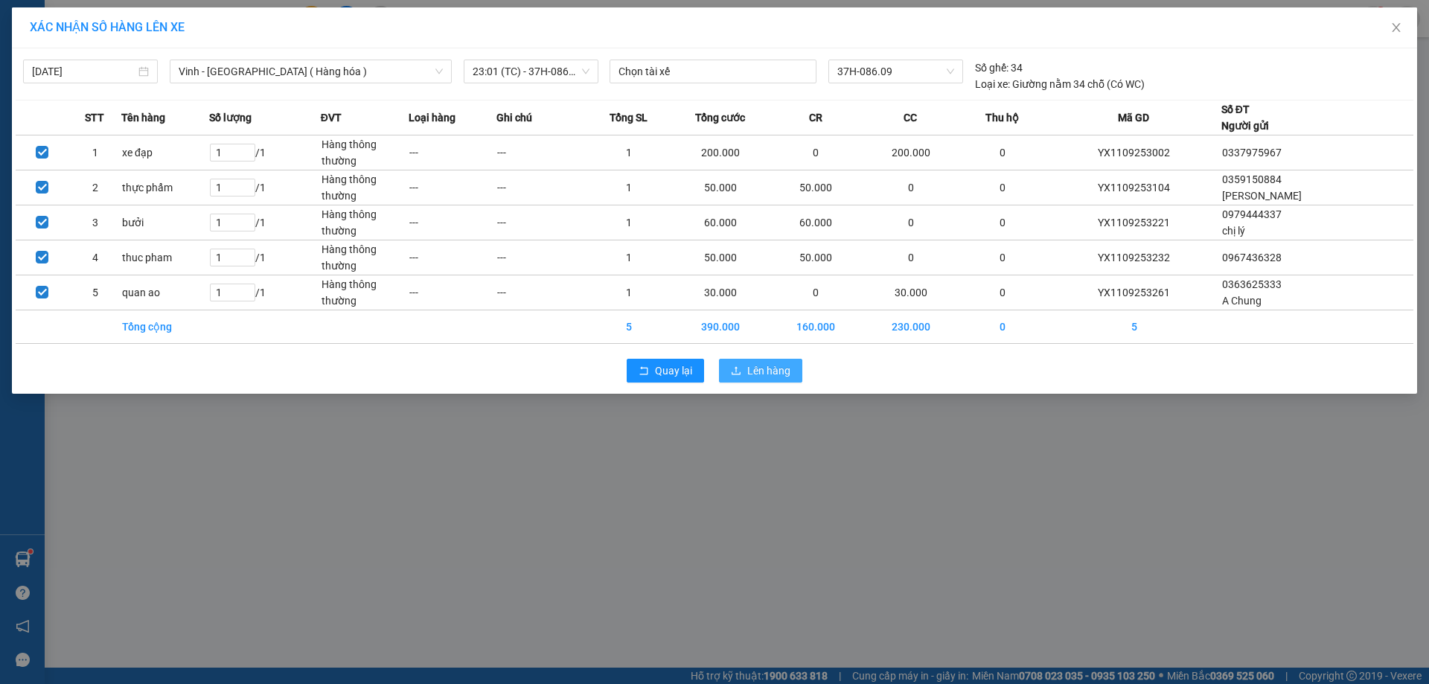
click at [757, 379] on button "Lên hàng" at bounding box center [760, 371] width 83 height 24
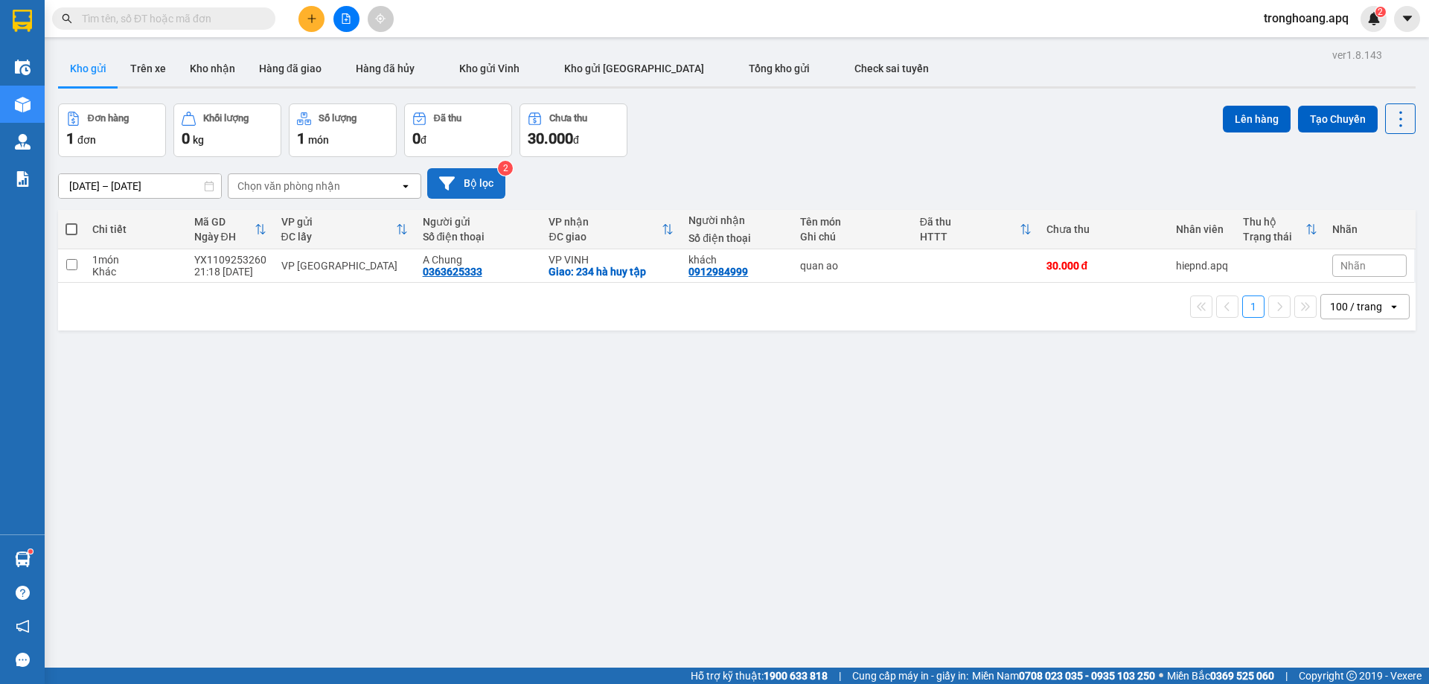
click at [460, 181] on button "Bộ lọc" at bounding box center [466, 183] width 78 height 31
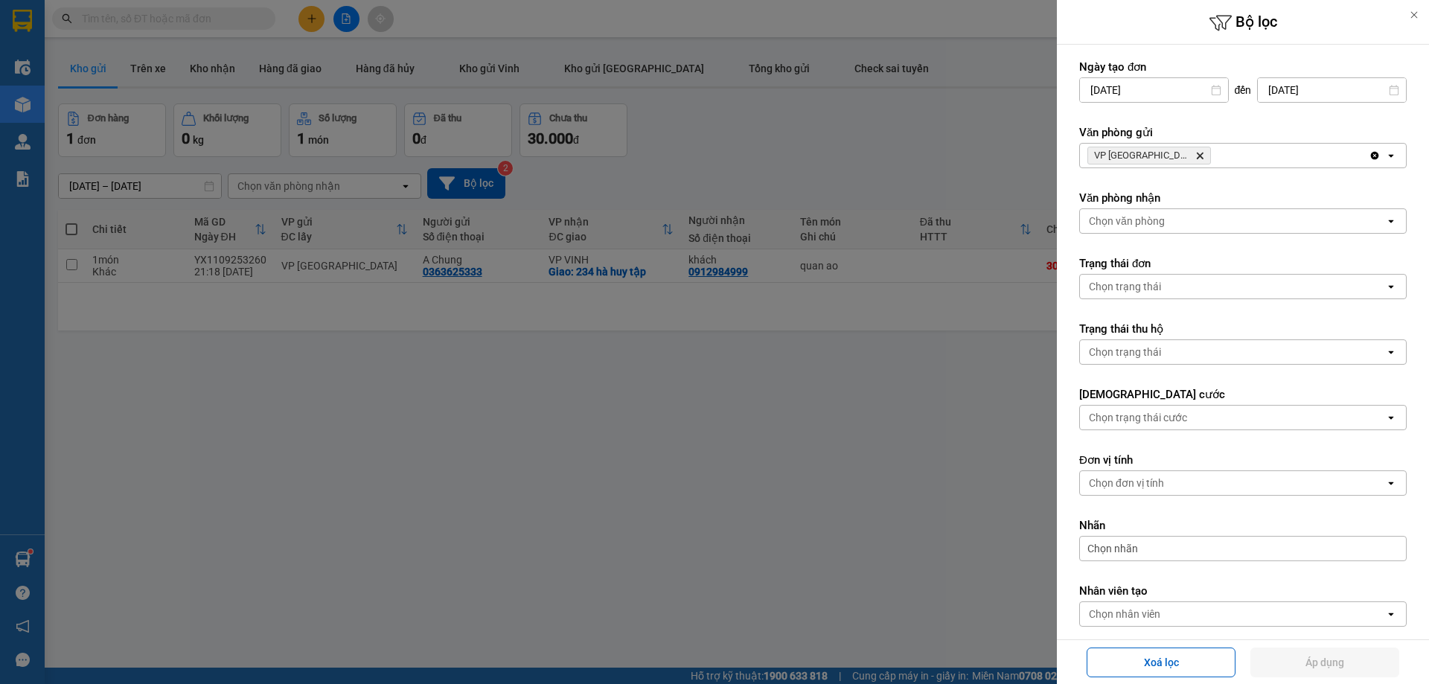
click at [1197, 156] on icon "VP Cầu Yên Xuân, close by backspace" at bounding box center [1200, 156] width 7 height 7
click at [1179, 156] on div "VP Cầu Yên Xuân Delete" at bounding box center [1224, 156] width 289 height 24
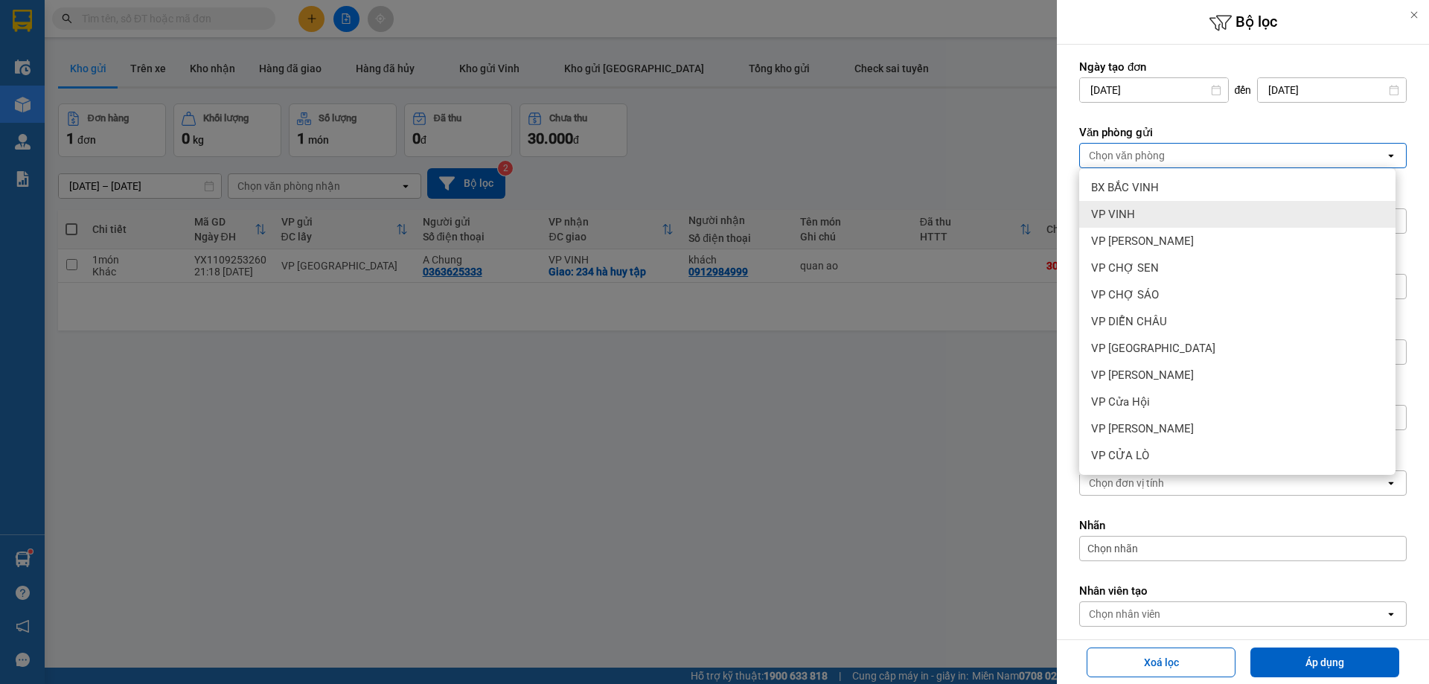
click at [1175, 218] on div "VP VINH" at bounding box center [1237, 214] width 316 height 27
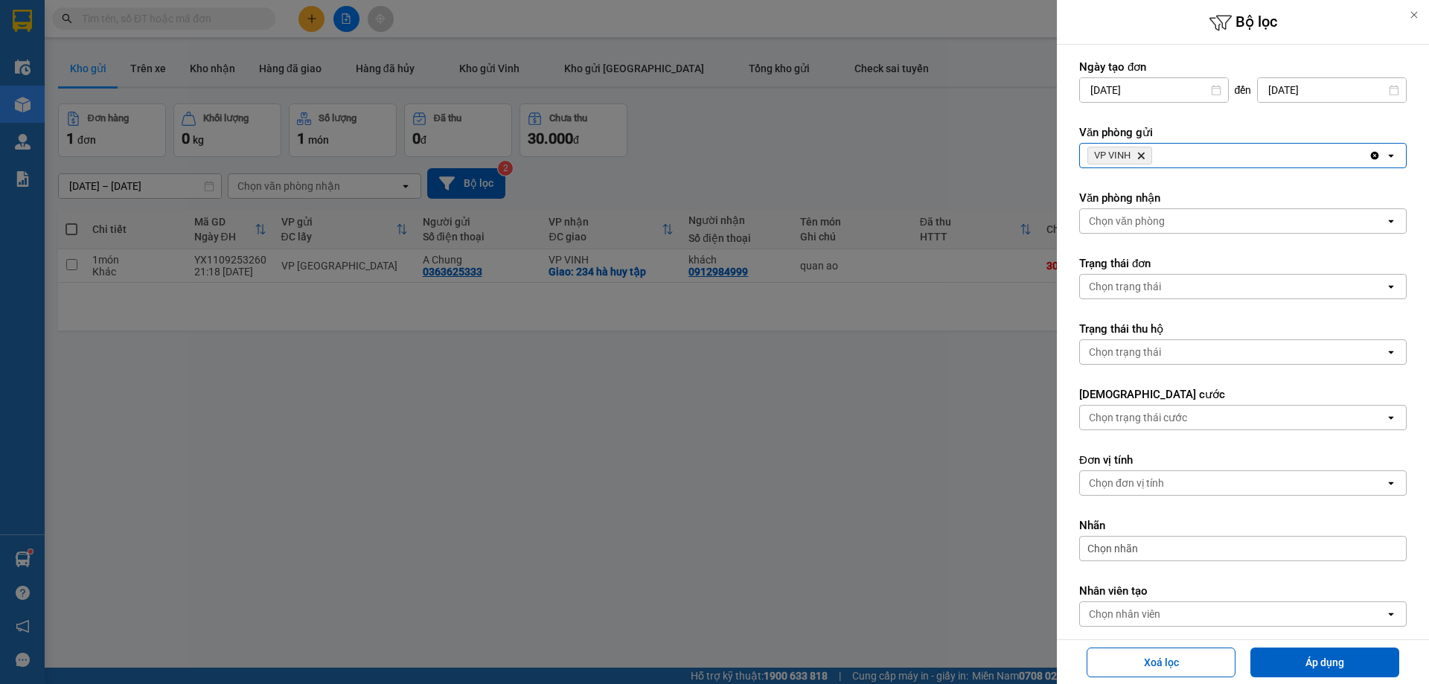
click at [1183, 215] on div "Chọn văn phòng" at bounding box center [1232, 221] width 305 height 24
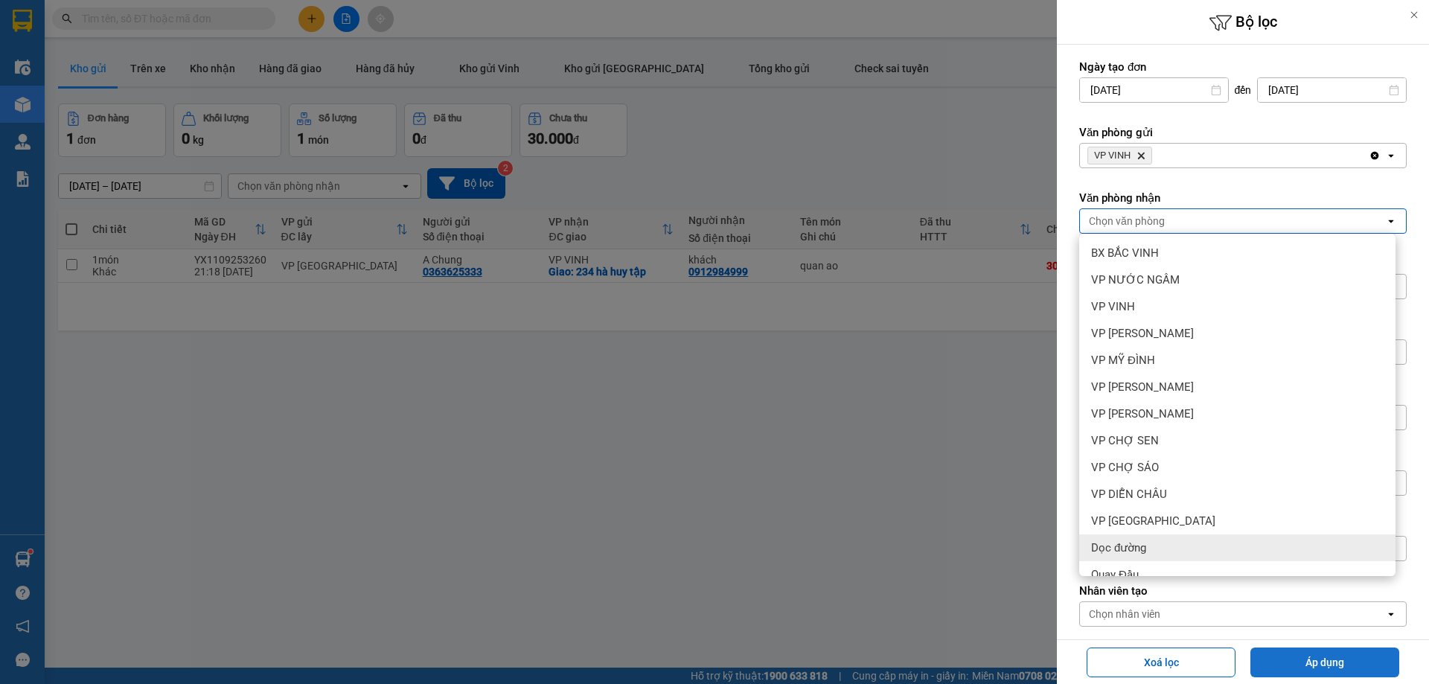
click at [1293, 653] on button "Áp dụng" at bounding box center [1324, 662] width 149 height 30
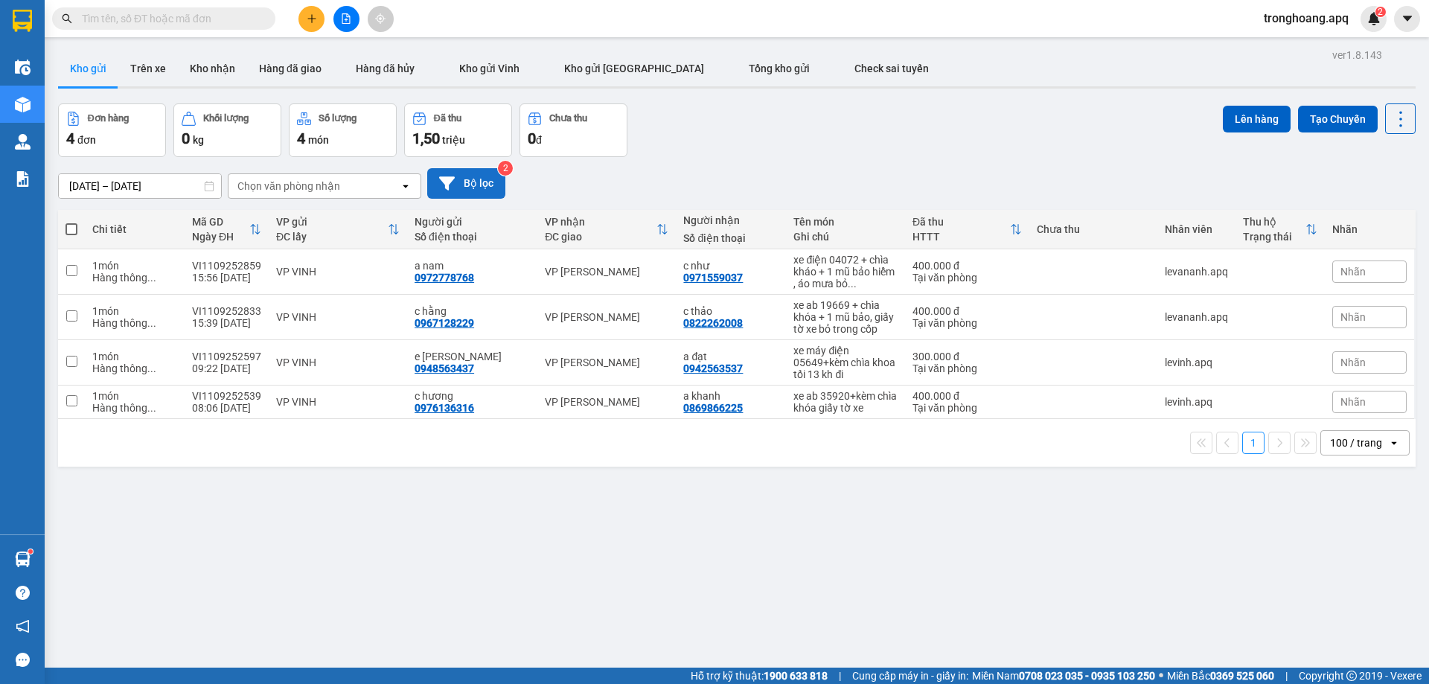
click at [479, 184] on button "Bộ lọc" at bounding box center [466, 183] width 78 height 31
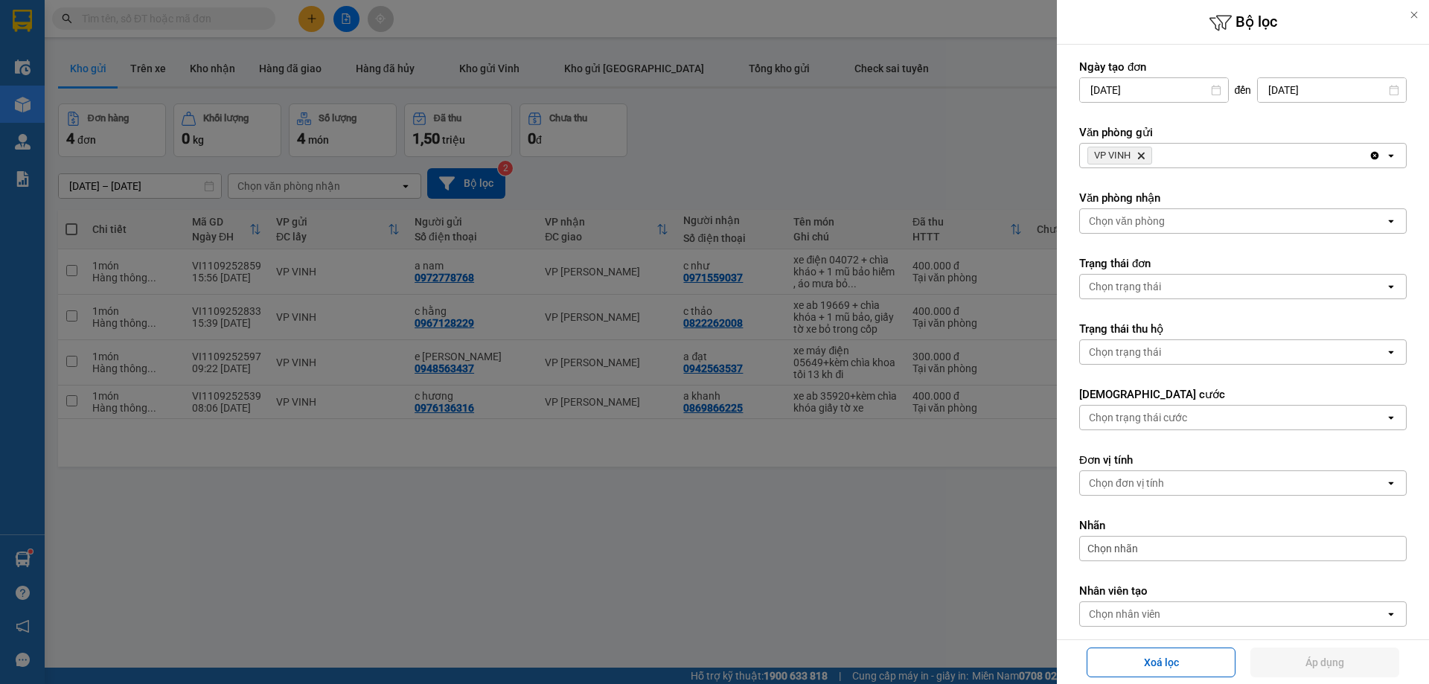
click at [1145, 159] on icon "Delete" at bounding box center [1140, 155] width 9 height 9
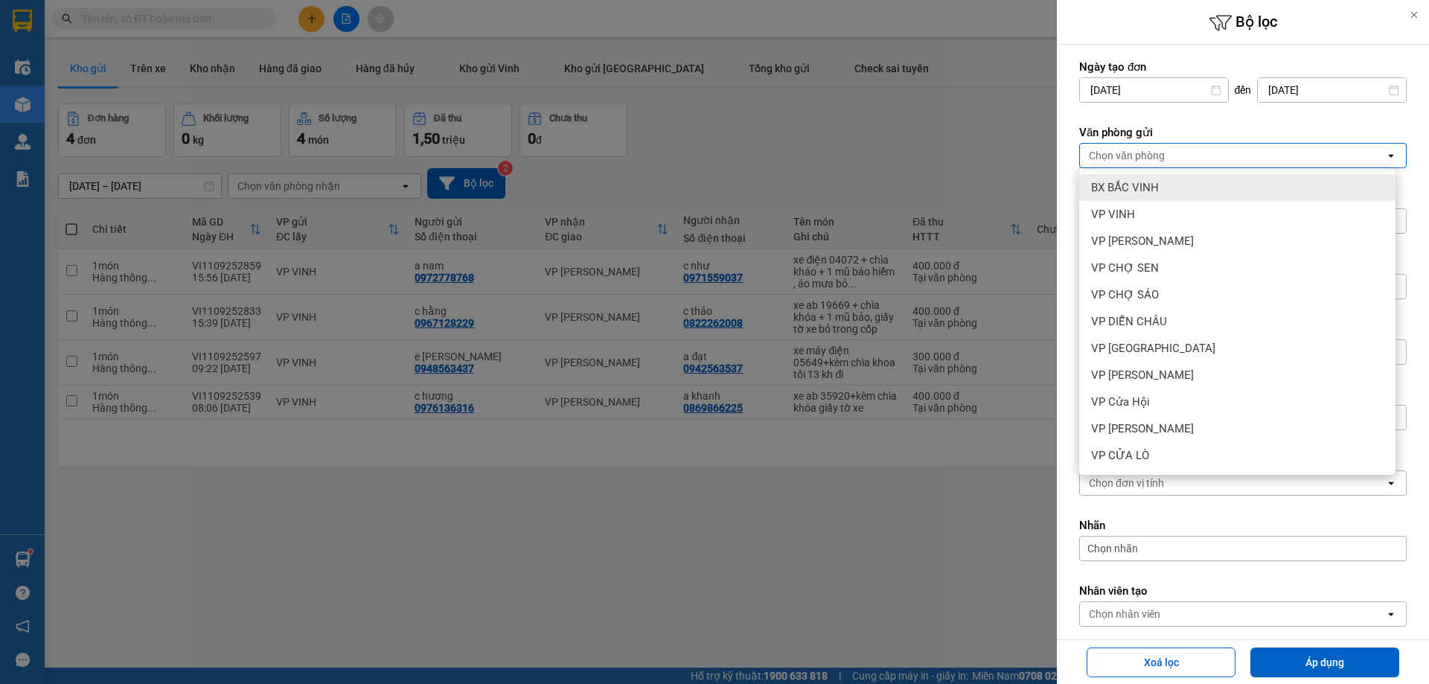
click at [1156, 182] on span "BX BẮC VINH" at bounding box center [1125, 187] width 68 height 15
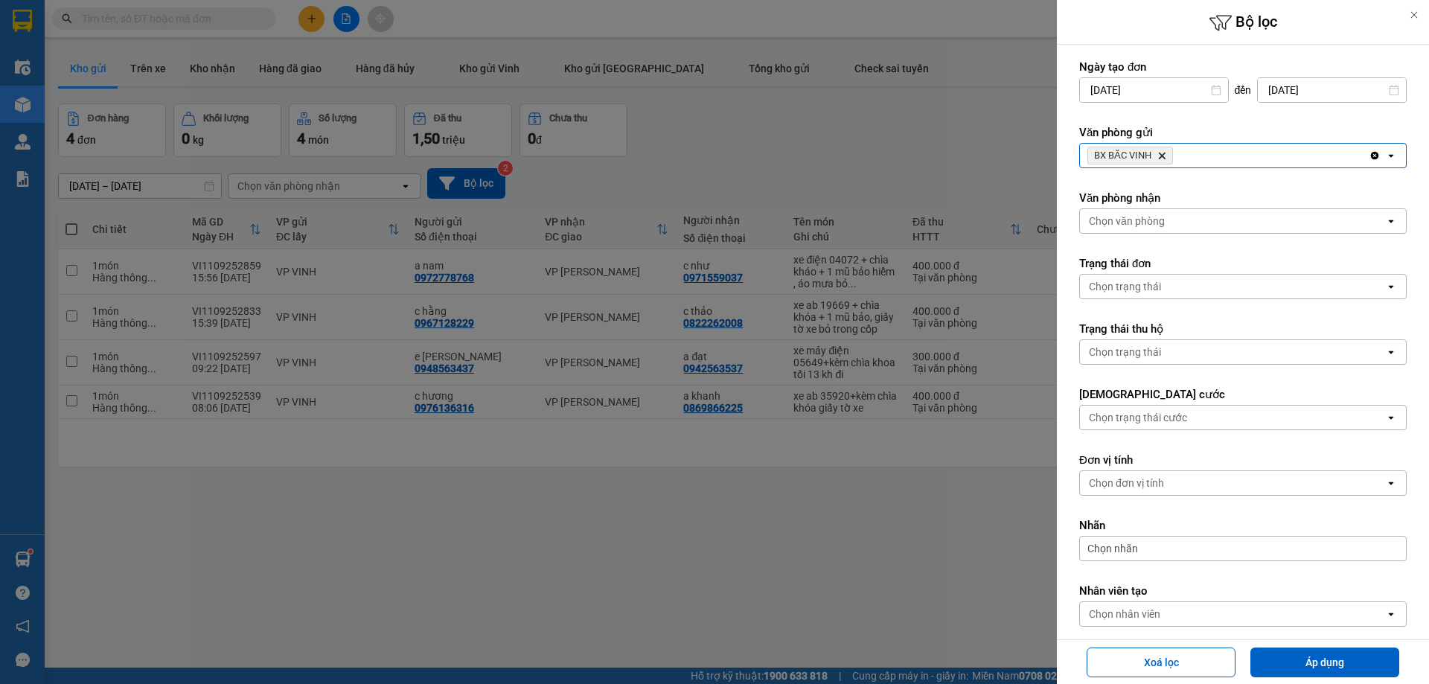
drag, startPoint x: 1258, startPoint y: 187, endPoint x: 1261, endPoint y: 156, distance: 30.6
click at [1258, 175] on form "Ngày tạo đơn 09/09/2025 Press the down arrow key to interact with the calendar …" at bounding box center [1242, 377] width 327 height 634
click at [1261, 156] on div "BX BẮC VINH Delete" at bounding box center [1224, 156] width 289 height 24
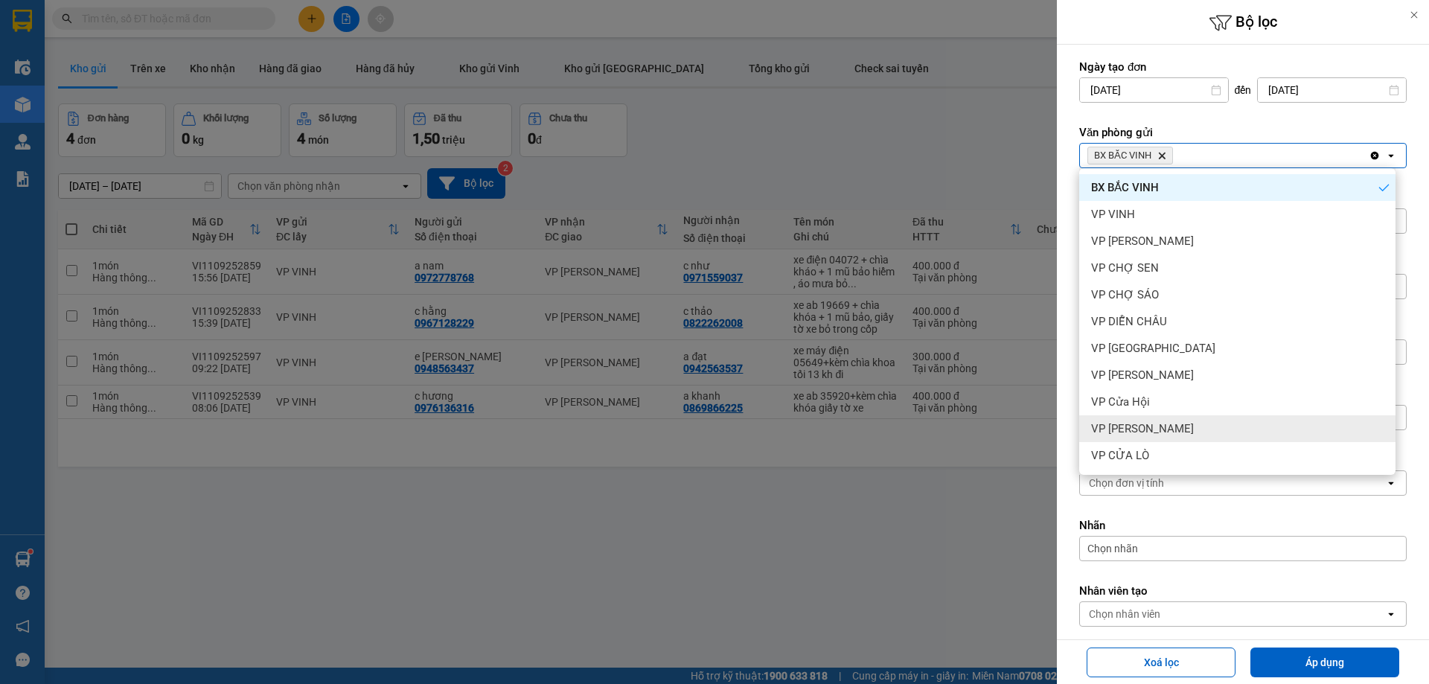
click at [1180, 447] on div "VP CỬA LÒ" at bounding box center [1237, 455] width 316 height 27
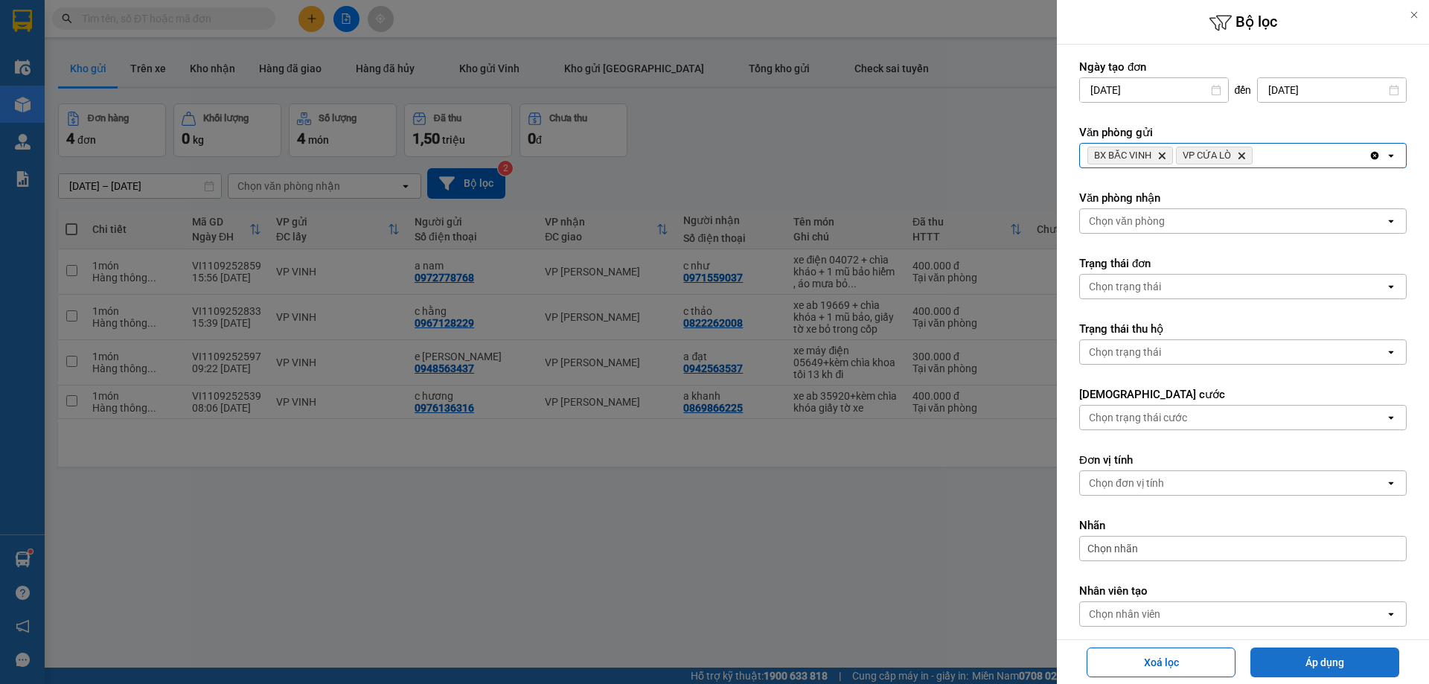
click at [1282, 655] on button "Áp dụng" at bounding box center [1324, 662] width 149 height 30
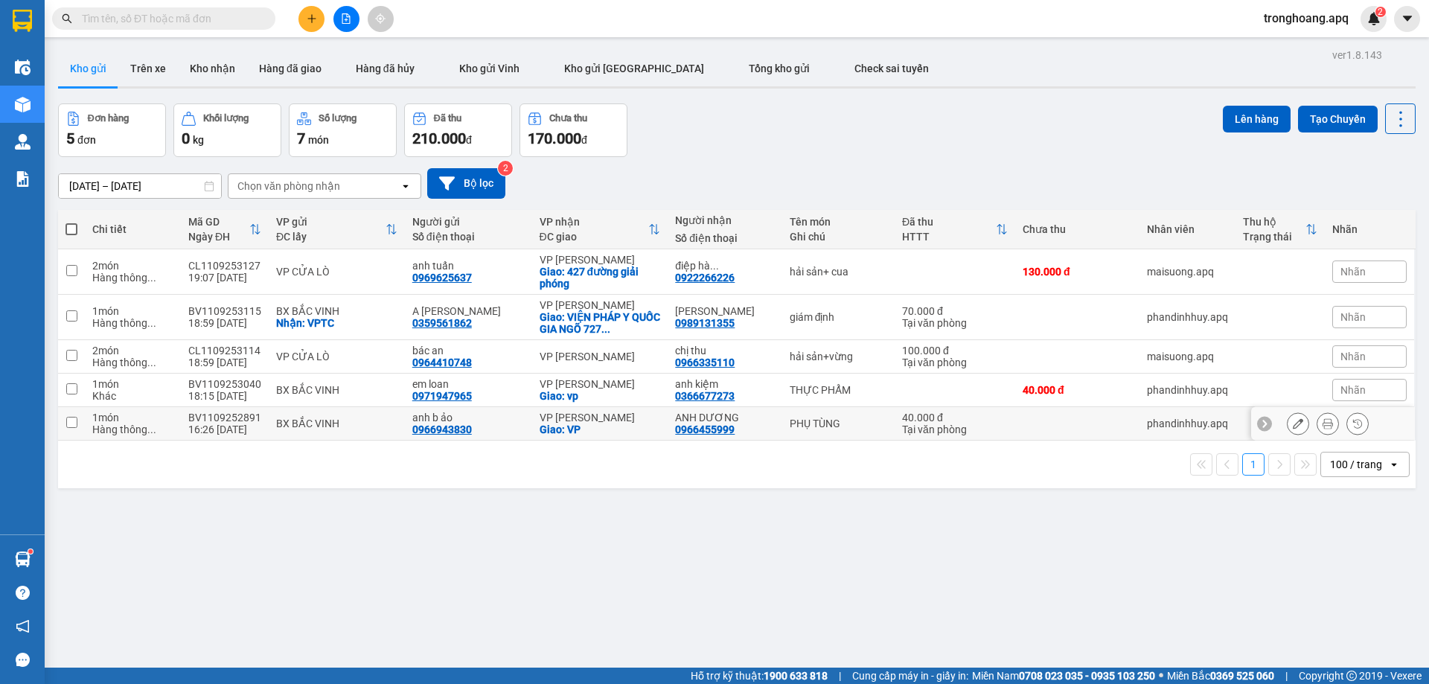
click at [629, 421] on div "VP [PERSON_NAME]" at bounding box center [600, 418] width 121 height 12
checkbox input "true"
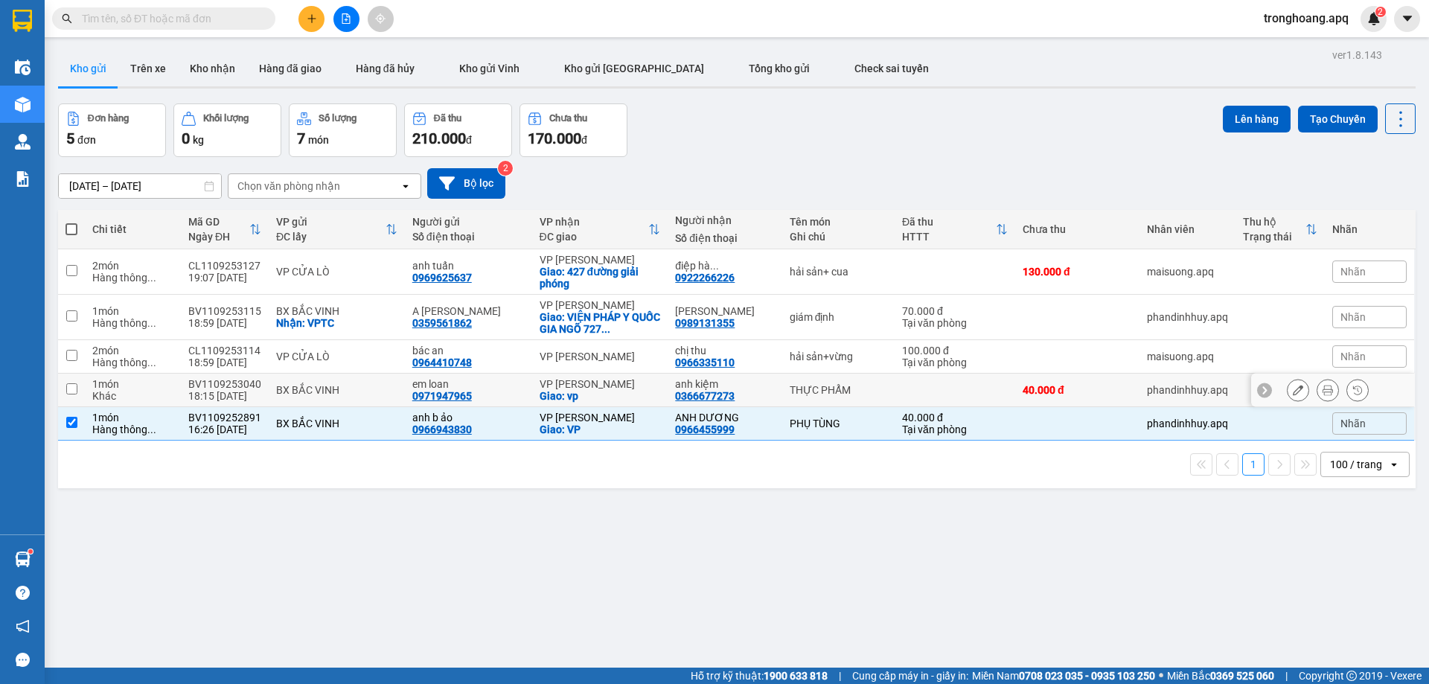
click at [622, 390] on div "Giao: vp" at bounding box center [600, 396] width 121 height 12
checkbox input "true"
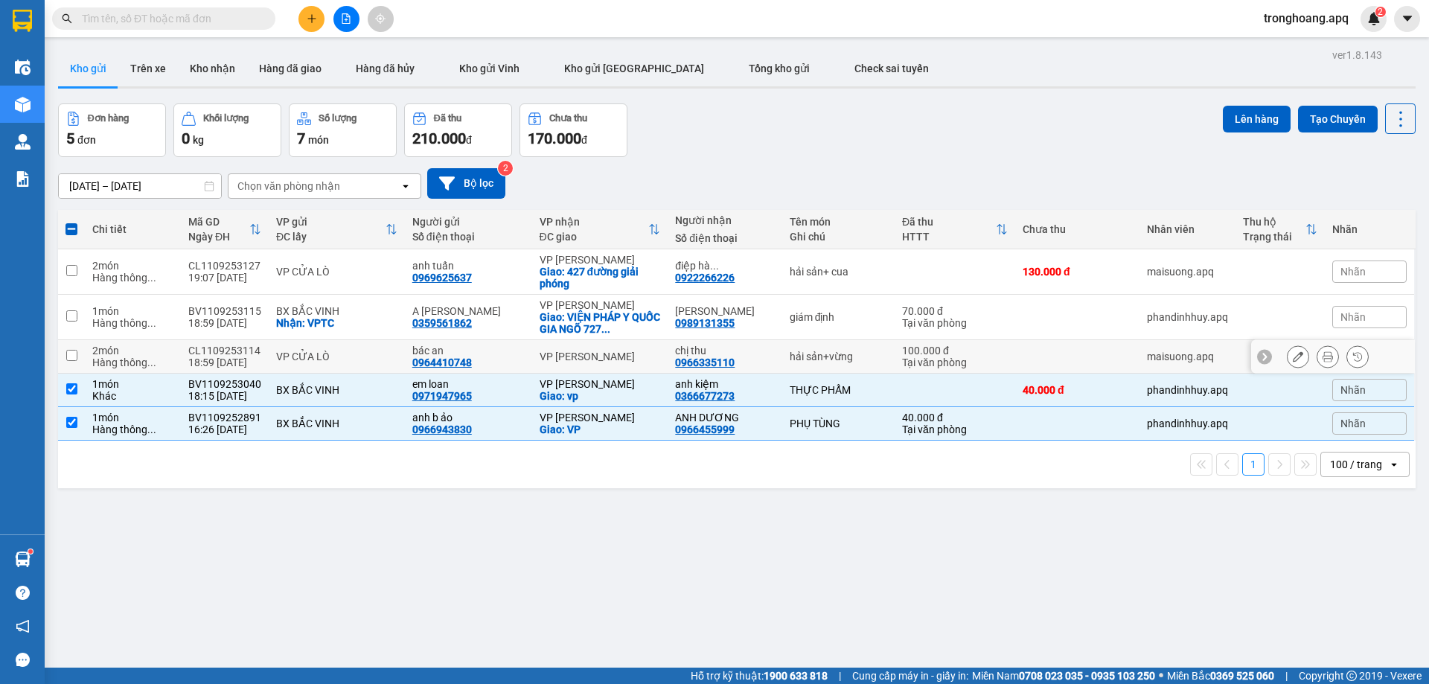
click at [612, 355] on div "VP [PERSON_NAME]" at bounding box center [600, 356] width 121 height 12
checkbox input "true"
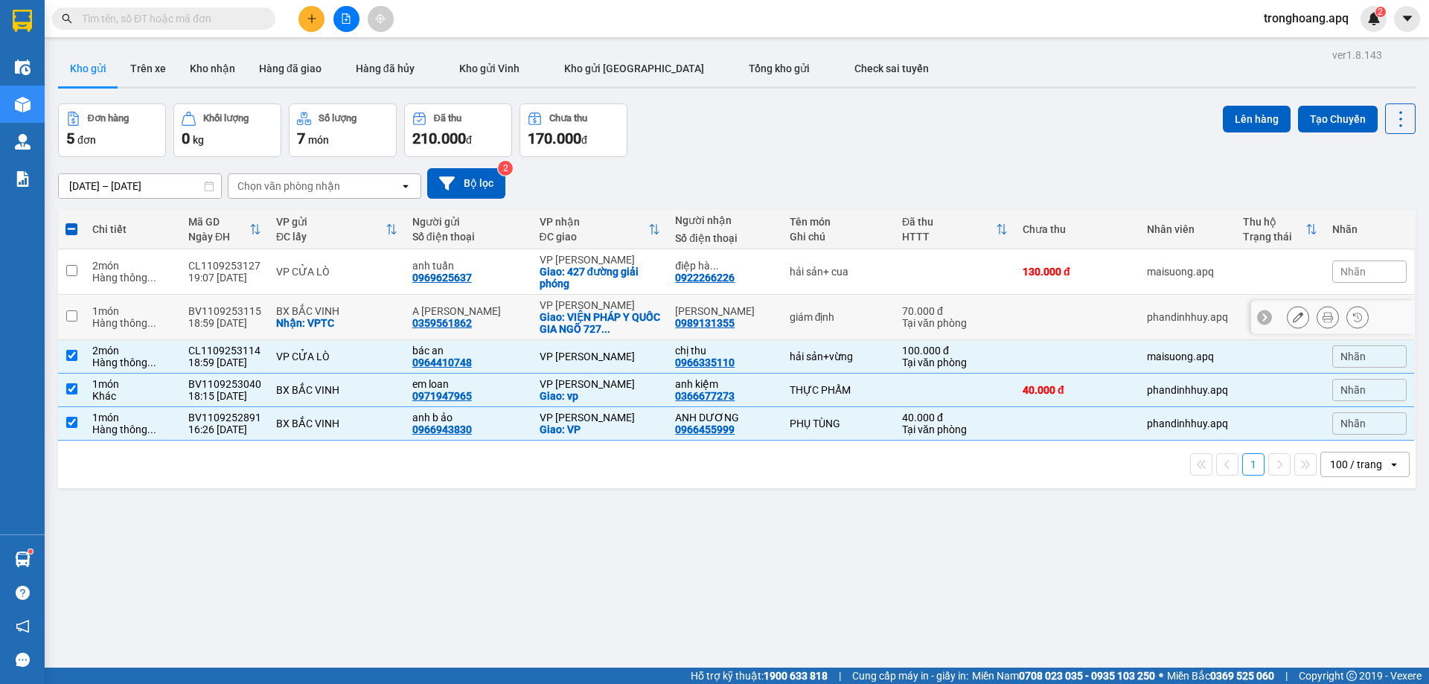
click at [606, 313] on div "Giao: VIỆN PHÁP Y QUỐC GIA NGÕ 727 ..." at bounding box center [600, 323] width 121 height 24
click at [597, 275] on div "Giao: 427 đường giải phóng" at bounding box center [600, 278] width 121 height 24
checkbox input "true"
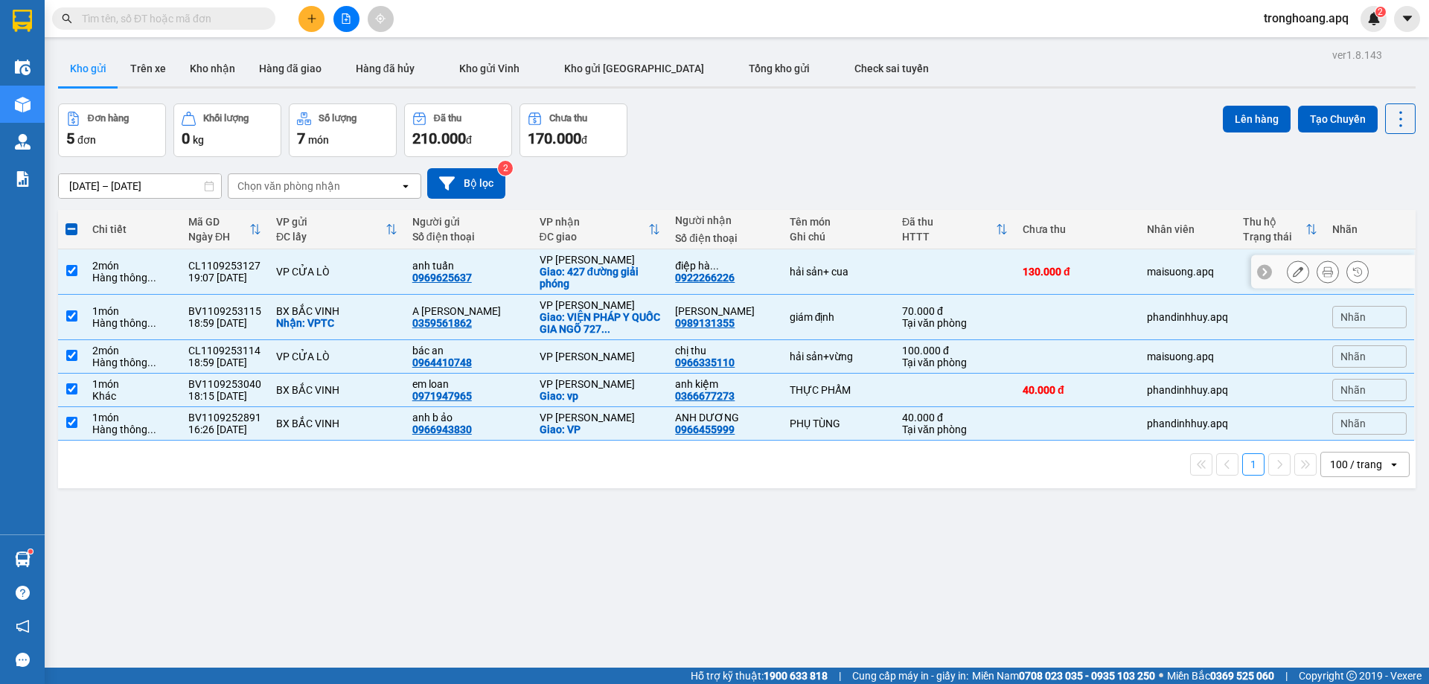
click at [594, 268] on div "Giao: 427 đường giải phóng" at bounding box center [600, 278] width 121 height 24
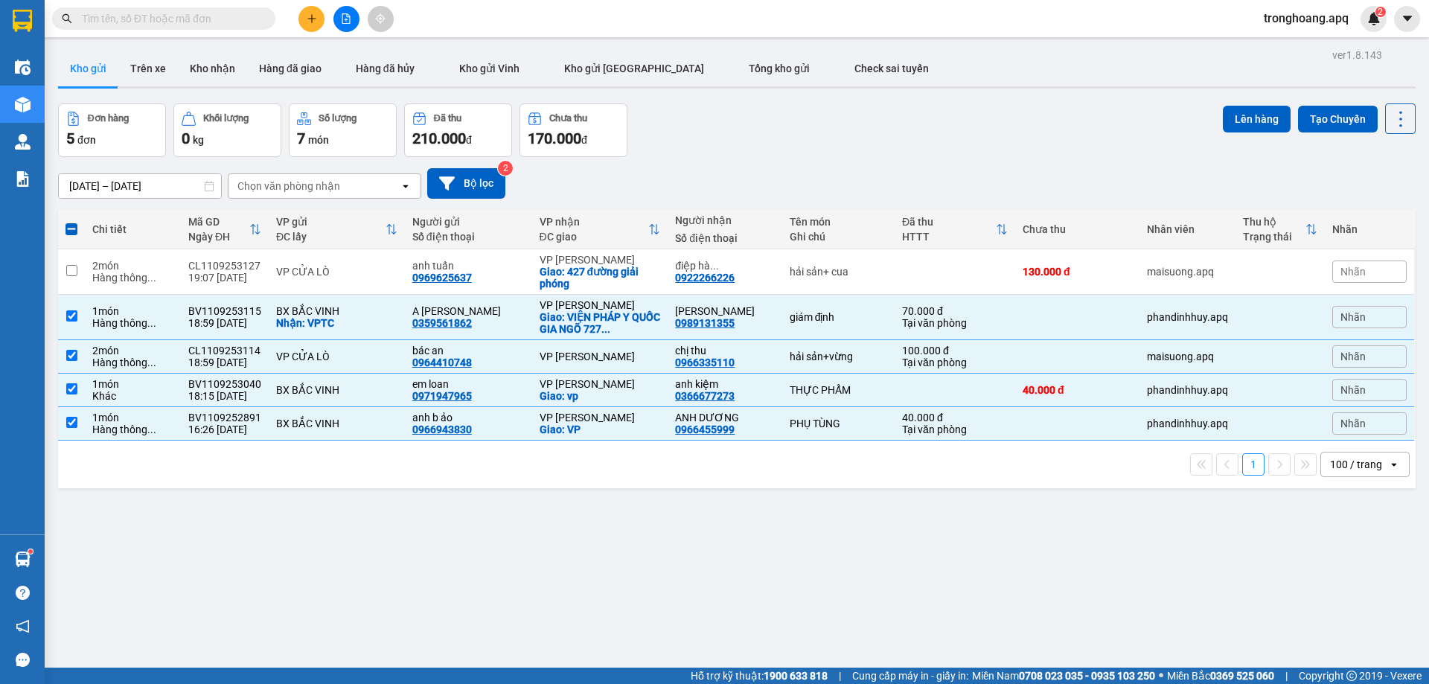
click at [676, 247] on th "Người nhận Số điện thoại" at bounding box center [725, 229] width 114 height 39
click at [640, 266] on div "Giao: 427 đường giải phóng" at bounding box center [600, 278] width 121 height 24
checkbox input "true"
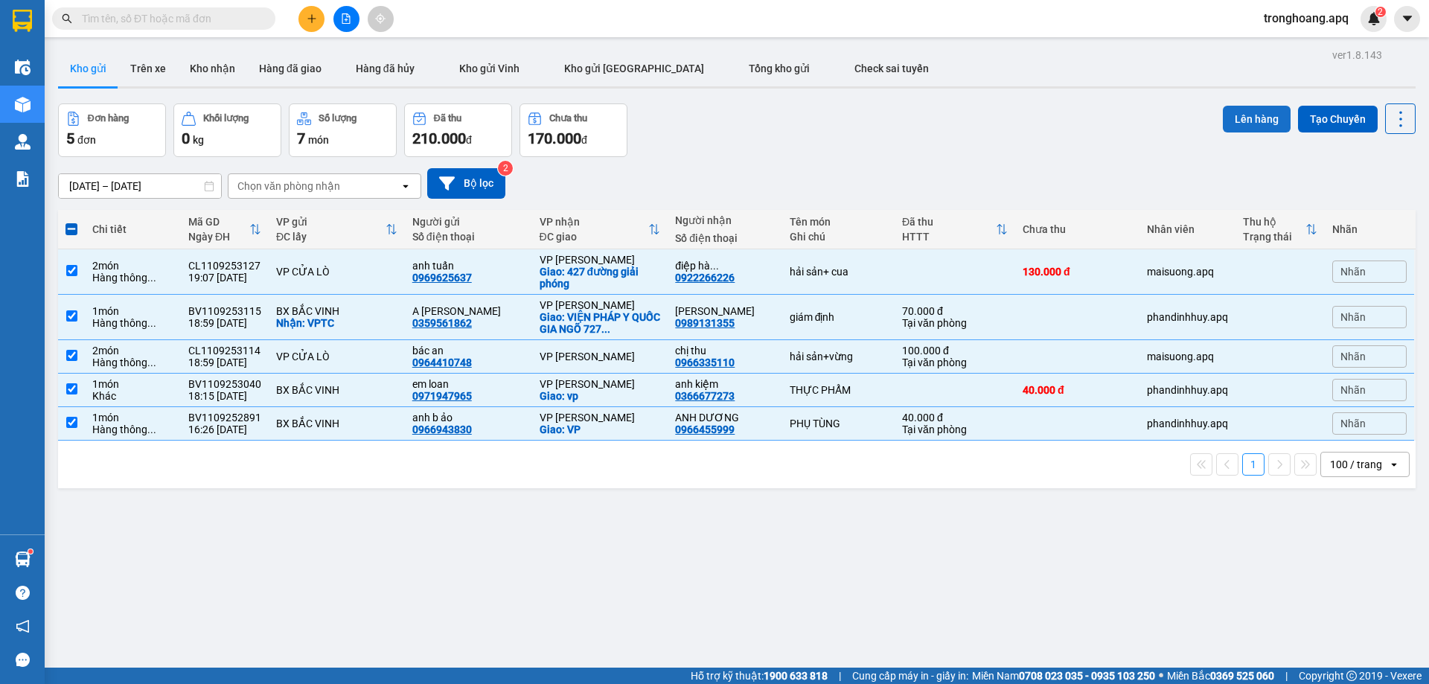
click at [1250, 121] on button "Lên hàng" at bounding box center [1257, 119] width 68 height 27
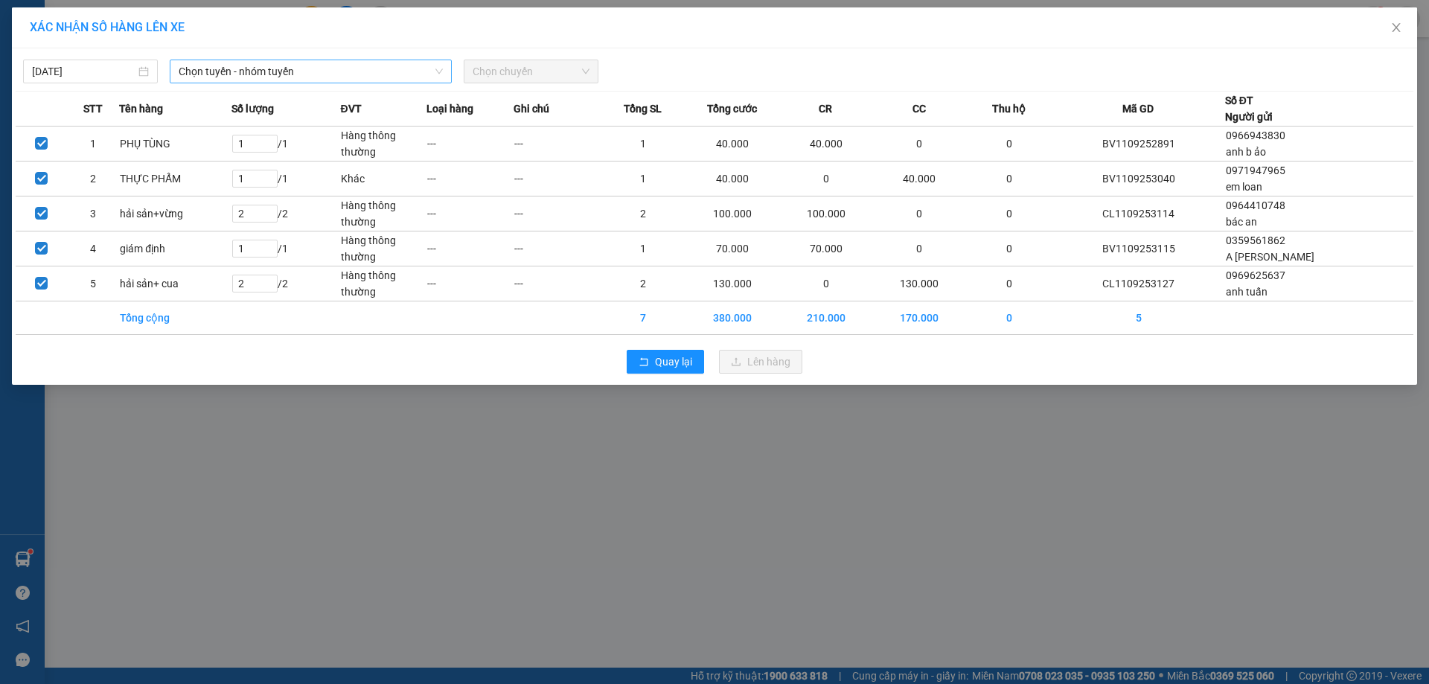
drag, startPoint x: 350, startPoint y: 86, endPoint x: 349, endPoint y: 79, distance: 7.6
click at [350, 82] on div "11/09/2025 Chọn tuyến - nhóm tuyến Chọn chuyến STT Tên hàng Số lượng ĐVT Loại h…" at bounding box center [714, 216] width 1405 height 336
click at [348, 77] on span "Chọn tuyến - nhóm tuyến" at bounding box center [311, 71] width 264 height 22
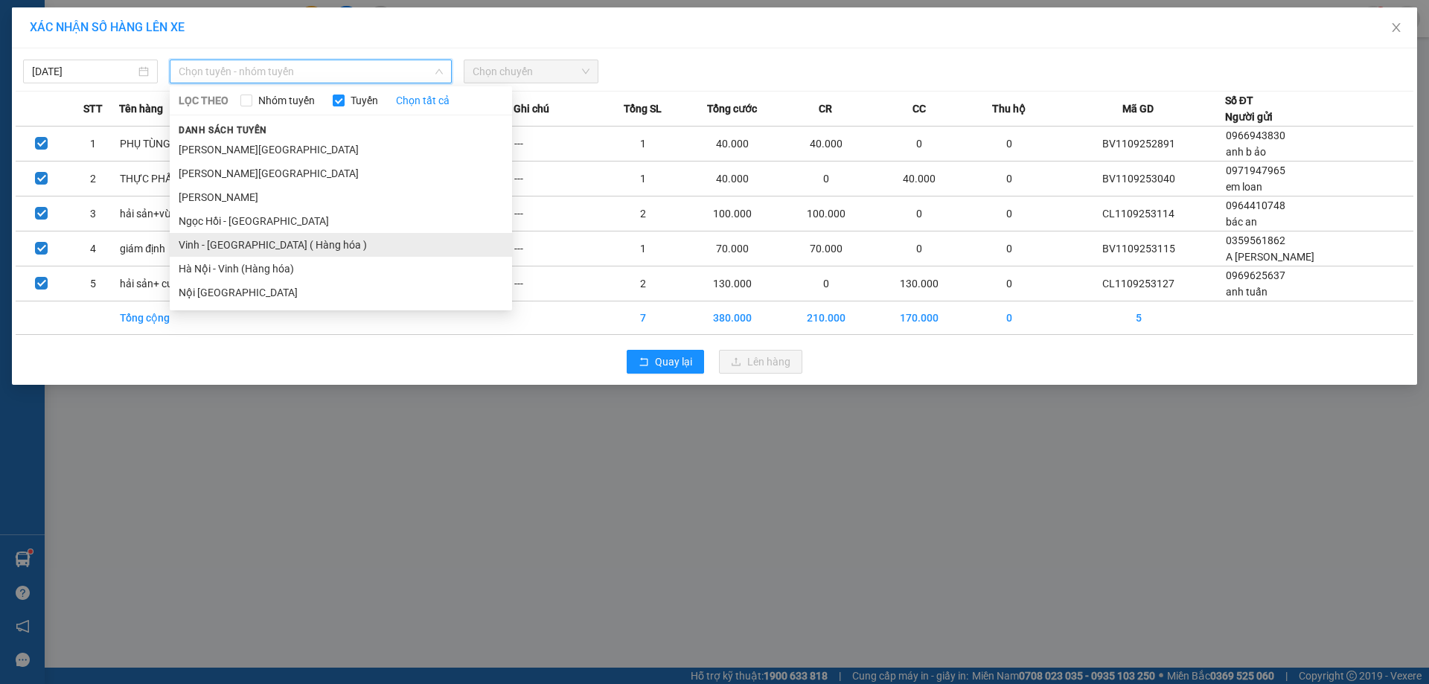
drag, startPoint x: 275, startPoint y: 246, endPoint x: 499, endPoint y: 152, distance: 242.4
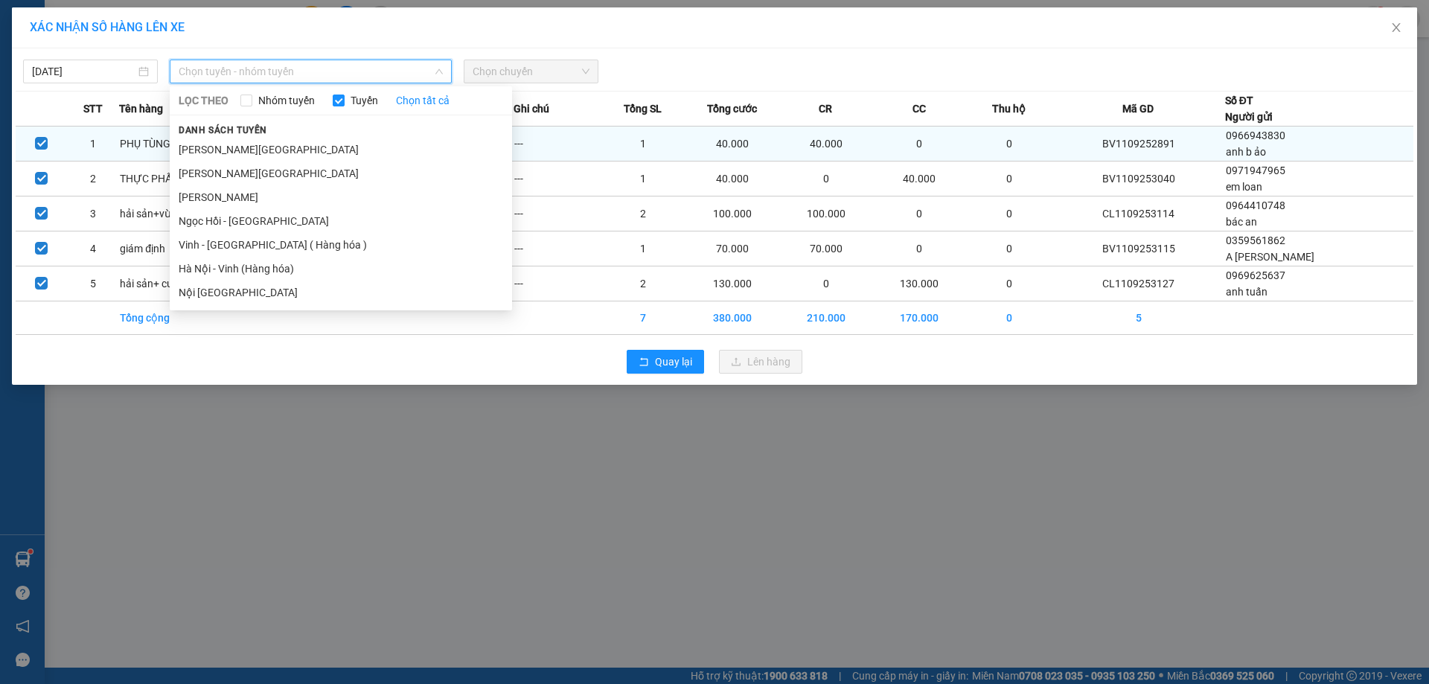
click at [276, 247] on li "Vinh - [GEOGRAPHIC_DATA] ( Hàng hóa )" at bounding box center [341, 245] width 342 height 24
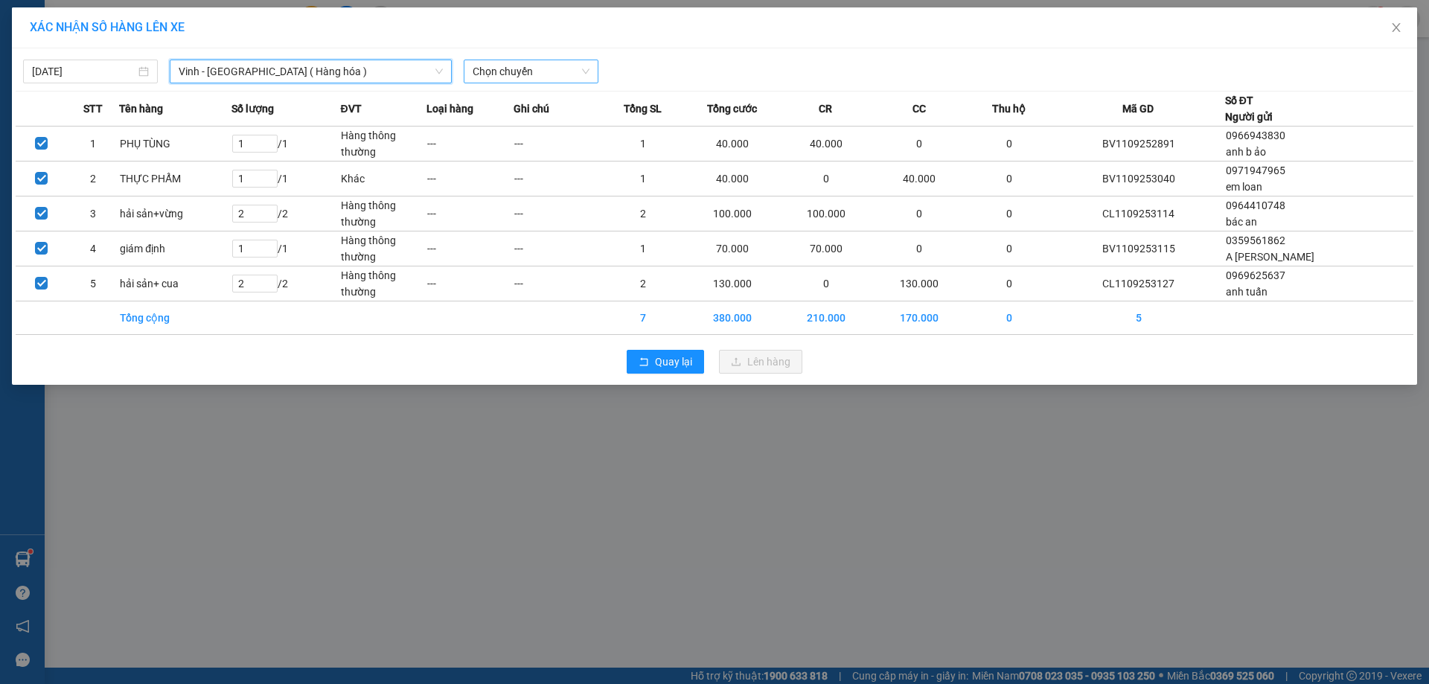
click at [515, 76] on span "Chọn chuyến" at bounding box center [531, 71] width 117 height 22
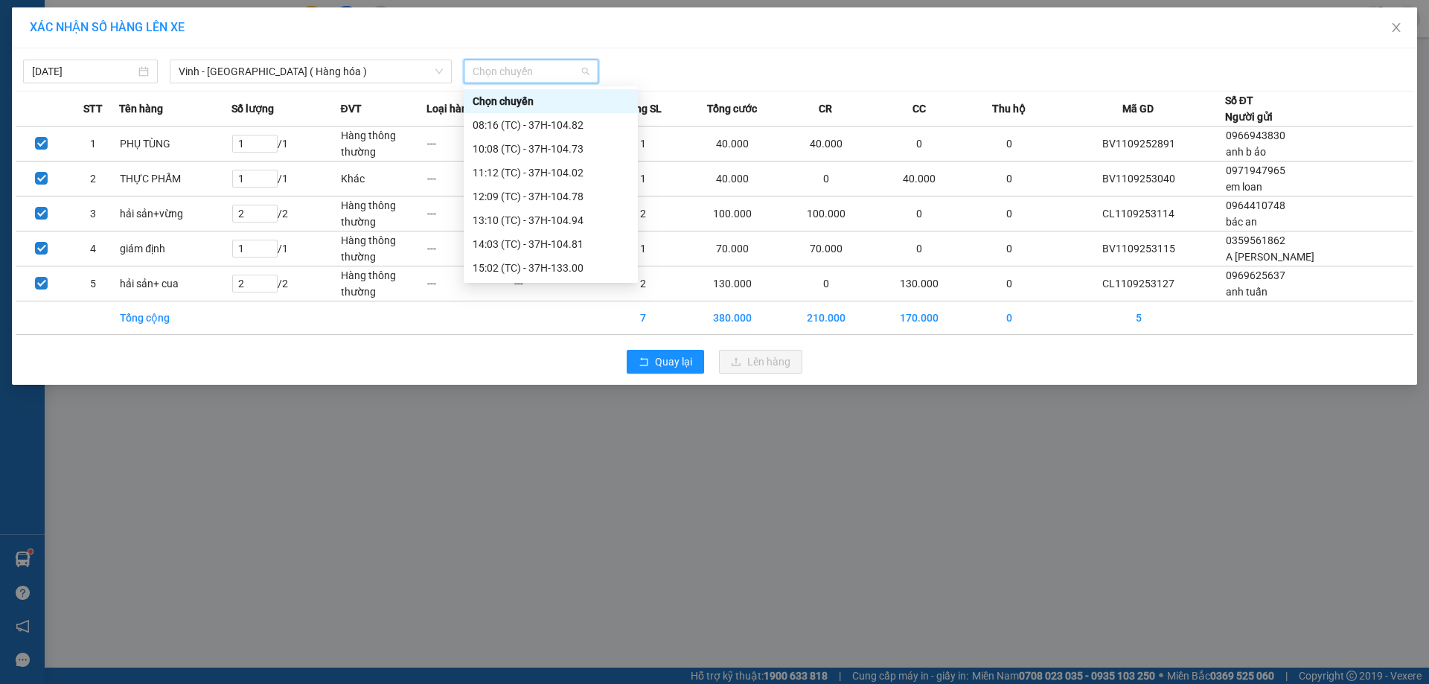
click at [578, 403] on div "23:05 (TC) - 37H-133.02" at bounding box center [551, 411] width 156 height 16
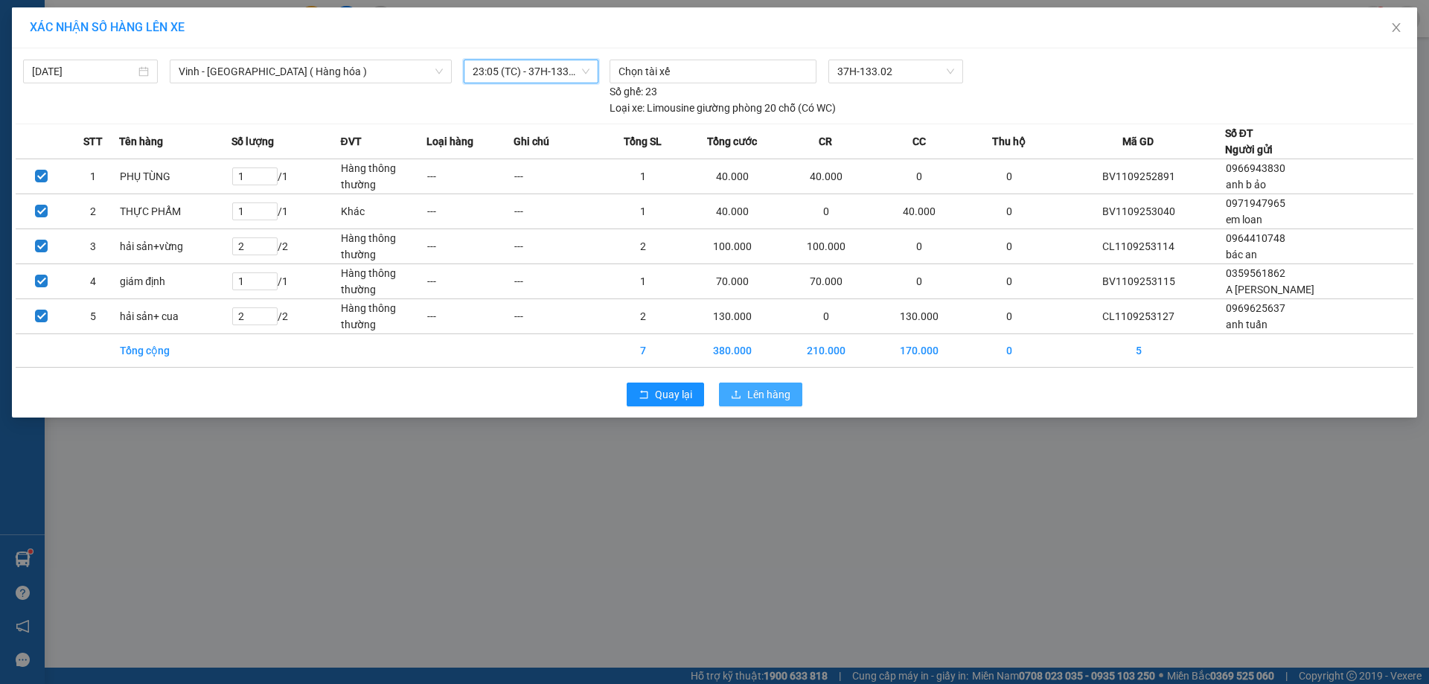
click at [768, 392] on span "Lên hàng" at bounding box center [768, 394] width 43 height 16
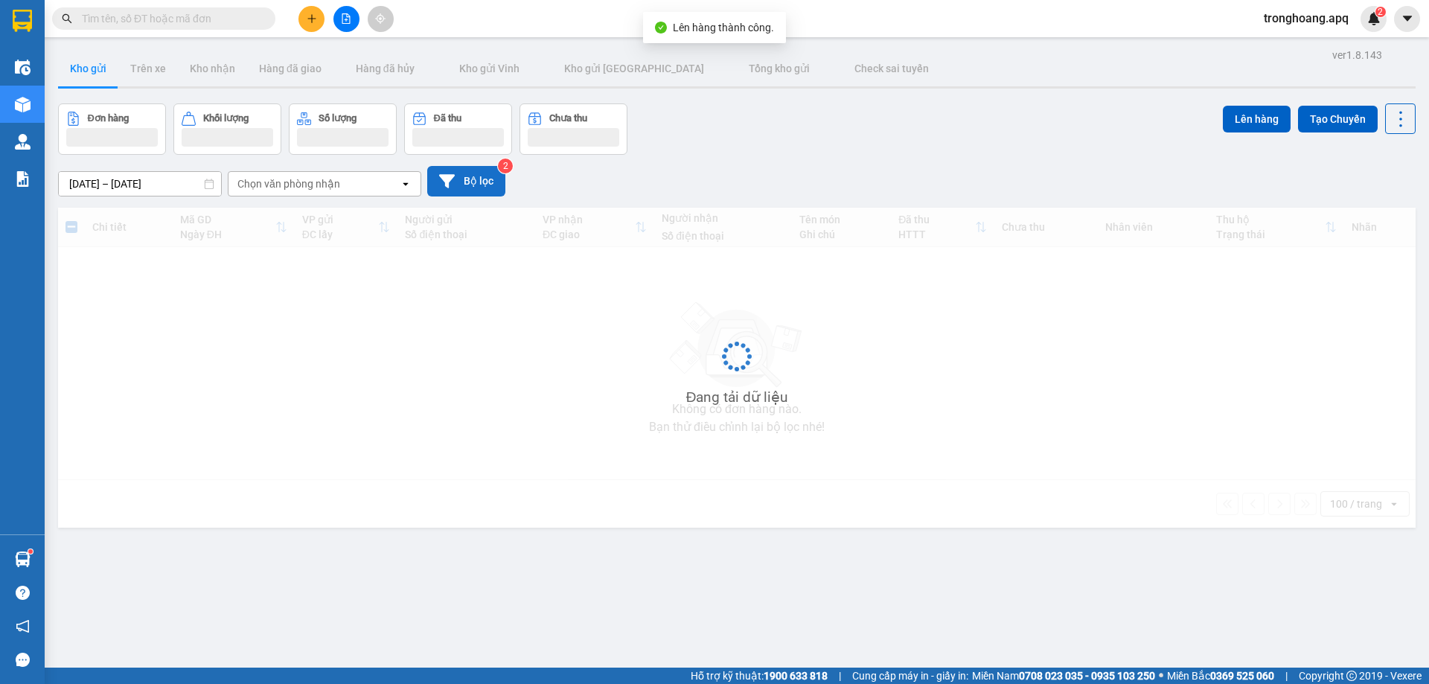
click at [476, 179] on button "Bộ lọc" at bounding box center [466, 181] width 78 height 31
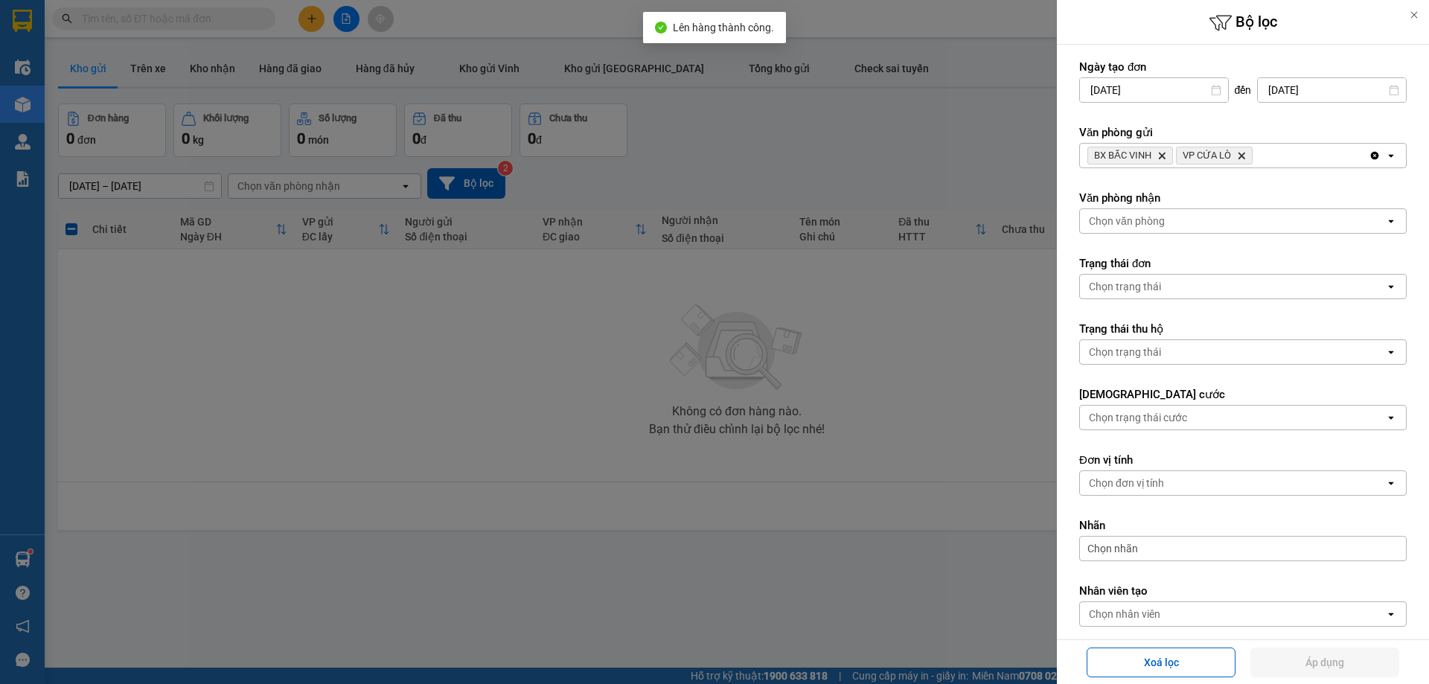
click at [1301, 161] on div "BX BẮC VINH Delete VP CỬA LÒ Delete" at bounding box center [1224, 156] width 289 height 24
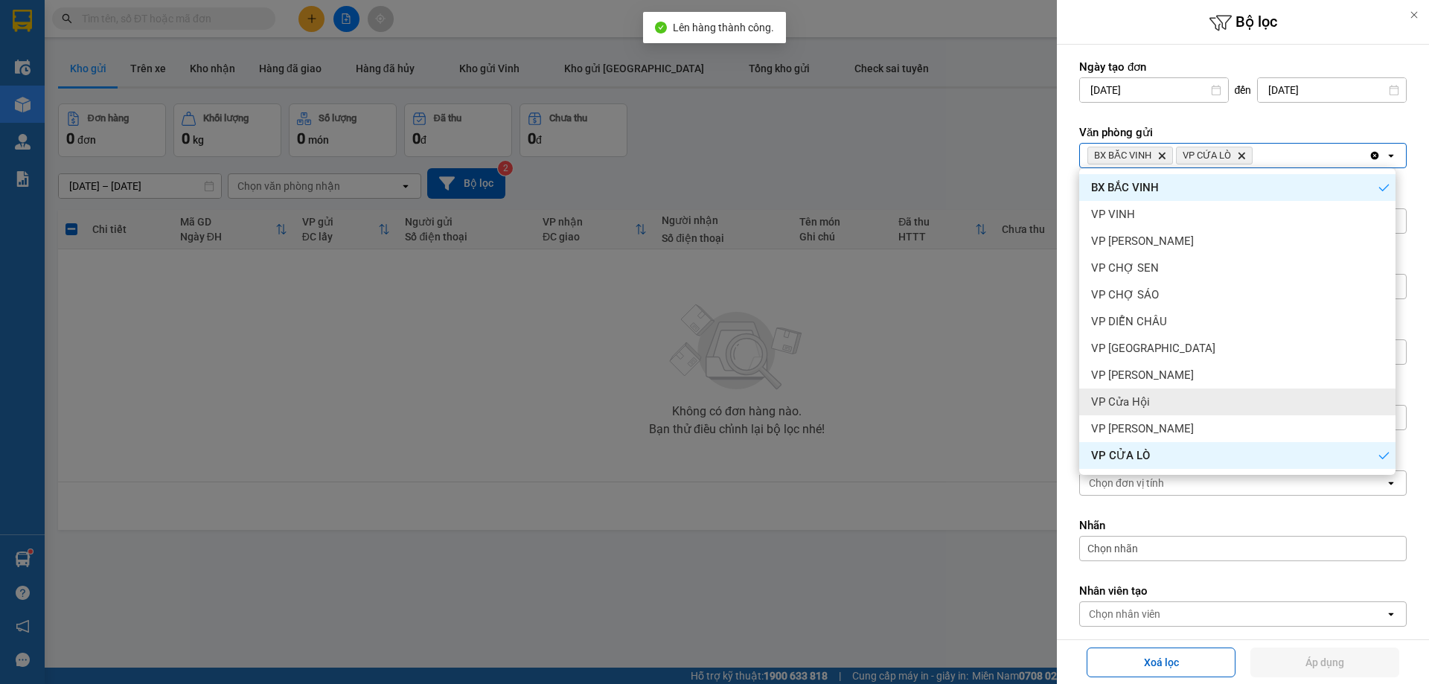
click at [1244, 412] on div "VP Cửa Hội" at bounding box center [1237, 401] width 316 height 27
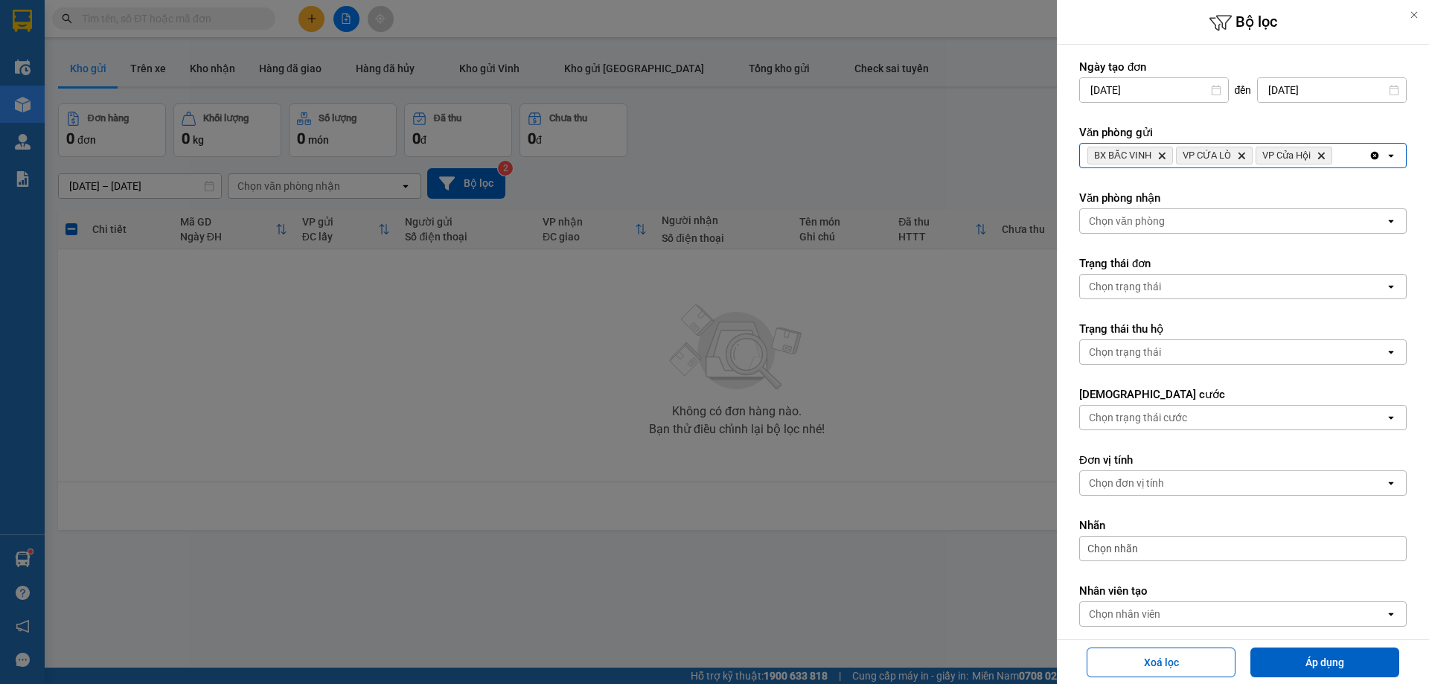
click at [1350, 151] on div "BX BẮC VINH Delete VP CỬA LÒ Delete VP Cửa Hội Delete" at bounding box center [1224, 156] width 289 height 24
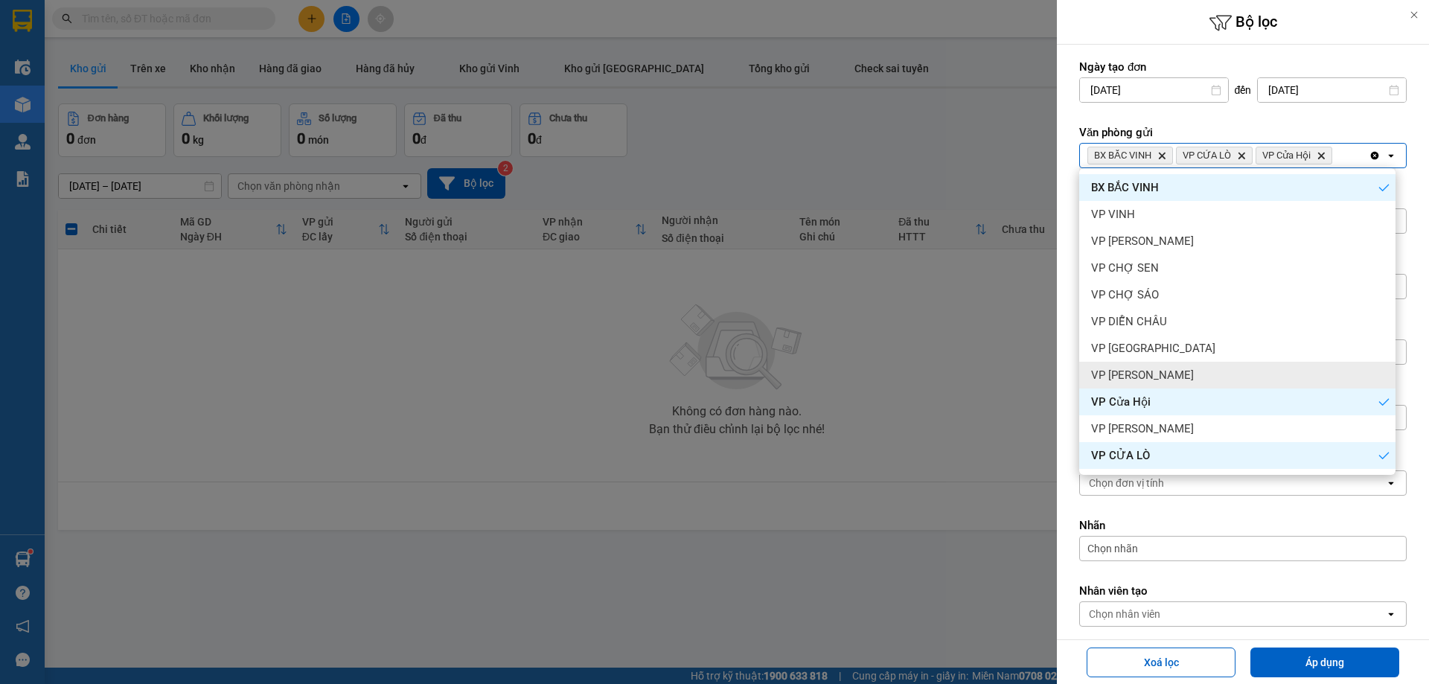
click at [1221, 370] on div "VP [PERSON_NAME]" at bounding box center [1237, 375] width 316 height 27
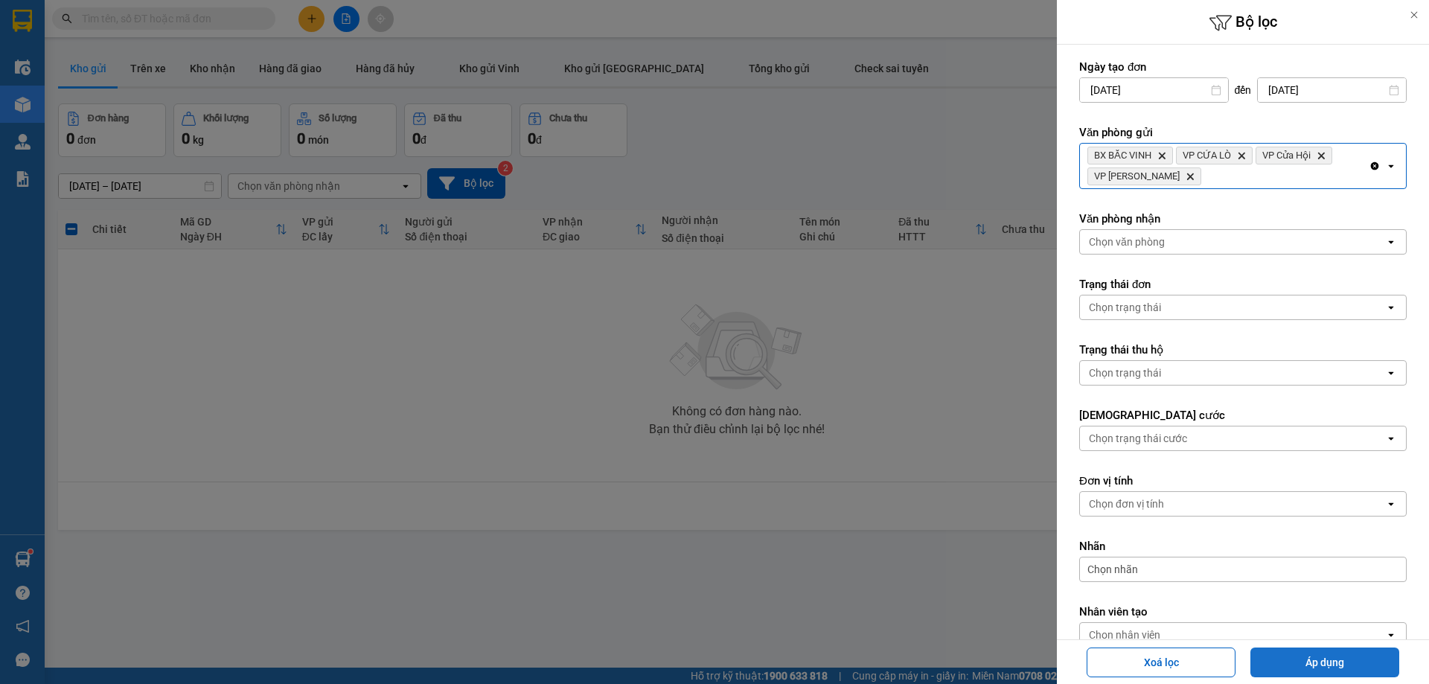
click at [1293, 657] on button "Áp dụng" at bounding box center [1324, 662] width 149 height 30
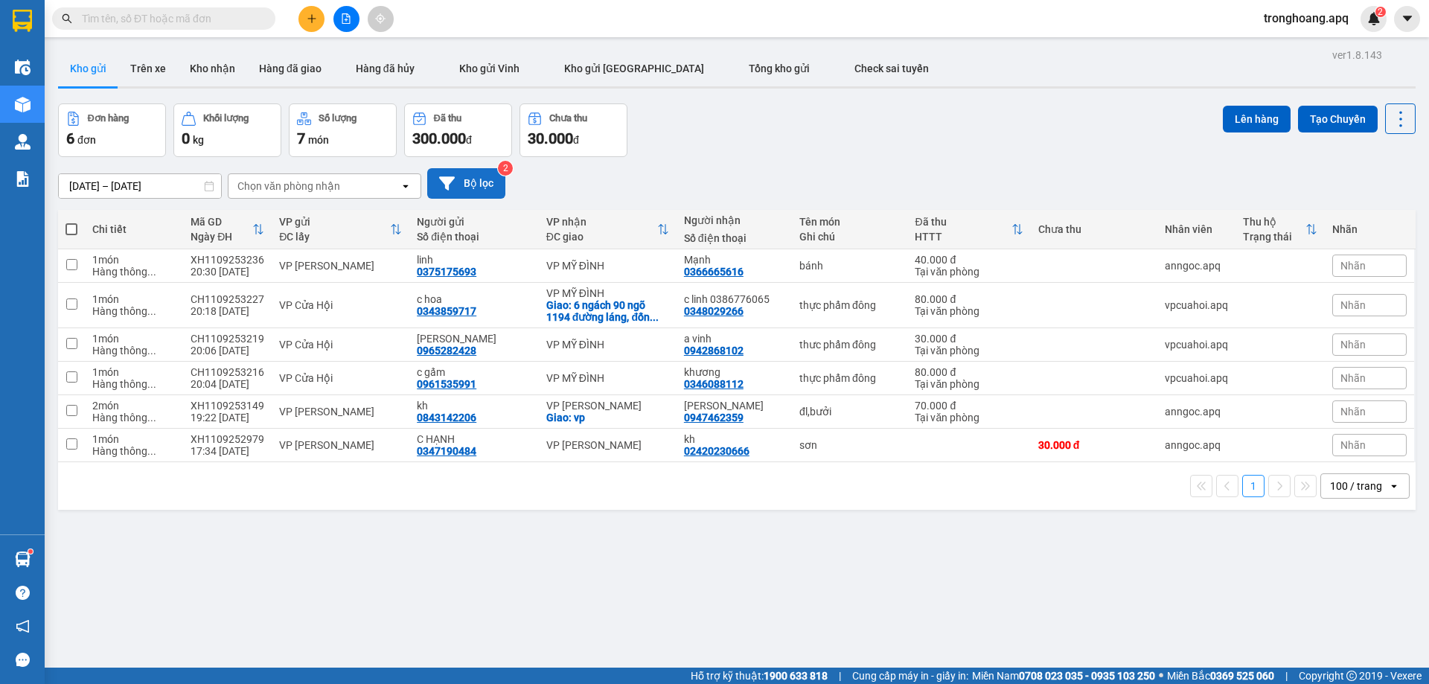
click at [456, 173] on button "Bộ lọc" at bounding box center [466, 183] width 78 height 31
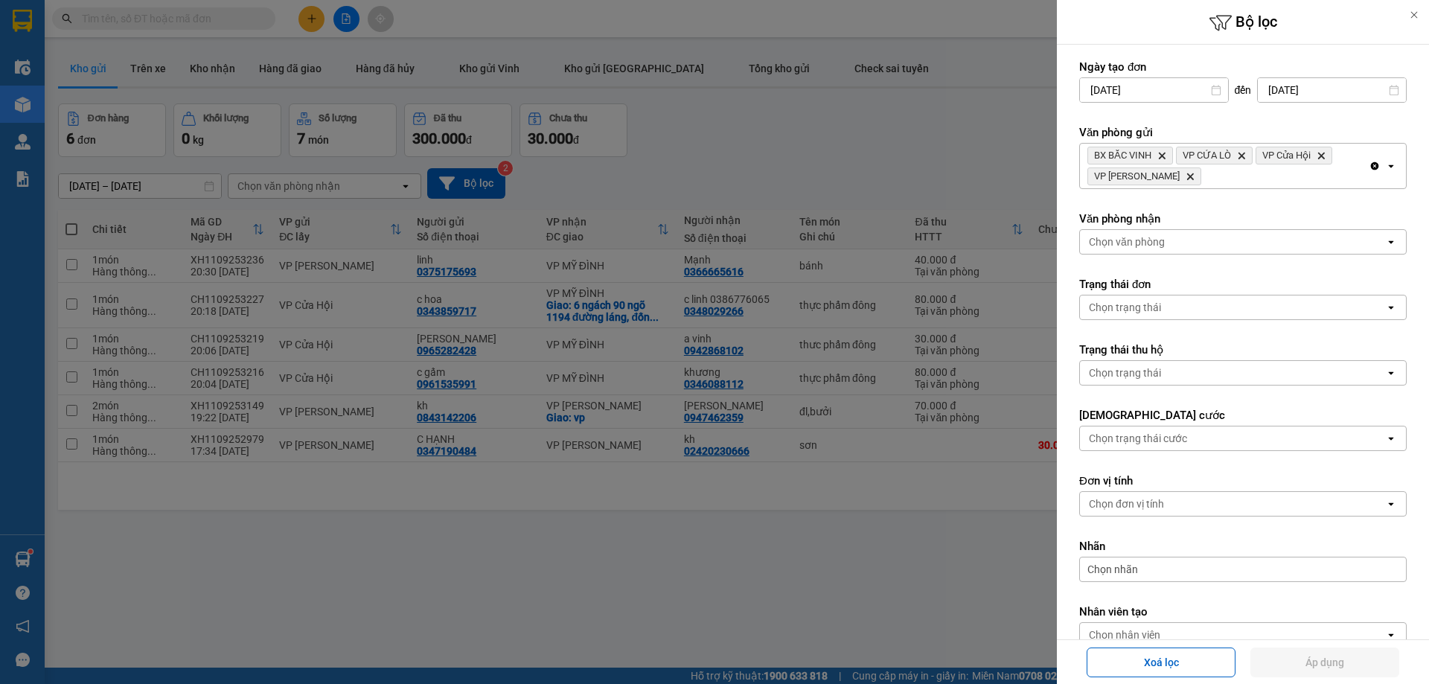
click at [1185, 178] on icon "Delete" at bounding box center [1189, 176] width 9 height 9
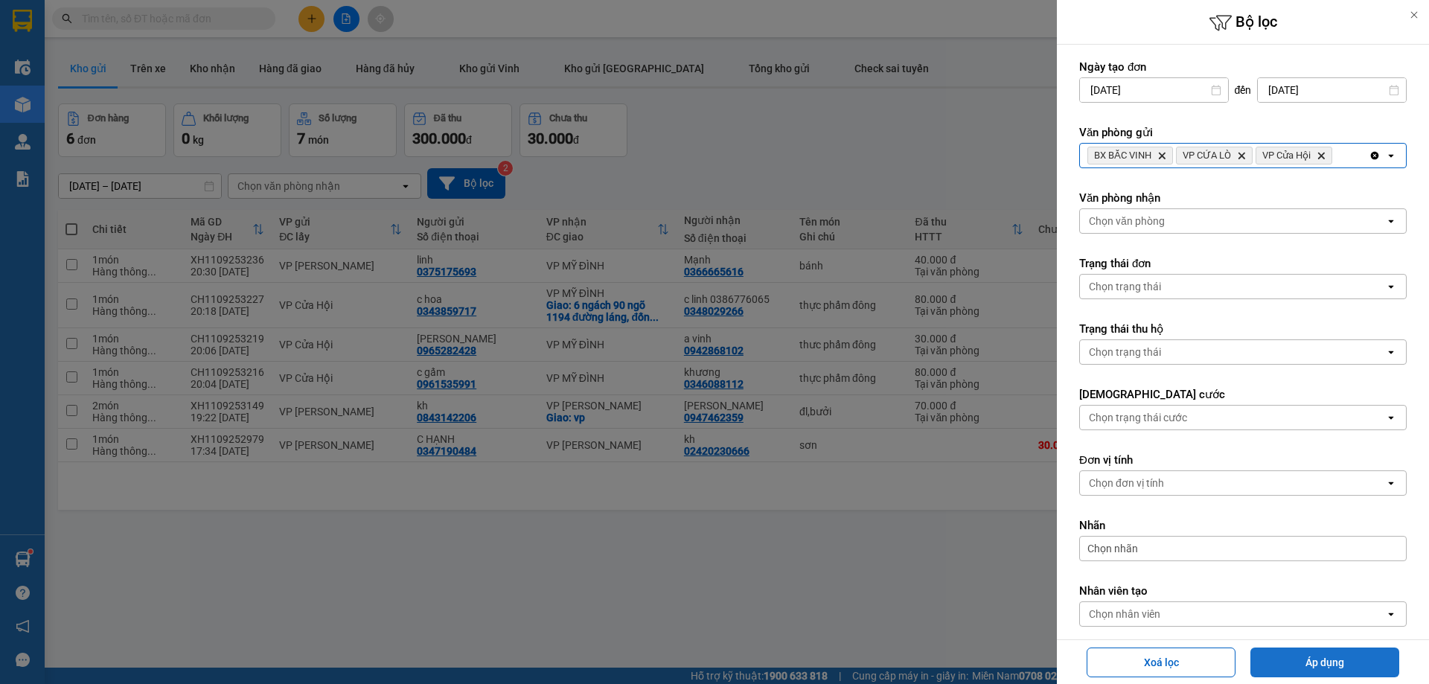
click at [1310, 673] on button "Áp dụng" at bounding box center [1324, 662] width 149 height 30
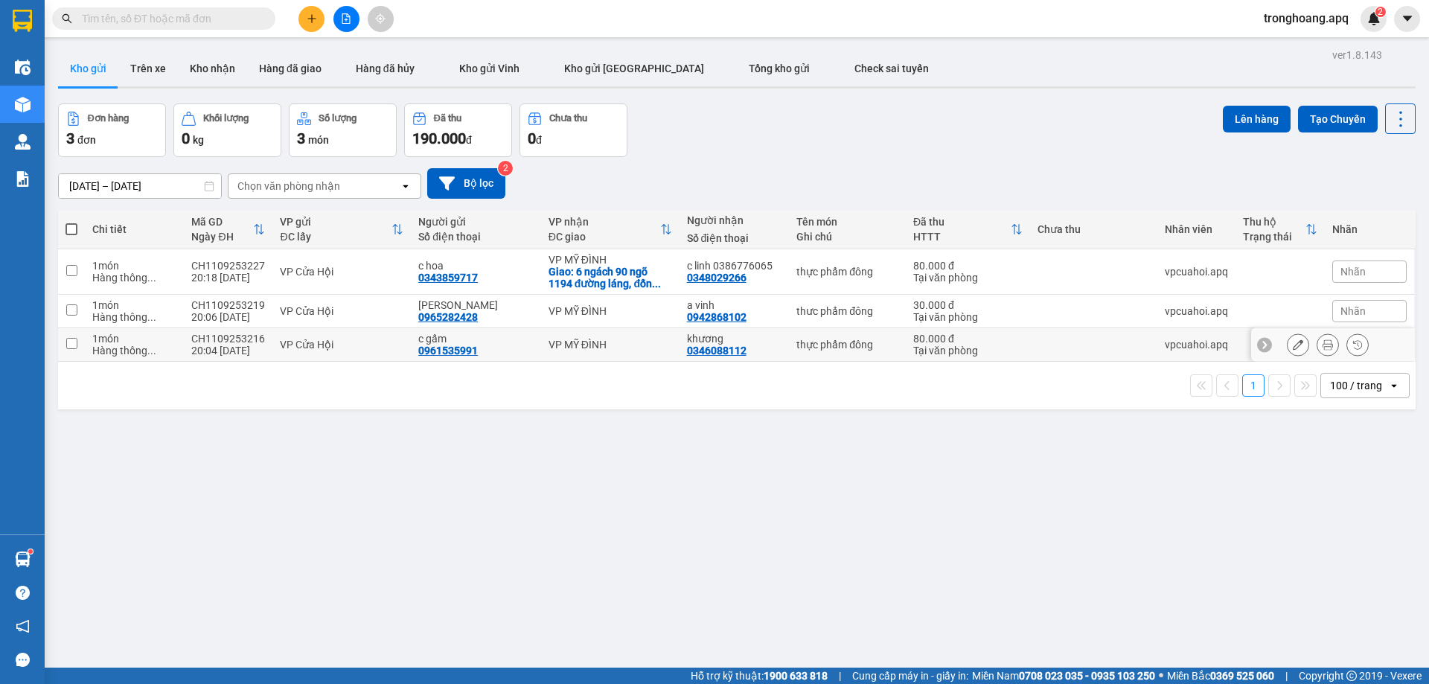
click at [598, 342] on div "VP MỸ ĐÌNH" at bounding box center [610, 345] width 124 height 12
checkbox input "true"
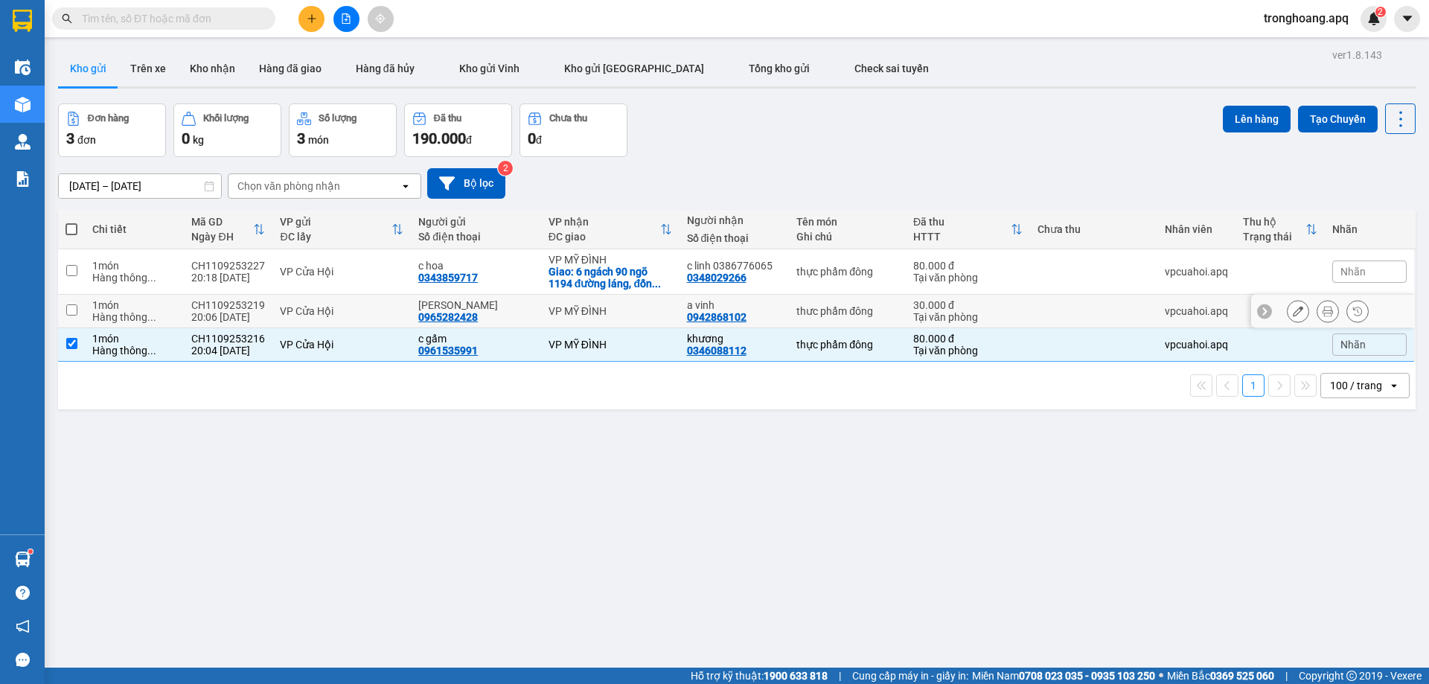
click at [596, 299] on td "VP MỸ ĐÌNH" at bounding box center [610, 311] width 138 height 33
checkbox input "true"
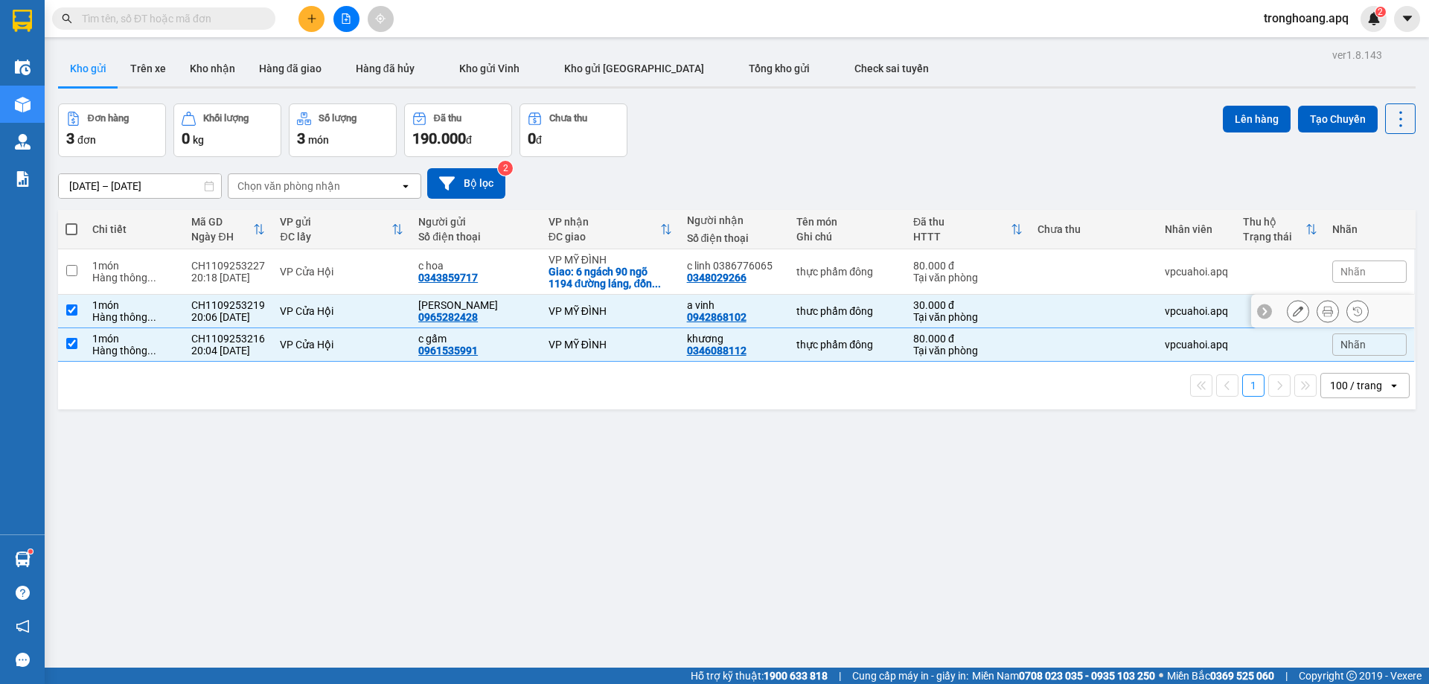
click at [601, 275] on div "Giao: 6 ngách 90 ngõ 1194 đường láng, đốn ..." at bounding box center [610, 278] width 124 height 24
checkbox input "true"
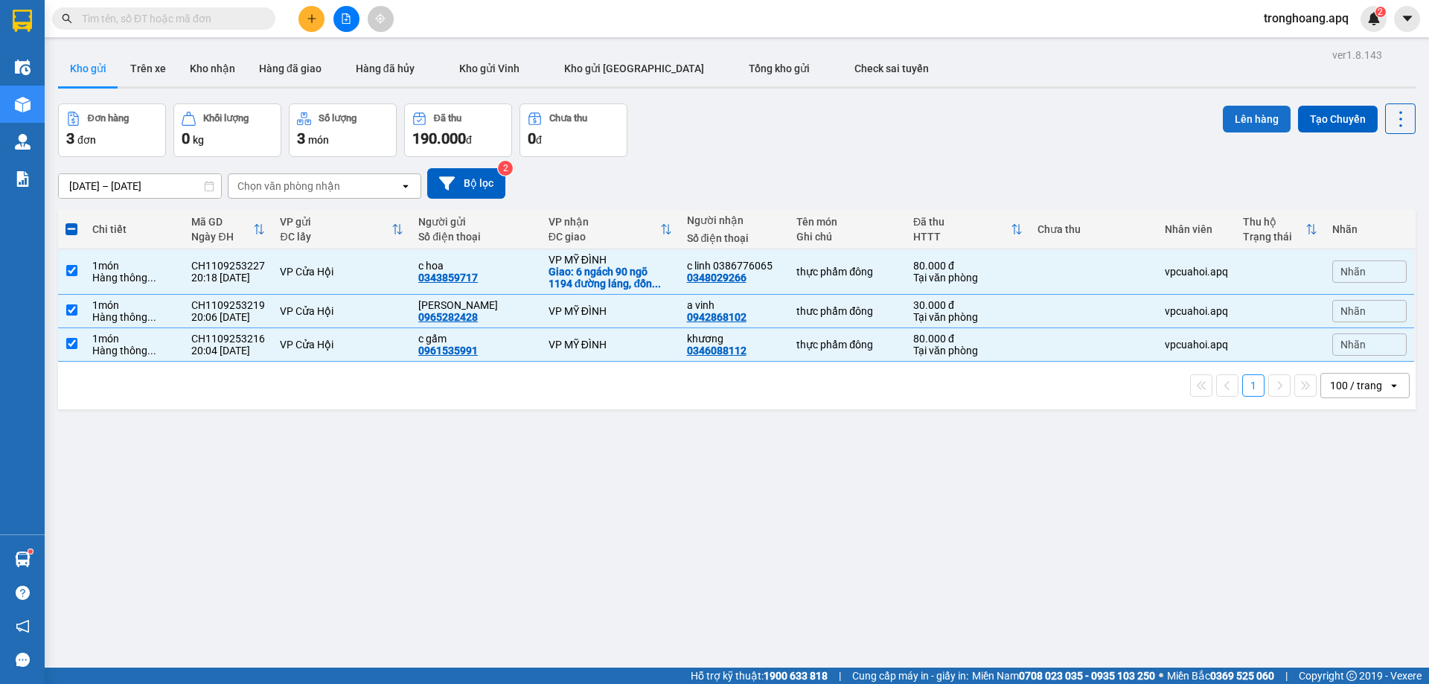
click at [1226, 122] on button "Lên hàng" at bounding box center [1257, 119] width 68 height 27
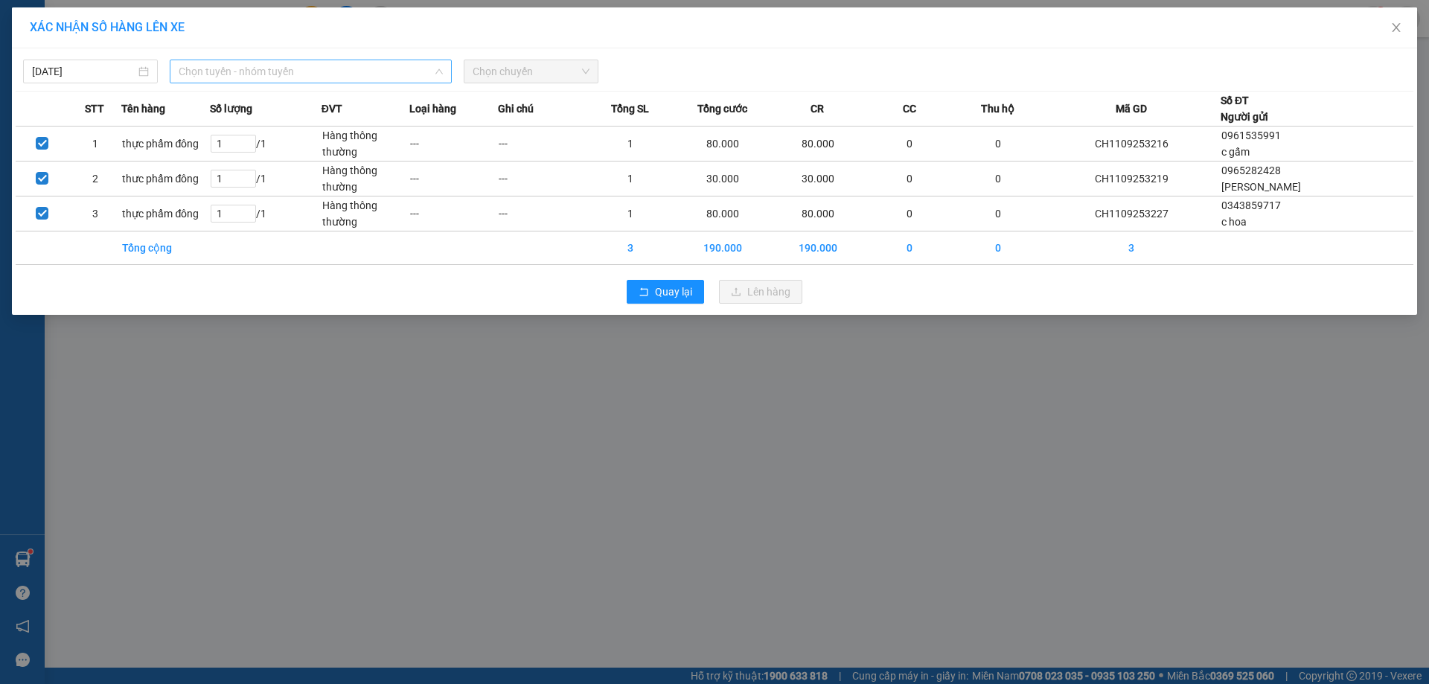
click at [273, 64] on span "Chọn tuyến - nhóm tuyến" at bounding box center [311, 71] width 264 height 22
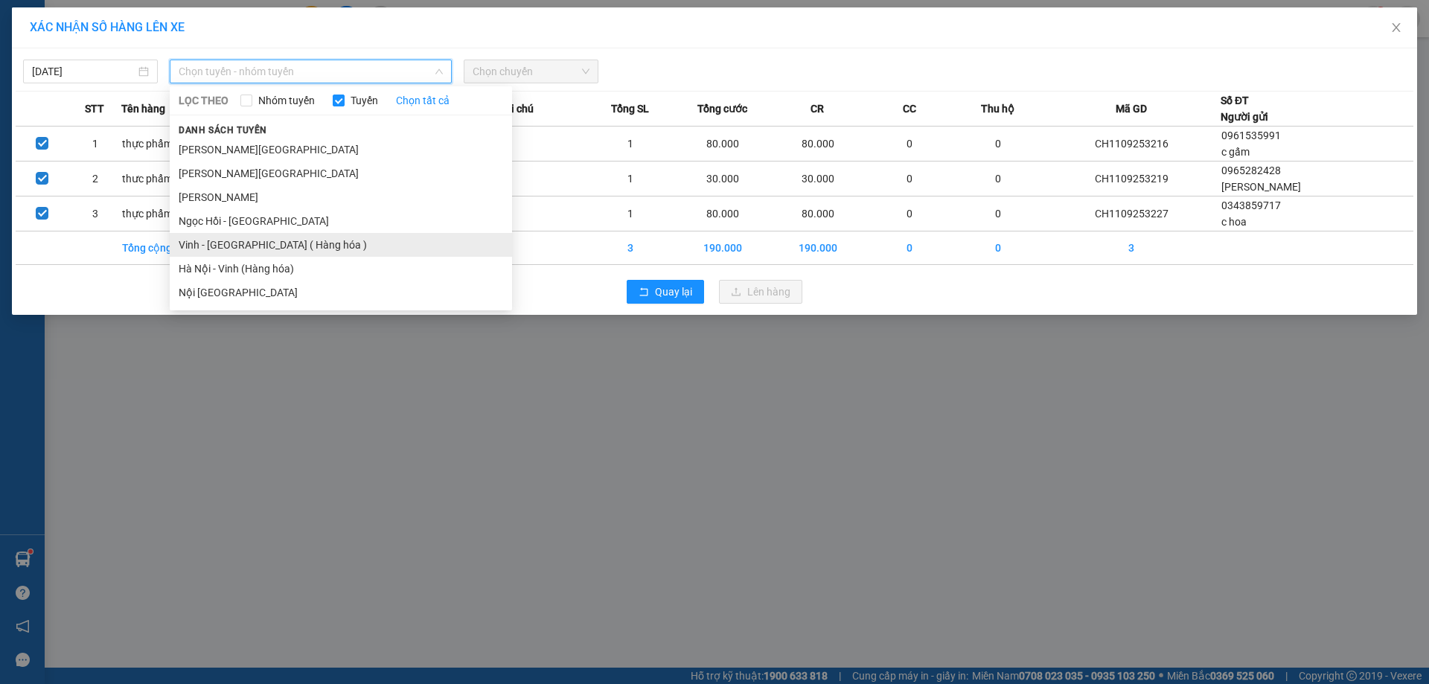
click at [287, 239] on li "Vinh - [GEOGRAPHIC_DATA] ( Hàng hóa )" at bounding box center [341, 245] width 342 height 24
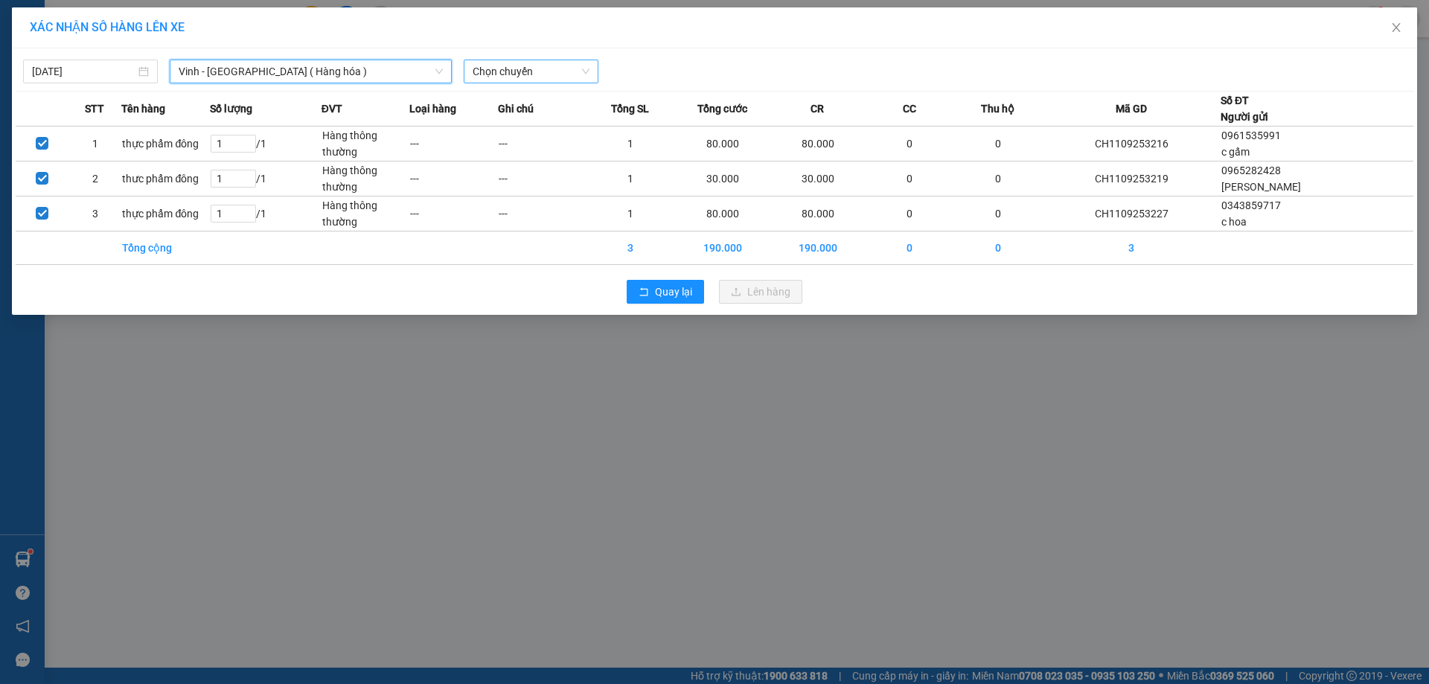
click at [496, 60] on div "Chọn chuyến" at bounding box center [531, 72] width 135 height 24
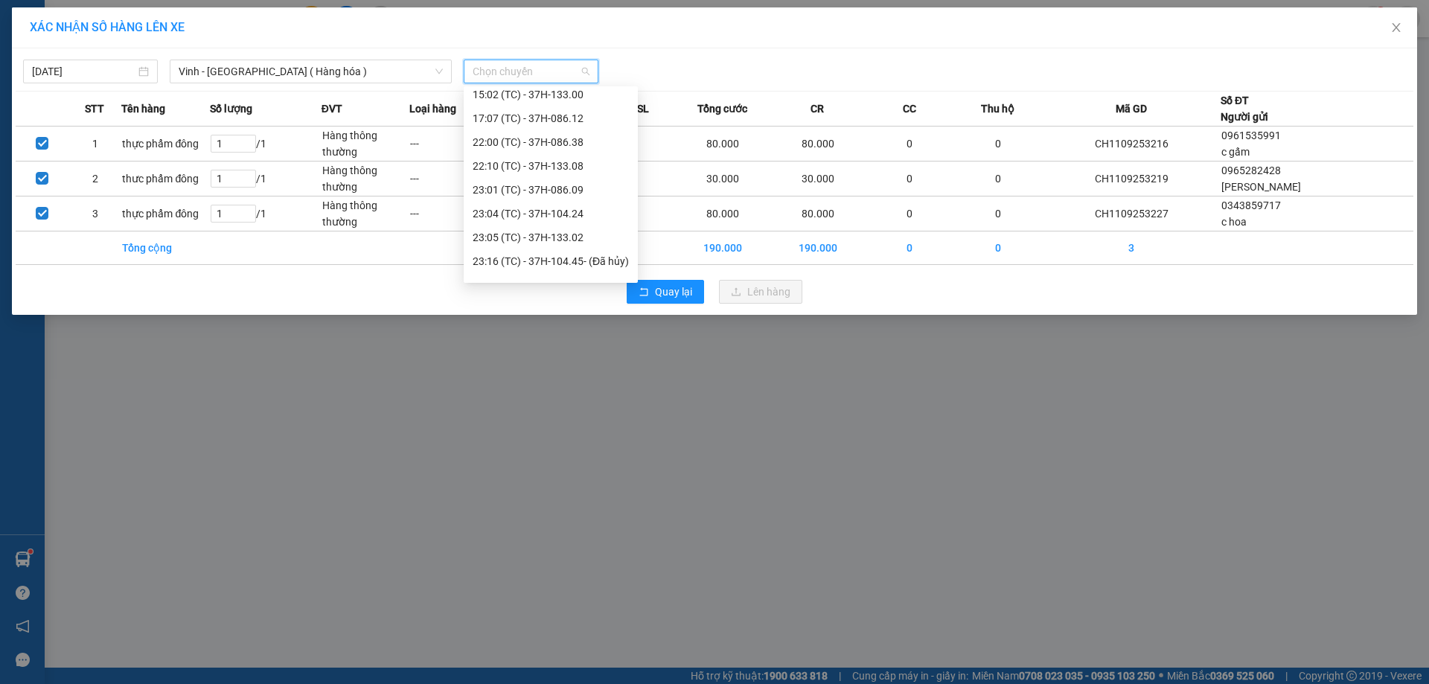
scroll to position [262, 0]
click at [595, 106] on div "23:01 (TC) - 37H-086.09" at bounding box center [551, 101] width 156 height 16
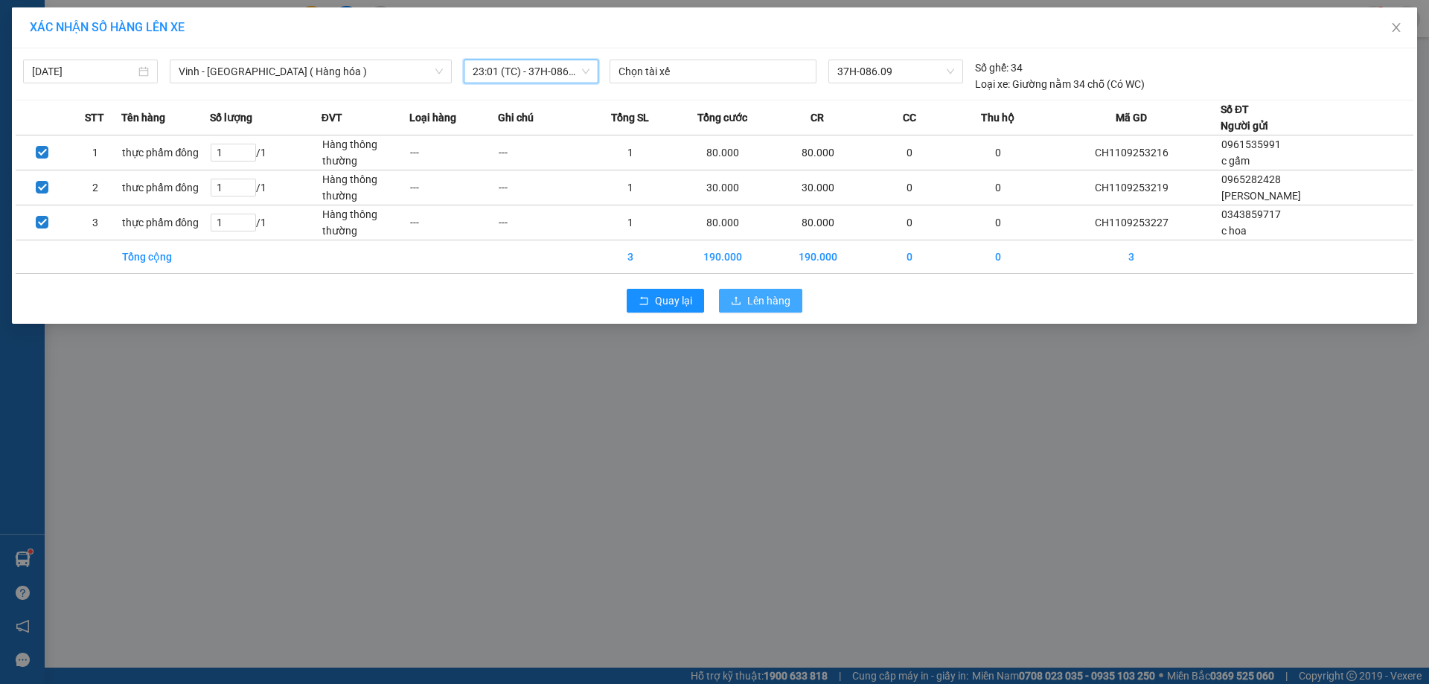
click at [761, 301] on span "Lên hàng" at bounding box center [768, 300] width 43 height 16
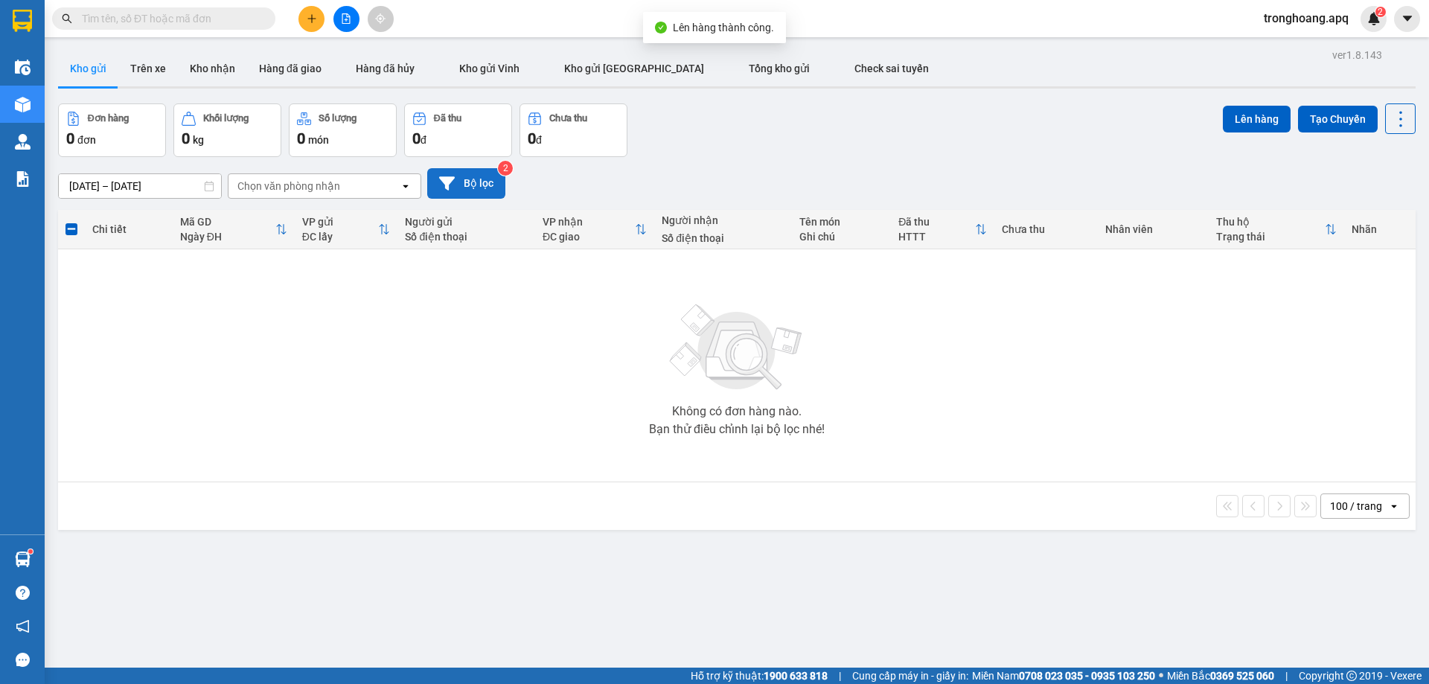
click at [473, 186] on button "Bộ lọc" at bounding box center [466, 183] width 78 height 31
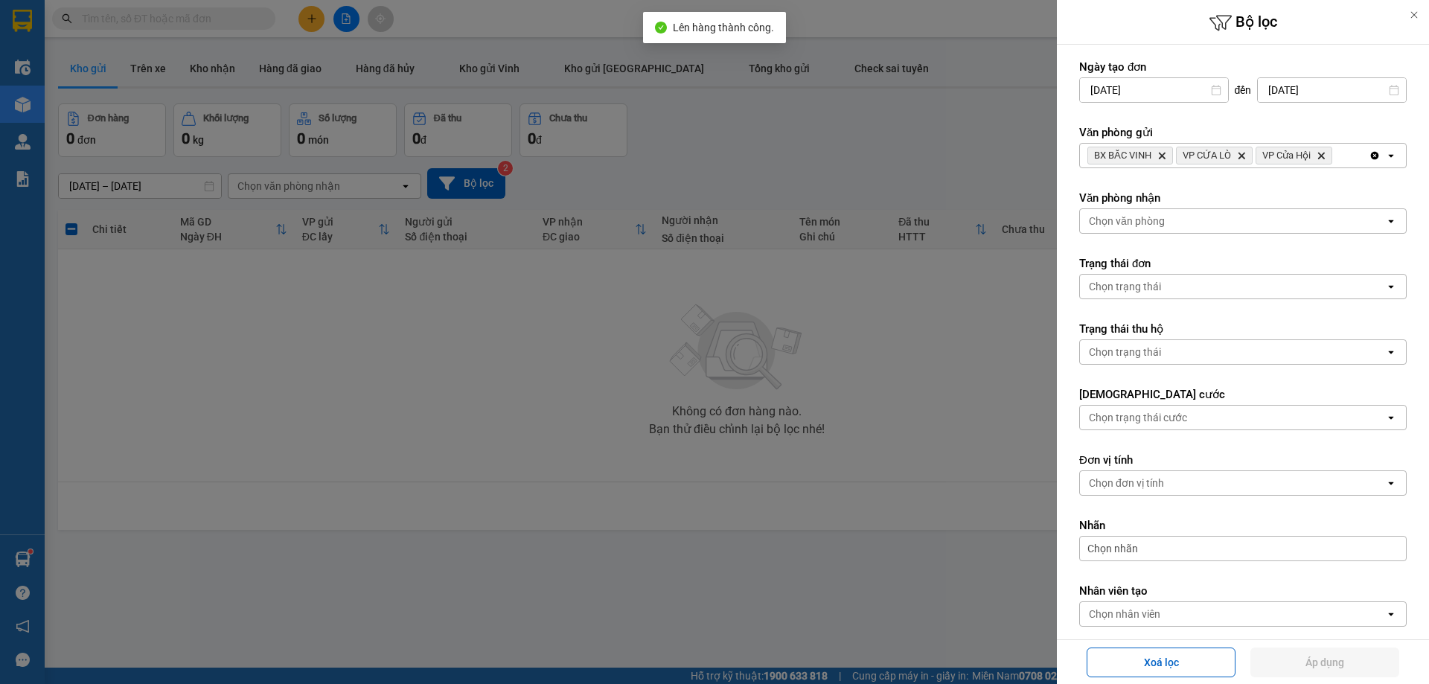
click at [1369, 153] on icon "Clear all" at bounding box center [1375, 156] width 12 height 12
drag, startPoint x: 1322, startPoint y: 157, endPoint x: 1280, endPoint y: 165, distance: 43.2
click at [1322, 158] on div "Chọn văn phòng" at bounding box center [1232, 156] width 305 height 24
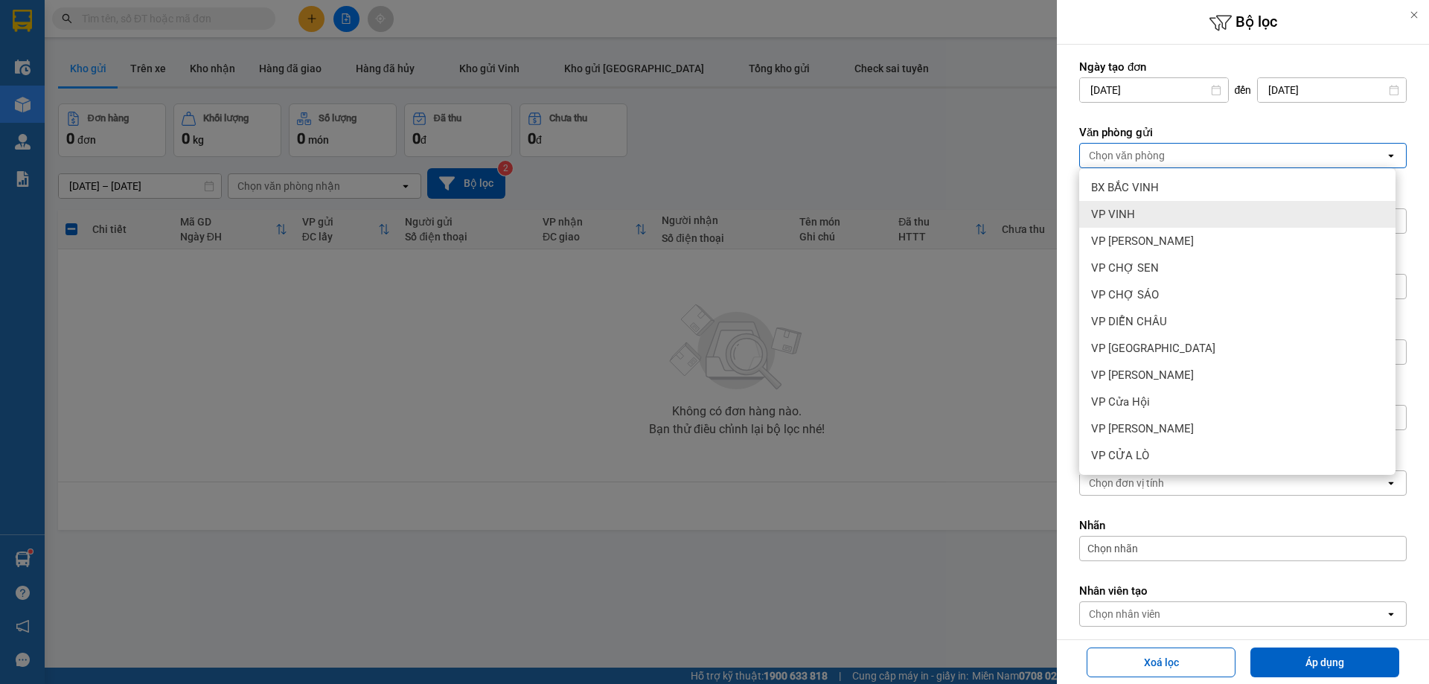
click at [1226, 190] on div "BX BẮC VINH" at bounding box center [1237, 187] width 316 height 27
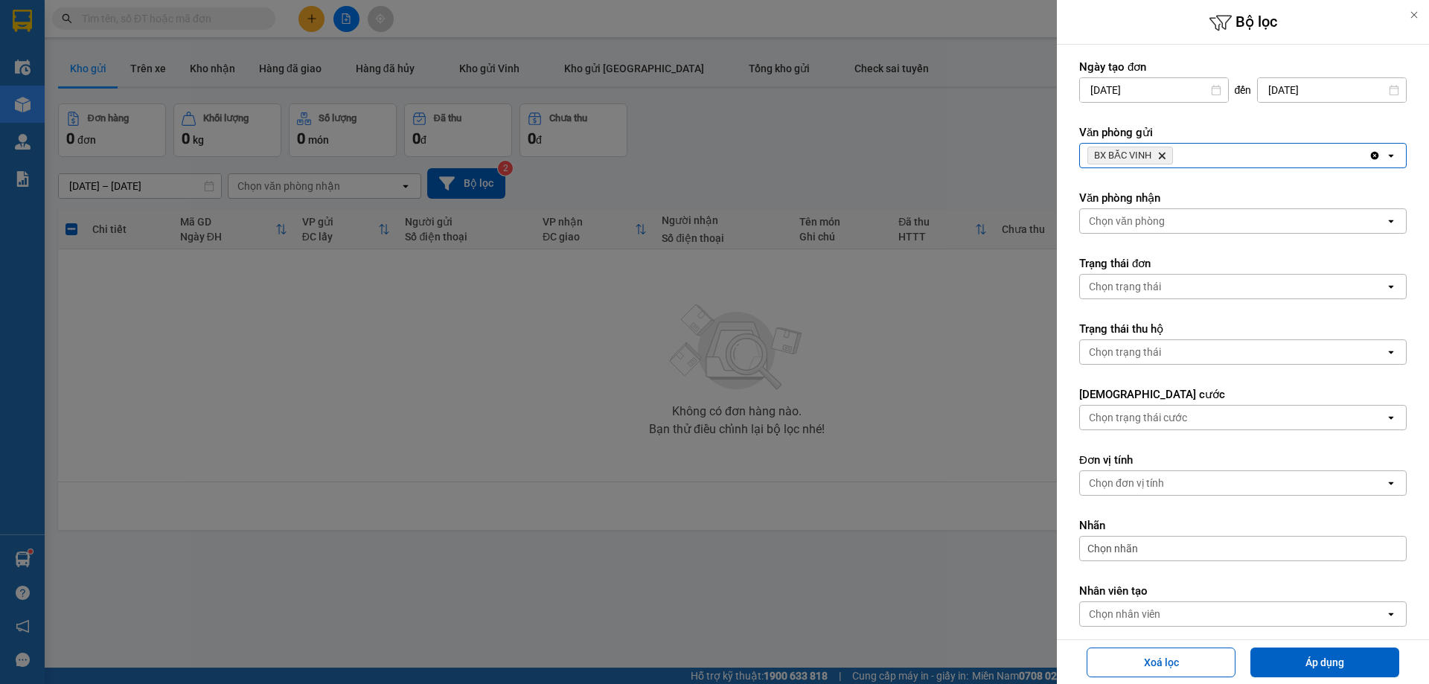
click at [1289, 160] on div "BX BẮC VINH Delete" at bounding box center [1224, 156] width 289 height 24
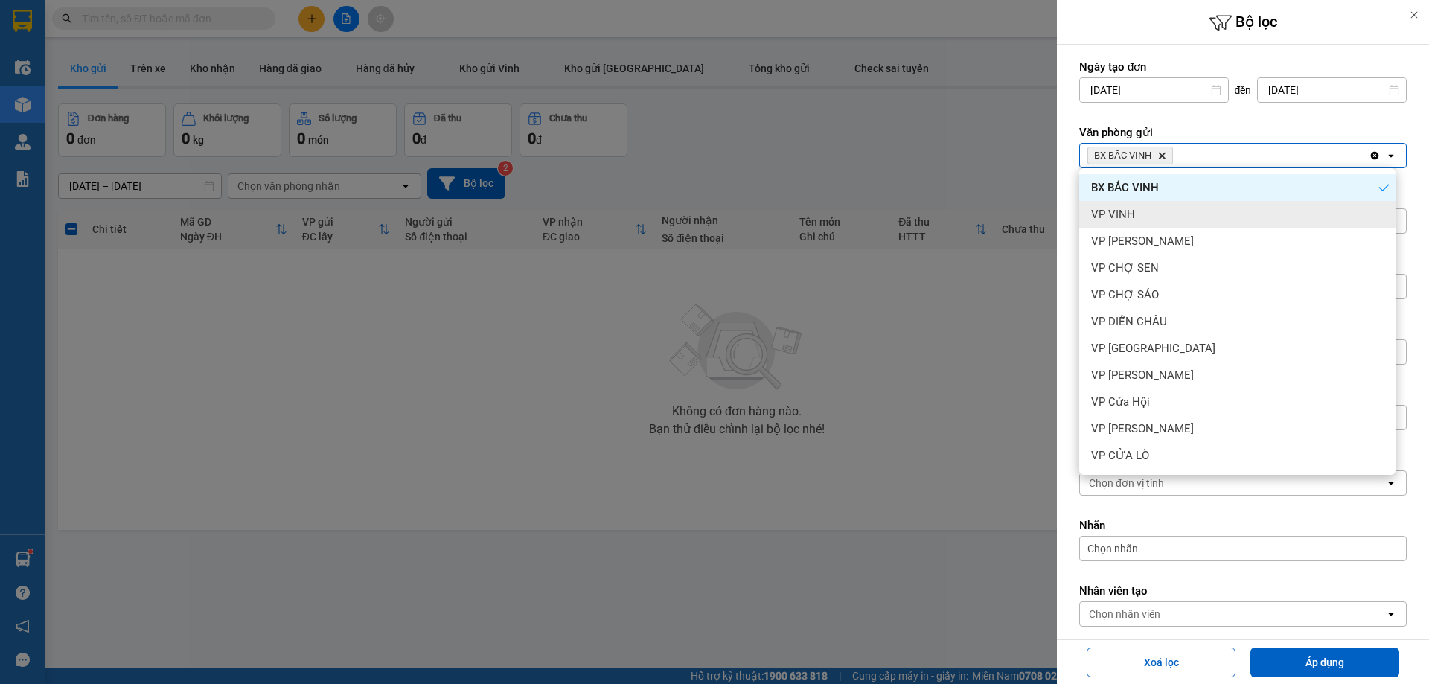
click at [1204, 202] on div "VP VINH" at bounding box center [1237, 214] width 316 height 27
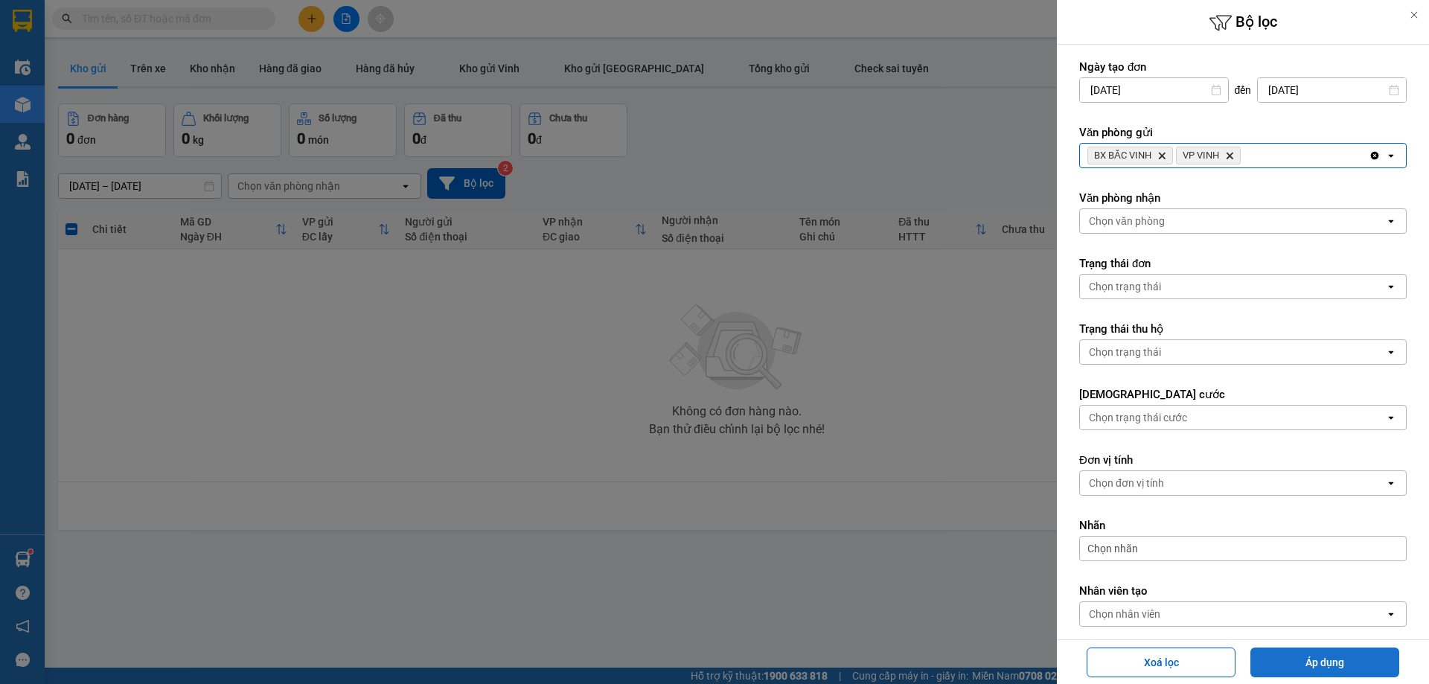
click at [1307, 641] on div "Xoá lọc Áp dụng" at bounding box center [1243, 661] width 372 height 45
click at [1307, 657] on button "Áp dụng" at bounding box center [1324, 662] width 149 height 30
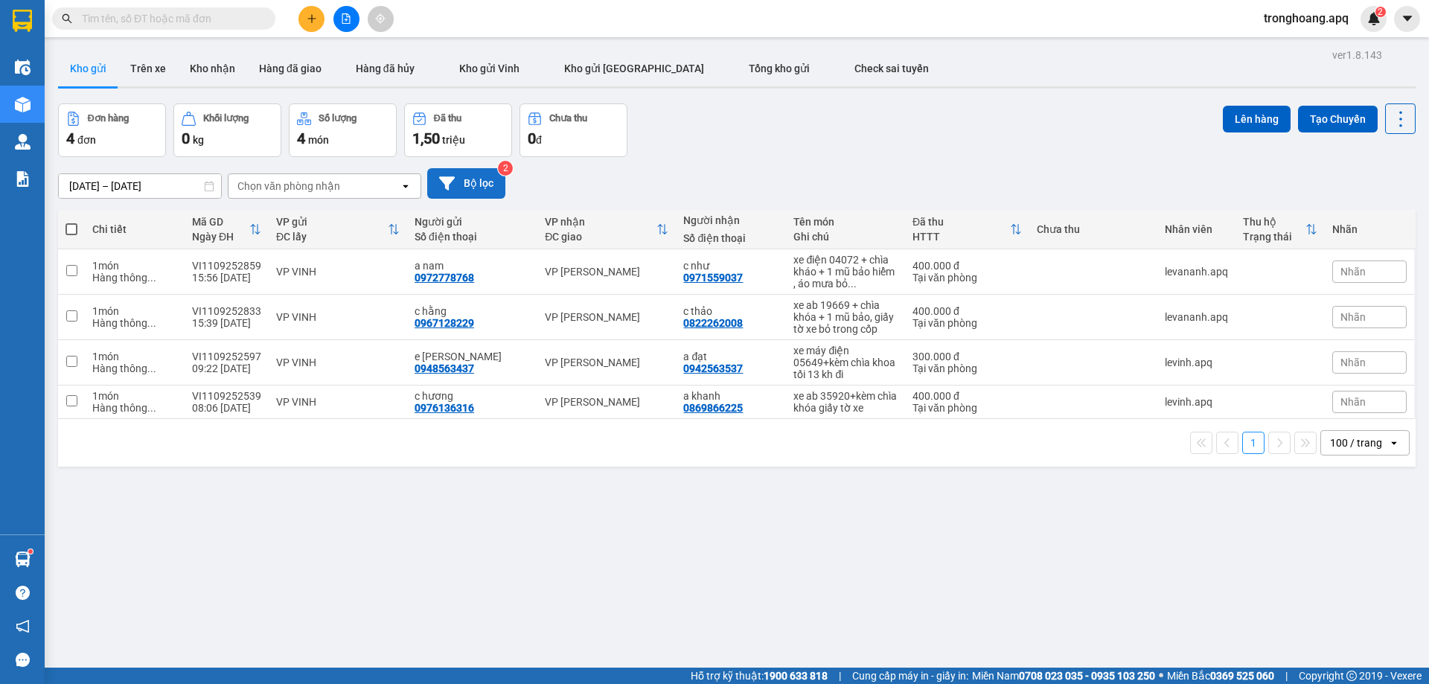
click at [490, 187] on button "Bộ lọc" at bounding box center [466, 183] width 78 height 31
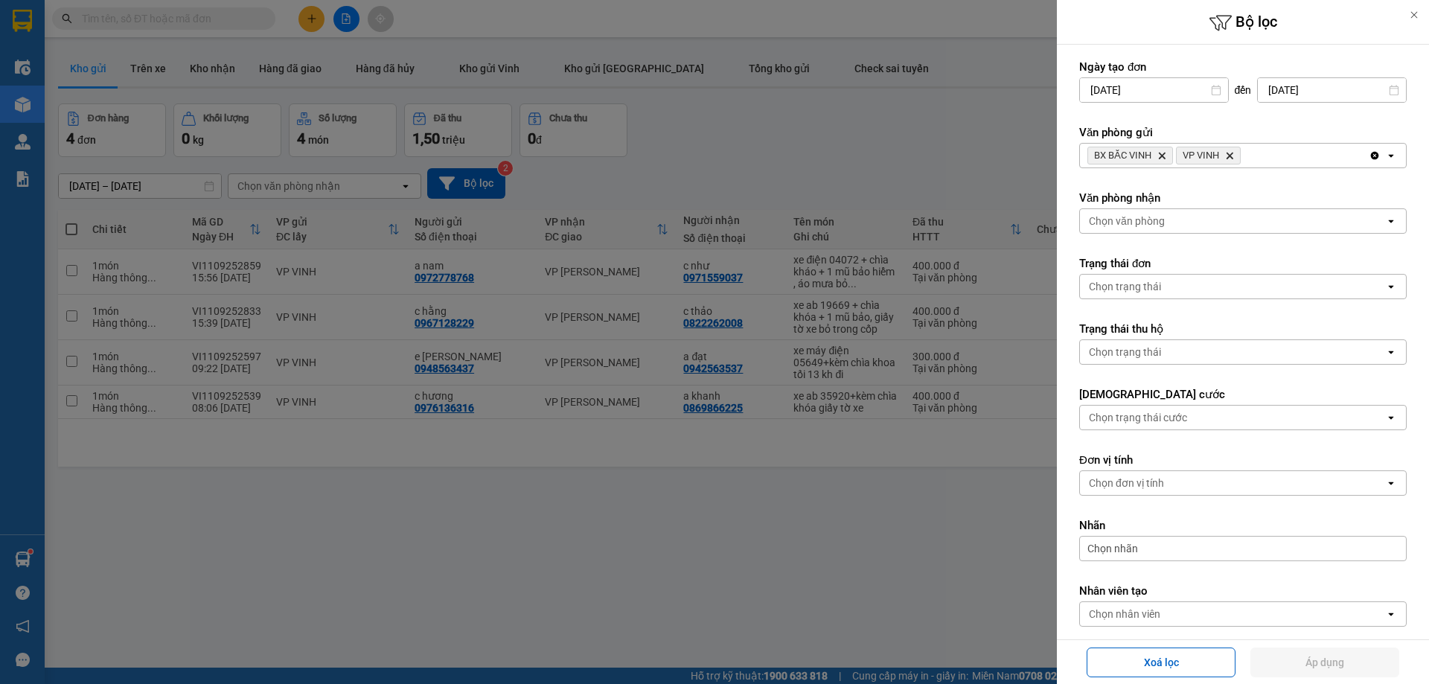
click at [1230, 156] on icon "VP VINH, close by backspace" at bounding box center [1229, 156] width 7 height 7
click at [1318, 651] on button "Áp dụng" at bounding box center [1324, 662] width 149 height 30
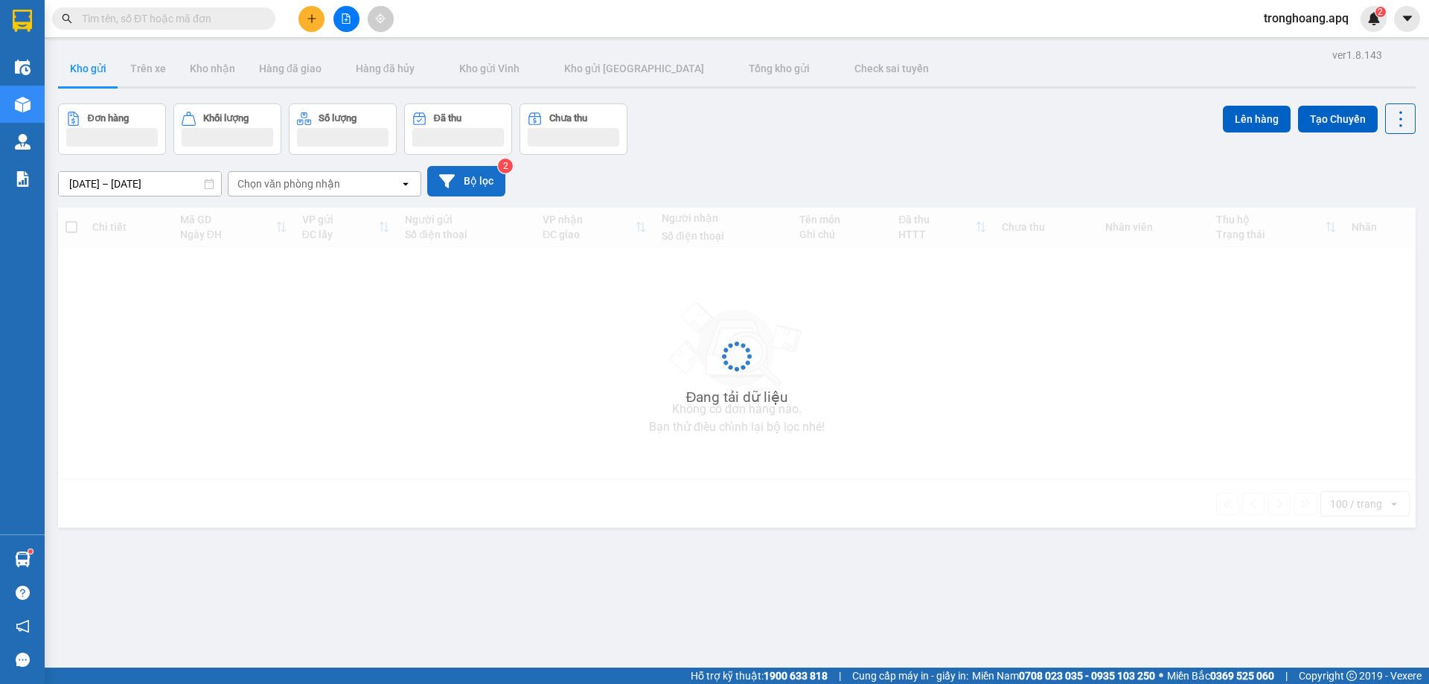
click at [489, 182] on button "Bộ lọc" at bounding box center [466, 181] width 78 height 31
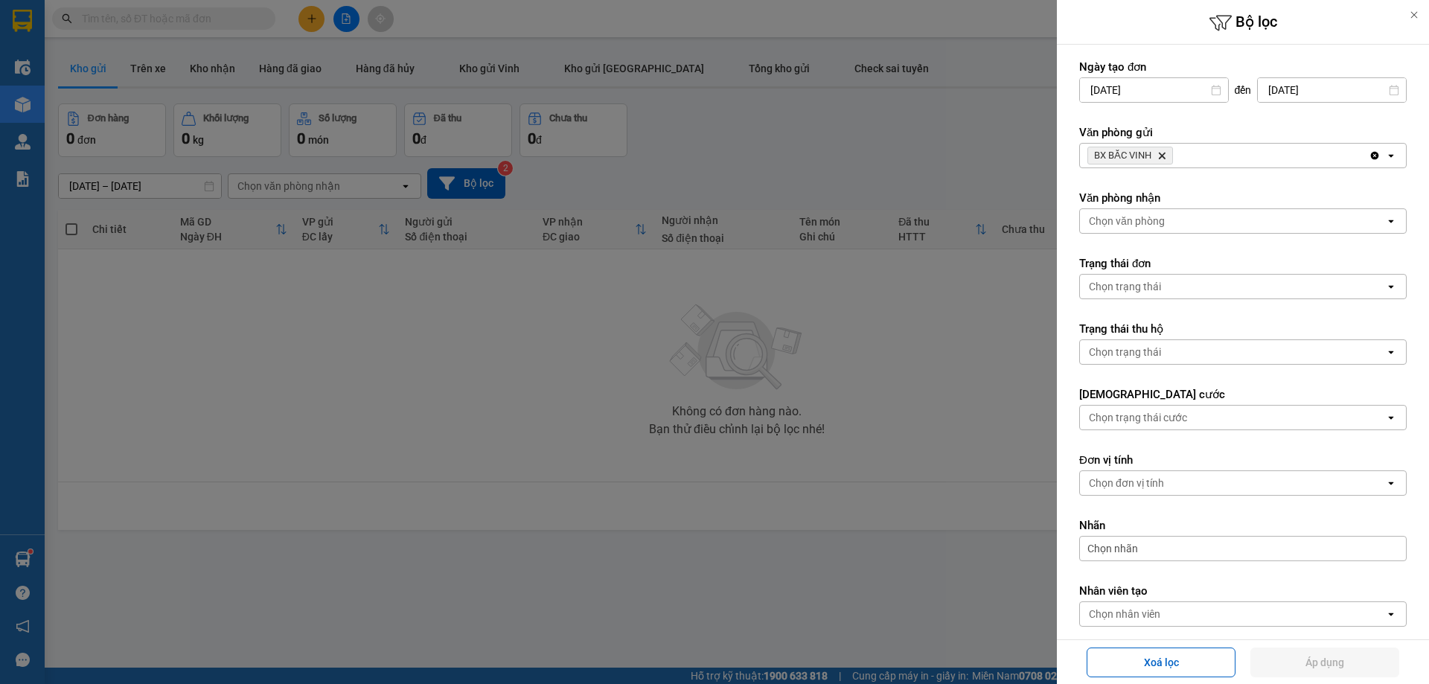
click at [1227, 156] on div "BX BẮC VINH Delete" at bounding box center [1224, 156] width 289 height 24
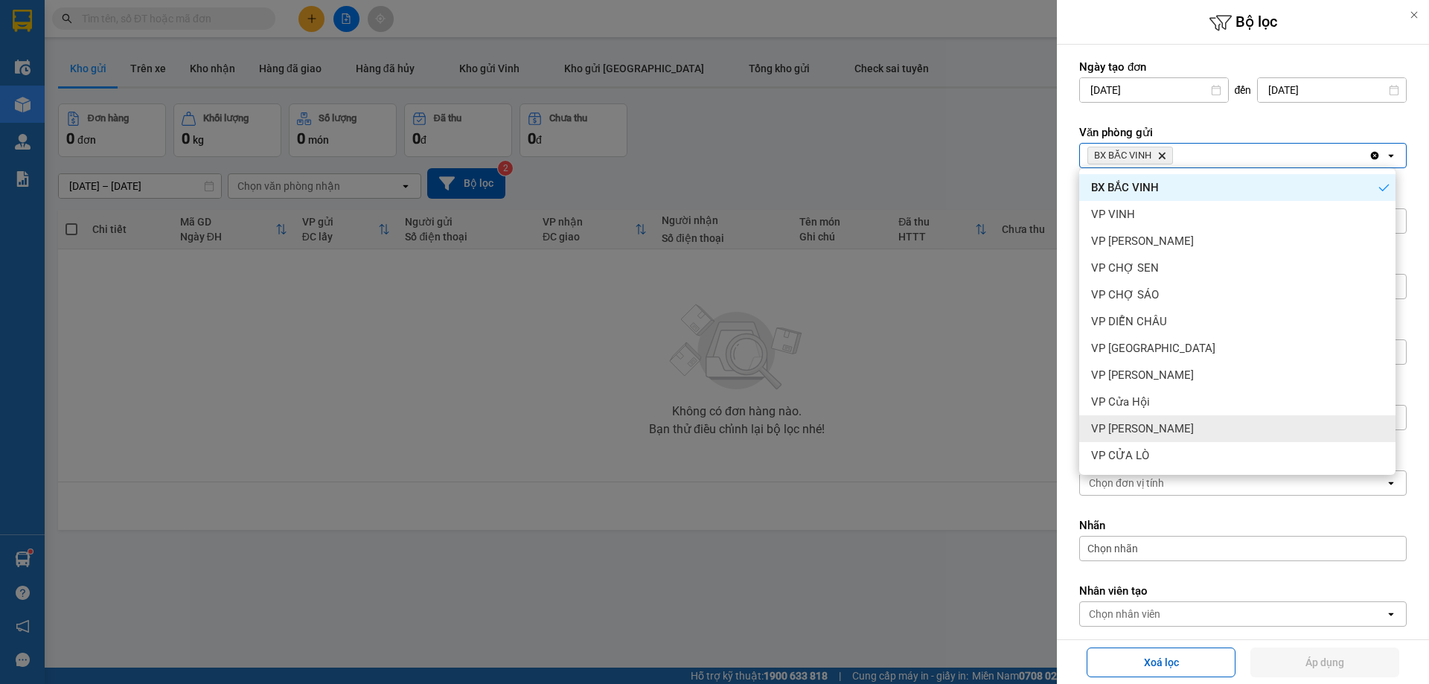
click at [1179, 409] on div "VP Cửa Hội" at bounding box center [1237, 401] width 316 height 27
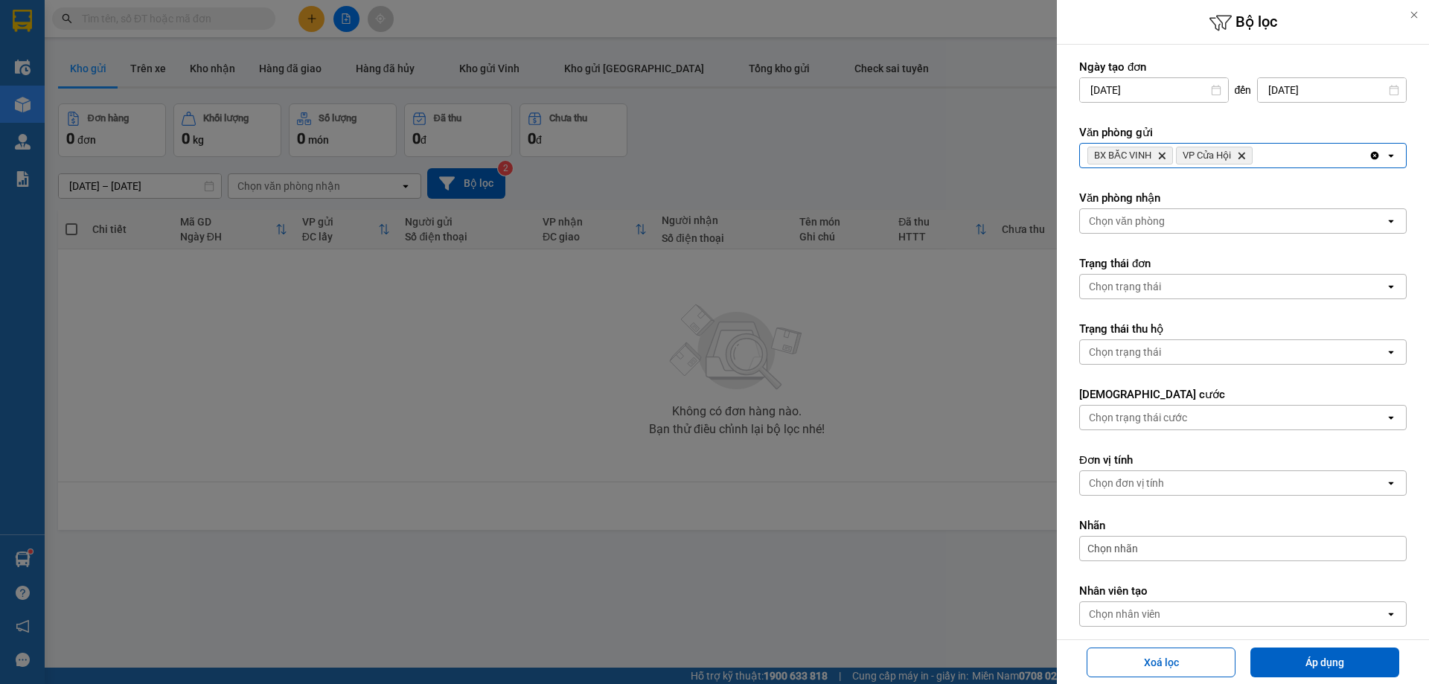
click at [1300, 170] on form "Ngày tạo đơn [DATE] Press the down arrow key to interact with the calendar and …" at bounding box center [1242, 377] width 327 height 634
click at [1302, 167] on div "BX BẮC VINH Delete VP Cửa Hội Delete" at bounding box center [1224, 156] width 289 height 24
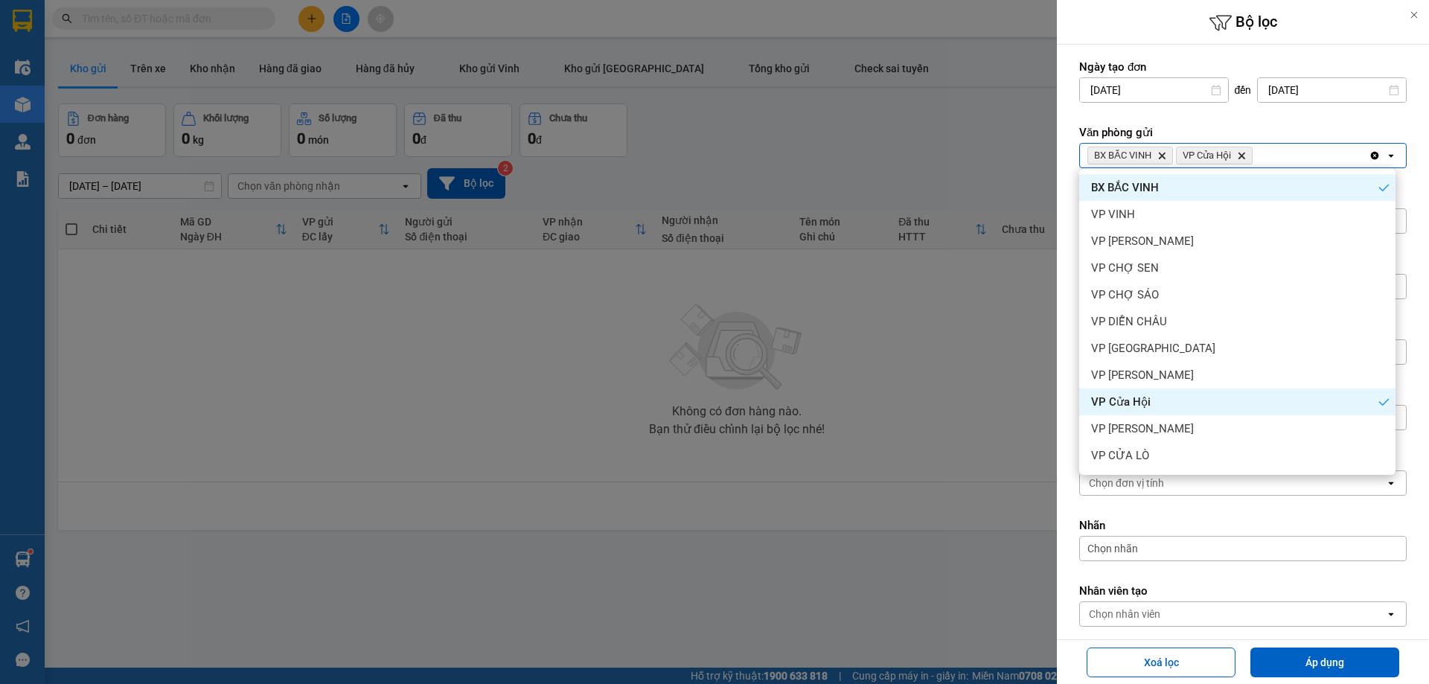
click at [1195, 432] on div "VP [PERSON_NAME]" at bounding box center [1237, 428] width 316 height 27
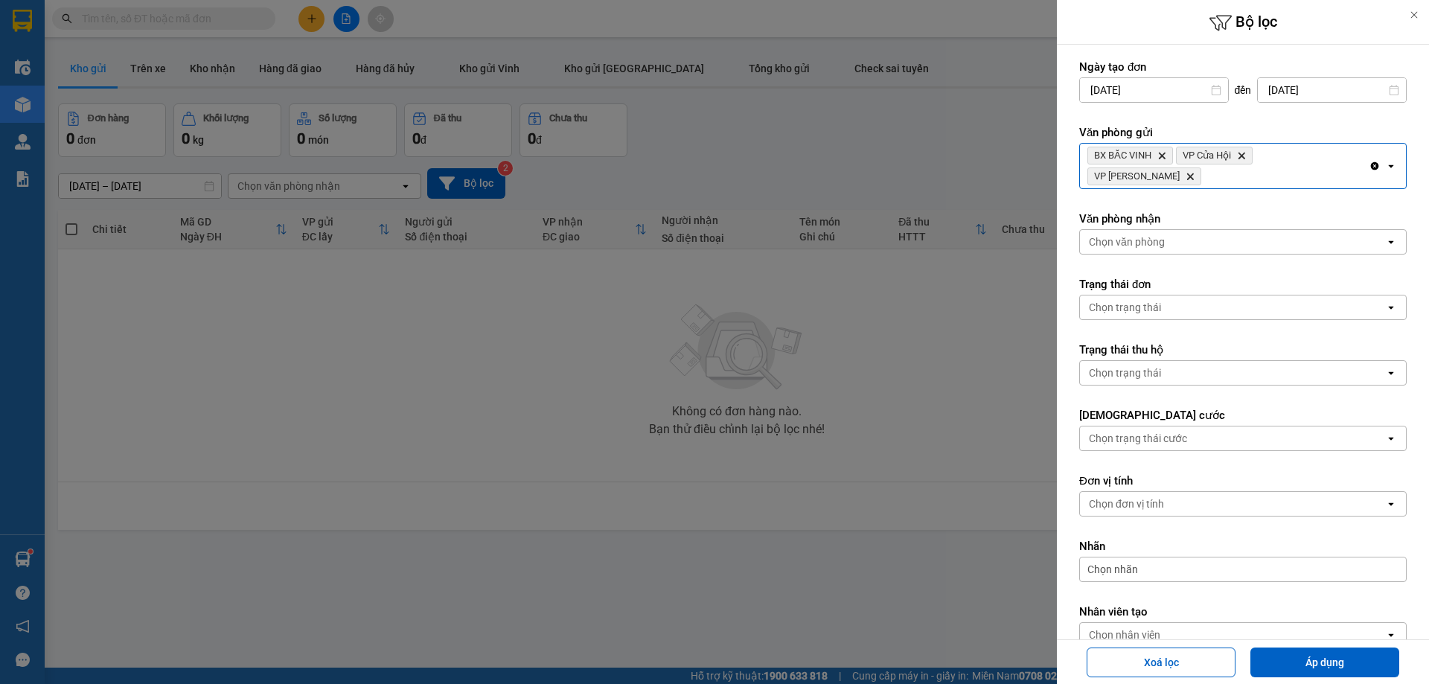
click at [1242, 156] on icon "Delete" at bounding box center [1241, 155] width 9 height 9
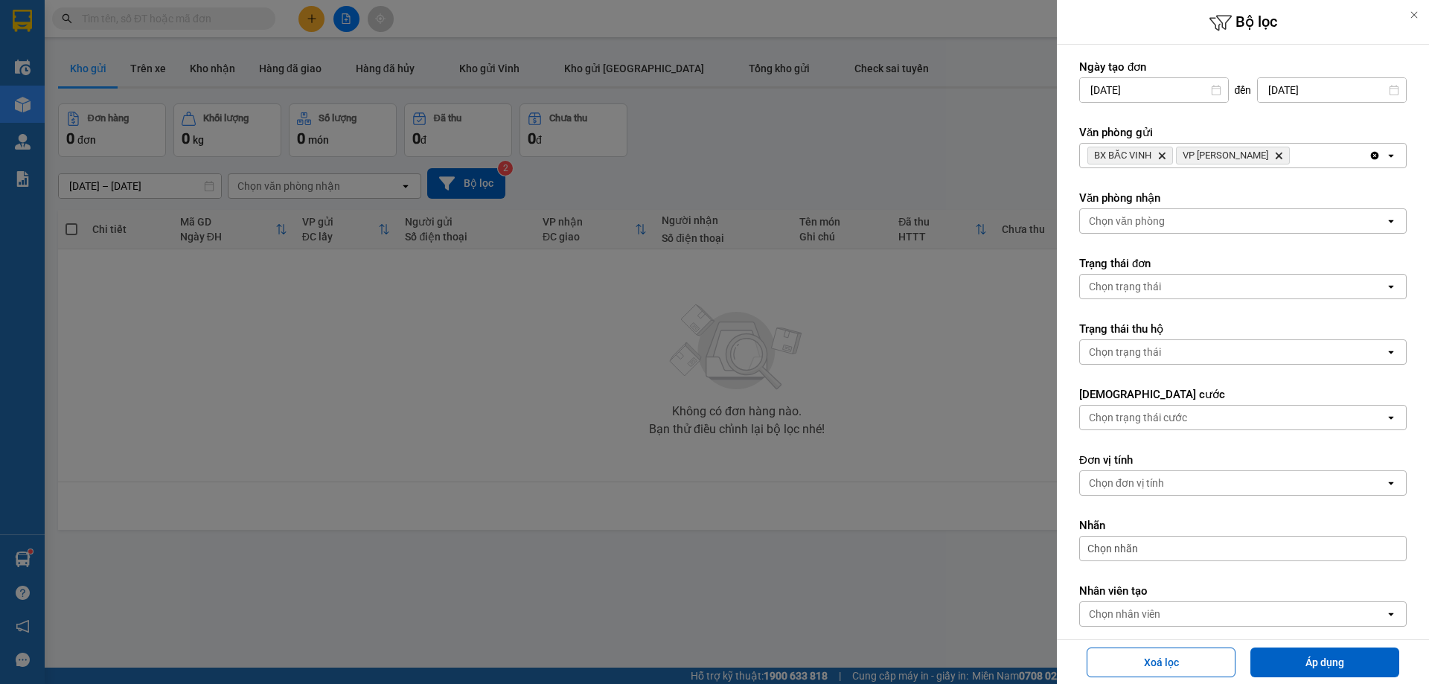
click at [1299, 155] on div "BX BẮC VINH Delete VP [PERSON_NAME]" at bounding box center [1224, 156] width 289 height 24
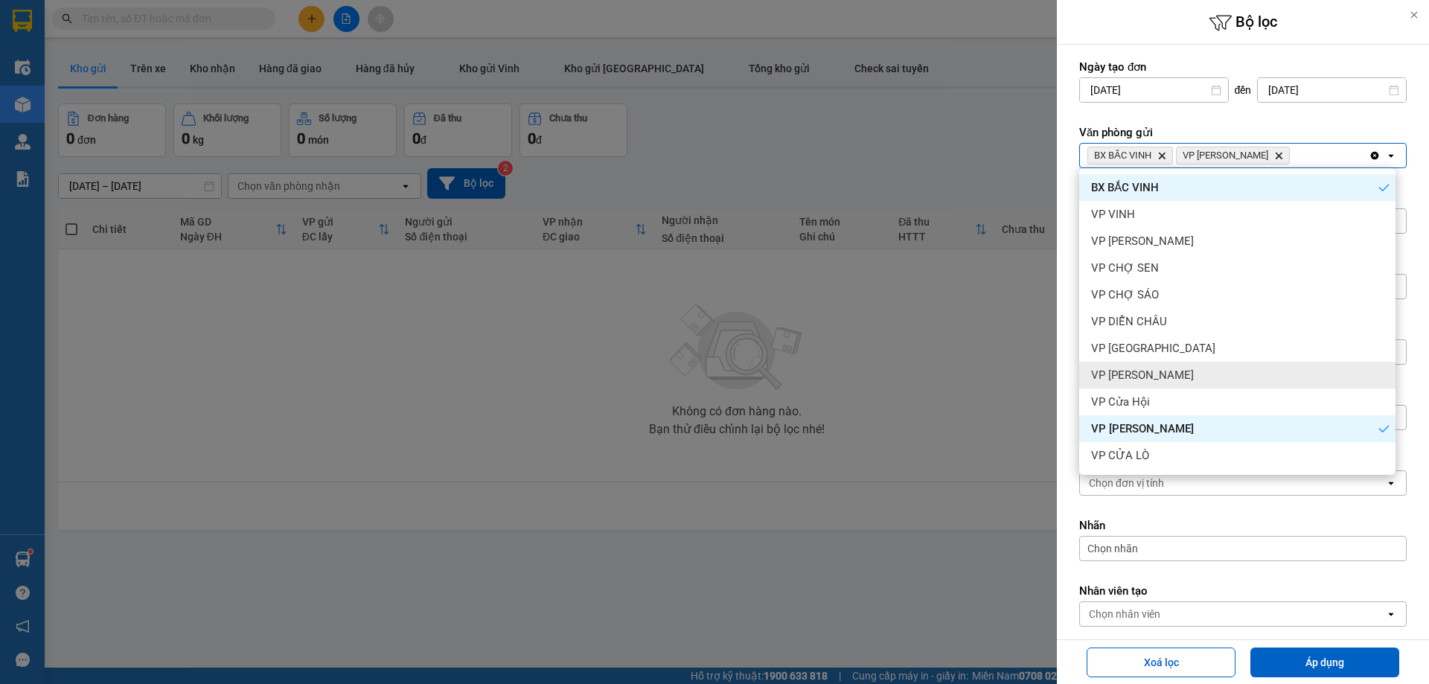
click at [1176, 377] on div "VP [PERSON_NAME]" at bounding box center [1237, 375] width 316 height 27
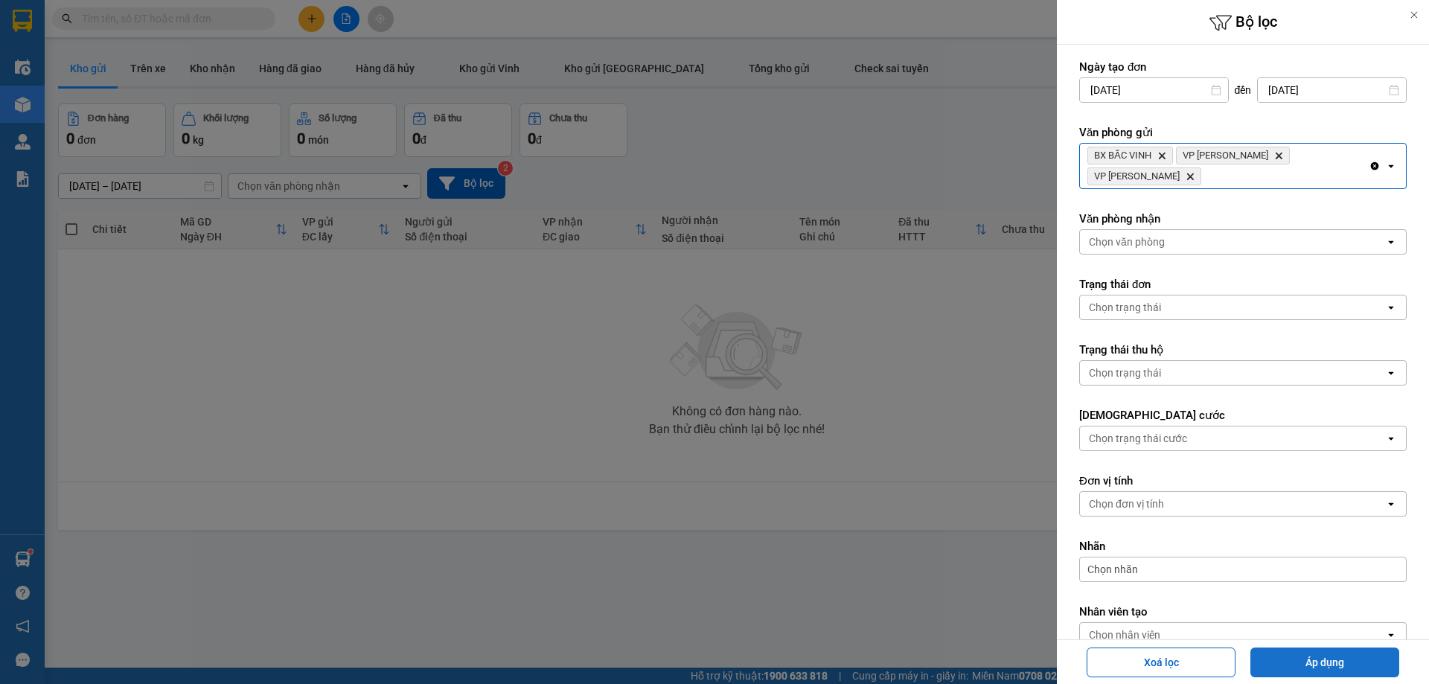
click at [1298, 668] on button "Áp dụng" at bounding box center [1324, 662] width 149 height 30
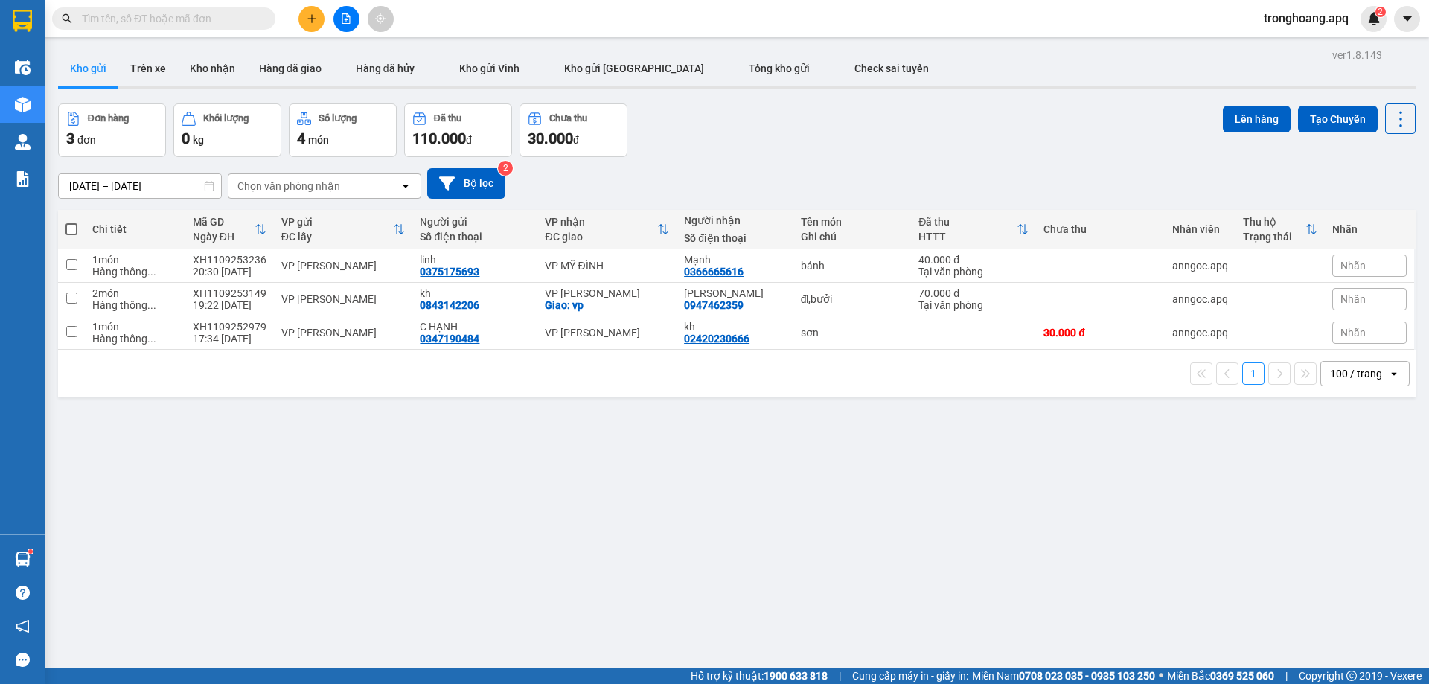
click at [342, 19] on icon "file-add" at bounding box center [346, 18] width 10 height 10
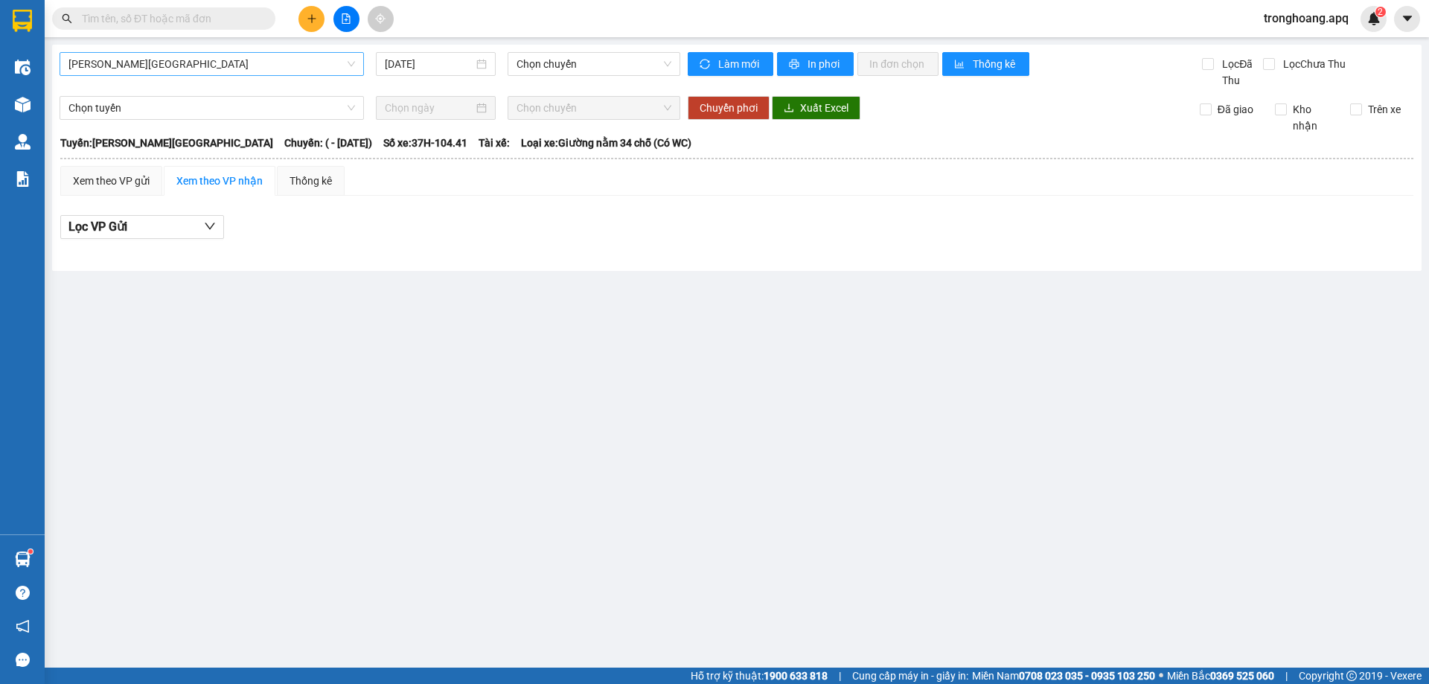
click at [208, 63] on span "[PERSON_NAME][GEOGRAPHIC_DATA]" at bounding box center [211, 64] width 286 height 22
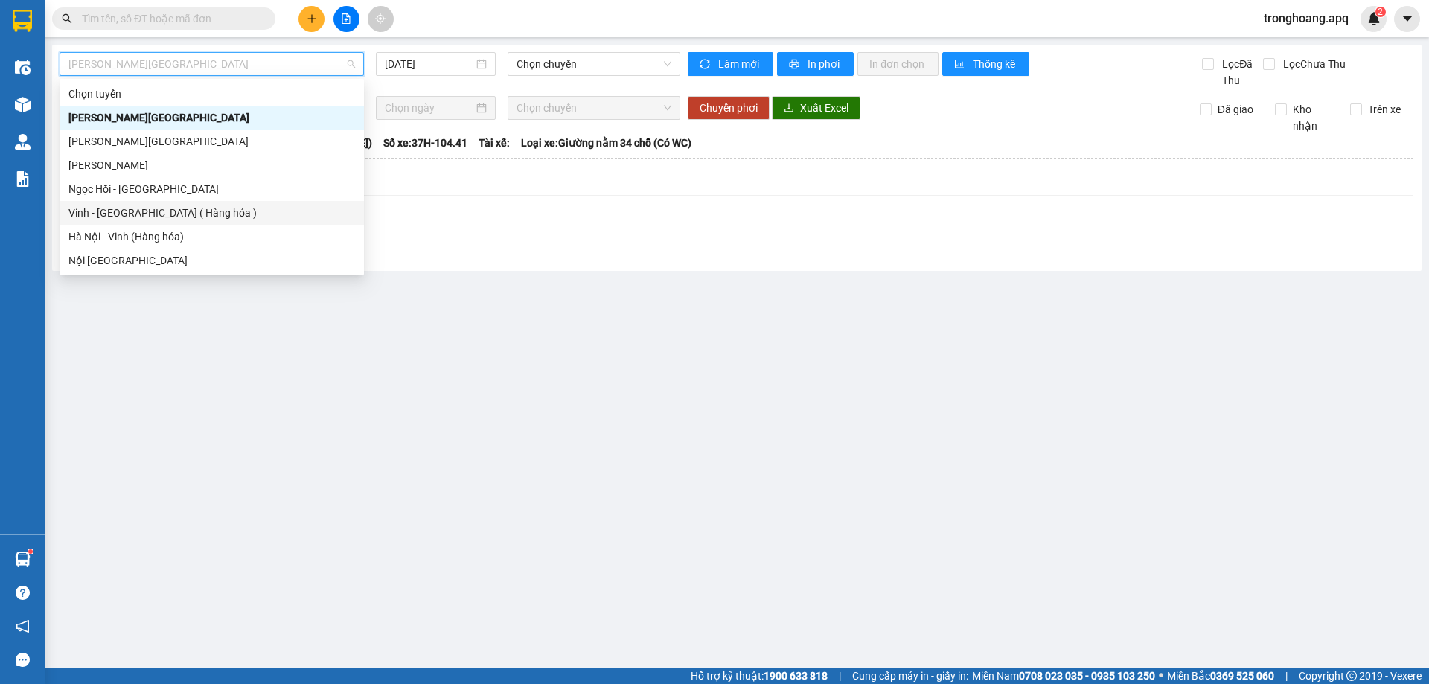
click at [193, 216] on div "Vinh - [GEOGRAPHIC_DATA] ( Hàng hóa )" at bounding box center [211, 213] width 286 height 16
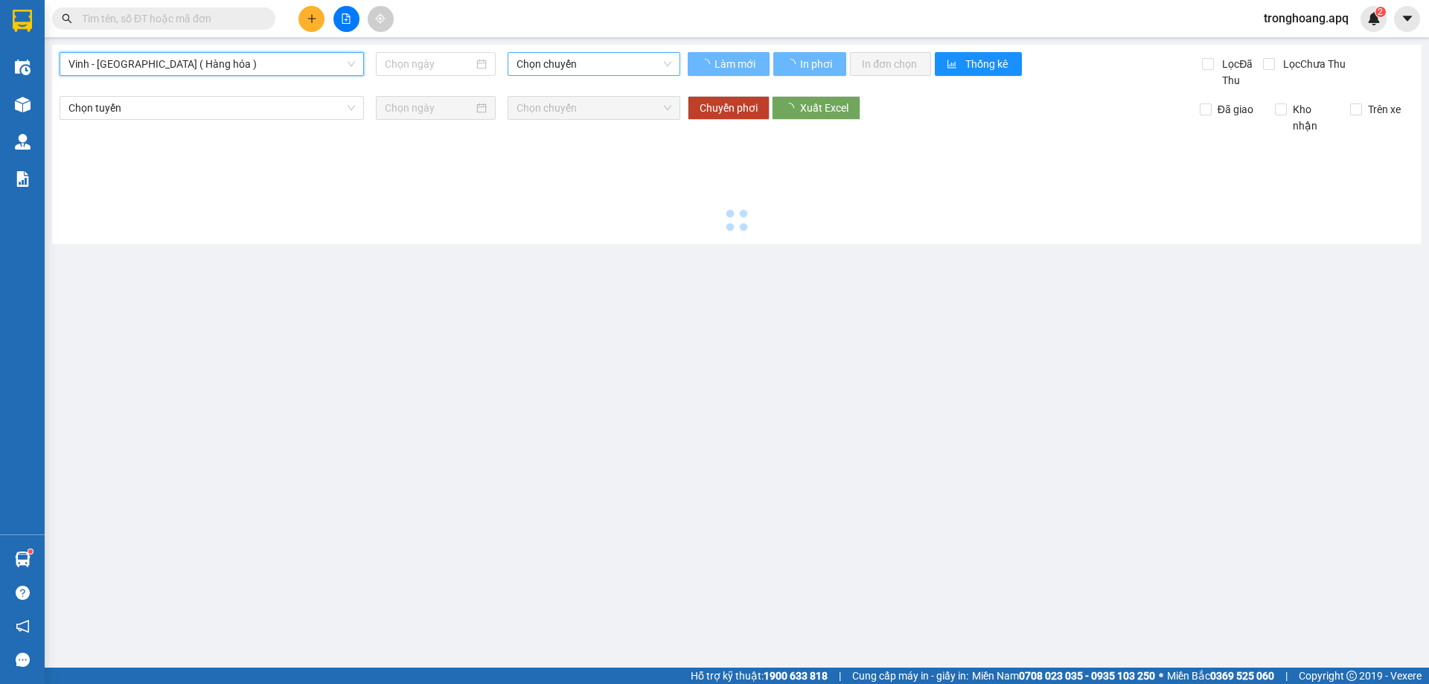
type input "[DATE]"
click at [589, 55] on span "Chọn chuyến" at bounding box center [593, 64] width 155 height 22
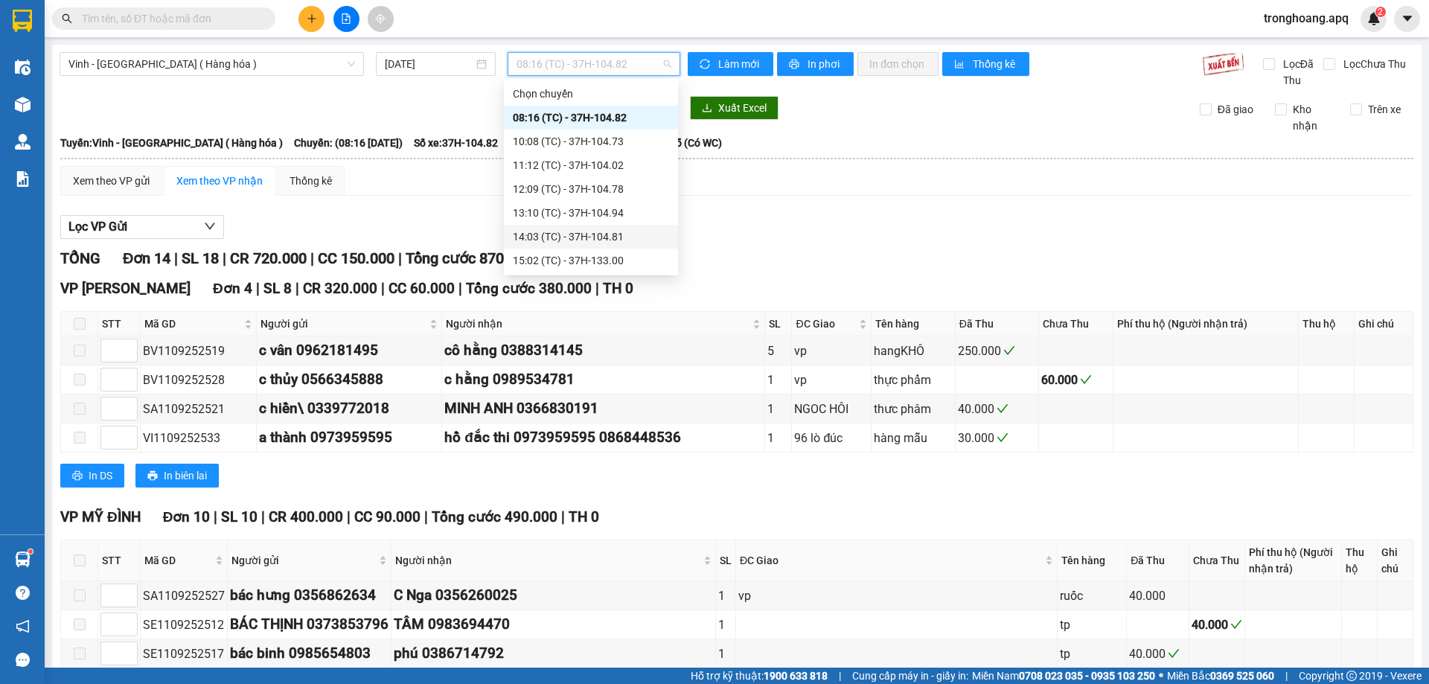
scroll to position [262, 0]
click at [623, 233] on div "23:19 (TC) - 37H-133.03" at bounding box center [591, 236] width 156 height 16
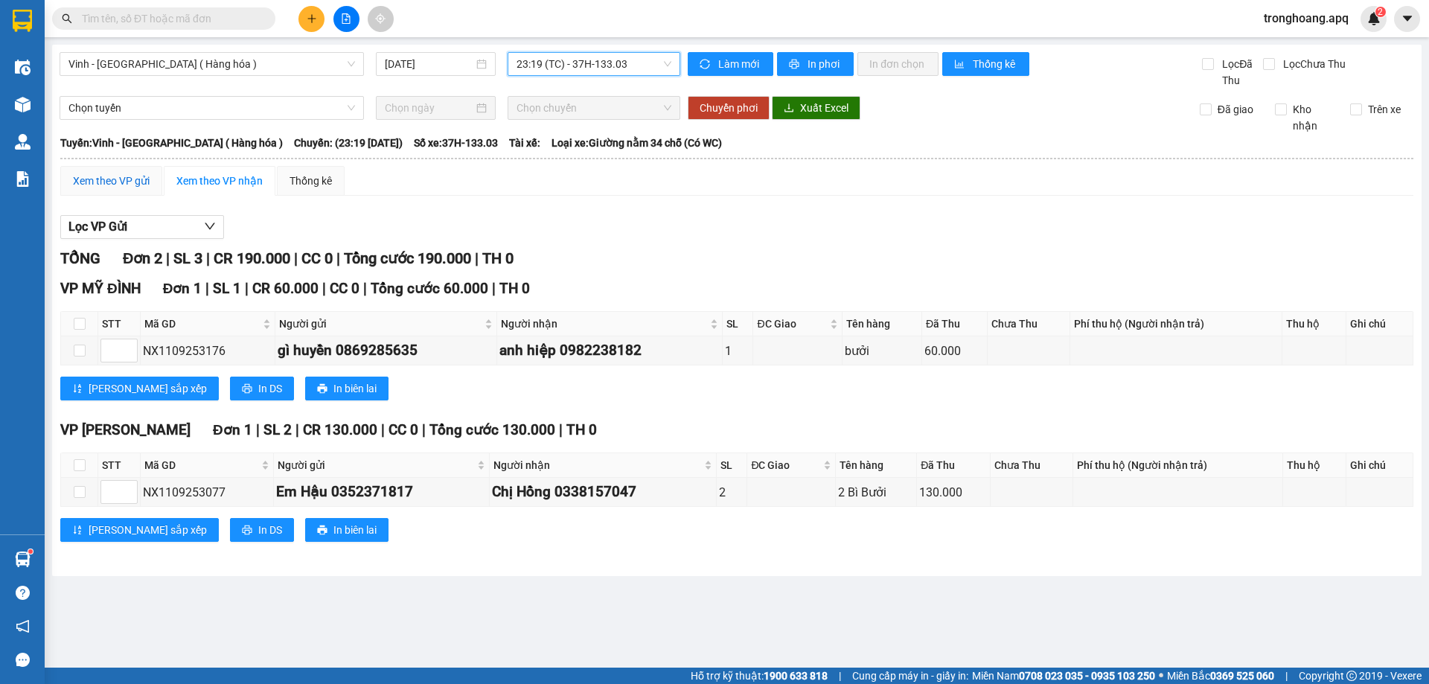
click at [149, 185] on div "Xem theo VP gửi" at bounding box center [111, 181] width 77 height 16
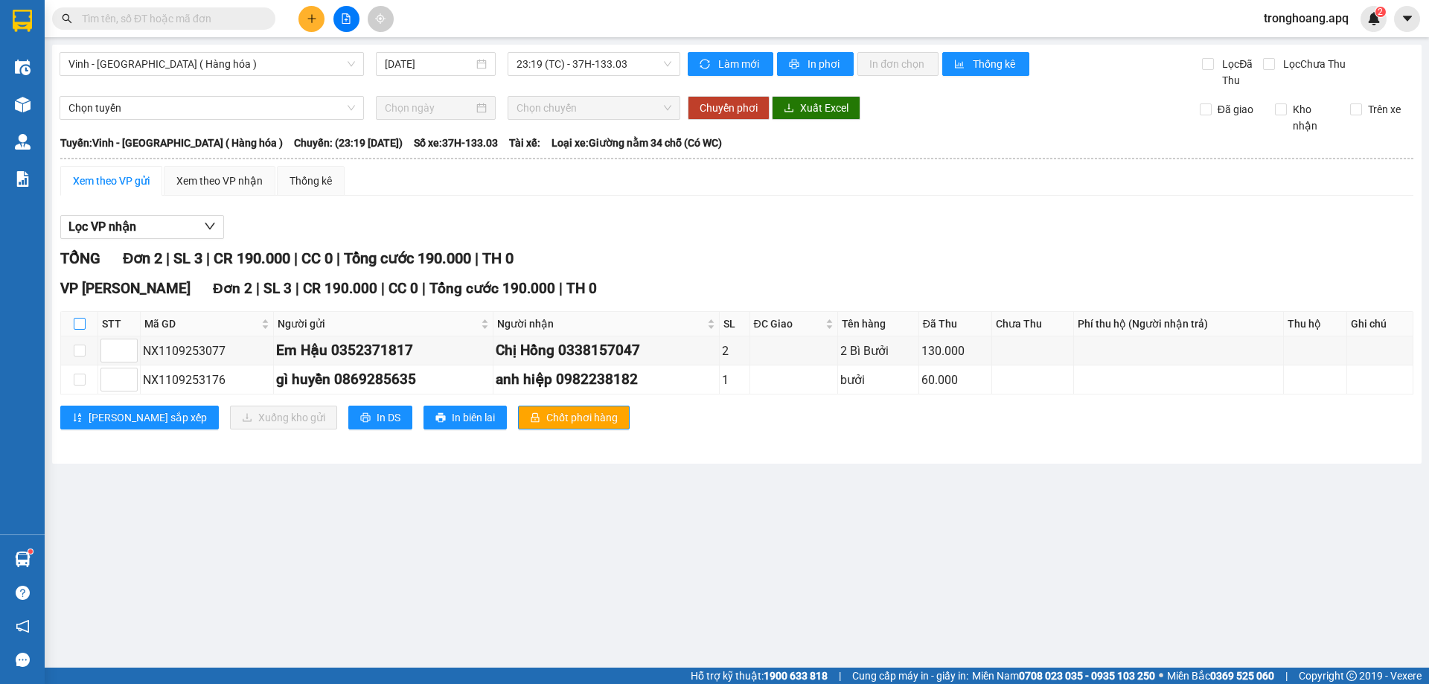
click at [77, 324] on input "checkbox" at bounding box center [80, 324] width 12 height 12
checkbox input "true"
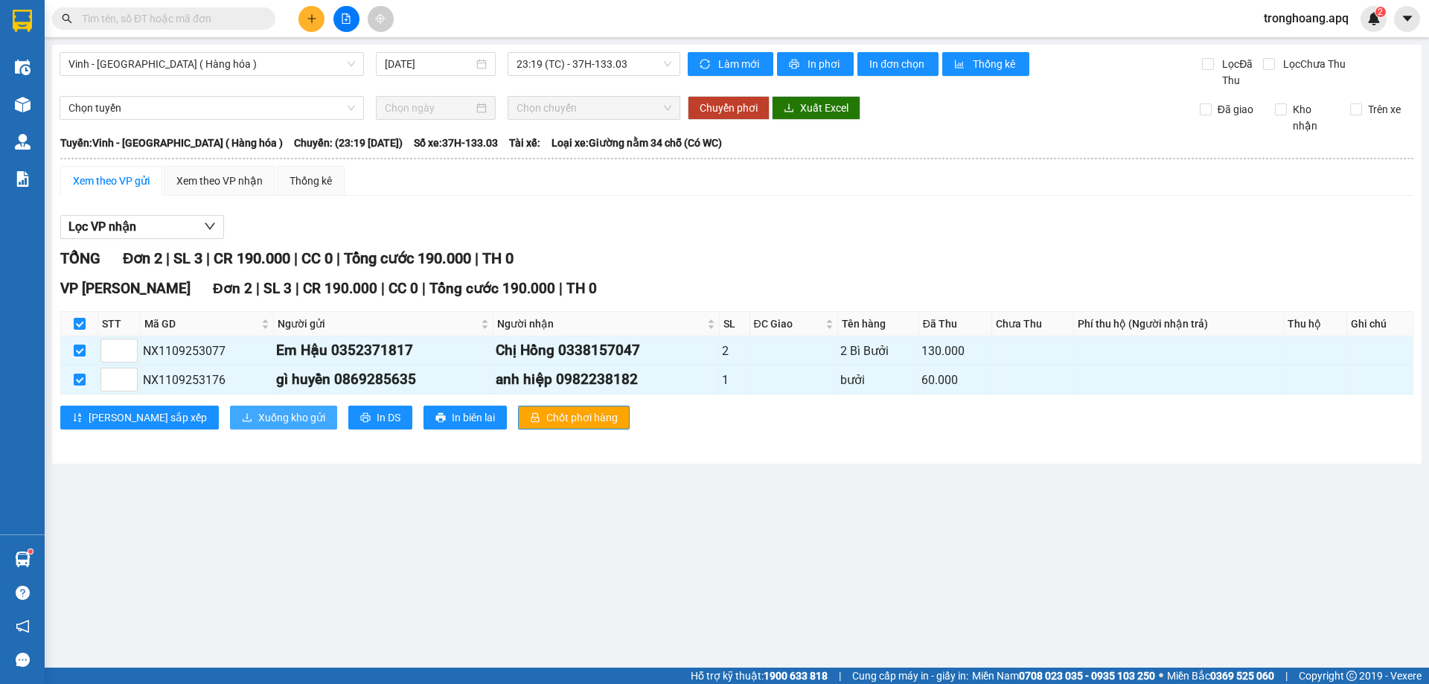
click at [258, 424] on span "Xuống kho gửi" at bounding box center [291, 417] width 67 height 16
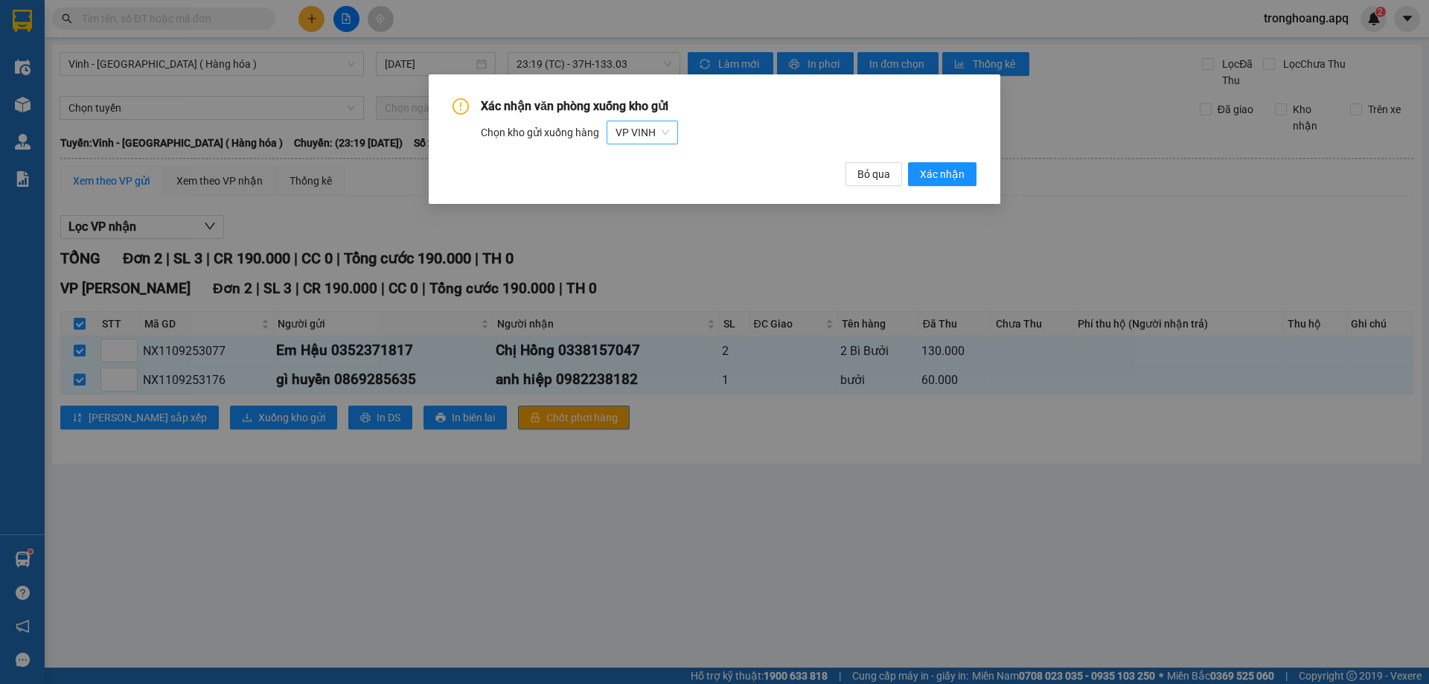
click at [641, 129] on span "VP VINH" at bounding box center [642, 132] width 54 height 22
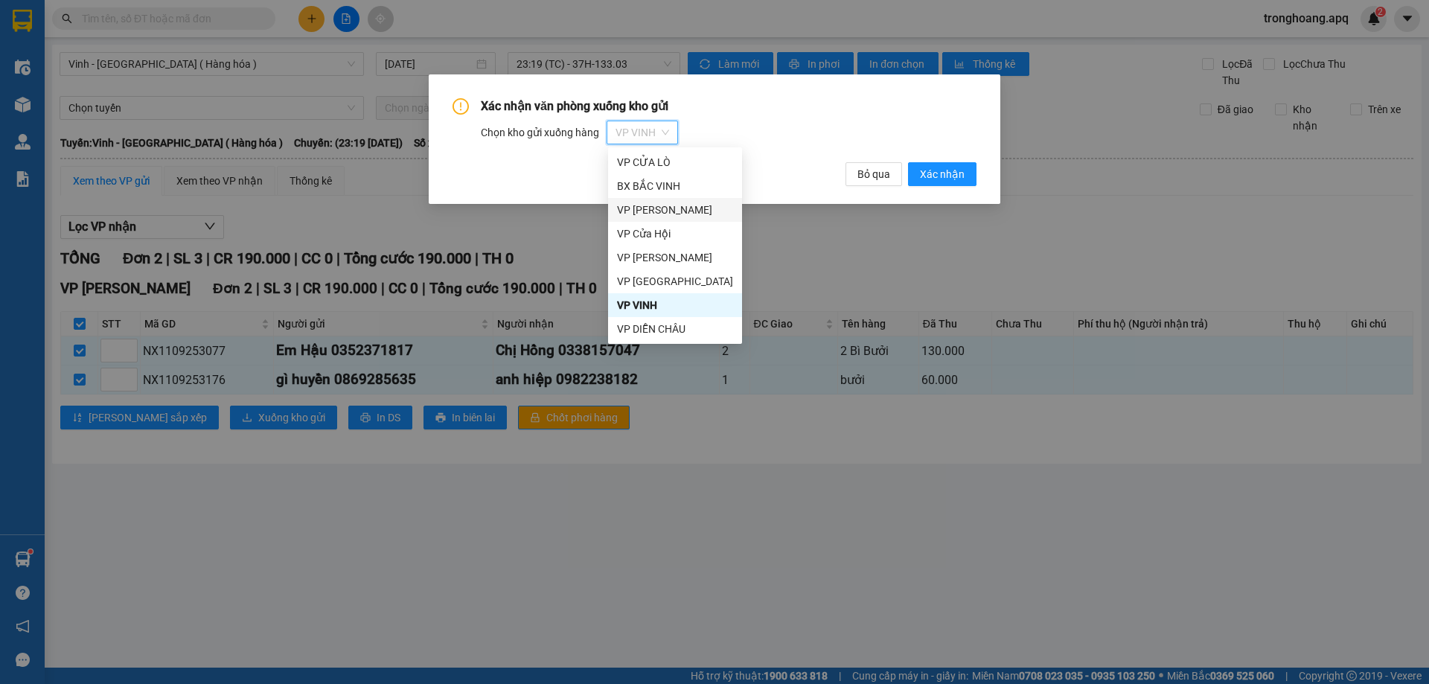
click at [684, 210] on div "VP [PERSON_NAME]" at bounding box center [675, 210] width 116 height 16
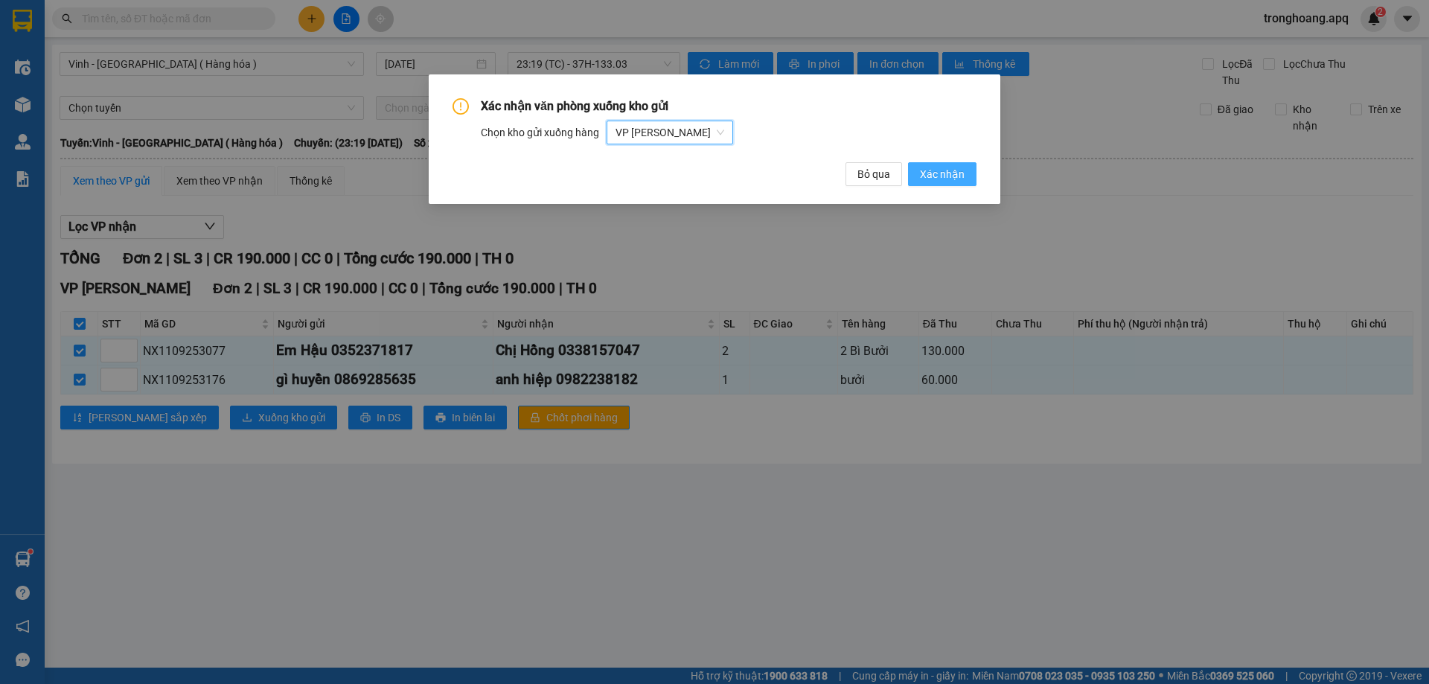
click at [964, 182] on span "Xác nhận" at bounding box center [942, 174] width 45 height 16
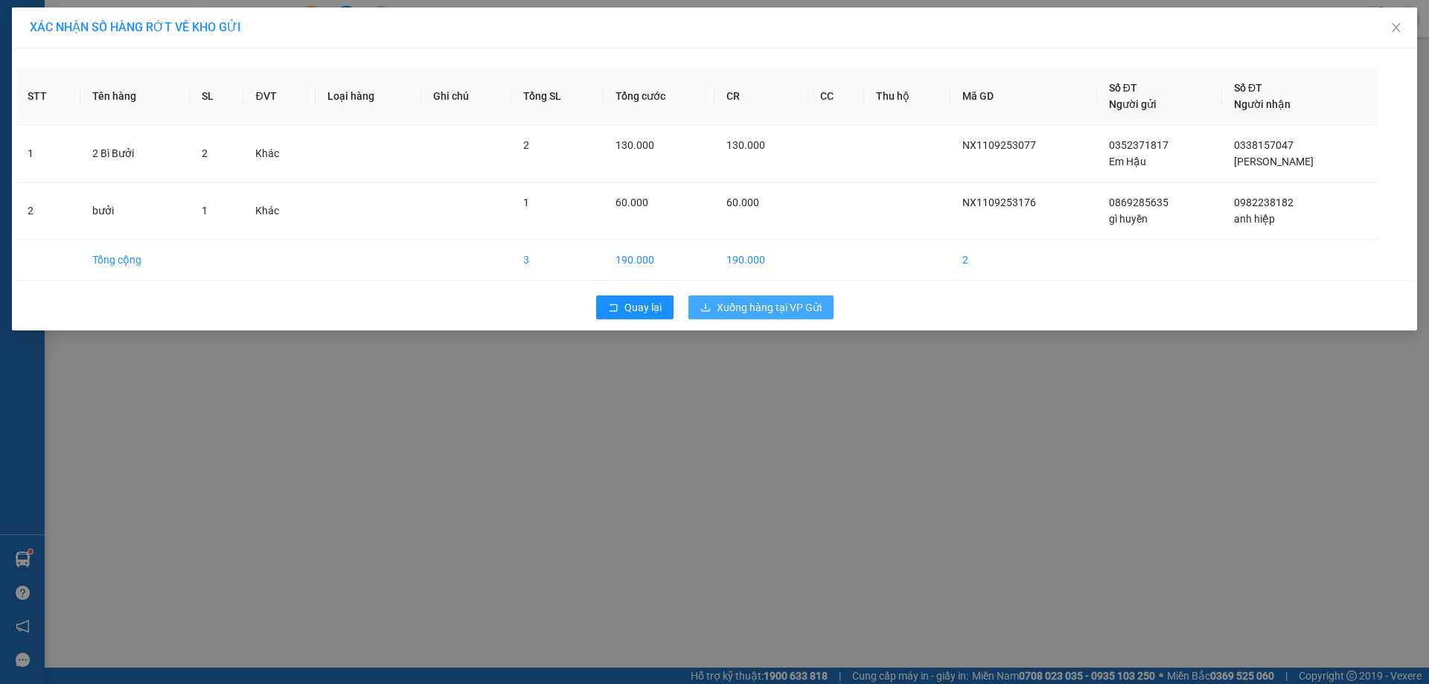
click at [814, 310] on span "Xuống hàng tại VP Gửi" at bounding box center [769, 307] width 105 height 16
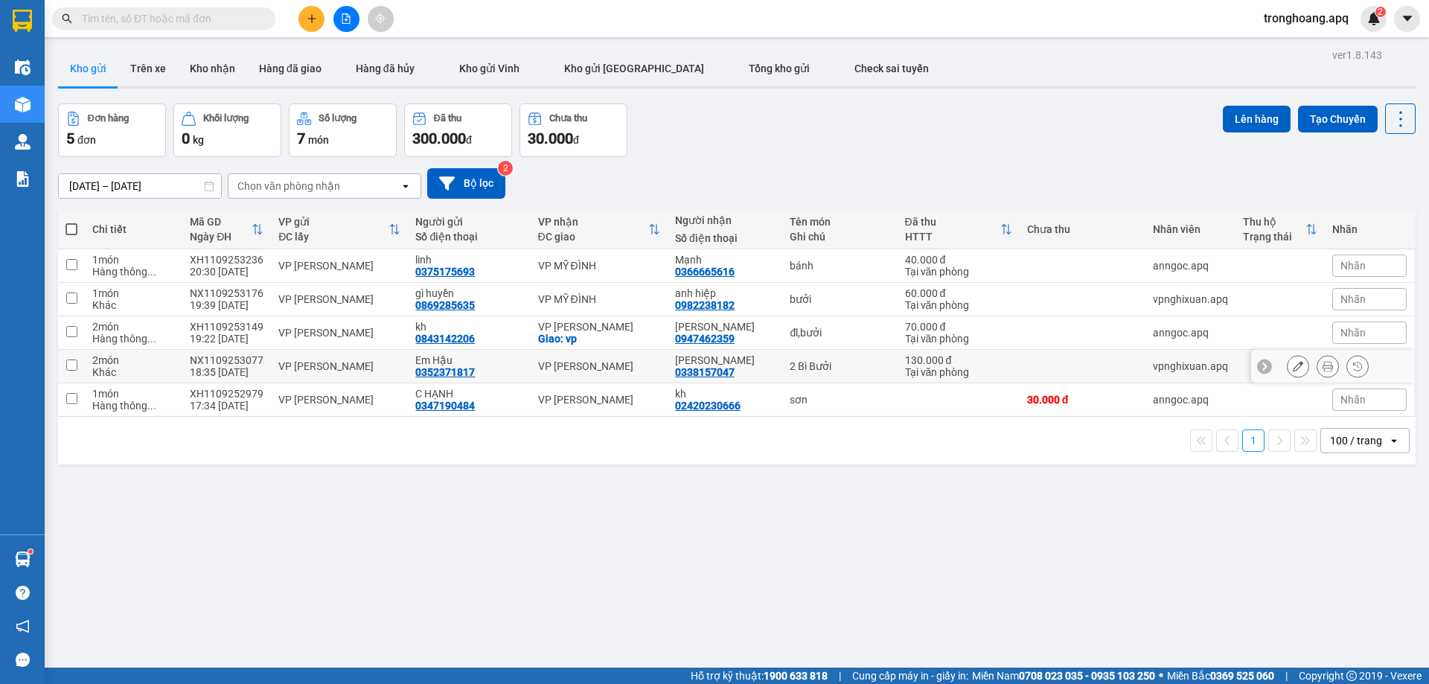
click at [601, 363] on div "VP [PERSON_NAME]" at bounding box center [599, 366] width 122 height 12
checkbox input "true"
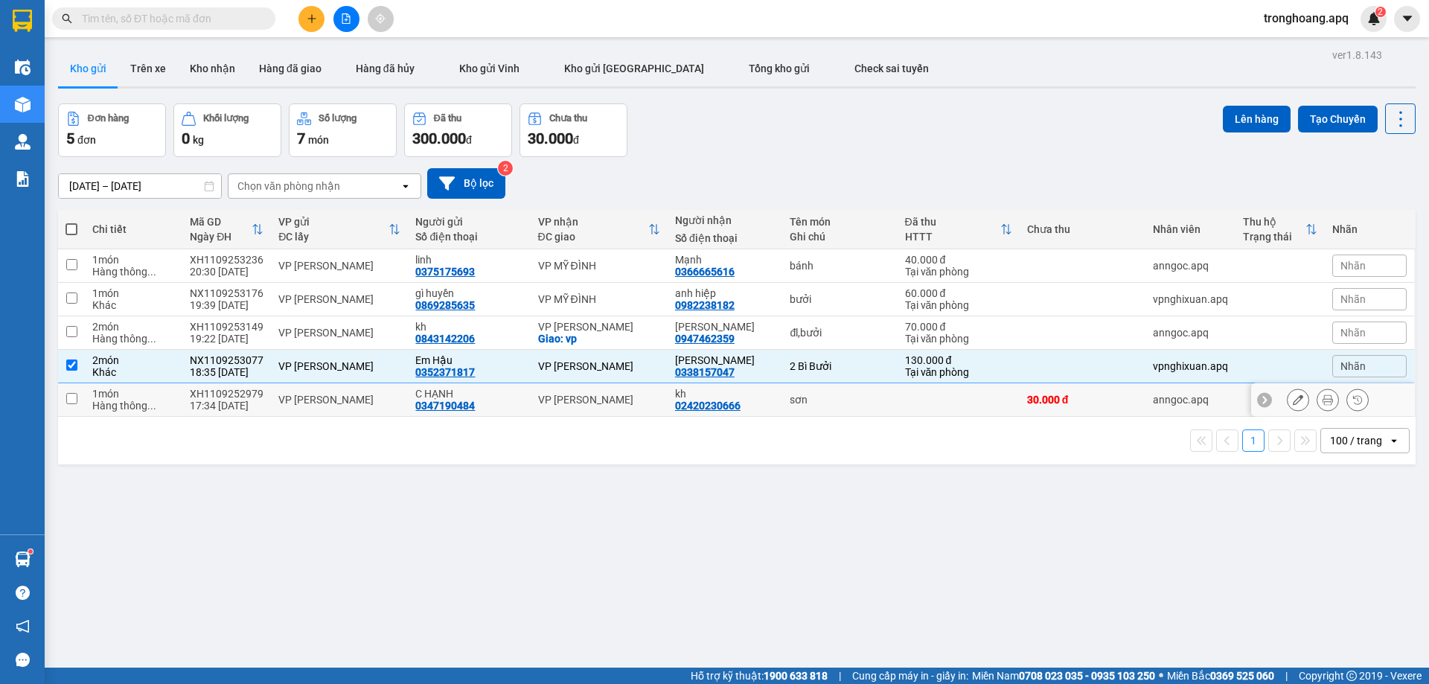
click at [604, 397] on div "VP [PERSON_NAME]" at bounding box center [599, 400] width 122 height 12
checkbox input "true"
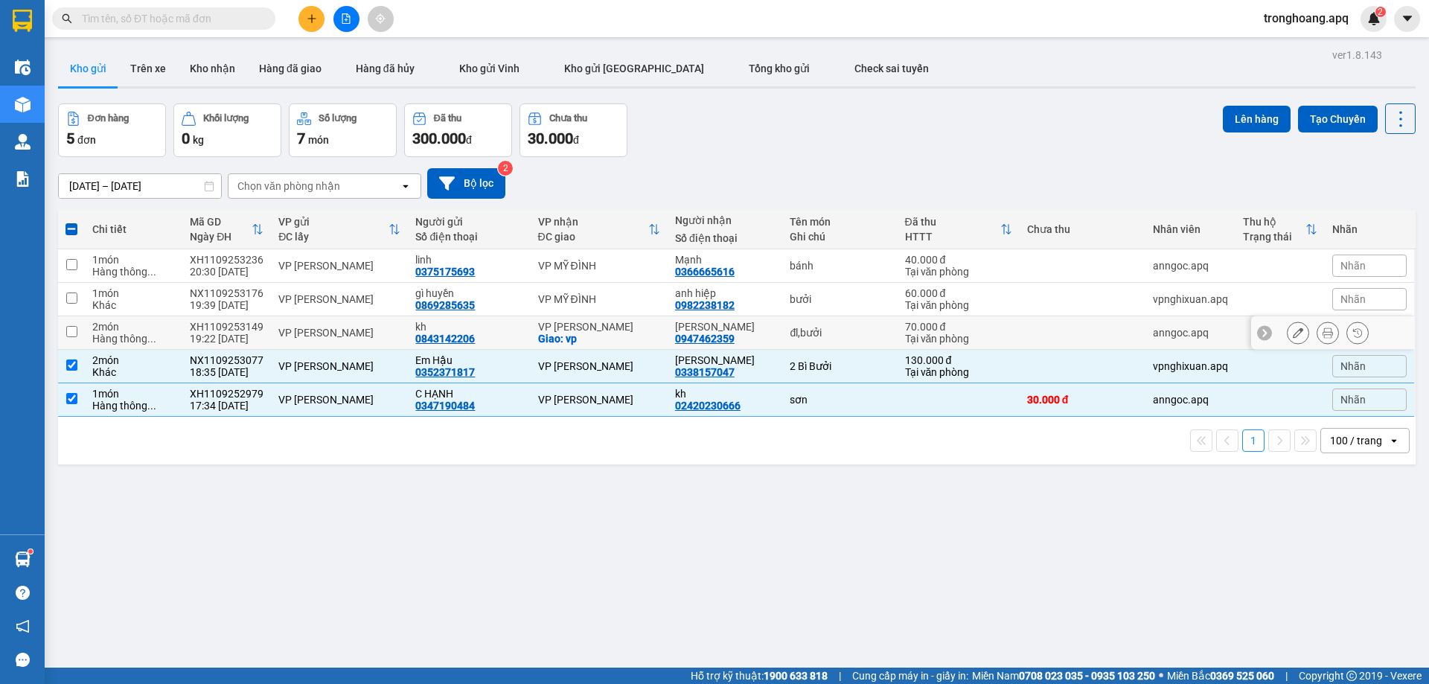
click at [599, 337] on div "Giao: vp" at bounding box center [599, 339] width 122 height 12
checkbox input "true"
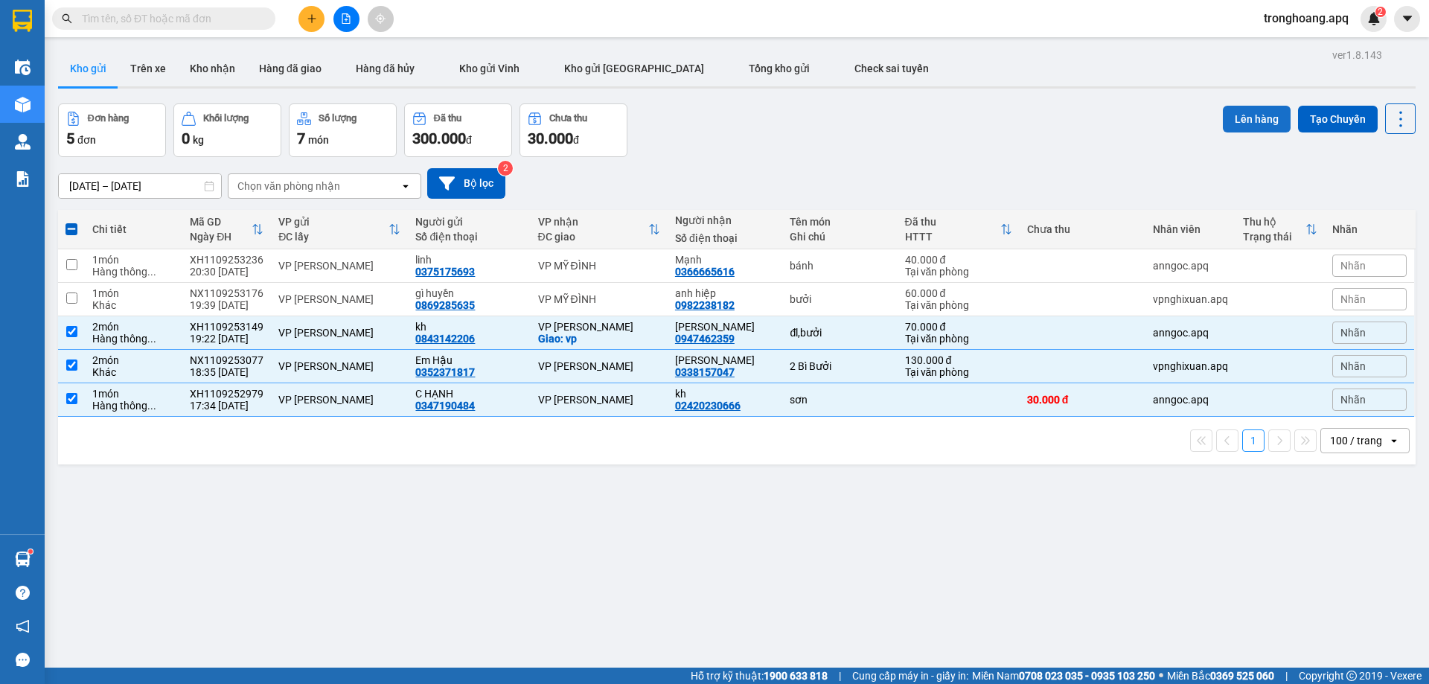
drag, startPoint x: 1275, startPoint y: 109, endPoint x: 1261, endPoint y: 115, distance: 15.6
click at [1262, 115] on button "Lên hàng" at bounding box center [1257, 119] width 68 height 27
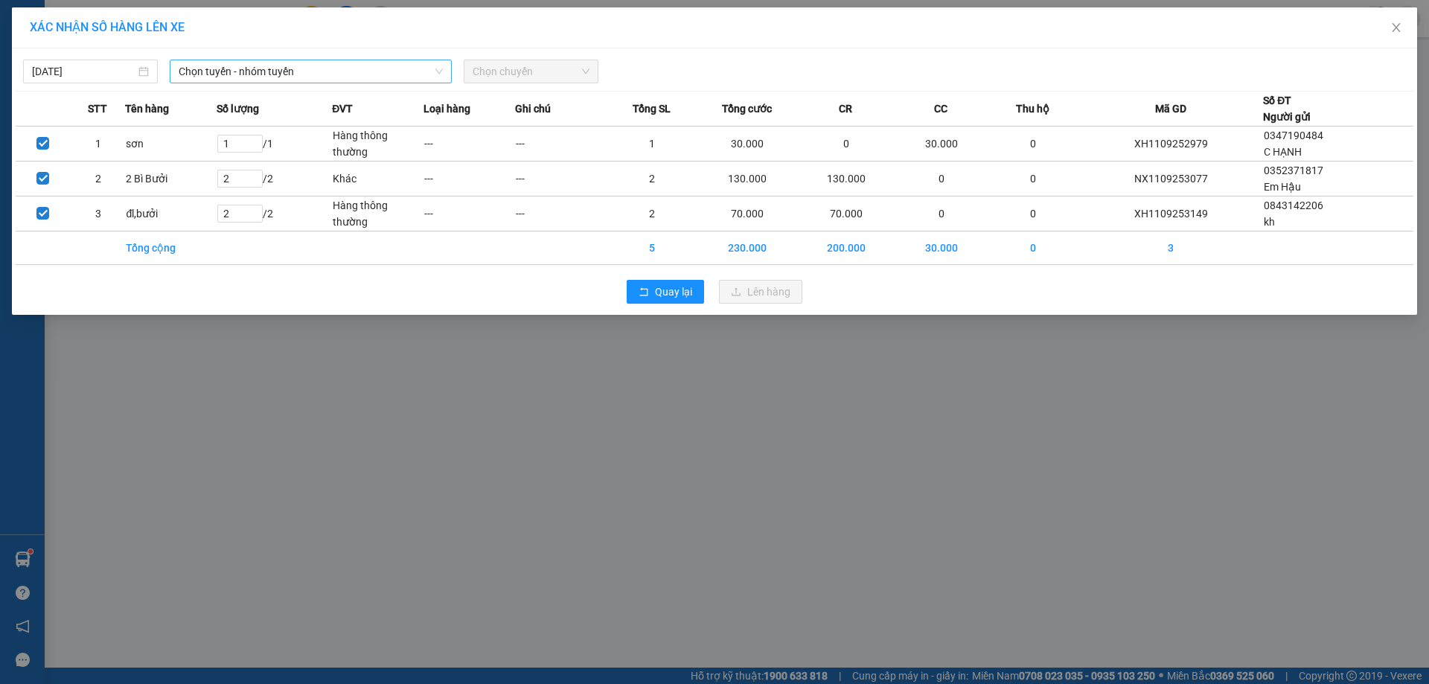
click at [313, 74] on span "Chọn tuyến - nhóm tuyến" at bounding box center [311, 71] width 264 height 22
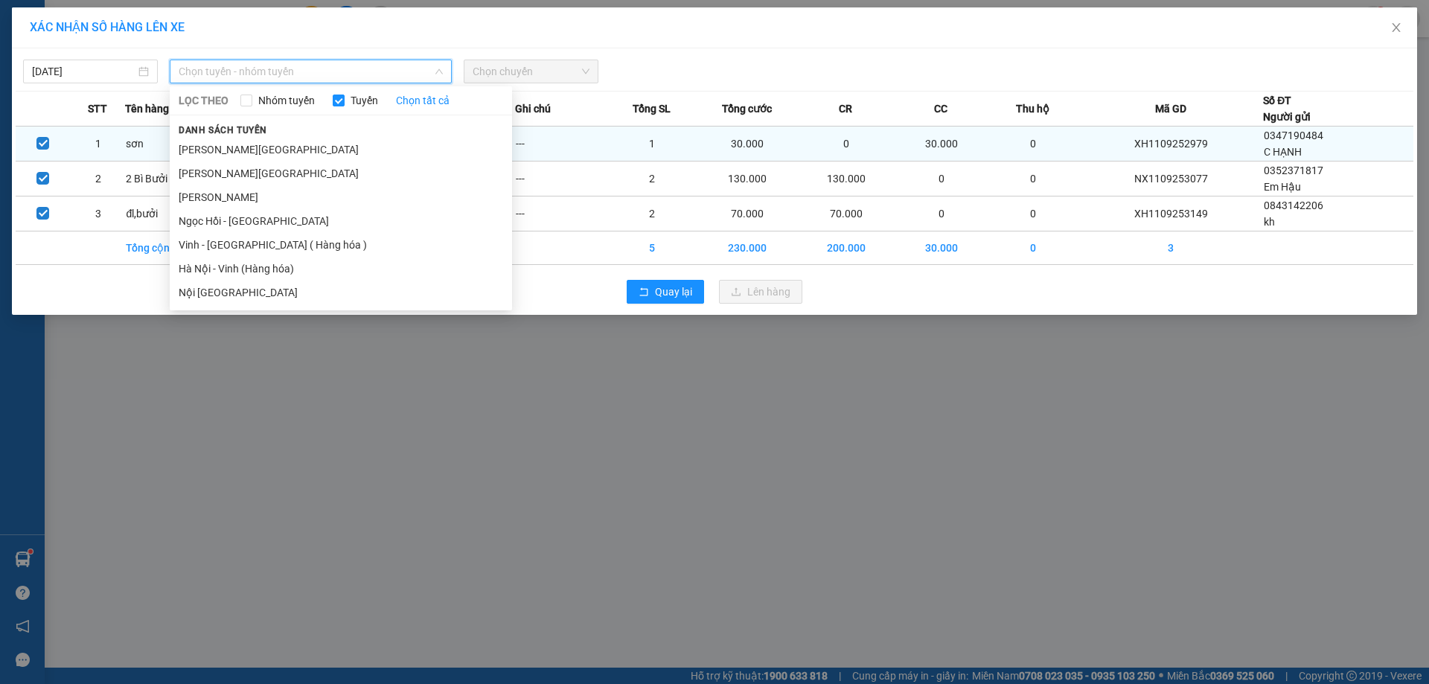
drag, startPoint x: 278, startPoint y: 243, endPoint x: 502, endPoint y: 138, distance: 247.0
click at [279, 243] on li "Vinh - [GEOGRAPHIC_DATA] ( Hàng hóa )" at bounding box center [341, 245] width 342 height 24
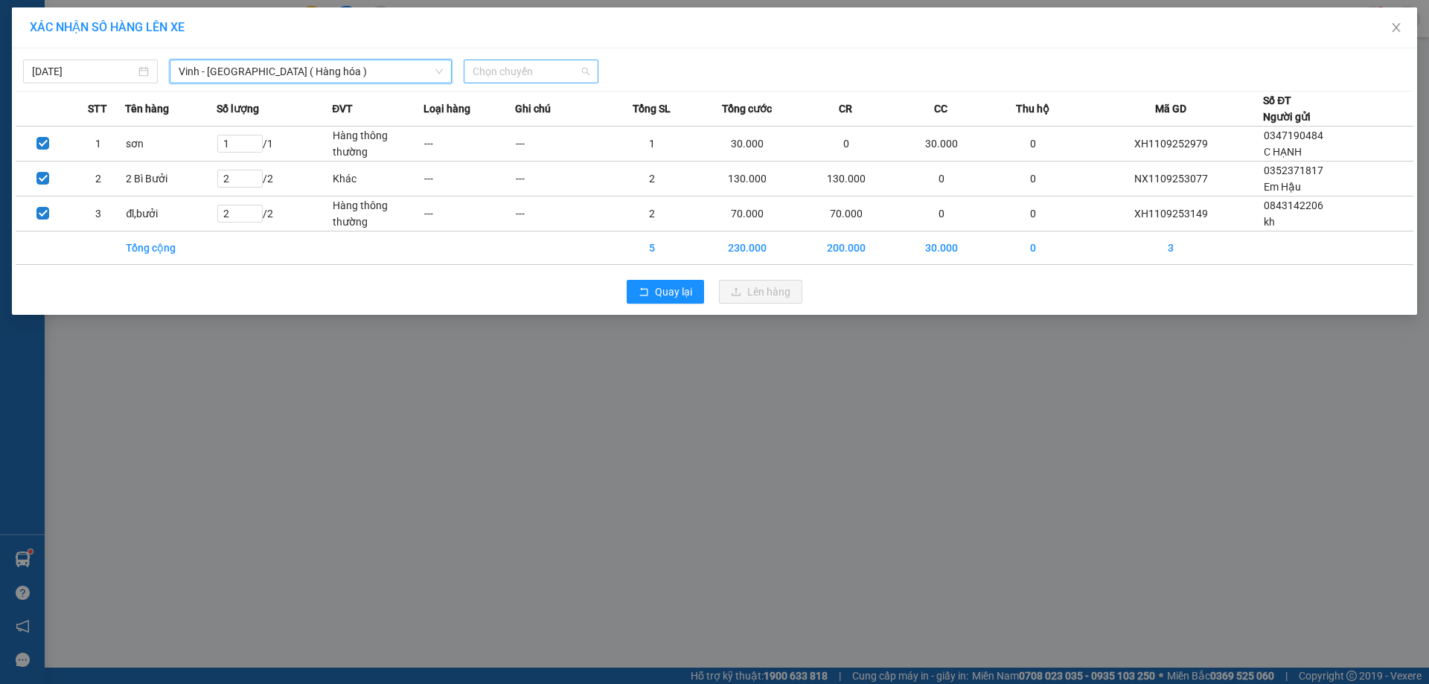
click at [509, 72] on span "Chọn chuyến" at bounding box center [531, 71] width 117 height 22
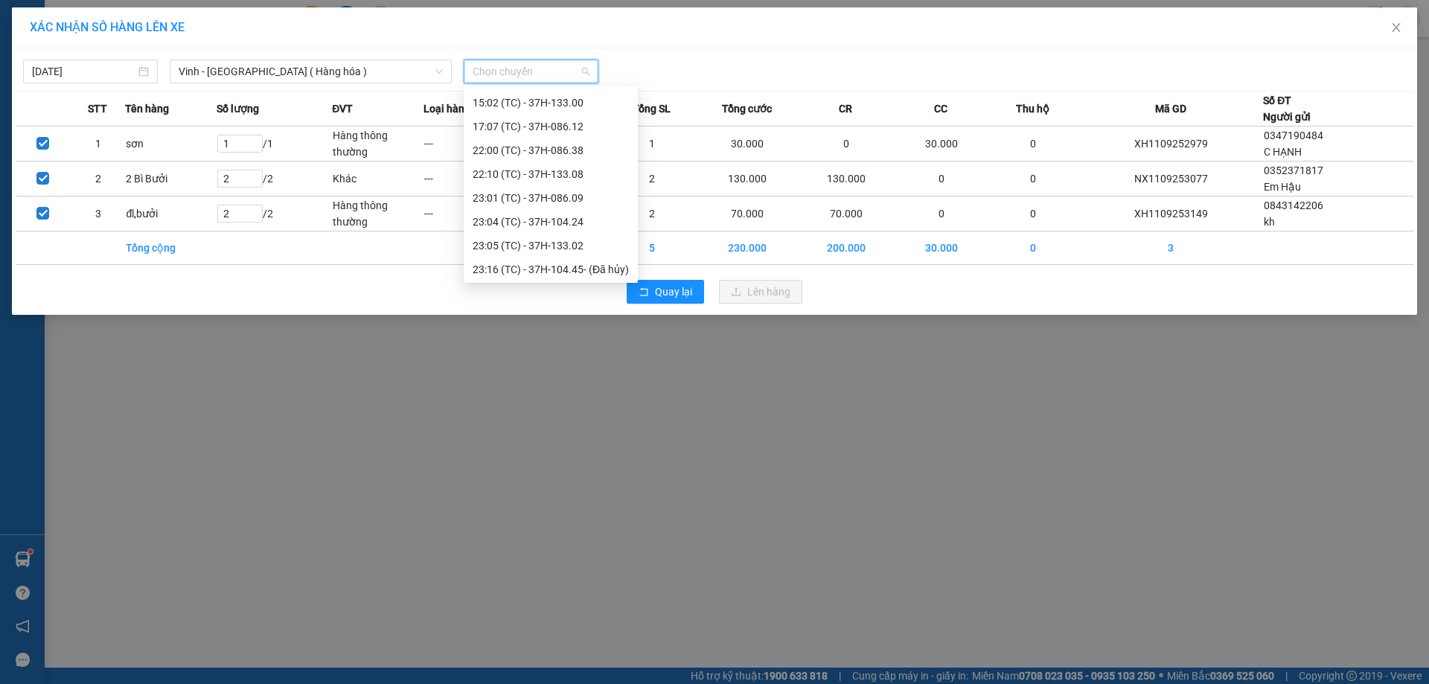
scroll to position [262, 0]
click at [589, 272] on div "23:24 (TC) - 37H-104.82" at bounding box center [551, 268] width 156 height 16
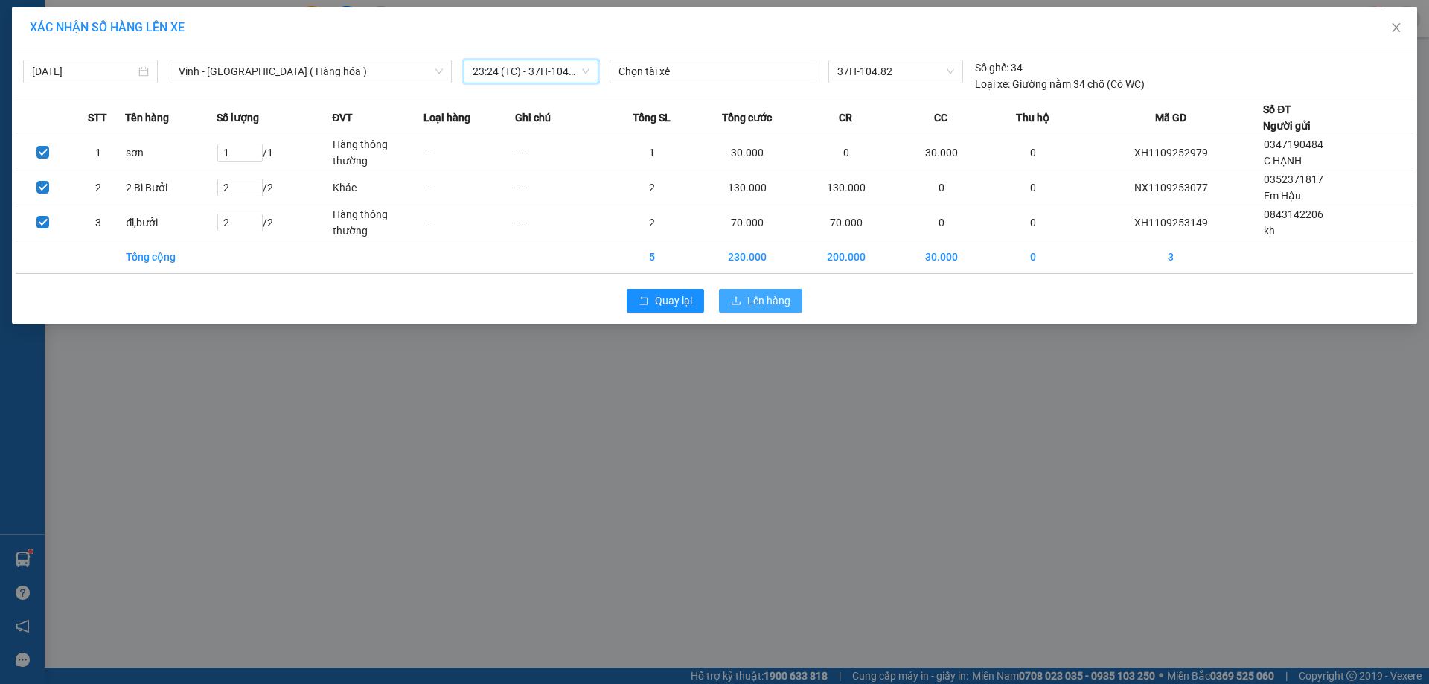
click at [733, 305] on icon "upload" at bounding box center [736, 300] width 10 height 10
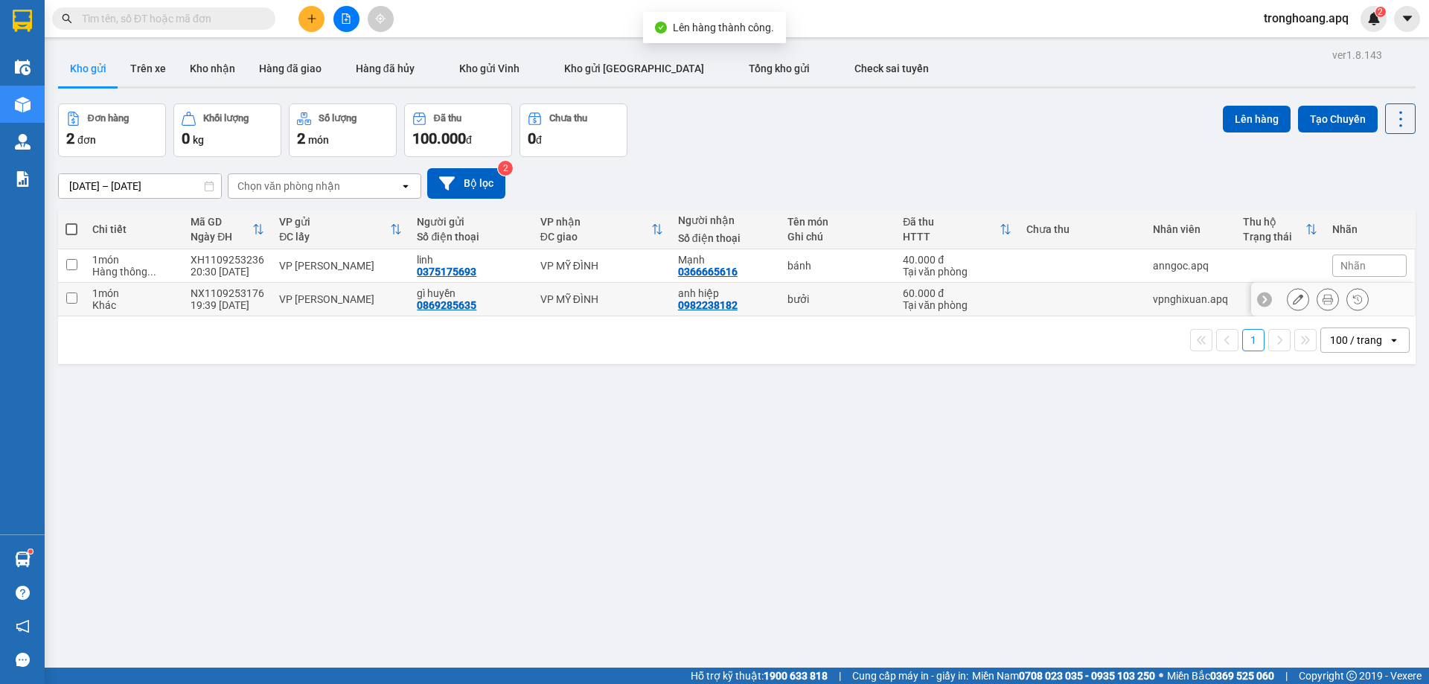
click at [607, 298] on div "VP MỸ ĐÌNH" at bounding box center [601, 299] width 123 height 12
checkbox input "true"
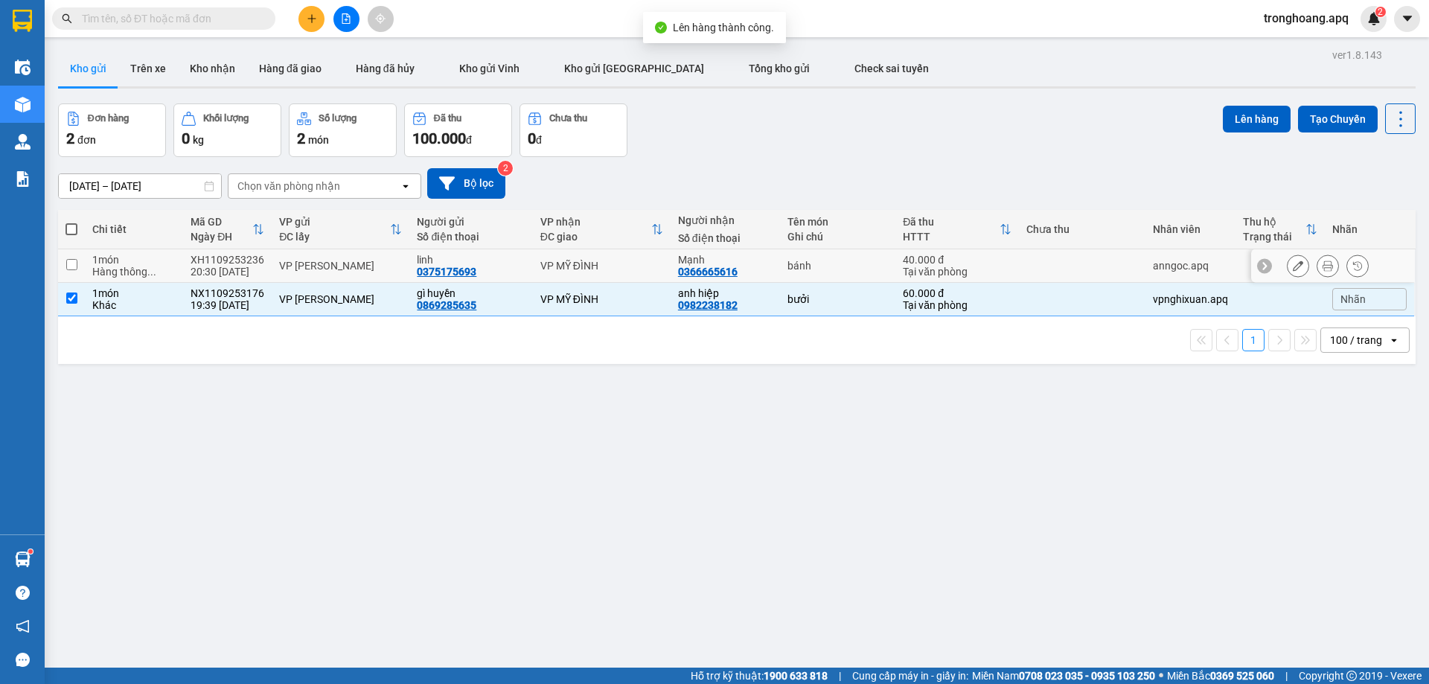
click at [592, 268] on div "VP MỸ ĐÌNH" at bounding box center [601, 266] width 123 height 12
checkbox input "true"
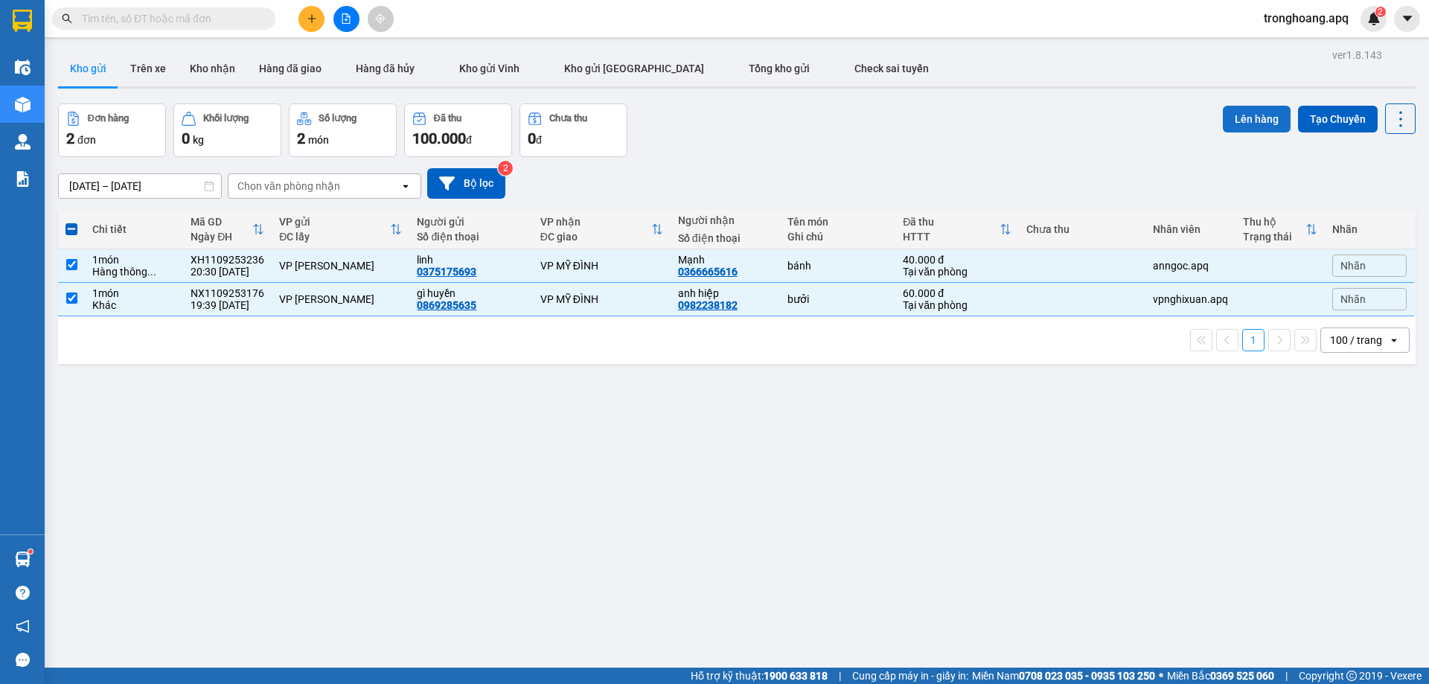
click at [1233, 123] on button "Lên hàng" at bounding box center [1257, 119] width 68 height 27
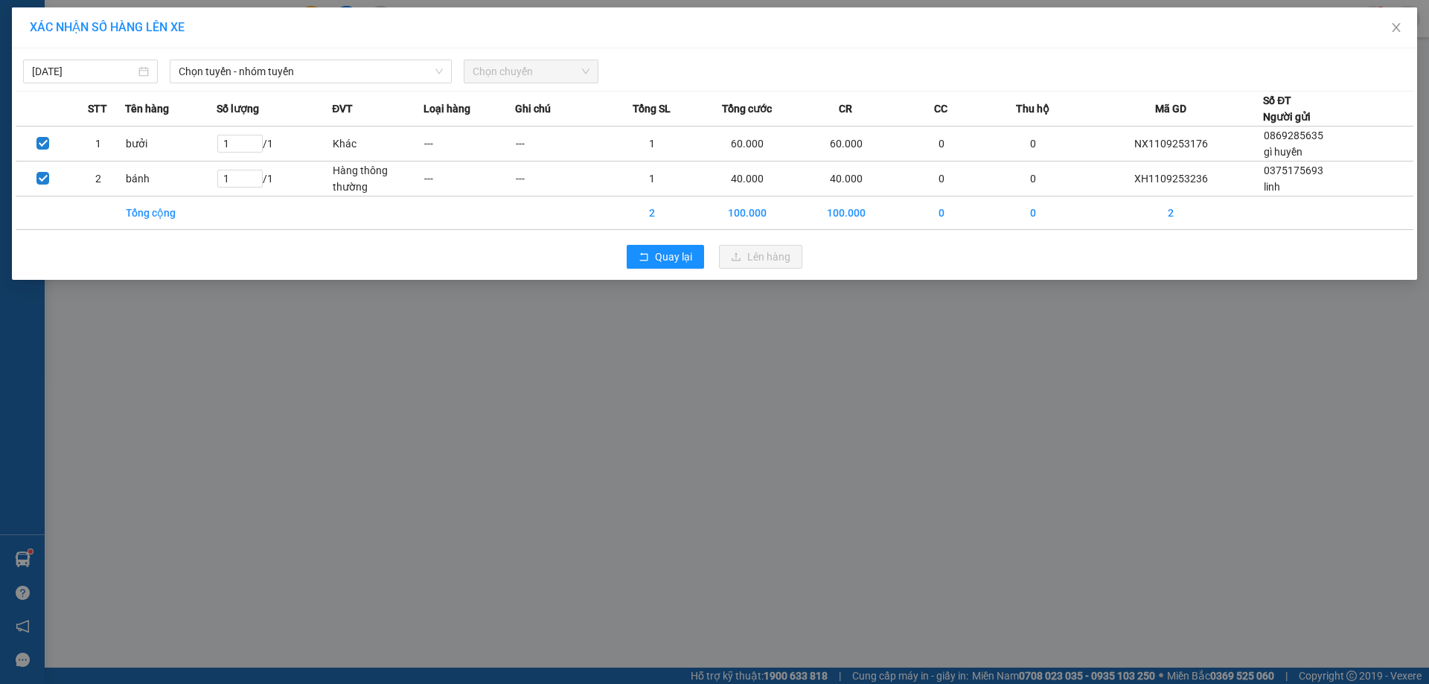
click at [293, 89] on div "[DATE] Chọn tuyến - nhóm tuyến Chọn chuyến STT Tên hàng Số lượng ĐVT Loại hàng …" at bounding box center [714, 163] width 1405 height 231
click at [309, 75] on span "Chọn tuyến - nhóm tuyến" at bounding box center [311, 71] width 264 height 22
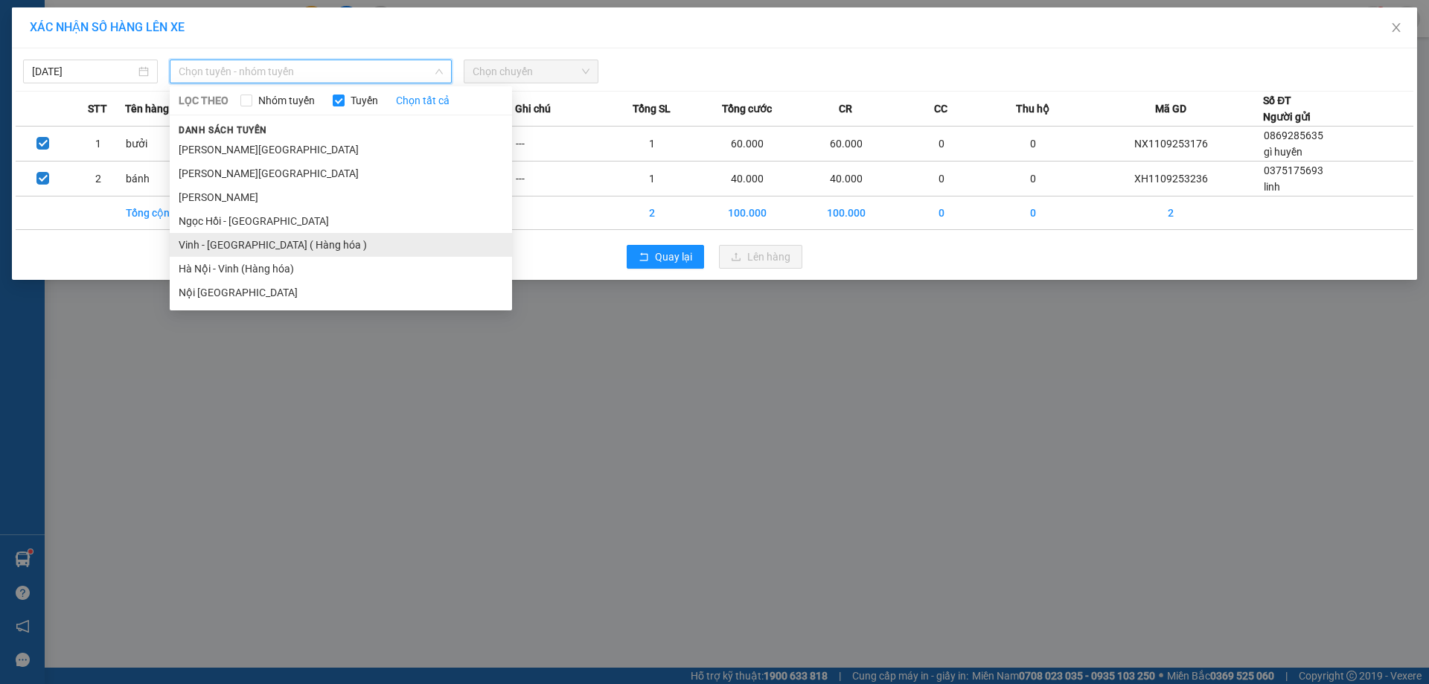
click at [296, 241] on li "Vinh - [GEOGRAPHIC_DATA] ( Hàng hóa )" at bounding box center [341, 245] width 342 height 24
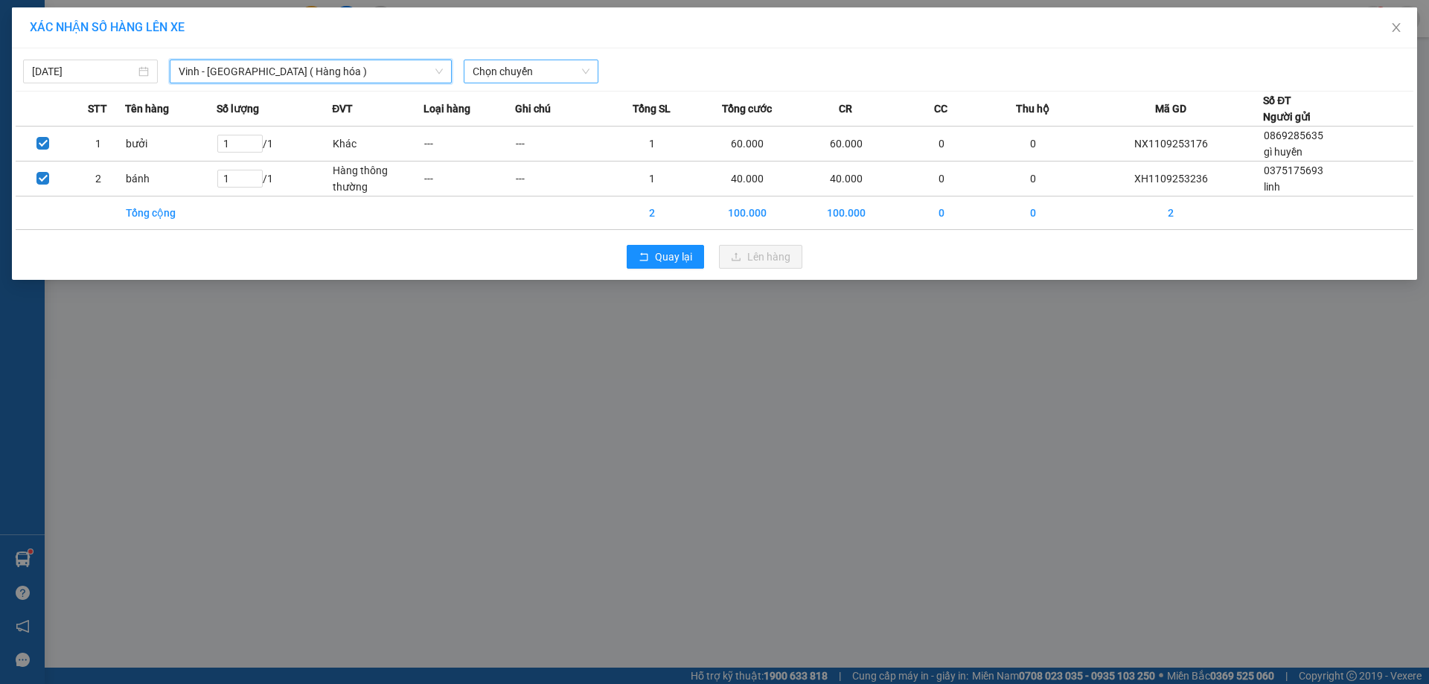
click at [509, 76] on span "Chọn chuyến" at bounding box center [531, 71] width 117 height 22
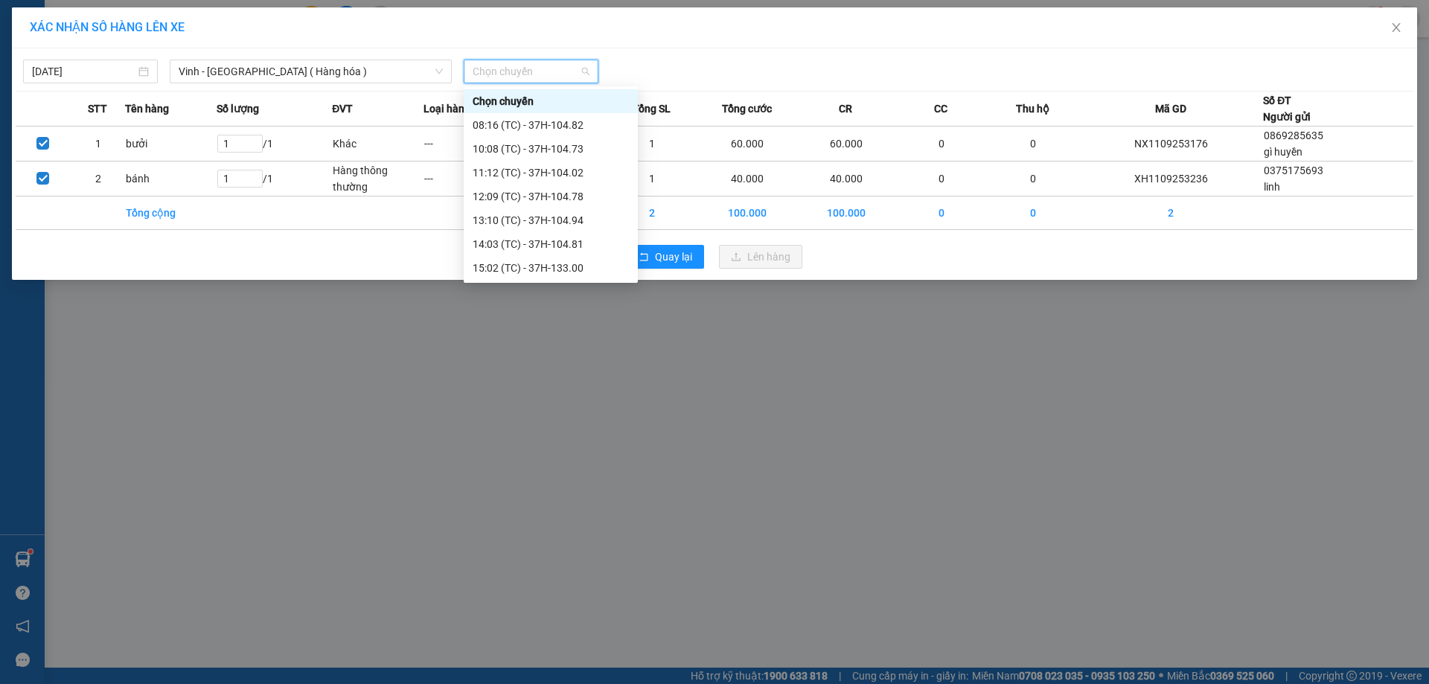
scroll to position [262, 0]
click at [585, 104] on div "23:01 (TC) - 37H-086.09" at bounding box center [551, 101] width 156 height 16
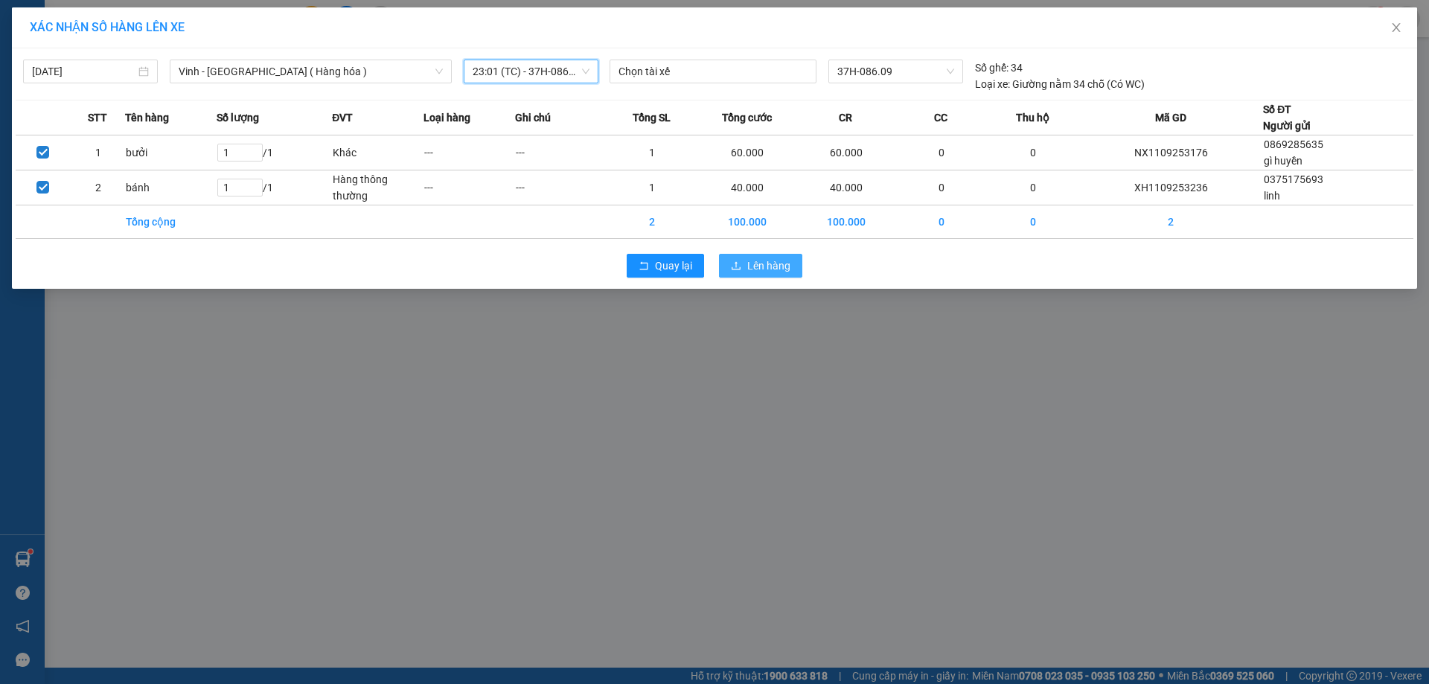
click at [764, 275] on button "Lên hàng" at bounding box center [760, 266] width 83 height 24
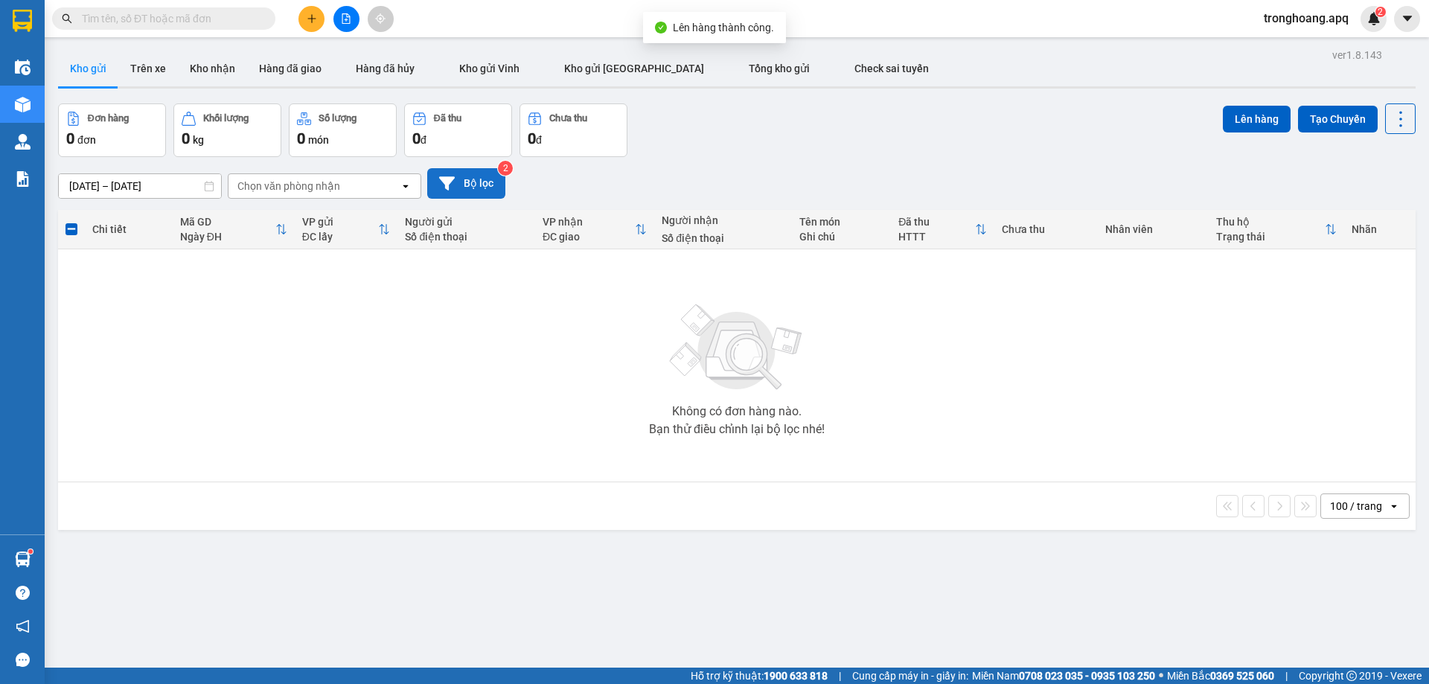
click at [467, 185] on button "Bộ lọc" at bounding box center [466, 183] width 78 height 31
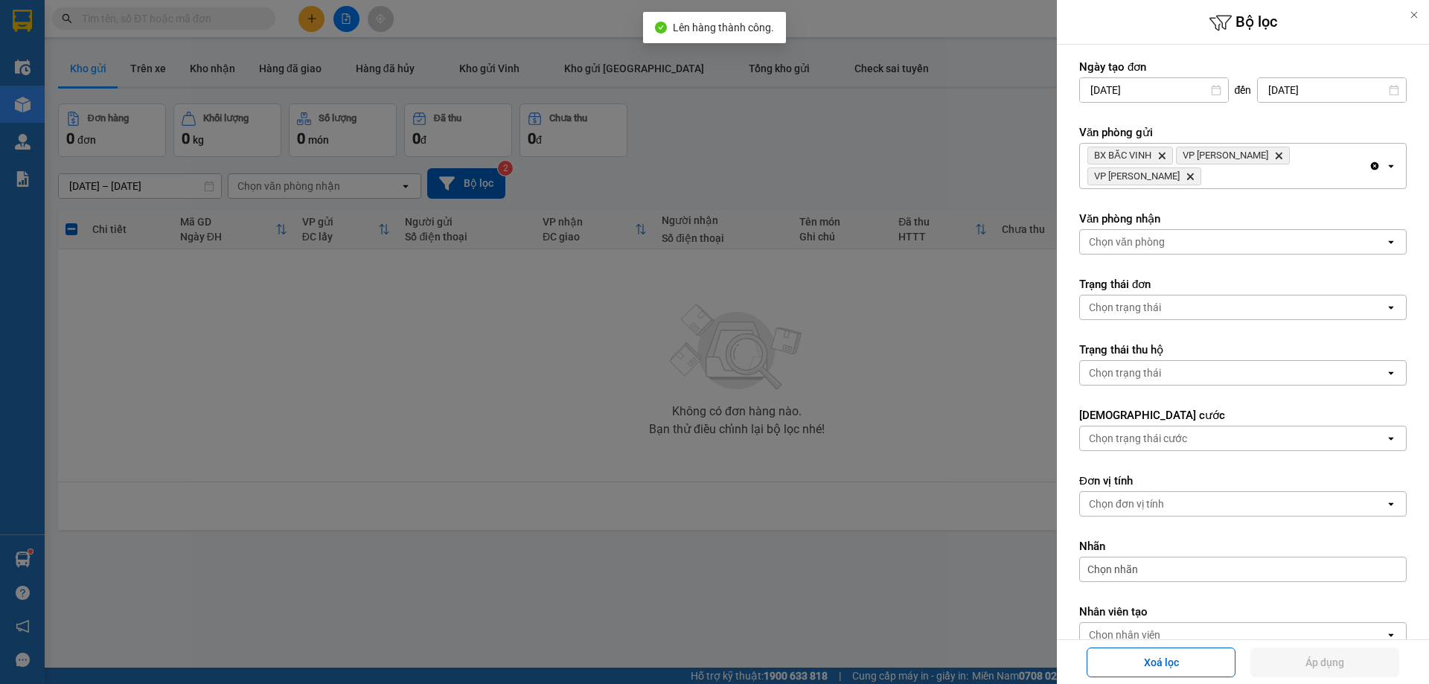
click at [1369, 160] on icon "Clear all" at bounding box center [1375, 166] width 12 height 12
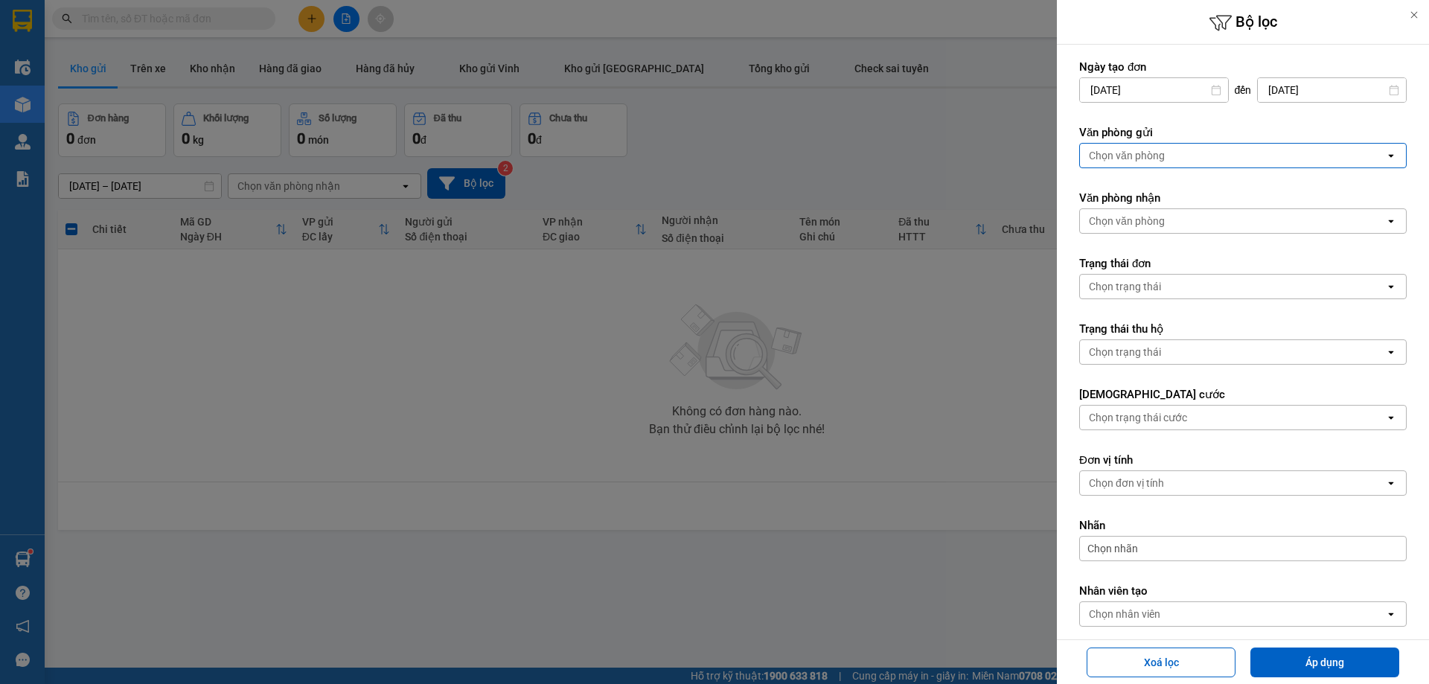
click at [1358, 158] on div "Chọn văn phòng" at bounding box center [1232, 156] width 305 height 24
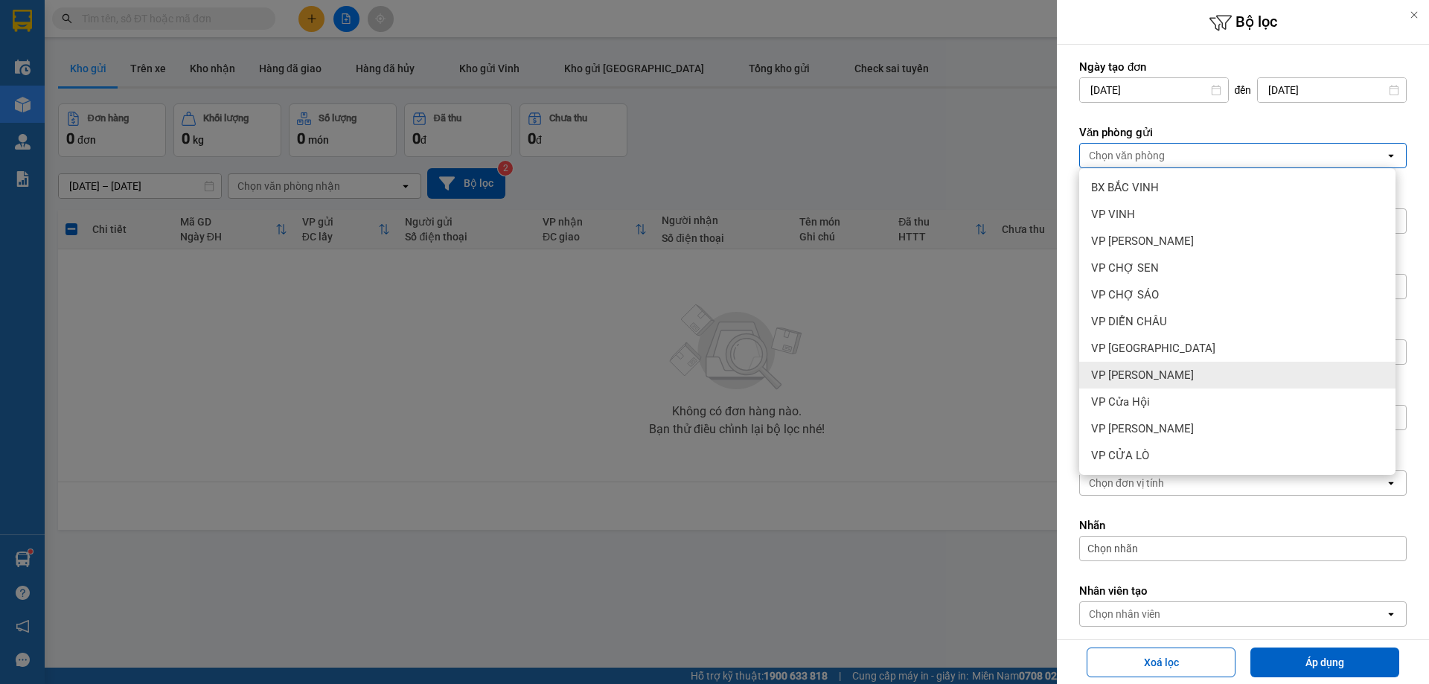
drag, startPoint x: 1217, startPoint y: 368, endPoint x: 1296, endPoint y: 190, distance: 194.6
click at [1221, 368] on div "VP [PERSON_NAME]" at bounding box center [1237, 375] width 316 height 27
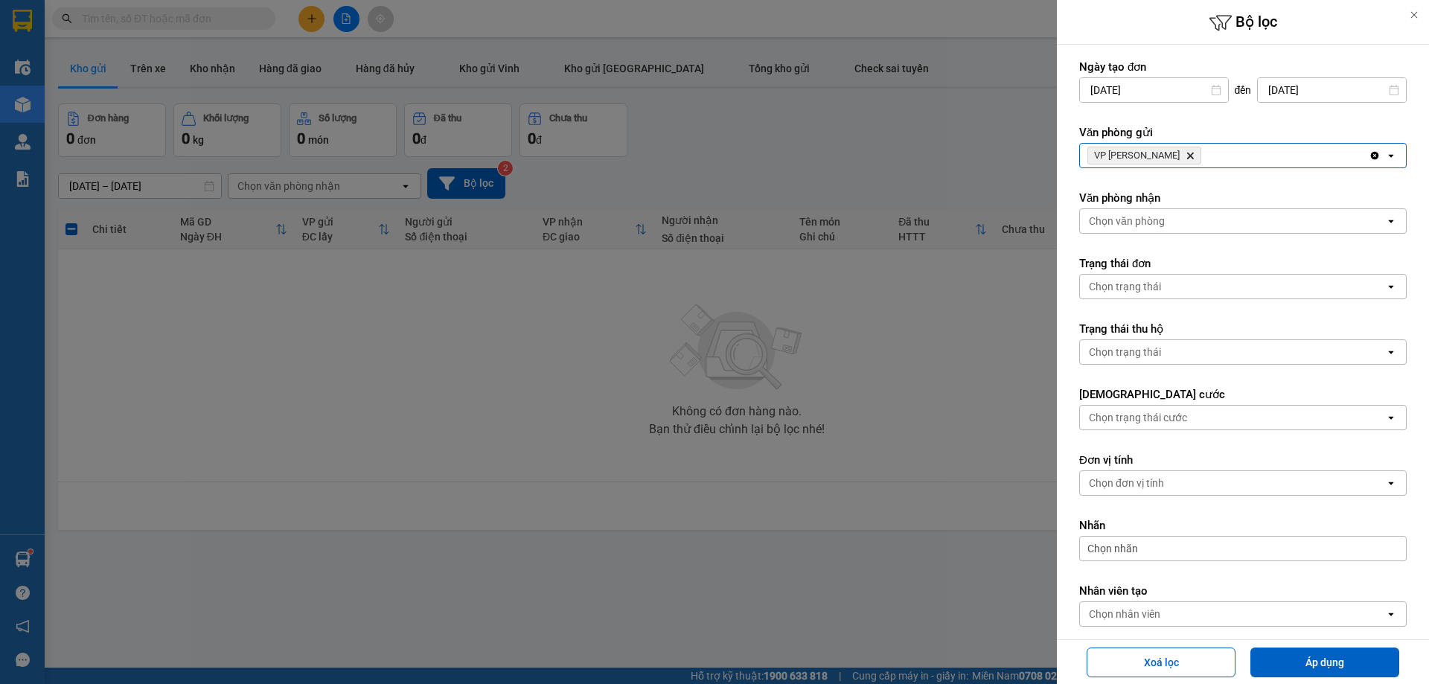
click at [1291, 159] on div "VP Xuân Hội Delete" at bounding box center [1224, 156] width 289 height 24
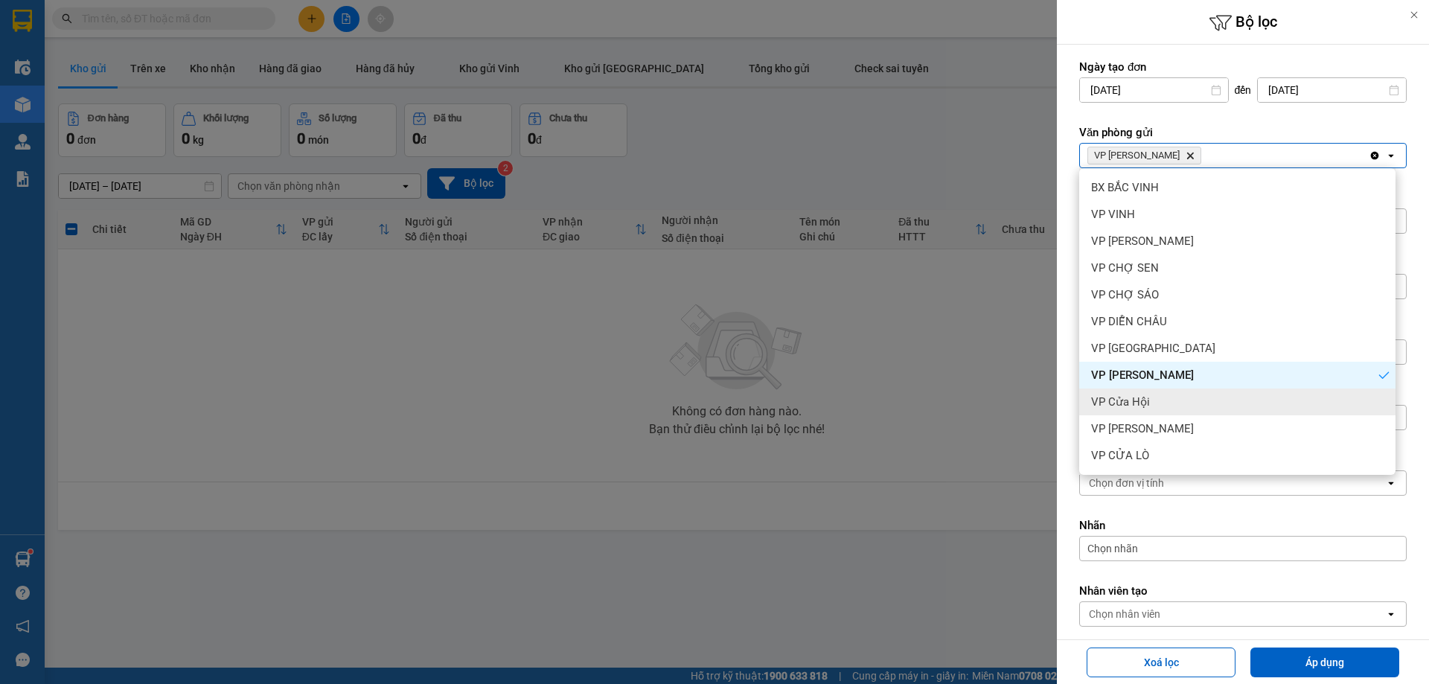
drag, startPoint x: 1195, startPoint y: 395, endPoint x: 1274, endPoint y: 229, distance: 183.7
click at [1197, 396] on div "VP Cửa Hội" at bounding box center [1237, 401] width 316 height 27
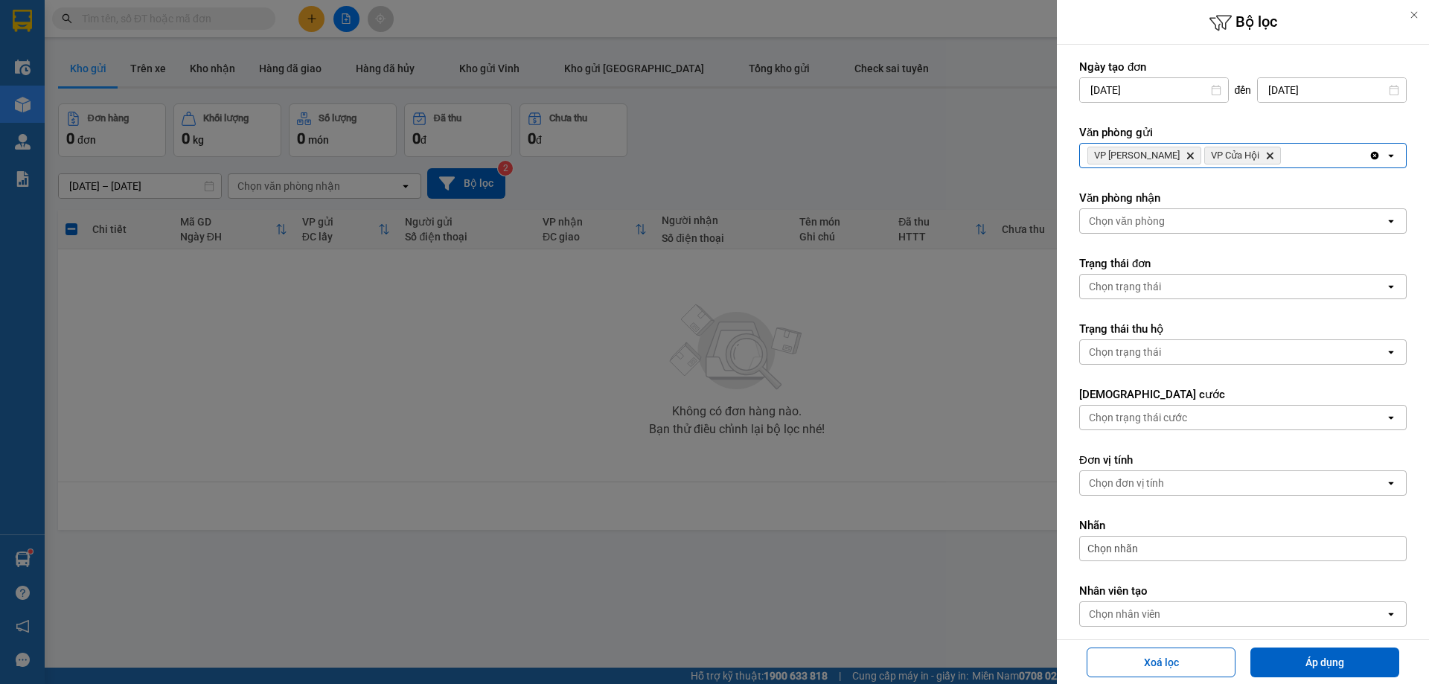
click at [1296, 152] on div "VP Xuân Hội Delete VP Cửa Hội Delete" at bounding box center [1224, 156] width 289 height 24
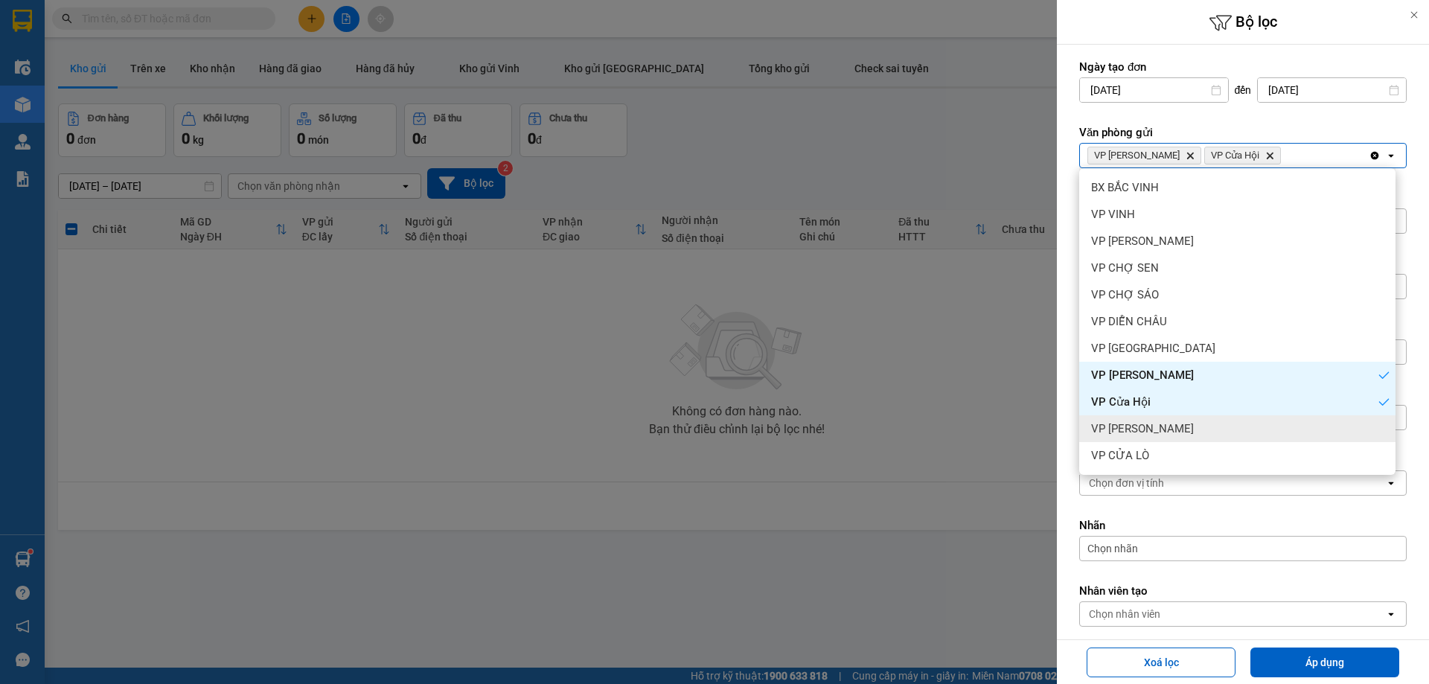
click at [1203, 436] on div "VP [PERSON_NAME]" at bounding box center [1237, 428] width 316 height 27
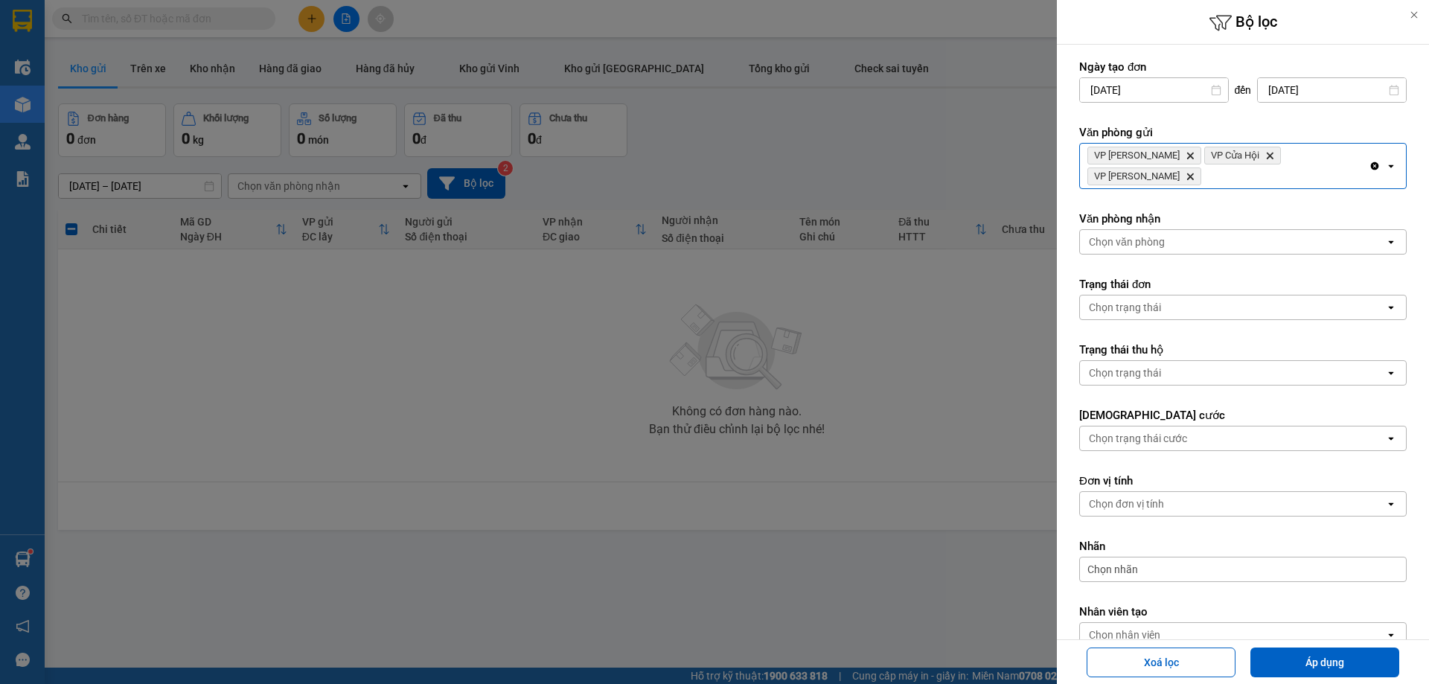
click at [1351, 159] on div "VP Xuân Hội Delete VP Cửa Hội Delete VP Nghi Xuân Delete" at bounding box center [1224, 166] width 289 height 45
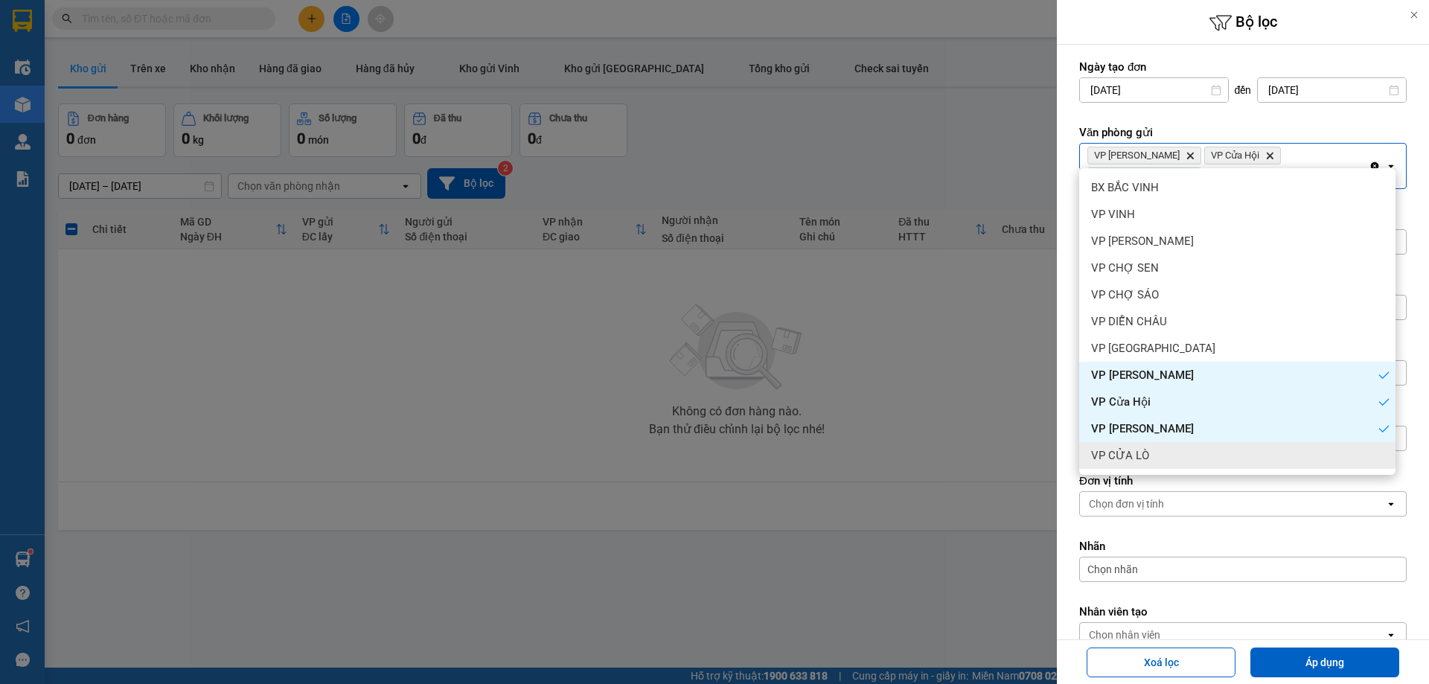
click at [1172, 464] on div "VP CỬA LÒ" at bounding box center [1237, 455] width 316 height 27
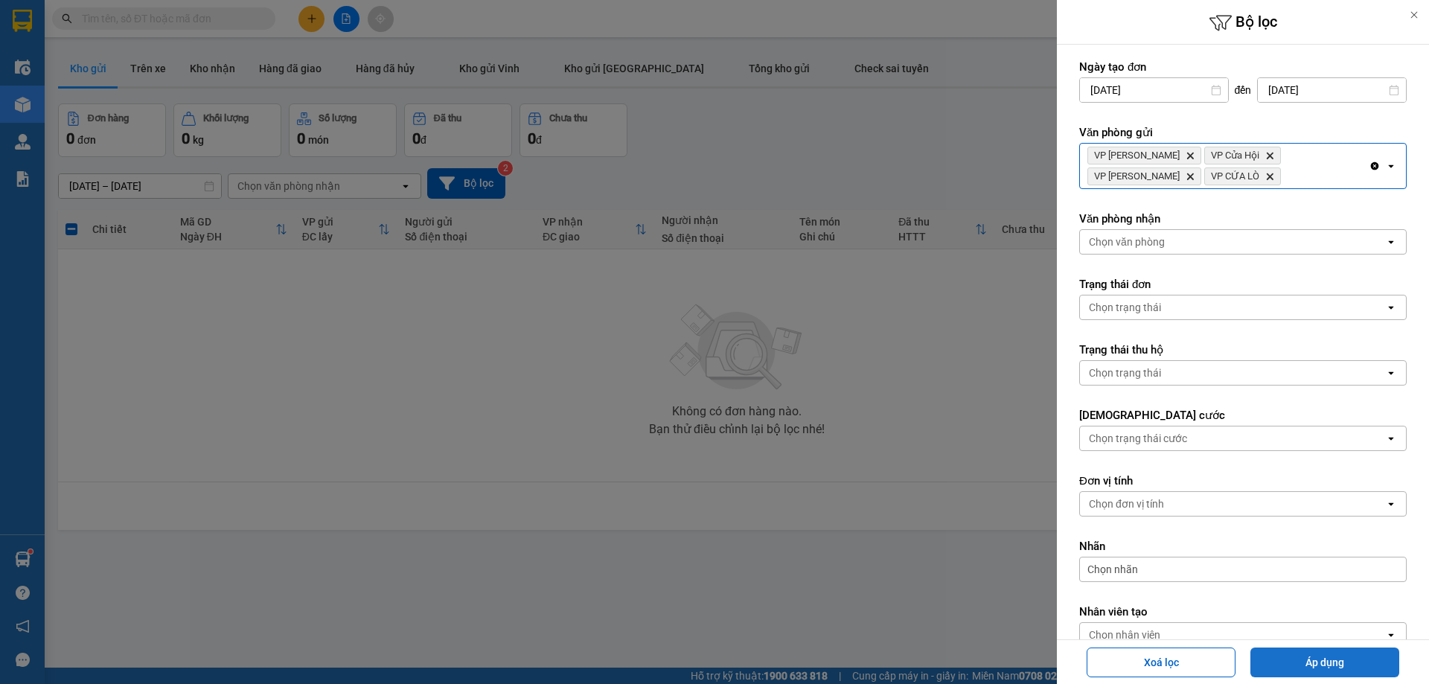
click at [1279, 654] on button "Áp dụng" at bounding box center [1324, 662] width 149 height 30
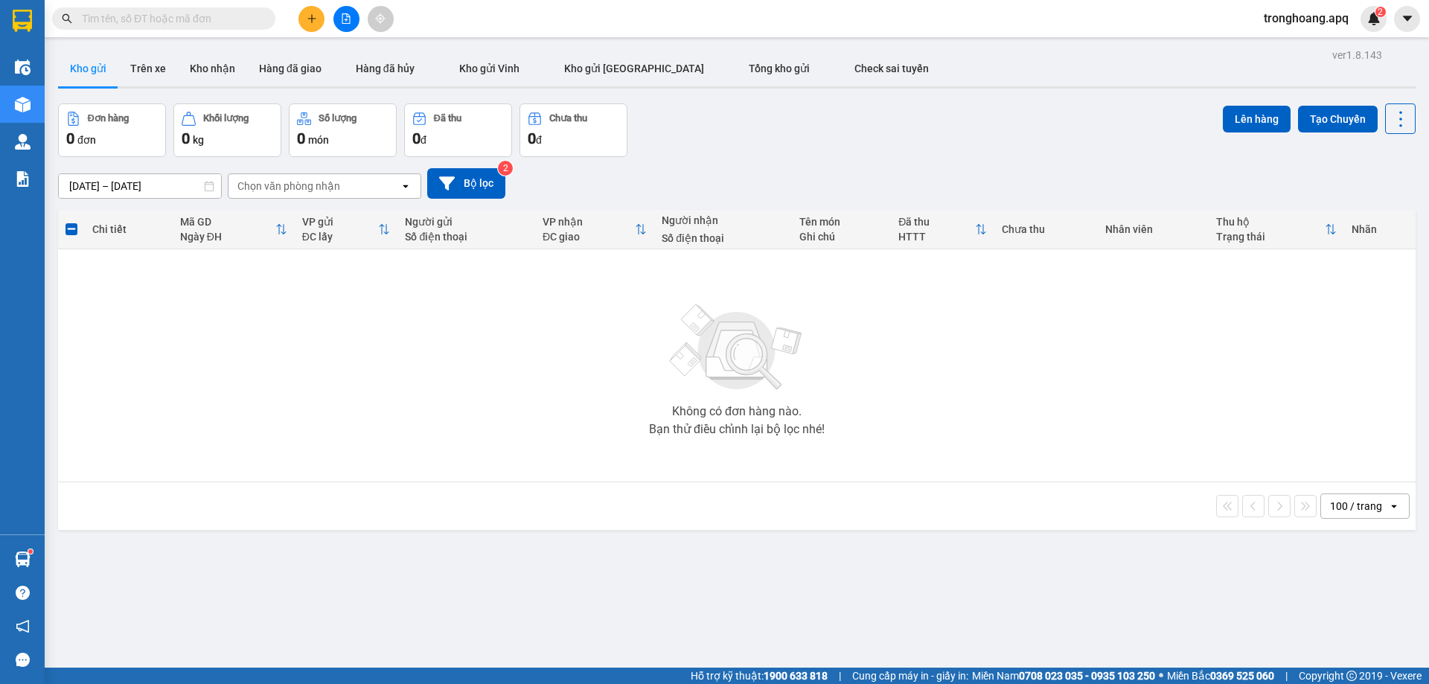
click at [454, 164] on div "[DATE] – [DATE] Press the down arrow key to interact with the calendar and sele…" at bounding box center [736, 183] width 1357 height 53
click at [473, 186] on button "Bộ lọc" at bounding box center [466, 183] width 78 height 31
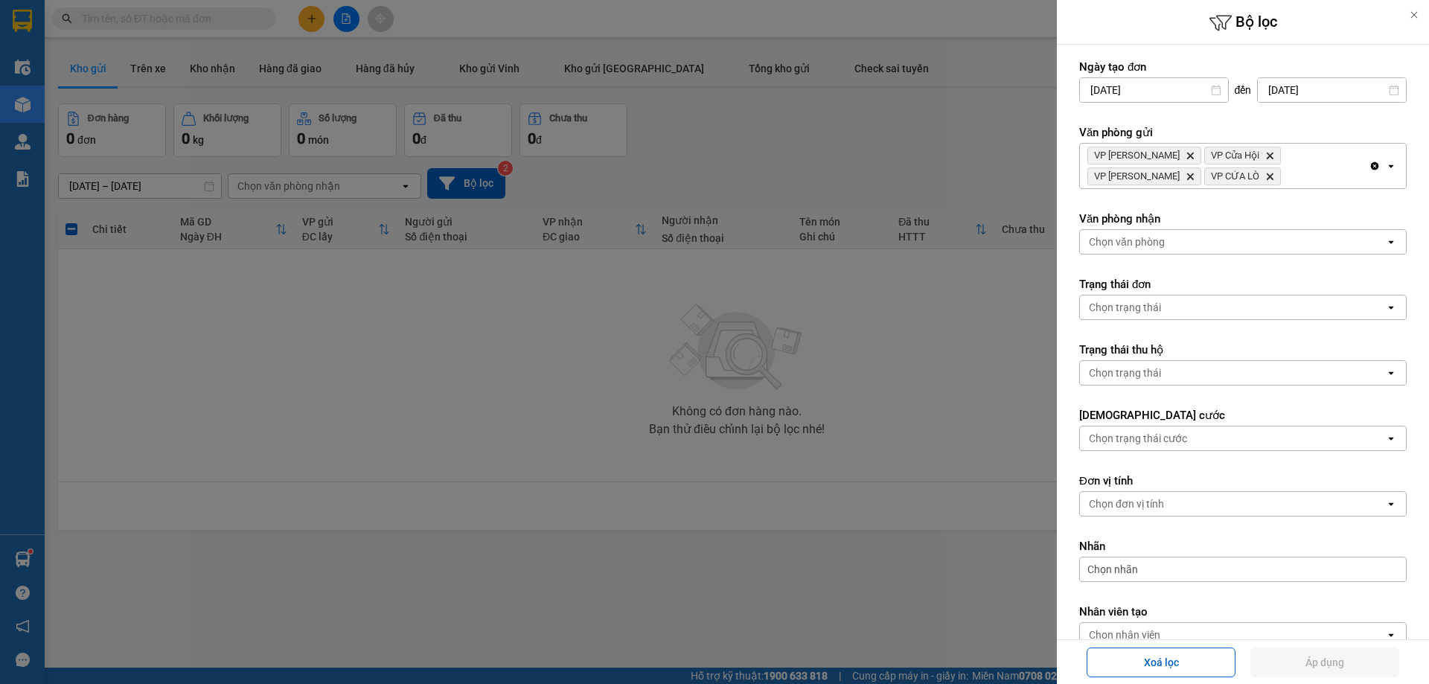
click at [1219, 167] on div "VP Xuân Hội Delete VP Cửa Hội Delete VP Nghi Xuân Delete VP CỬA LÒ Delete" at bounding box center [1224, 166] width 289 height 45
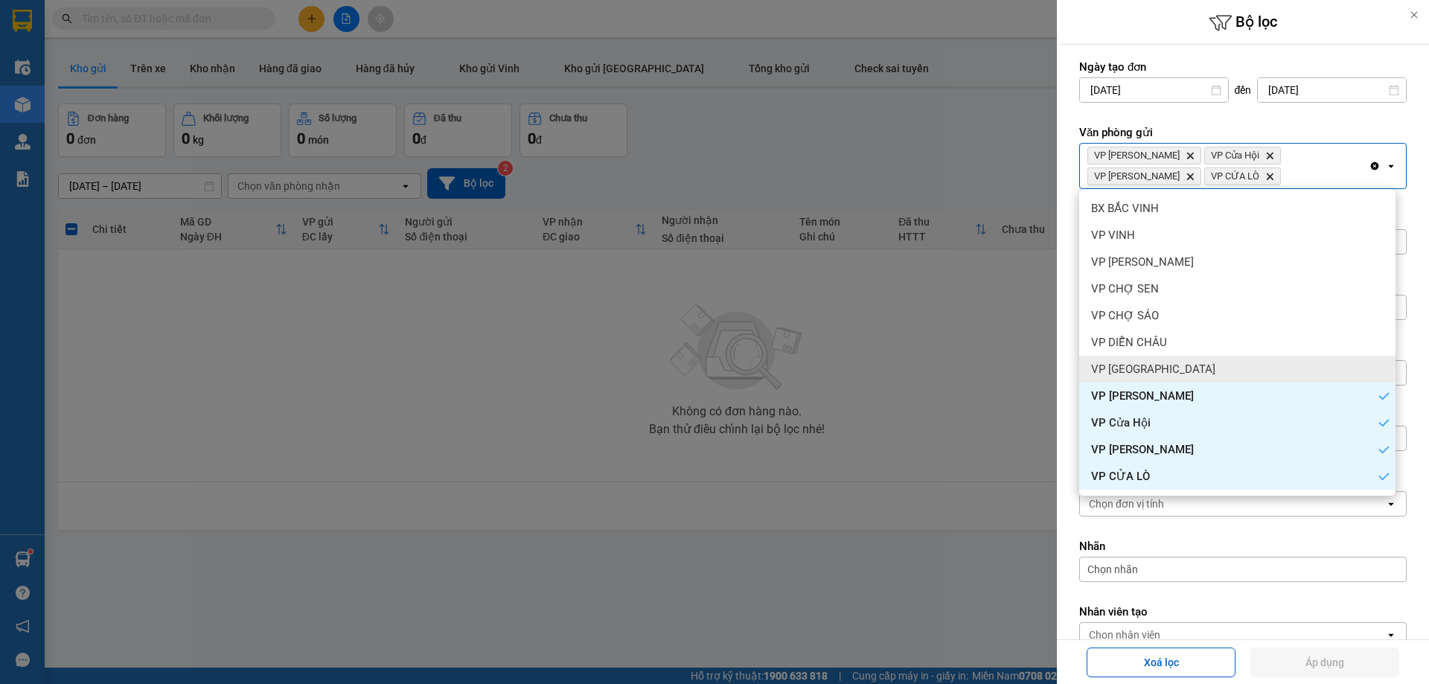
click at [1205, 378] on div "VP [GEOGRAPHIC_DATA]" at bounding box center [1237, 369] width 316 height 27
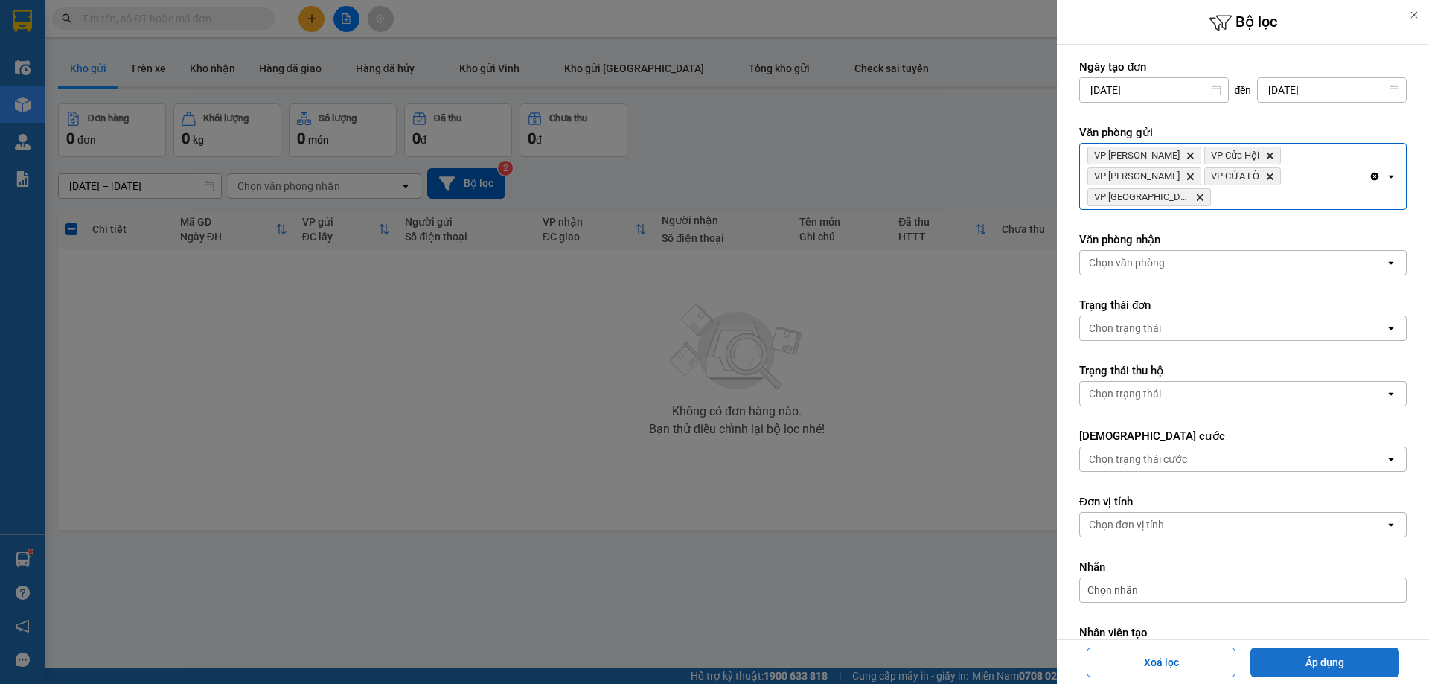
click at [1284, 673] on button "Áp dụng" at bounding box center [1324, 662] width 149 height 30
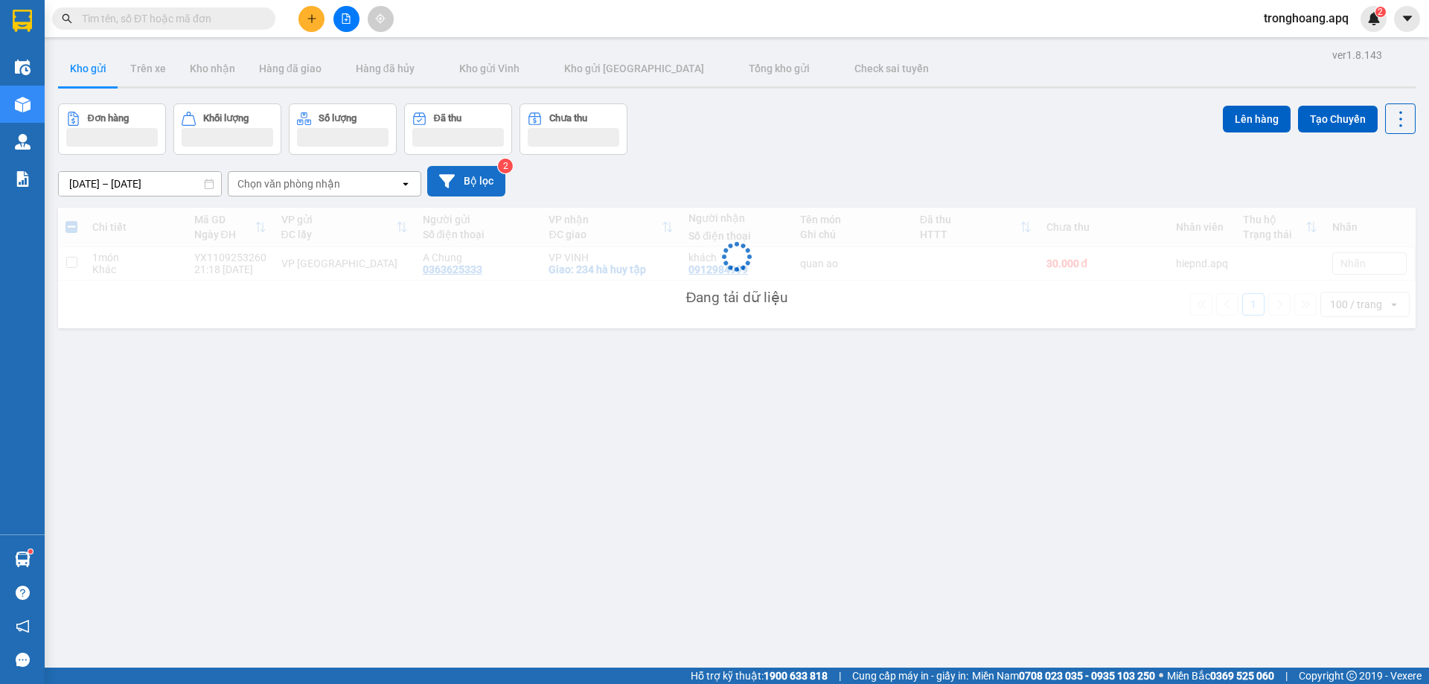
click at [484, 188] on button "Bộ lọc" at bounding box center [466, 181] width 78 height 31
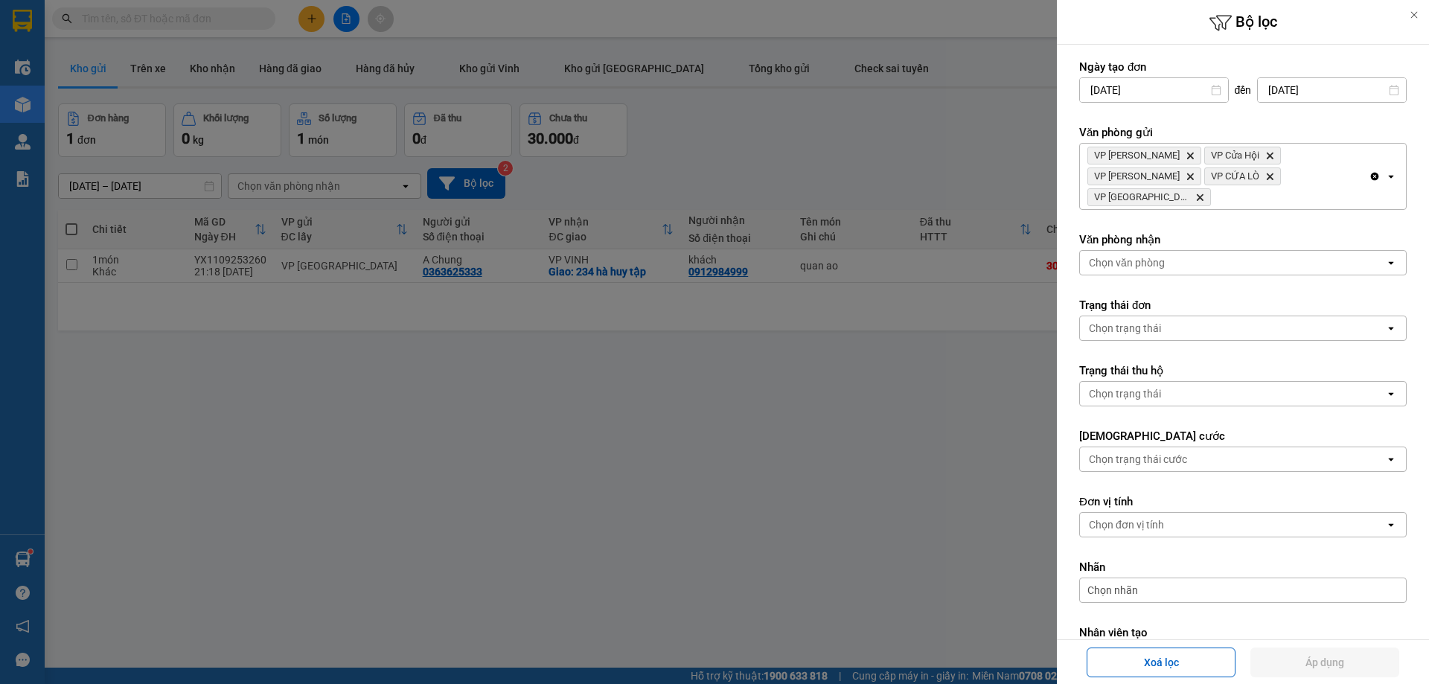
click at [1299, 178] on div "VP Xuân Hội Delete VP Cửa Hội Delete VP Nghi Xuân Delete VP CỬA LÒ Delete VP Cầ…" at bounding box center [1224, 176] width 289 height 65
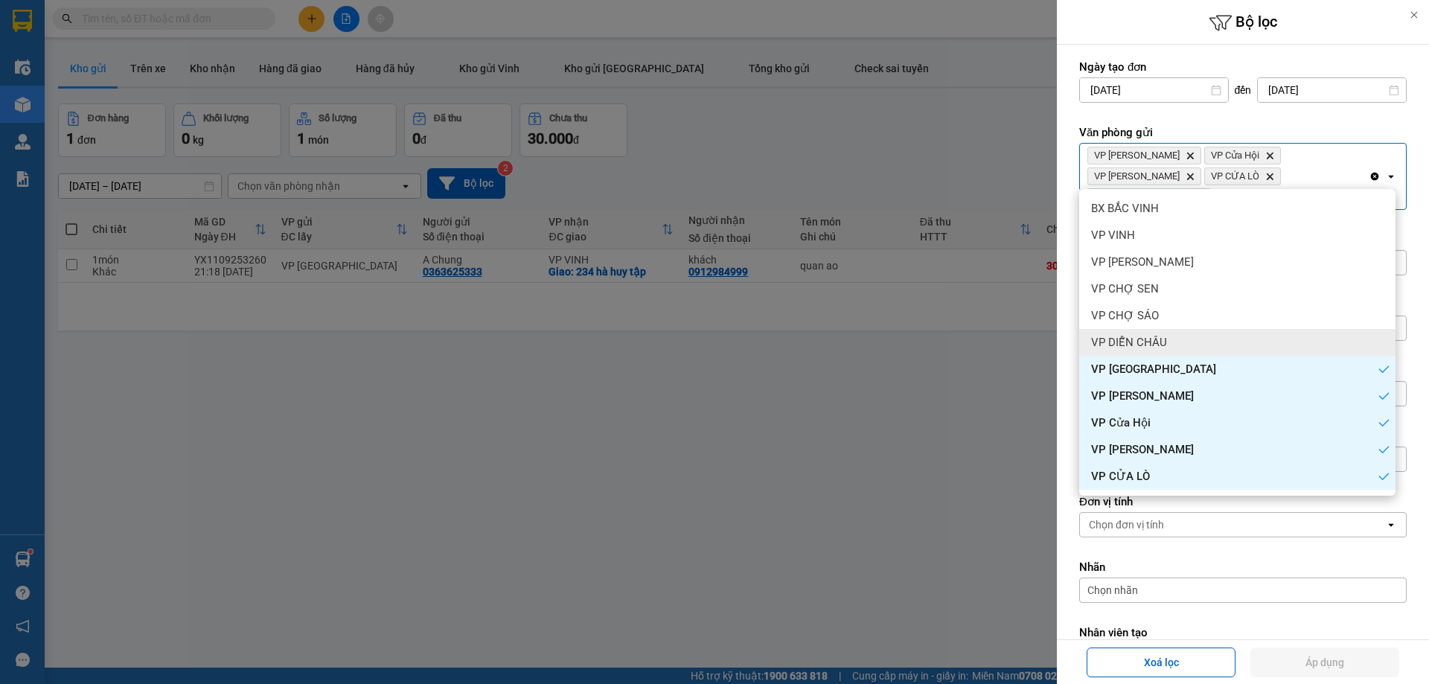
click at [1208, 343] on div "VP DIỄN CHÂU" at bounding box center [1237, 342] width 316 height 27
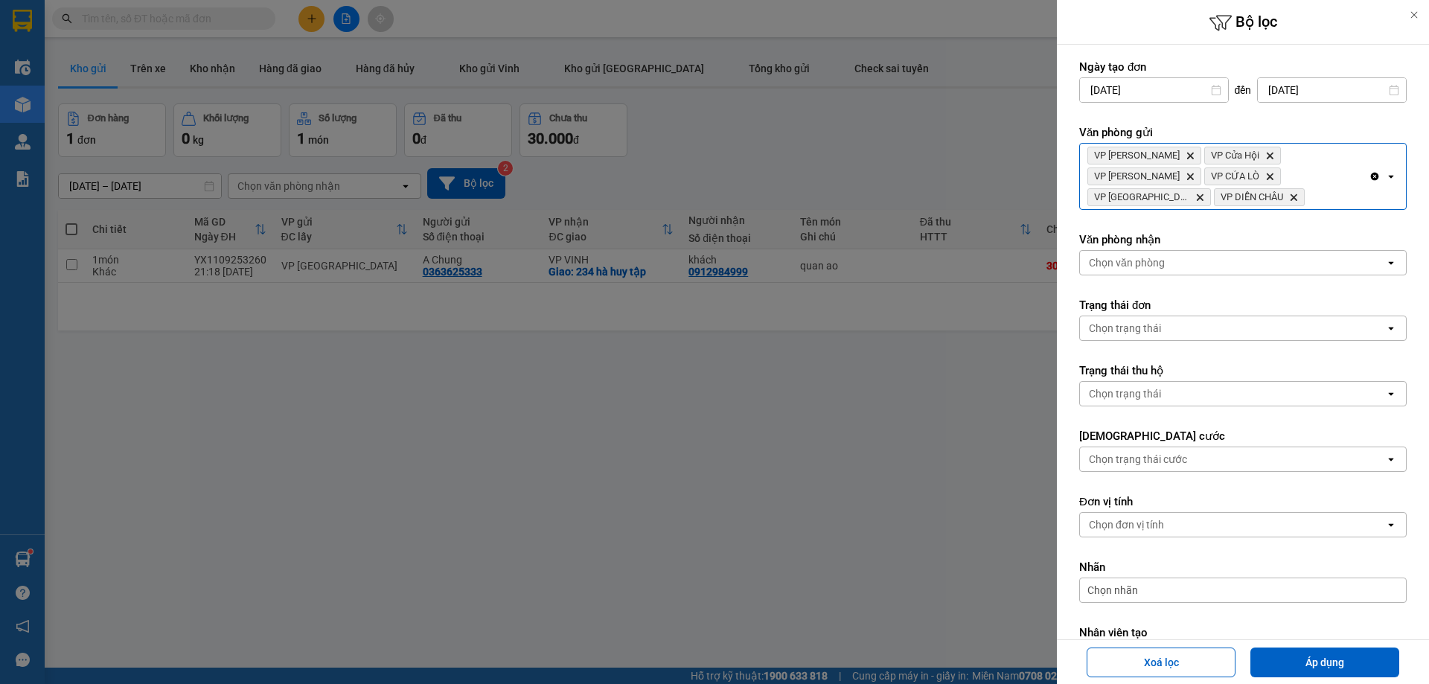
click at [1355, 199] on div "VP Xuân Hội Delete VP Cửa Hội Delete VP Nghi Xuân Delete VP CỬA LÒ Delete VP Cầ…" at bounding box center [1224, 176] width 289 height 65
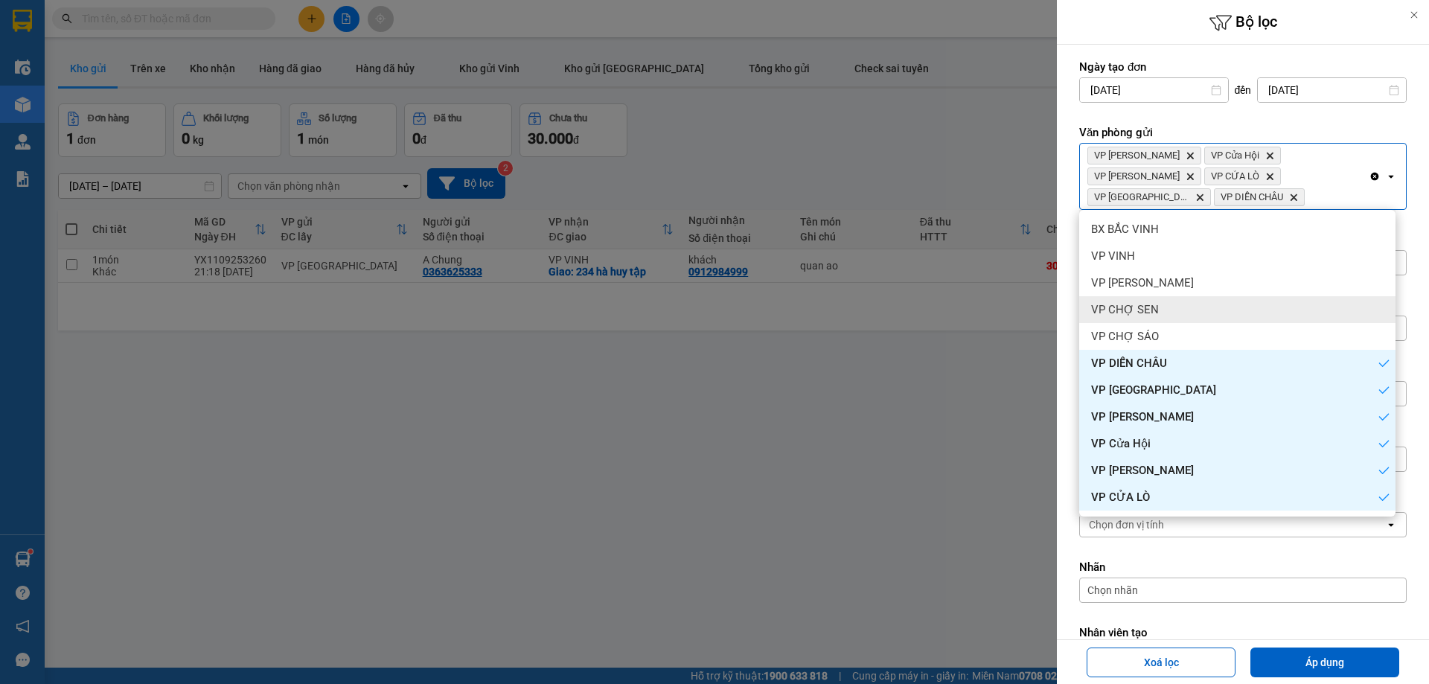
click at [1234, 313] on div "VP CHỢ SEN" at bounding box center [1237, 309] width 316 height 27
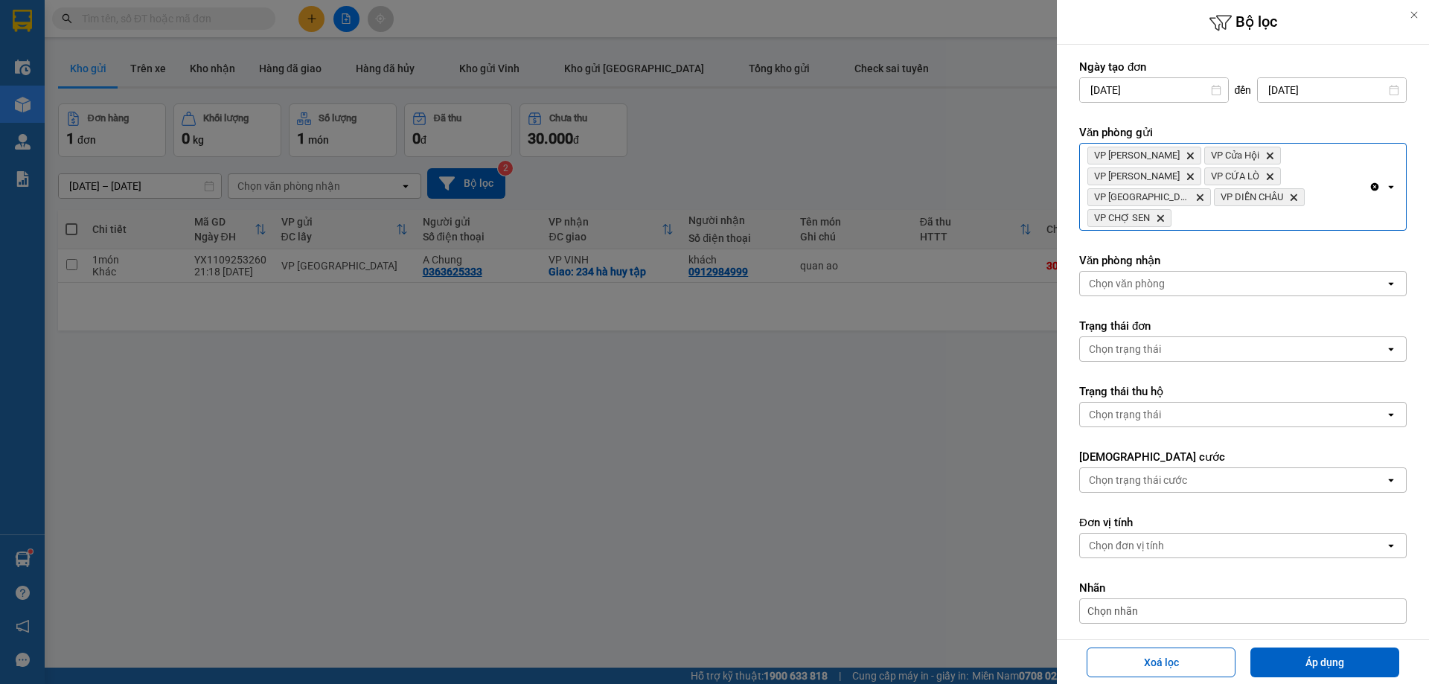
click at [1322, 202] on div "VP Xuân Hội Delete VP Cửa Hội Delete VP Nghi Xuân Delete VP CỬA LÒ Delete VP Cầ…" at bounding box center [1224, 187] width 289 height 86
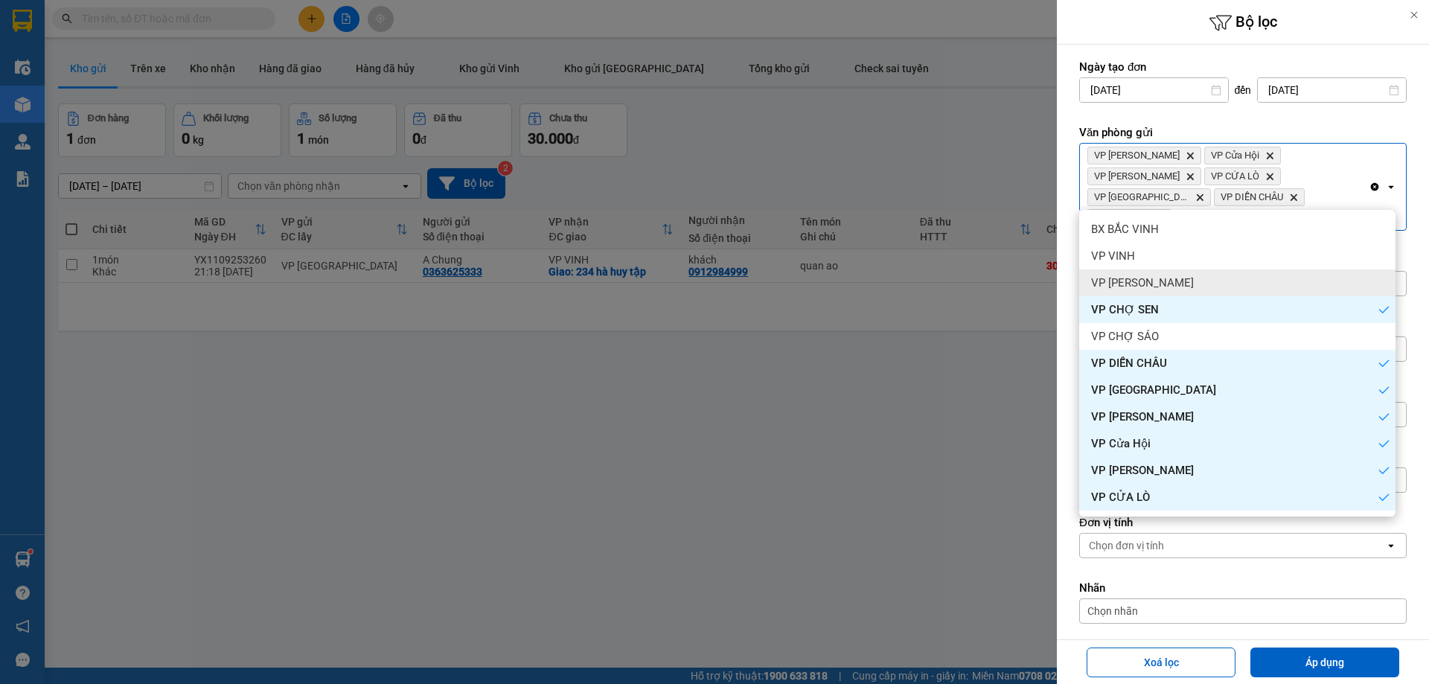
click at [1254, 287] on div "VP [PERSON_NAME]" at bounding box center [1237, 282] width 316 height 27
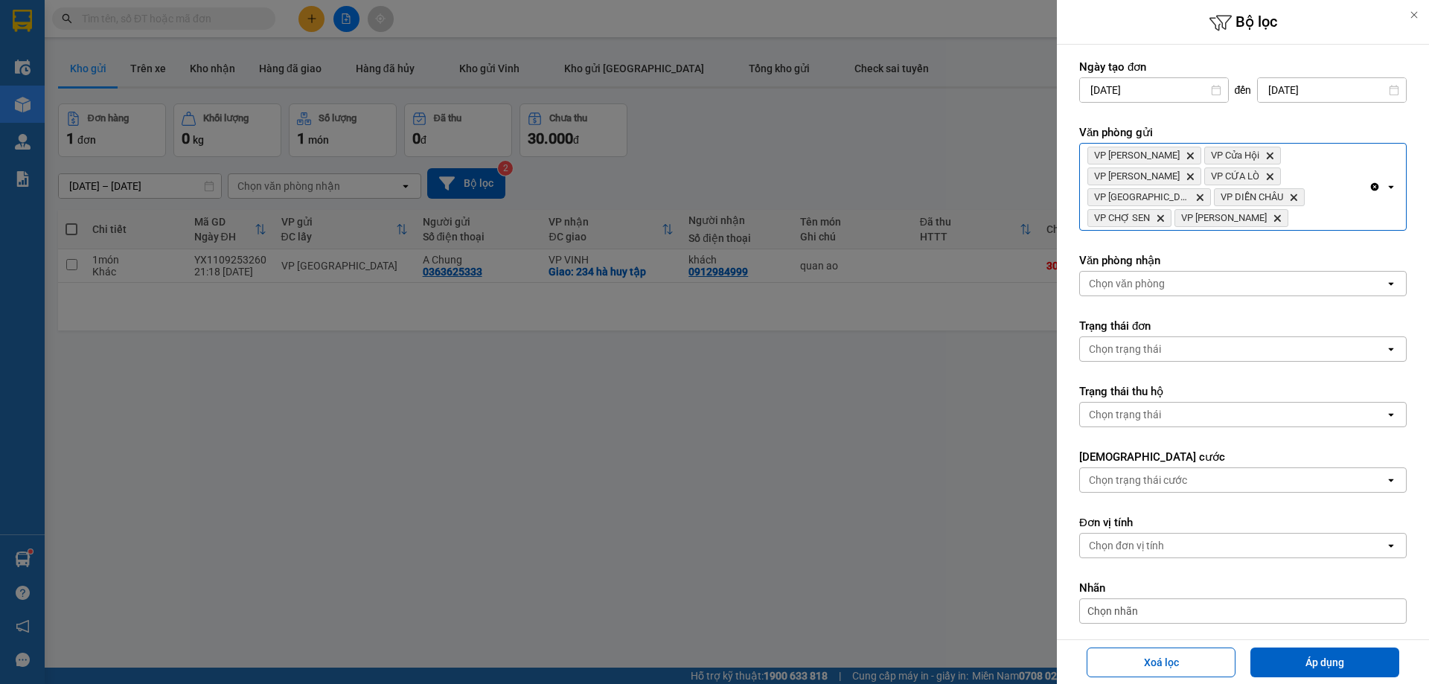
drag, startPoint x: 1310, startPoint y: 216, endPoint x: 1303, endPoint y: 223, distance: 10.0
click at [1310, 215] on div "VP Xuân Hội Delete VP Cửa Hội Delete VP Nghi Xuân Delete VP CỬA LÒ Delete VP Cầ…" at bounding box center [1224, 187] width 289 height 86
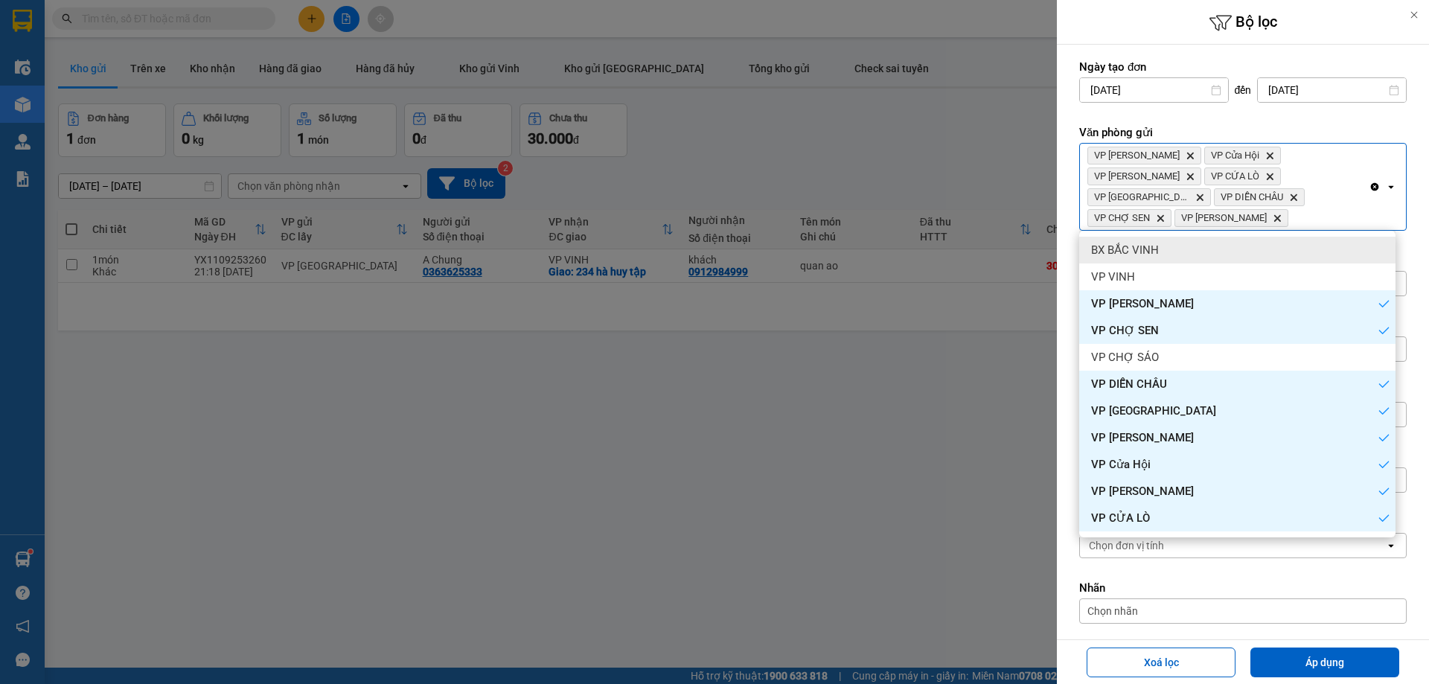
click at [1258, 249] on div "BX BẮC VINH" at bounding box center [1237, 250] width 316 height 27
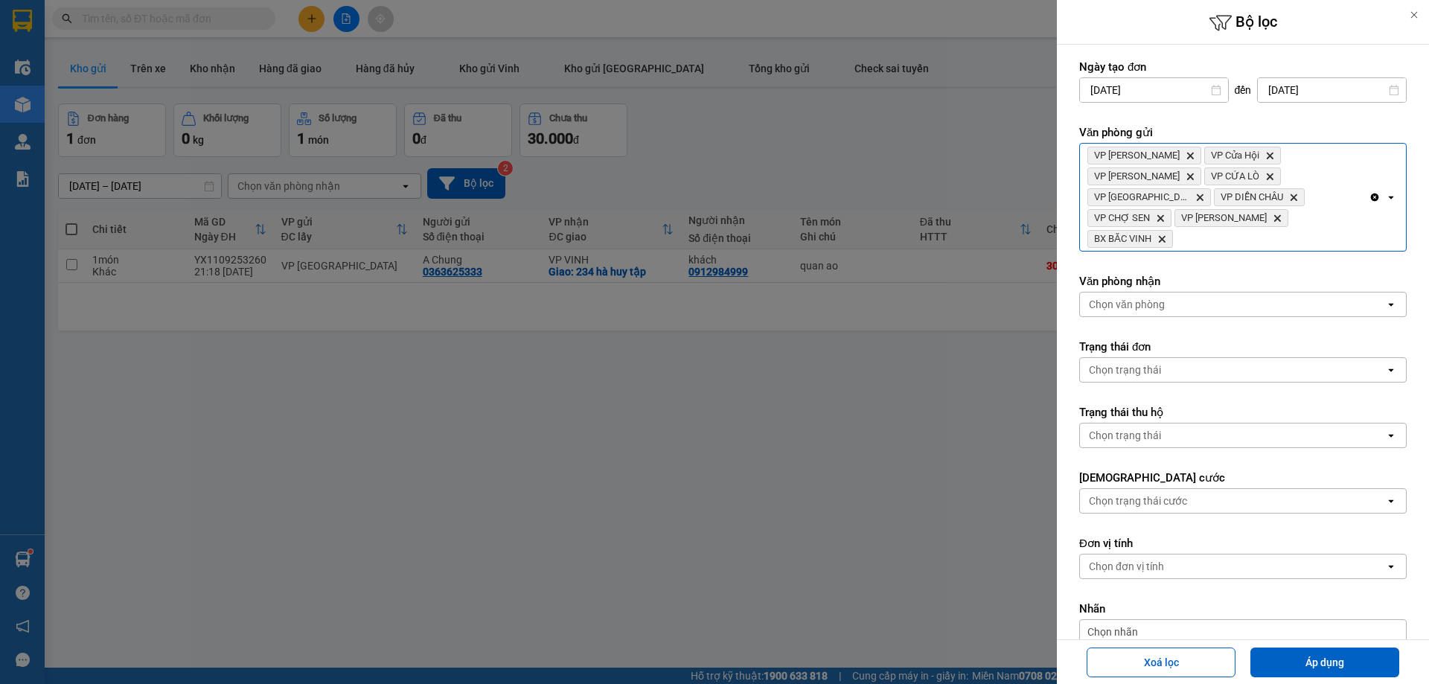
click at [1325, 223] on div "VP Xuân Hội Delete VP Cửa Hội Delete VP Nghi Xuân Delete VP CỬA LÒ Delete VP Cầ…" at bounding box center [1224, 197] width 289 height 107
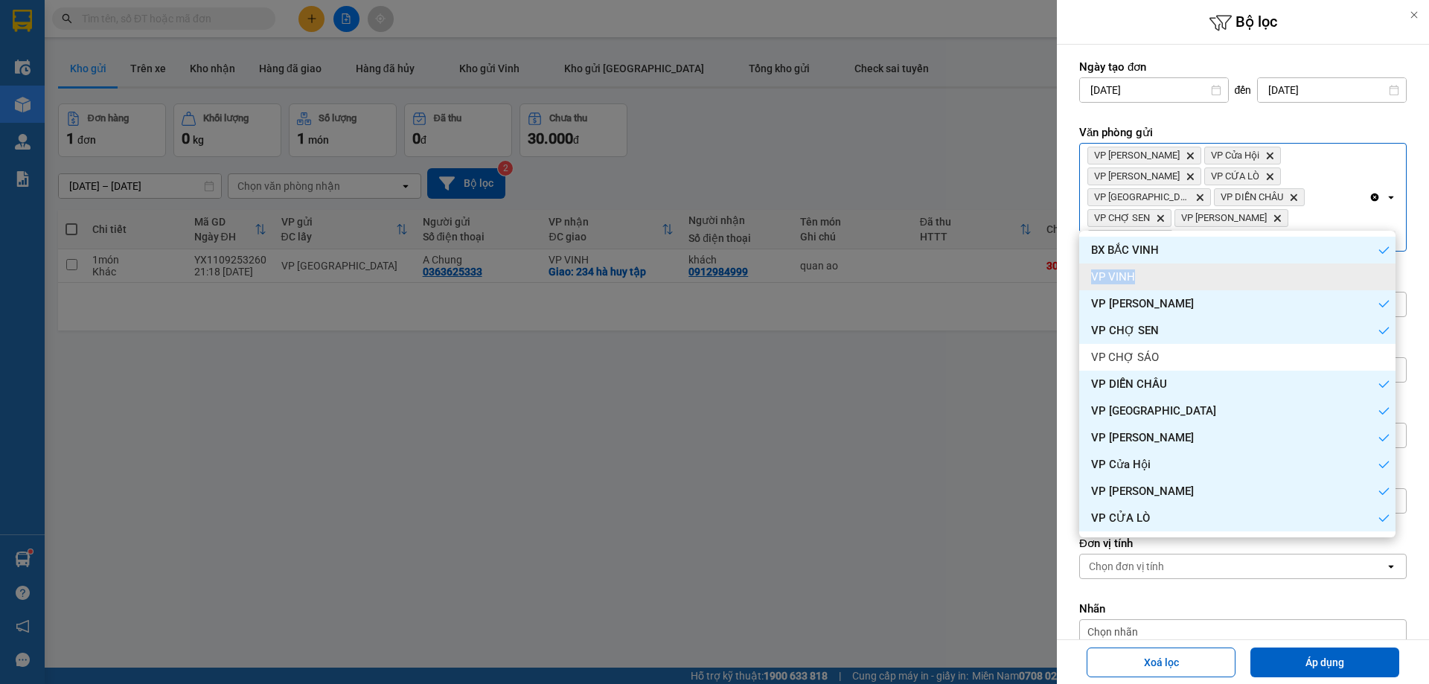
drag, startPoint x: 1261, startPoint y: 268, endPoint x: 1323, endPoint y: 236, distance: 70.2
click at [1323, 237] on ul "BX BẮC VINH VP VINH VP THANH CHƯƠNG VP CHỢ SEN VP CHỢ SÁO VP DIỄN CHÂU VP Cầu Y…" at bounding box center [1237, 384] width 316 height 307
click at [1338, 210] on div "VP Xuân Hội Delete VP Cửa Hội Delete VP Nghi Xuân Delete VP CỬA LÒ Delete VP Cầ…" at bounding box center [1224, 197] width 289 height 107
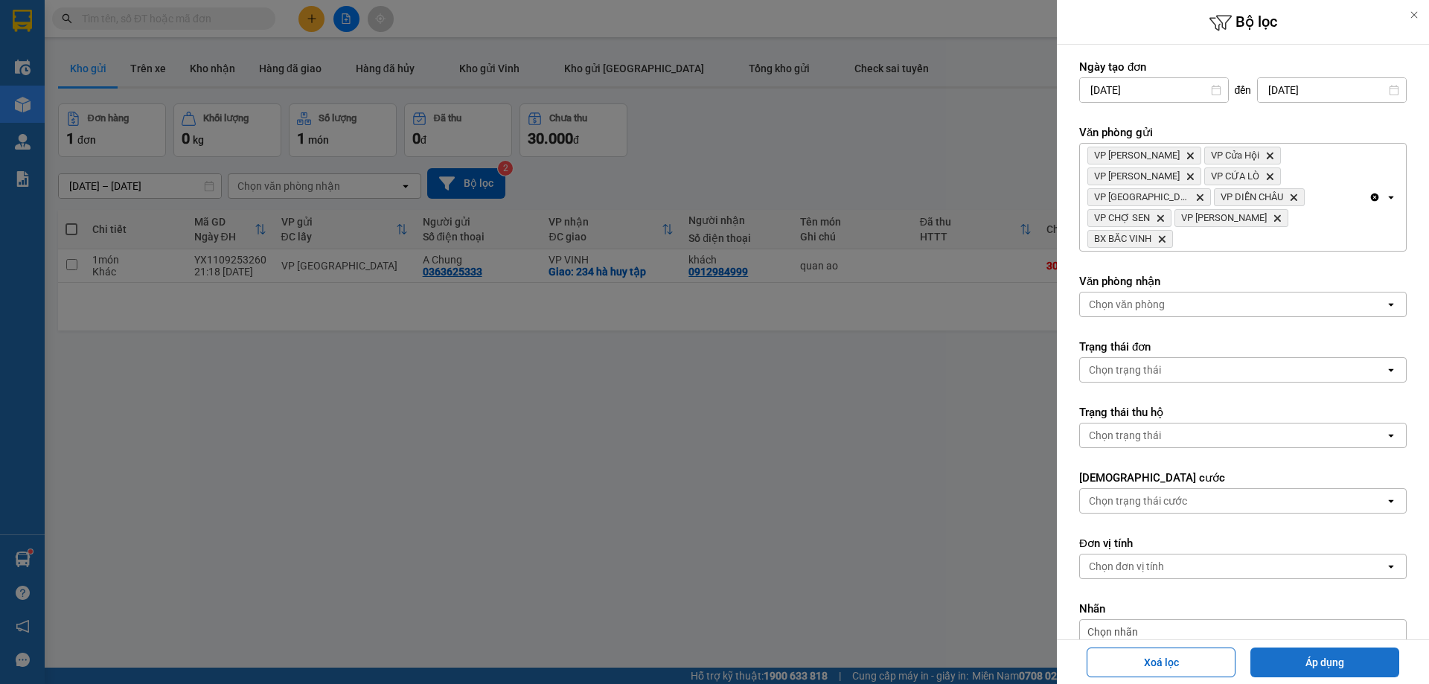
click at [1321, 656] on button "Áp dụng" at bounding box center [1324, 662] width 149 height 30
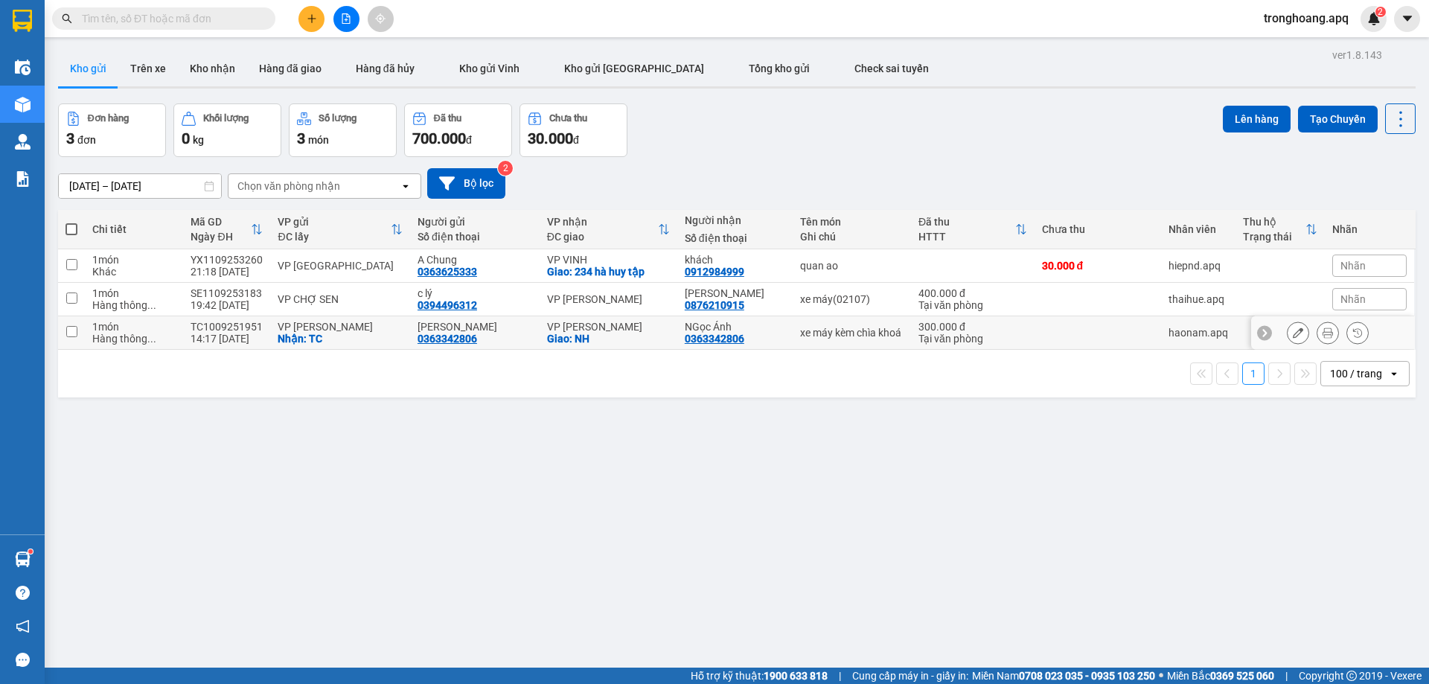
click at [604, 335] on div "Giao: NH" at bounding box center [608, 339] width 123 height 12
checkbox input "true"
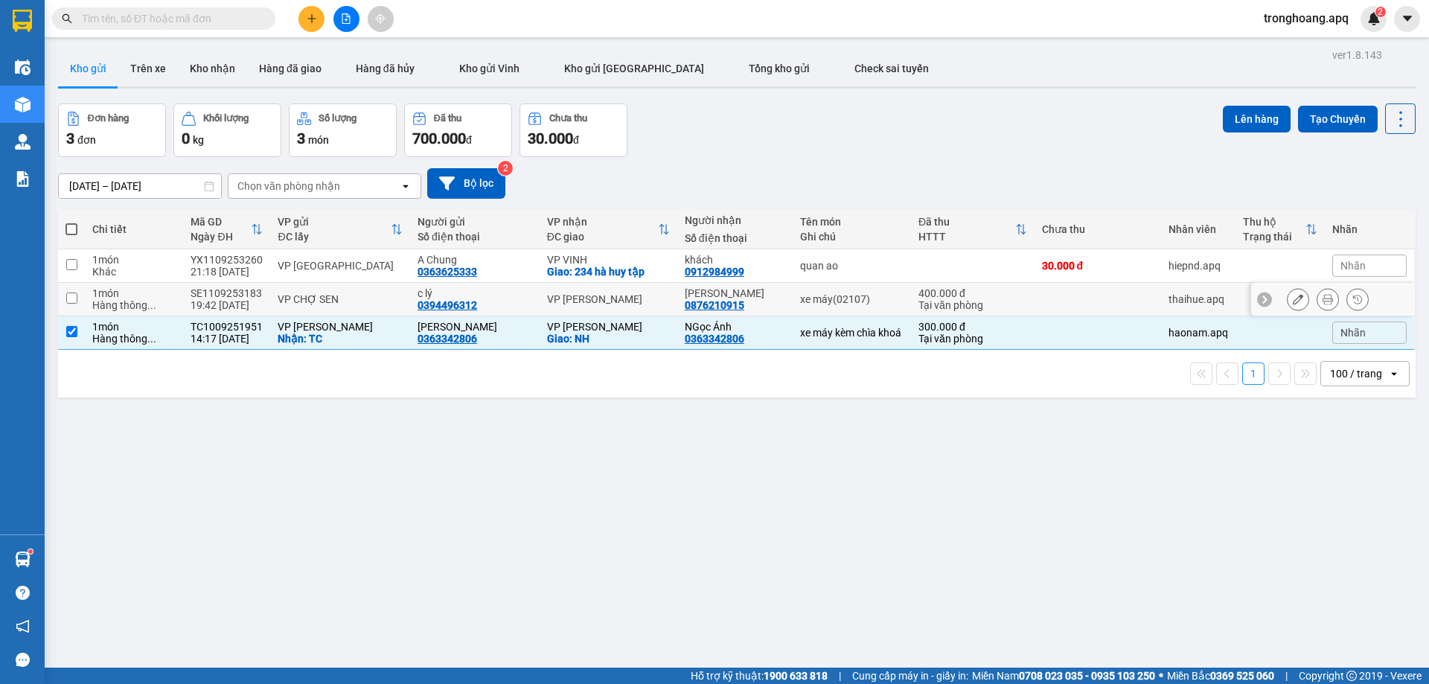
click at [612, 304] on div "VP [PERSON_NAME]" at bounding box center [608, 299] width 123 height 12
checkbox input "true"
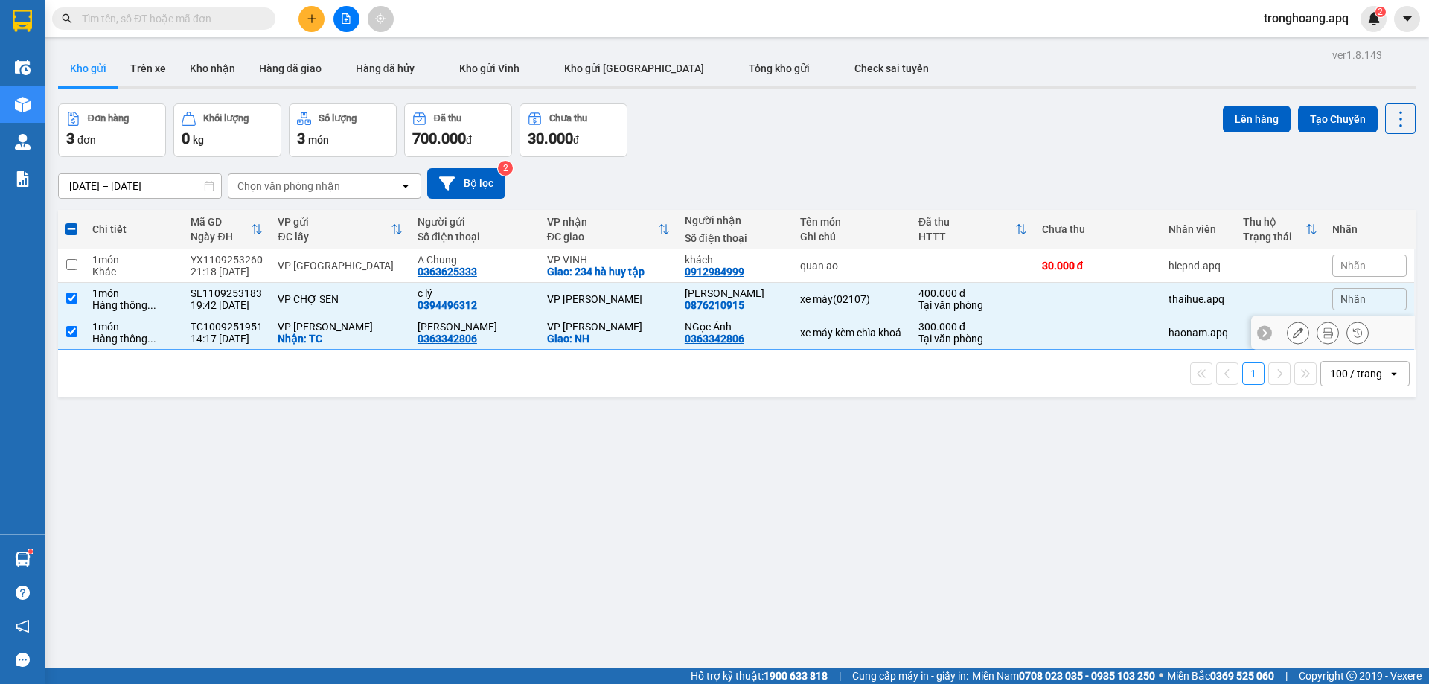
click at [626, 335] on div "Giao: NH" at bounding box center [608, 339] width 123 height 12
checkbox input "false"
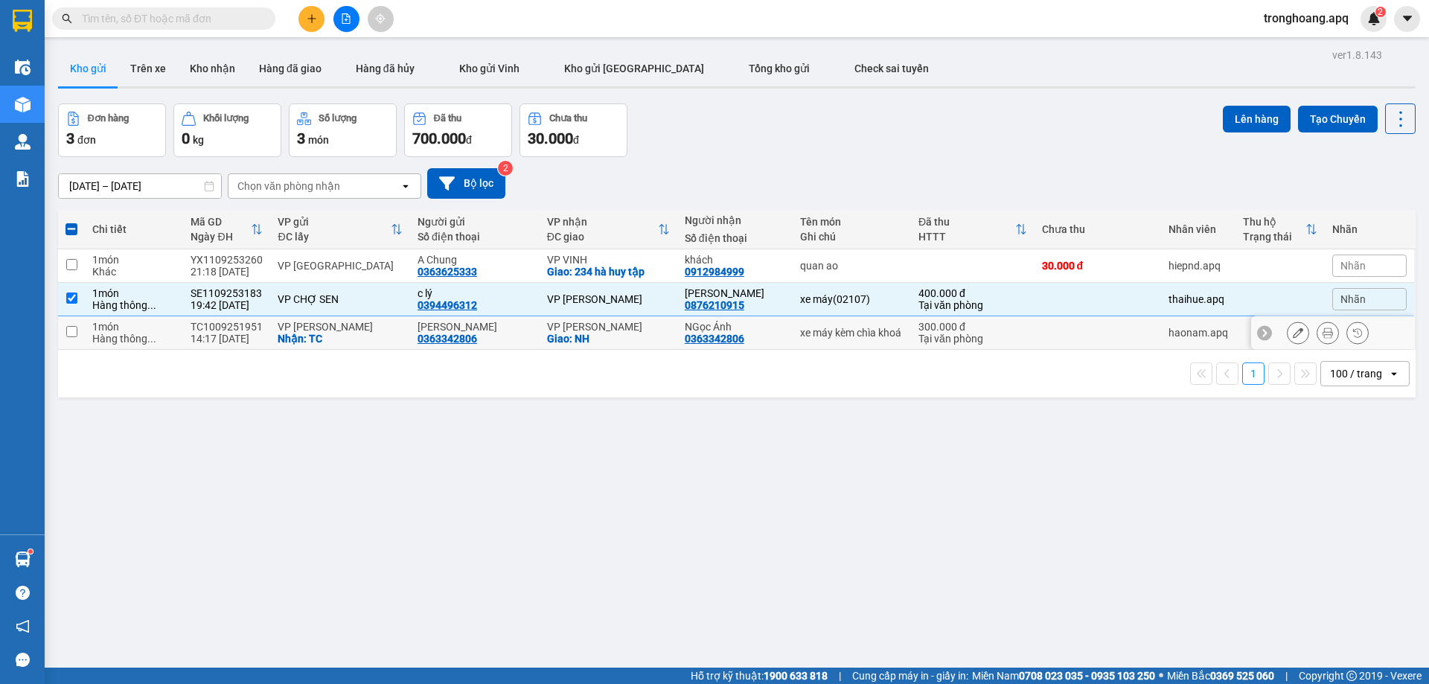
click at [630, 300] on div "VP [PERSON_NAME]" at bounding box center [608, 299] width 123 height 12
checkbox input "false"
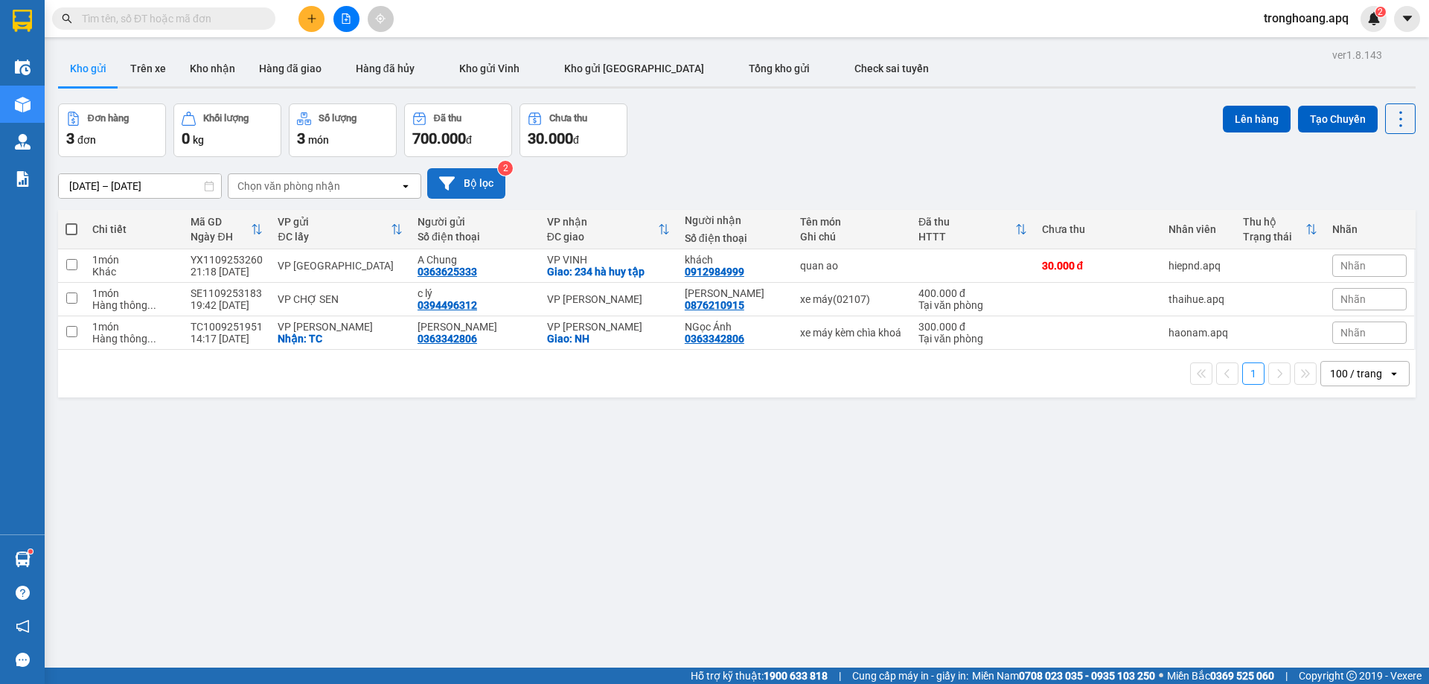
click at [461, 185] on button "Bộ lọc" at bounding box center [466, 183] width 78 height 31
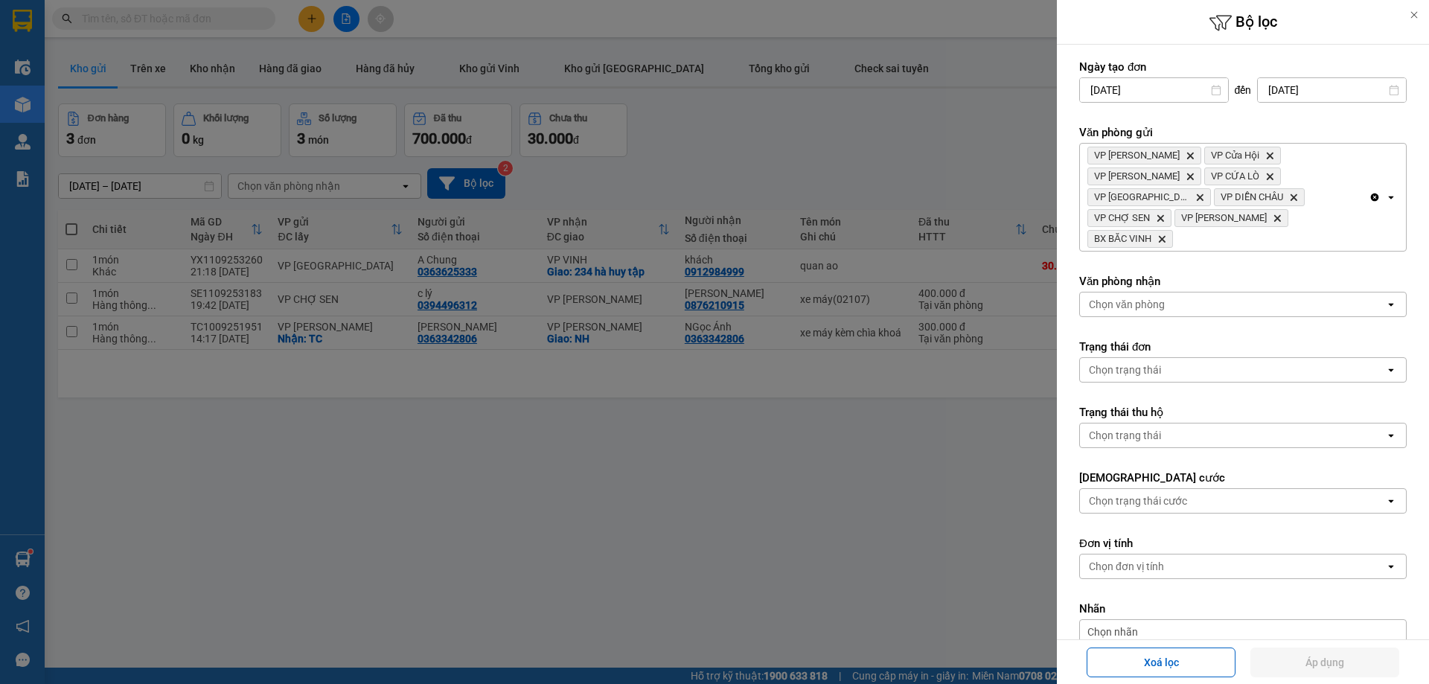
click at [1313, 201] on div "VP Xuân Hội Delete VP Cửa Hội Delete VP Nghi Xuân Delete VP CỬA LÒ Delete VP Cầ…" at bounding box center [1224, 197] width 289 height 107
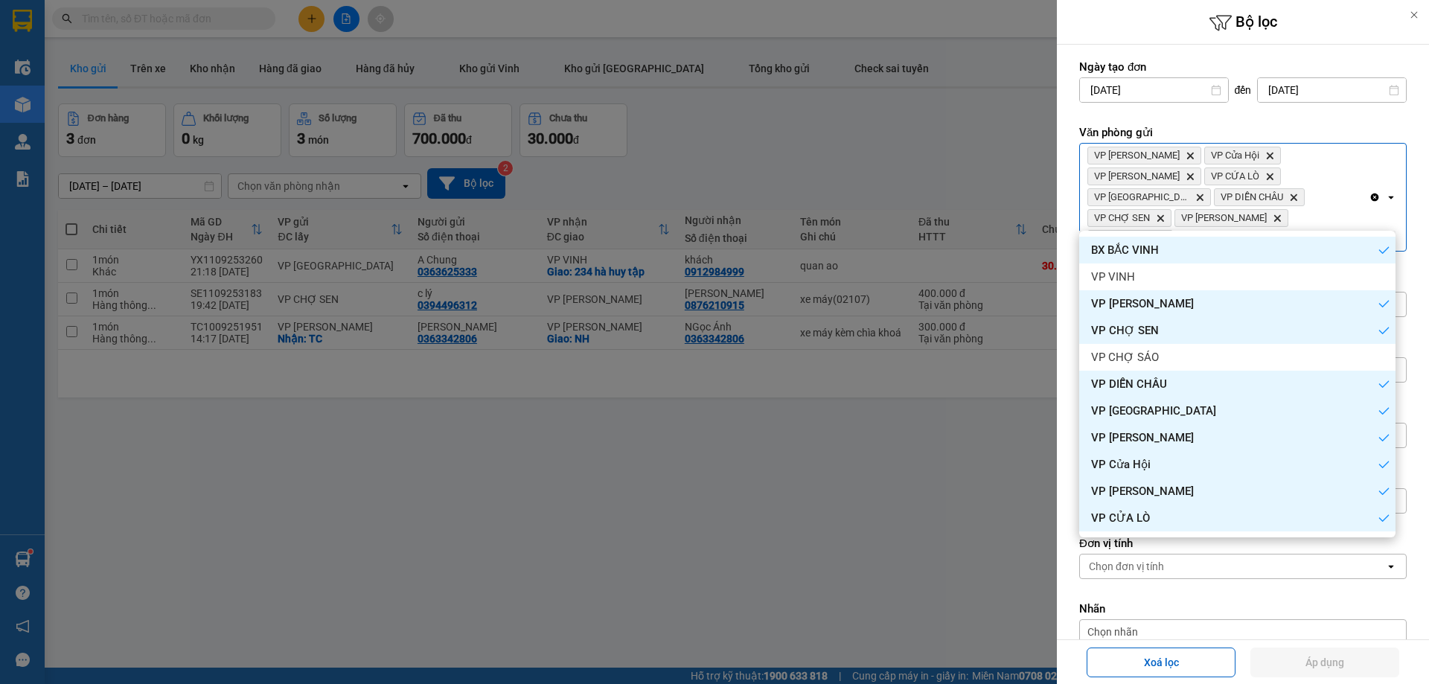
click at [1369, 191] on icon "Clear all" at bounding box center [1375, 197] width 12 height 12
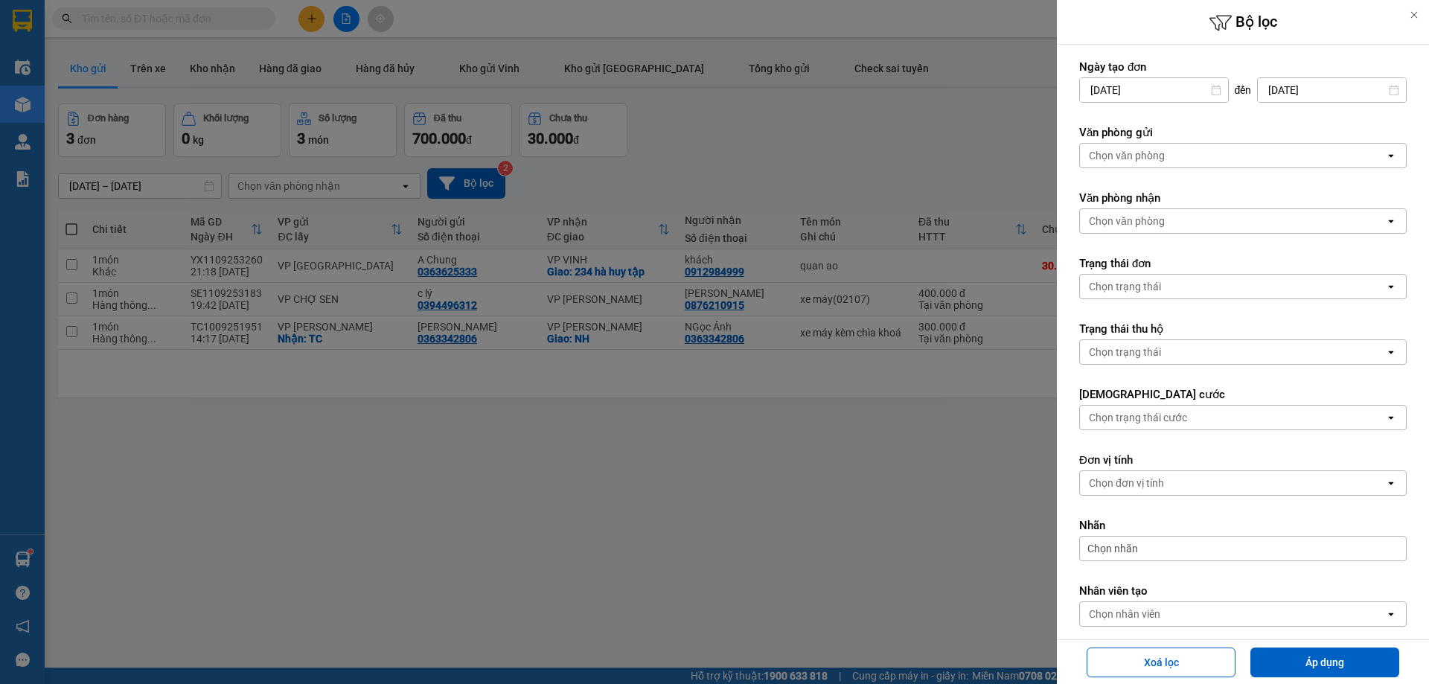
click at [1310, 151] on div "Chọn văn phòng" at bounding box center [1232, 156] width 305 height 24
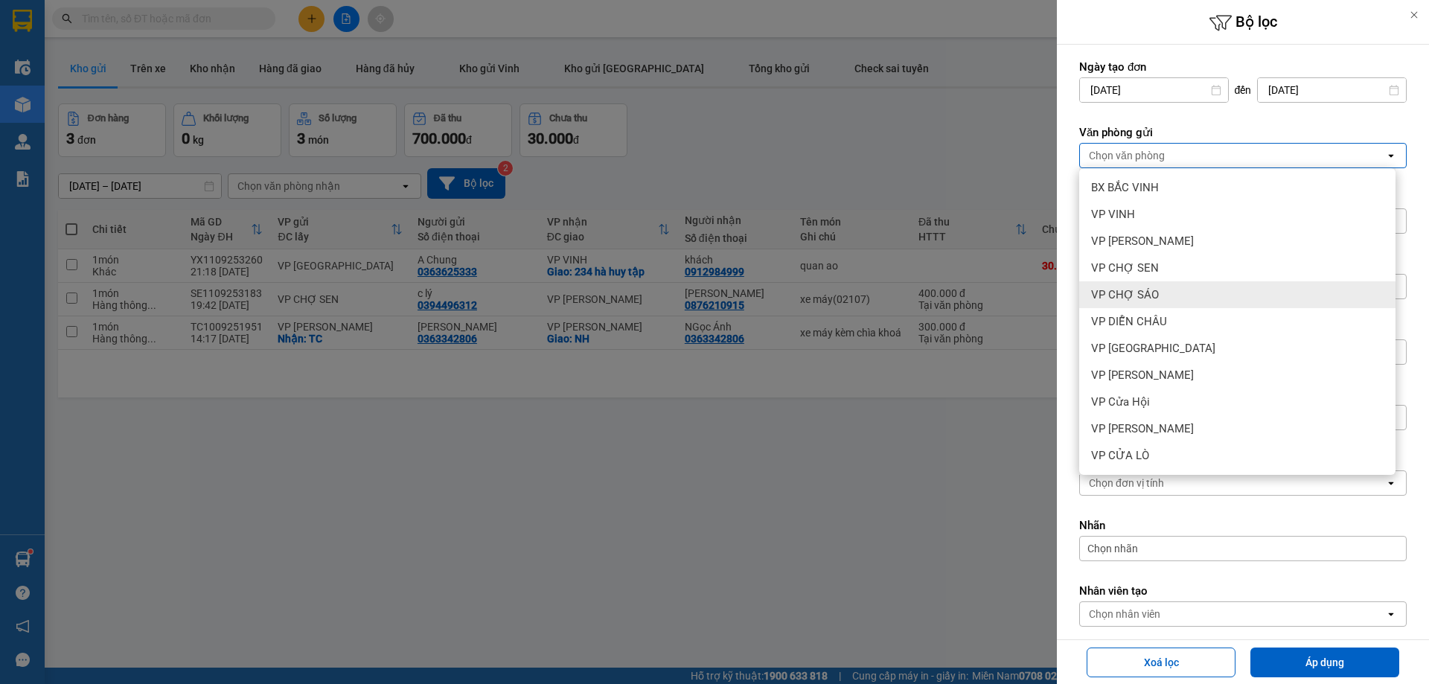
click at [1181, 294] on div "VP CHỢ SÁO" at bounding box center [1237, 294] width 316 height 27
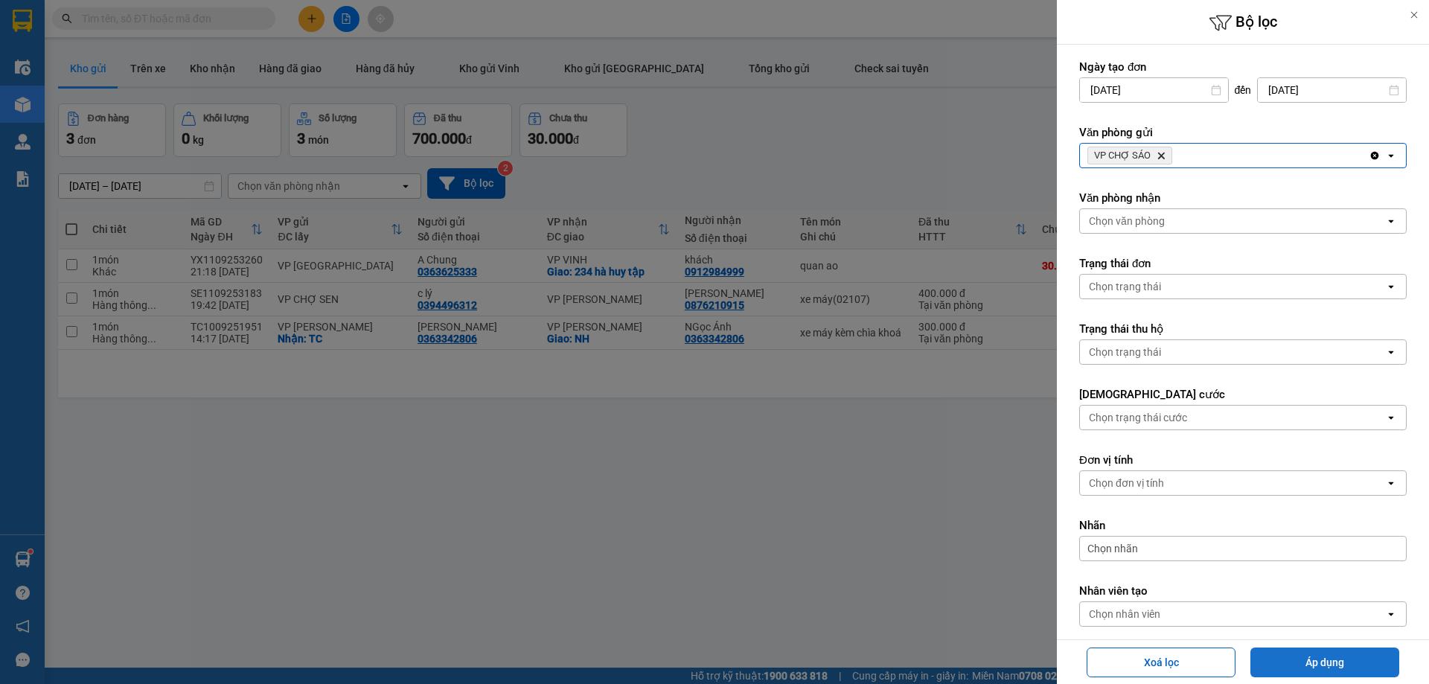
click at [1310, 665] on button "Áp dụng" at bounding box center [1324, 662] width 149 height 30
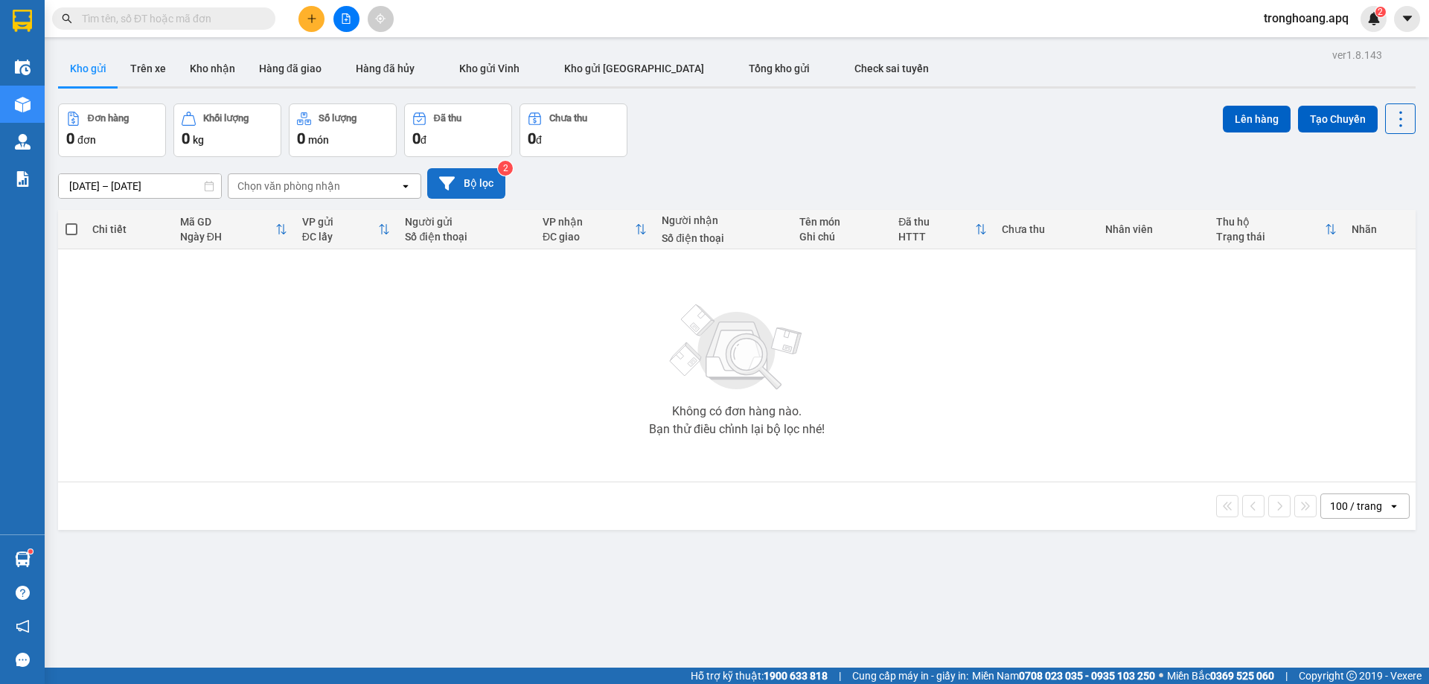
click at [456, 177] on button "Bộ lọc" at bounding box center [466, 183] width 78 height 31
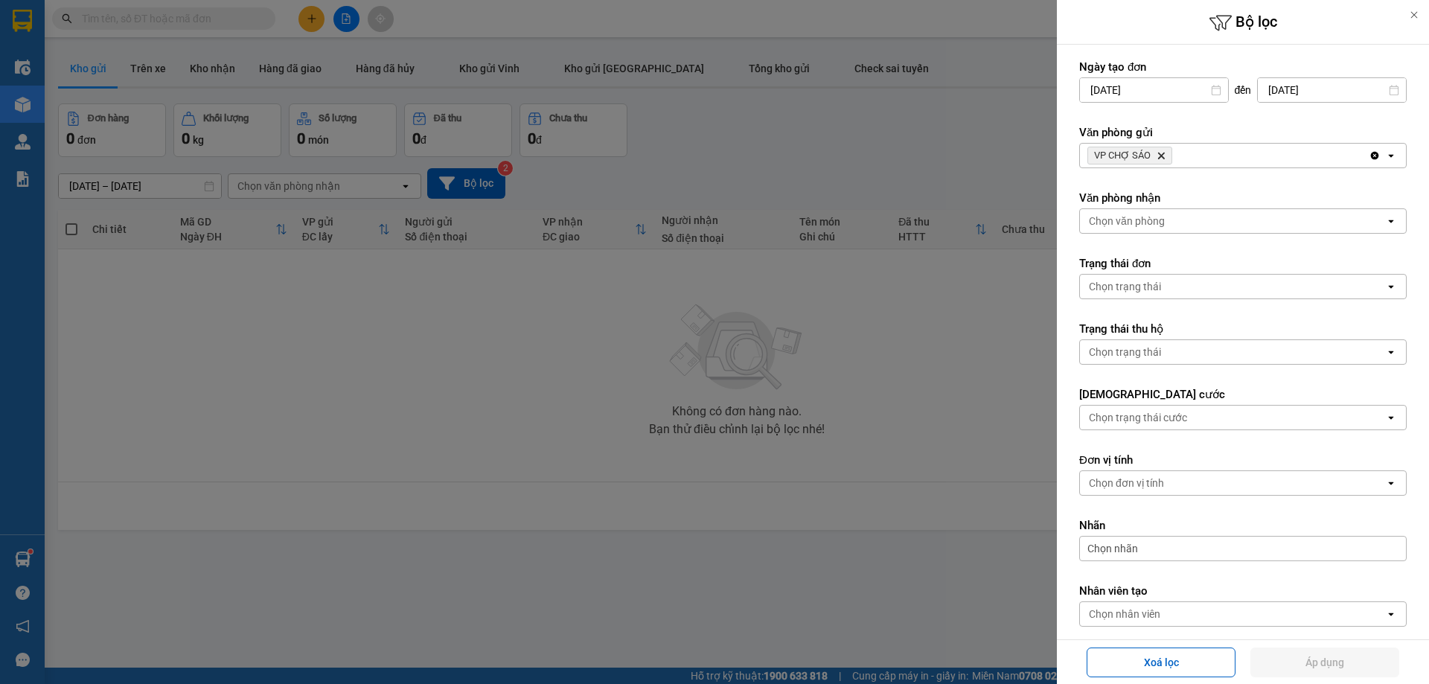
click at [1267, 171] on form "Ngày tạo đơn [DATE] Press the down arrow key to interact with the calendar and …" at bounding box center [1242, 377] width 327 height 634
click at [1254, 161] on div "VP CHỢ SÁO Delete" at bounding box center [1224, 156] width 289 height 24
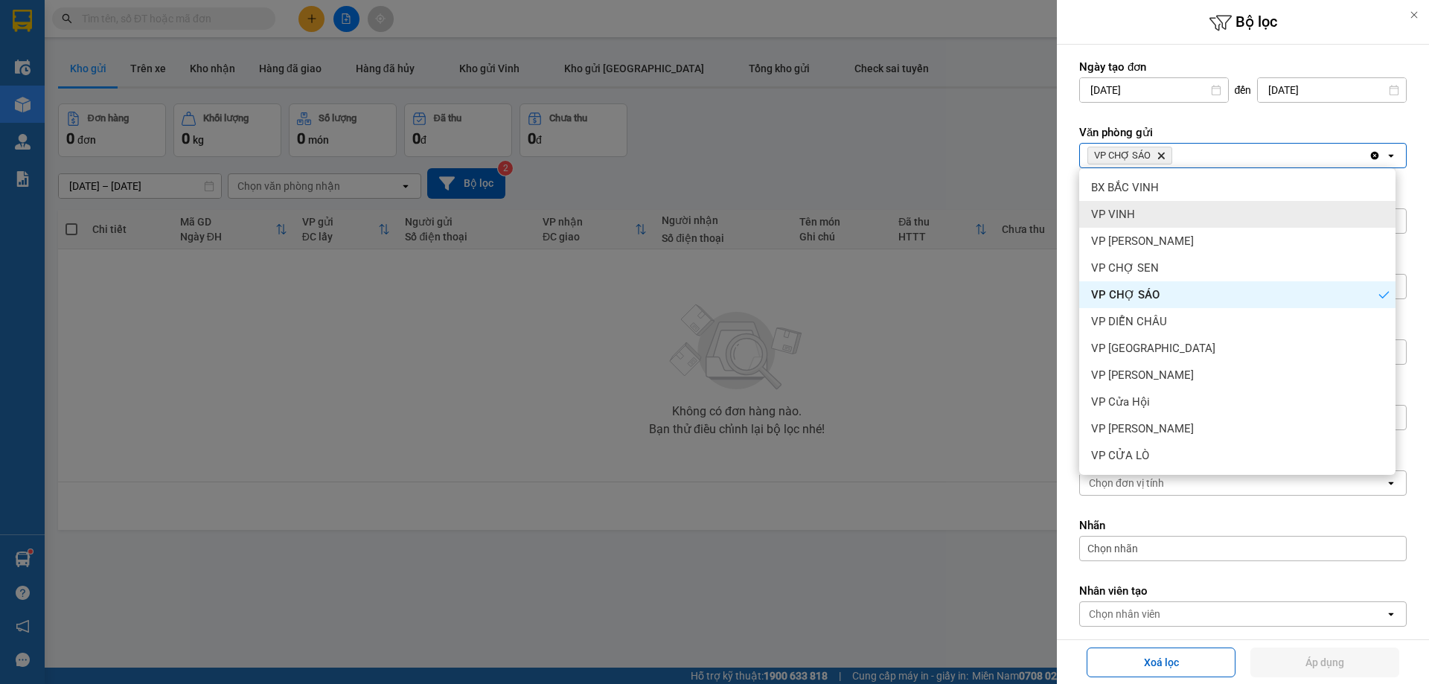
click at [1203, 210] on div "VP VINH" at bounding box center [1237, 214] width 316 height 27
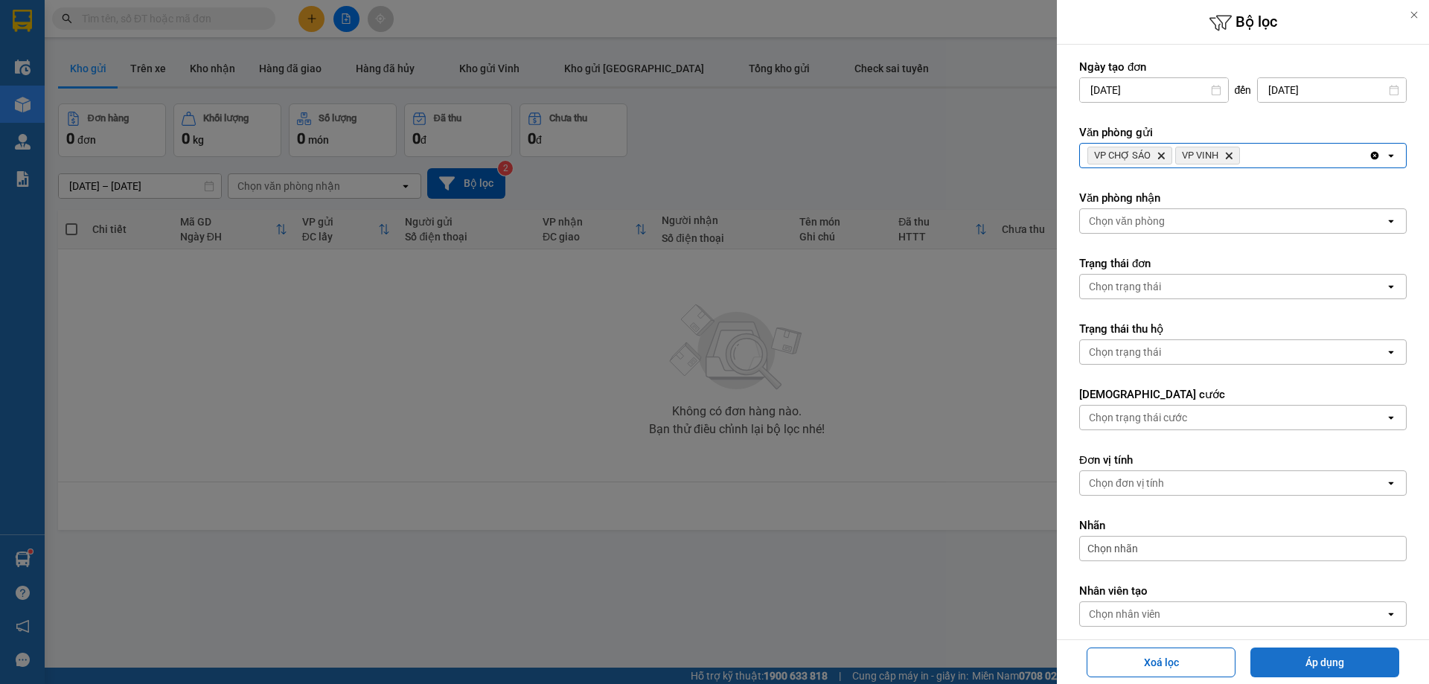
click at [1334, 663] on button "Áp dụng" at bounding box center [1324, 662] width 149 height 30
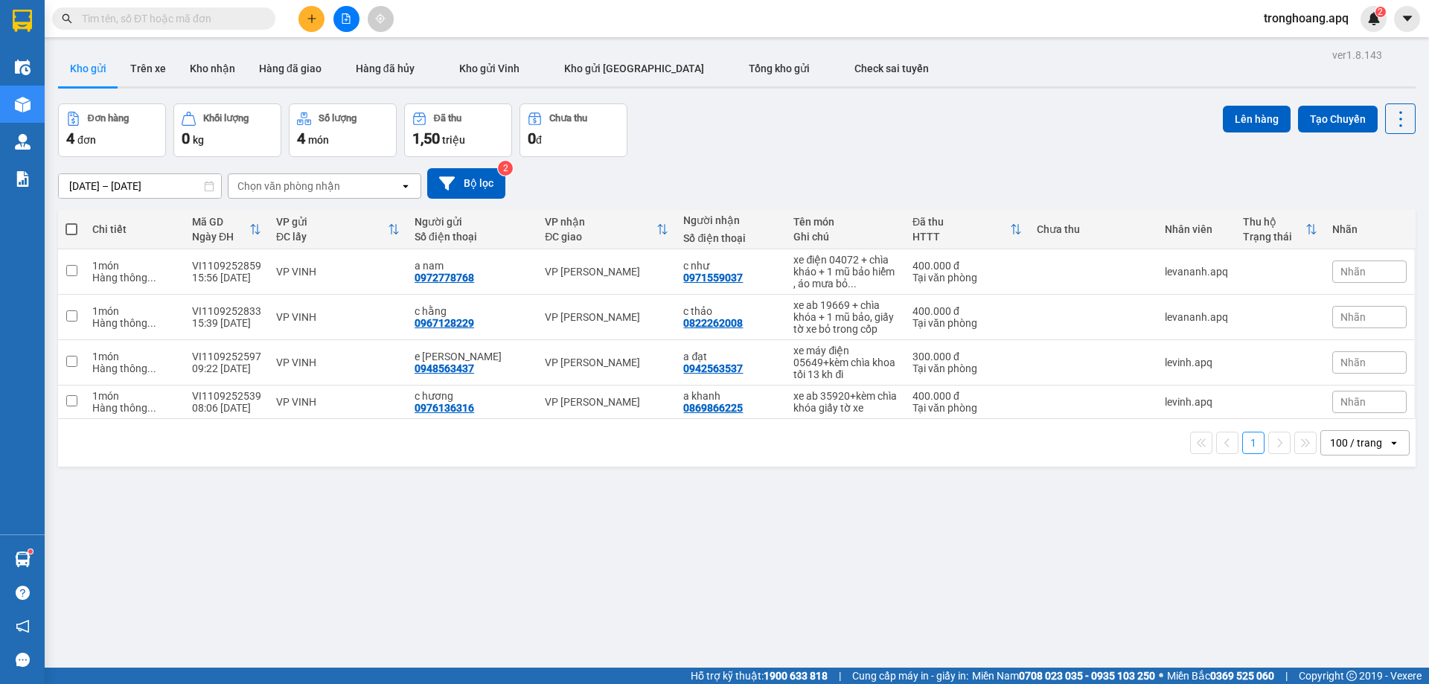
click at [354, 19] on button at bounding box center [346, 19] width 26 height 26
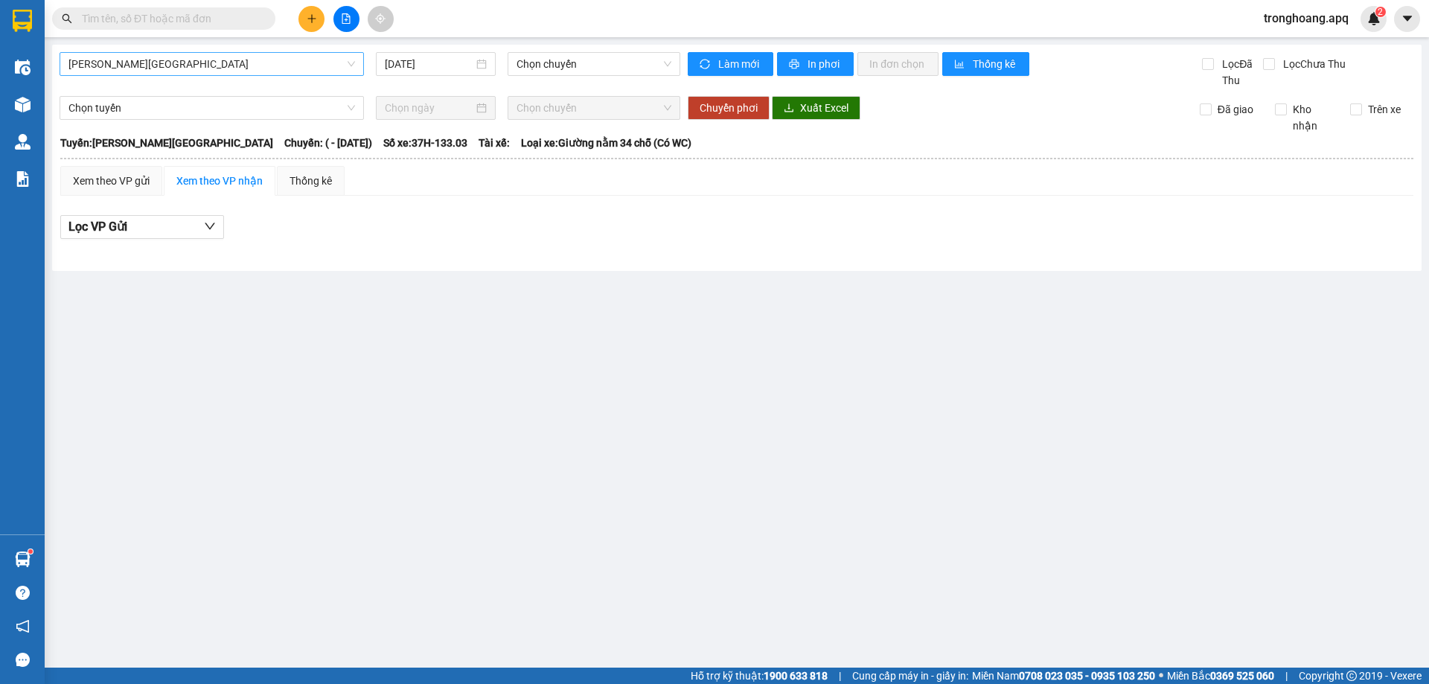
click at [250, 65] on span "[PERSON_NAME][GEOGRAPHIC_DATA]" at bounding box center [211, 64] width 286 height 22
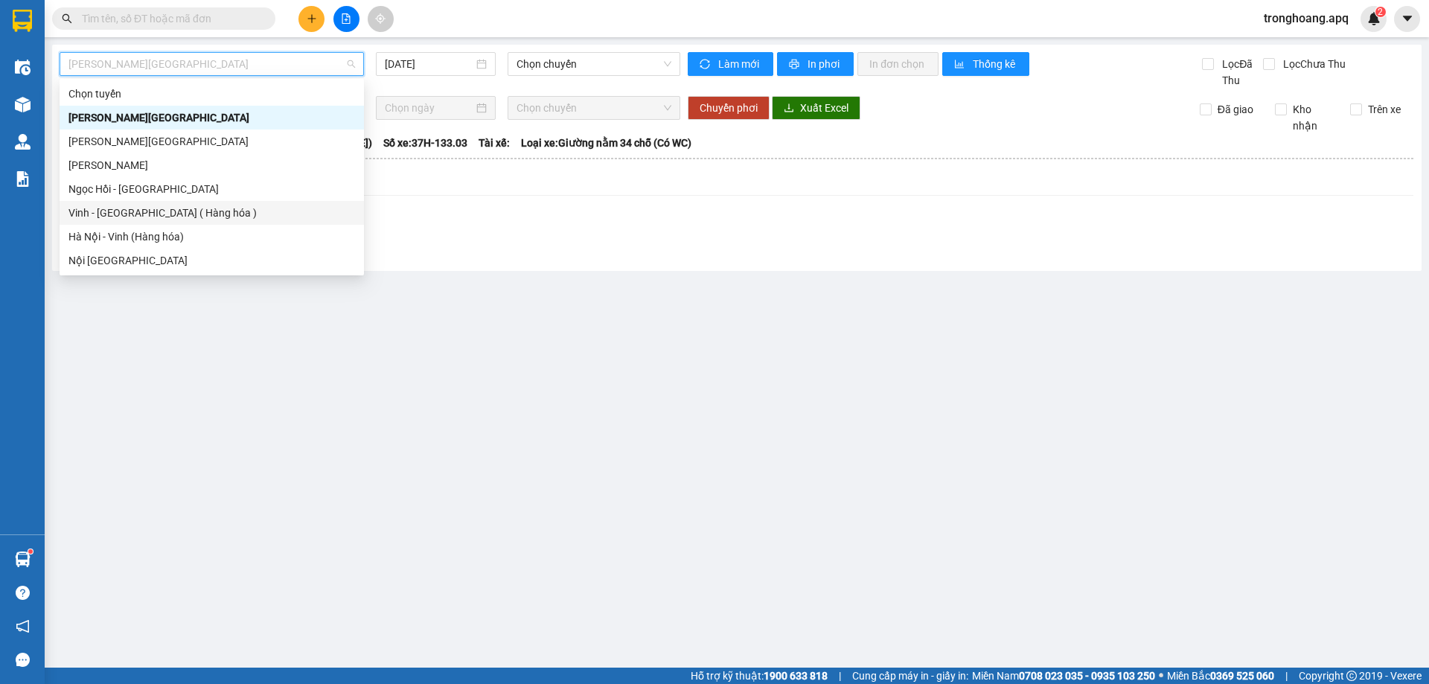
click at [260, 210] on div "Vinh - [GEOGRAPHIC_DATA] ( Hàng hóa )" at bounding box center [211, 213] width 286 height 16
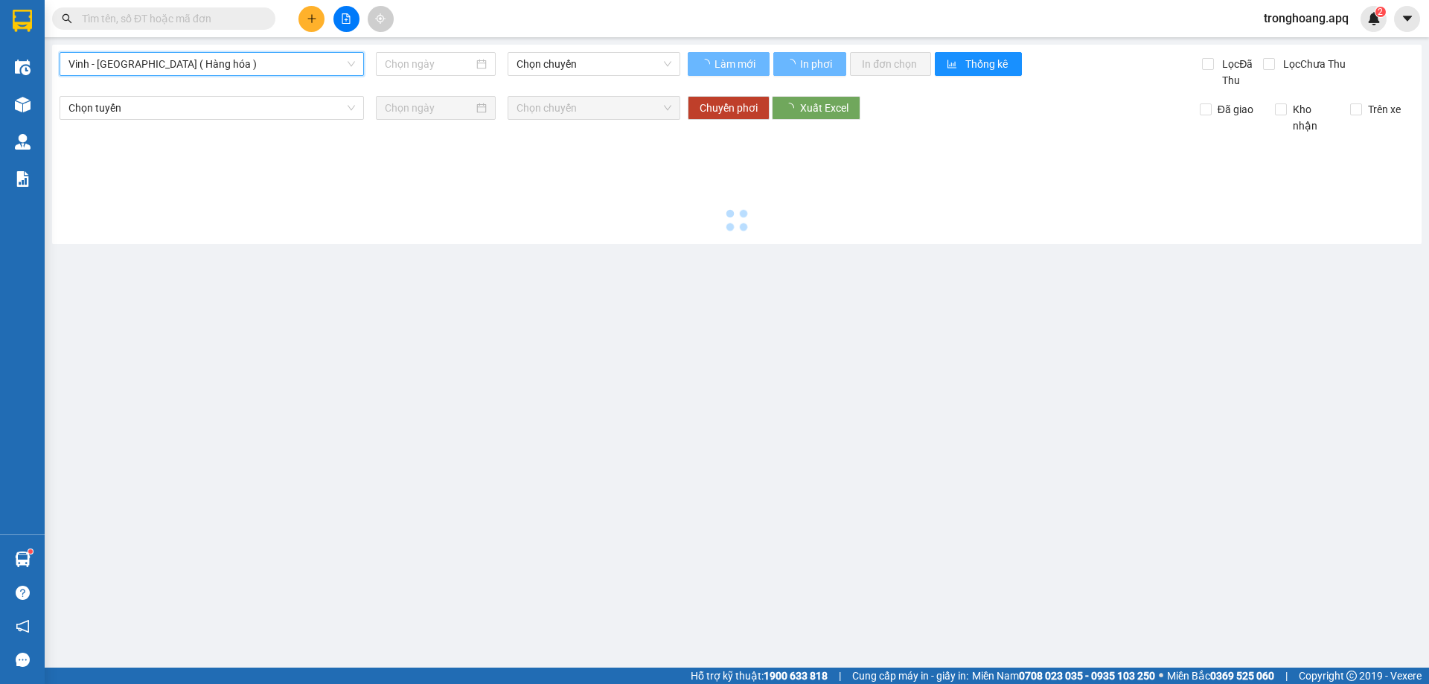
type input "[DATE]"
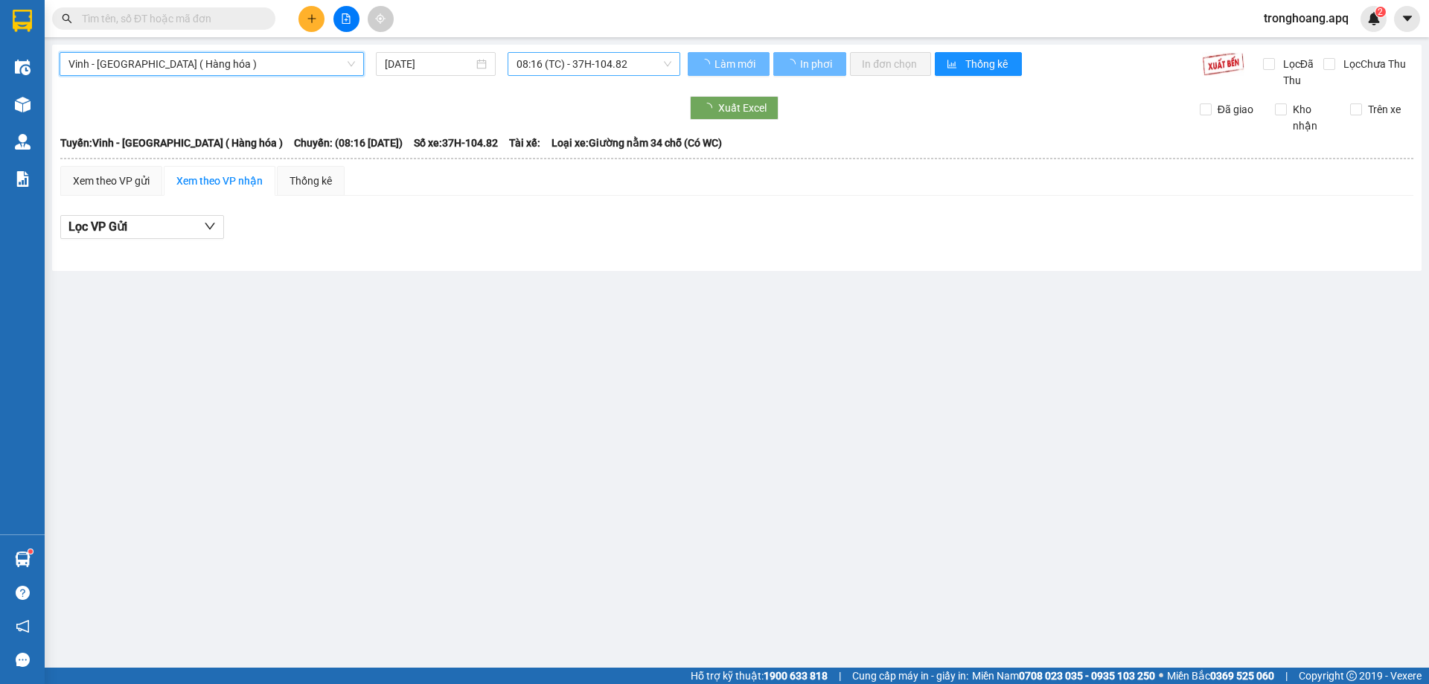
click at [560, 68] on span "08:16 (TC) - 37H-104.82" at bounding box center [593, 64] width 155 height 22
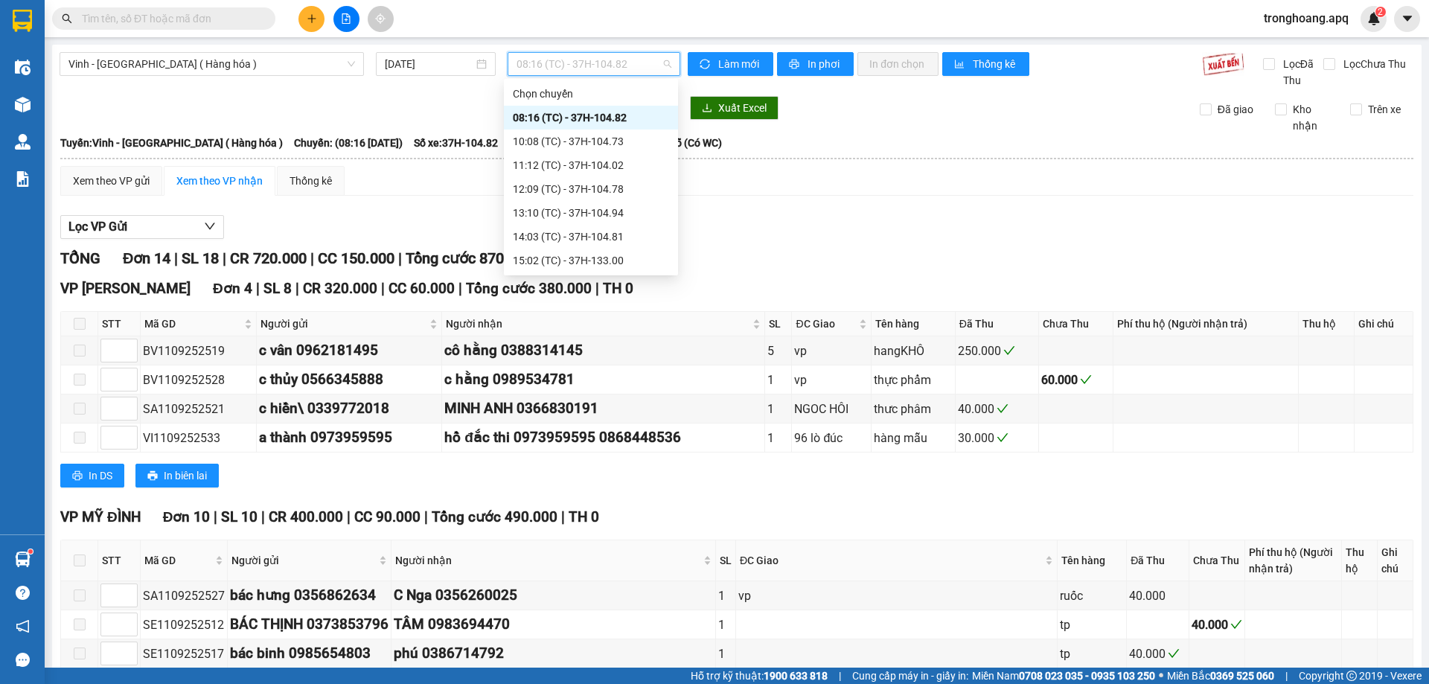
scroll to position [262, 0]
click at [624, 100] on div "23:01 (TC) - 37H-086.09" at bounding box center [591, 94] width 156 height 16
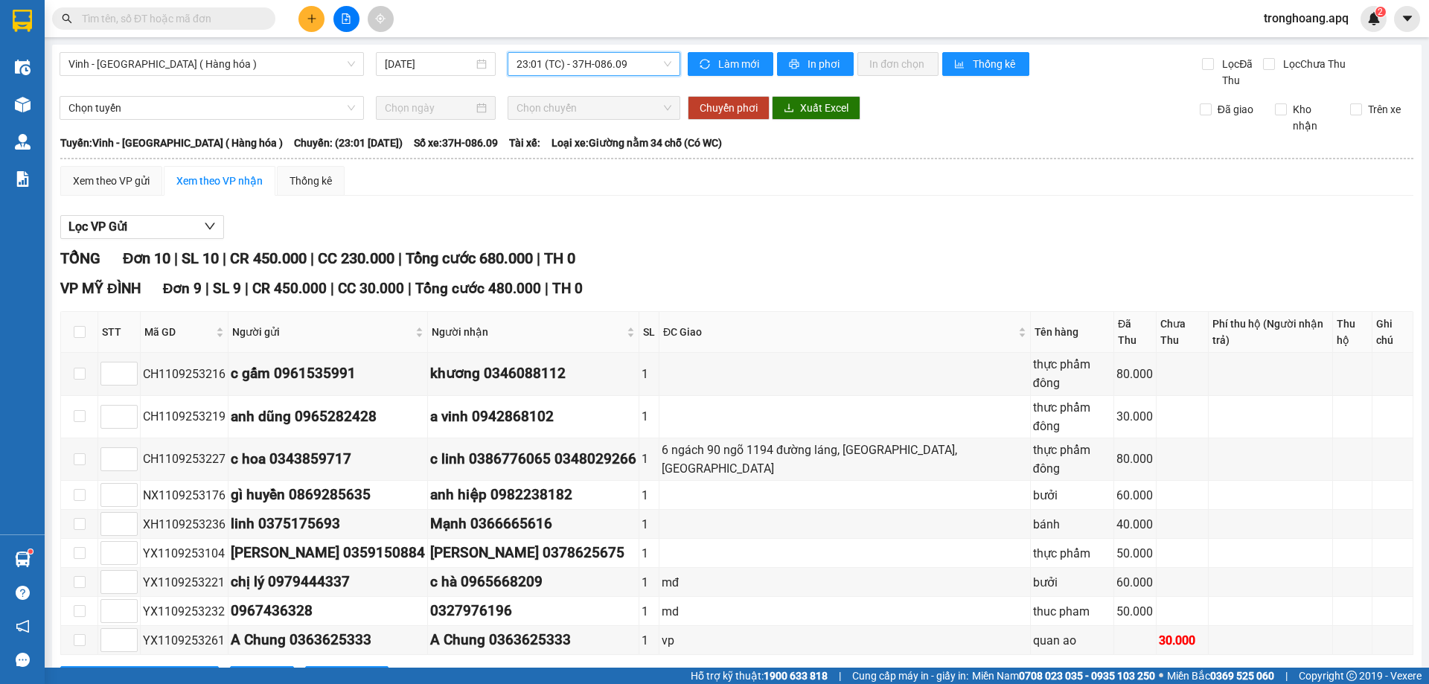
click at [597, 65] on span "23:01 (TC) - 37H-086.09" at bounding box center [593, 64] width 155 height 22
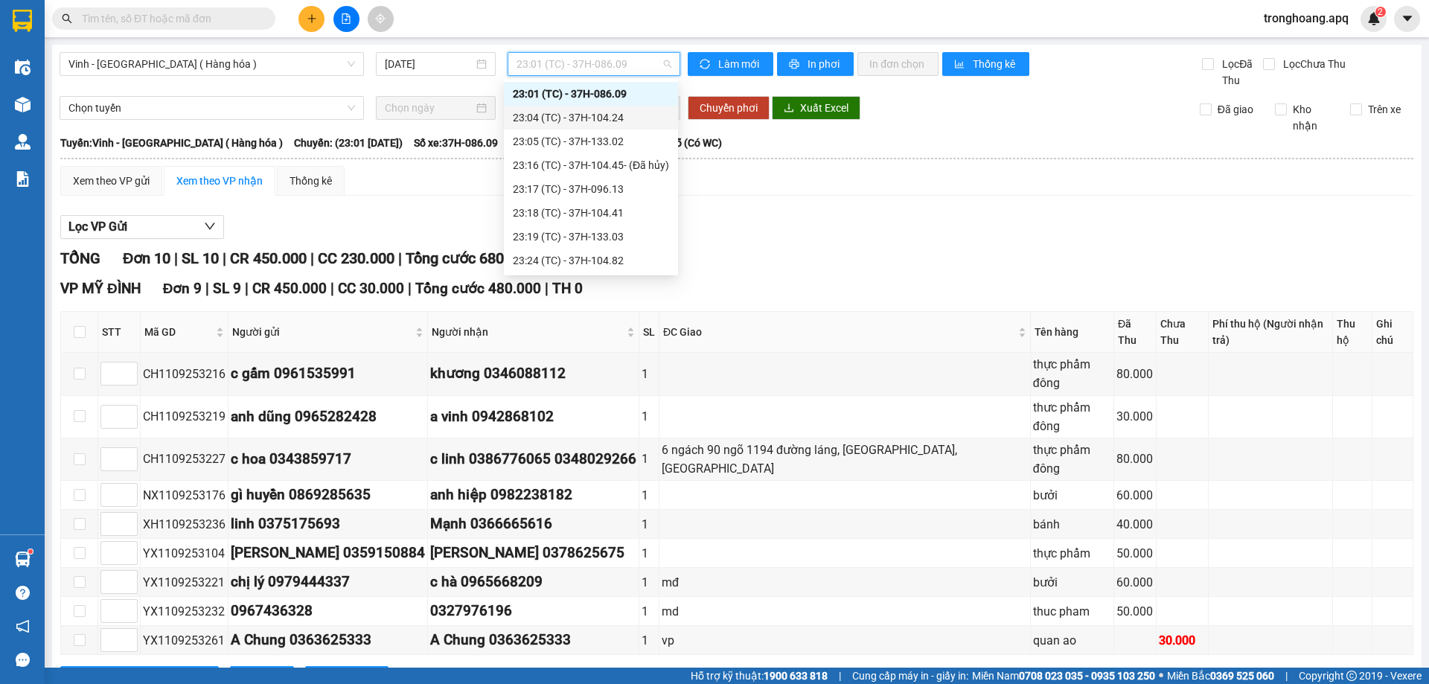
click at [602, 121] on div "23:04 (TC) - 37H-104.24" at bounding box center [591, 117] width 156 height 16
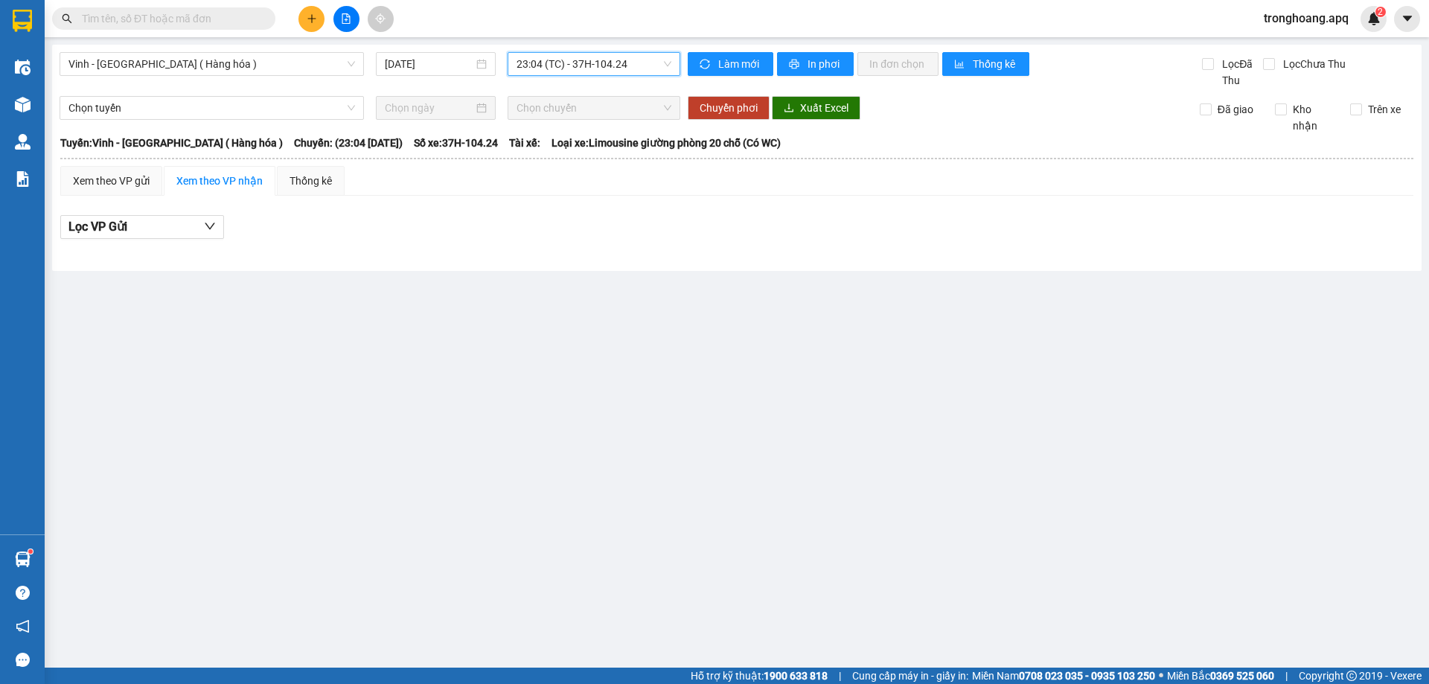
click at [615, 52] on div "23:04 (TC) - 37H-104.24" at bounding box center [594, 64] width 173 height 24
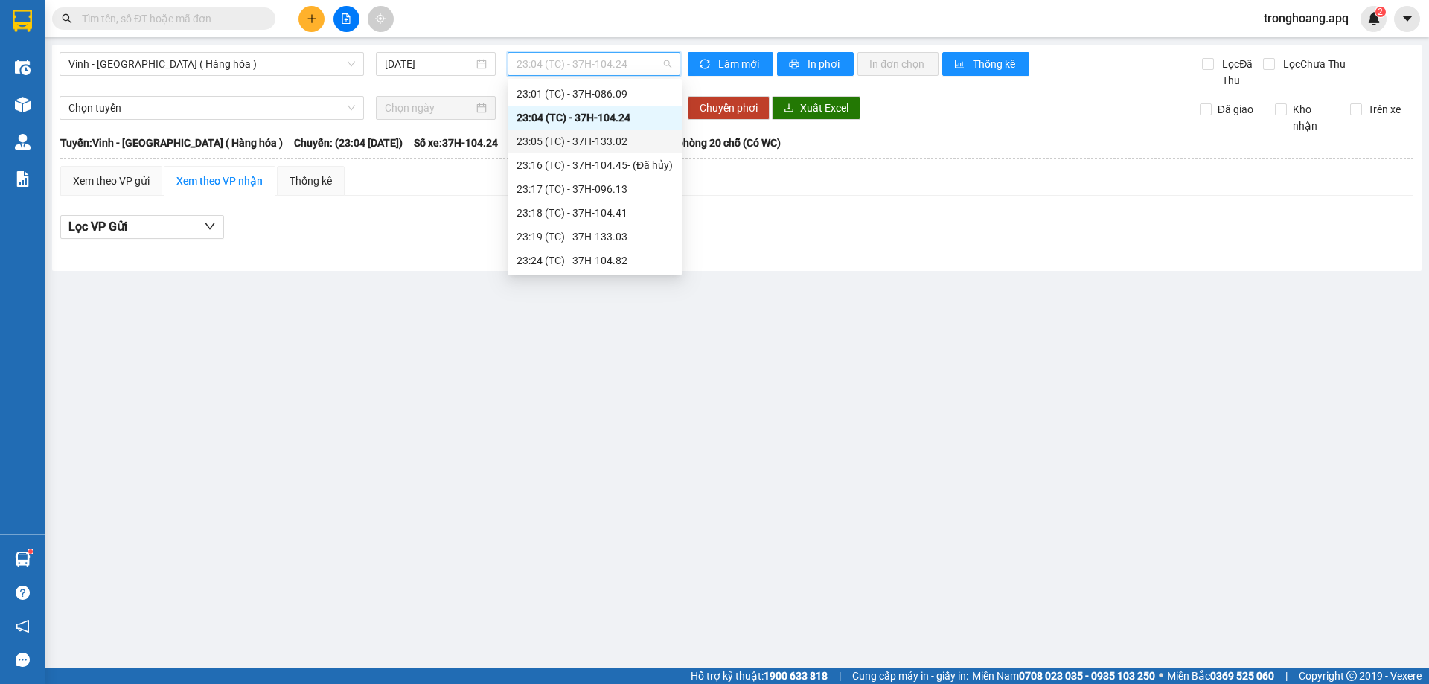
click at [617, 145] on div "23:05 (TC) - 37H-133.02" at bounding box center [594, 141] width 156 height 16
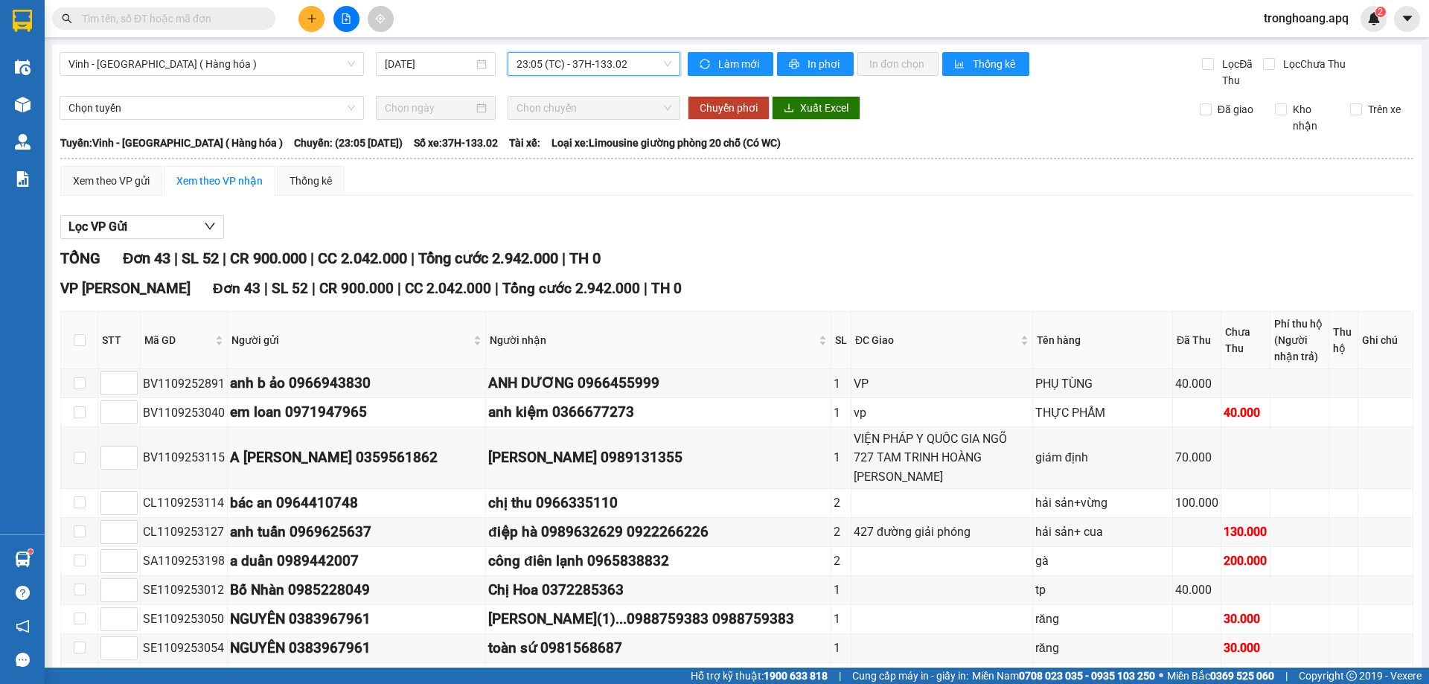
click at [586, 64] on span "23:05 (TC) - 37H-133.02" at bounding box center [593, 64] width 155 height 22
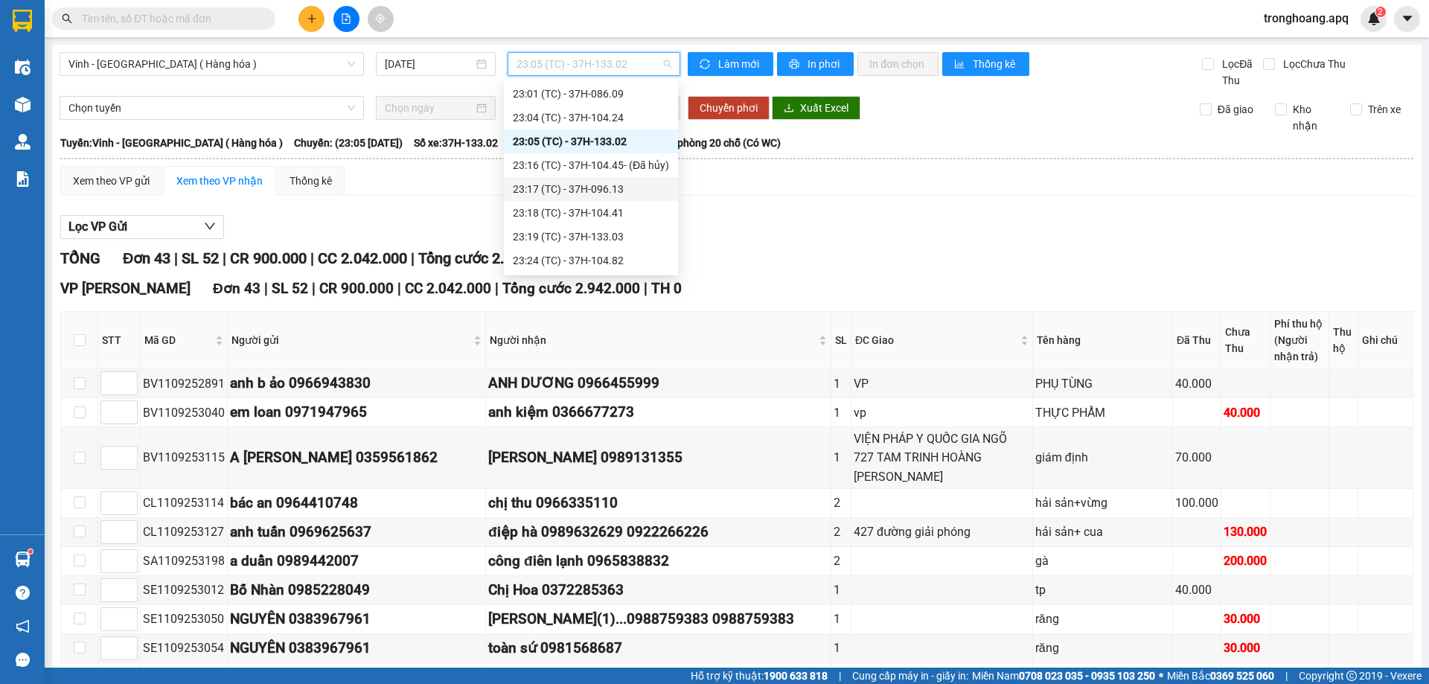
click at [621, 185] on div "23:17 (TC) - 37H-096.13" at bounding box center [591, 189] width 156 height 16
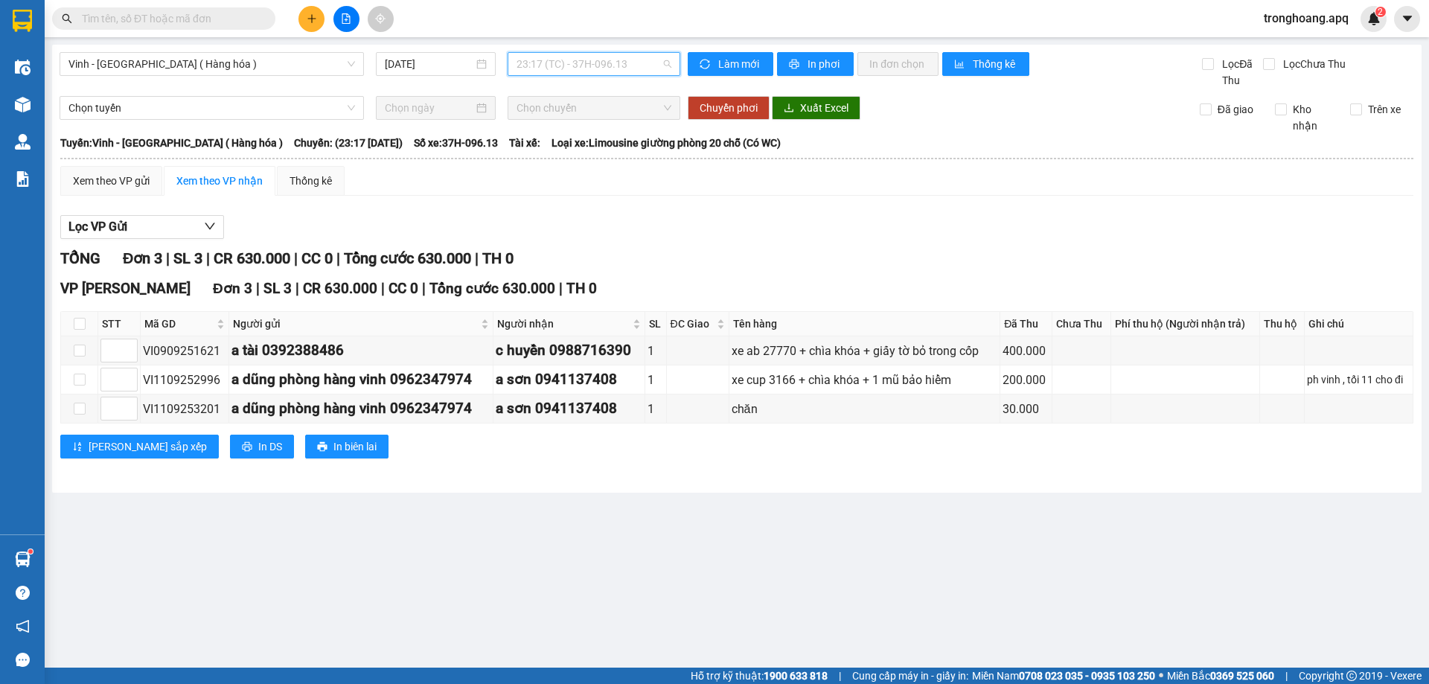
click at [620, 72] on span "23:17 (TC) - 37H-096.13" at bounding box center [593, 64] width 155 height 22
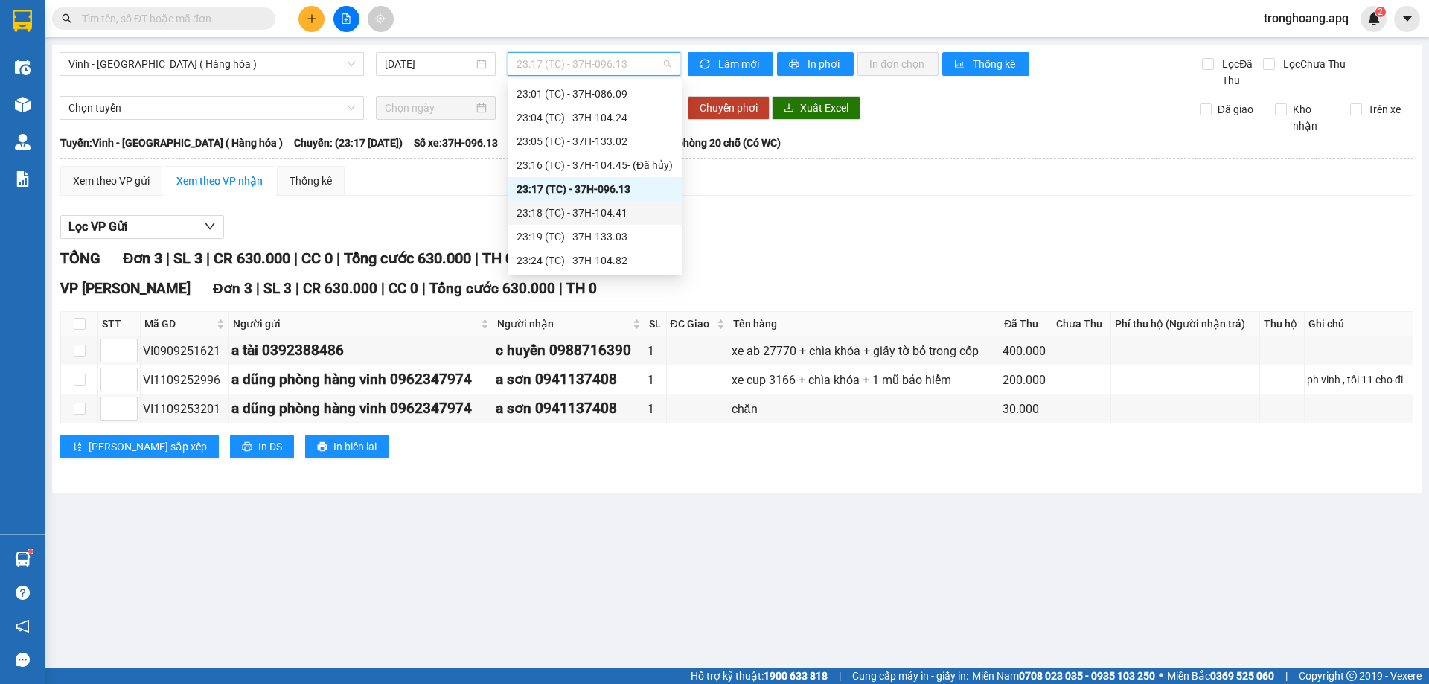
click at [639, 207] on div "23:18 (TC) - 37H-104.41" at bounding box center [594, 213] width 156 height 16
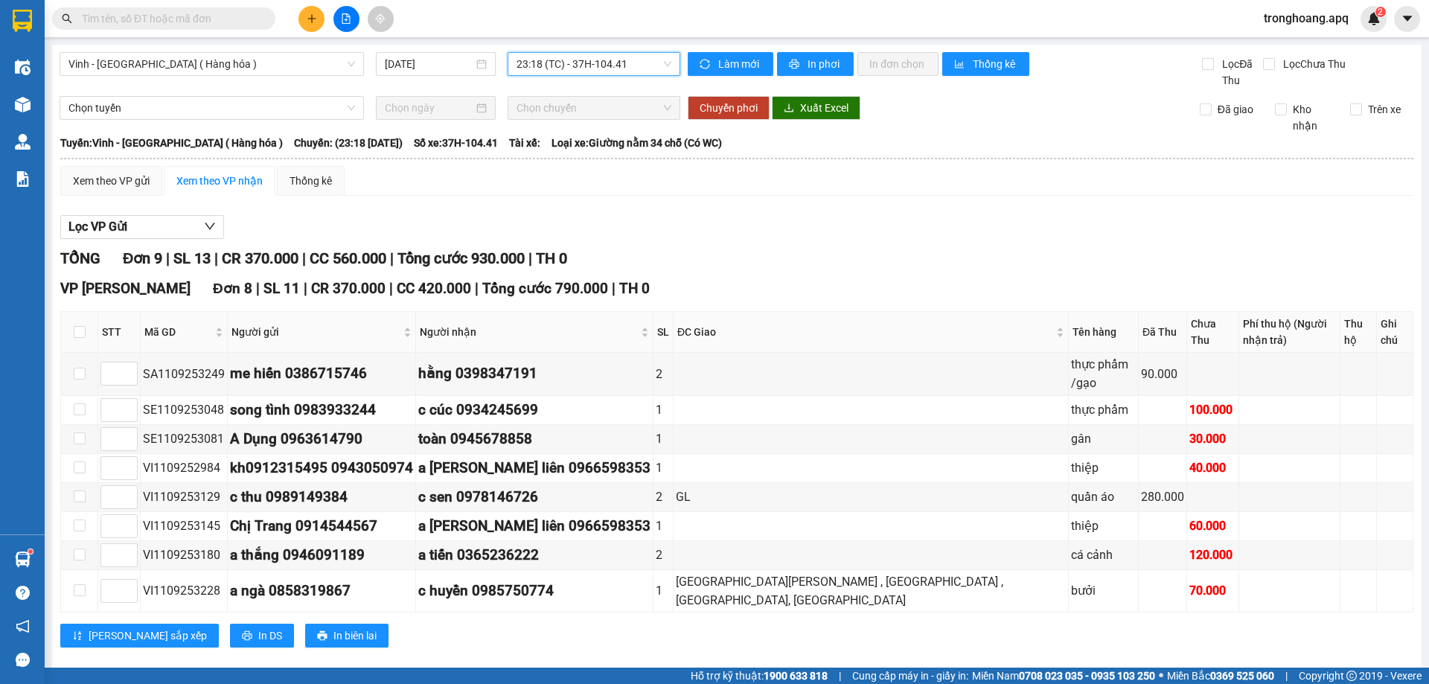
click at [585, 65] on span "23:18 (TC) - 37H-104.41" at bounding box center [593, 64] width 155 height 22
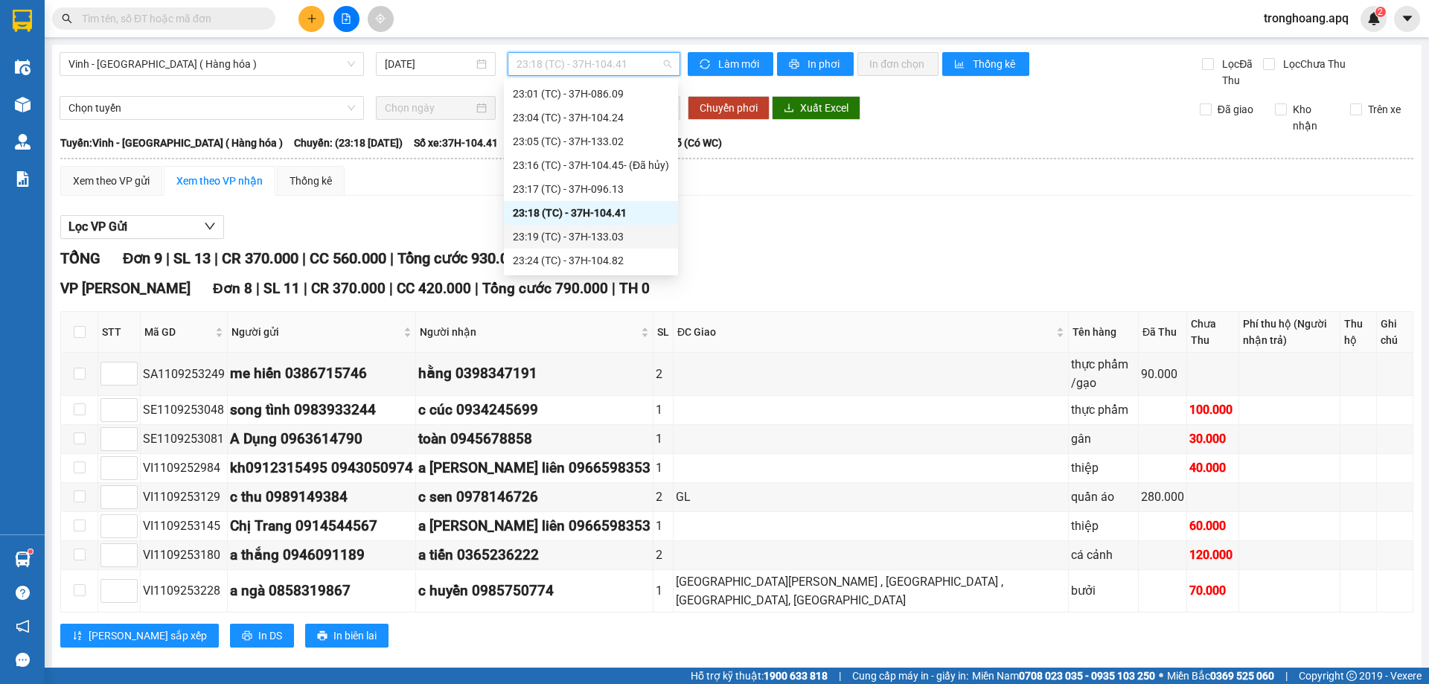
click at [633, 234] on div "23:19 (TC) - 37H-133.03" at bounding box center [591, 236] width 156 height 16
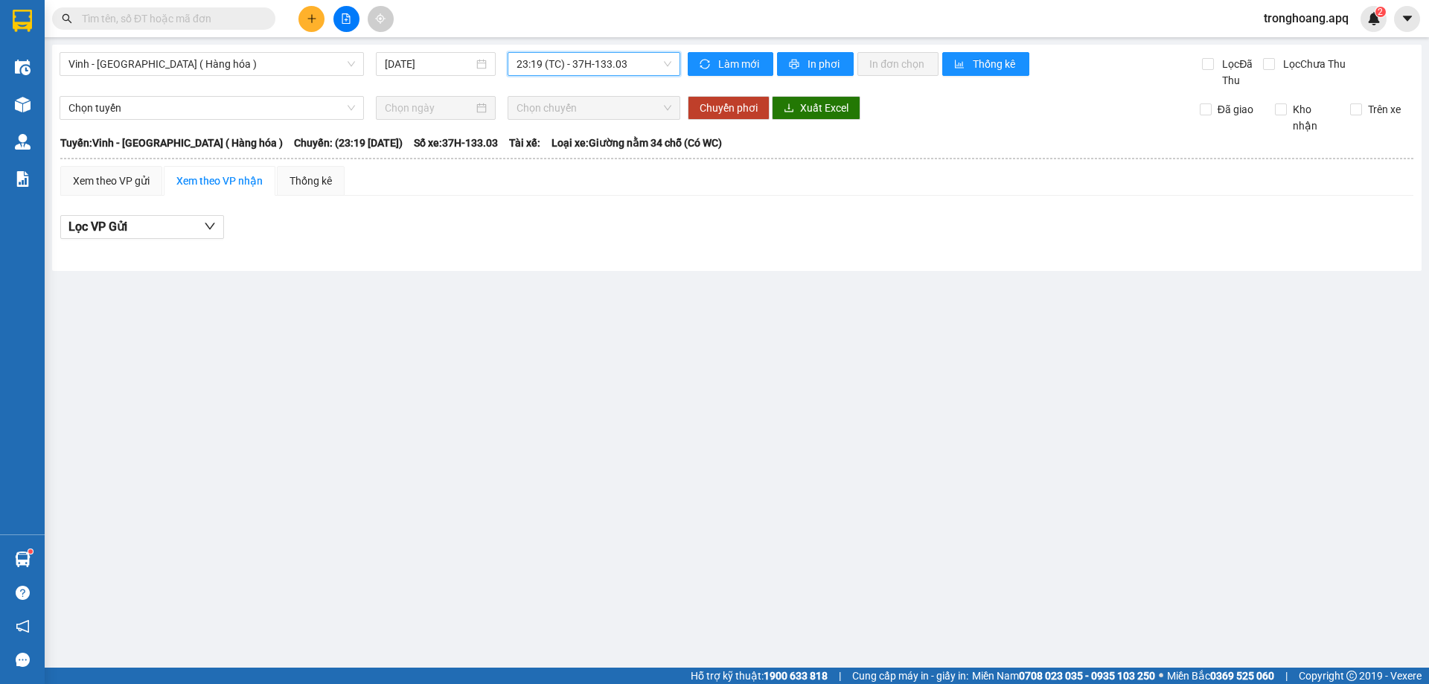
click at [577, 71] on span "23:19 (TC) - 37H-133.03" at bounding box center [593, 64] width 155 height 22
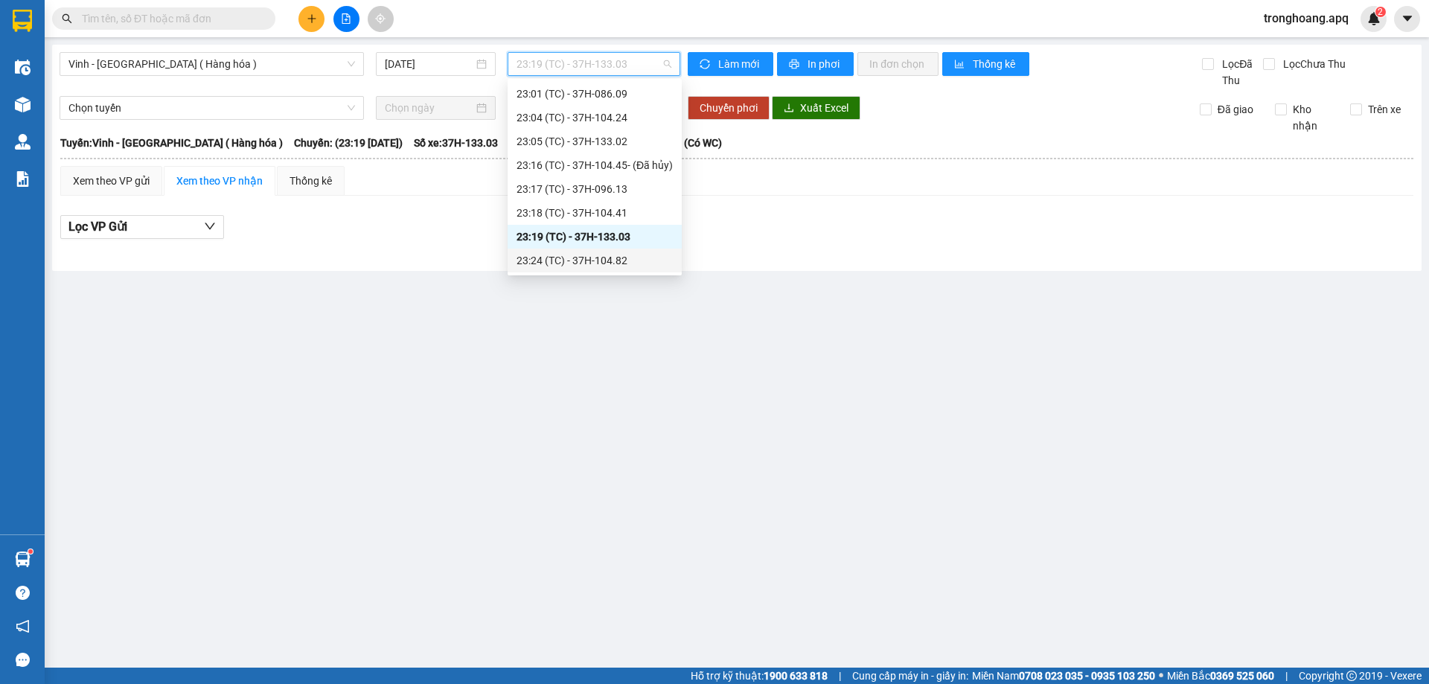
click at [623, 260] on div "23:24 (TC) - 37H-104.82" at bounding box center [594, 260] width 156 height 16
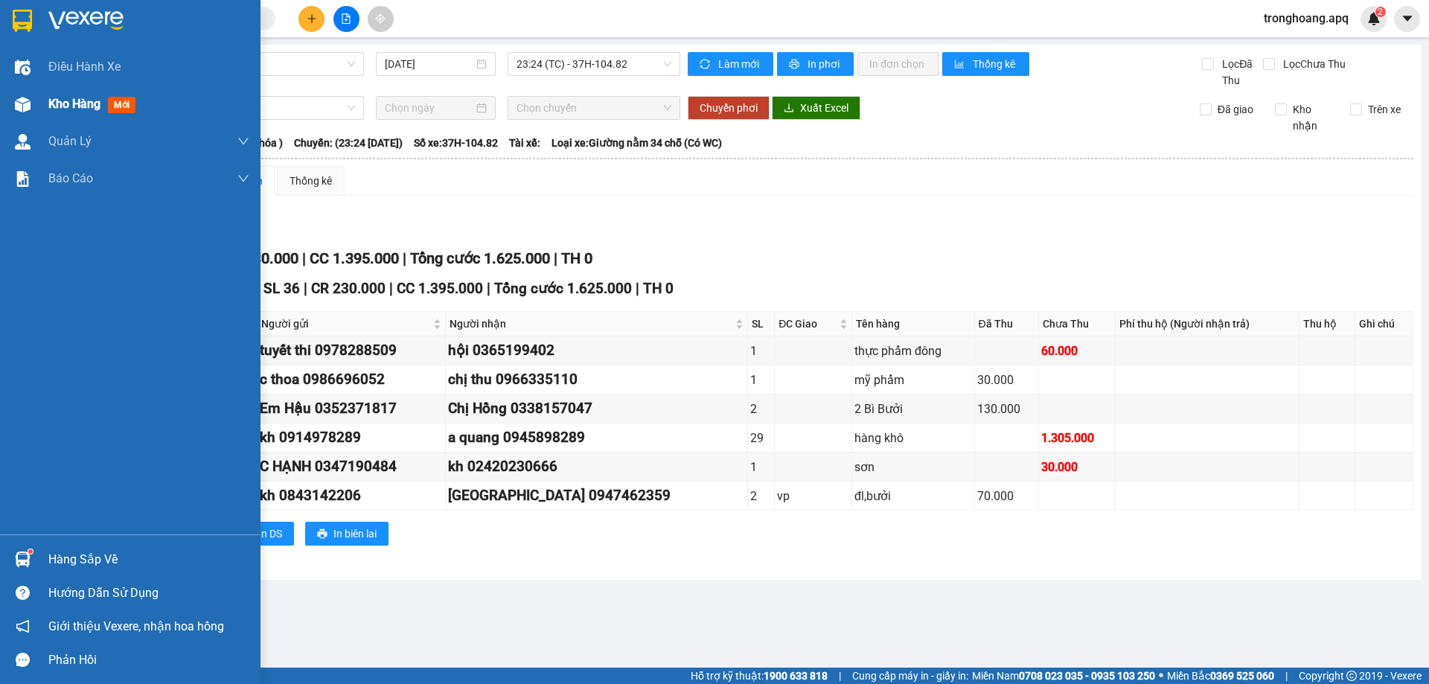
click at [19, 111] on img at bounding box center [23, 105] width 16 height 16
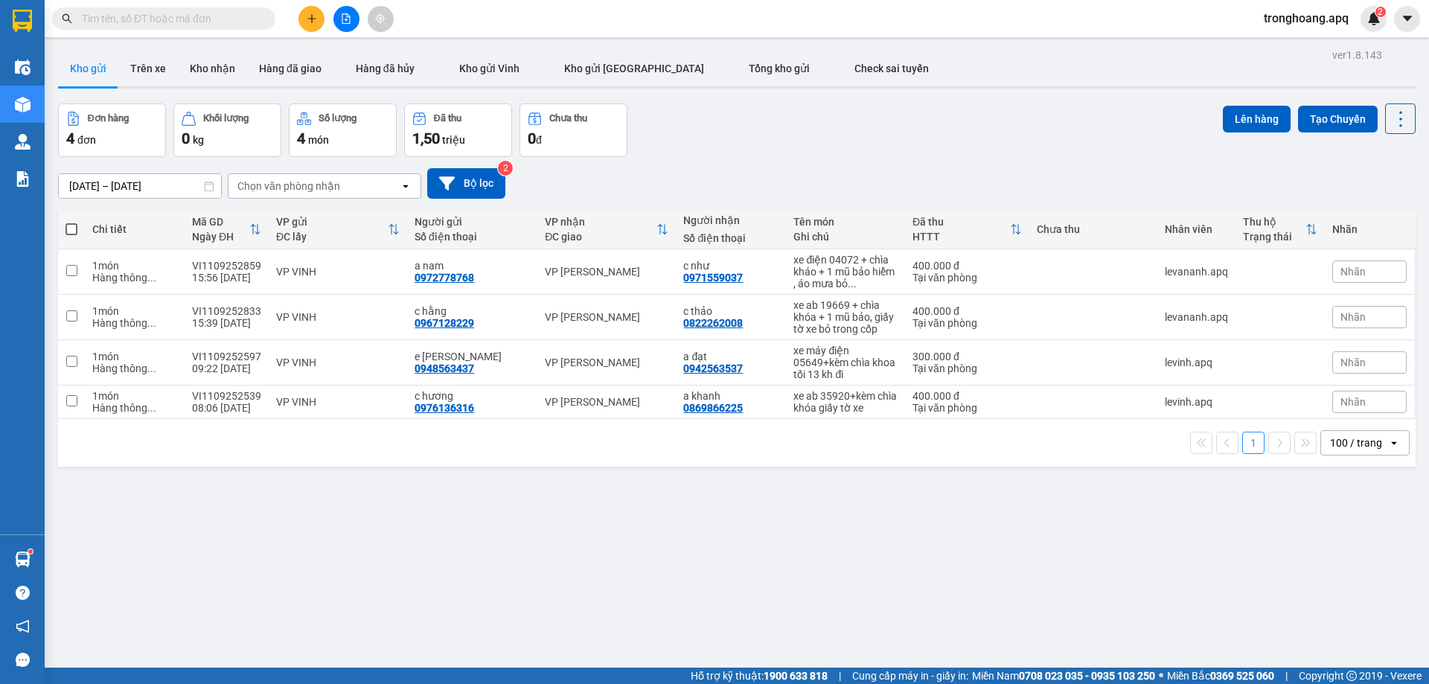
click at [333, 15] on button at bounding box center [346, 19] width 26 height 26
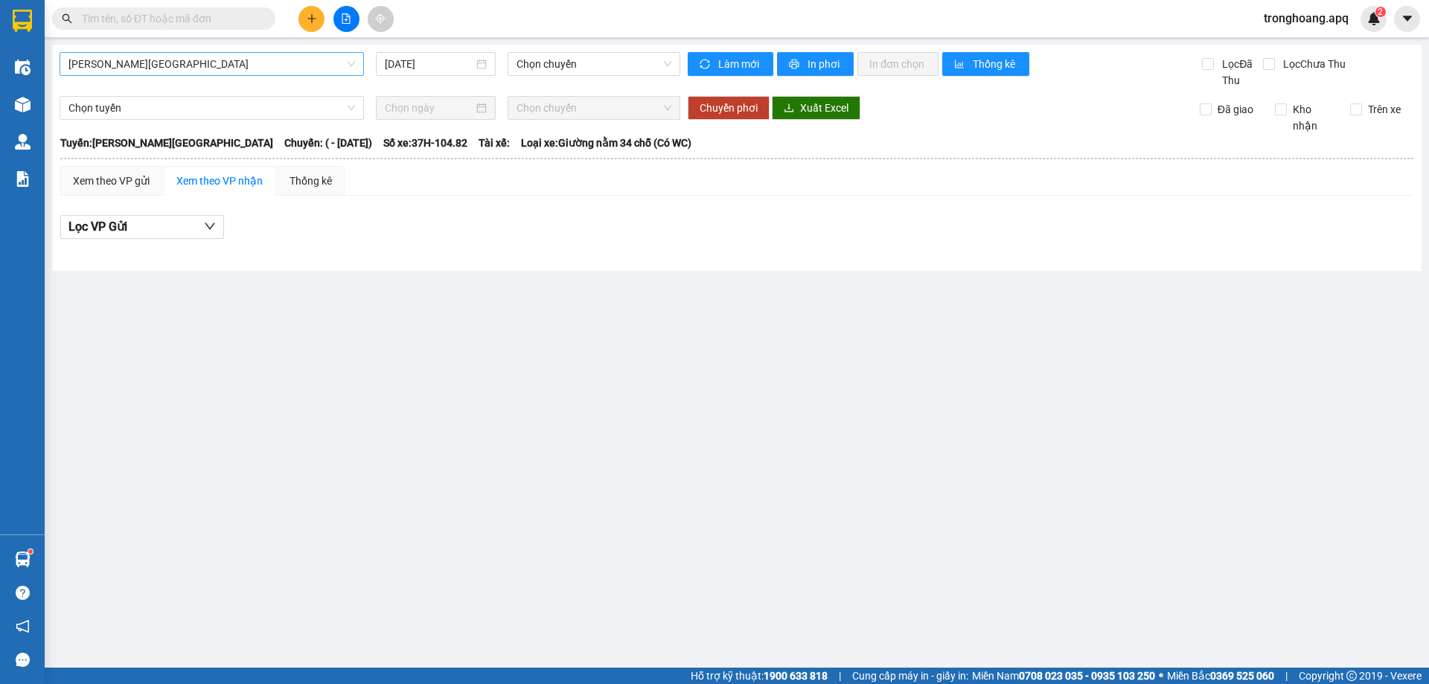
click at [252, 56] on span "[PERSON_NAME][GEOGRAPHIC_DATA]" at bounding box center [211, 64] width 286 height 22
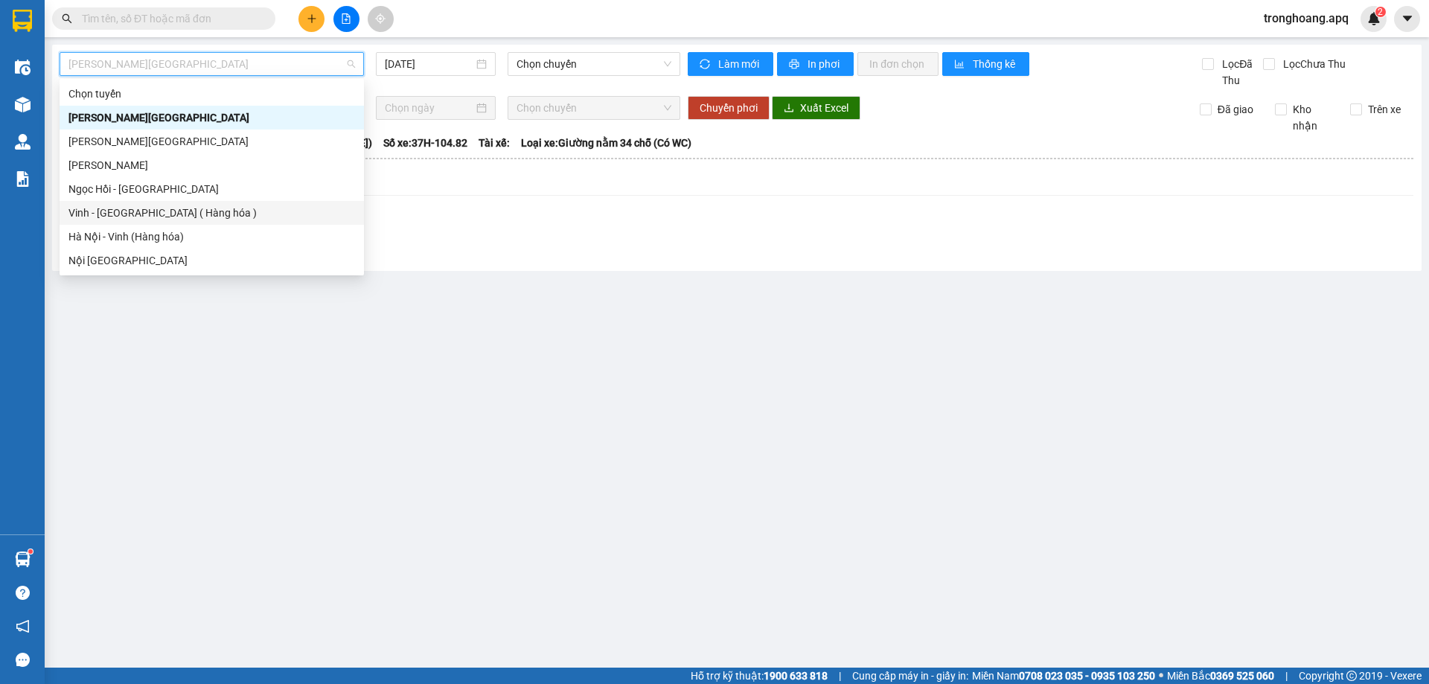
click at [196, 203] on div "Vinh - [GEOGRAPHIC_DATA] ( Hàng hóa )" at bounding box center [212, 213] width 304 height 24
type input "[DATE]"
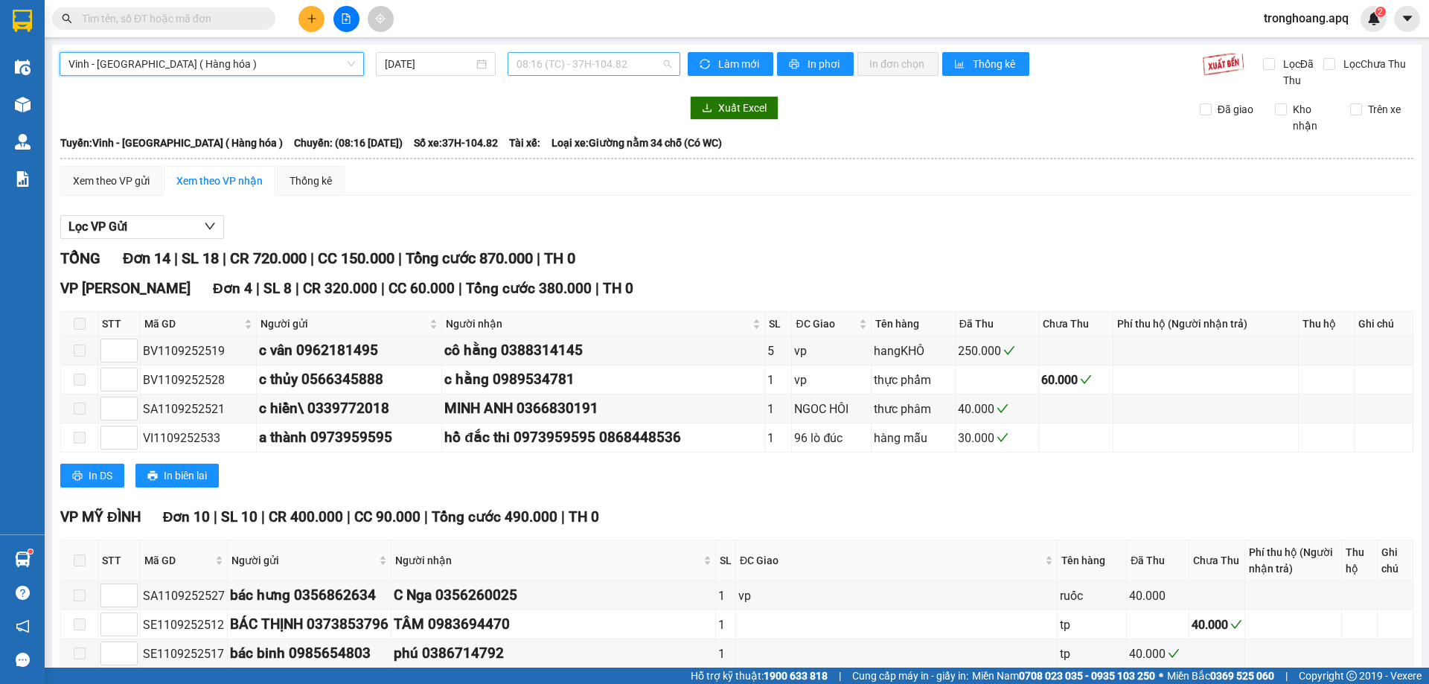
click at [547, 69] on span "08:16 (TC) - 37H-104.82" at bounding box center [593, 64] width 155 height 22
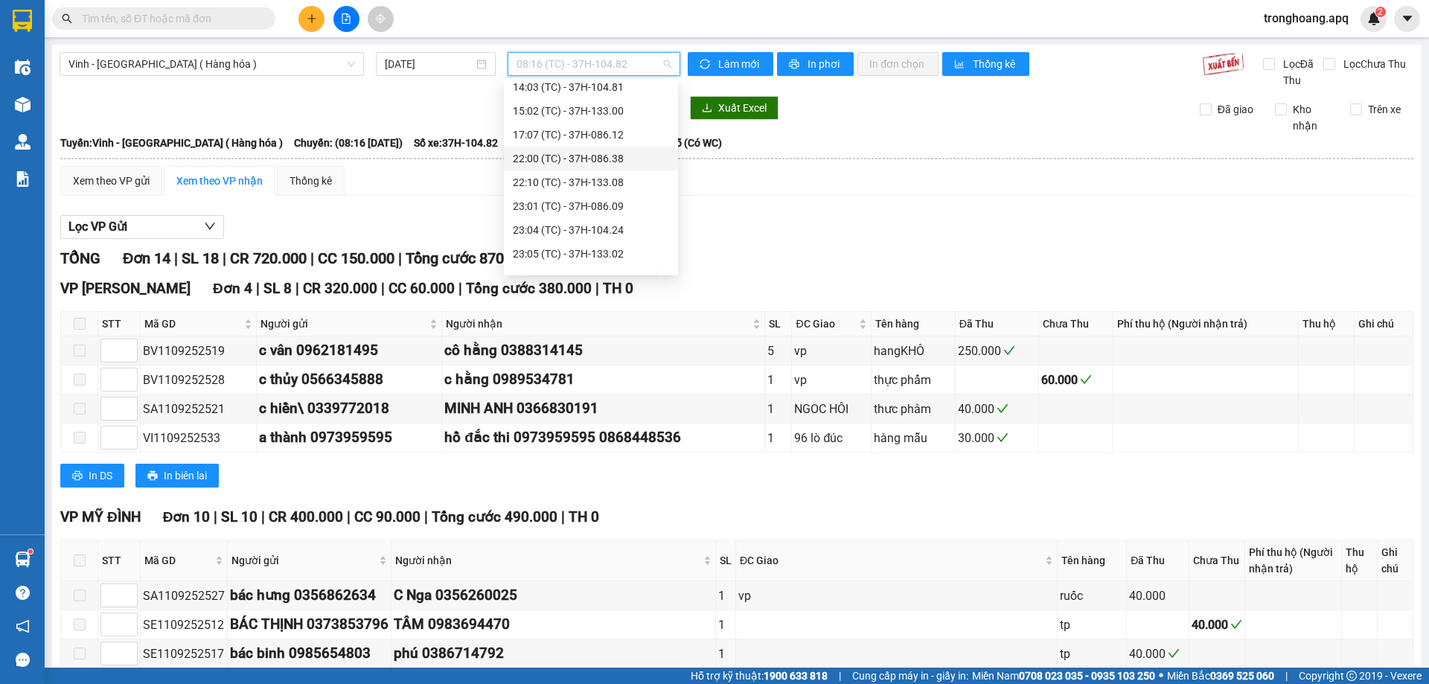
scroll to position [262, 0]
click at [638, 258] on div "23:24 (TC) - 37H-104.82" at bounding box center [591, 260] width 156 height 16
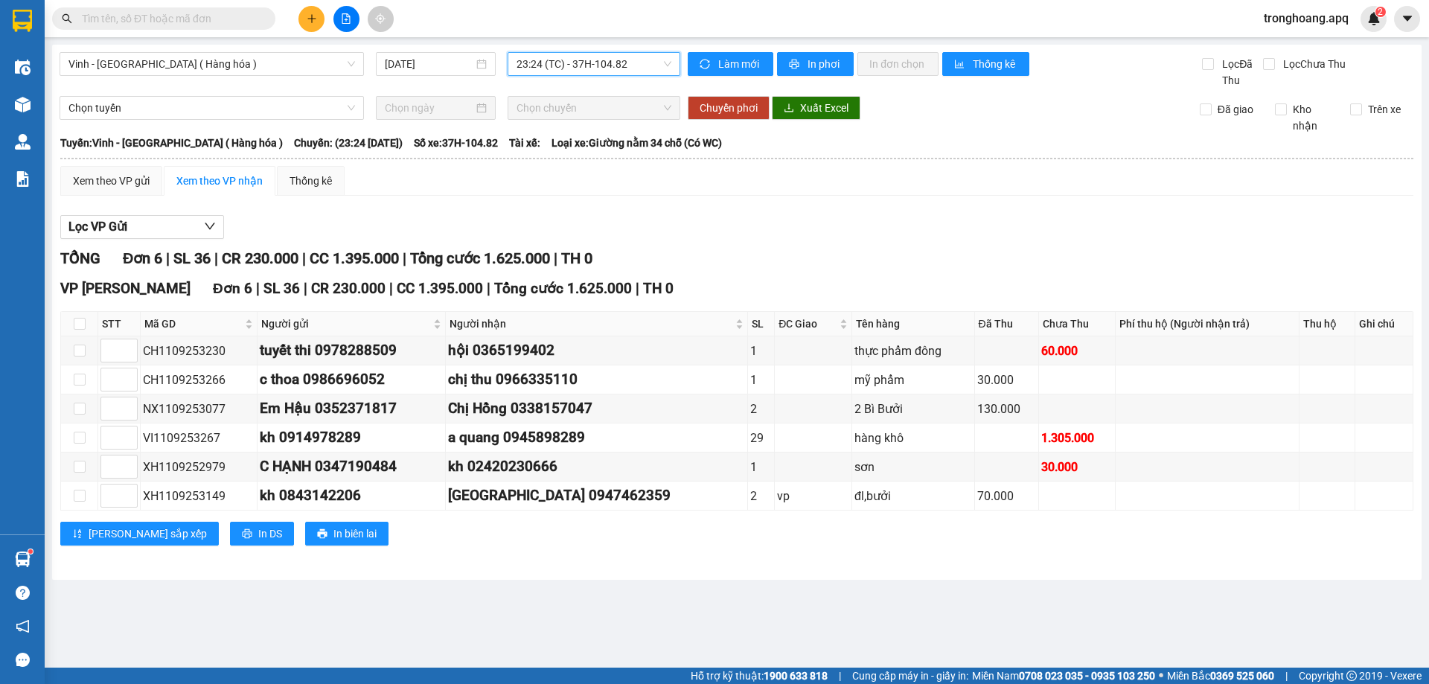
click at [552, 57] on span "23:24 (TC) - 37H-104.82" at bounding box center [593, 64] width 155 height 22
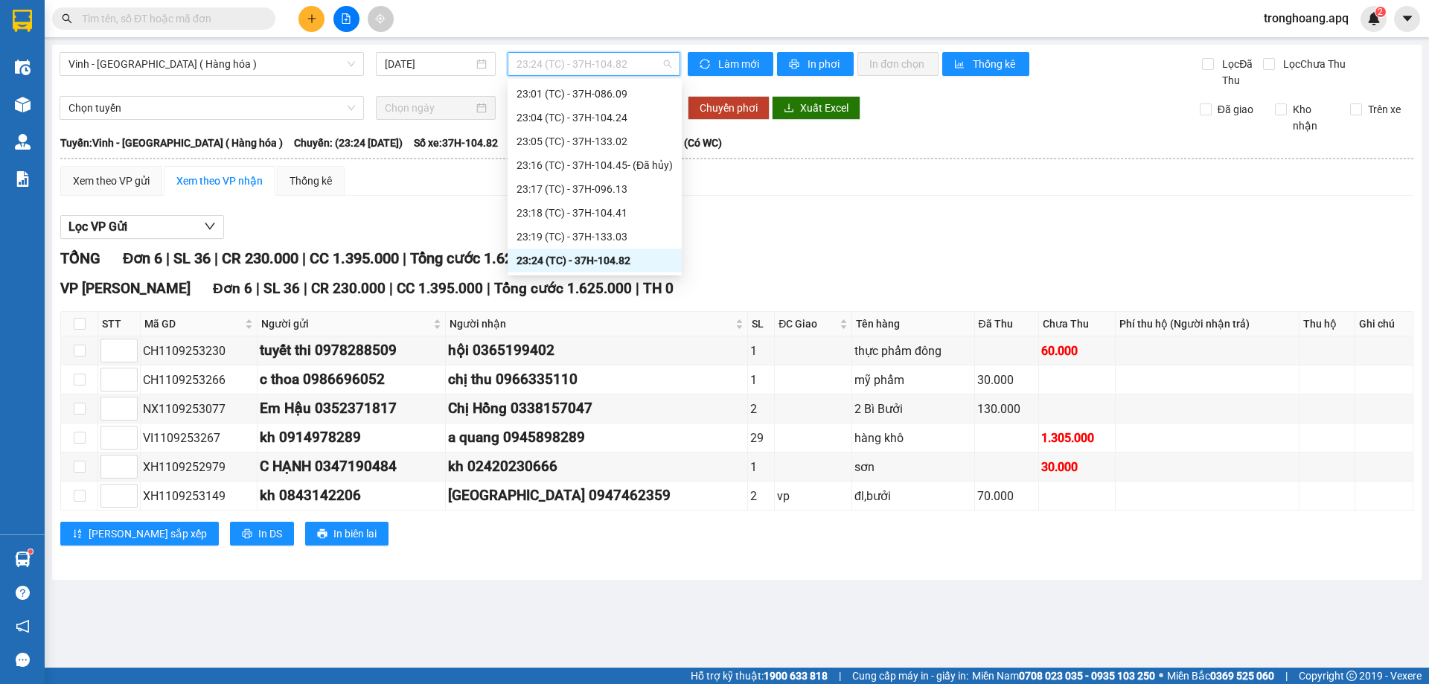
click at [641, 264] on div "23:24 (TC) - 37H-104.82" at bounding box center [594, 260] width 156 height 16
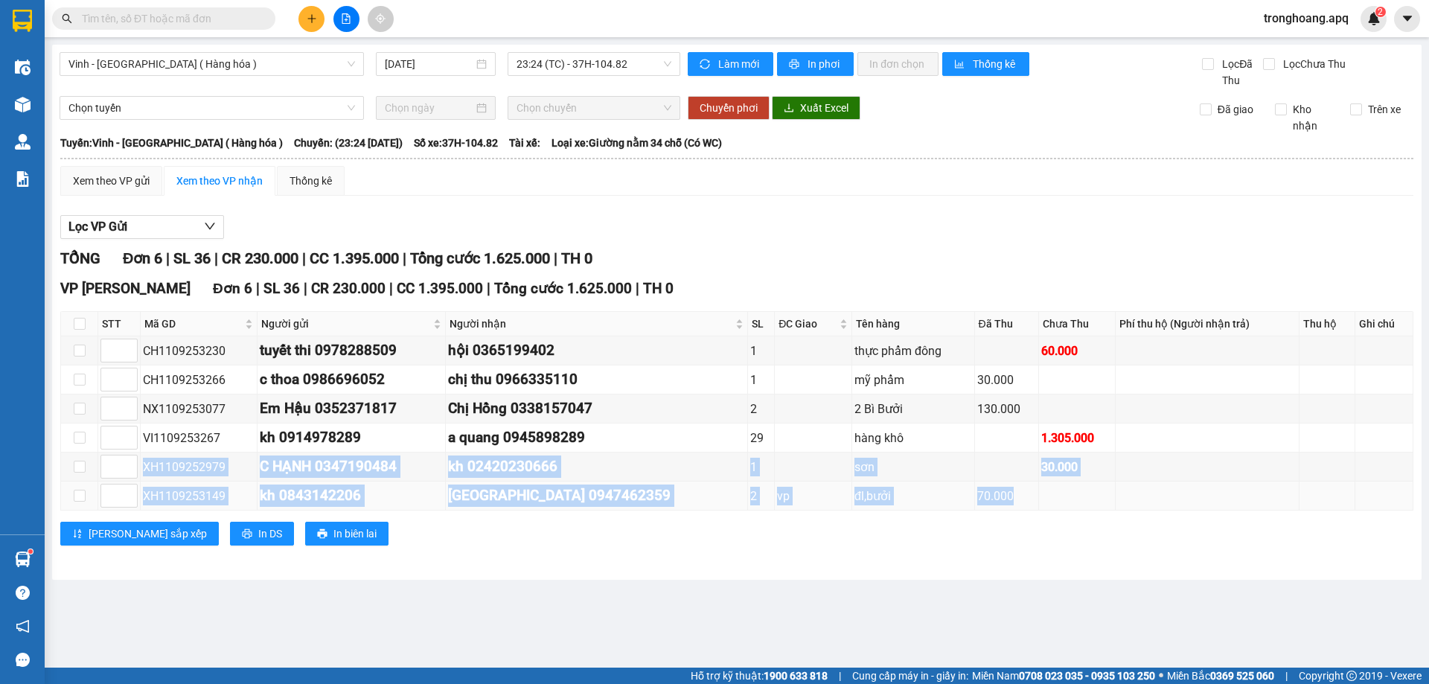
drag, startPoint x: 139, startPoint y: 467, endPoint x: 1028, endPoint y: 507, distance: 889.4
click at [1028, 507] on tbody "CH1109253230 tuyết thi 0978288509 hội 0365199402 1 thực phẩm đông 60.000 CH1109…" at bounding box center [737, 423] width 1352 height 174
click at [1039, 507] on td at bounding box center [1077, 495] width 77 height 29
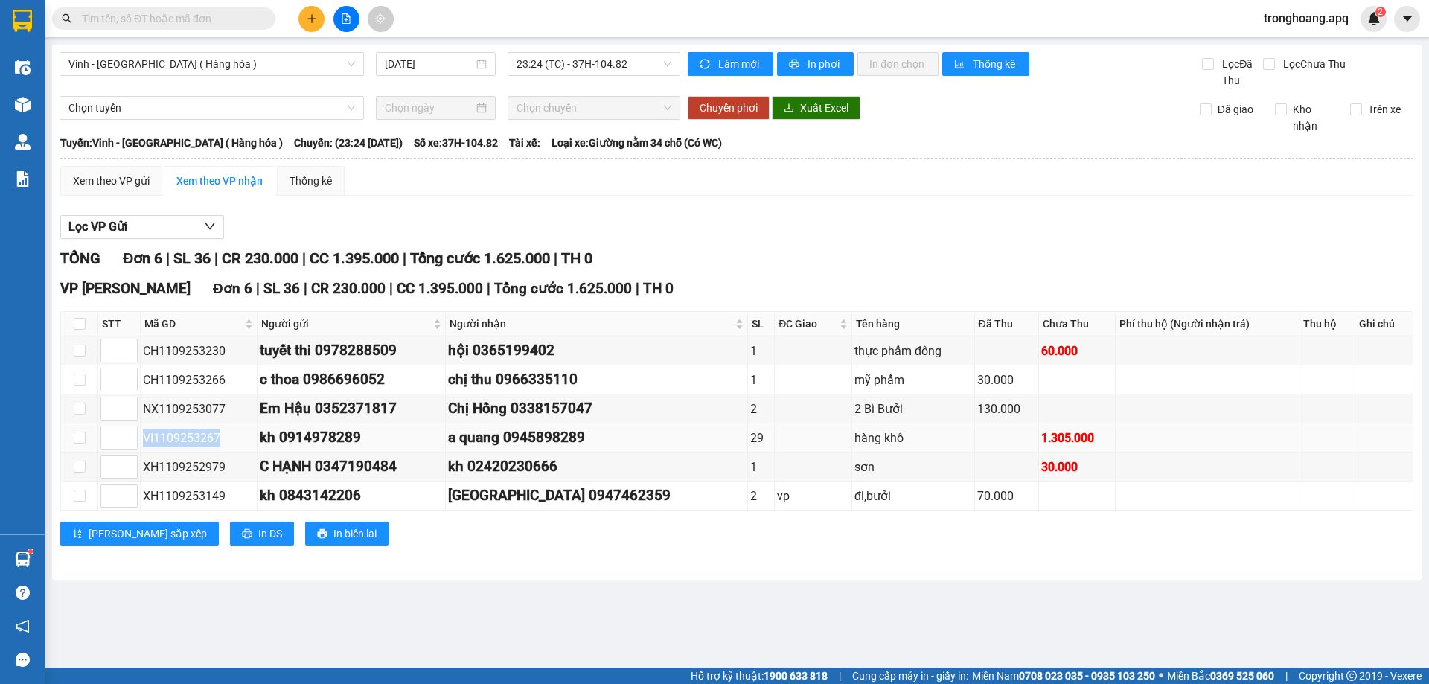
drag, startPoint x: 145, startPoint y: 434, endPoint x: 217, endPoint y: 426, distance: 72.6
click at [217, 426] on td "VI1109253267" at bounding box center [199, 437] width 117 height 29
click at [159, 424] on td "VI1109253267" at bounding box center [199, 437] width 117 height 29
drag, startPoint x: 147, startPoint y: 435, endPoint x: 234, endPoint y: 444, distance: 86.9
click at [234, 444] on div "VI1109253267" at bounding box center [199, 438] width 112 height 19
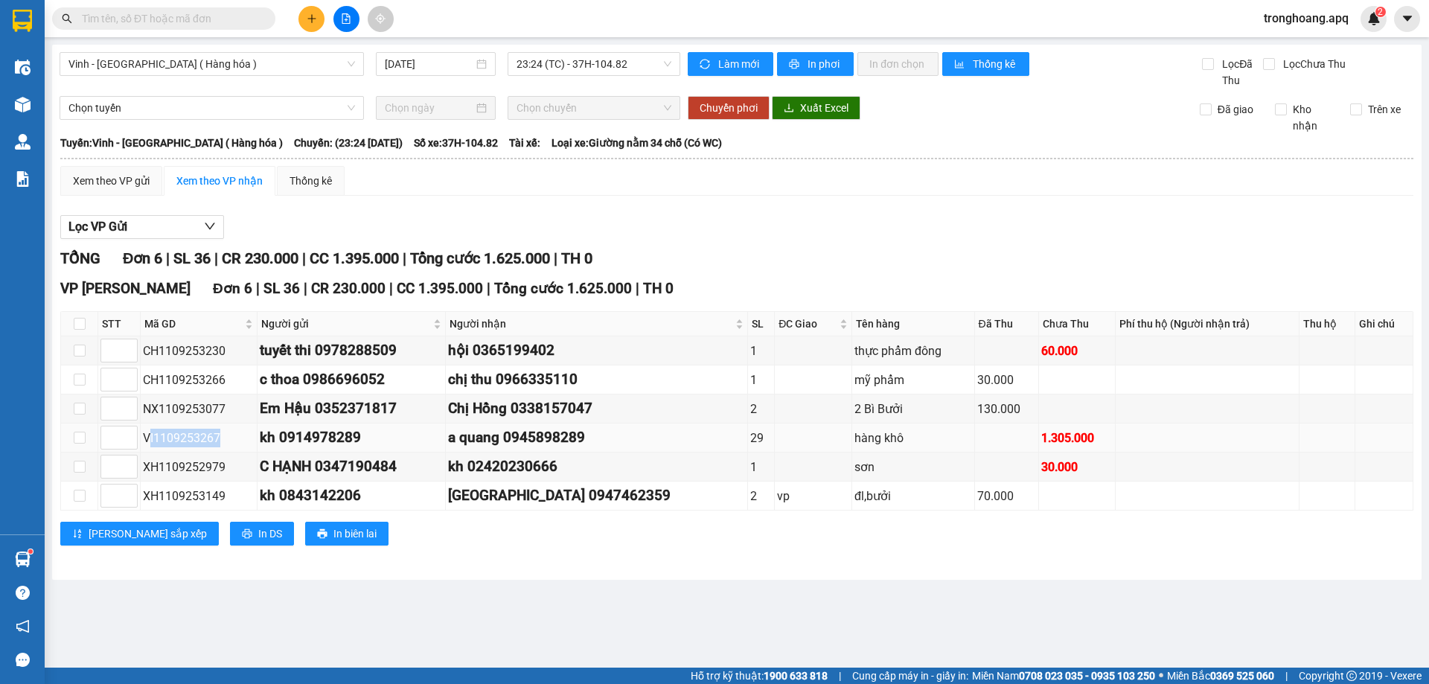
click at [184, 432] on div "VI1109253267" at bounding box center [199, 438] width 112 height 19
drag, startPoint x: 152, startPoint y: 412, endPoint x: 204, endPoint y: 413, distance: 52.1
click at [204, 413] on div "NX1109253077" at bounding box center [199, 409] width 112 height 19
click at [202, 413] on div "NX1109253077" at bounding box center [199, 409] width 112 height 19
click at [191, 385] on div "CH1109253266" at bounding box center [199, 380] width 112 height 19
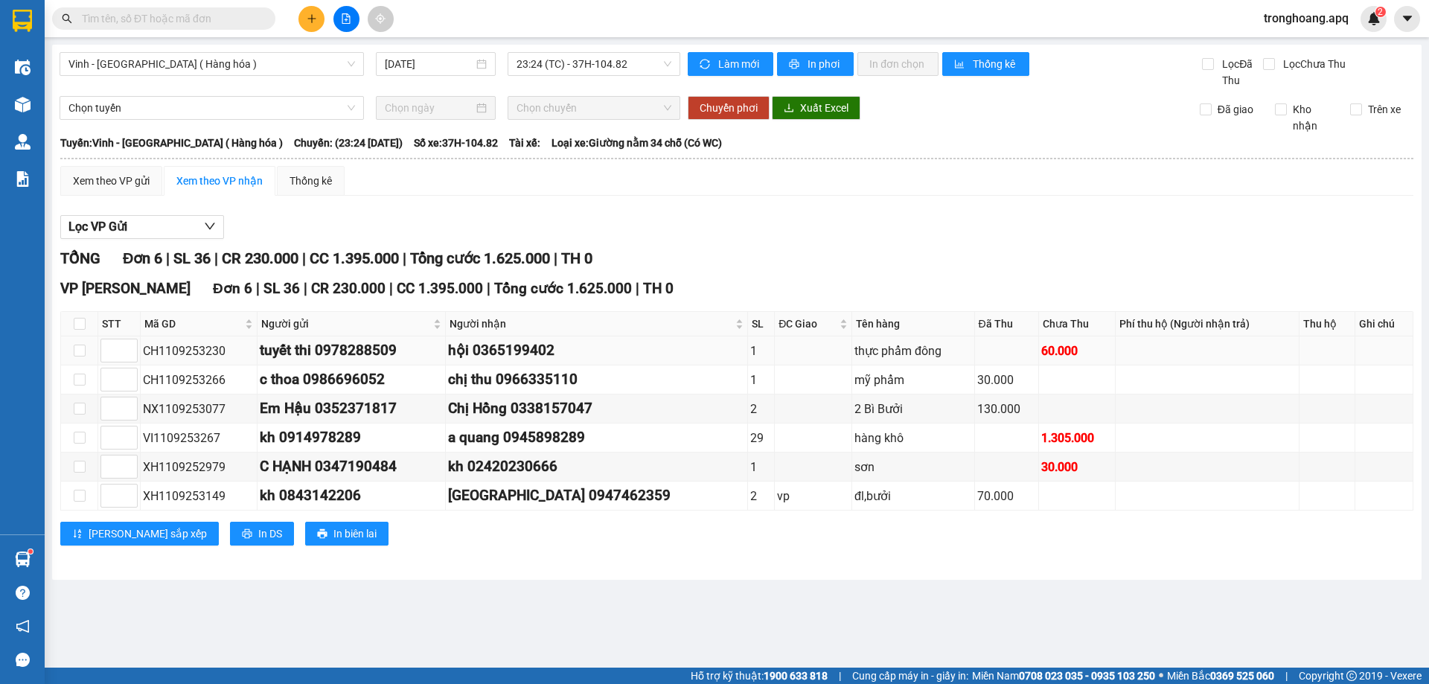
click at [195, 363] on td "CH1109253230" at bounding box center [199, 350] width 117 height 29
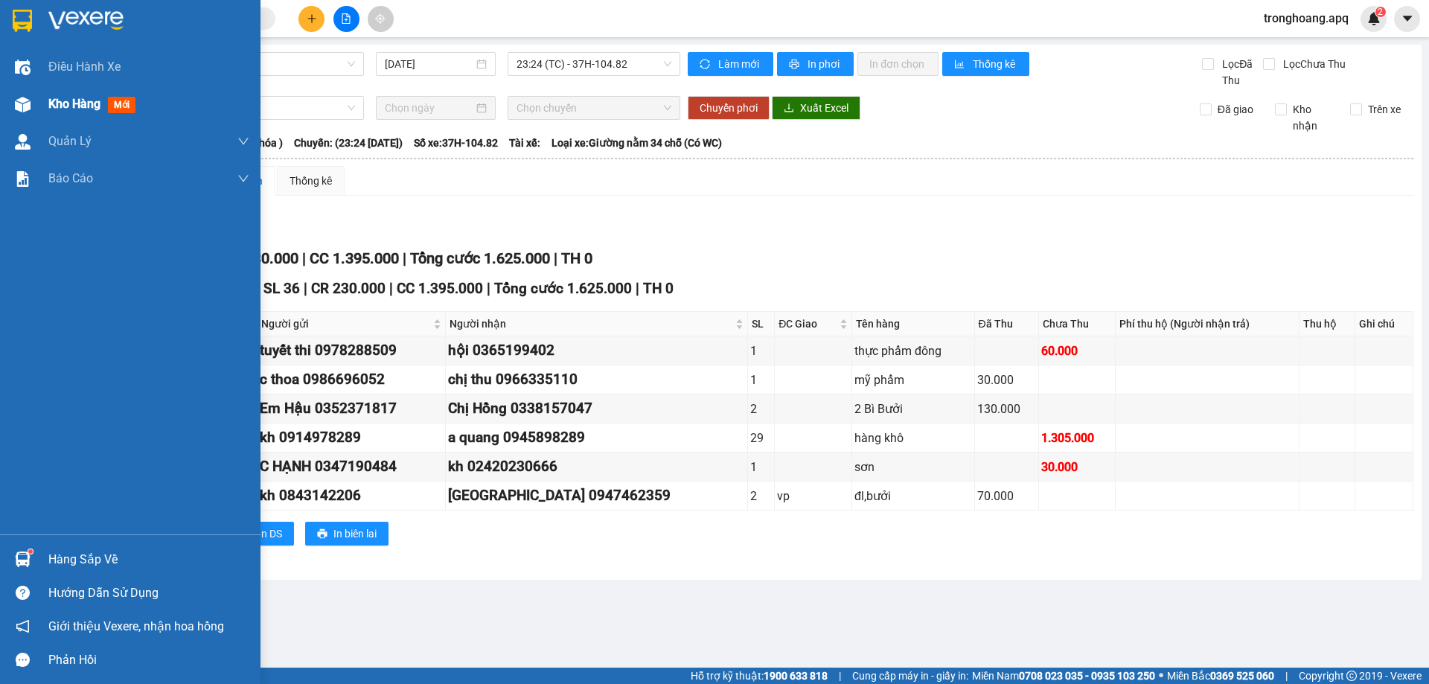
click at [26, 94] on div at bounding box center [23, 105] width 26 height 26
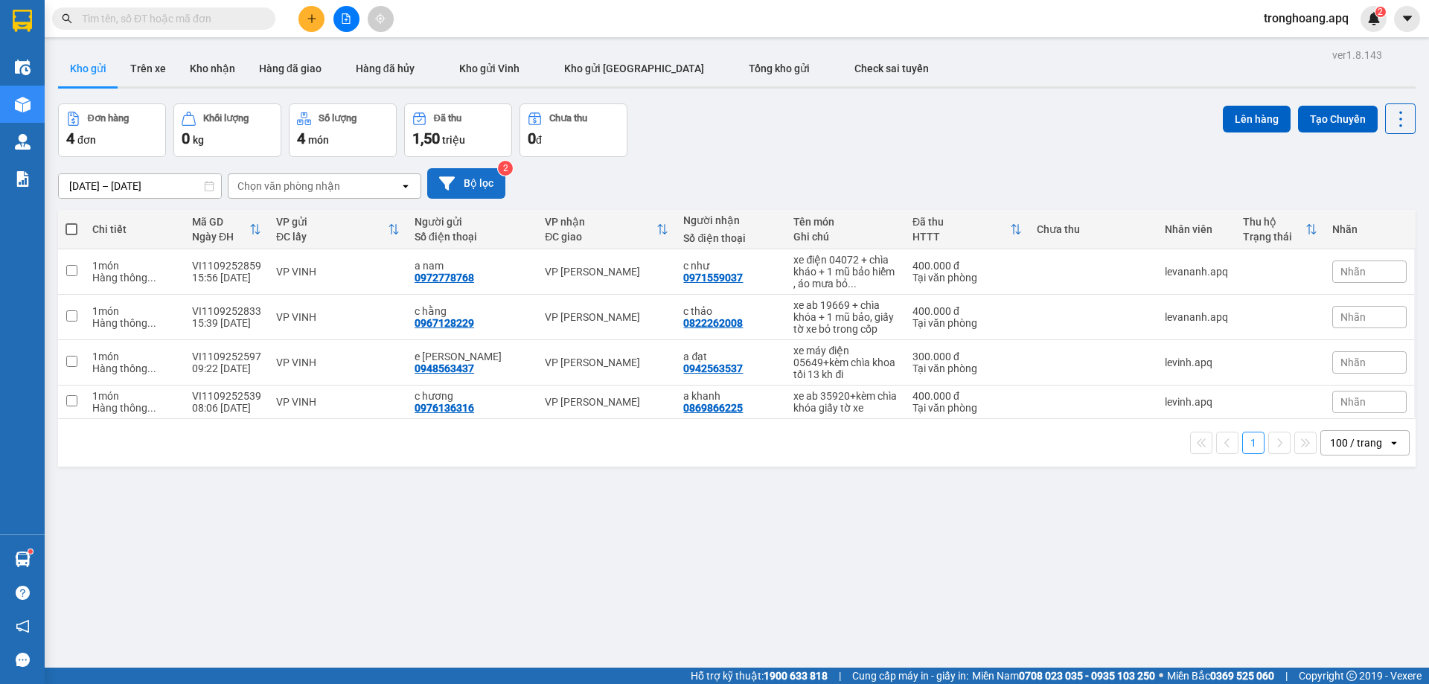
click at [481, 185] on button "Bộ lọc" at bounding box center [466, 183] width 78 height 31
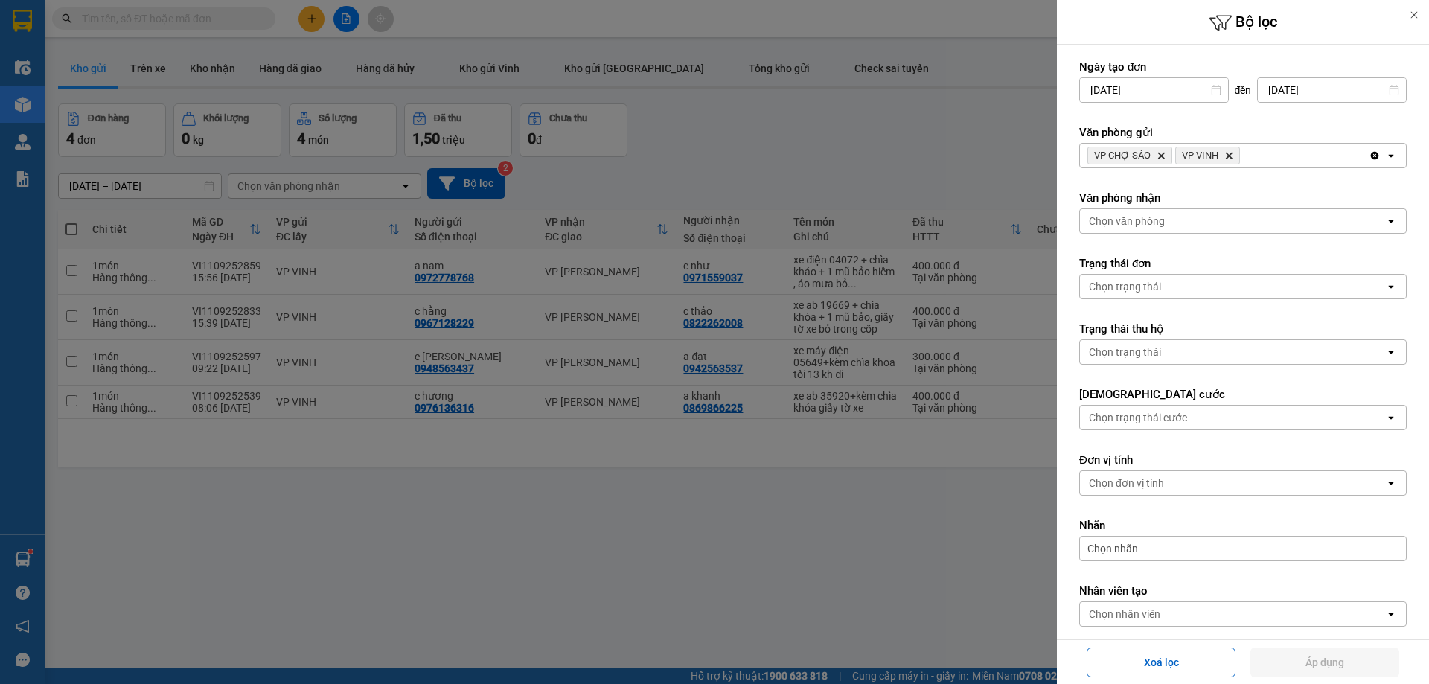
click at [1294, 152] on div "VP CHỢ SÁO Delete VP VINH Delete" at bounding box center [1224, 156] width 289 height 24
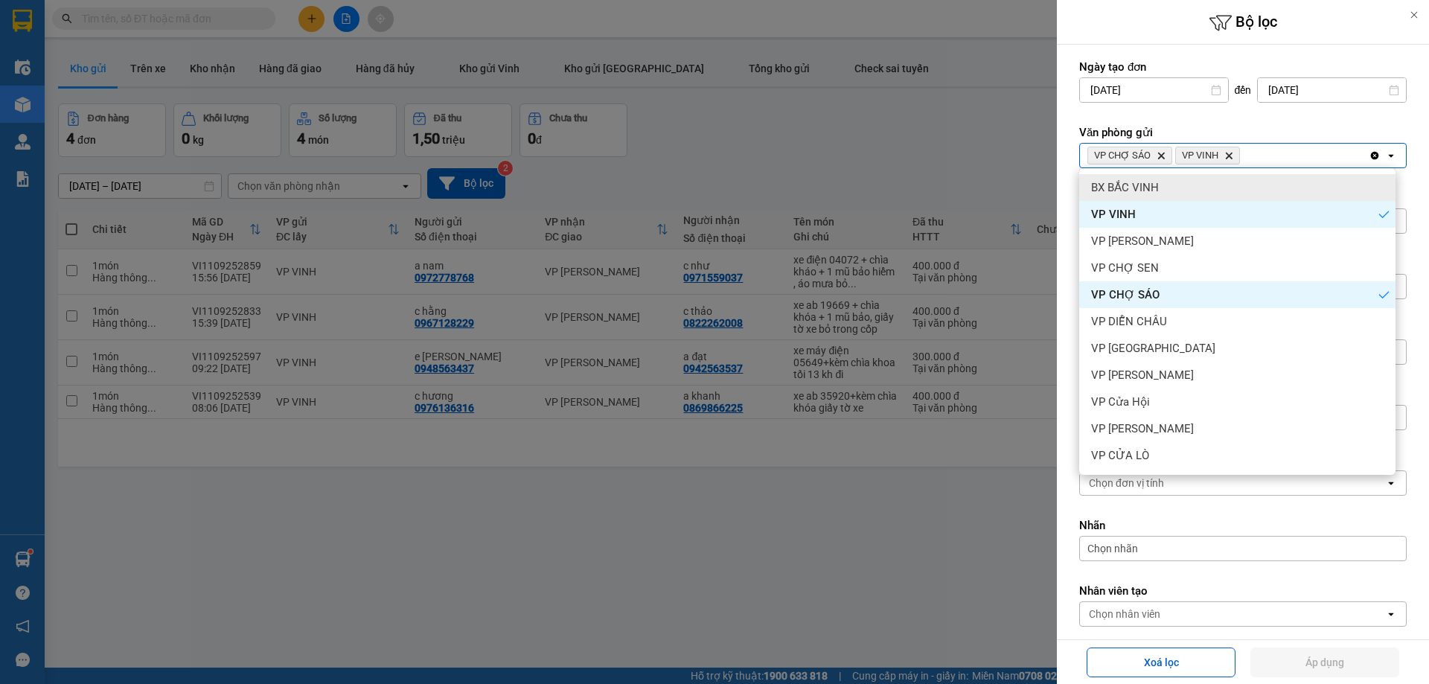
click at [1225, 192] on div "BX BẮC VINH" at bounding box center [1237, 187] width 316 height 27
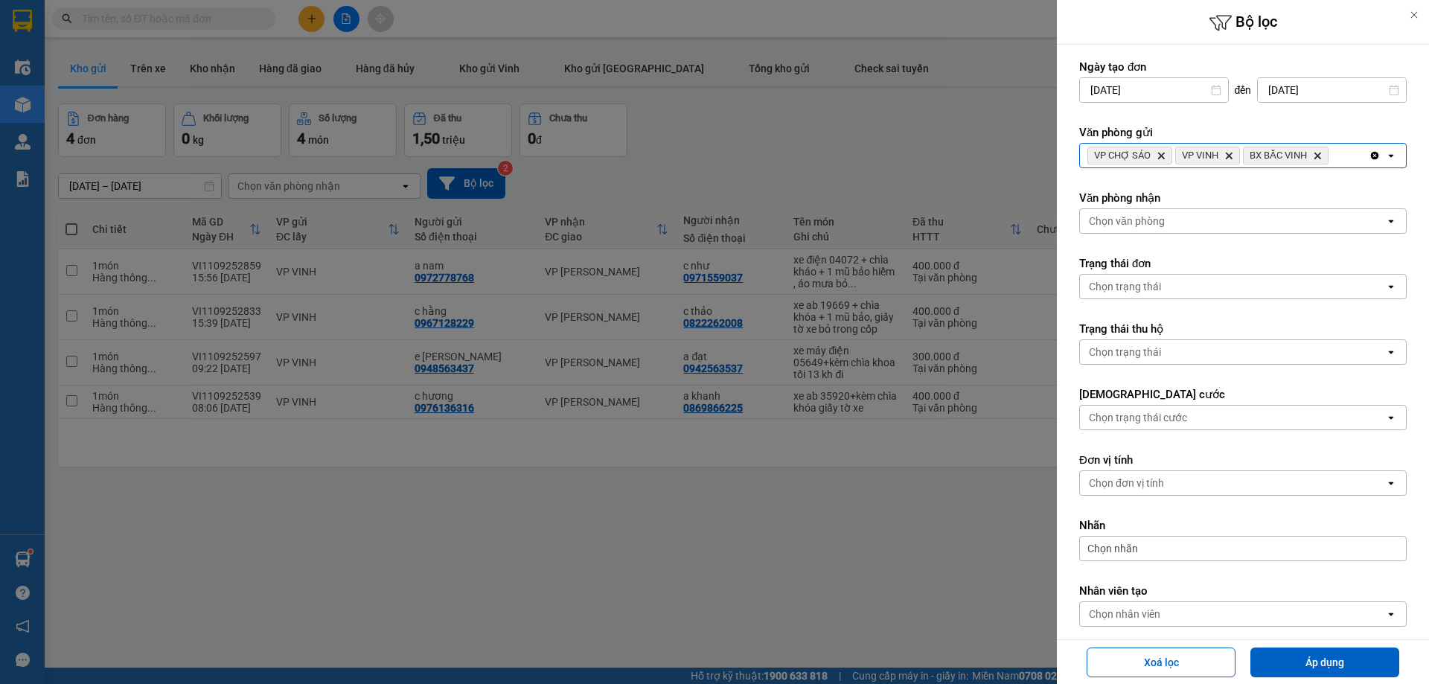
click at [1305, 164] on span "BX BẮC VINH Delete" at bounding box center [1286, 156] width 86 height 18
click at [1341, 164] on div "VP CHỢ SÁO Delete VP VINH Delete BX BẮC VINH Delete" at bounding box center [1224, 156] width 289 height 24
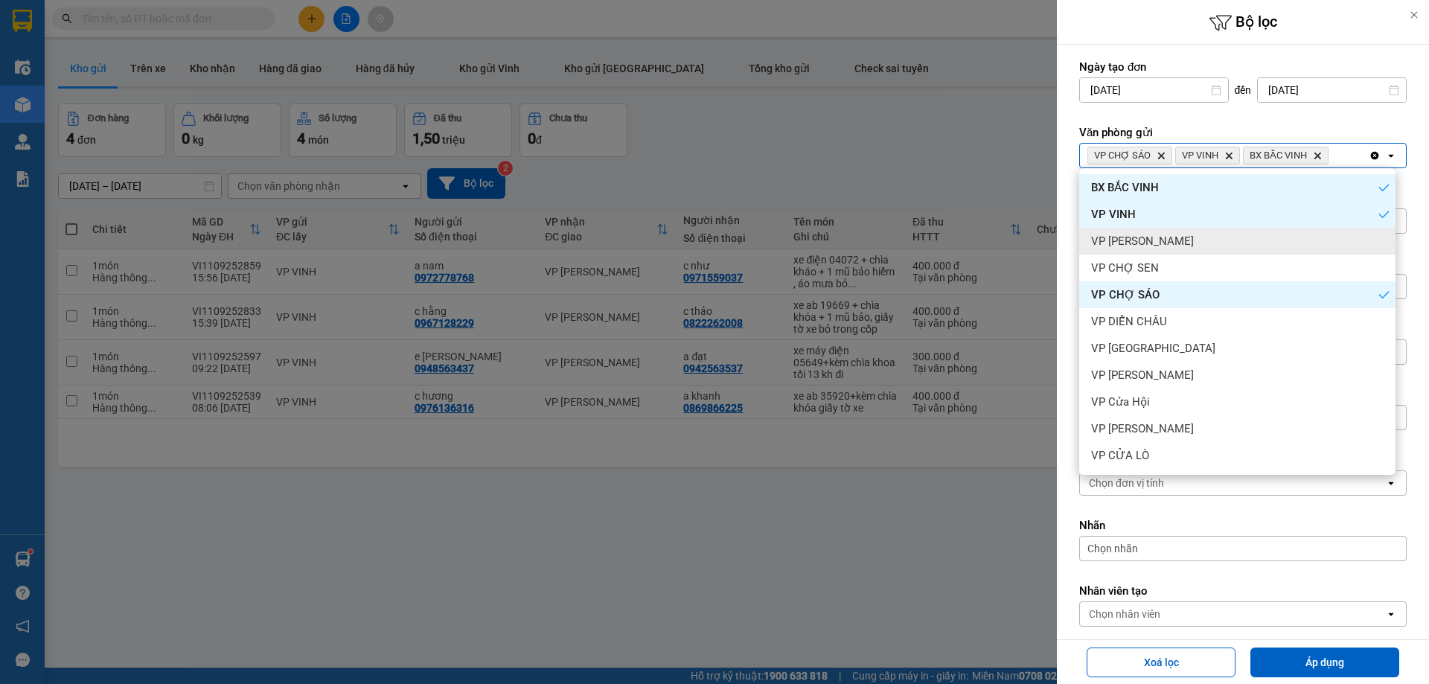
click at [1272, 231] on div "VP [PERSON_NAME]" at bounding box center [1237, 241] width 316 height 27
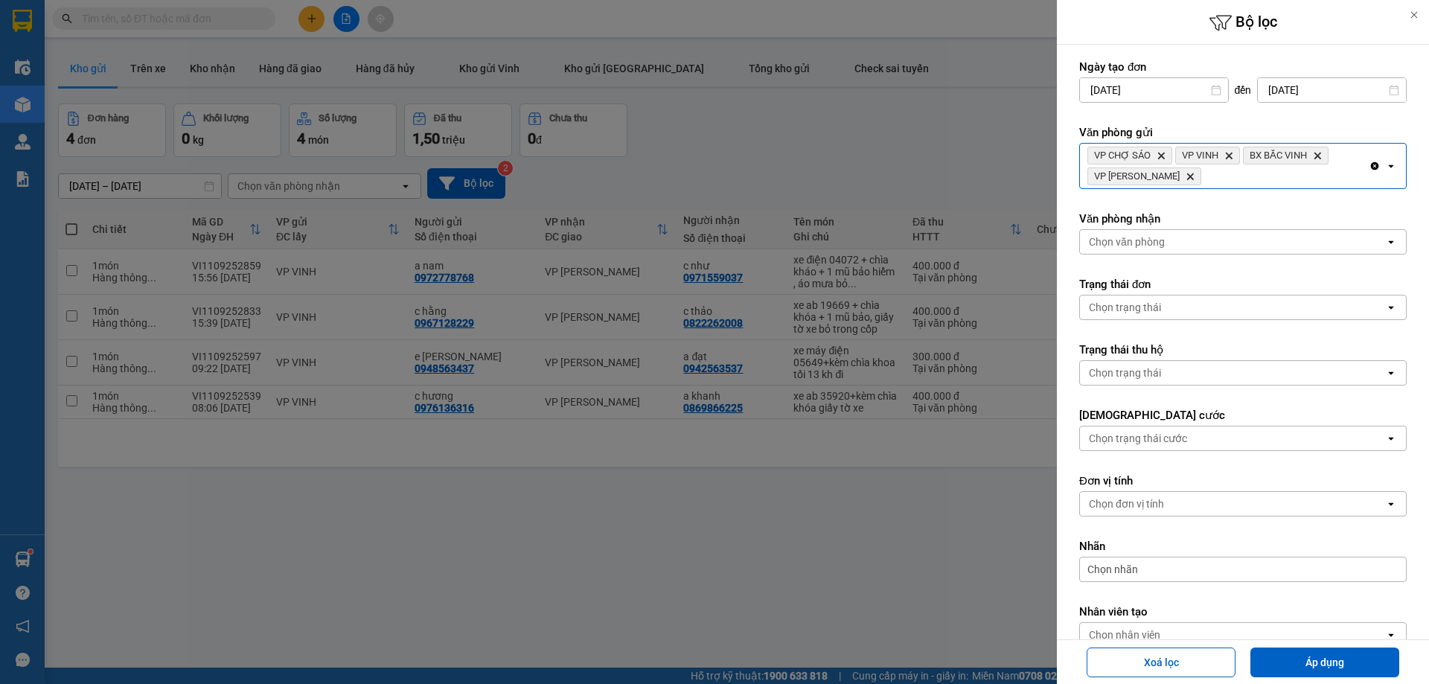
click at [1312, 178] on div "VP CHỢ SÁO Delete VP VINH Delete BX BẮC VINH Delete VP THANH CHƯƠNG Delete" at bounding box center [1224, 166] width 289 height 45
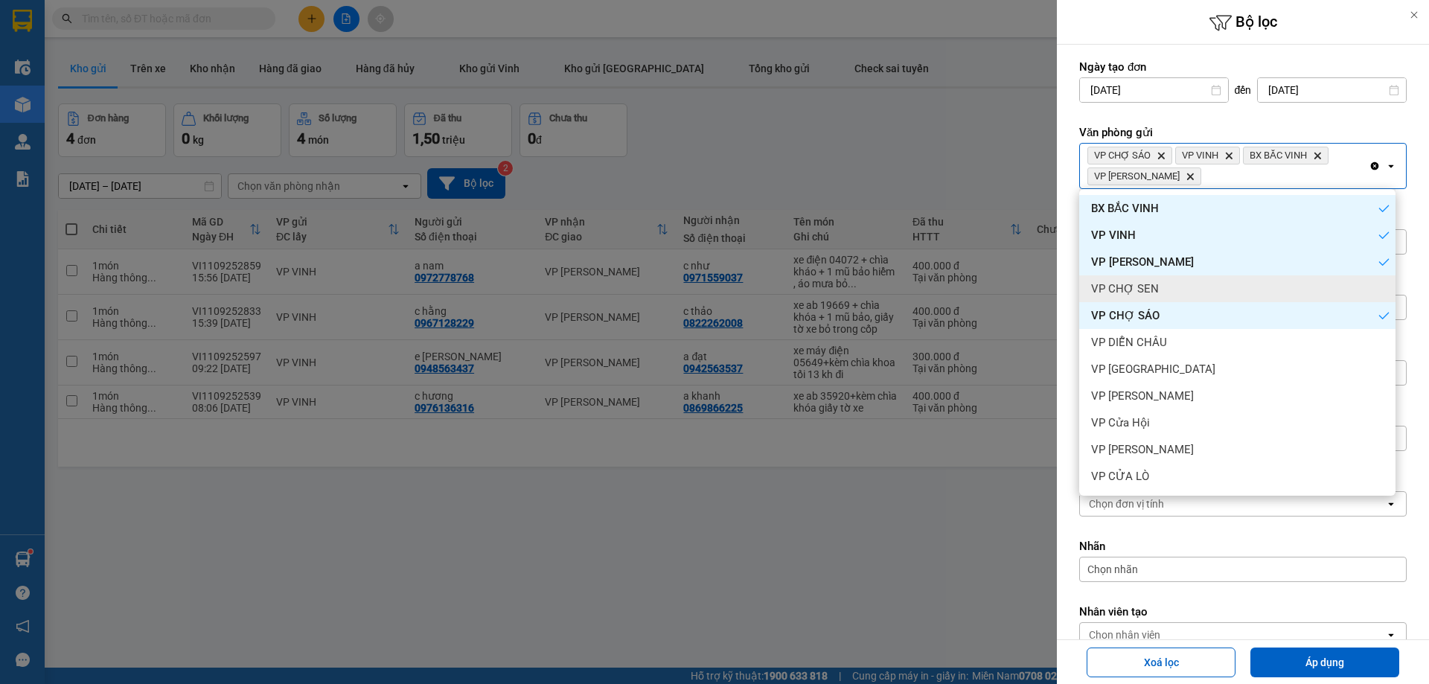
click at [1207, 292] on div "VP CHỢ SEN" at bounding box center [1237, 288] width 316 height 27
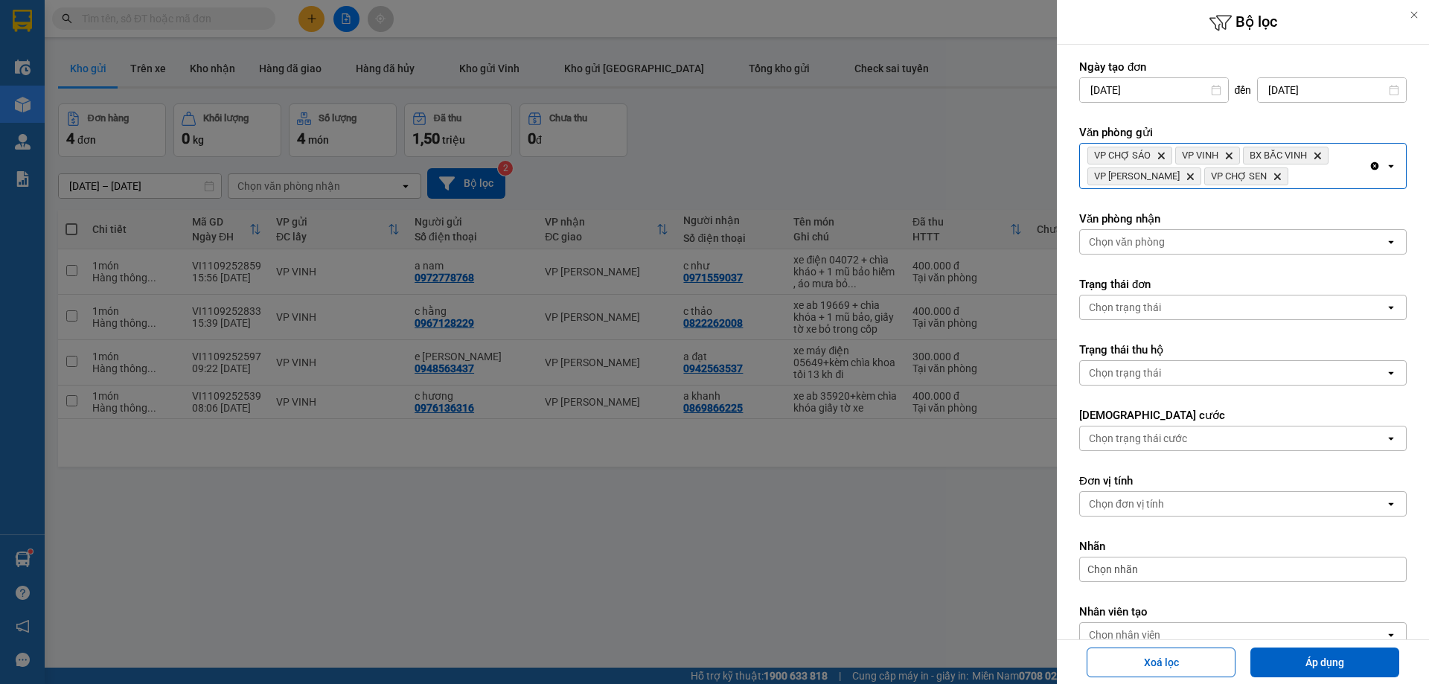
click at [1307, 176] on div "VP CHỢ SÁO Delete VP VINH Delete BX BẮC VINH Delete VP THANH CHƯƠNG Delete VP C…" at bounding box center [1224, 166] width 289 height 45
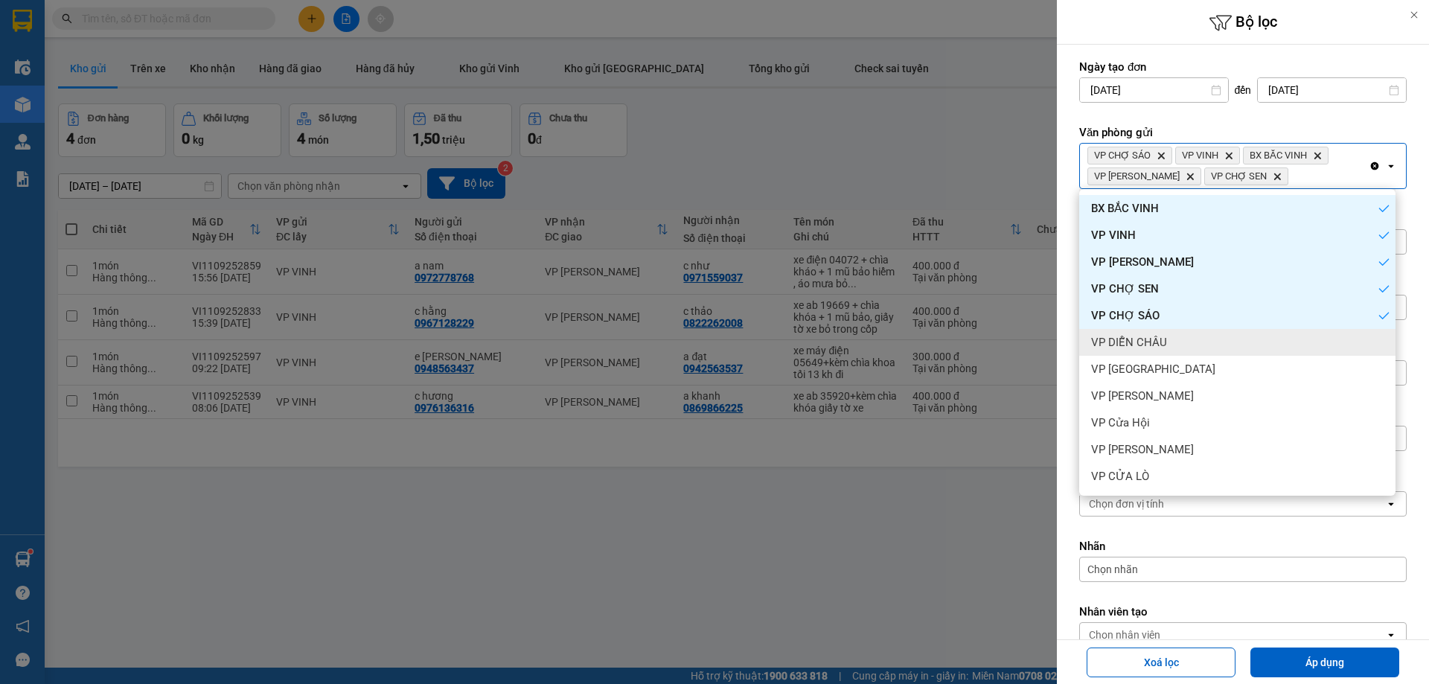
click at [1209, 342] on div "VP DIỄN CHÂU" at bounding box center [1237, 342] width 316 height 27
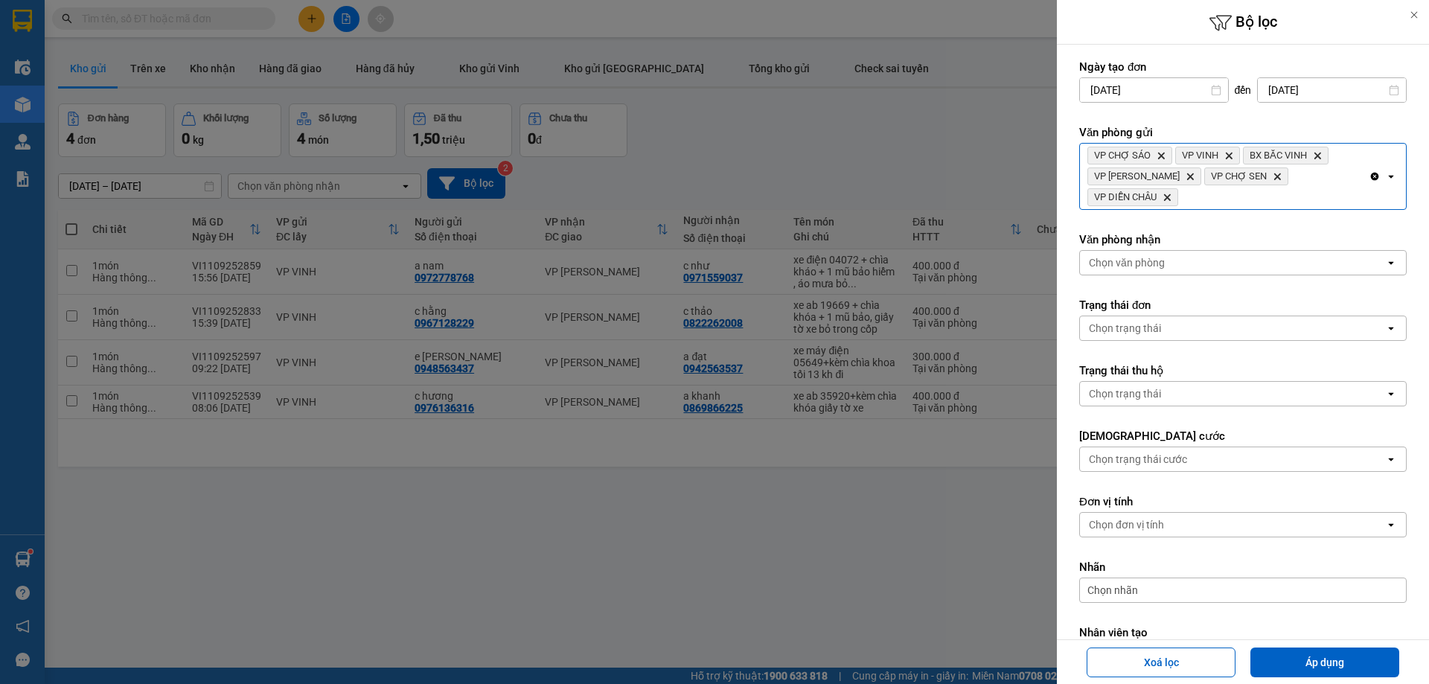
click at [1302, 204] on div "VP CHỢ SÁO Delete VP VINH Delete BX BẮC VINH Delete VP THANH CHƯƠNG Delete VP C…" at bounding box center [1224, 176] width 289 height 65
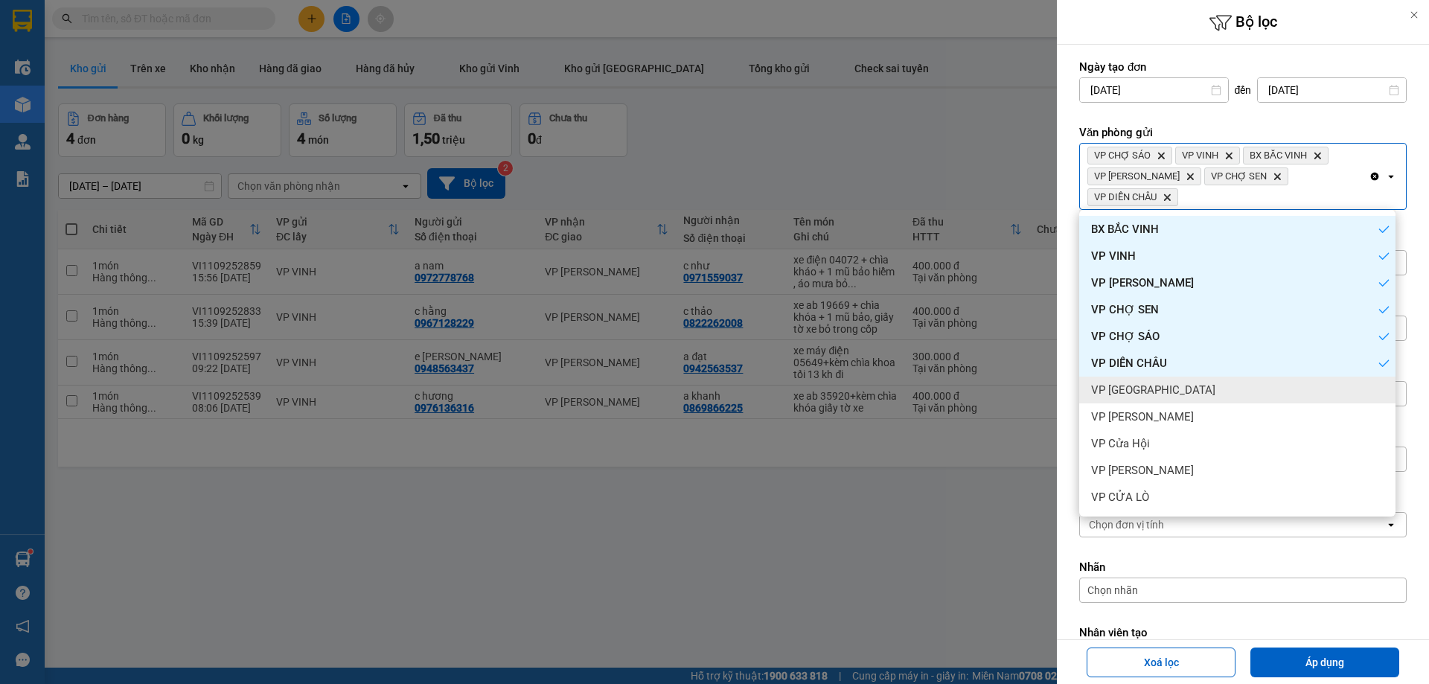
click at [1212, 379] on div "VP [GEOGRAPHIC_DATA]" at bounding box center [1237, 390] width 316 height 27
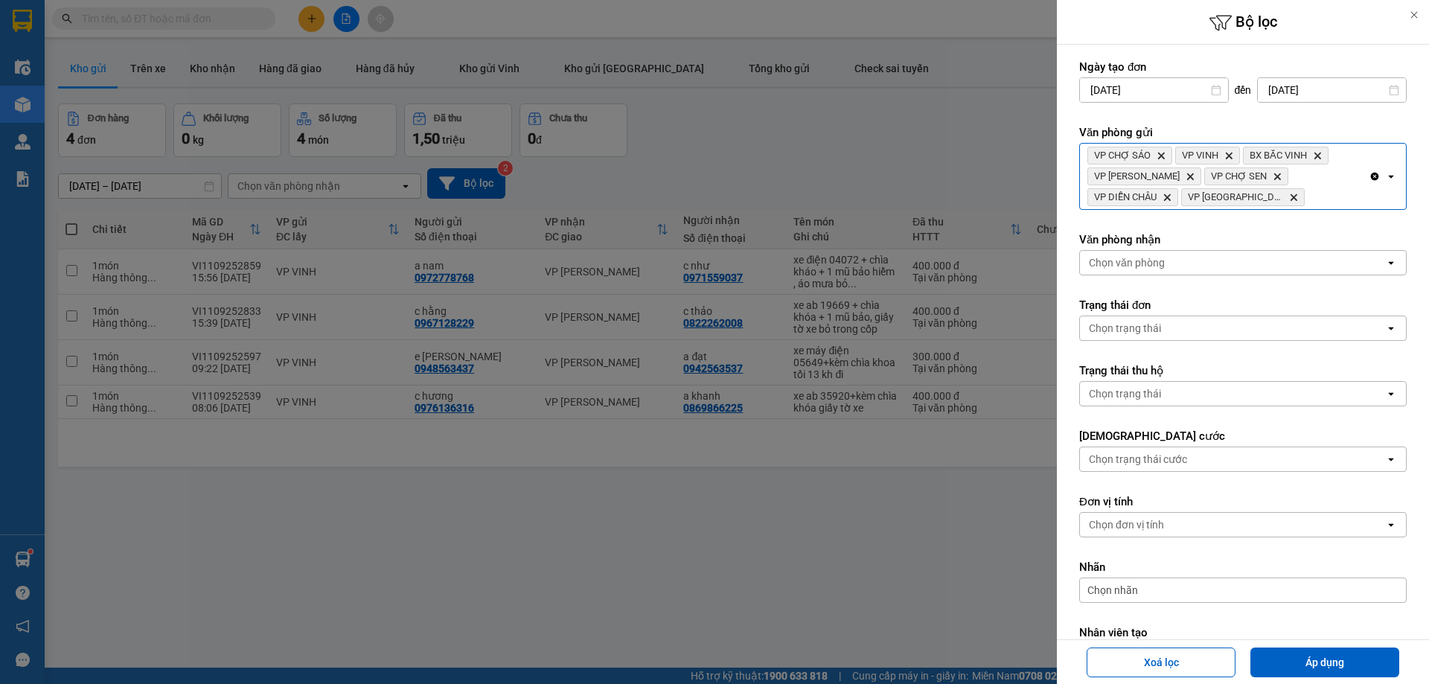
click at [1320, 200] on div "VP CHỢ SÁO Delete VP VINH Delete BX BẮC VINH Delete VP THANH CHƯƠNG Delete VP C…" at bounding box center [1224, 176] width 289 height 65
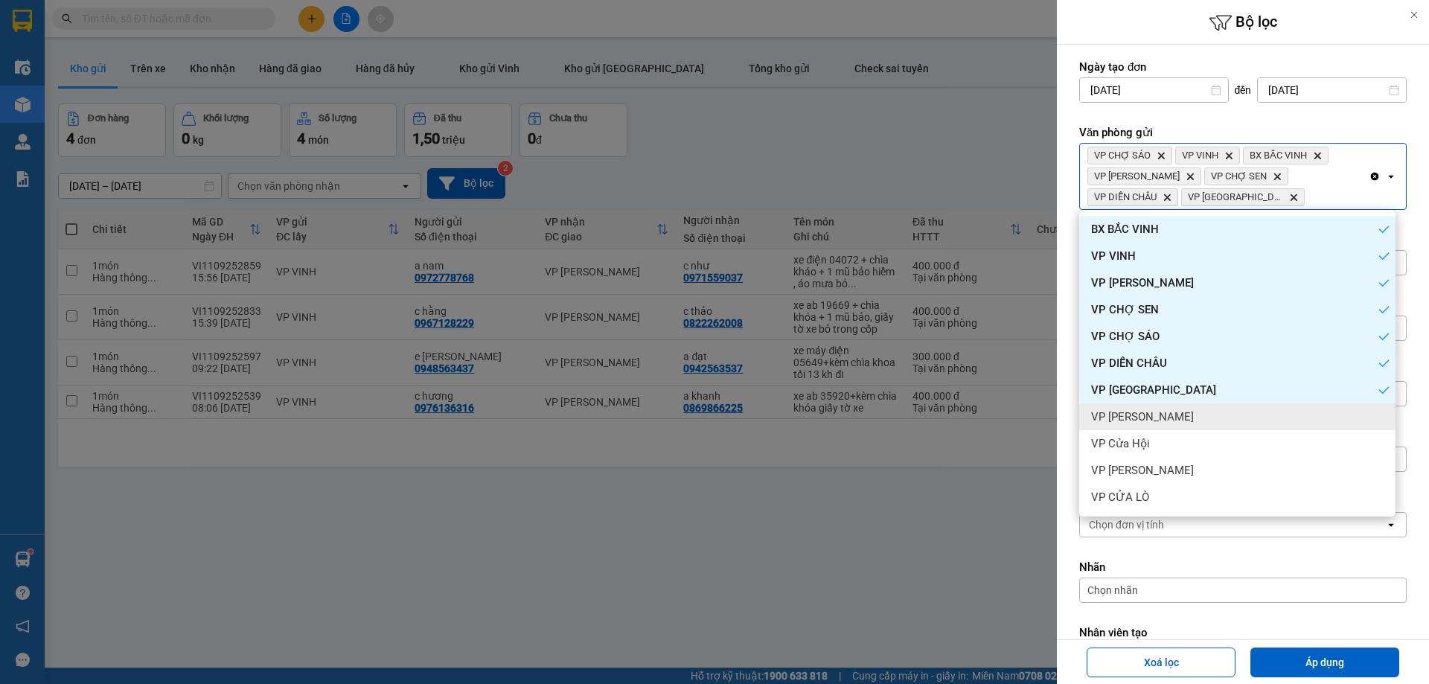
click at [1175, 411] on div "VP [PERSON_NAME]" at bounding box center [1237, 416] width 316 height 27
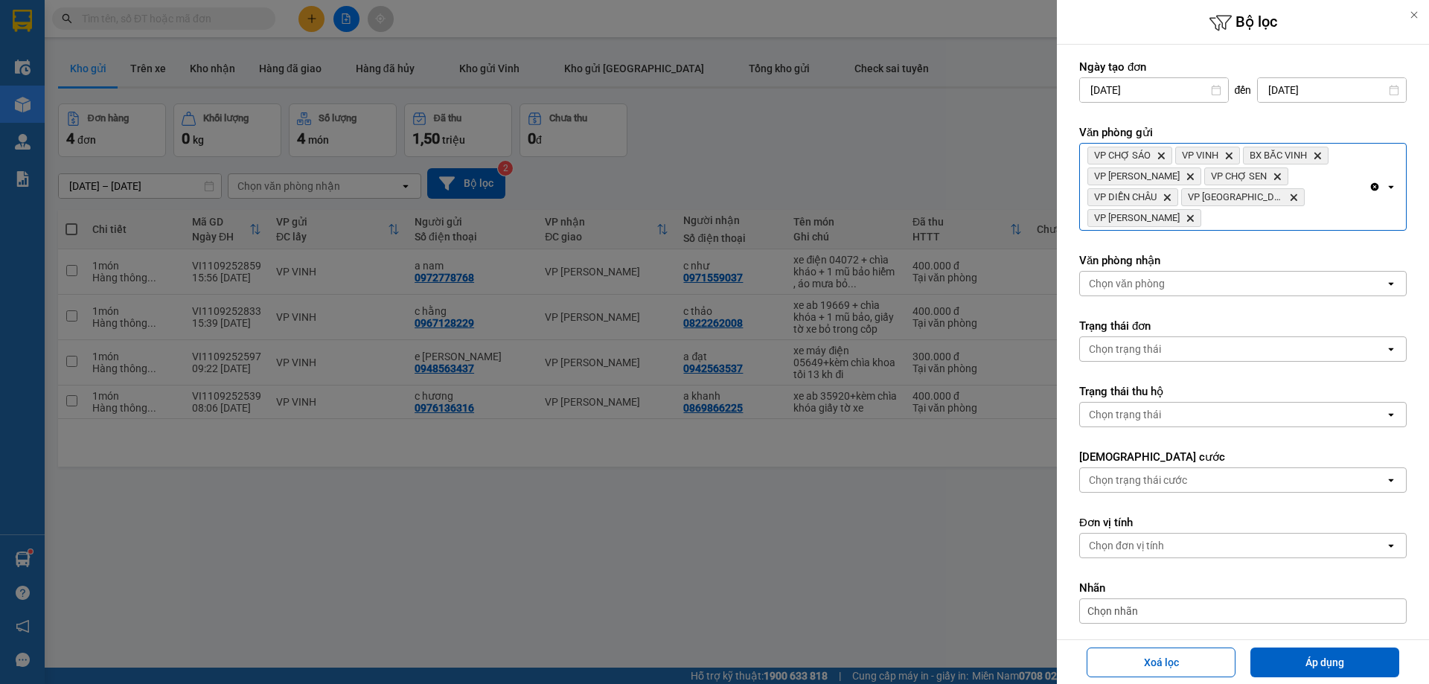
click at [1315, 212] on div "VP CHỢ SÁO Delete VP VINH Delete BX BẮC VINH Delete VP THANH CHƯƠNG Delete VP C…" at bounding box center [1224, 187] width 289 height 86
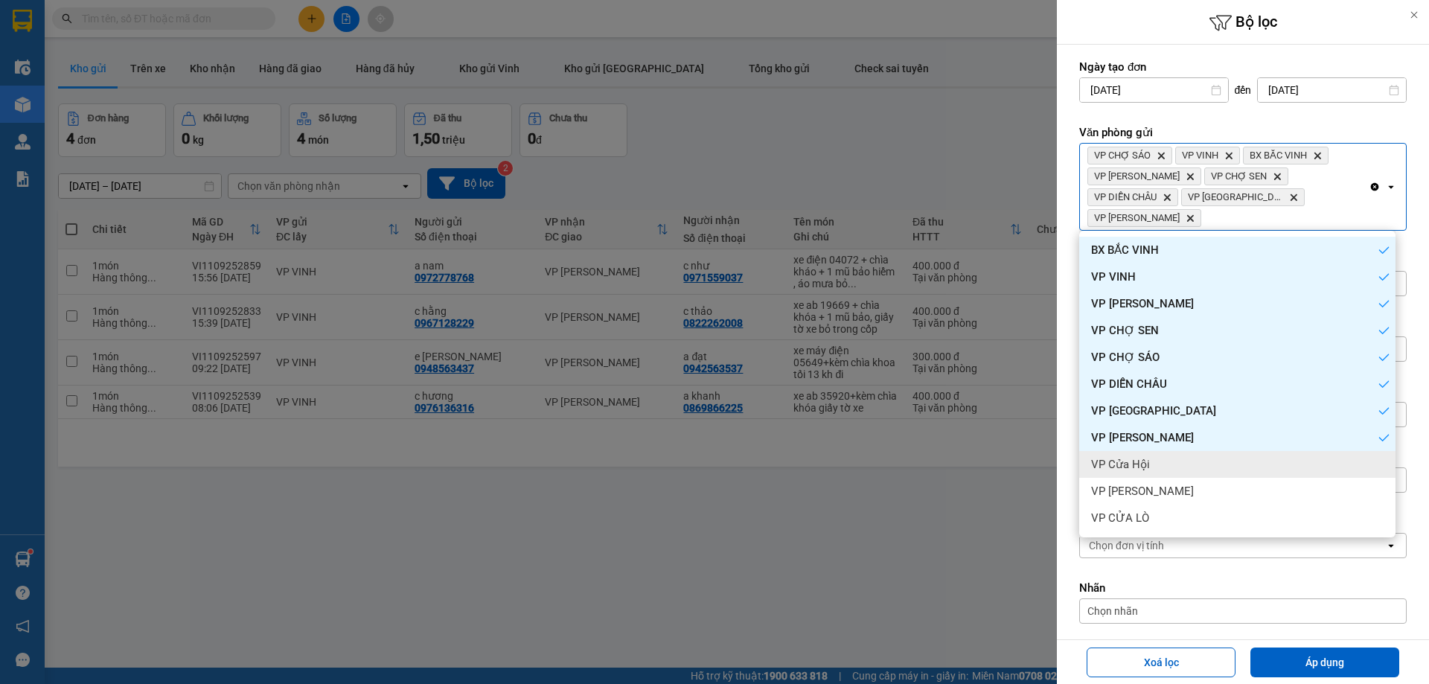
click at [1172, 455] on div "VP Cửa Hội" at bounding box center [1237, 464] width 316 height 27
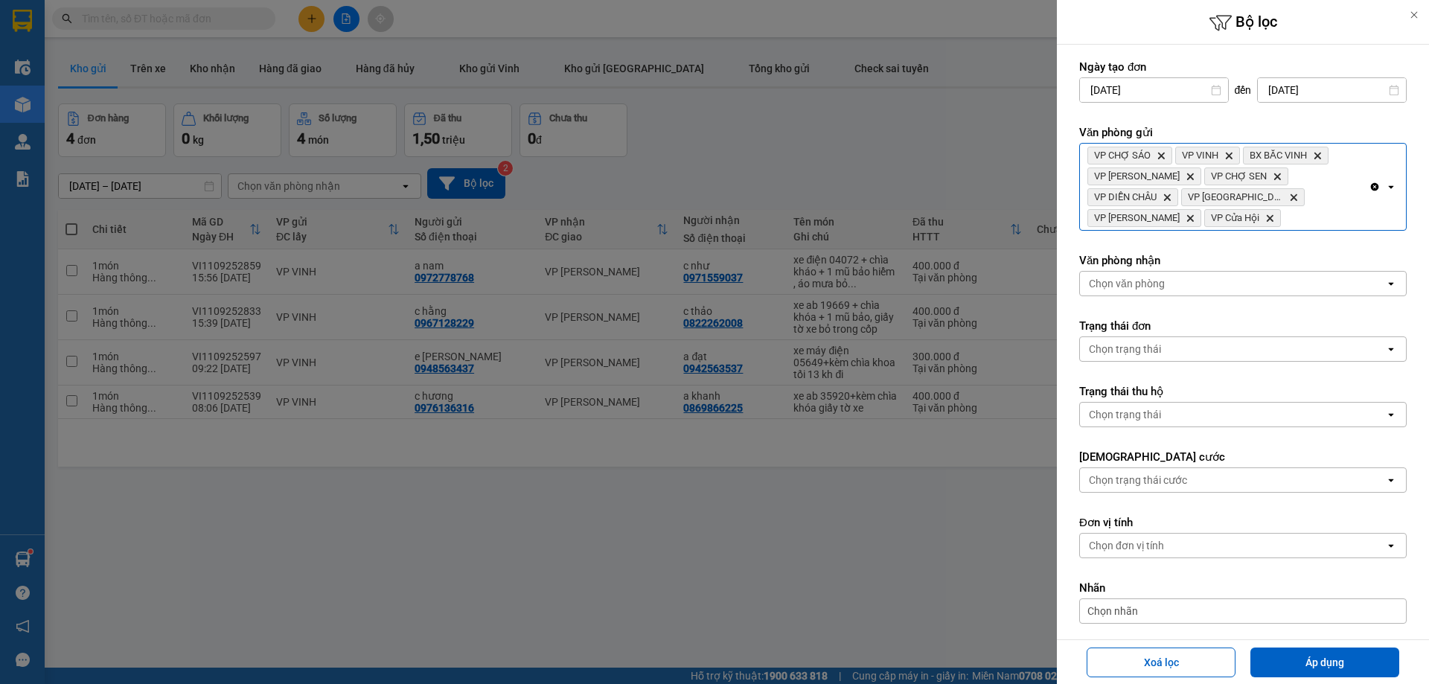
click at [1315, 198] on div "VP CHỢ SÁO Delete VP VINH Delete BX BẮC VINH Delete VP THANH CHƯƠNG Delete VP C…" at bounding box center [1224, 187] width 289 height 86
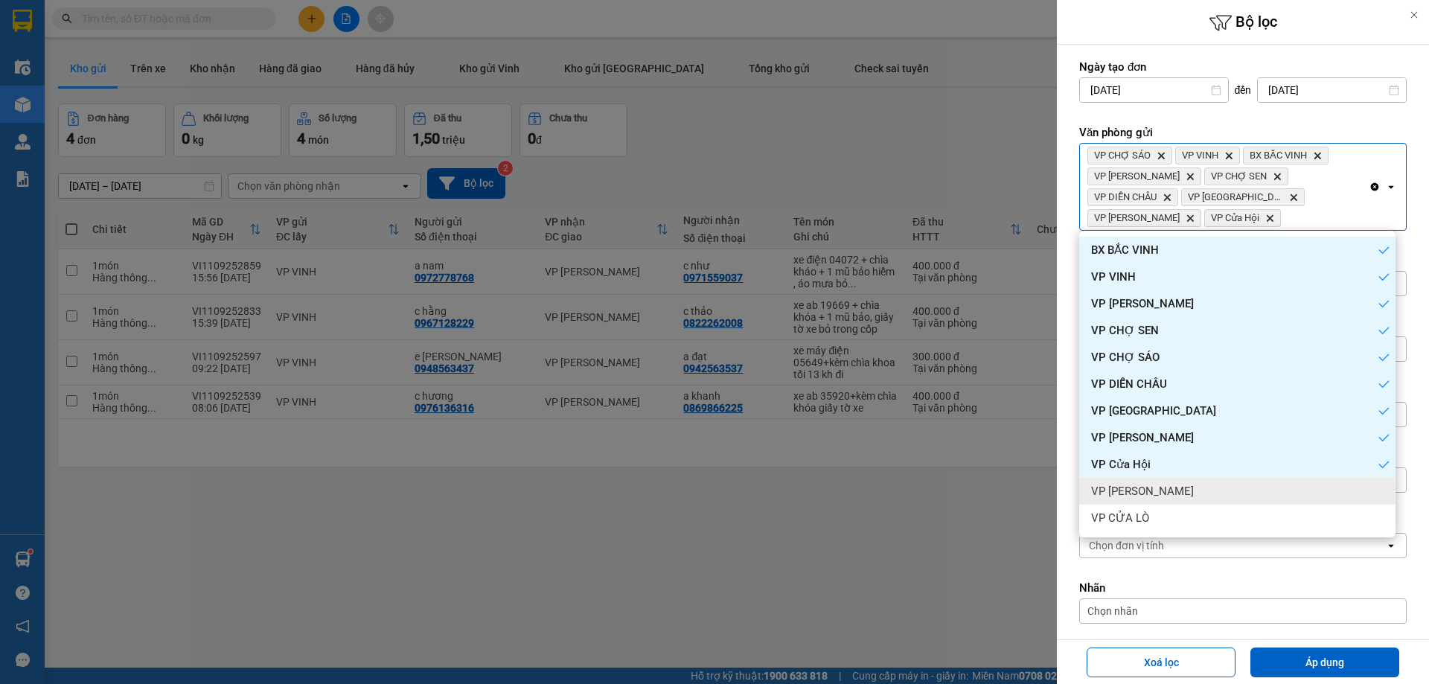
click at [1209, 492] on div "VP [PERSON_NAME]" at bounding box center [1237, 491] width 316 height 27
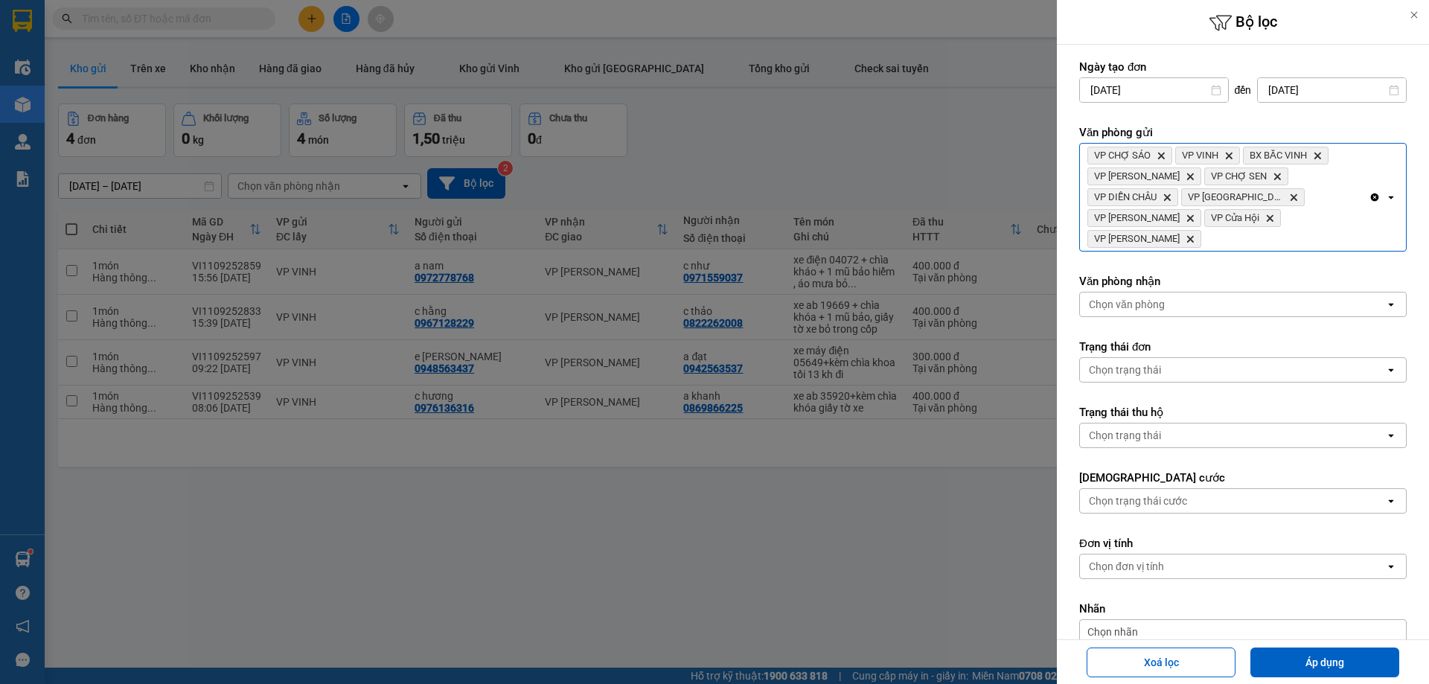
click at [1332, 193] on div "VP CHỢ SÁO Delete VP VINH Delete BX BẮC VINH Delete VP THANH CHƯƠNG Delete VP C…" at bounding box center [1224, 197] width 289 height 107
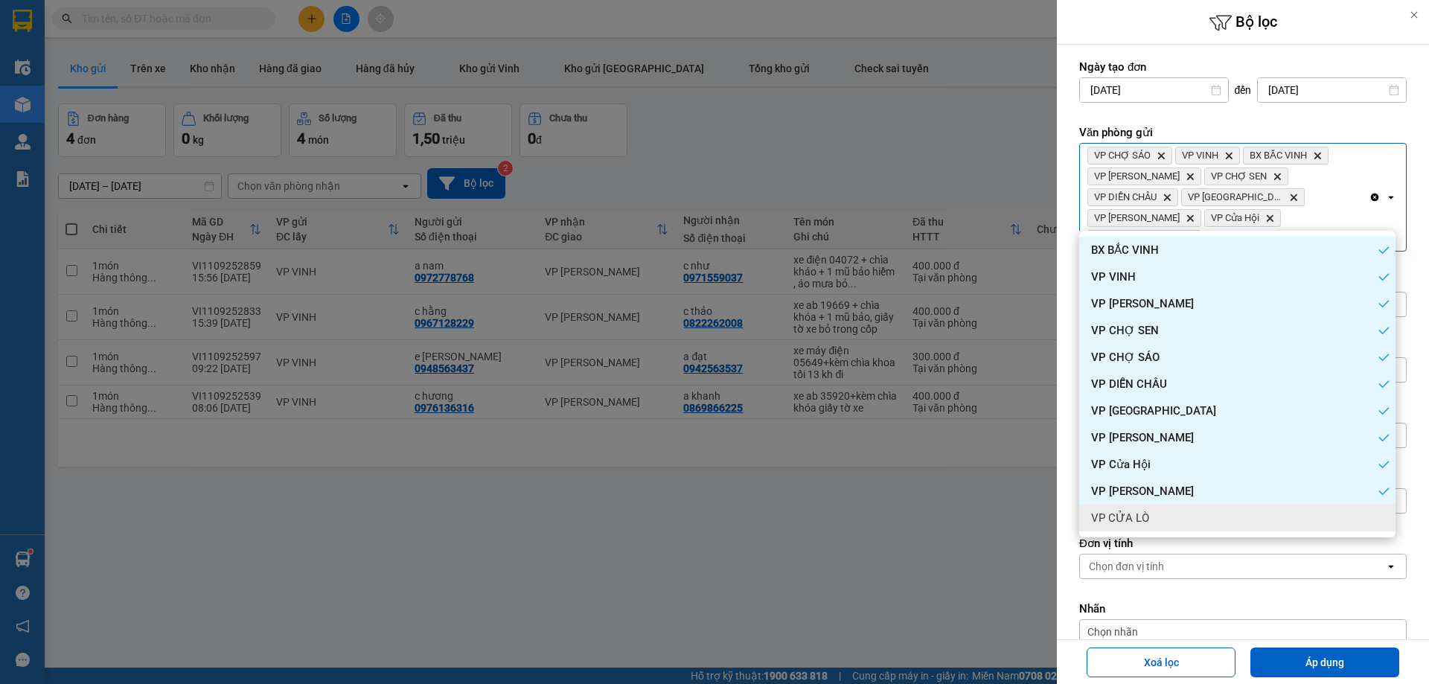
click at [1197, 521] on div "VP CỬA LÒ" at bounding box center [1237, 518] width 316 height 27
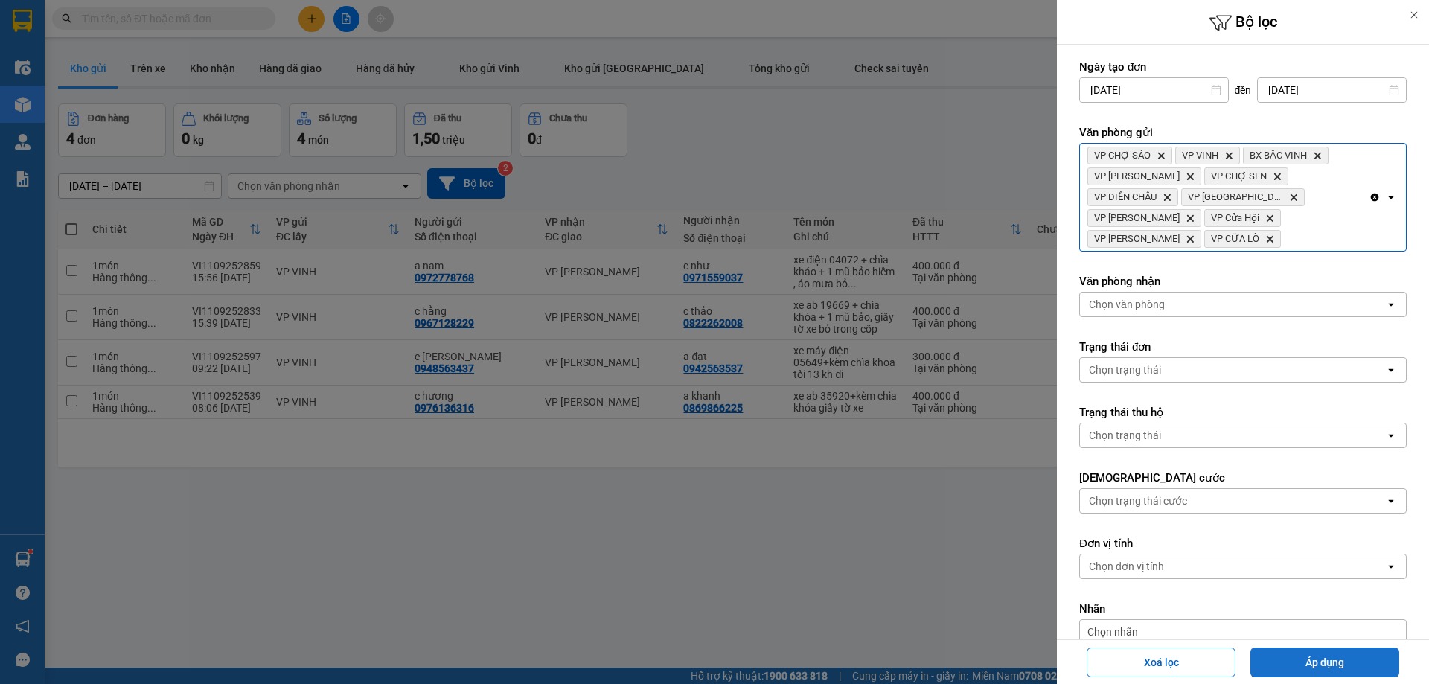
click at [1310, 659] on button "Áp dụng" at bounding box center [1324, 662] width 149 height 30
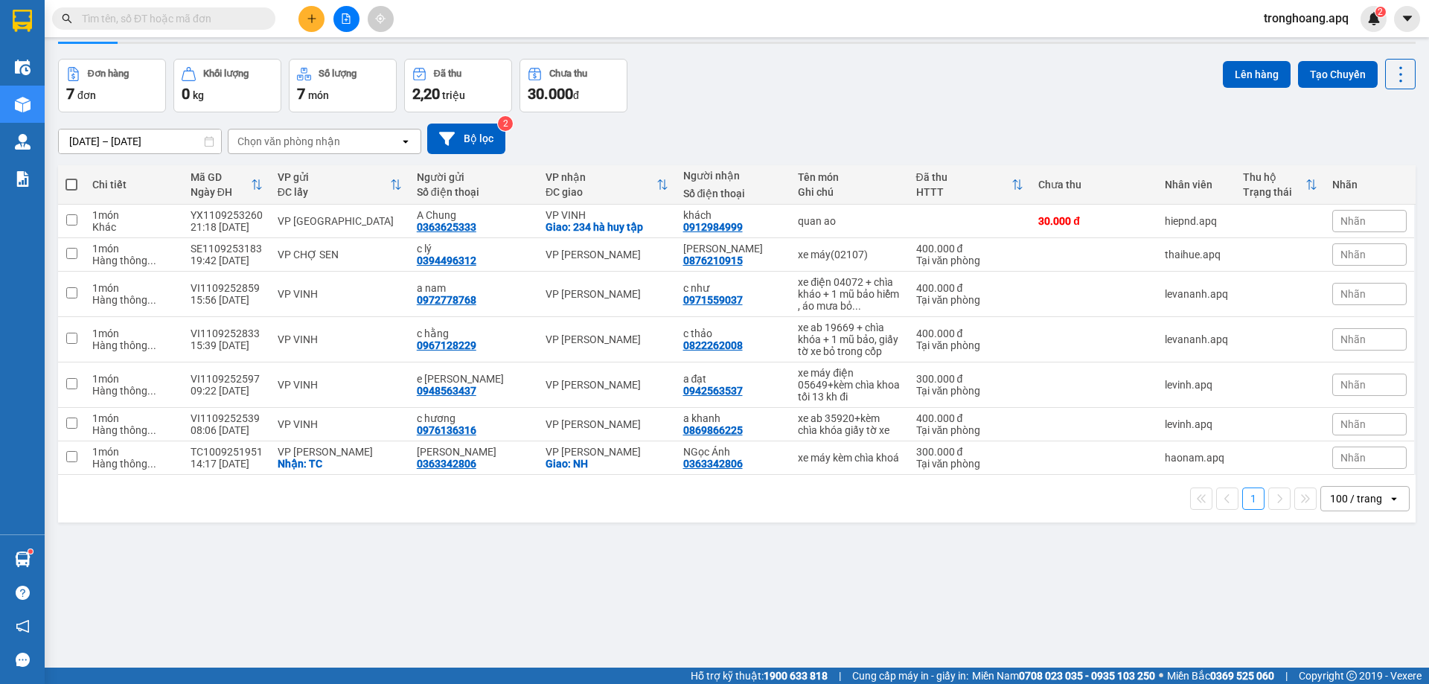
scroll to position [68, 0]
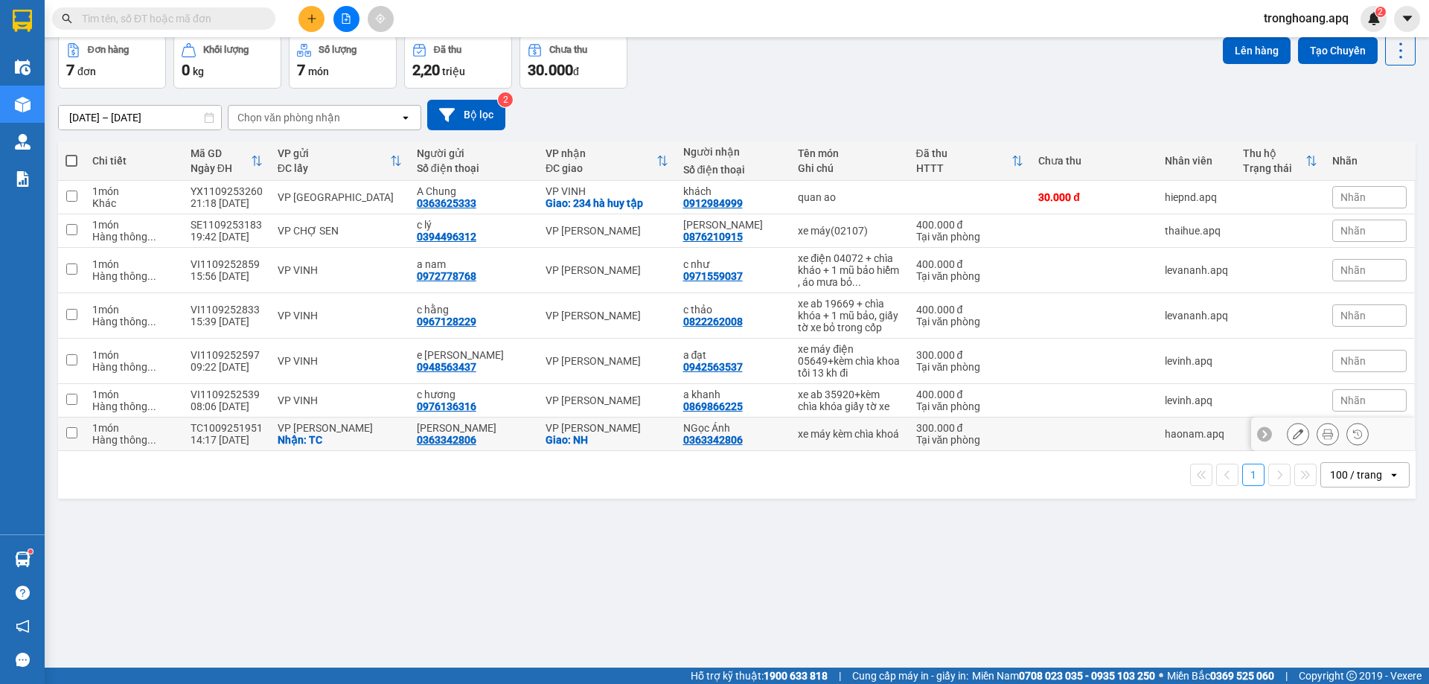
click at [622, 444] on div "Giao: NH" at bounding box center [606, 440] width 123 height 12
checkbox input "true"
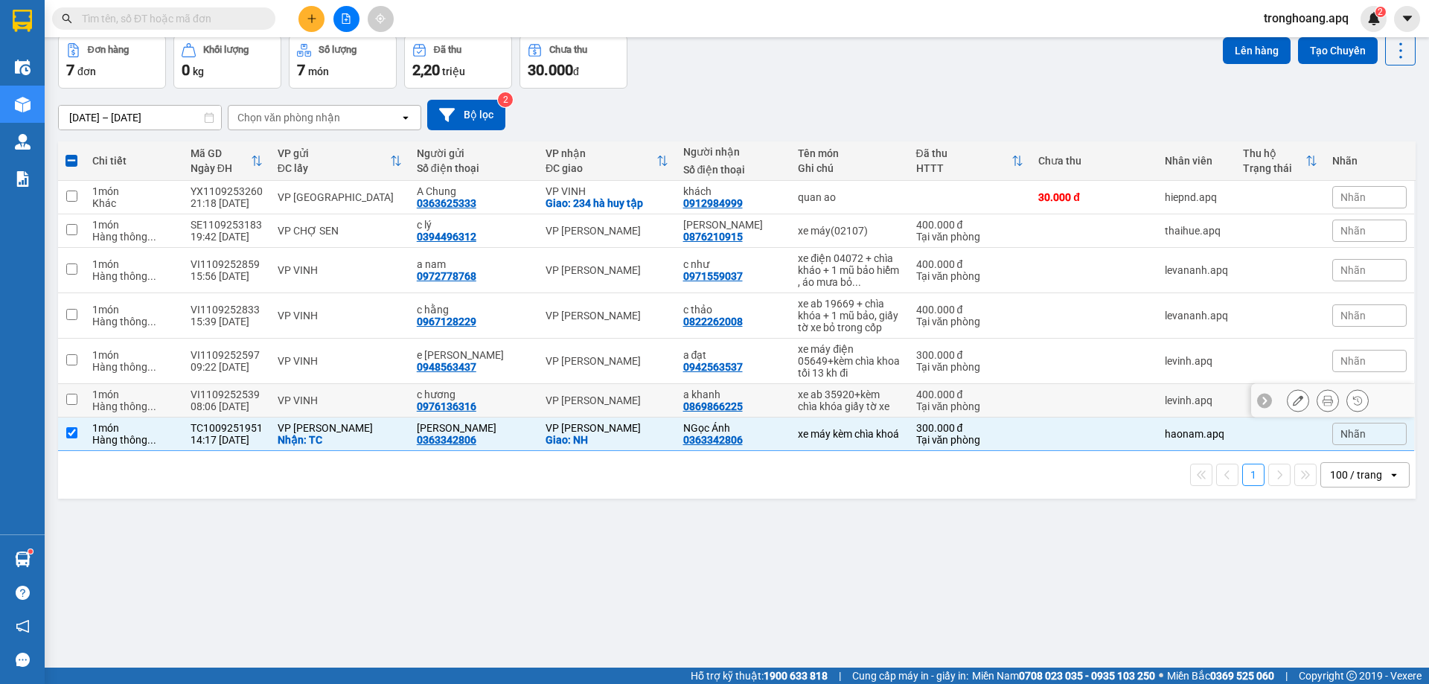
click at [622, 414] on td "VP [PERSON_NAME]" at bounding box center [607, 400] width 138 height 33
checkbox input "true"
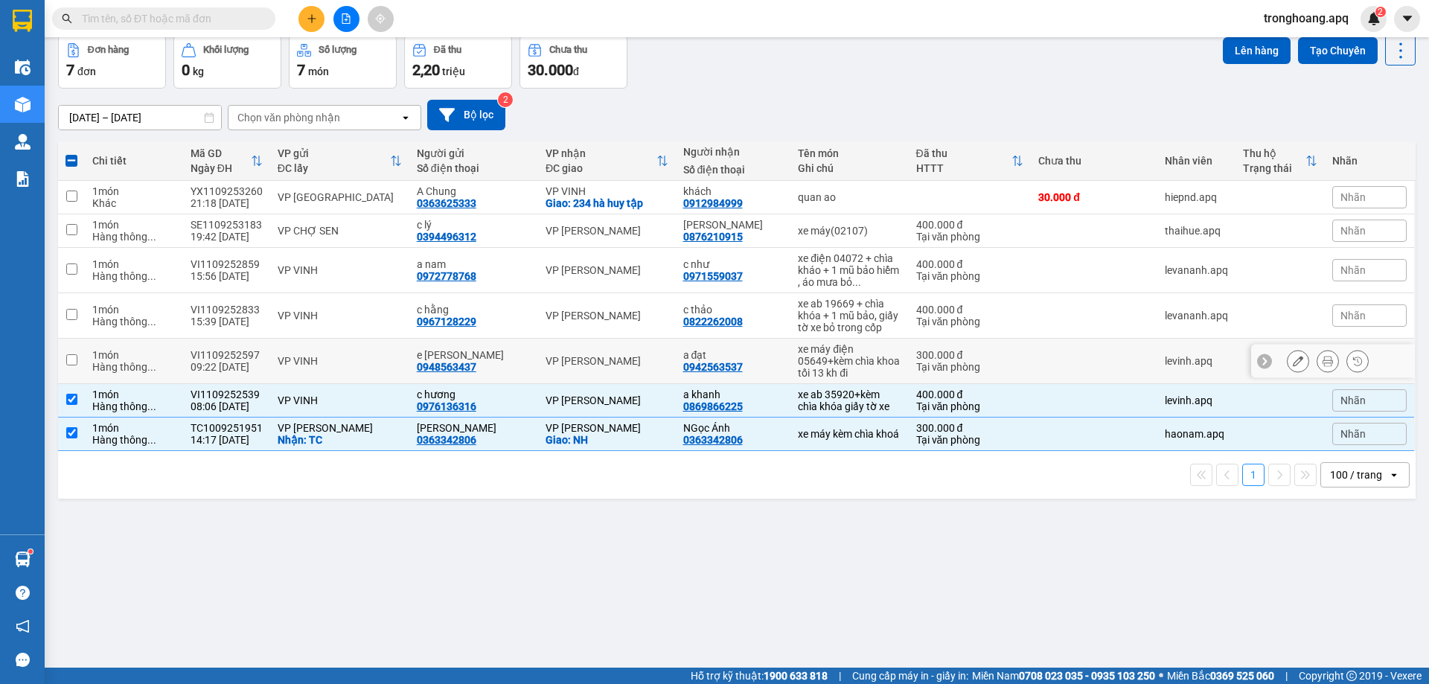
click at [625, 362] on div "VP [PERSON_NAME]" at bounding box center [606, 361] width 123 height 12
checkbox input "true"
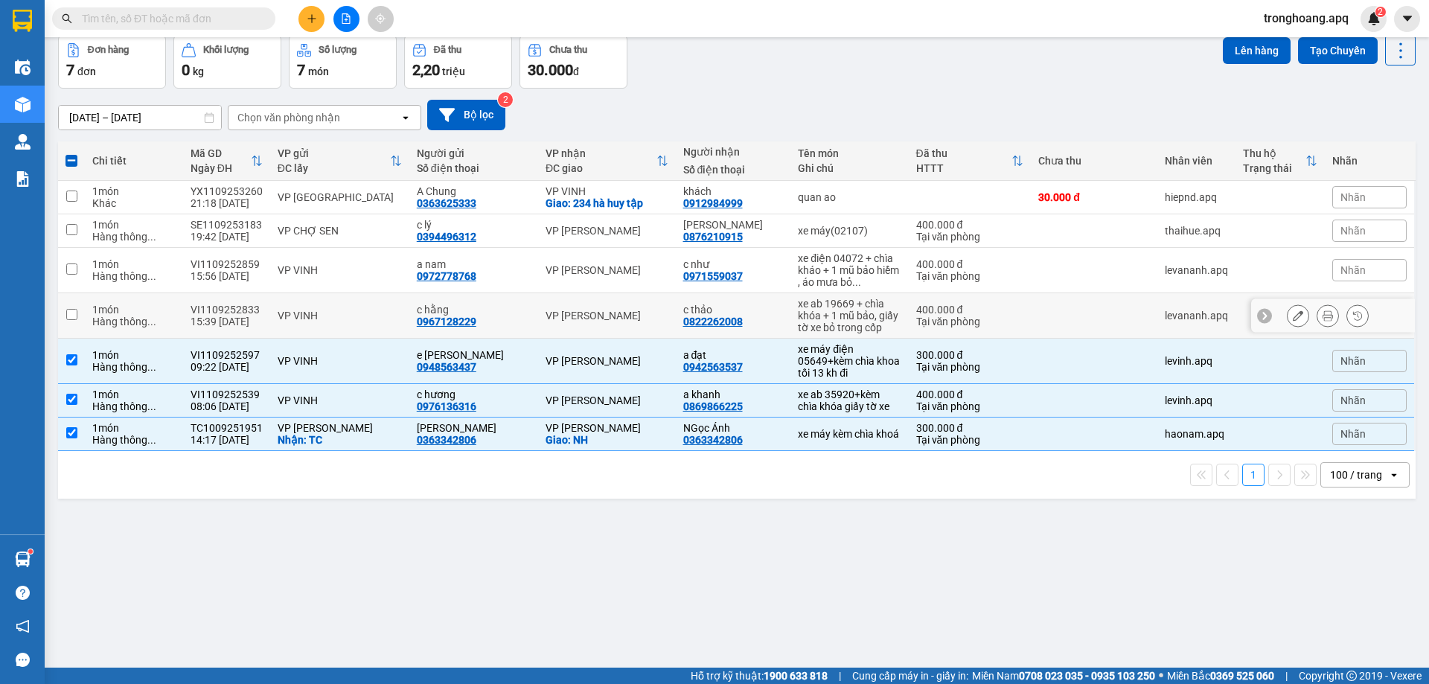
click at [625, 333] on td "VP [PERSON_NAME]" at bounding box center [607, 315] width 138 height 45
checkbox input "true"
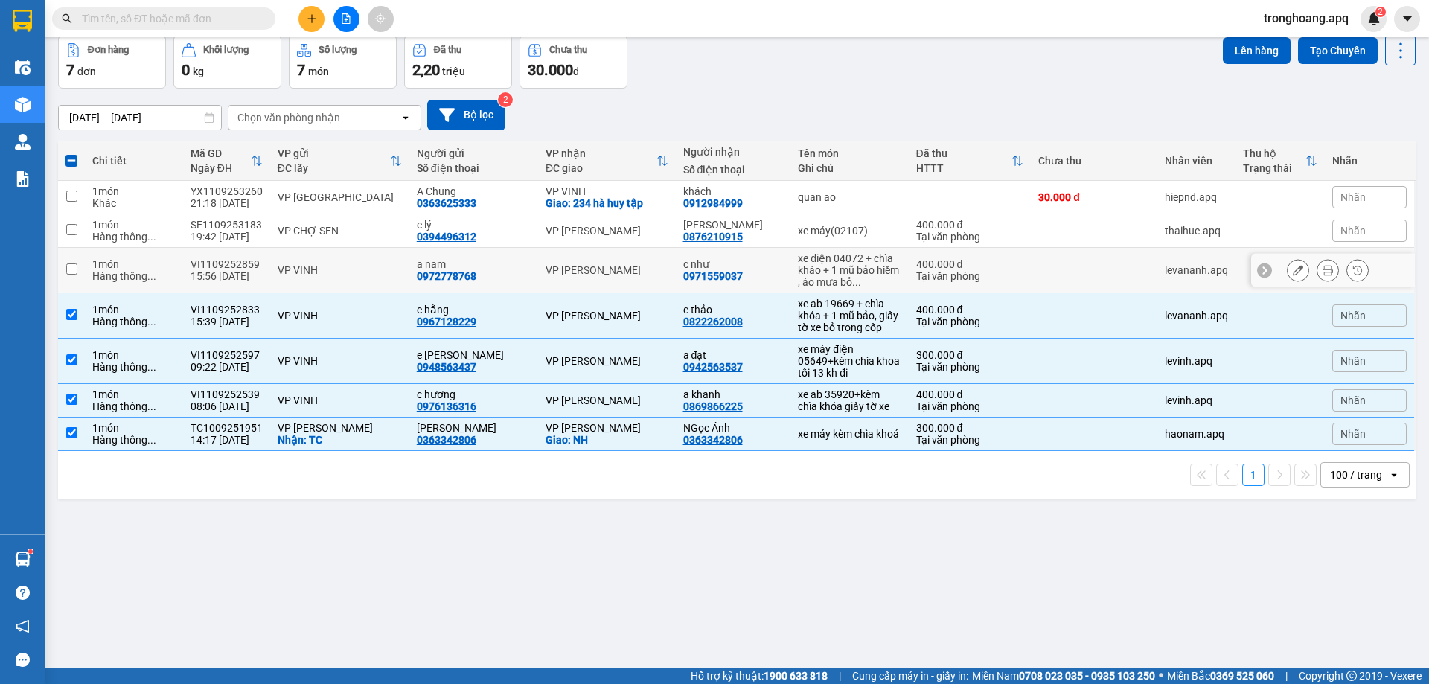
click at [618, 281] on td "VP [PERSON_NAME]" at bounding box center [607, 270] width 138 height 45
checkbox input "true"
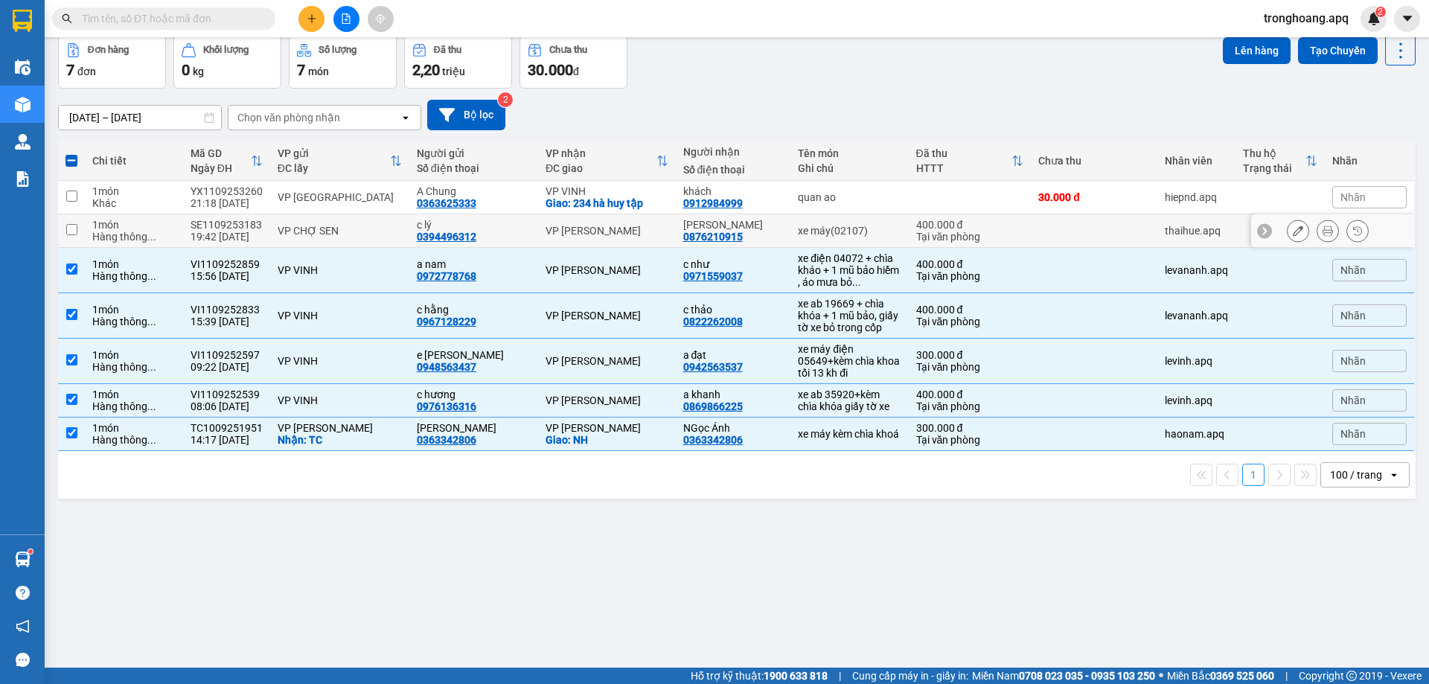
click at [613, 233] on div "VP [PERSON_NAME]" at bounding box center [606, 231] width 123 height 12
checkbox input "true"
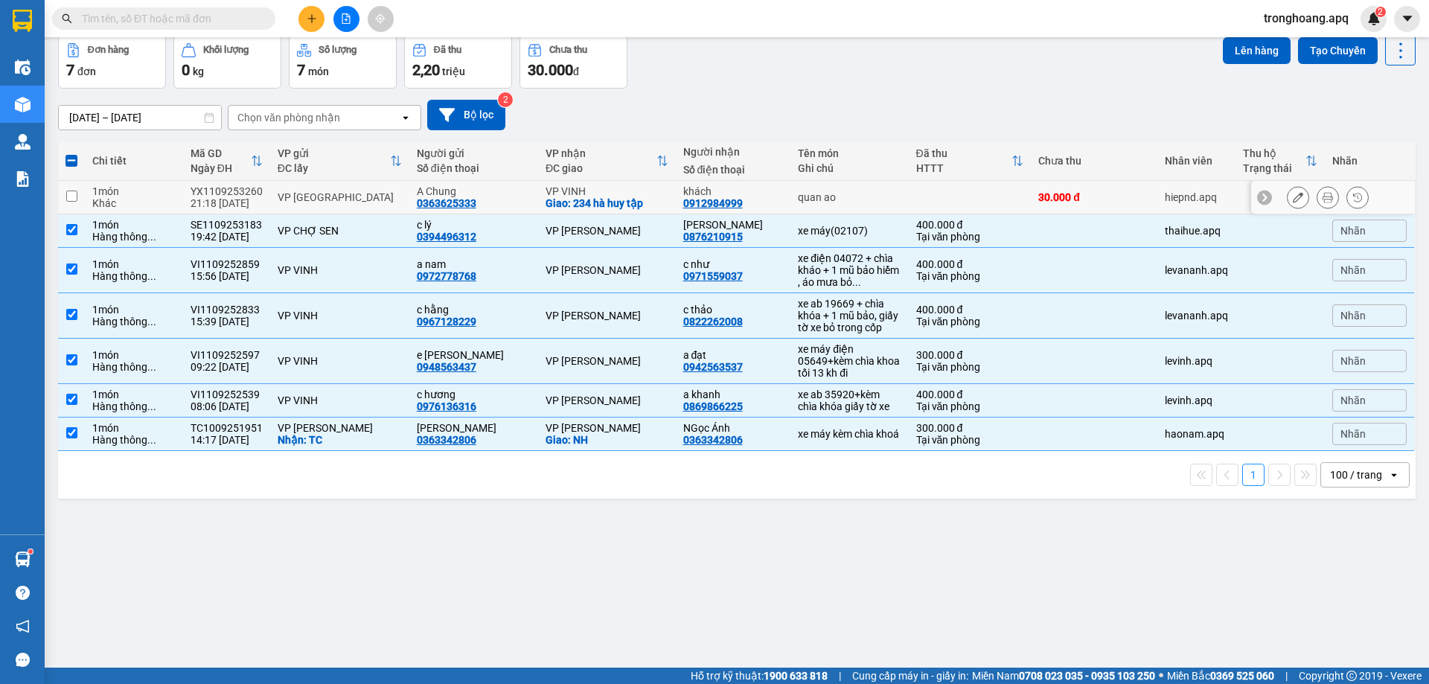
click at [609, 204] on div "Giao: 234 hà huy tập" at bounding box center [606, 203] width 123 height 12
checkbox input "true"
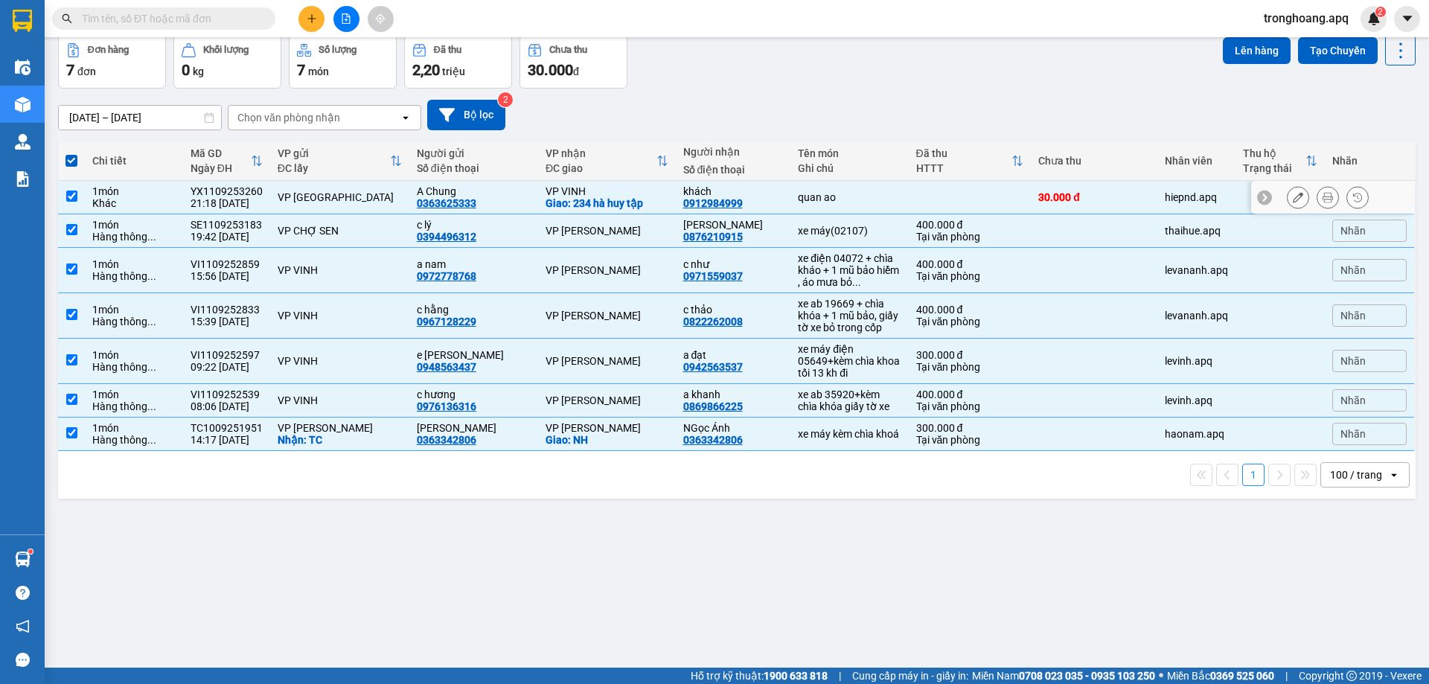
drag, startPoint x: 415, startPoint y: 199, endPoint x: 397, endPoint y: 238, distance: 43.3
click at [417, 199] on div "0363625333" at bounding box center [447, 203] width 60 height 12
click at [395, 243] on td "VP CHỢ SEN" at bounding box center [339, 230] width 139 height 33
checkbox input "false"
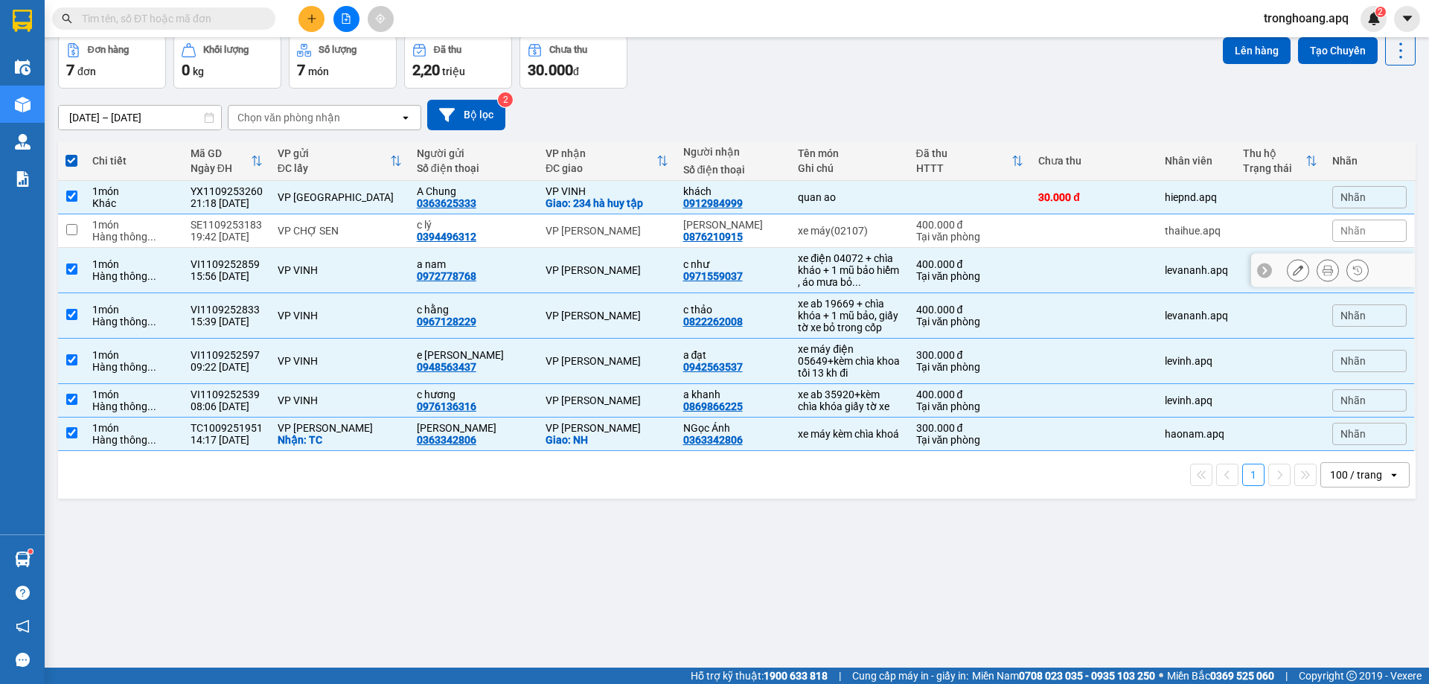
click at [390, 258] on td "VP VINH" at bounding box center [339, 270] width 139 height 45
checkbox input "false"
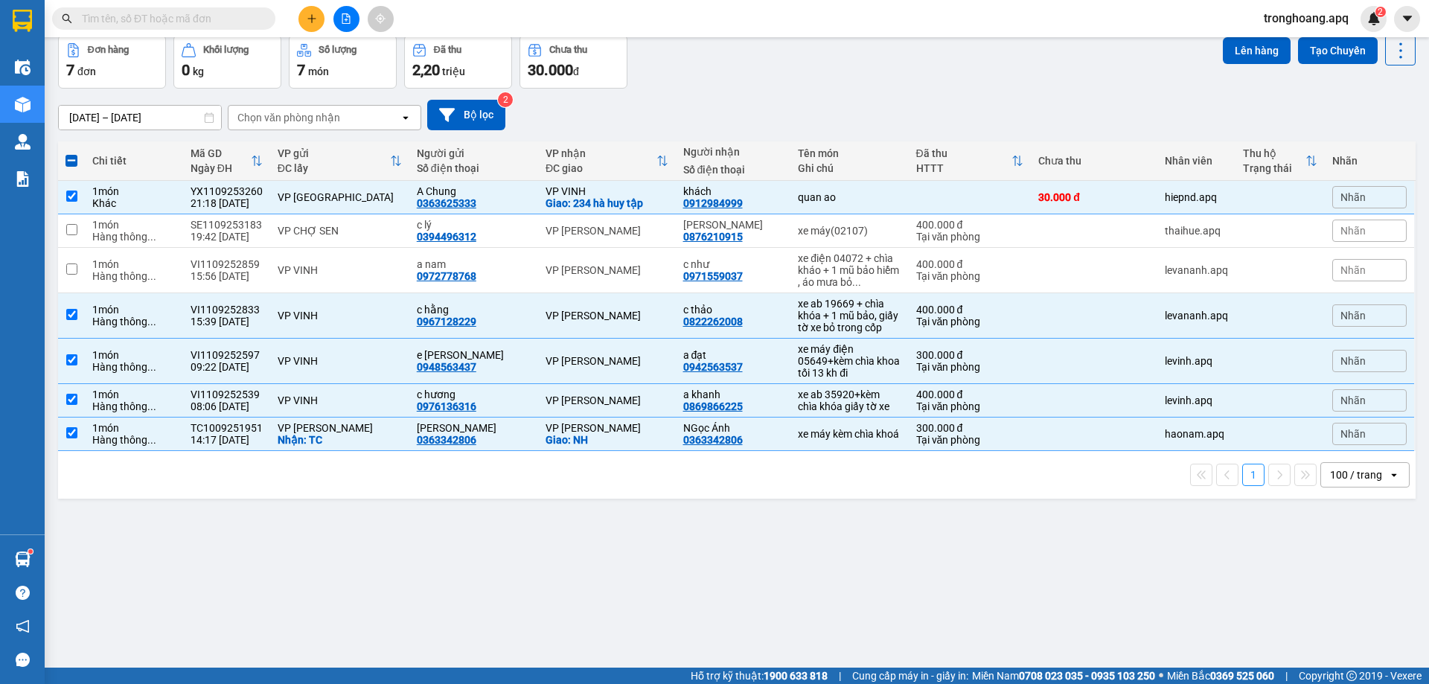
click at [367, 176] on th "VP gửi ĐC lấy" at bounding box center [339, 160] width 139 height 39
checkbox input "false"
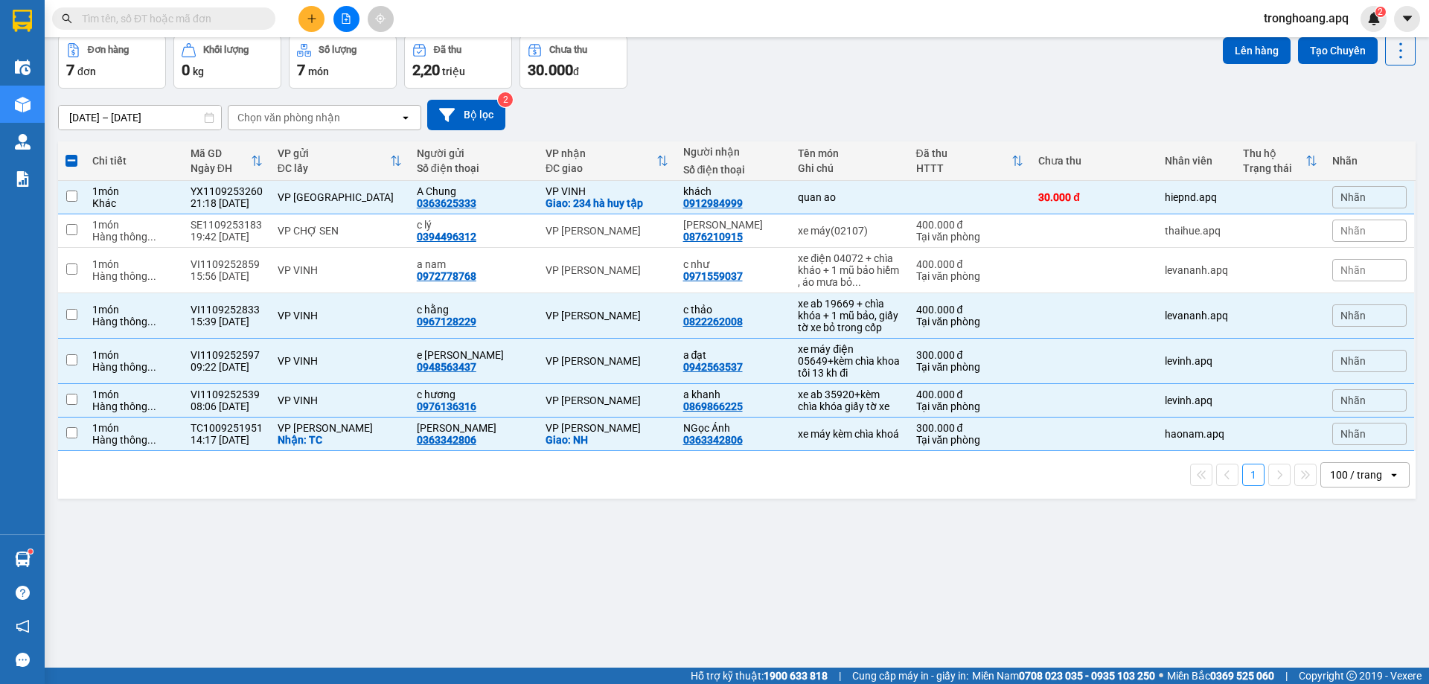
checkbox input "false"
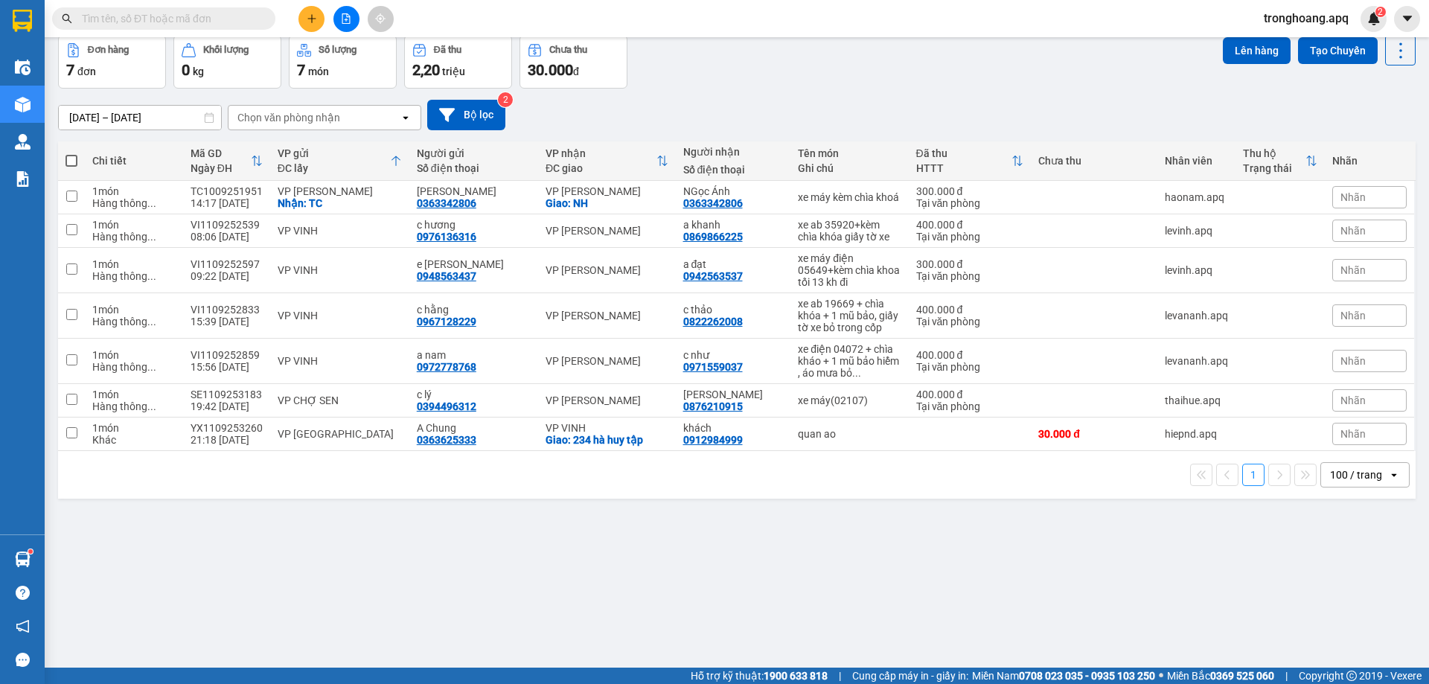
click at [339, 27] on button at bounding box center [346, 19] width 26 height 26
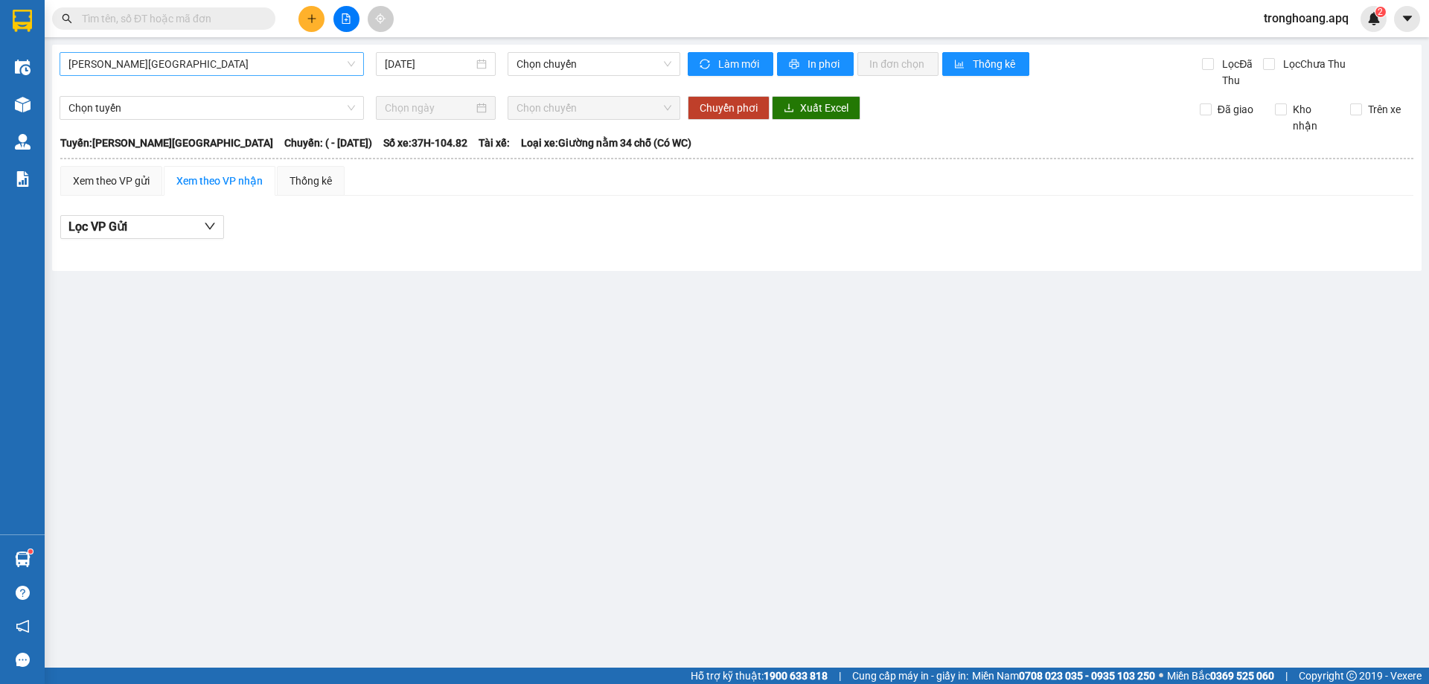
click at [277, 57] on span "[PERSON_NAME][GEOGRAPHIC_DATA]" at bounding box center [211, 64] width 286 height 22
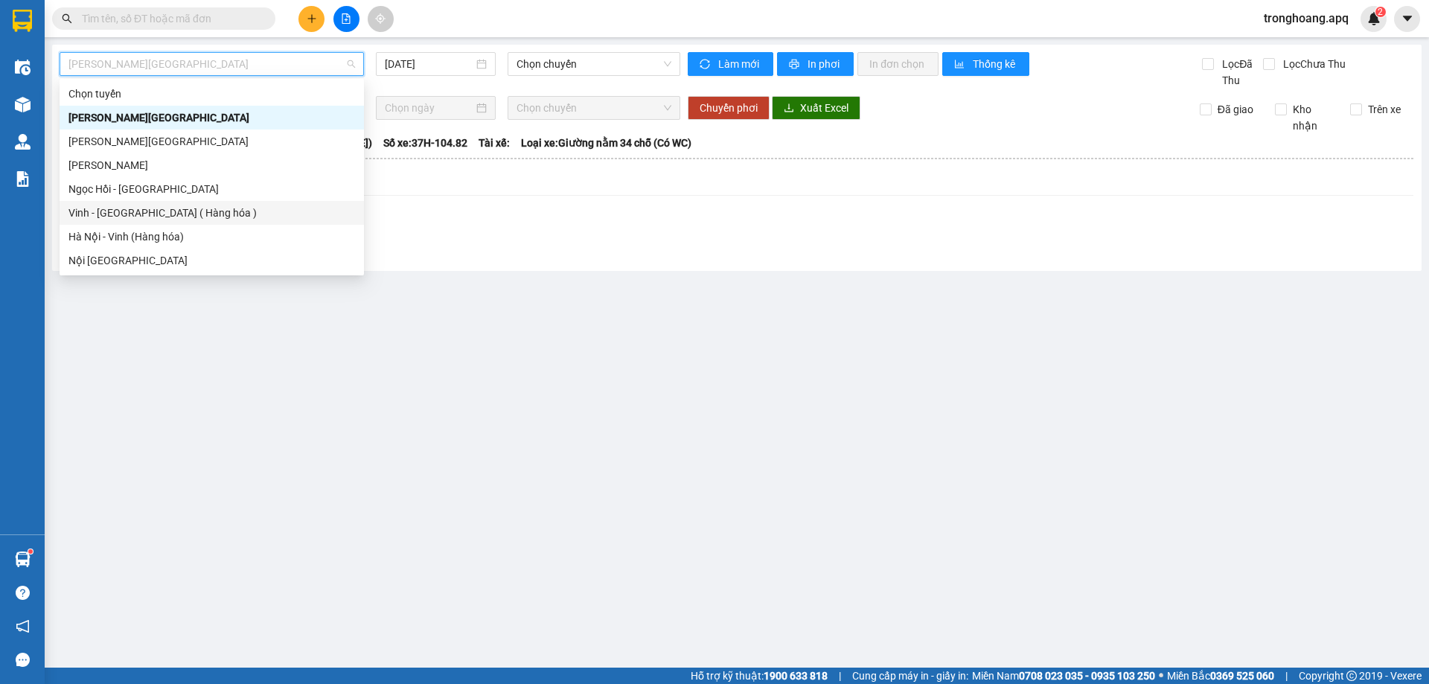
click at [208, 214] on div "Vinh - [GEOGRAPHIC_DATA] ( Hàng hóa )" at bounding box center [211, 213] width 286 height 16
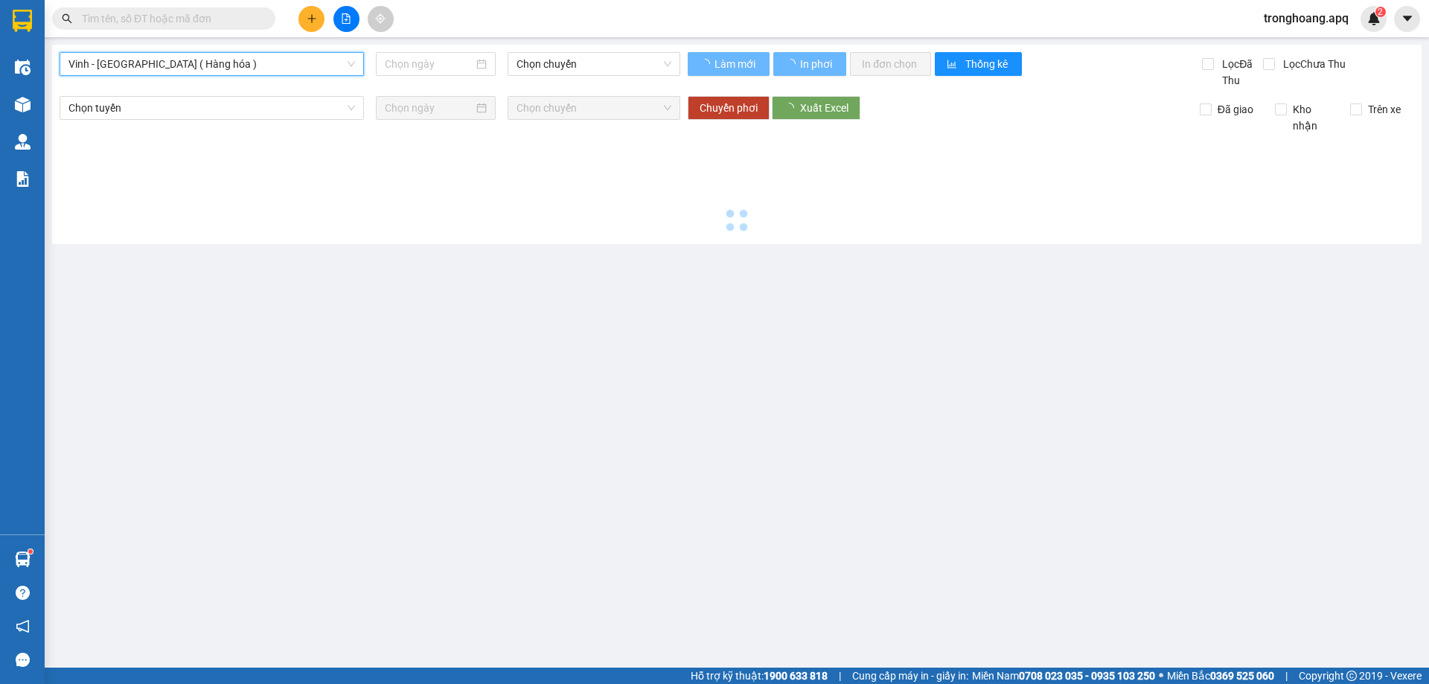
type input "[DATE]"
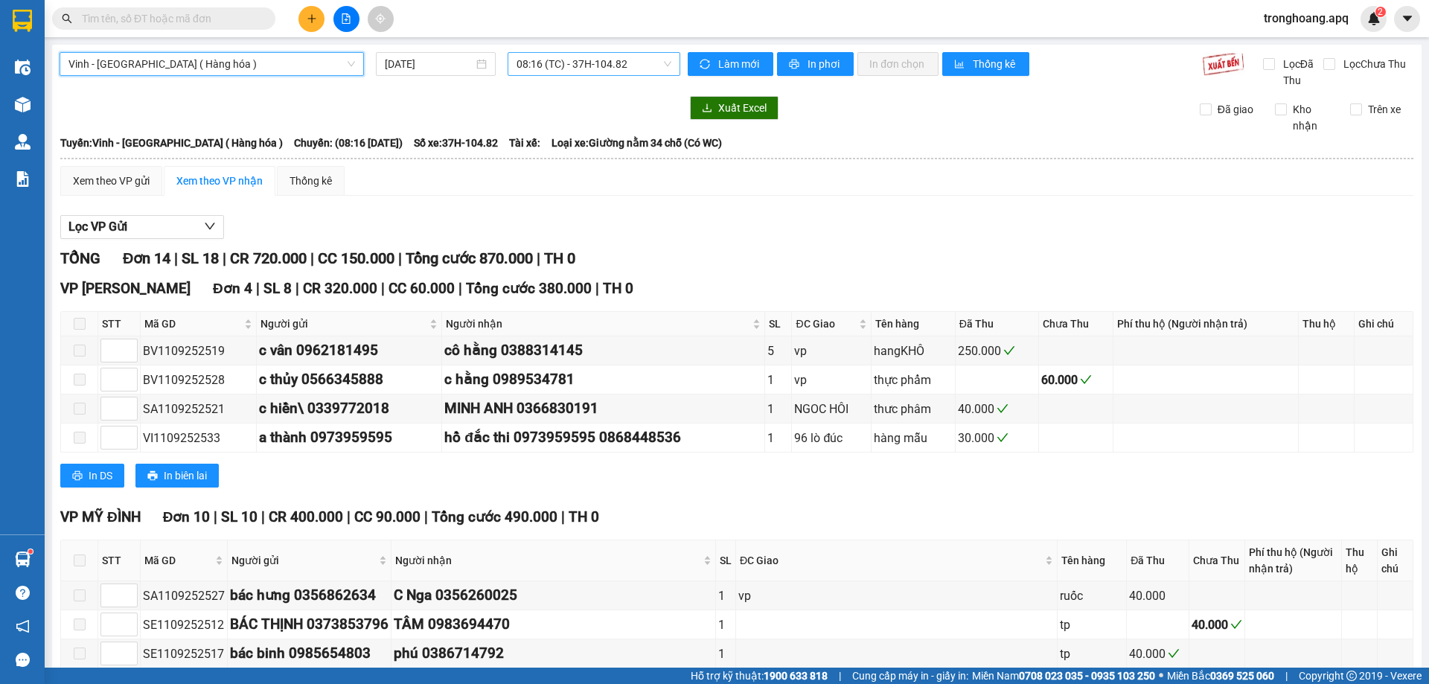
click at [557, 73] on span "08:16 (TC) - 37H-104.82" at bounding box center [593, 64] width 155 height 22
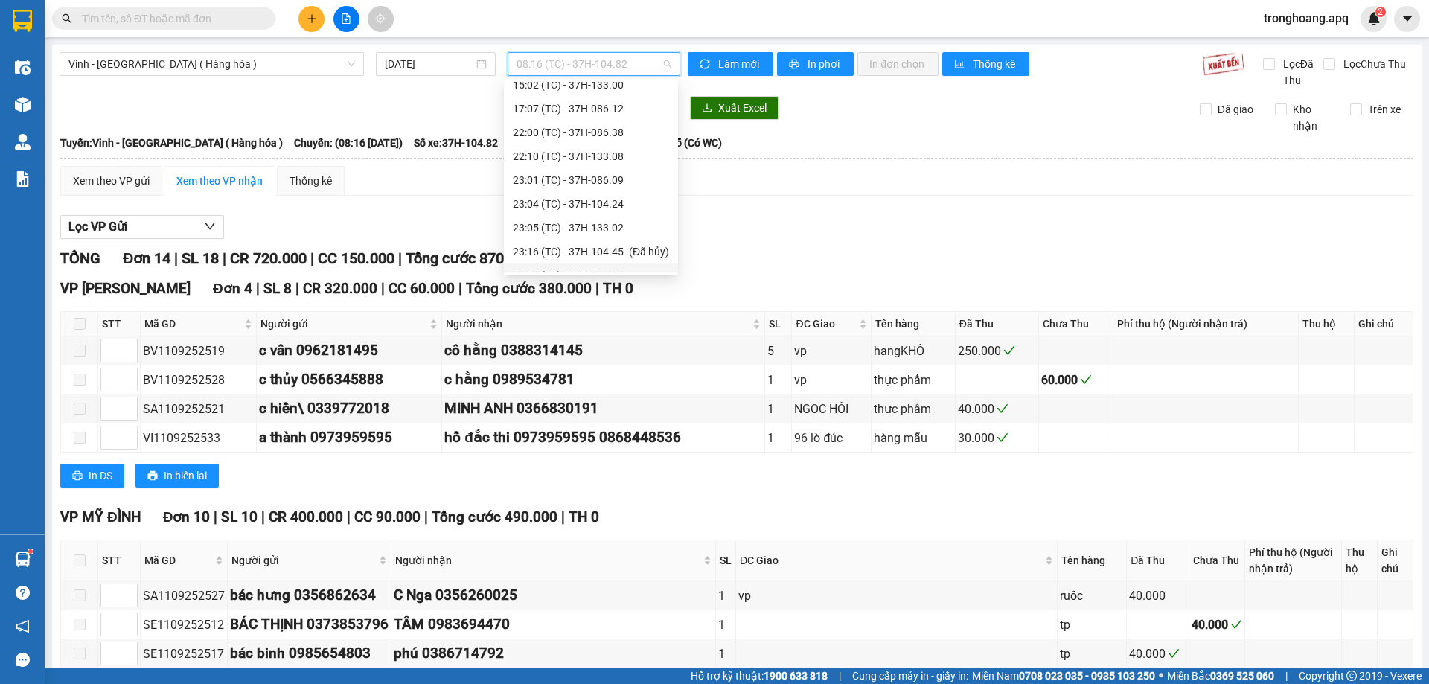
scroll to position [262, 0]
click at [629, 99] on div "23:01 (TC) - 37H-086.09" at bounding box center [591, 94] width 156 height 16
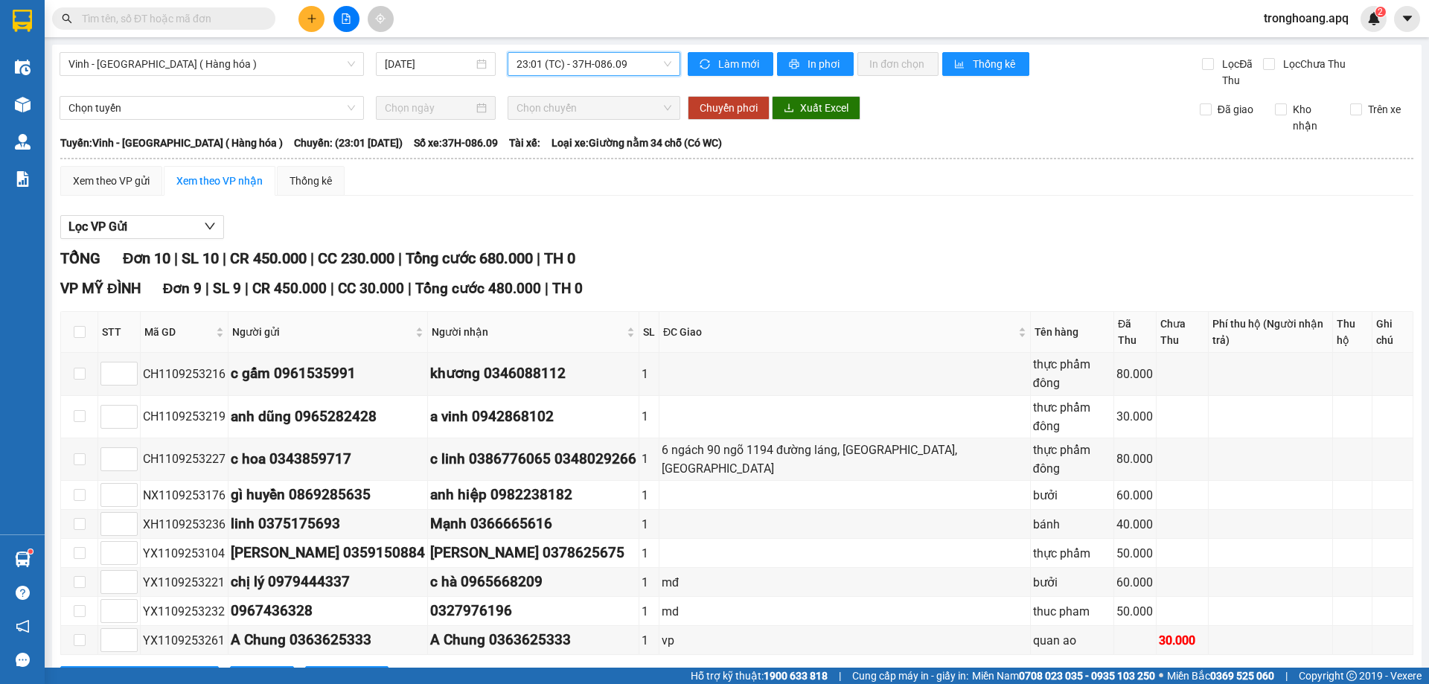
click at [595, 71] on span "23:01 (TC) - 37H-086.09" at bounding box center [593, 64] width 155 height 22
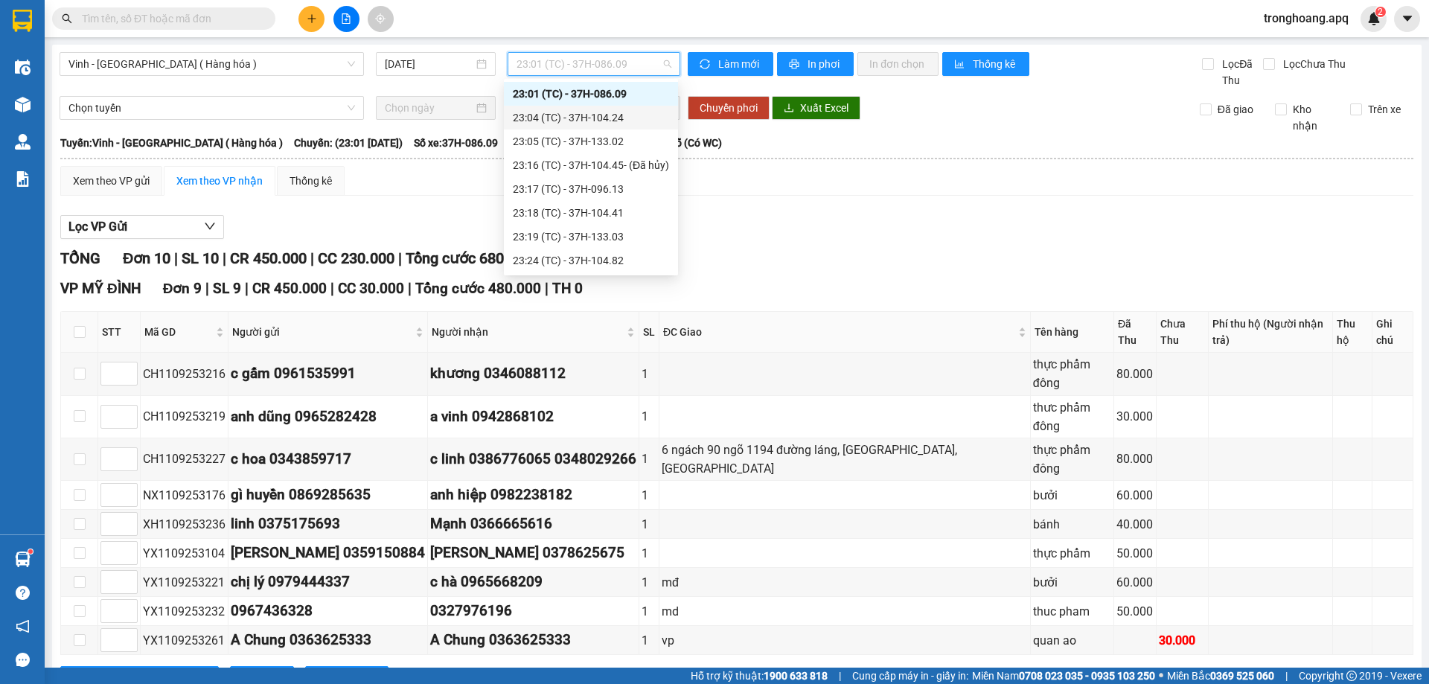
click at [601, 125] on div "23:04 (TC) - 37H-104.24" at bounding box center [591, 117] width 156 height 16
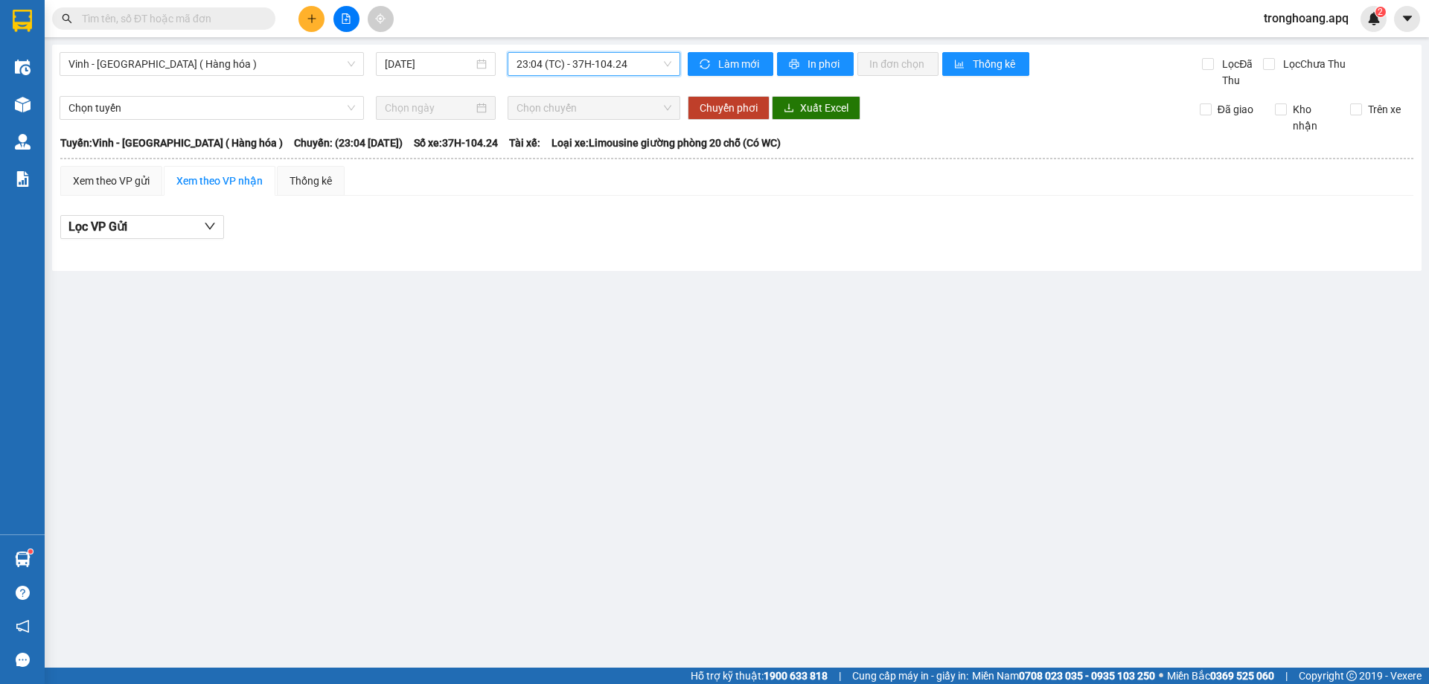
click at [604, 70] on span "23:04 (TC) - 37H-104.24" at bounding box center [593, 64] width 155 height 22
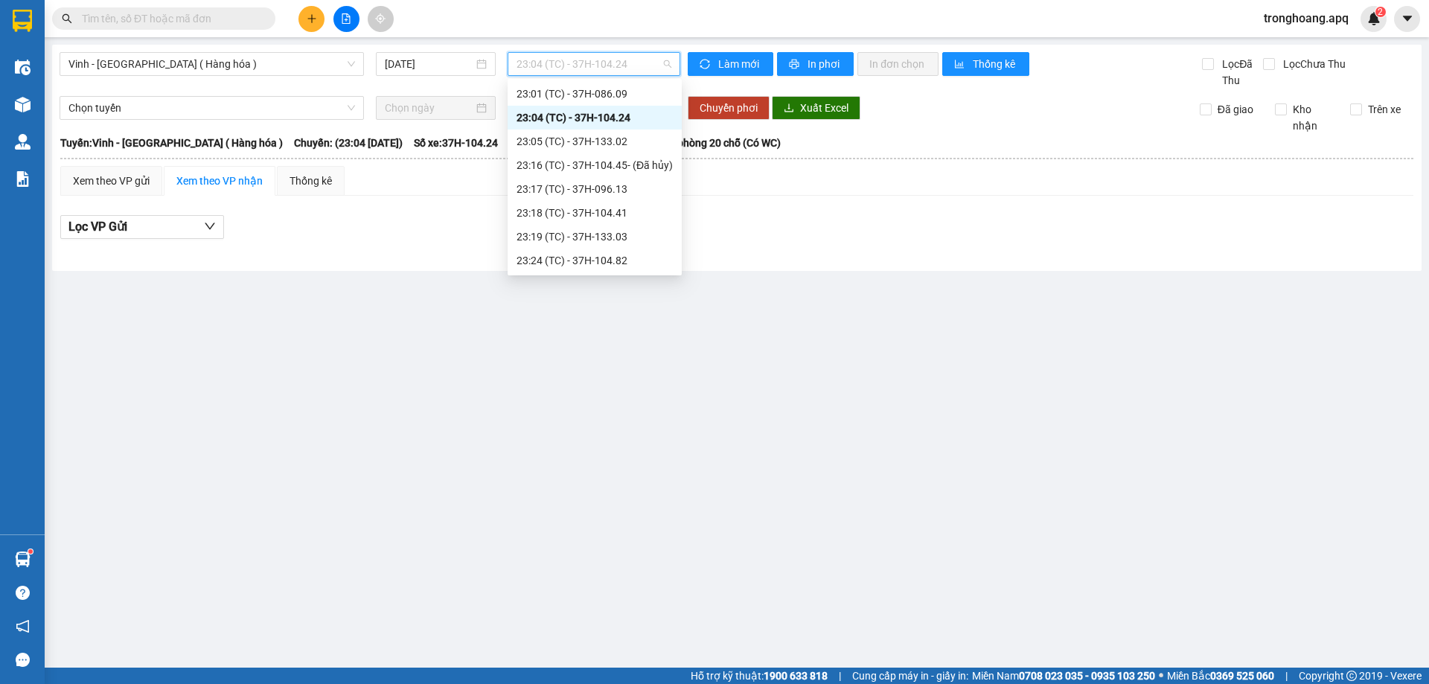
click at [632, 123] on div "23:04 (TC) - 37H-104.24" at bounding box center [594, 117] width 156 height 16
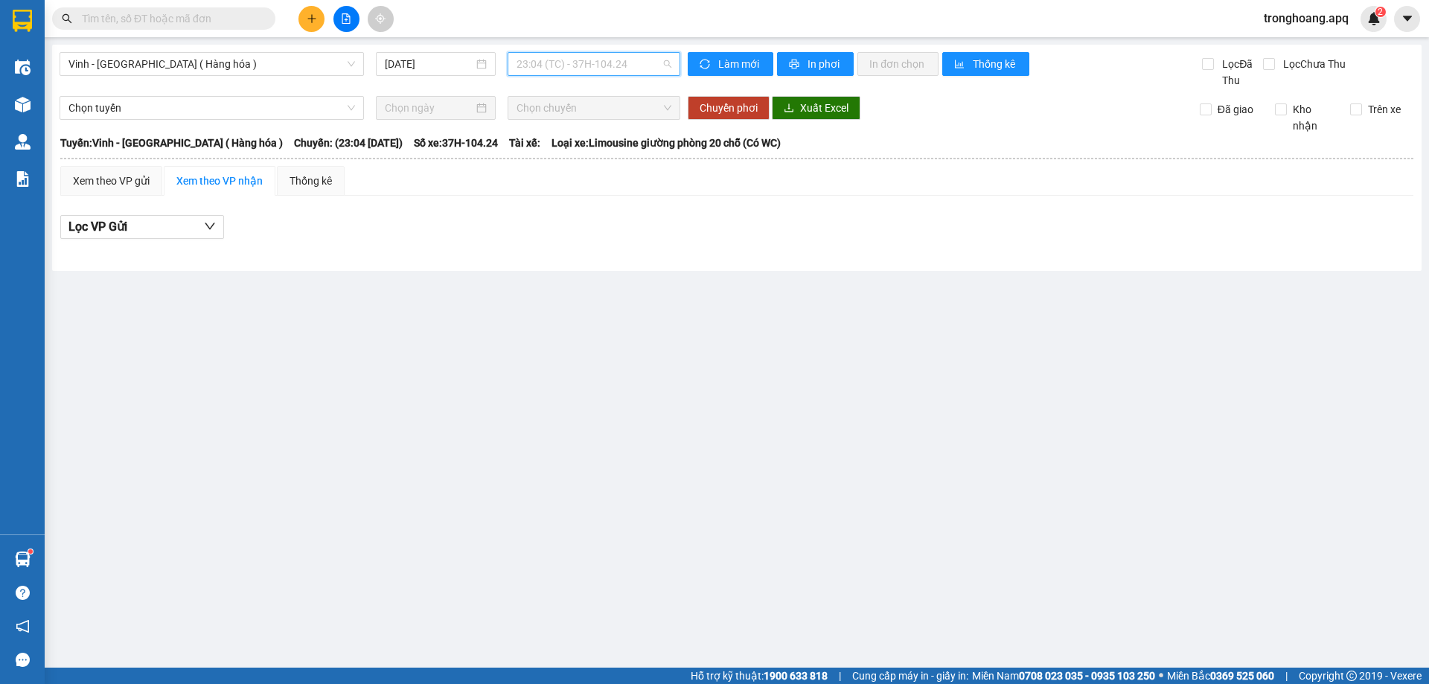
click at [584, 65] on span "23:04 (TC) - 37H-104.24" at bounding box center [593, 64] width 155 height 22
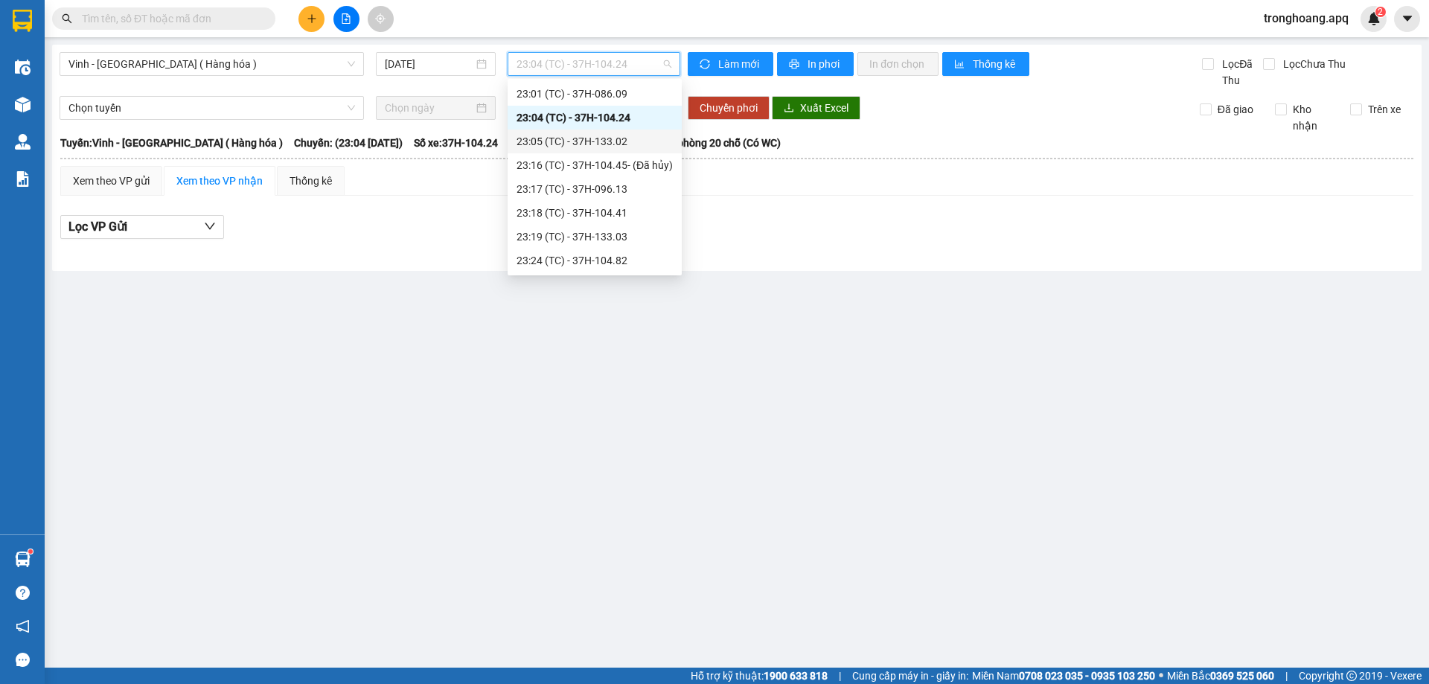
click at [640, 140] on div "23:05 (TC) - 37H-133.02" at bounding box center [594, 141] width 156 height 16
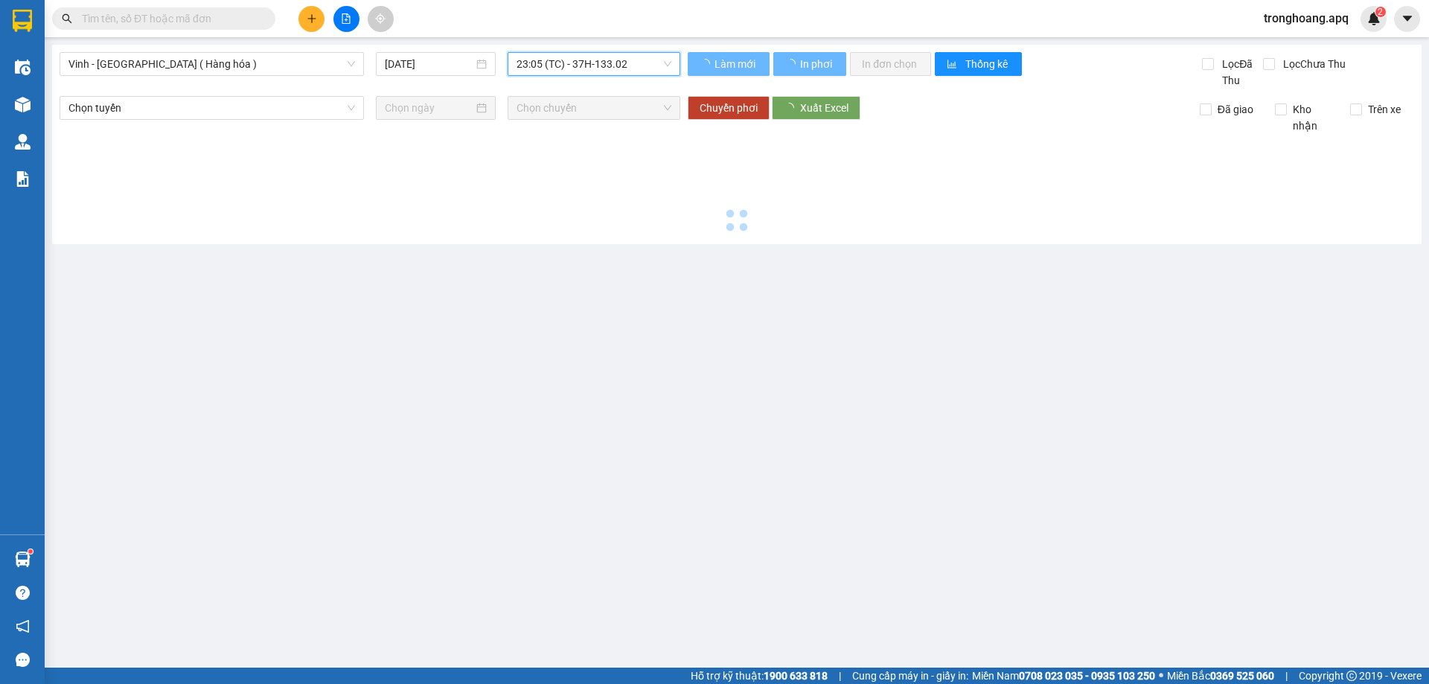
click at [636, 66] on span "23:05 (TC) - 37H-133.02" at bounding box center [593, 64] width 155 height 22
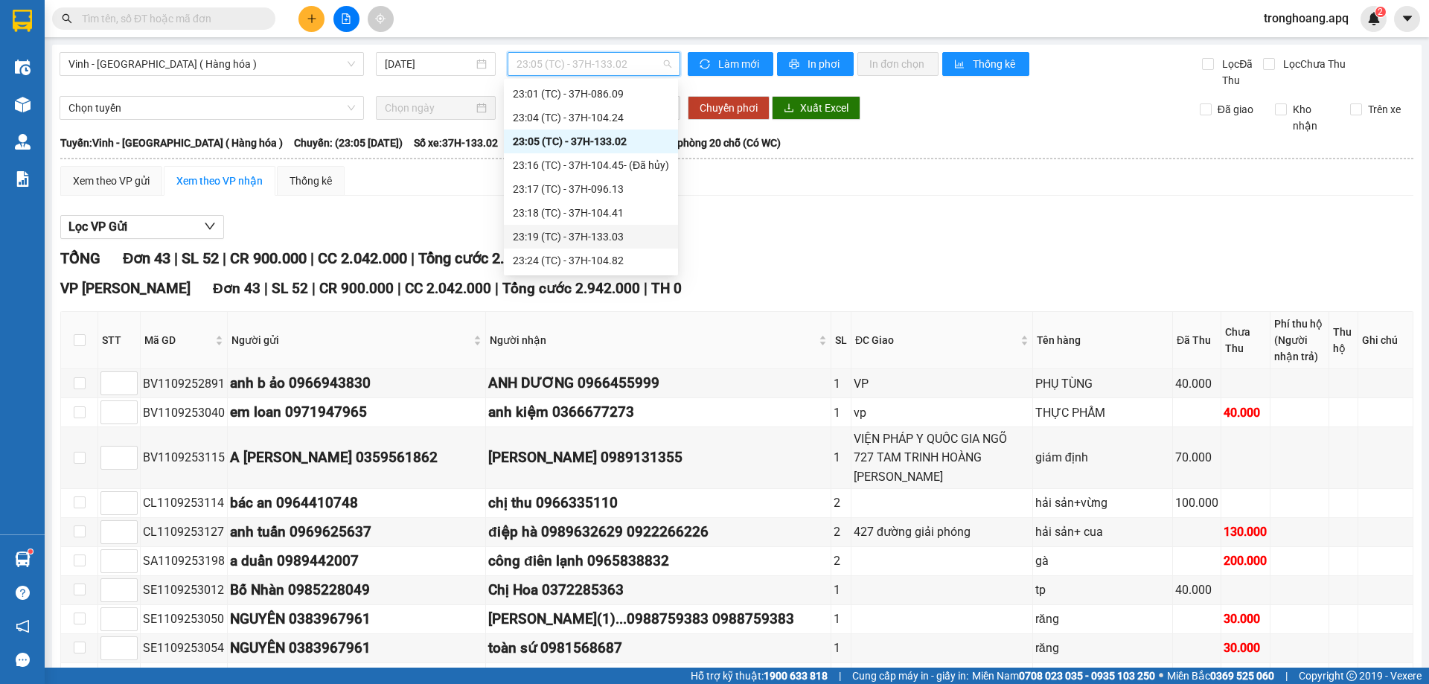
click at [629, 236] on div "23:19 (TC) - 37H-133.03" at bounding box center [591, 236] width 156 height 16
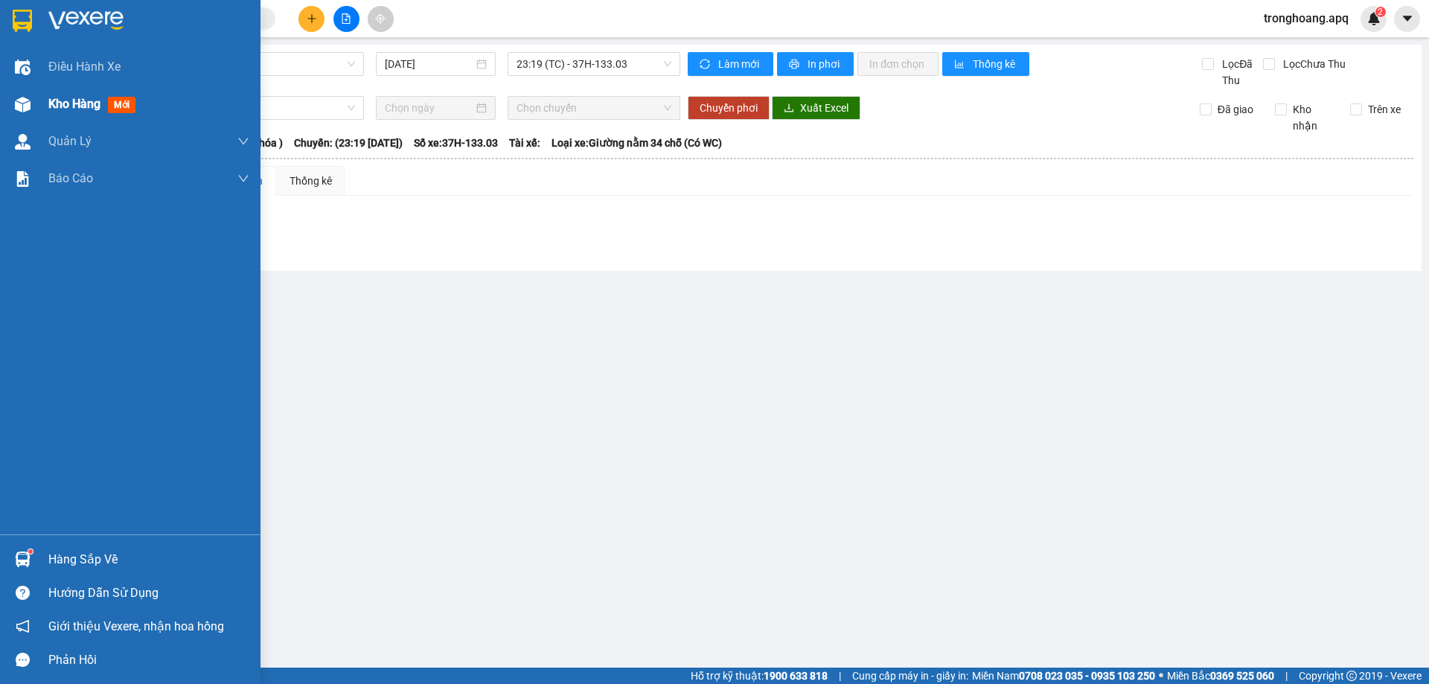
drag, startPoint x: 19, startPoint y: 115, endPoint x: 609, endPoint y: 0, distance: 601.1
click at [21, 115] on div at bounding box center [23, 105] width 26 height 26
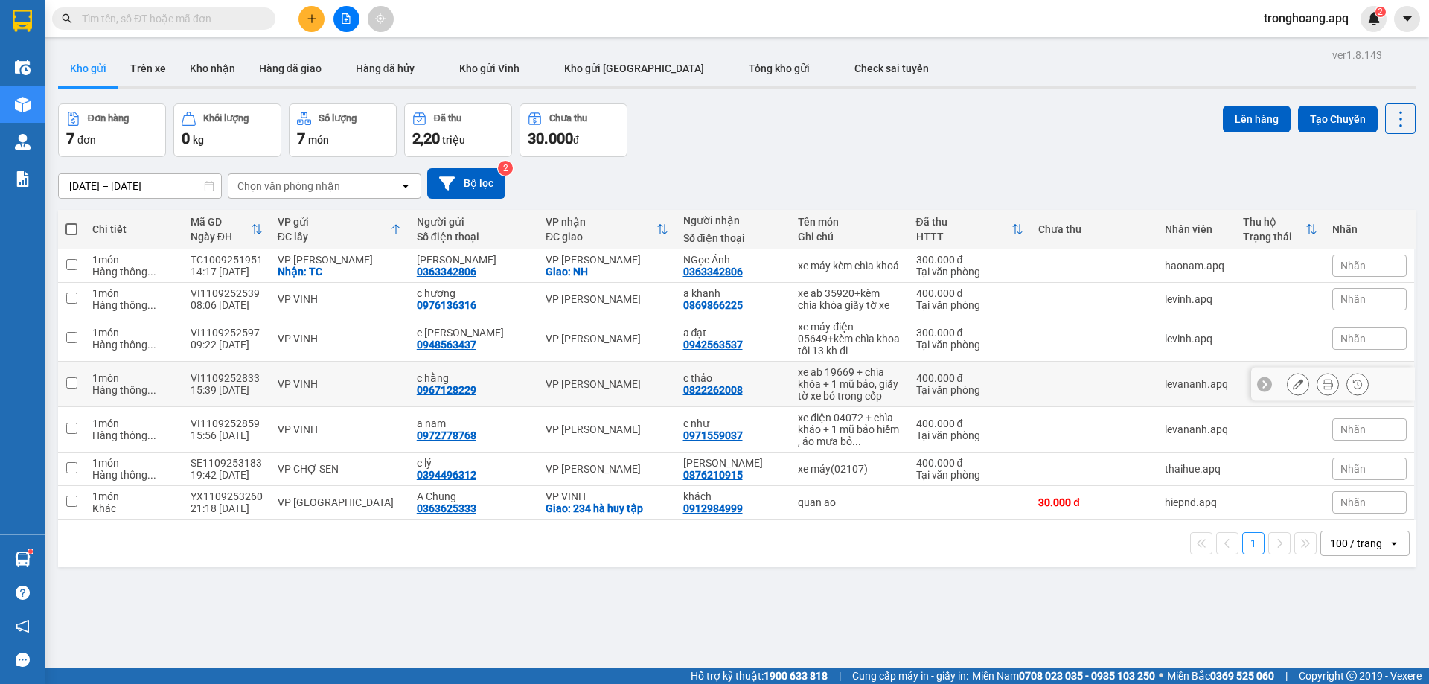
click at [320, 386] on div "VP VINH" at bounding box center [340, 384] width 124 height 12
checkbox input "true"
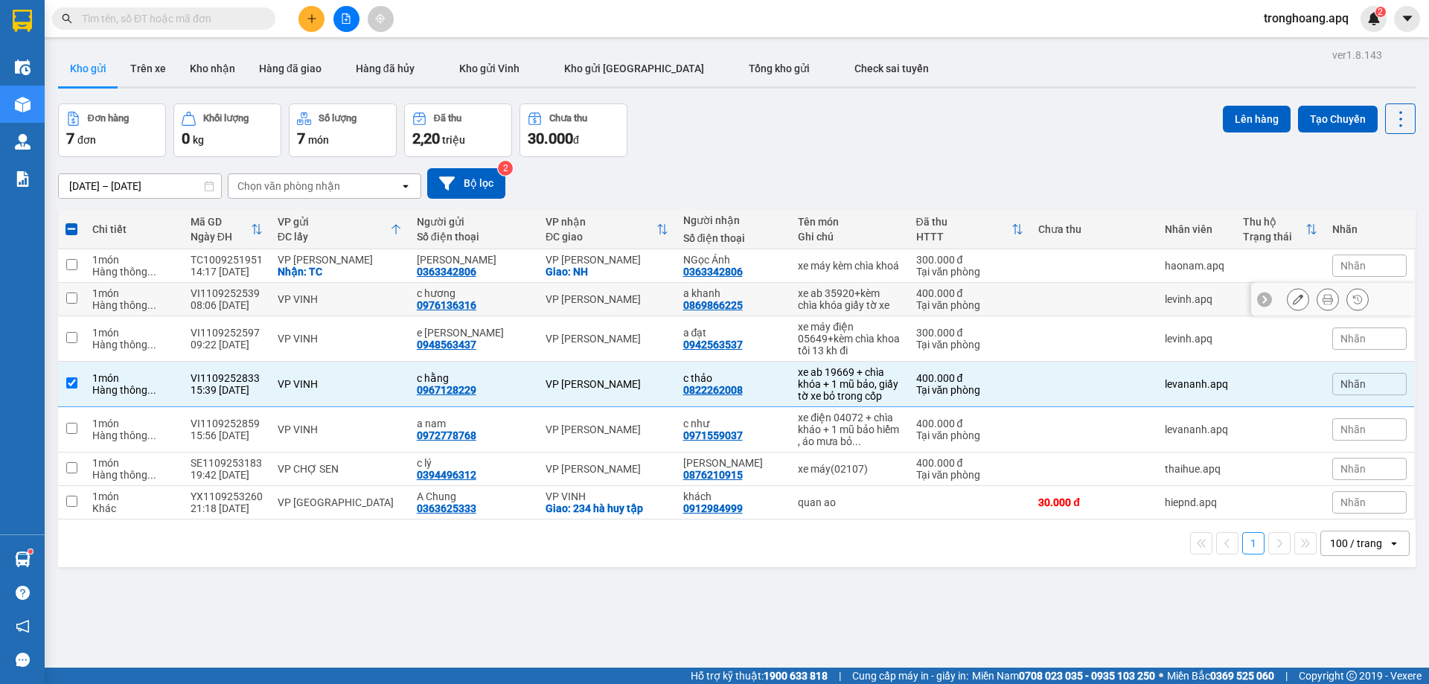
click at [350, 304] on div "VP VINH" at bounding box center [340, 299] width 124 height 12
checkbox input "true"
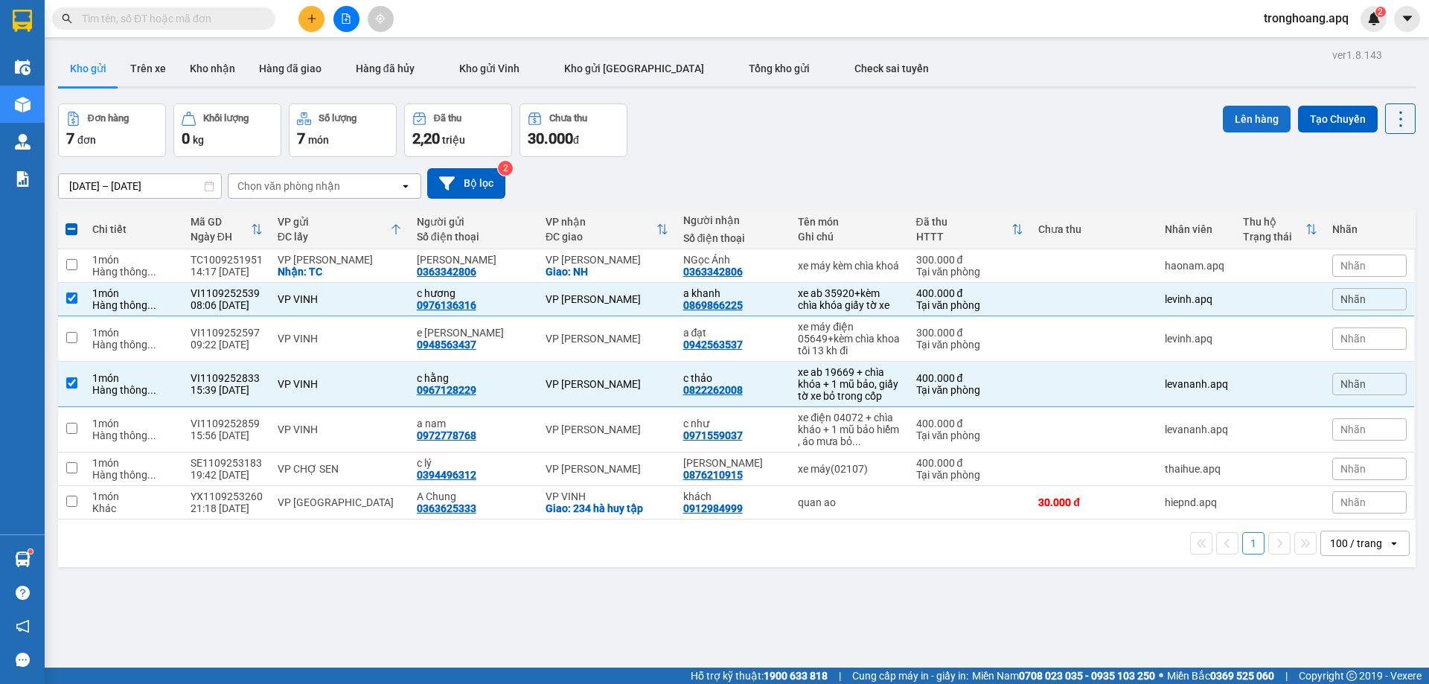
click at [1241, 121] on button "Lên hàng" at bounding box center [1257, 119] width 68 height 27
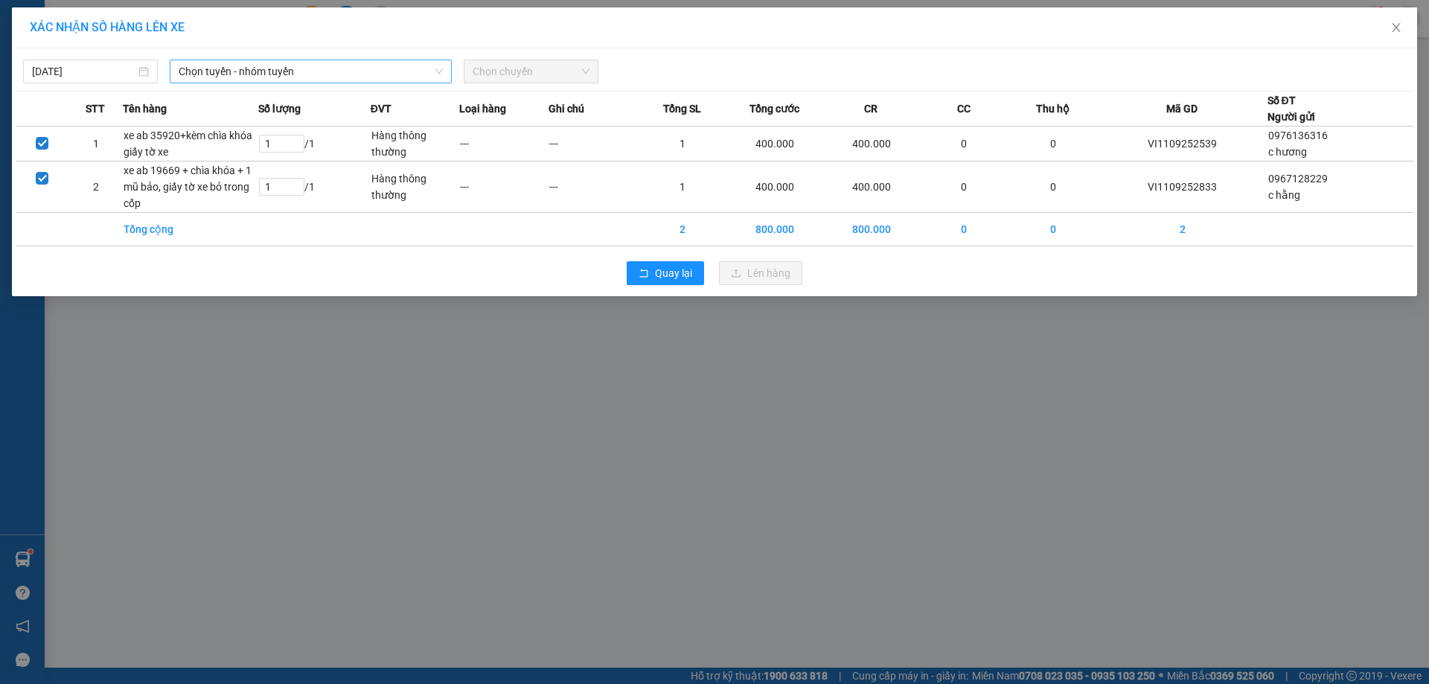
click at [306, 71] on span "Chọn tuyến - nhóm tuyến" at bounding box center [311, 71] width 264 height 22
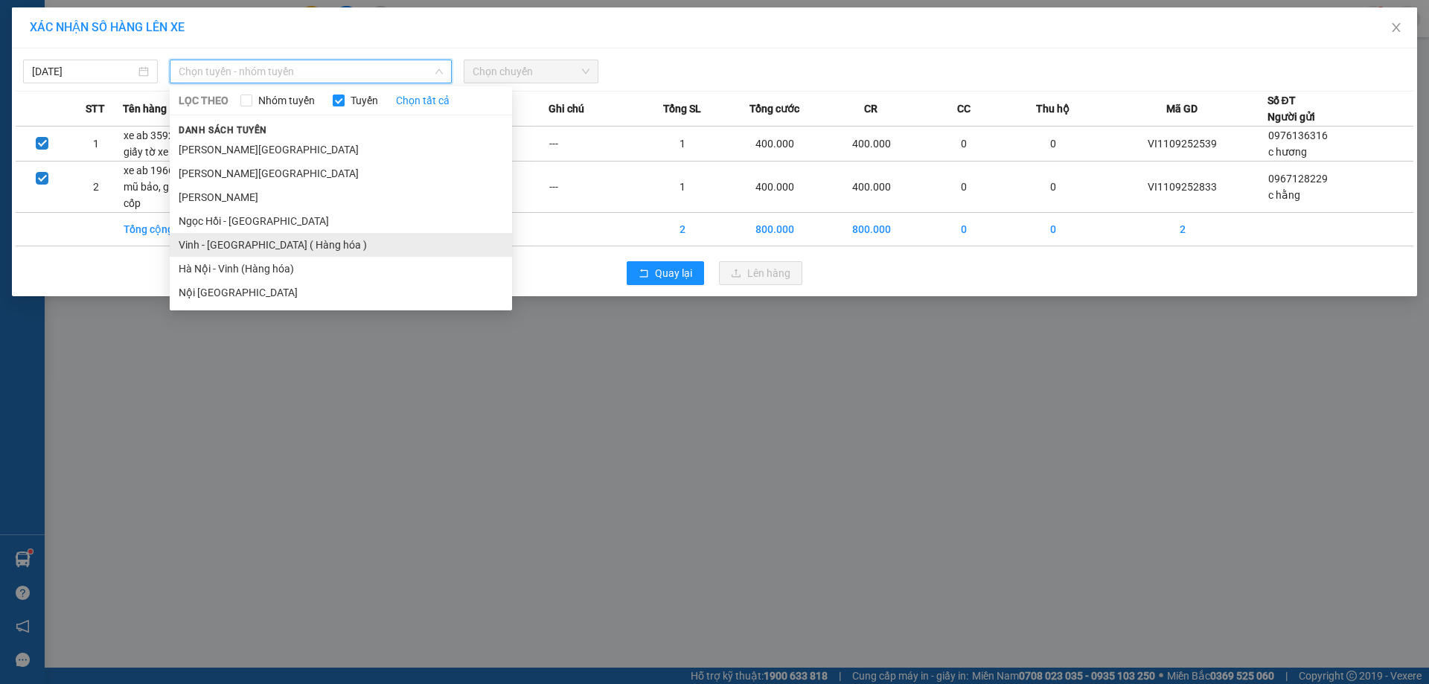
click at [278, 241] on li "Vinh - [GEOGRAPHIC_DATA] ( Hàng hóa )" at bounding box center [341, 245] width 342 height 24
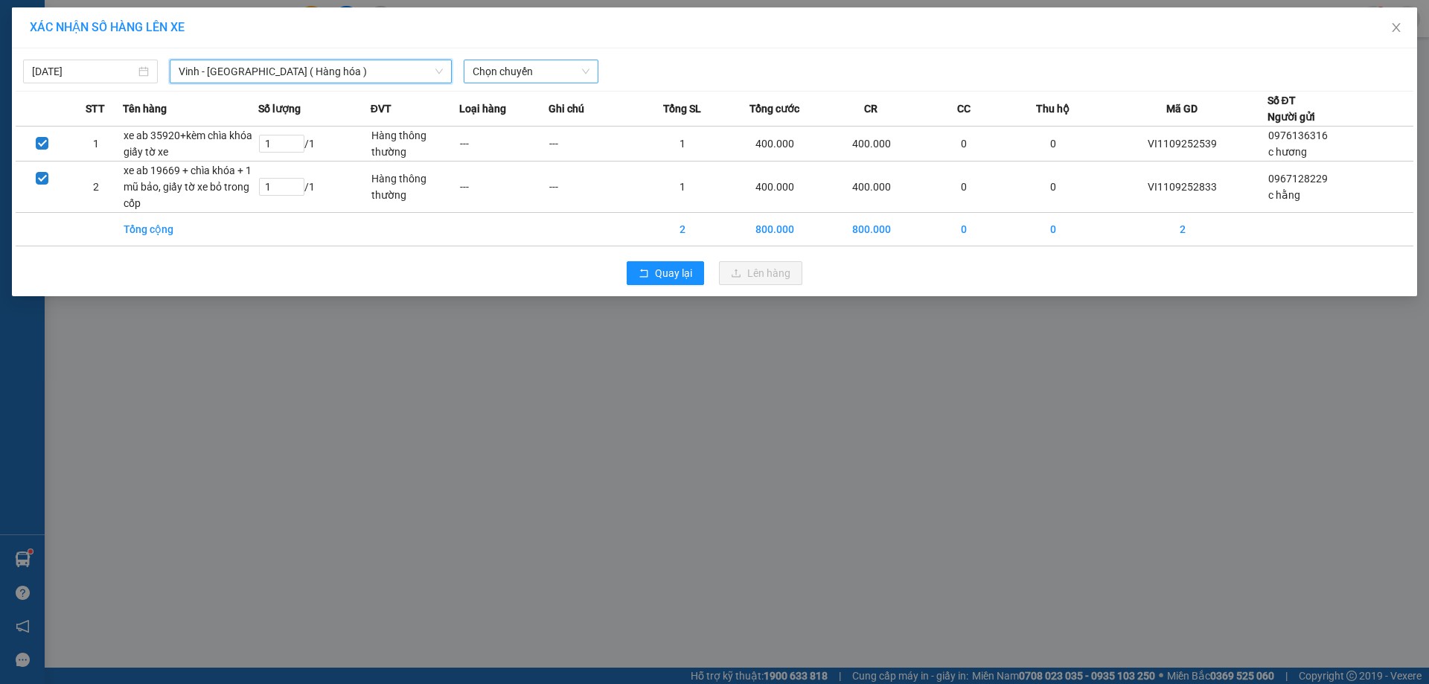
click at [511, 71] on span "Chọn chuyến" at bounding box center [531, 71] width 117 height 22
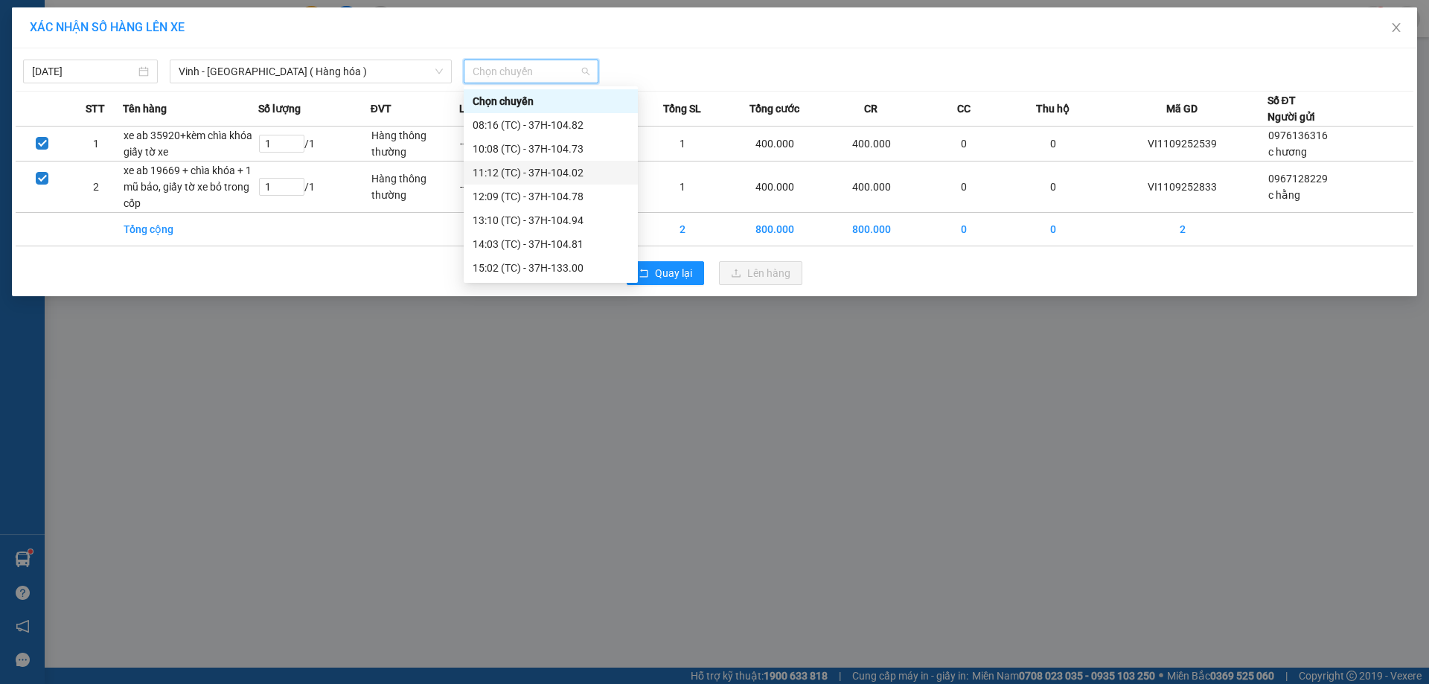
scroll to position [262, 0]
click at [584, 240] on div "23:19 (TC) - 37H-133.03" at bounding box center [551, 244] width 156 height 16
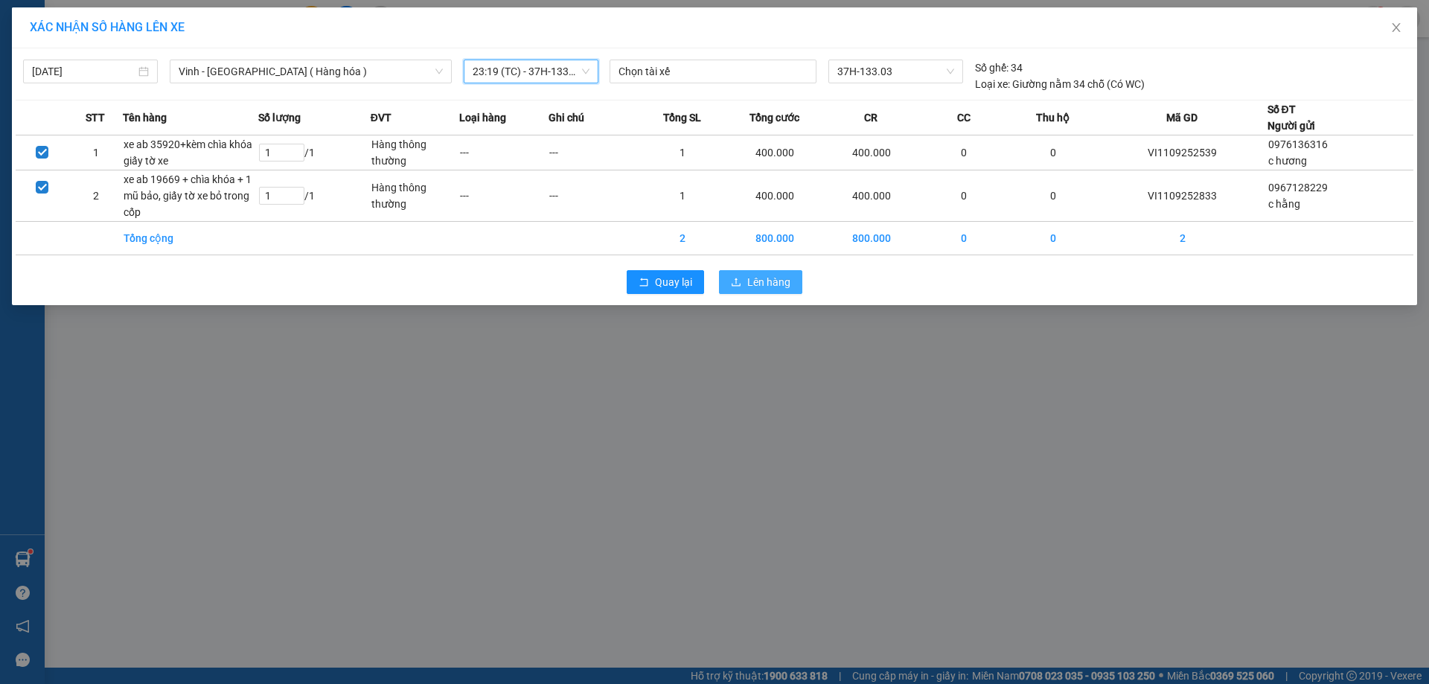
click at [755, 271] on button "Lên hàng" at bounding box center [760, 282] width 83 height 24
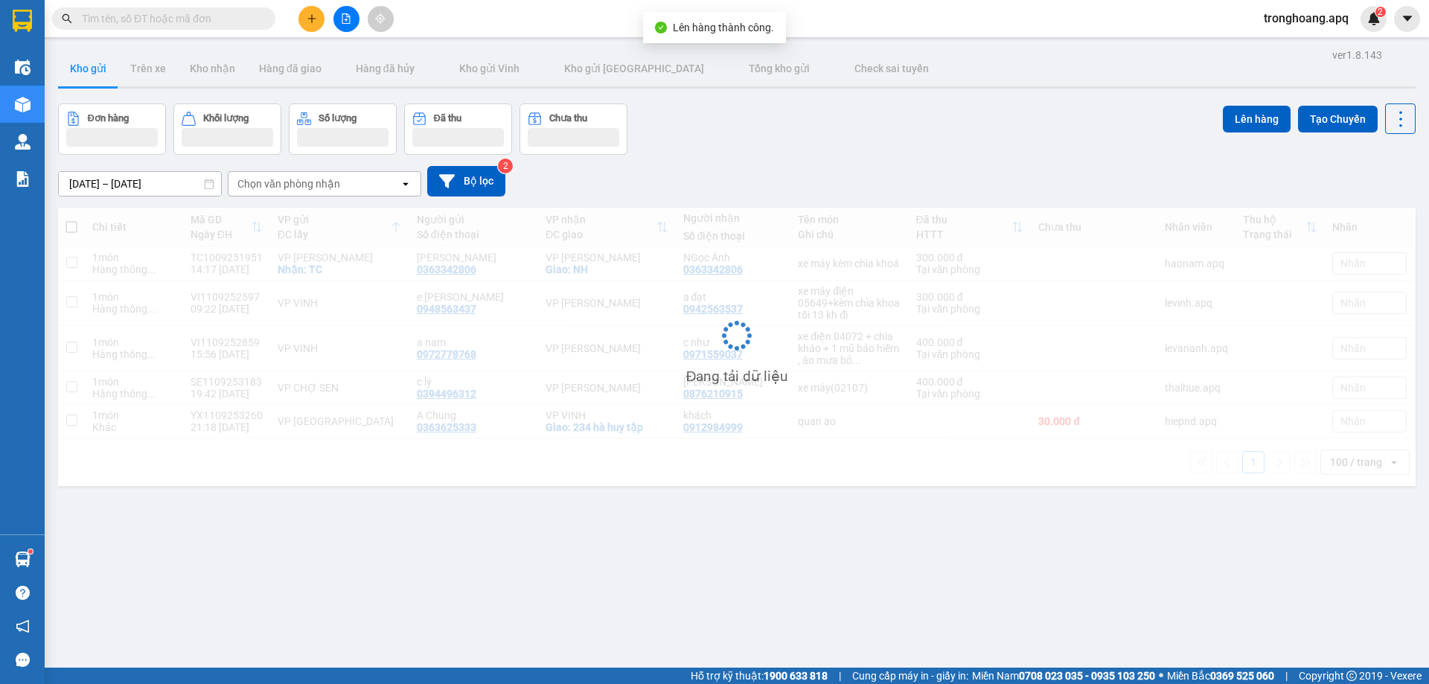
click at [345, 23] on icon "file-add" at bounding box center [346, 18] width 8 height 10
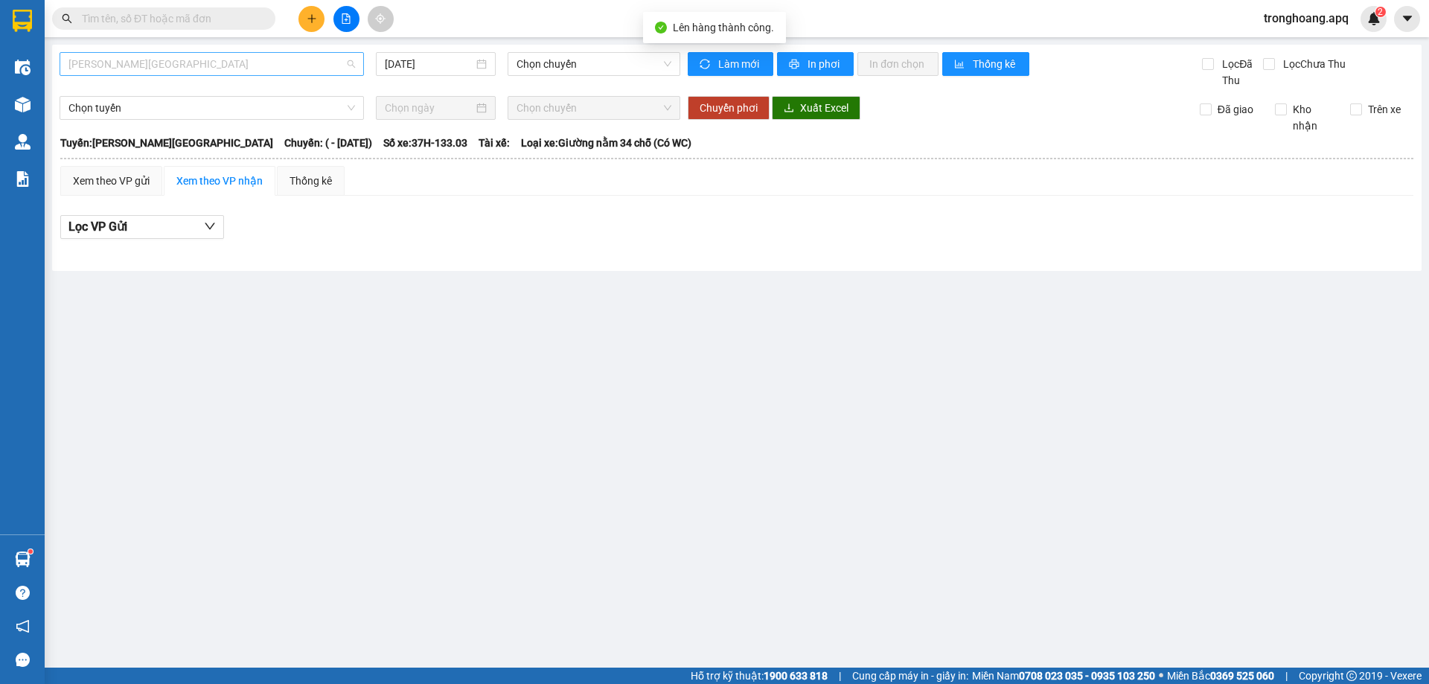
click at [221, 69] on span "[PERSON_NAME][GEOGRAPHIC_DATA]" at bounding box center [211, 64] width 286 height 22
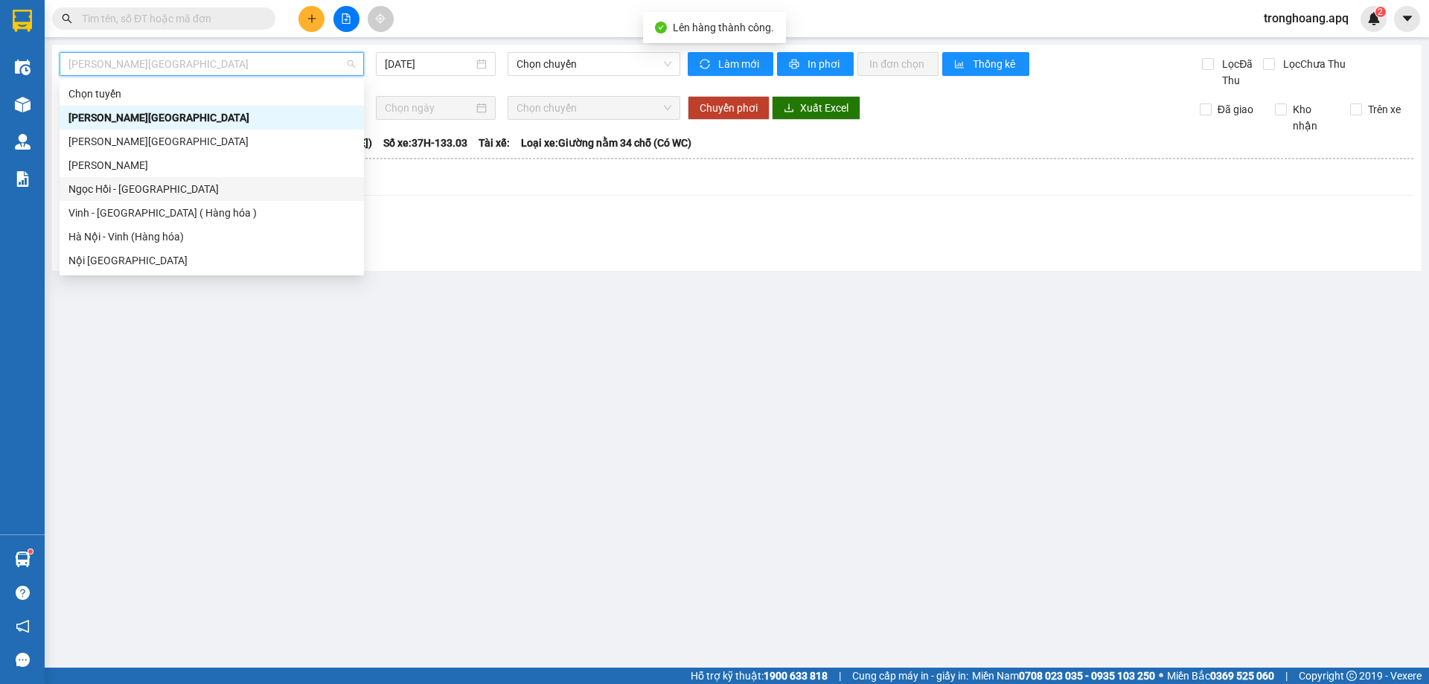
click at [193, 205] on div "Vinh - [GEOGRAPHIC_DATA] ( Hàng hóa )" at bounding box center [211, 213] width 286 height 16
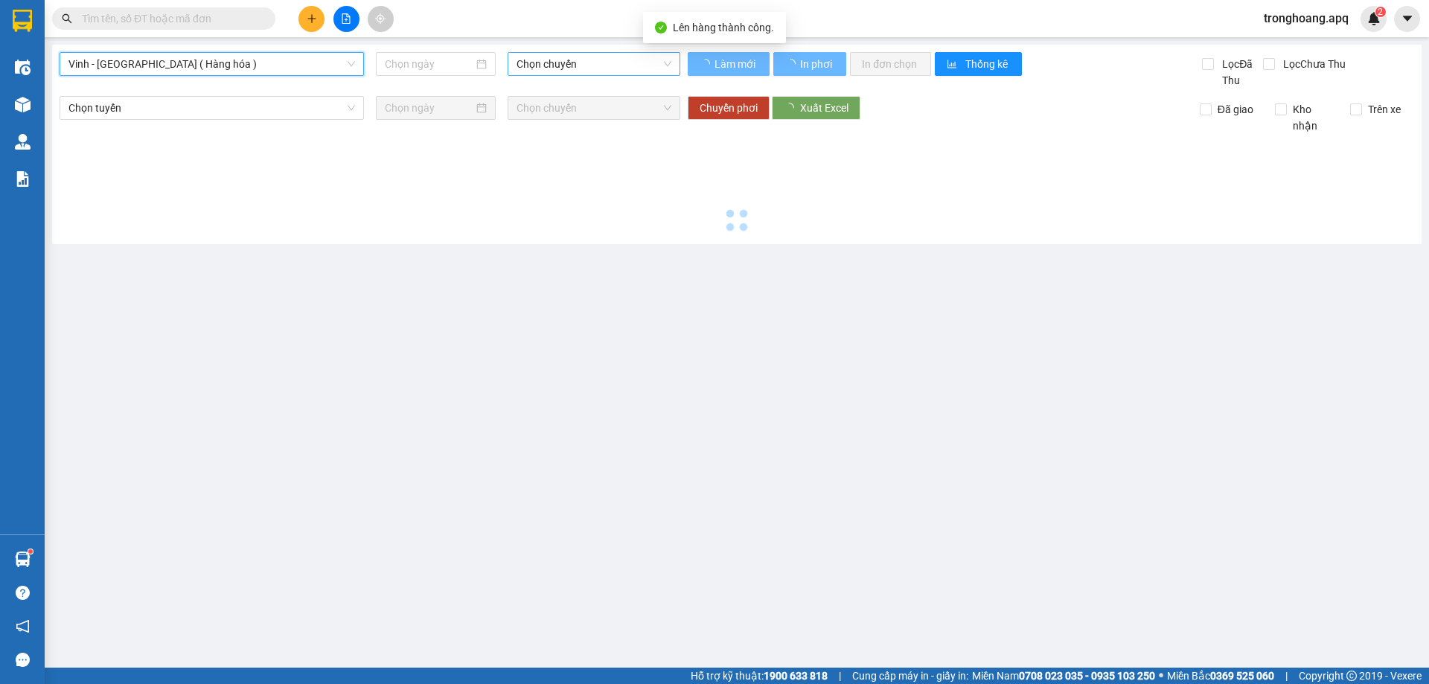
type input "[DATE]"
click at [566, 58] on span "Chọn chuyến" at bounding box center [593, 64] width 155 height 22
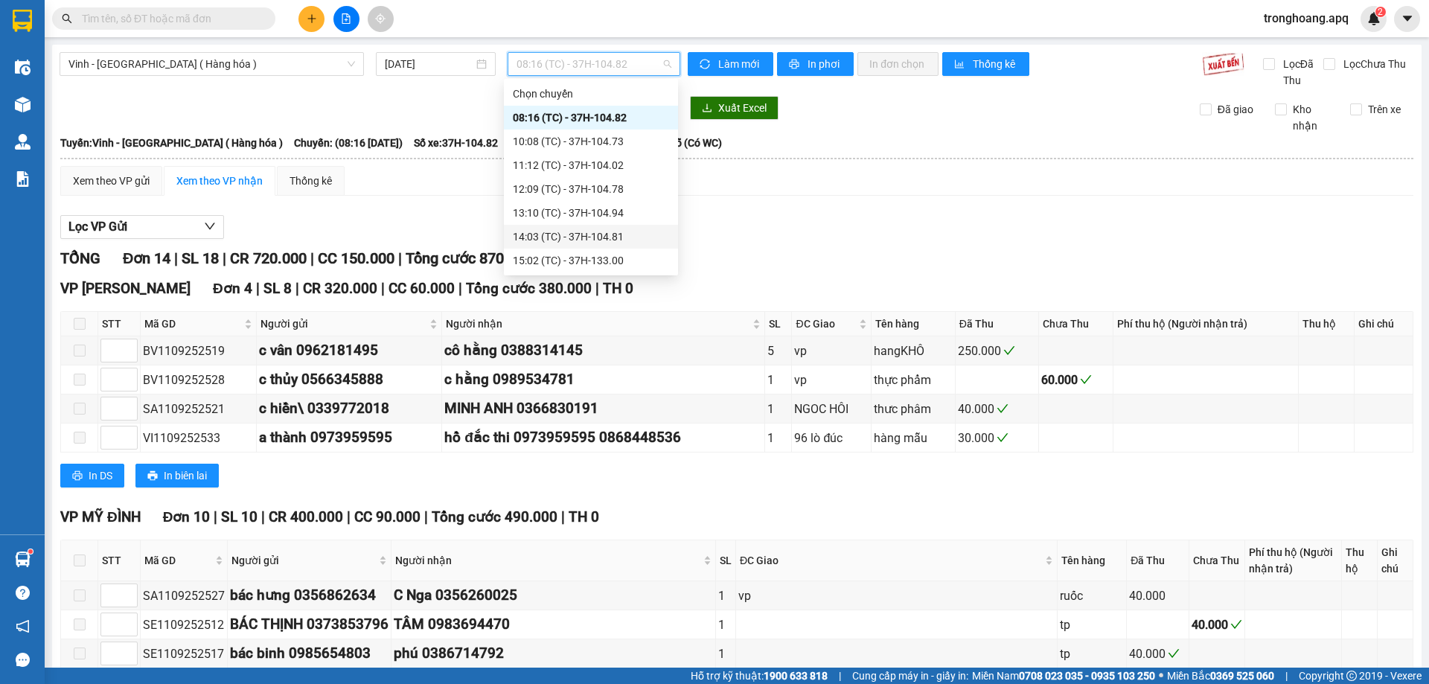
scroll to position [262, 0]
click at [619, 97] on div "23:01 (TC) - 37H-086.09" at bounding box center [591, 94] width 156 height 16
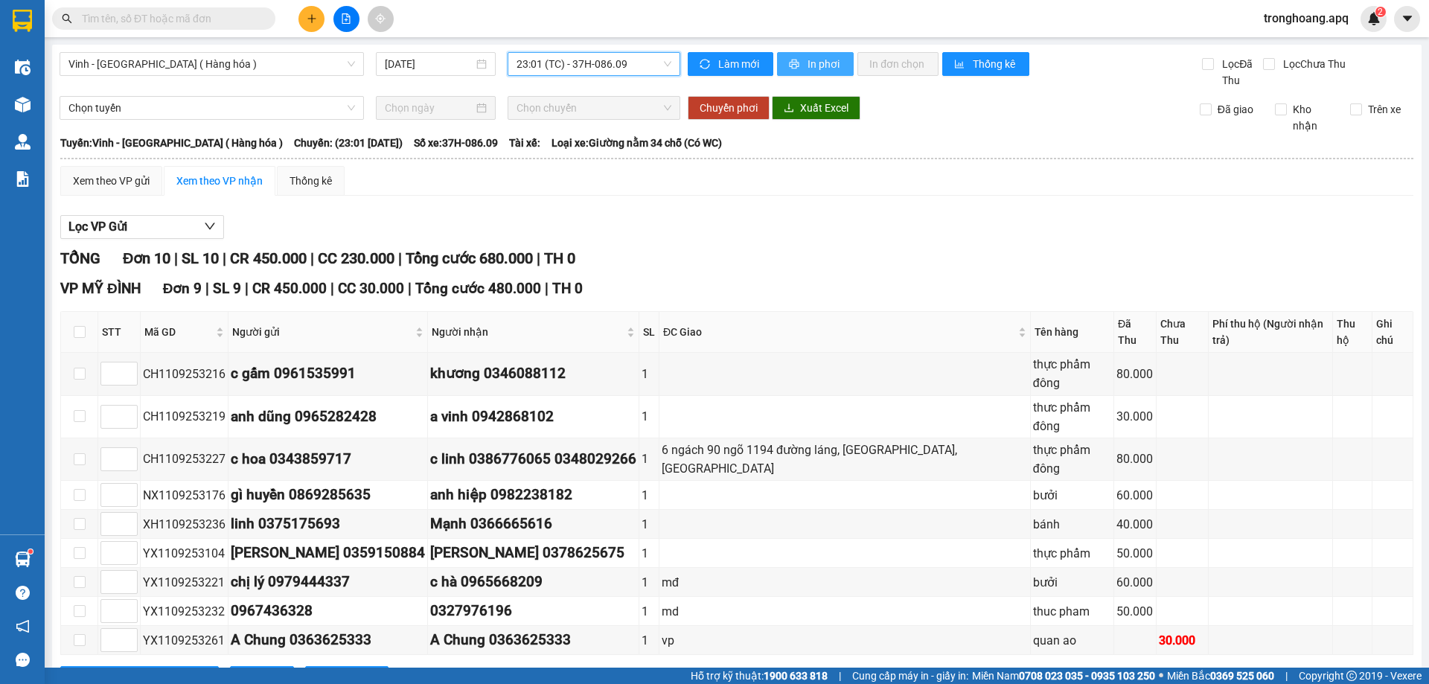
click at [811, 67] on span "In phơi" at bounding box center [824, 64] width 34 height 16
click at [631, 63] on span "23:01 (TC) - 37H-086.09" at bounding box center [593, 64] width 155 height 22
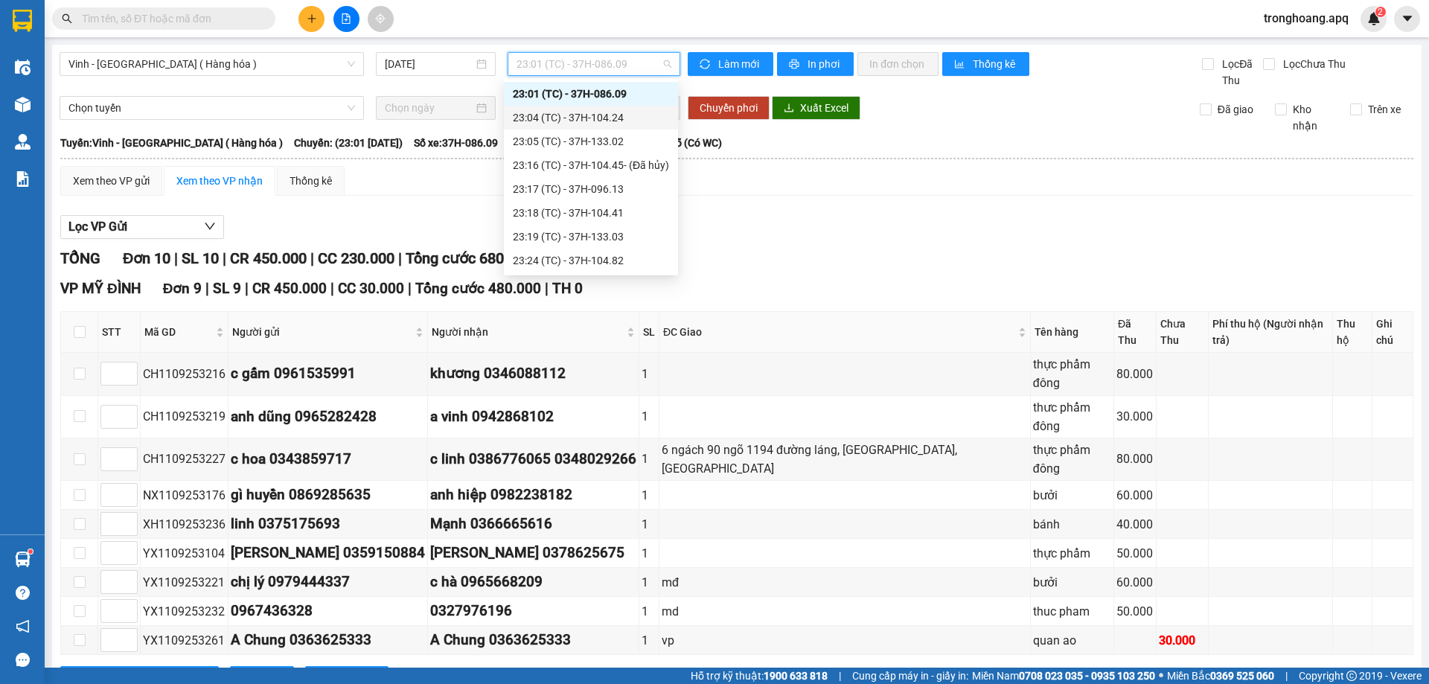
click at [628, 120] on div "23:04 (TC) - 37H-104.24" at bounding box center [591, 117] width 156 height 16
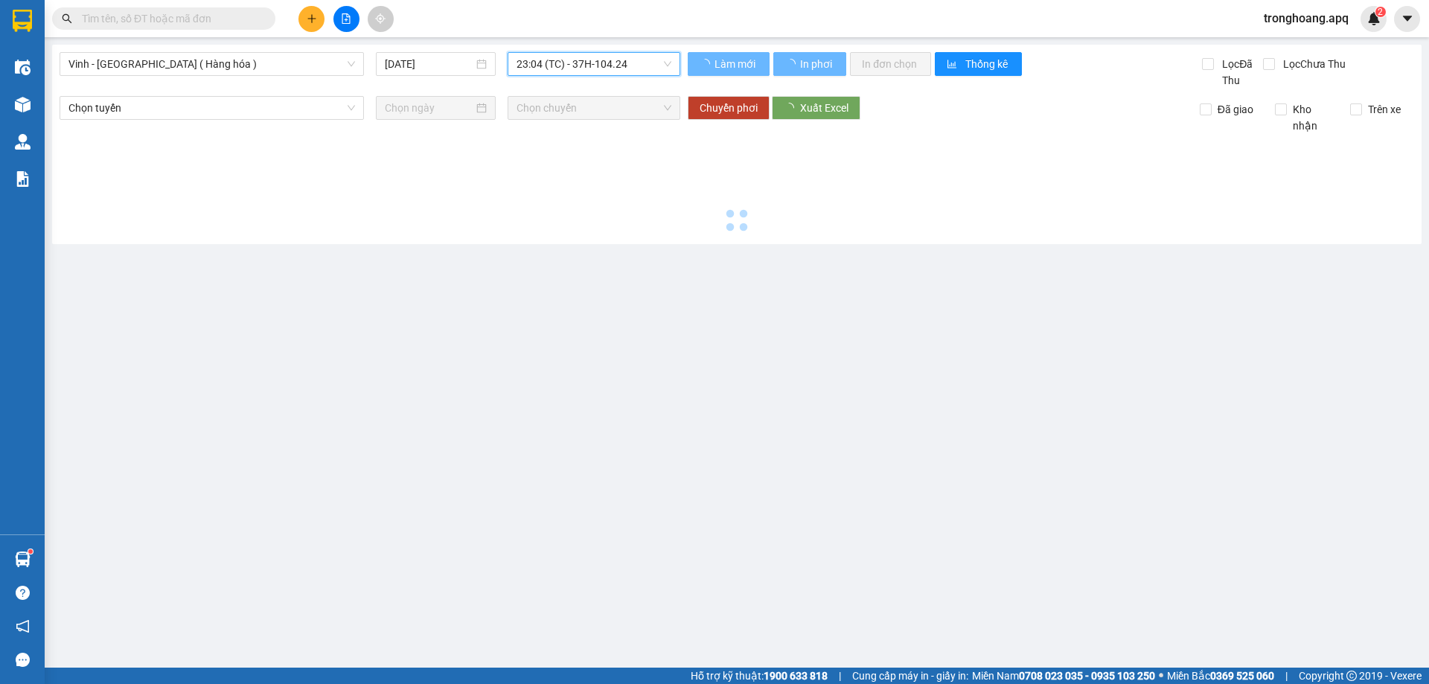
click at [637, 67] on span "23:04 (TC) - 37H-104.24" at bounding box center [593, 64] width 155 height 22
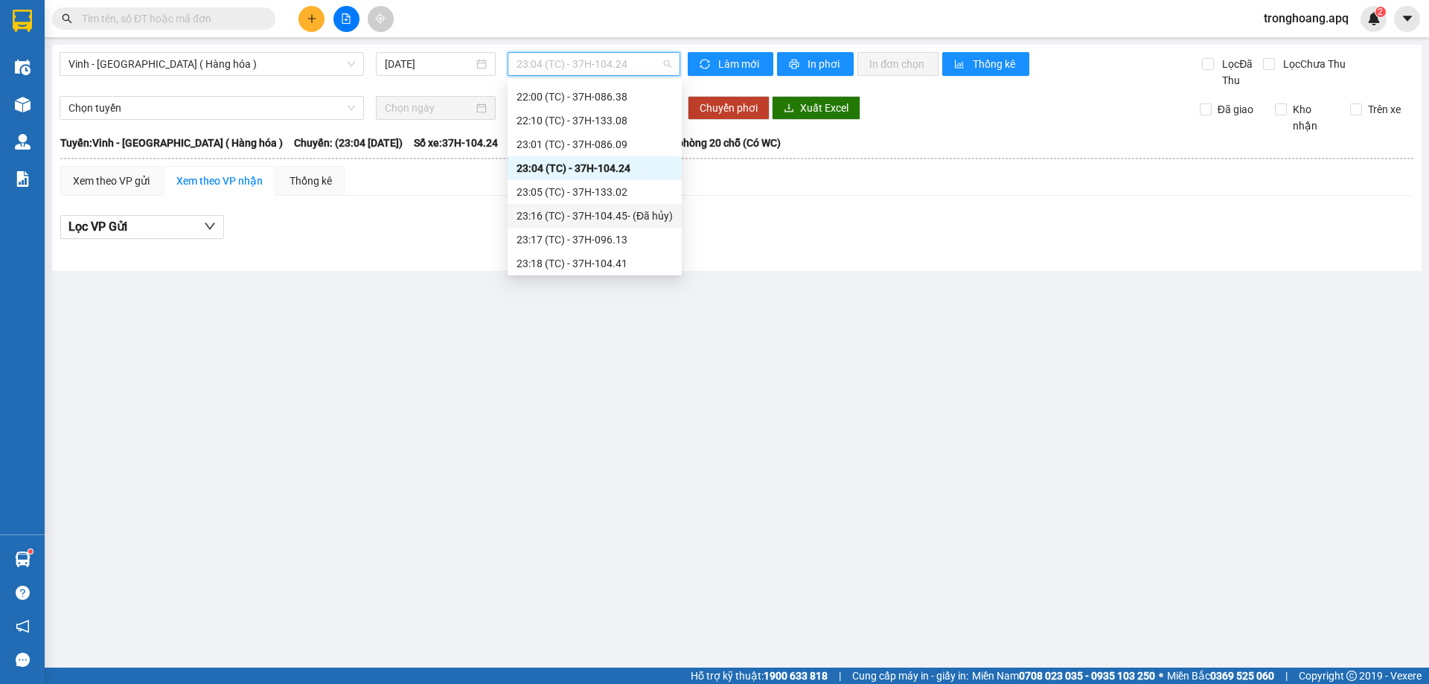
scroll to position [188, 0]
click at [633, 192] on div "23:04 (TC) - 37H-104.24" at bounding box center [594, 192] width 156 height 16
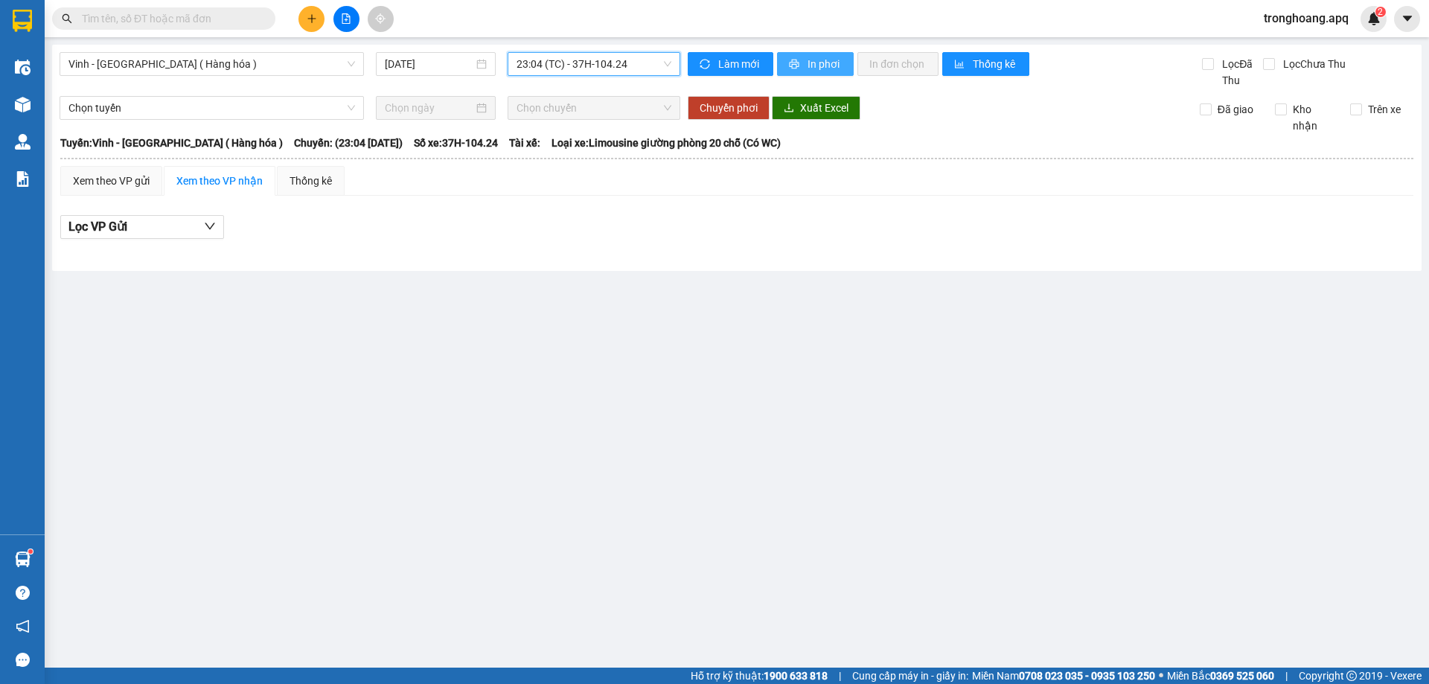
click at [824, 65] on span "In phơi" at bounding box center [824, 64] width 34 height 16
click at [611, 80] on div "Vinh - [GEOGRAPHIC_DATA] ( Hàng hóa ) [DATE] 23:04 (TC) - 37H-104.24" at bounding box center [370, 70] width 621 height 36
click at [631, 71] on span "23:04 (TC) - 37H-104.24" at bounding box center [593, 64] width 155 height 22
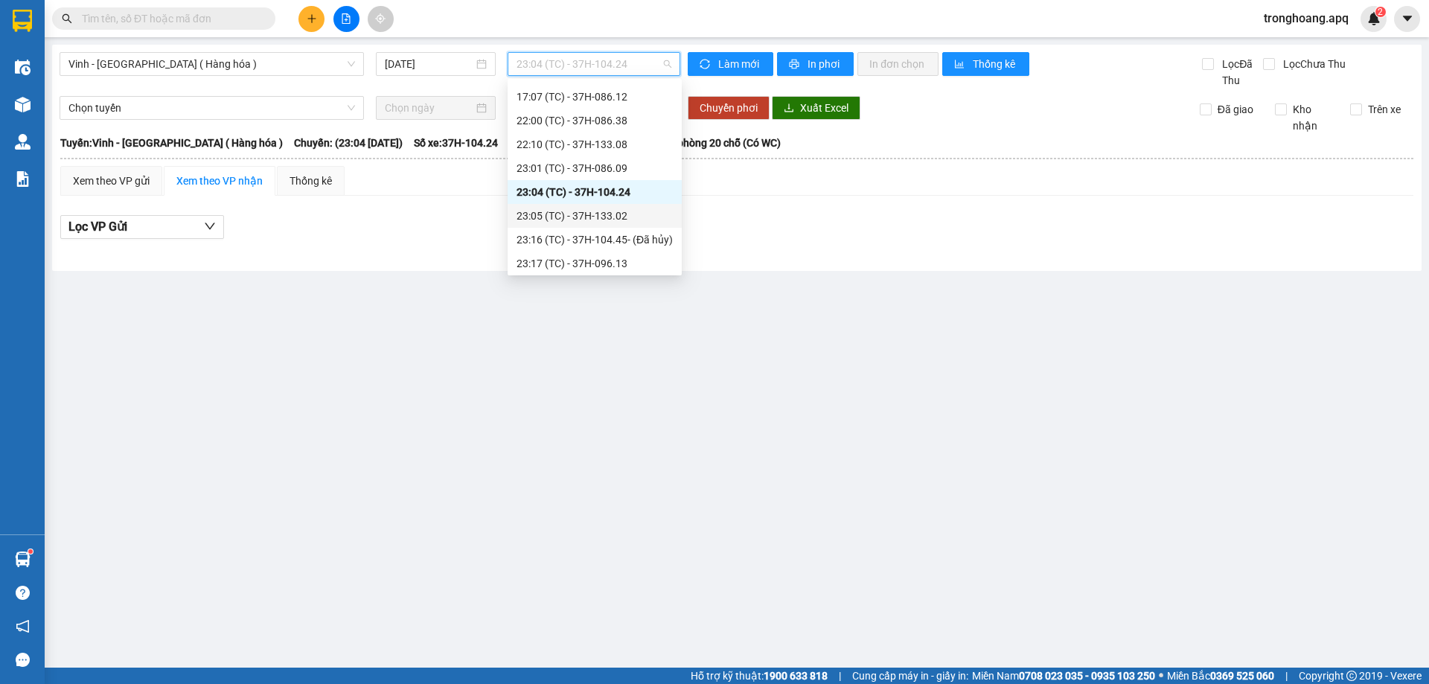
click at [636, 211] on div "23:05 (TC) - 37H-133.02" at bounding box center [594, 216] width 156 height 16
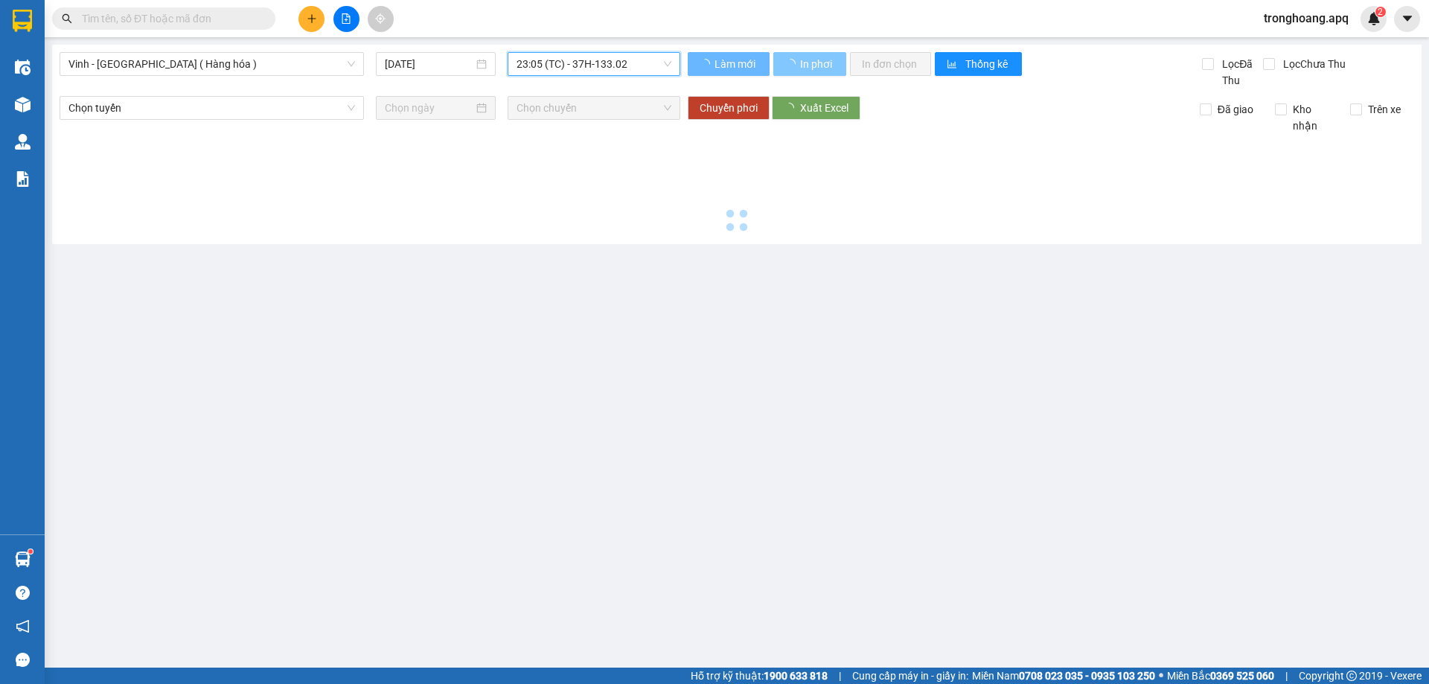
click at [812, 67] on span "In phơi" at bounding box center [817, 64] width 34 height 16
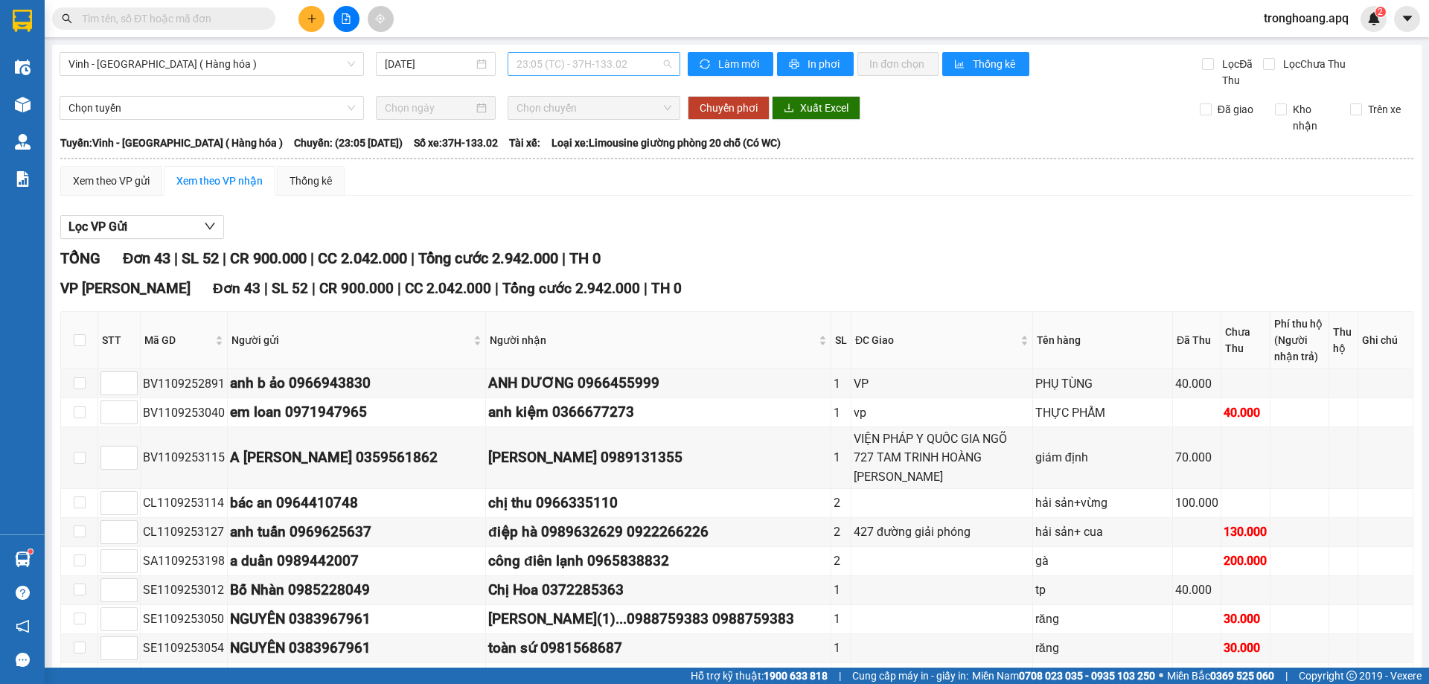
click at [622, 66] on span "23:05 (TC) - 37H-133.02" at bounding box center [593, 64] width 155 height 22
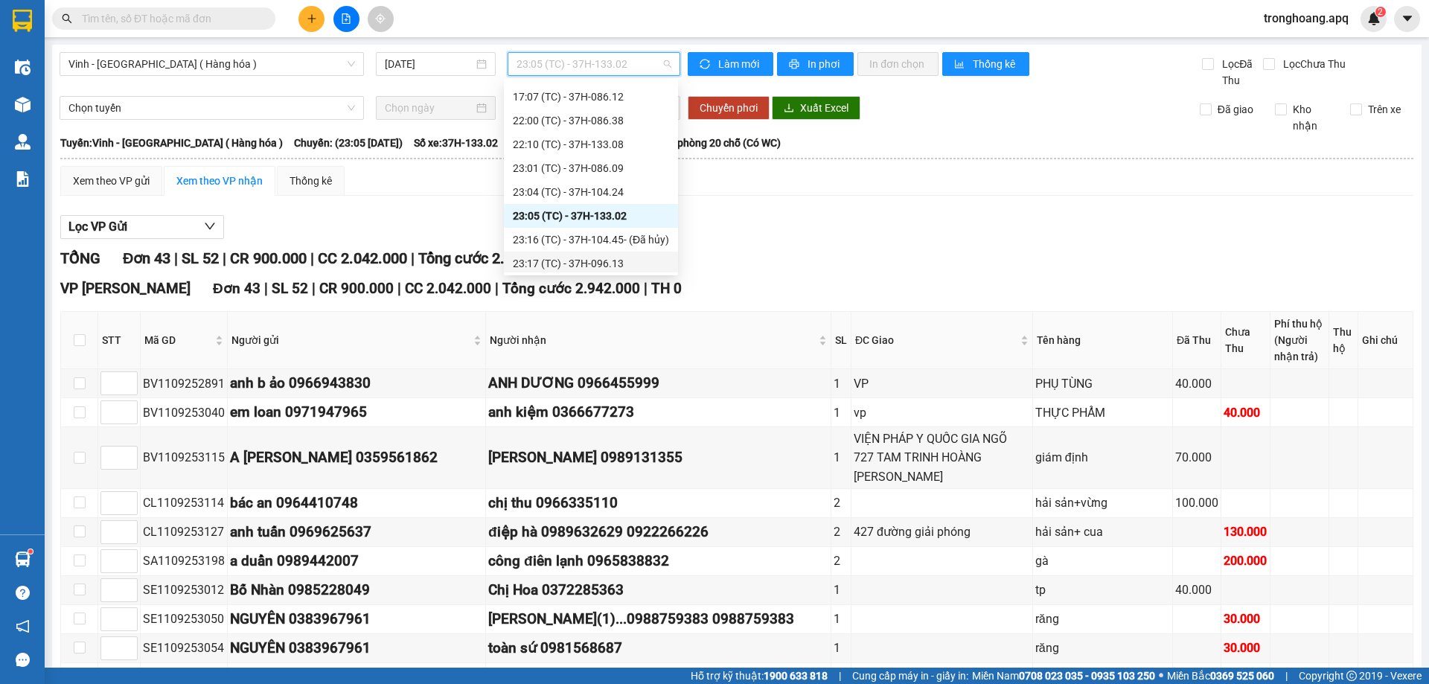
click at [630, 263] on div "23:17 (TC) - 37H-096.13" at bounding box center [591, 263] width 156 height 16
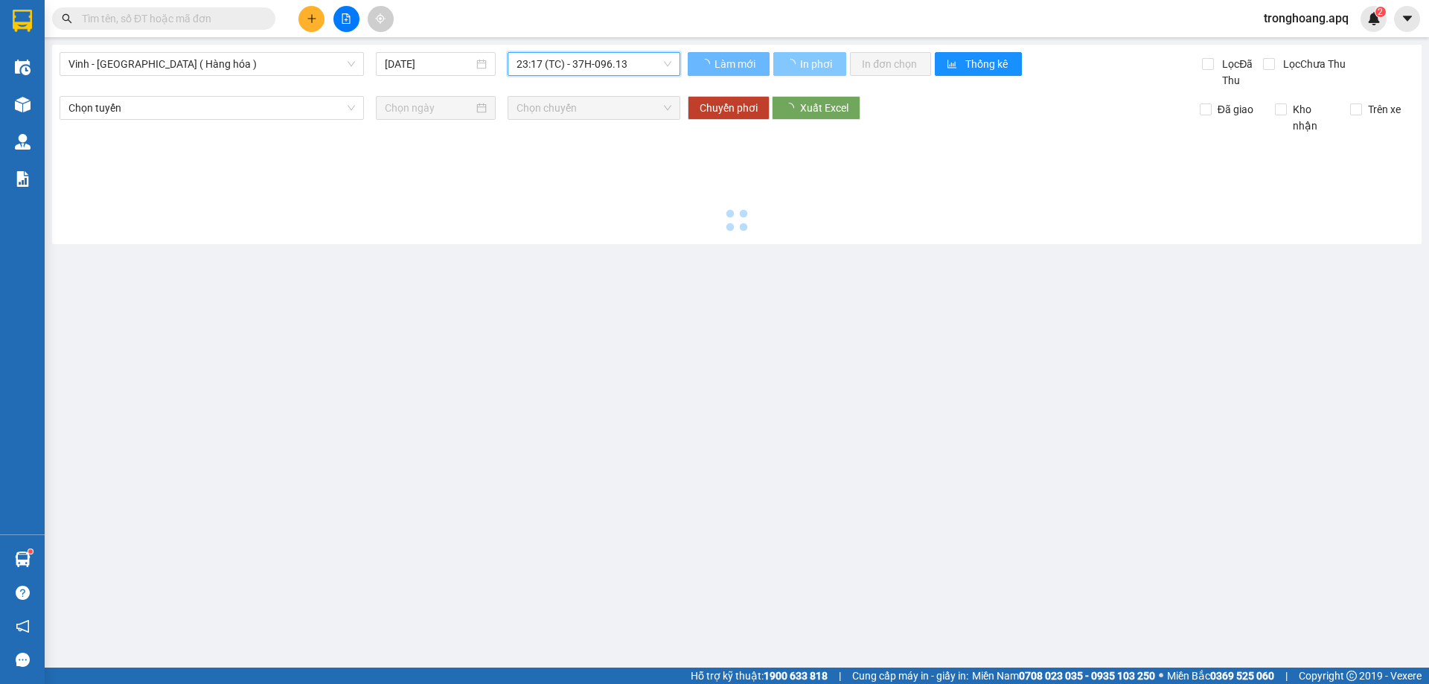
click at [805, 66] on button "In phơi" at bounding box center [809, 64] width 73 height 24
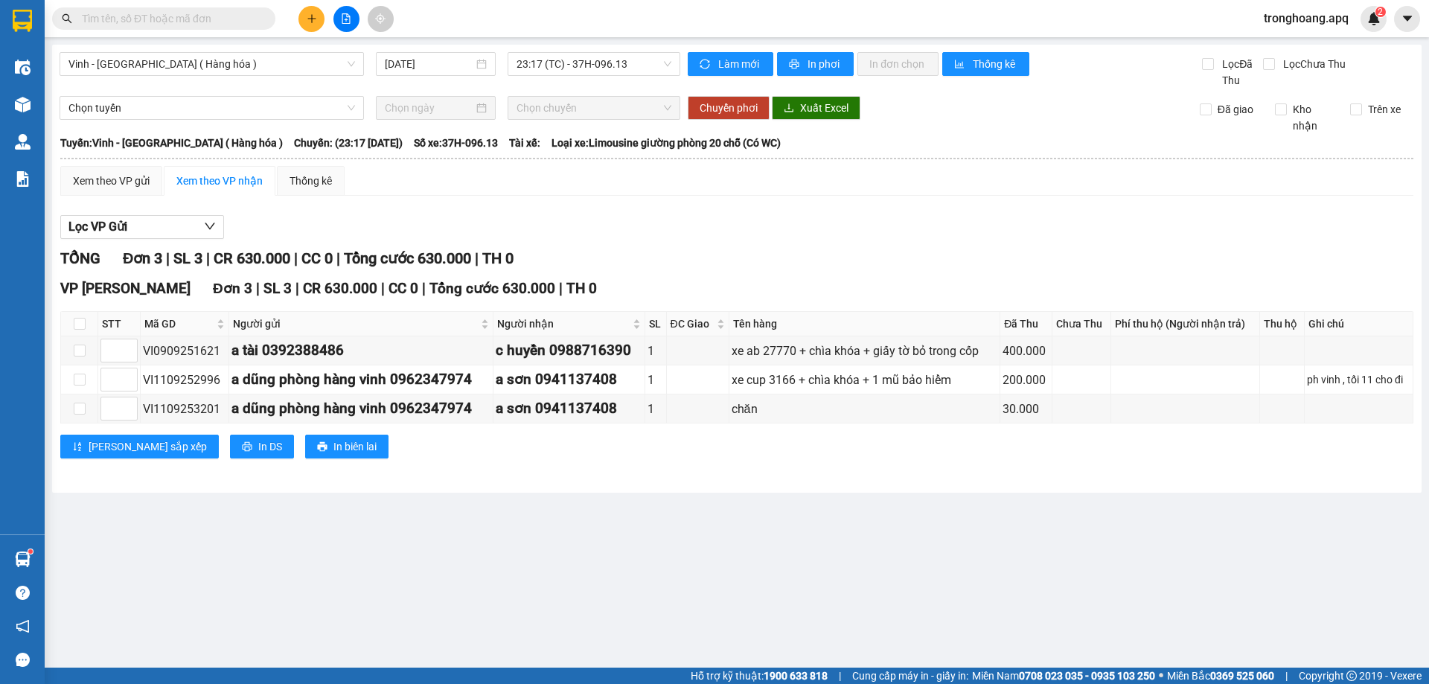
click at [587, 47] on div "Vinh - [GEOGRAPHIC_DATA] ( Hàng hóa ) [DATE] 23:17 (TC) - 37H-096.13 Làm mới In…" at bounding box center [736, 269] width 1369 height 448
click at [591, 60] on span "23:17 (TC) - 37H-096.13" at bounding box center [593, 64] width 155 height 22
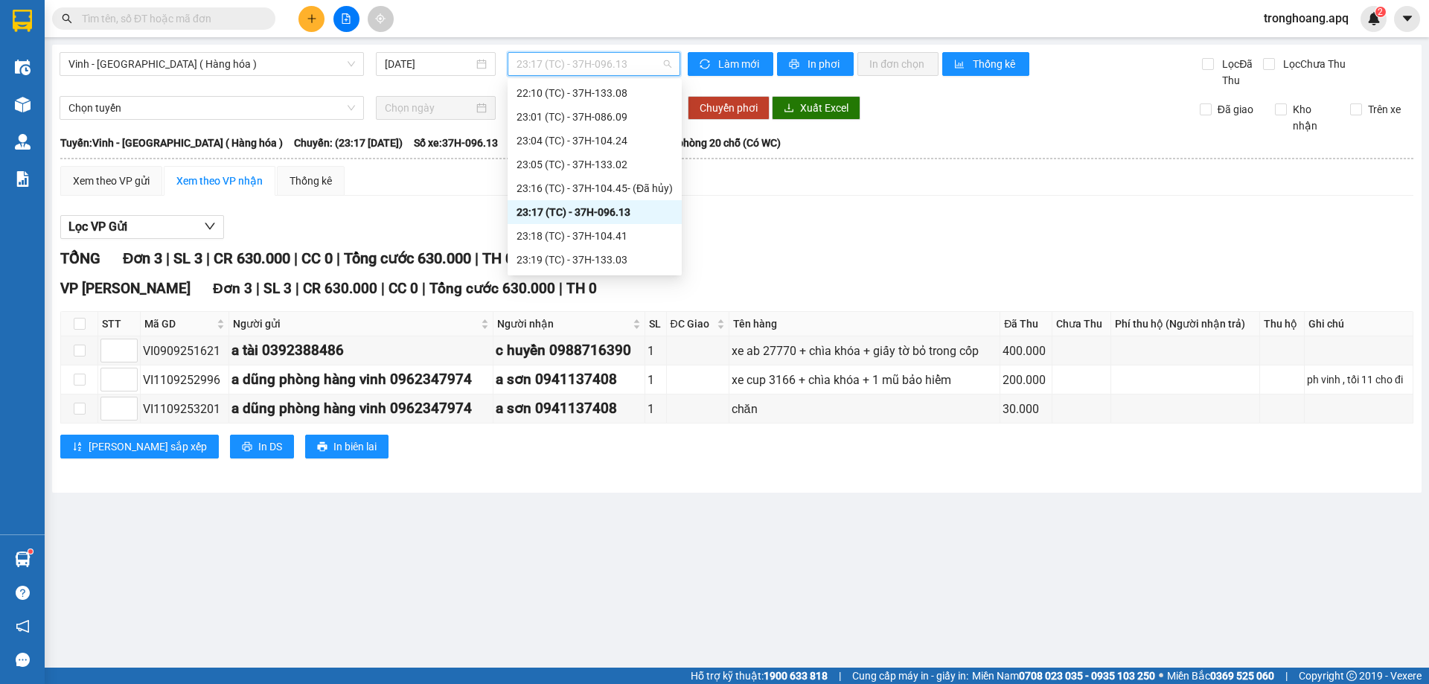
scroll to position [262, 0]
click at [649, 208] on div "23:18 (TC) - 37H-104.41" at bounding box center [594, 213] width 156 height 16
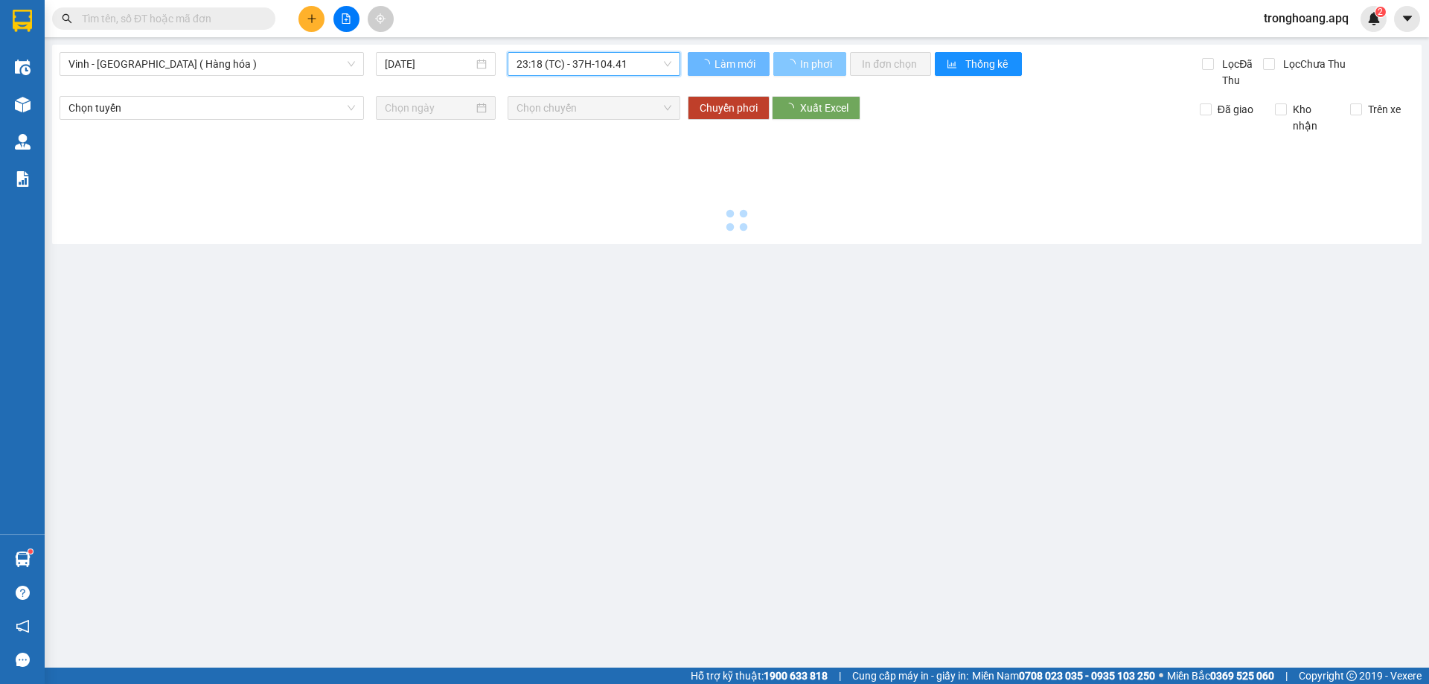
click at [812, 61] on span "In phơi" at bounding box center [817, 64] width 34 height 16
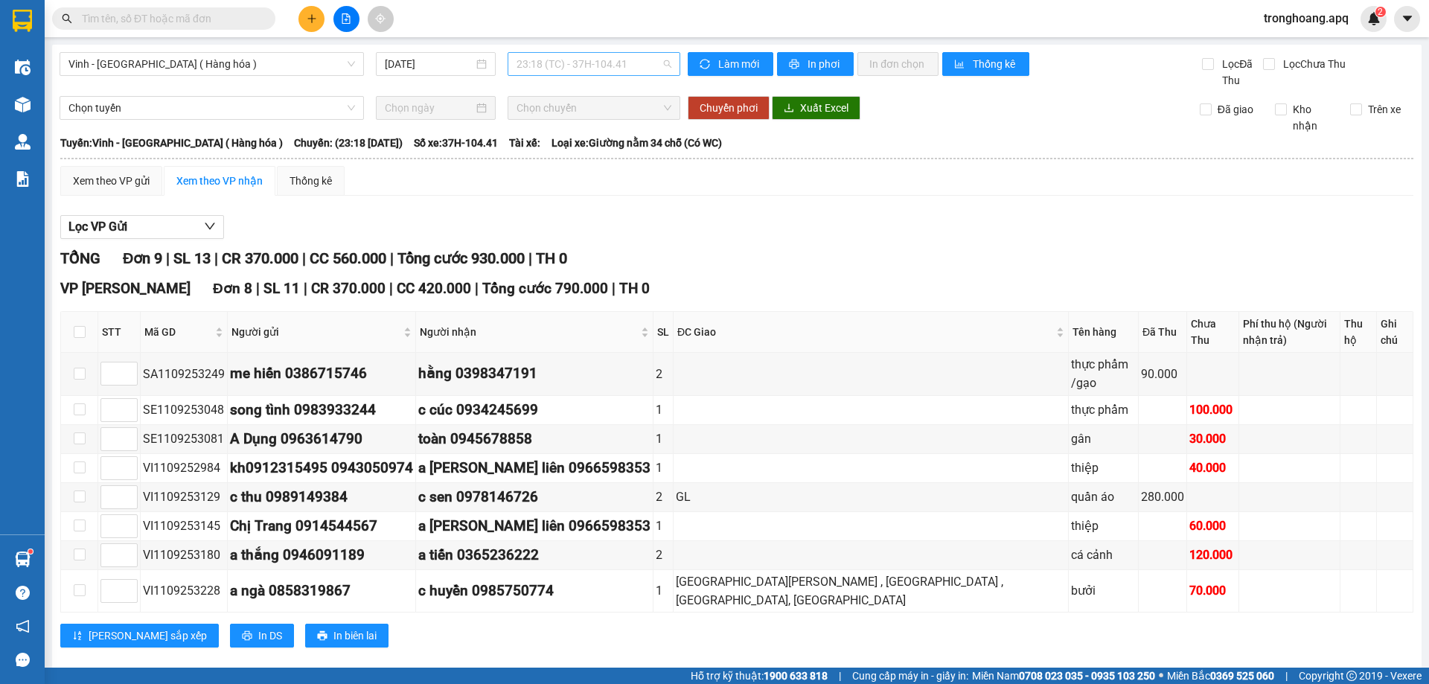
click at [566, 58] on span "23:18 (TC) - 37H-104.41" at bounding box center [593, 64] width 155 height 22
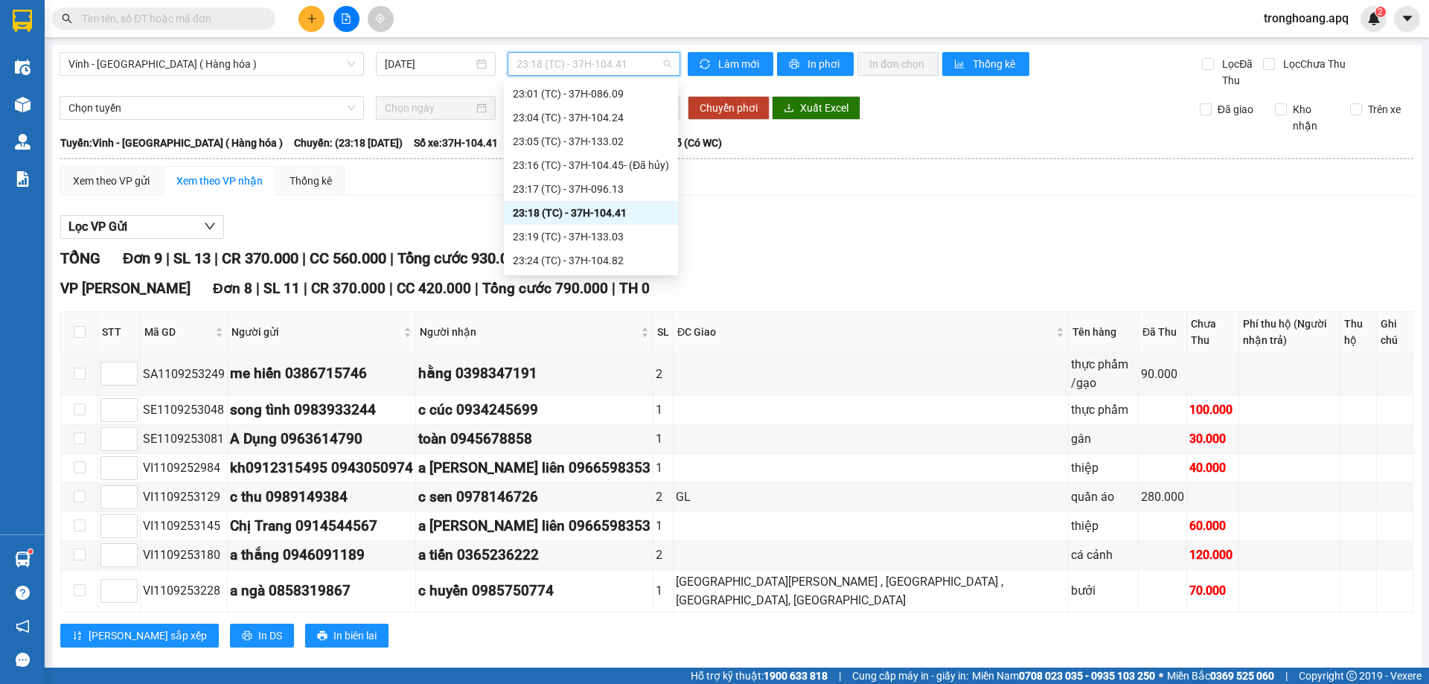
click at [647, 214] on div "23:18 (TC) - 37H-104.41" at bounding box center [591, 213] width 156 height 16
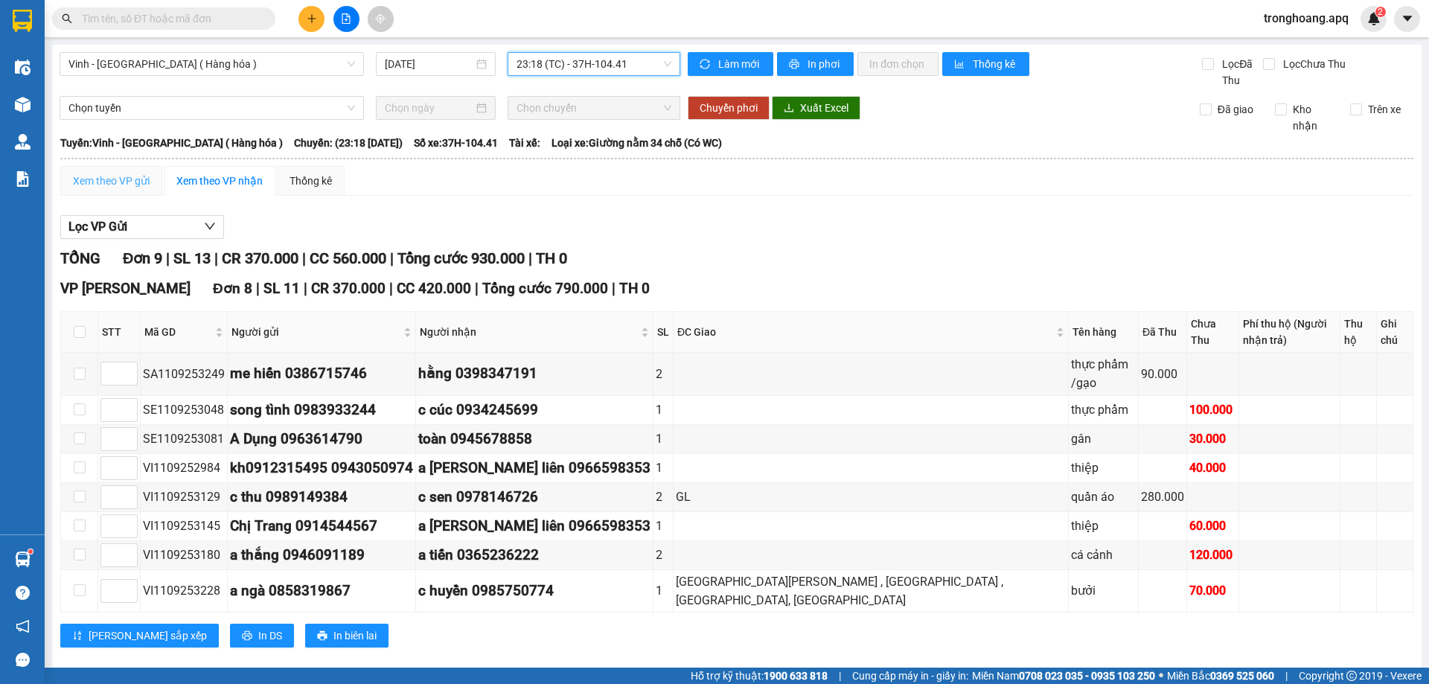
click at [133, 172] on div "Xem theo VP gửi" at bounding box center [111, 181] width 102 height 30
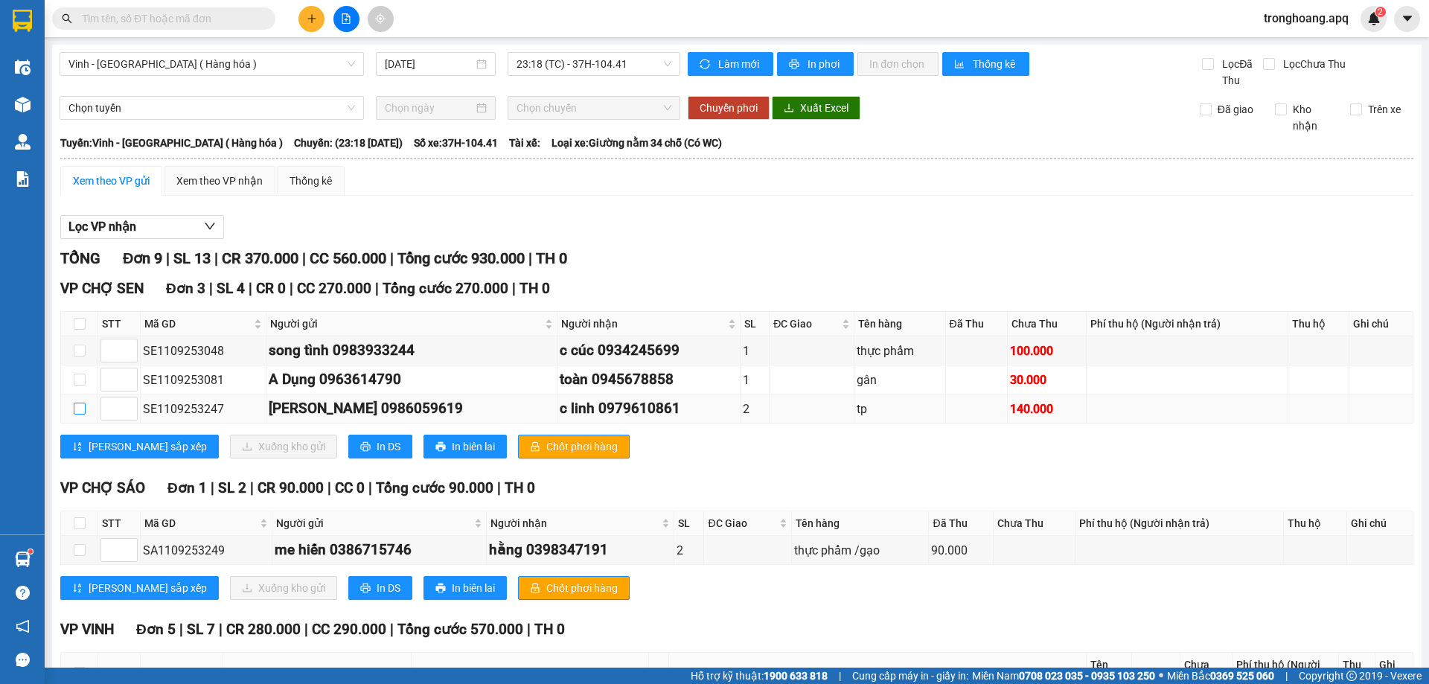
click at [77, 415] on label at bounding box center [80, 408] width 12 height 16
click at [77, 414] on input "checkbox" at bounding box center [80, 409] width 12 height 12
checkbox input "true"
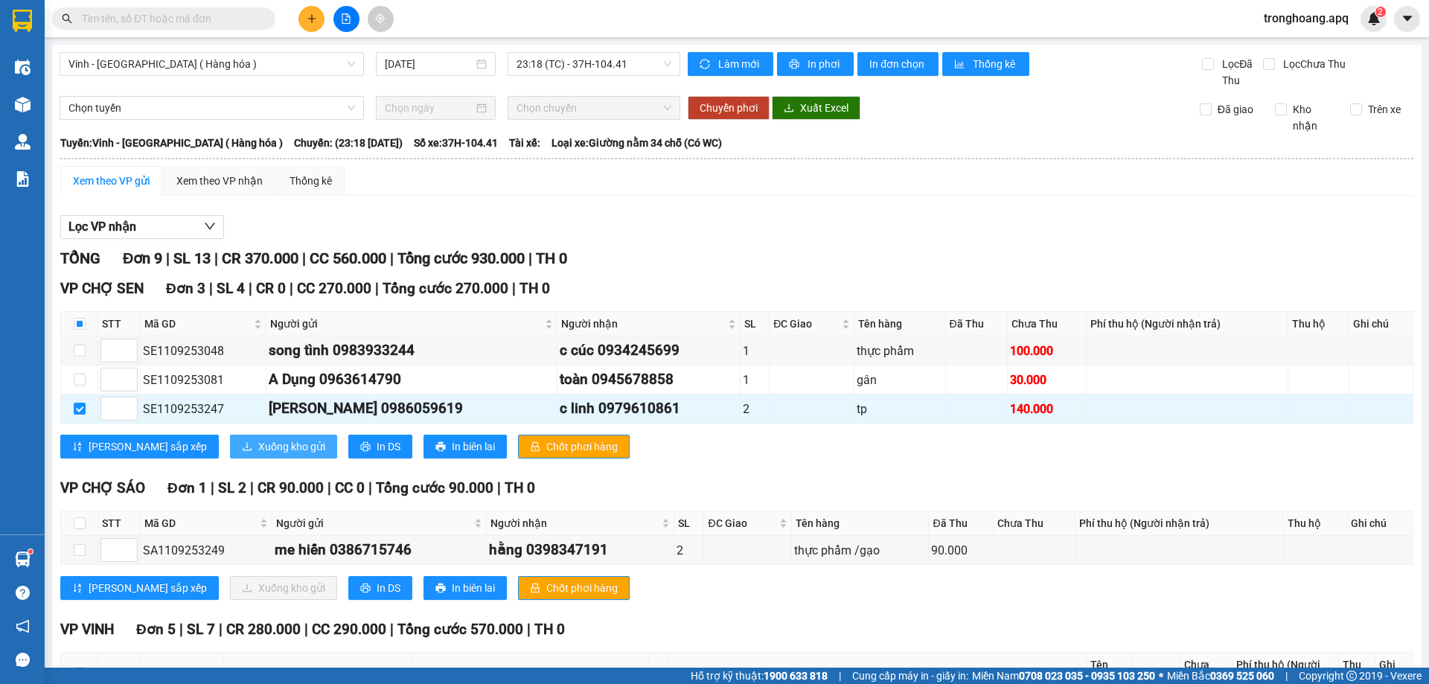
click at [258, 442] on span "Xuống kho gửi" at bounding box center [291, 446] width 67 height 16
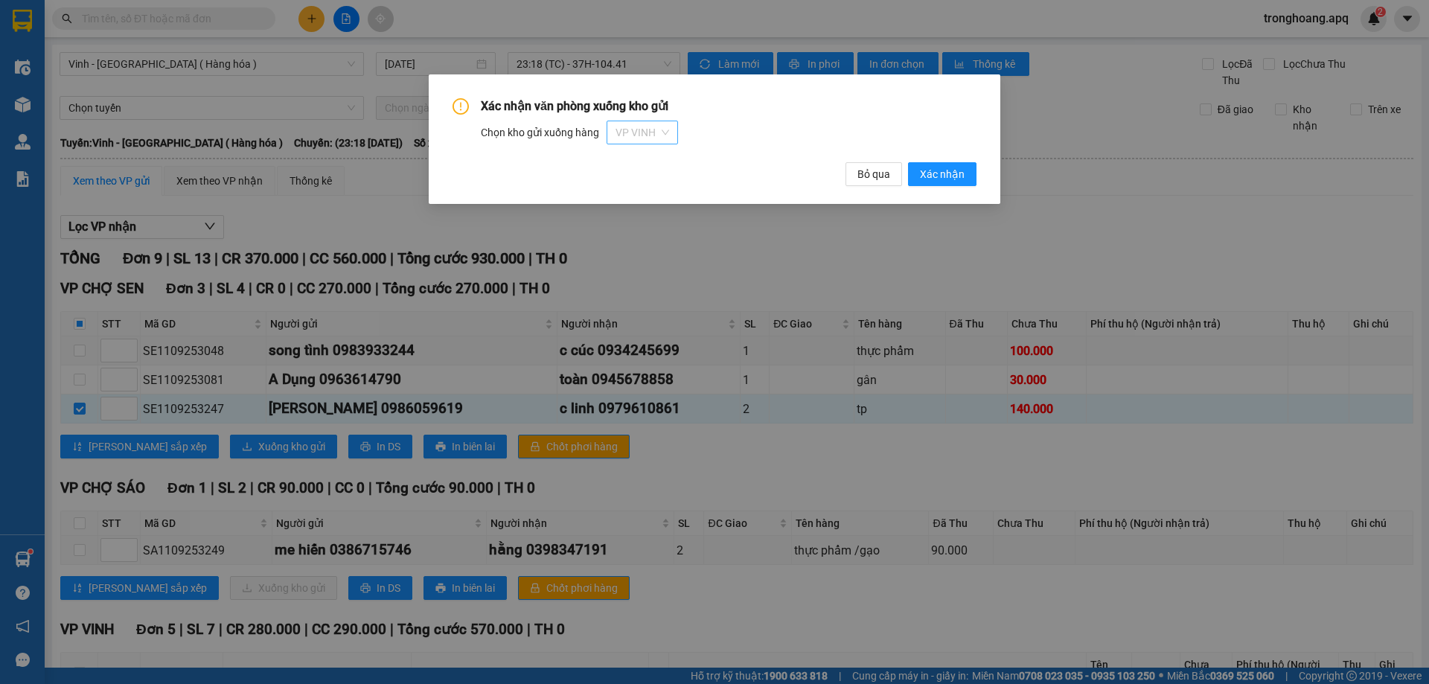
click at [651, 133] on span "VP VINH" at bounding box center [642, 132] width 54 height 22
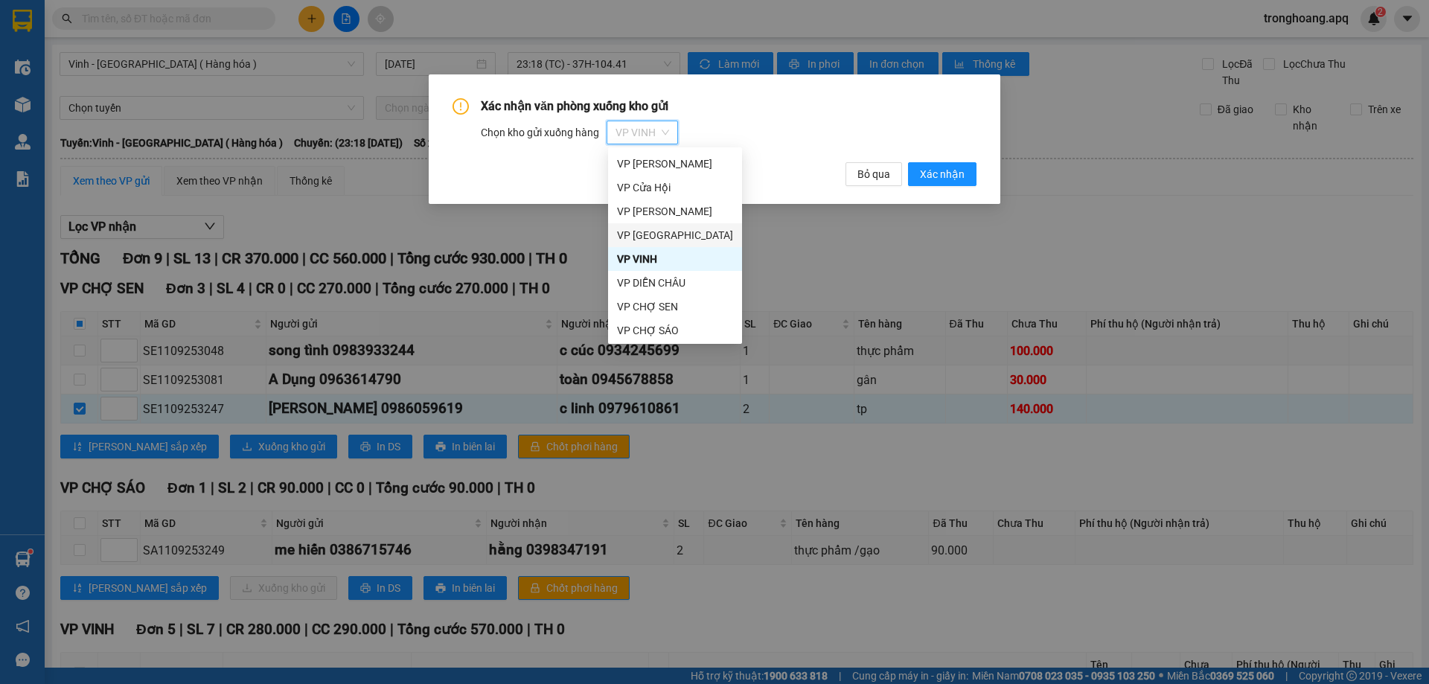
scroll to position [71, 0]
click at [697, 278] on div "VP CHỢ SEN" at bounding box center [675, 281] width 116 height 16
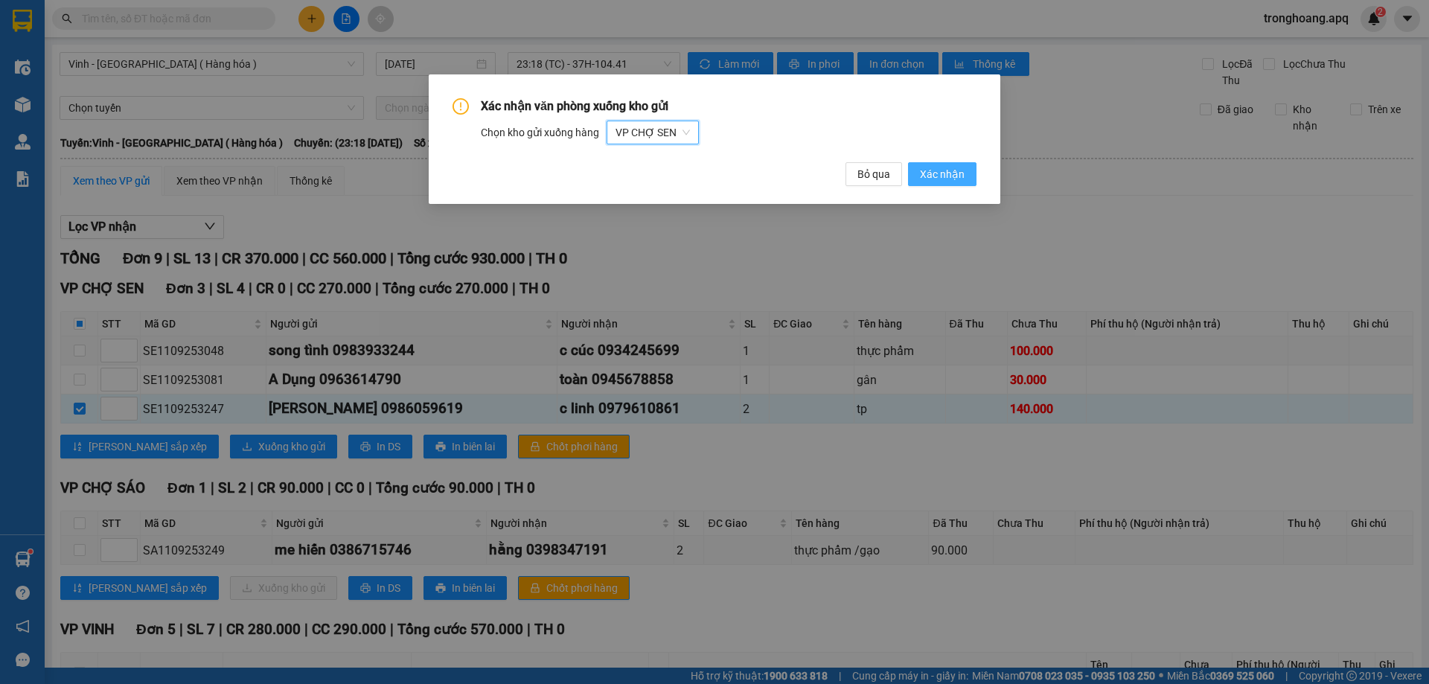
click at [933, 179] on button "Xác nhận" at bounding box center [942, 174] width 68 height 24
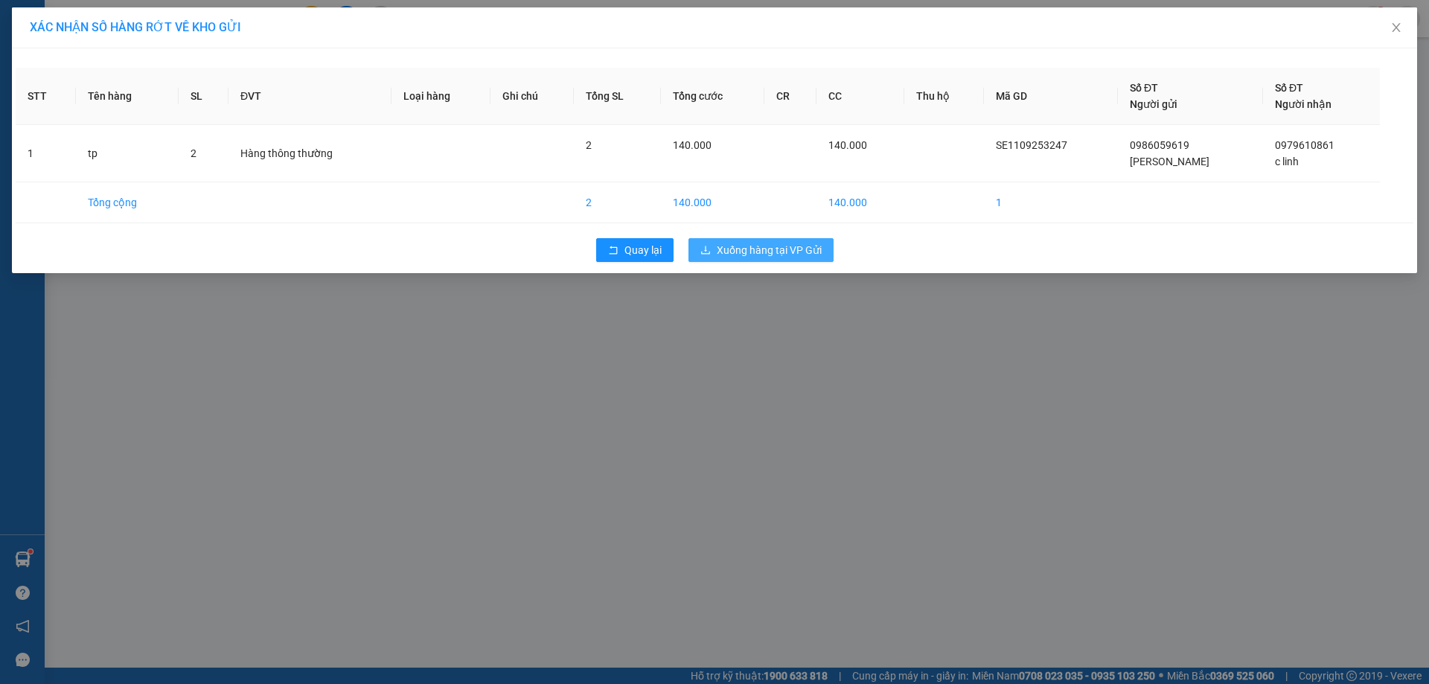
click at [815, 257] on span "Xuống hàng tại VP Gửi" at bounding box center [769, 250] width 105 height 16
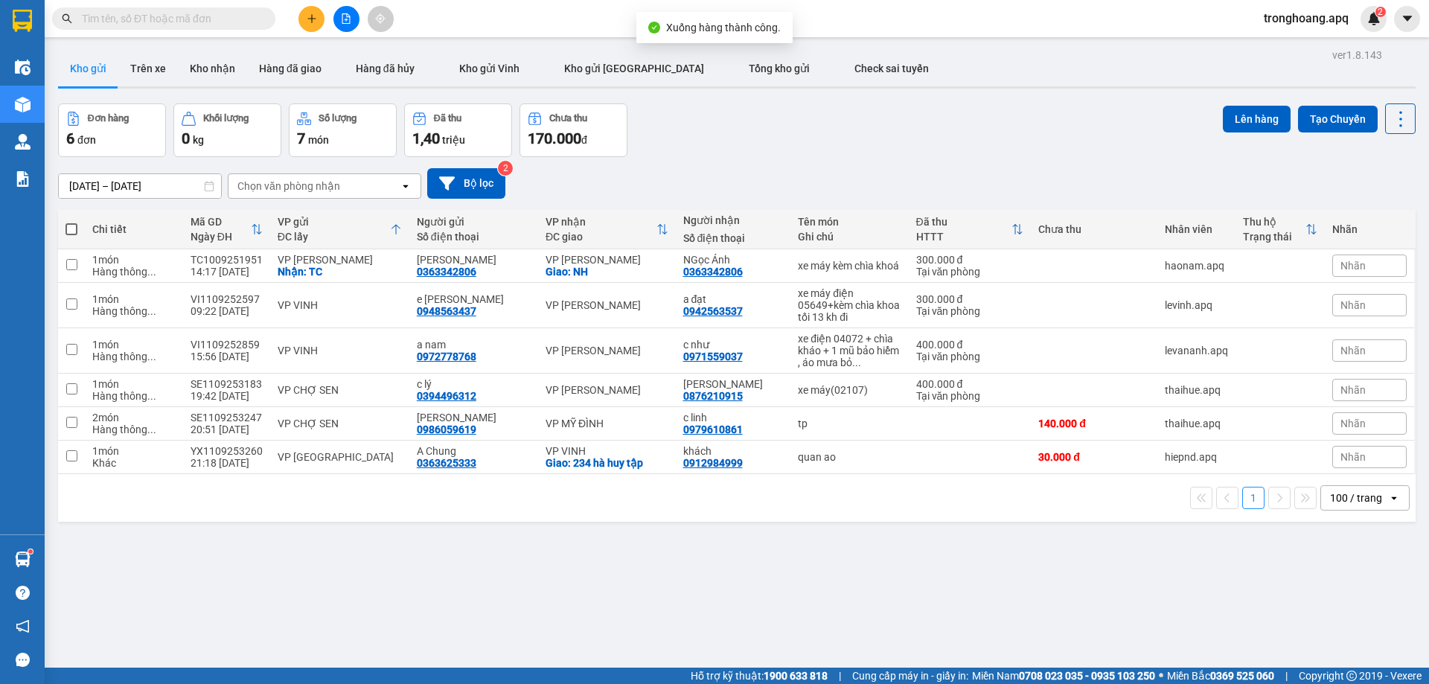
click at [343, 23] on icon "file-add" at bounding box center [346, 18] width 8 height 10
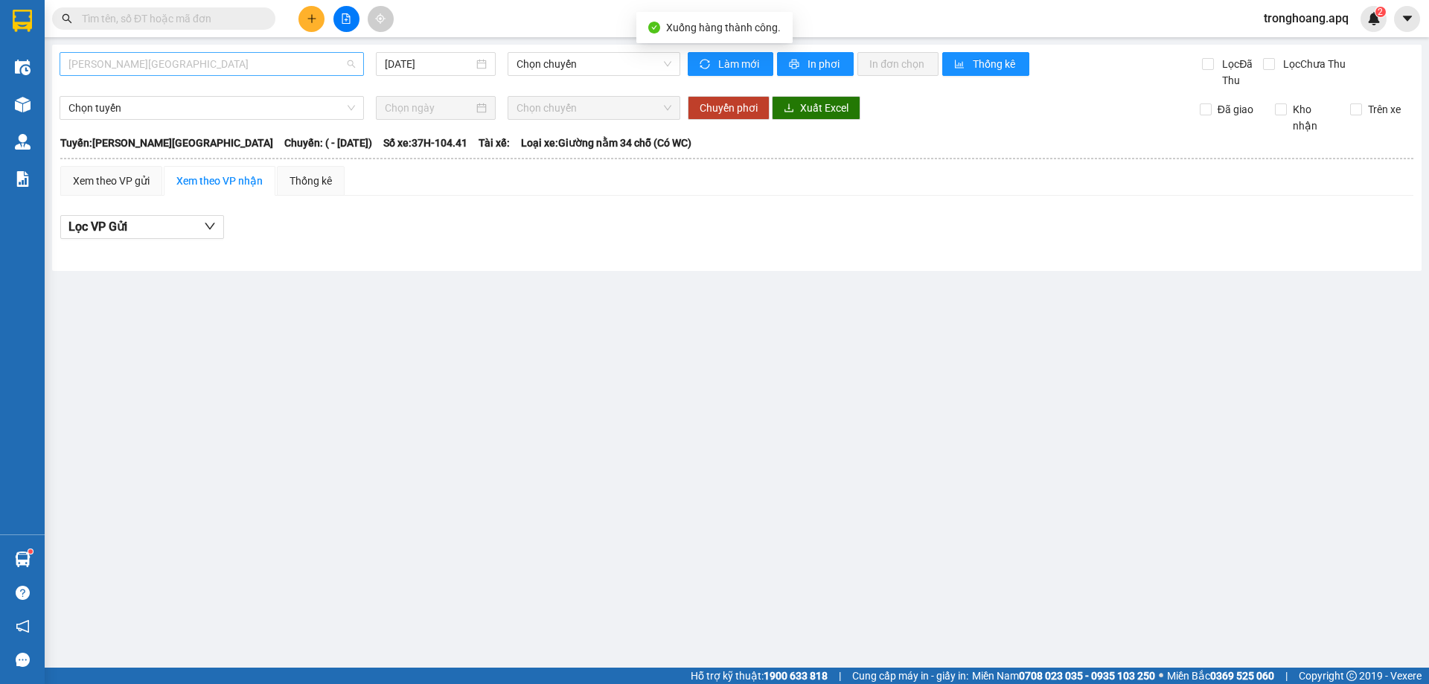
click at [197, 65] on span "[PERSON_NAME][GEOGRAPHIC_DATA]" at bounding box center [211, 64] width 286 height 22
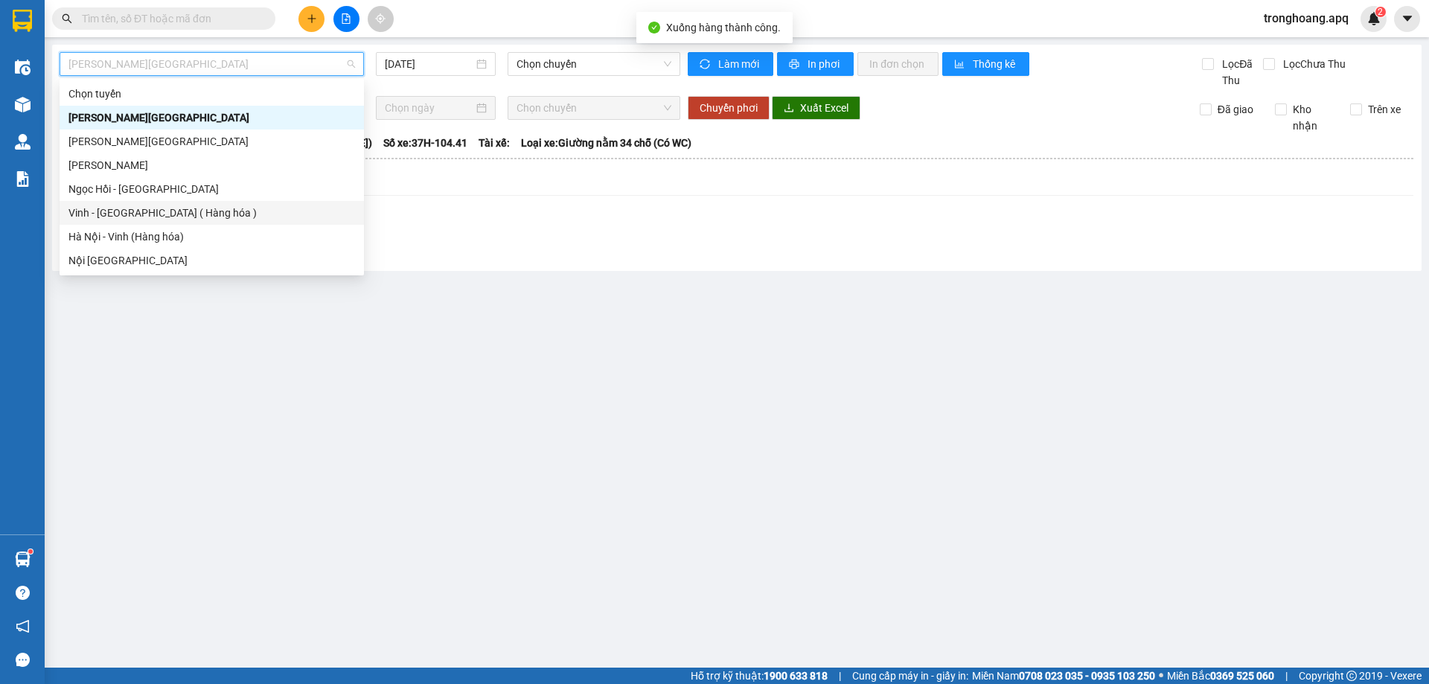
click at [177, 206] on div "Vinh - [GEOGRAPHIC_DATA] ( Hàng hóa )" at bounding box center [211, 213] width 286 height 16
type input "[DATE]"
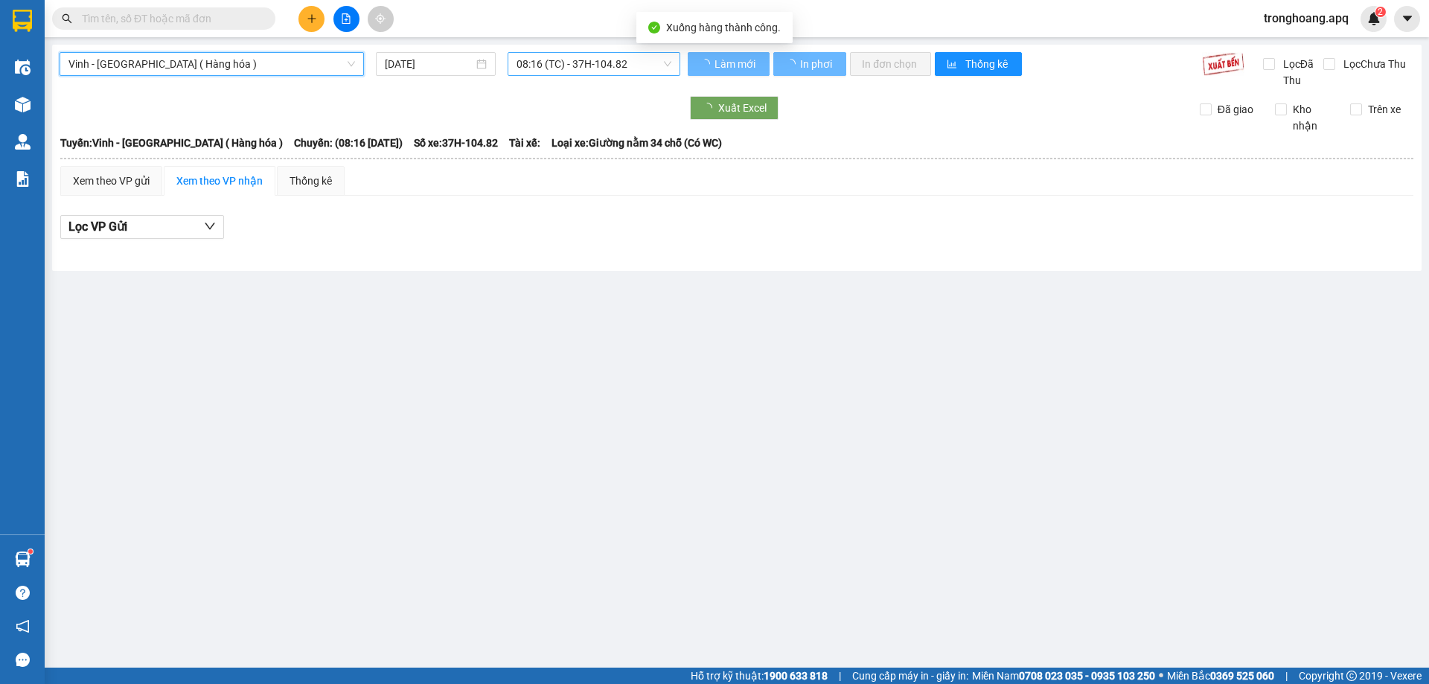
click at [587, 60] on span "08:16 (TC) - 37H-104.82" at bounding box center [593, 64] width 155 height 22
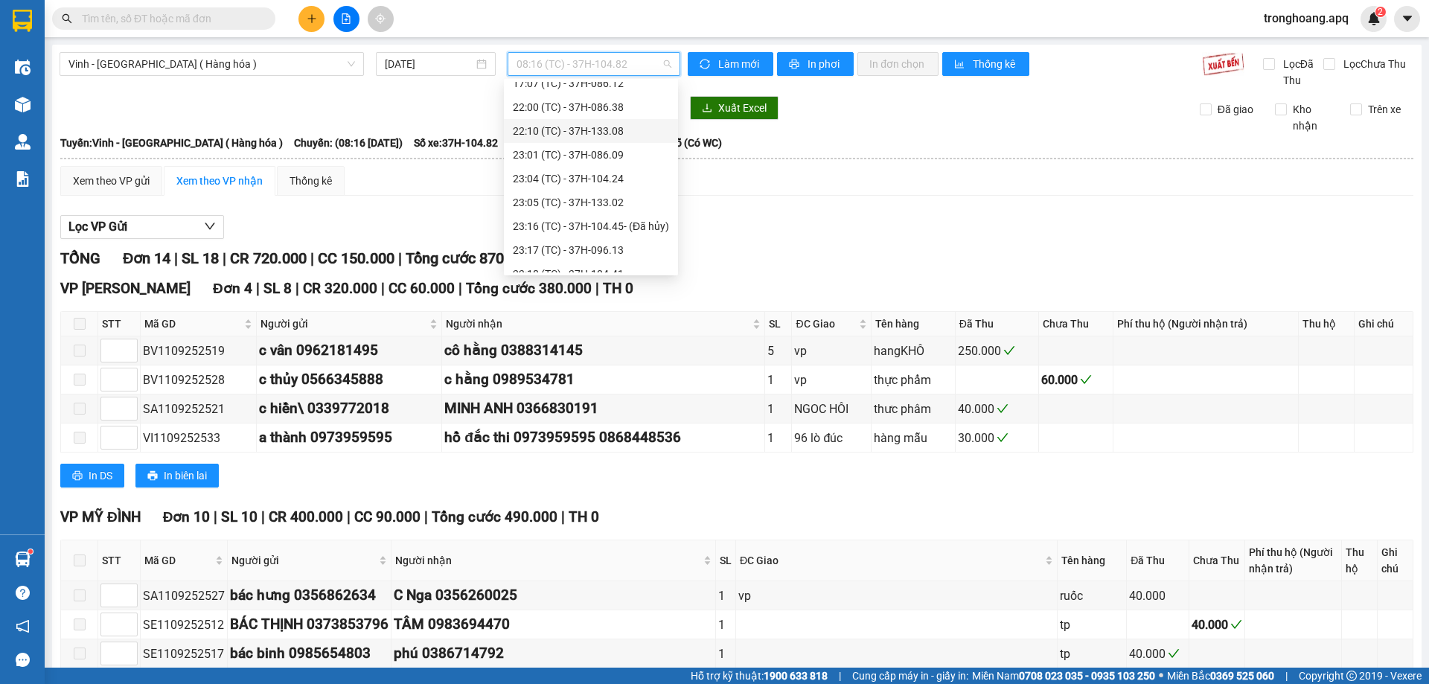
scroll to position [262, 0]
click at [652, 212] on div "23:18 (TC) - 37H-104.41" at bounding box center [591, 213] width 156 height 16
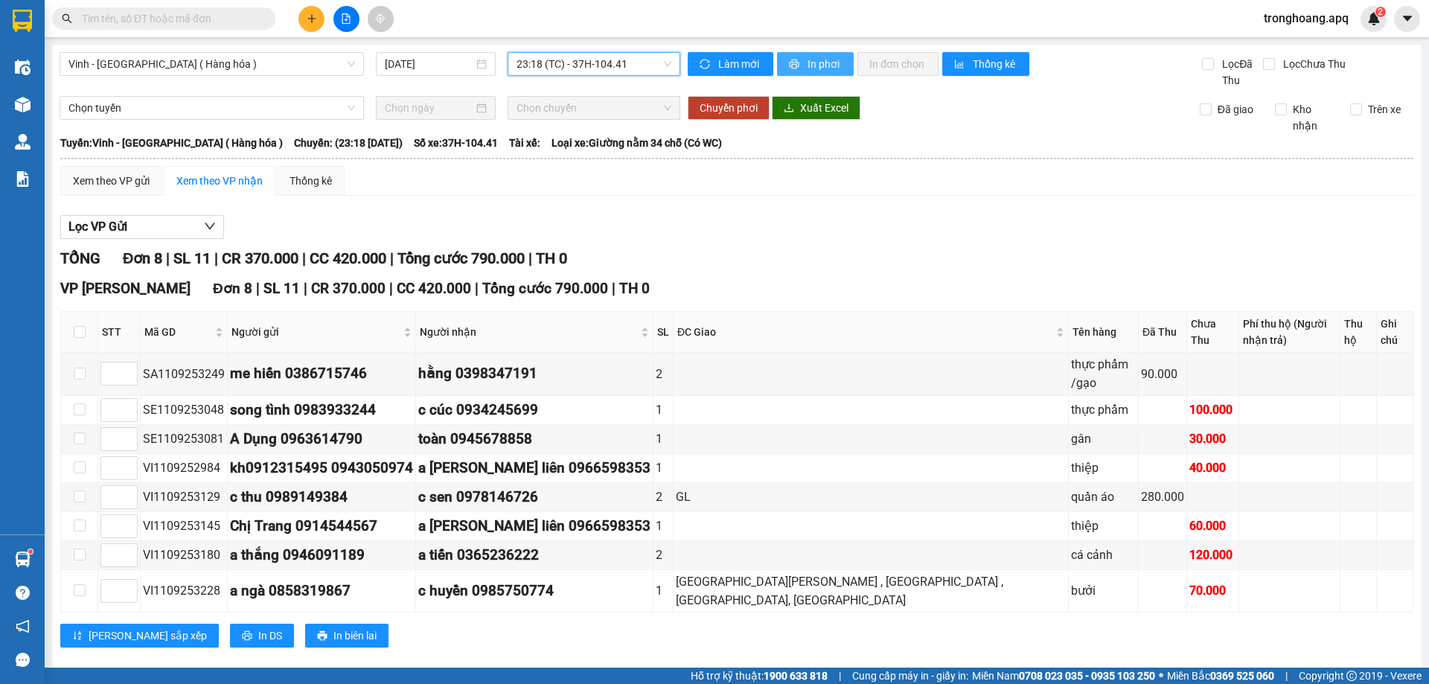
click at [823, 64] on span "In phơi" at bounding box center [824, 64] width 34 height 16
click at [624, 79] on div "Vinh - [GEOGRAPHIC_DATA] ( Hàng hóa ) [DATE] 23:18 (TC) - 37H-104.41" at bounding box center [370, 70] width 621 height 36
drag, startPoint x: 627, startPoint y: 70, endPoint x: 647, endPoint y: 187, distance: 118.5
click at [627, 69] on span "23:18 (TC) - 37H-104.41" at bounding box center [593, 64] width 155 height 22
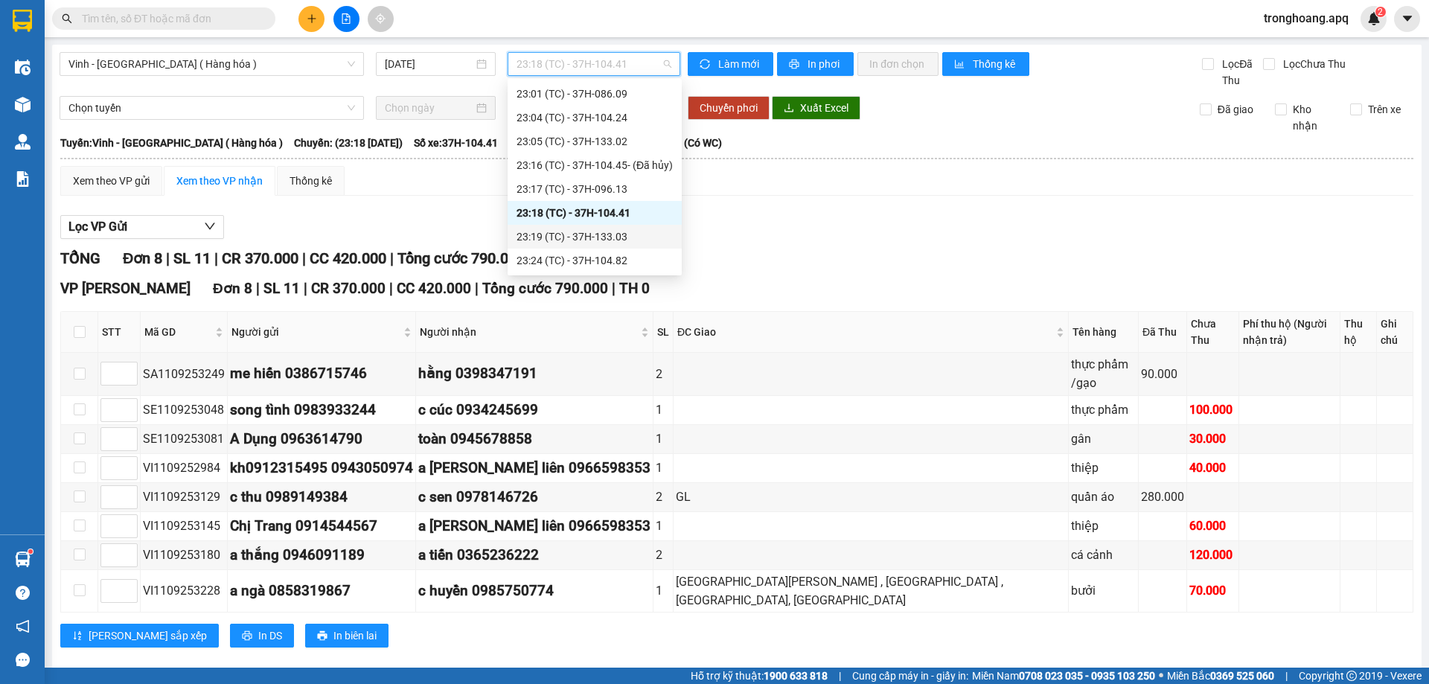
click at [636, 237] on div "23:19 (TC) - 37H-133.03" at bounding box center [594, 236] width 156 height 16
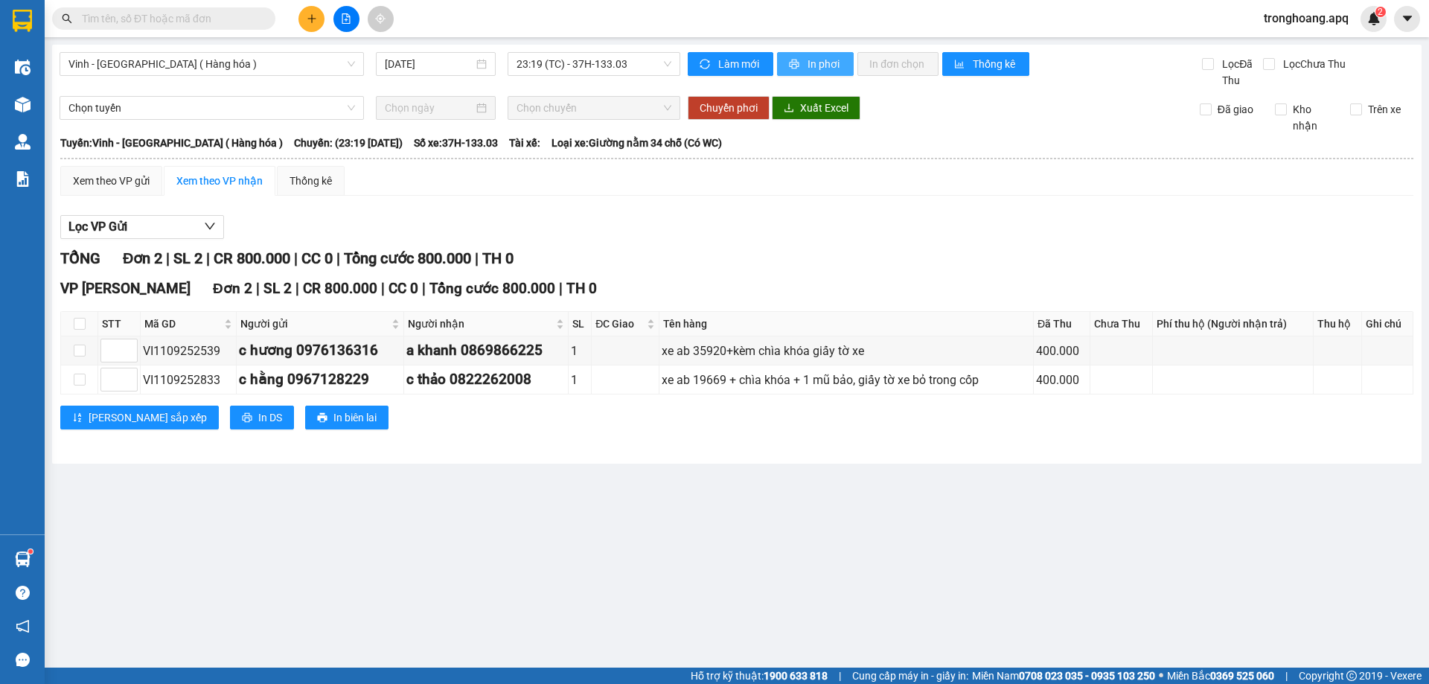
click at [825, 67] on span "In phơi" at bounding box center [824, 64] width 34 height 16
click at [579, 60] on span "23:19 (TC) - 37H-133.03" at bounding box center [593, 64] width 155 height 22
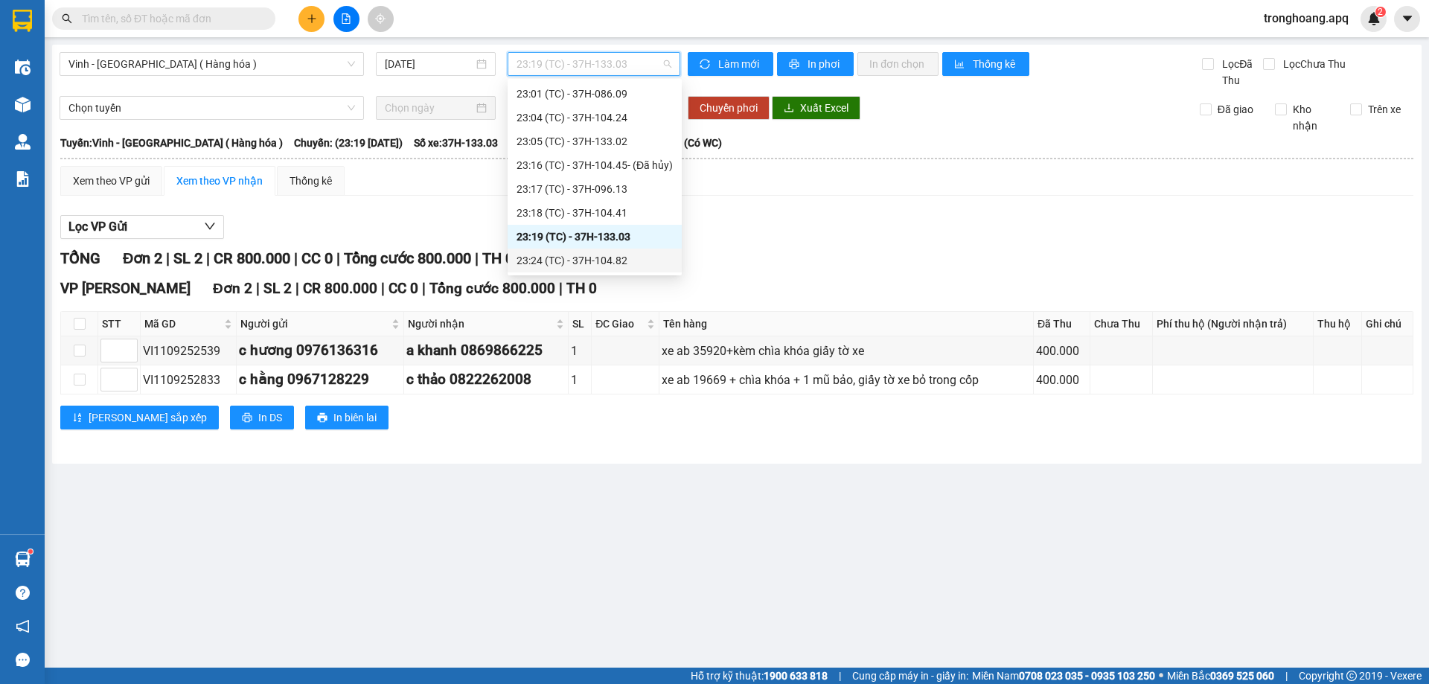
click at [636, 254] on div "23:24 (TC) - 37H-104.82" at bounding box center [594, 260] width 156 height 16
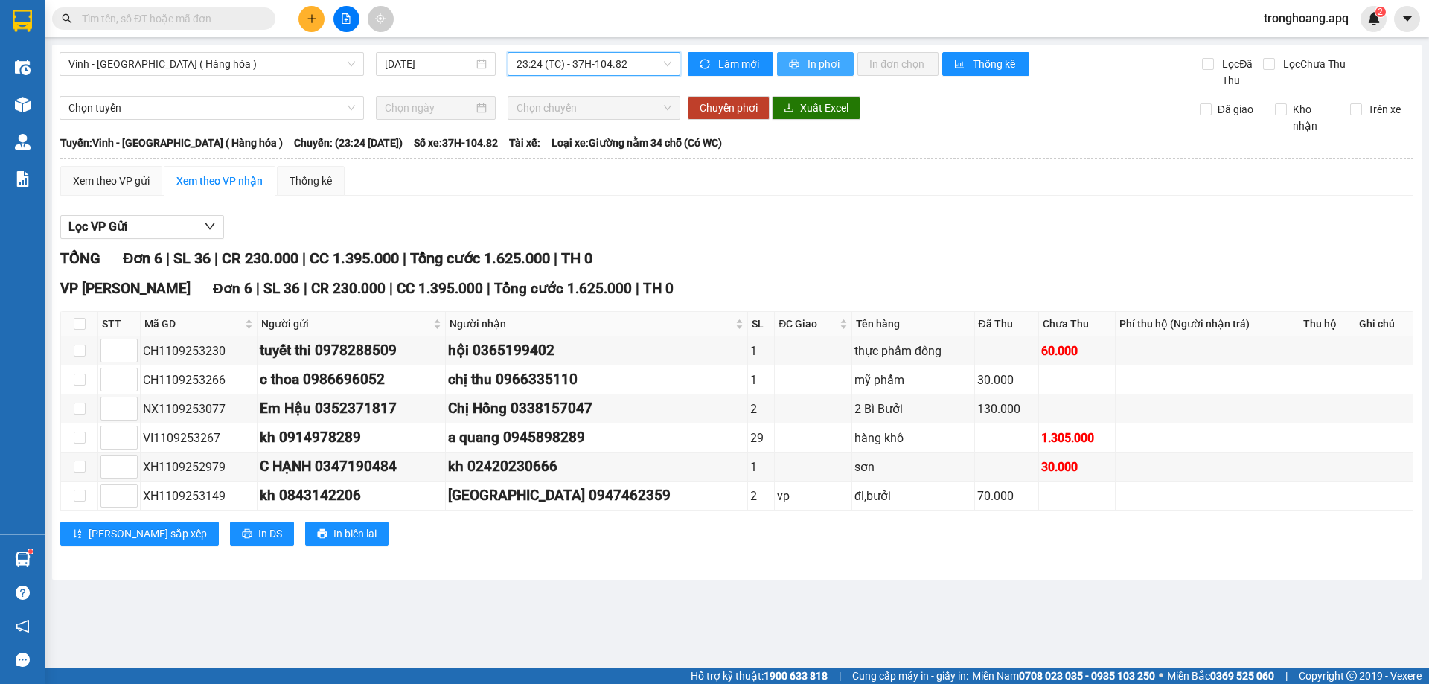
click at [827, 63] on span "In phơi" at bounding box center [824, 64] width 34 height 16
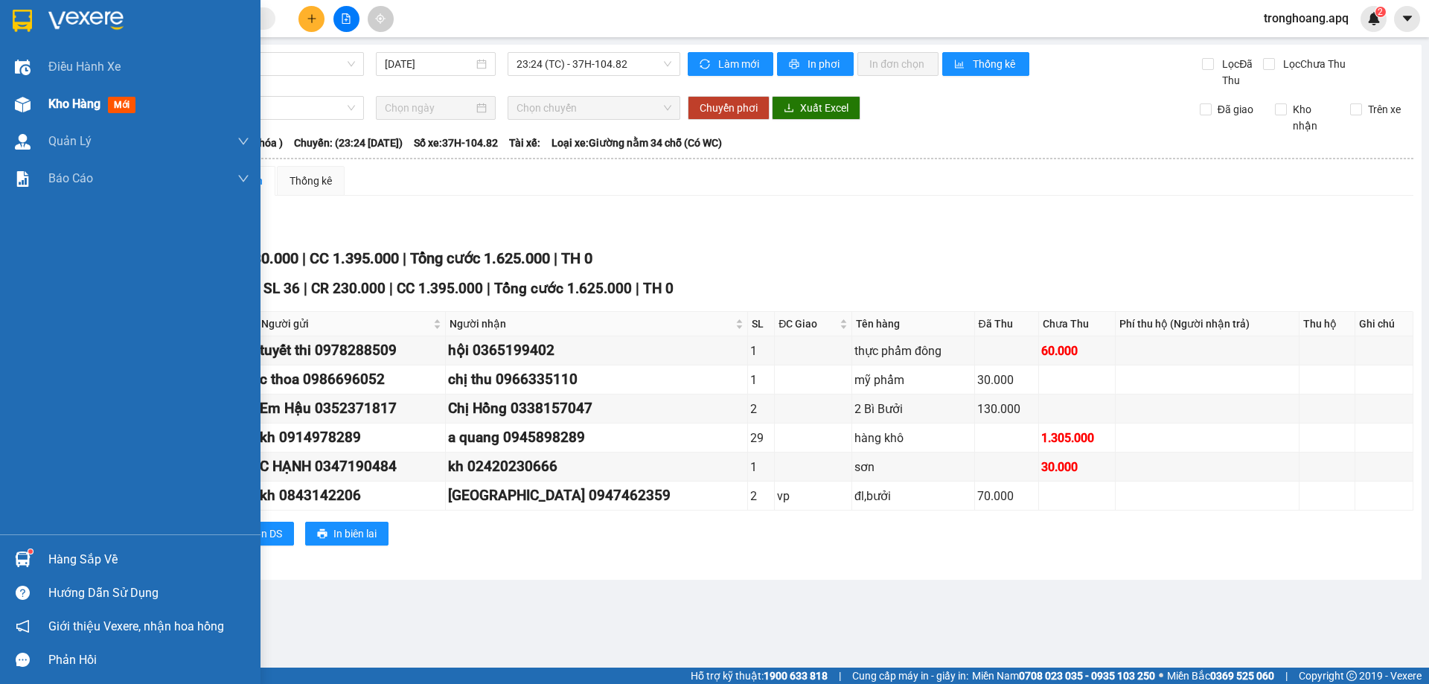
click at [25, 97] on img at bounding box center [23, 105] width 16 height 16
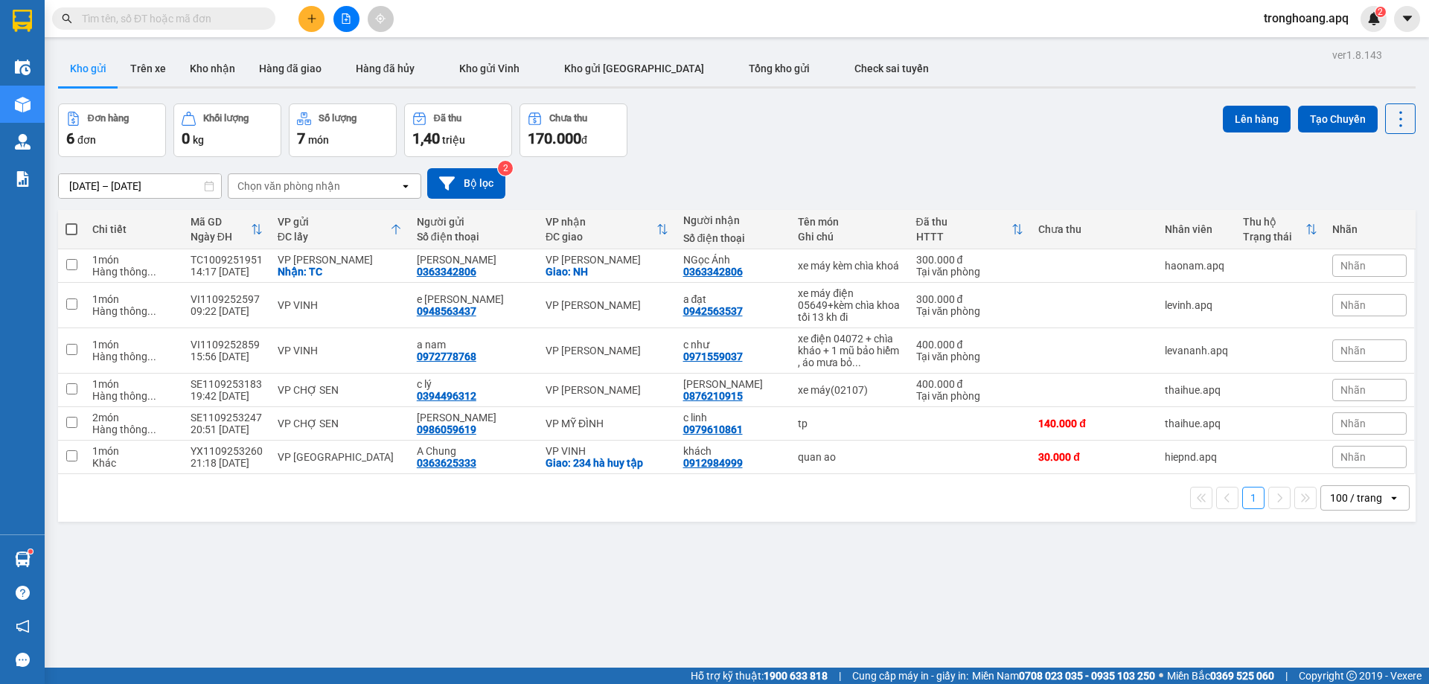
click at [466, 167] on div "[DATE] – [DATE] Press the down arrow key to interact with the calendar and sele…" at bounding box center [736, 183] width 1357 height 53
click at [622, 426] on div "VP MỸ ĐÌNH" at bounding box center [606, 423] width 123 height 12
checkbox input "true"
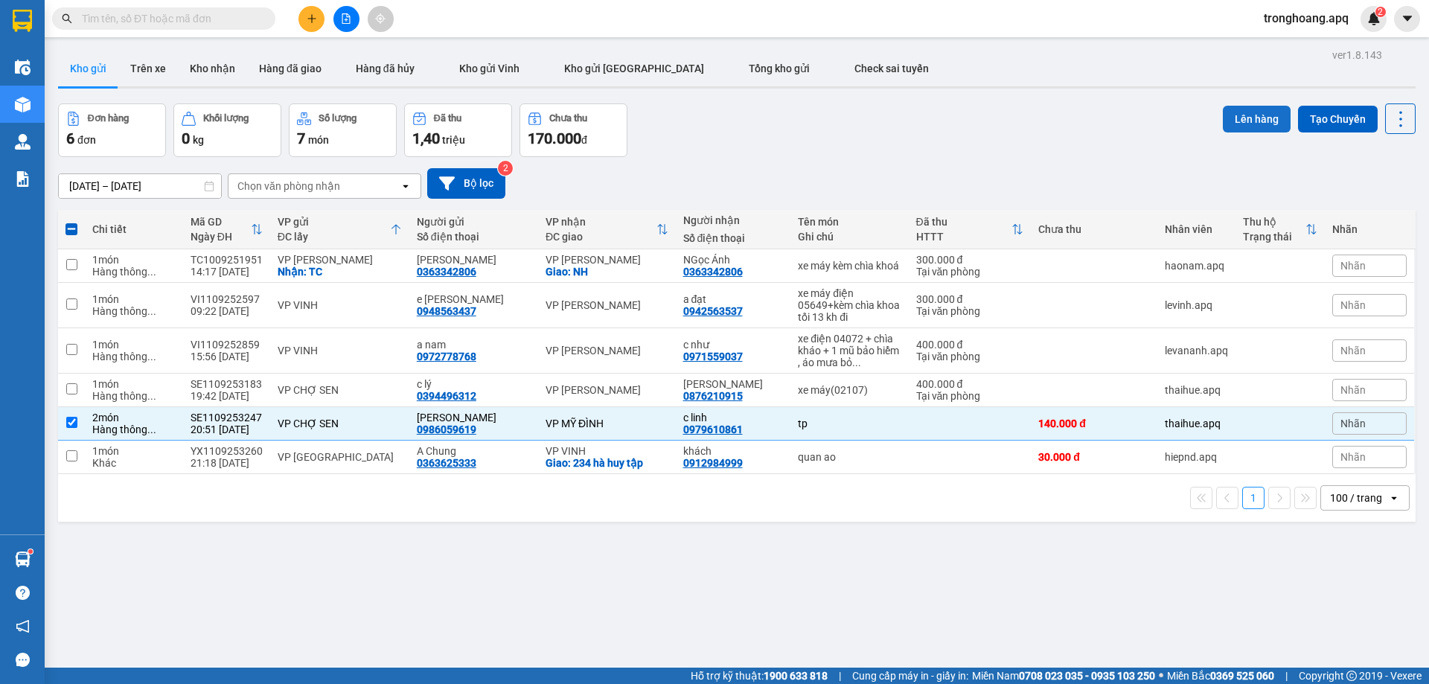
click at [1223, 120] on button "Lên hàng" at bounding box center [1257, 119] width 68 height 27
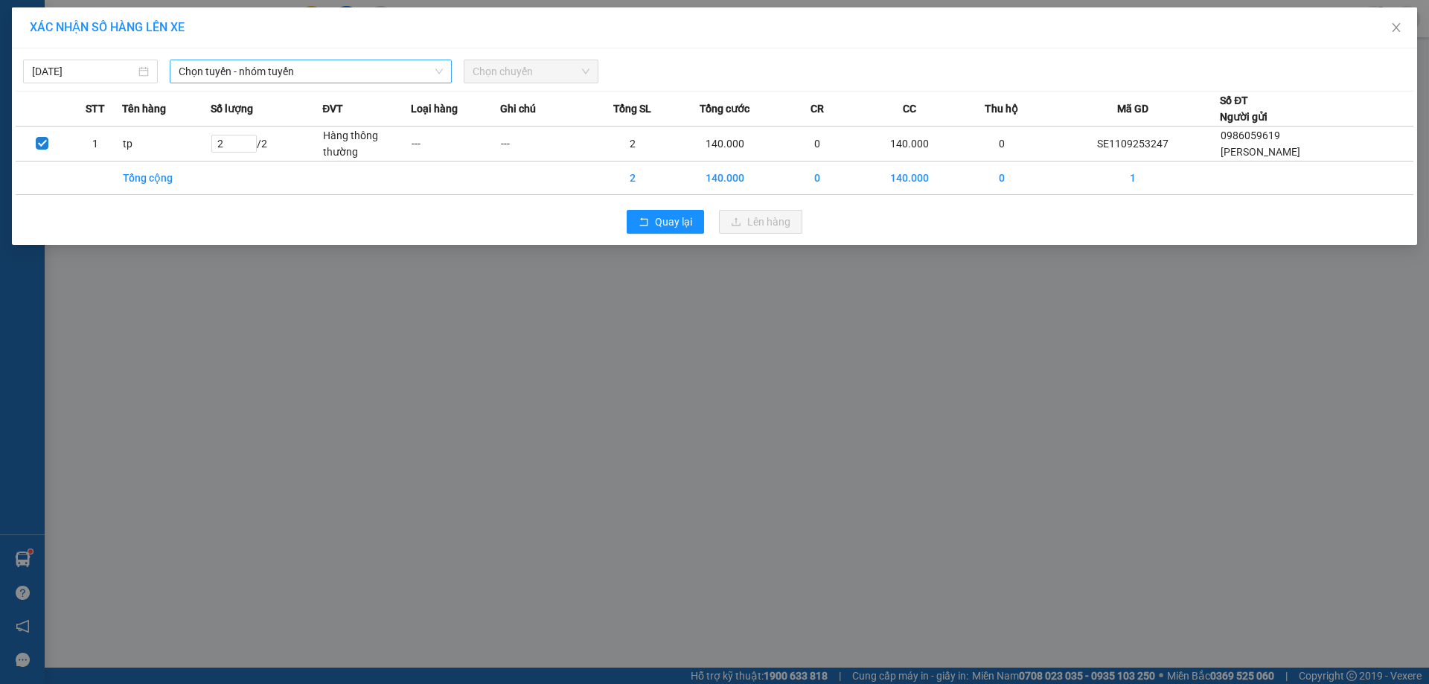
click at [255, 74] on span "Chọn tuyến - nhóm tuyến" at bounding box center [311, 71] width 264 height 22
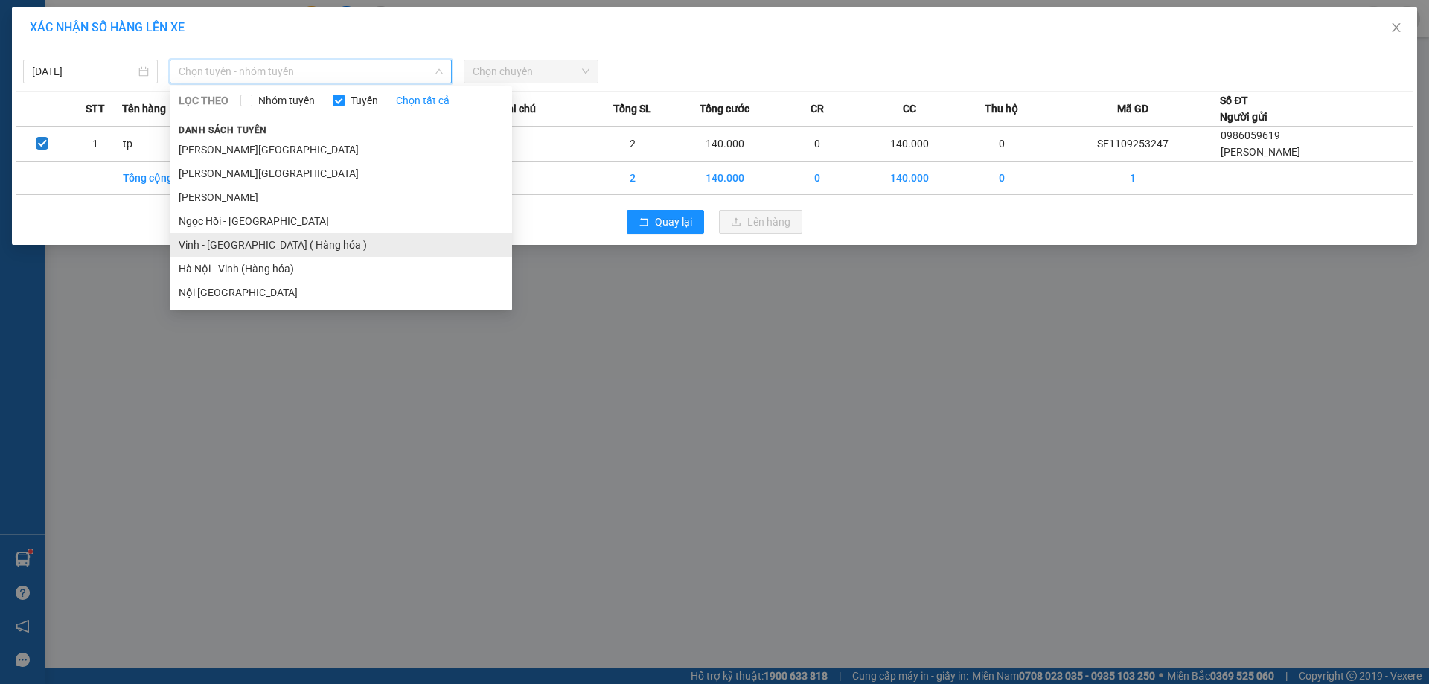
drag, startPoint x: 245, startPoint y: 246, endPoint x: 329, endPoint y: 221, distance: 87.6
click at [246, 246] on li "Vinh - [GEOGRAPHIC_DATA] ( Hàng hóa )" at bounding box center [341, 245] width 342 height 24
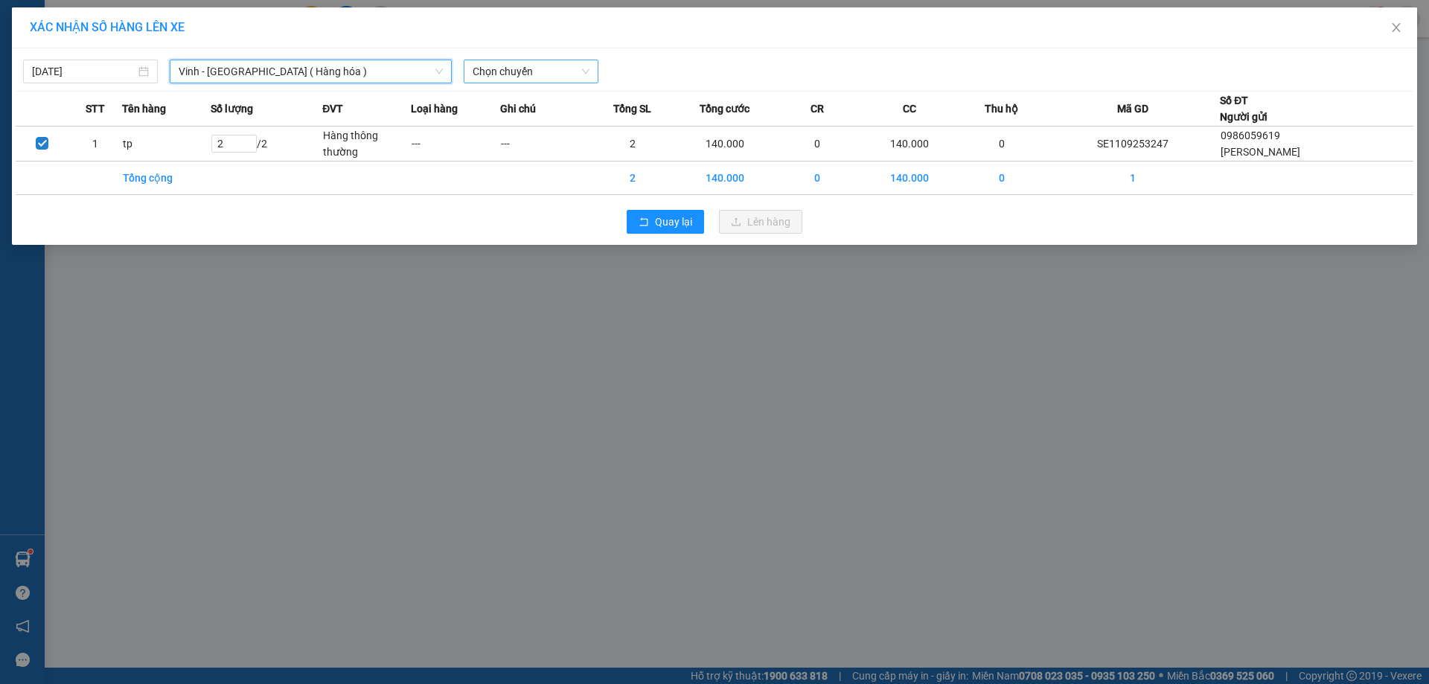
click at [538, 74] on span "Chọn chuyến" at bounding box center [531, 71] width 117 height 22
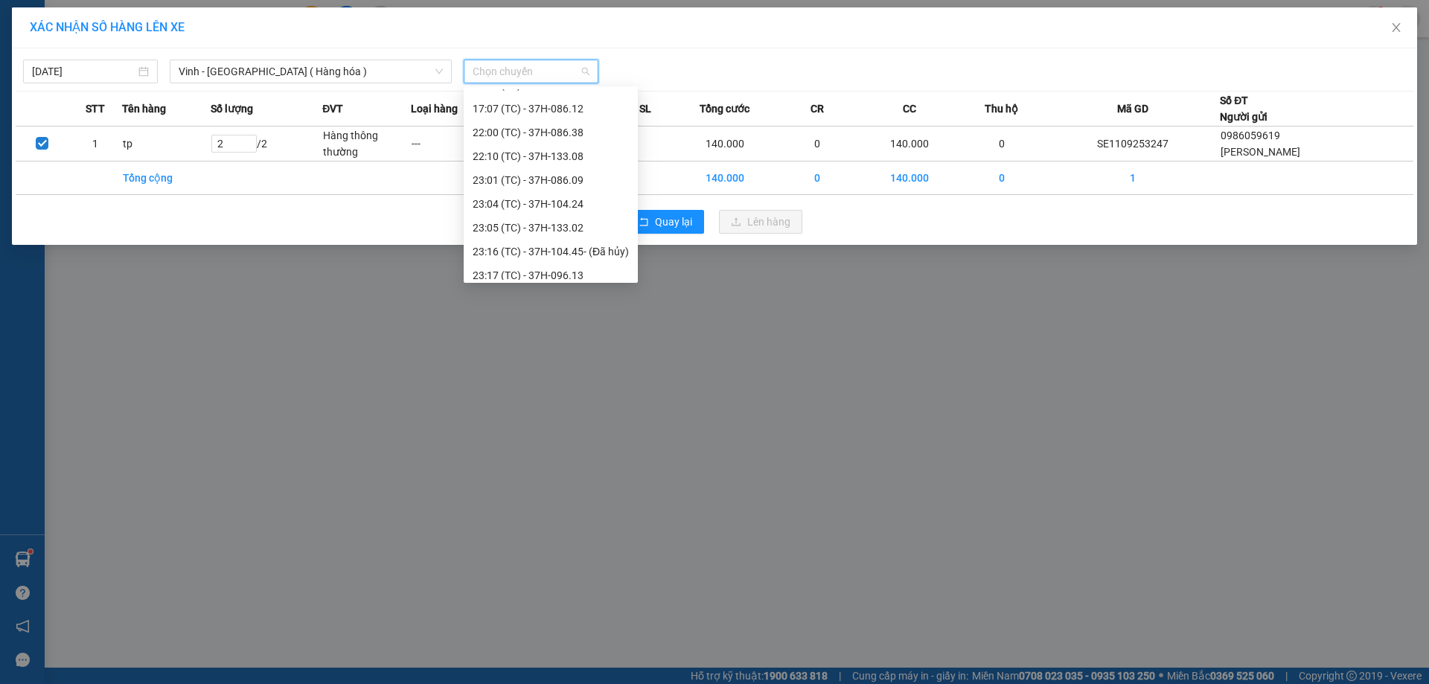
scroll to position [262, 0]
click at [589, 97] on div "23:01 (TC) - 37H-086.09" at bounding box center [551, 101] width 156 height 16
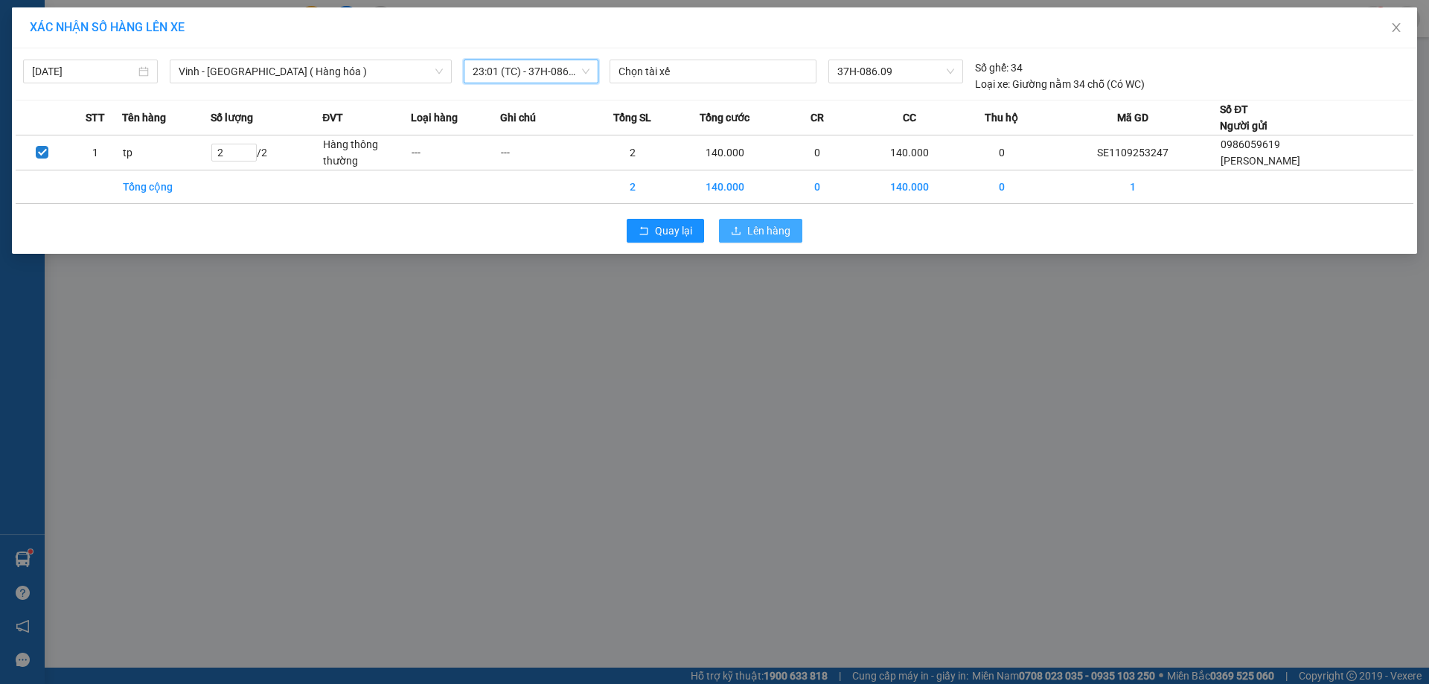
click at [767, 227] on span "Lên hàng" at bounding box center [768, 231] width 43 height 16
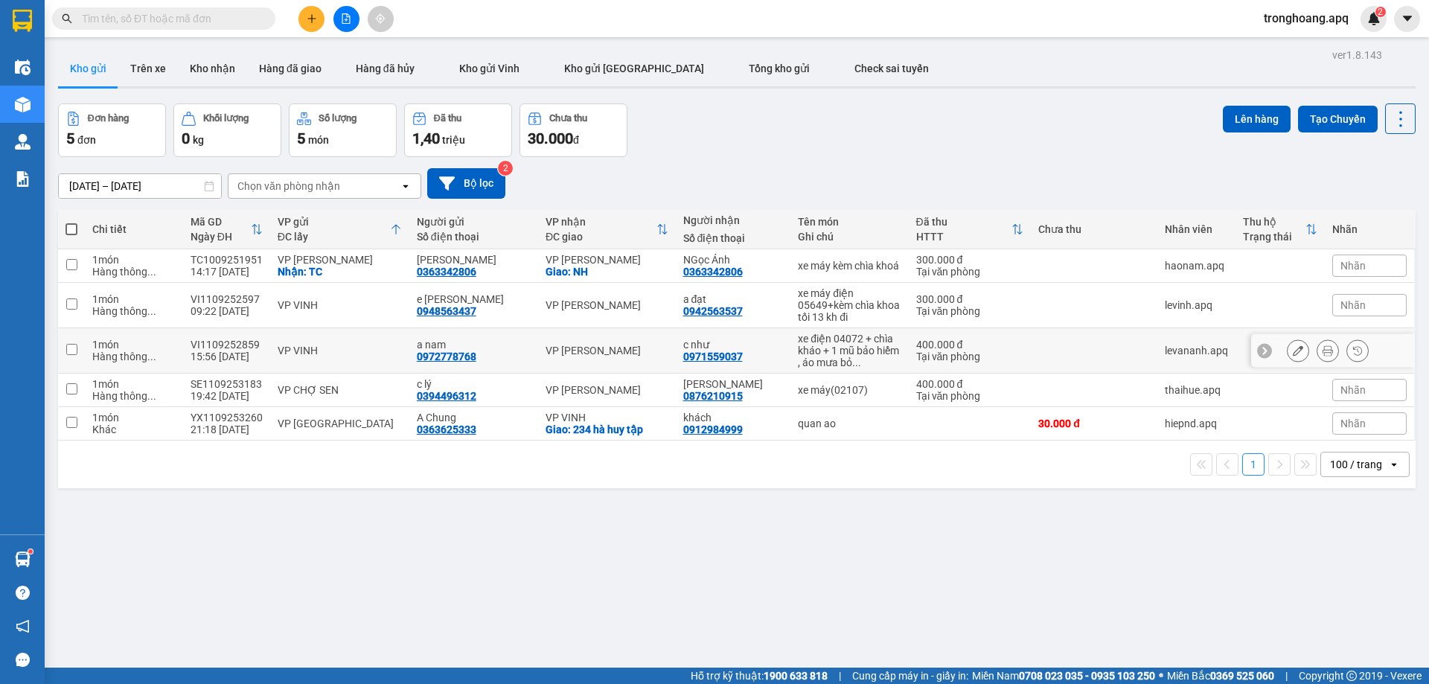
click at [338, 341] on td "VP VINH" at bounding box center [339, 350] width 139 height 45
checkbox input "true"
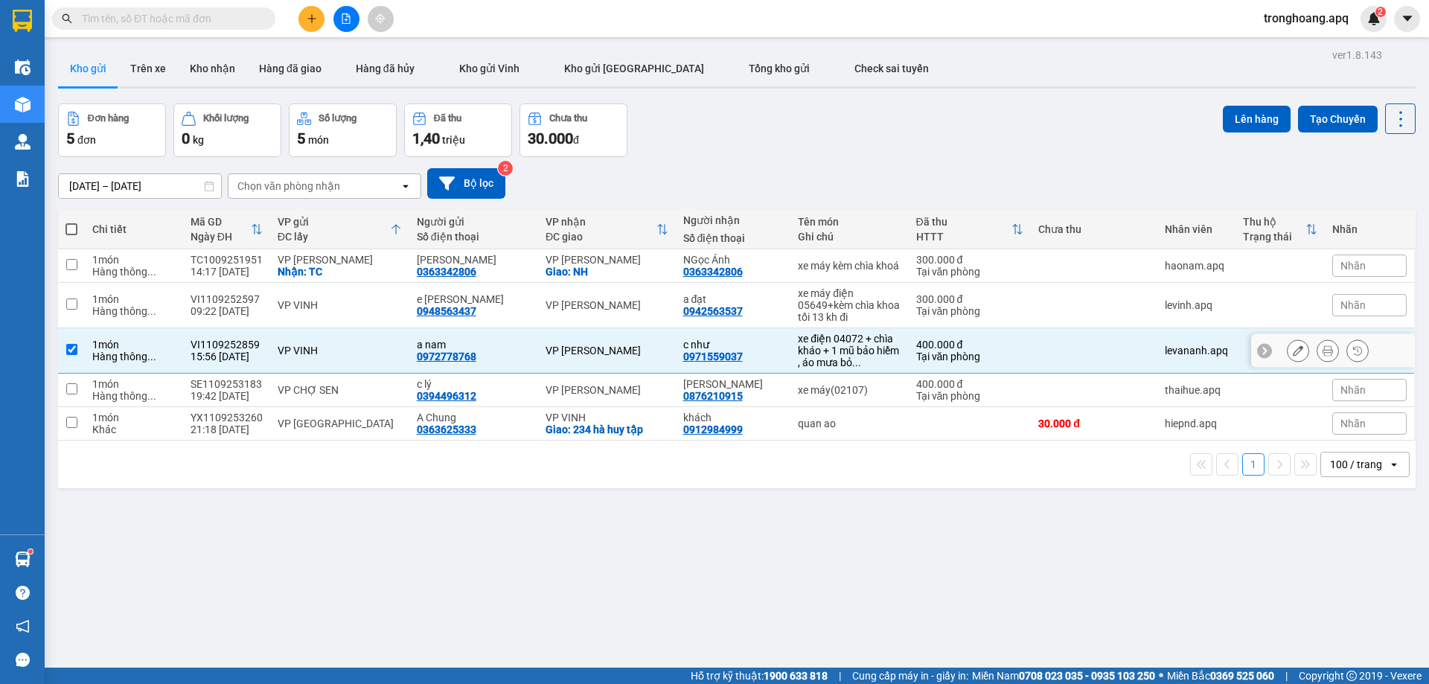
click at [338, 312] on td "VP VINH" at bounding box center [339, 305] width 139 height 45
checkbox input "true"
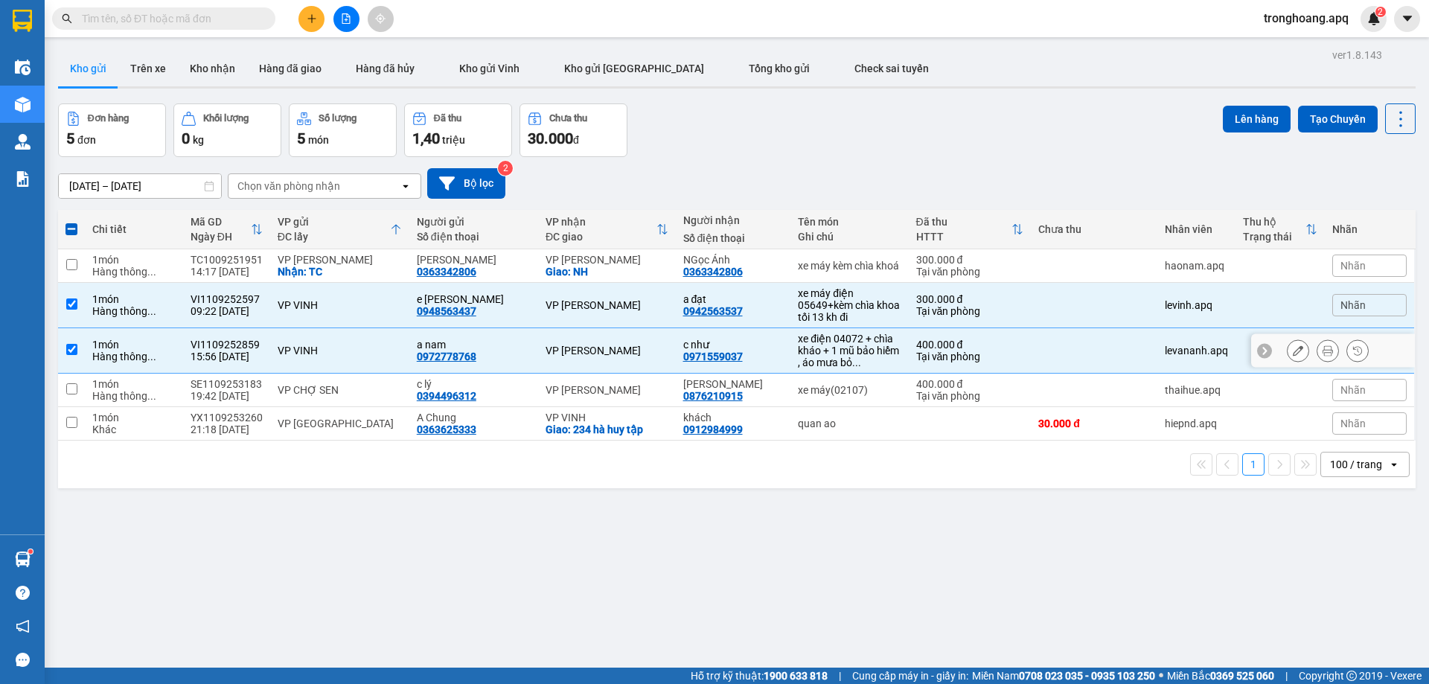
drag, startPoint x: 343, startPoint y: 345, endPoint x: 350, endPoint y: 295, distance: 50.3
click at [344, 343] on td "VP VINH" at bounding box center [339, 350] width 139 height 45
checkbox input "false"
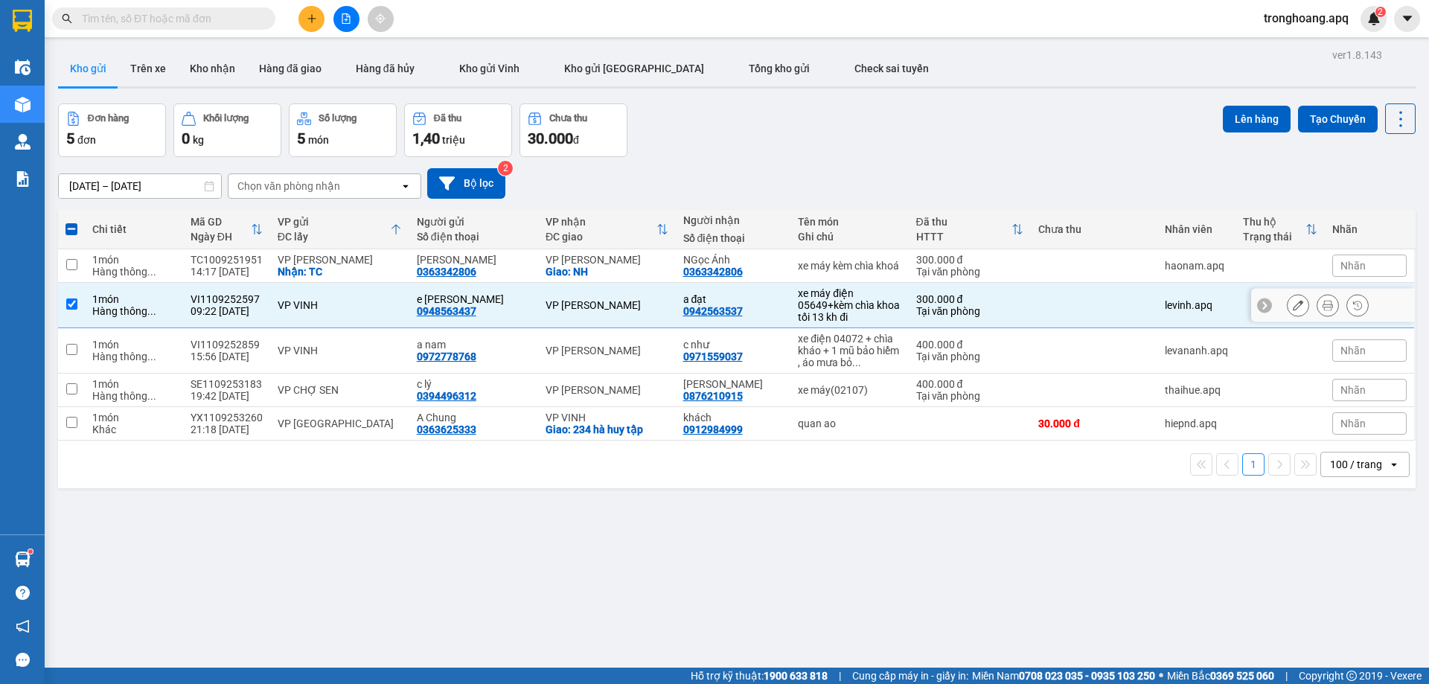
click at [350, 295] on td "VP VINH" at bounding box center [339, 305] width 139 height 45
checkbox input "false"
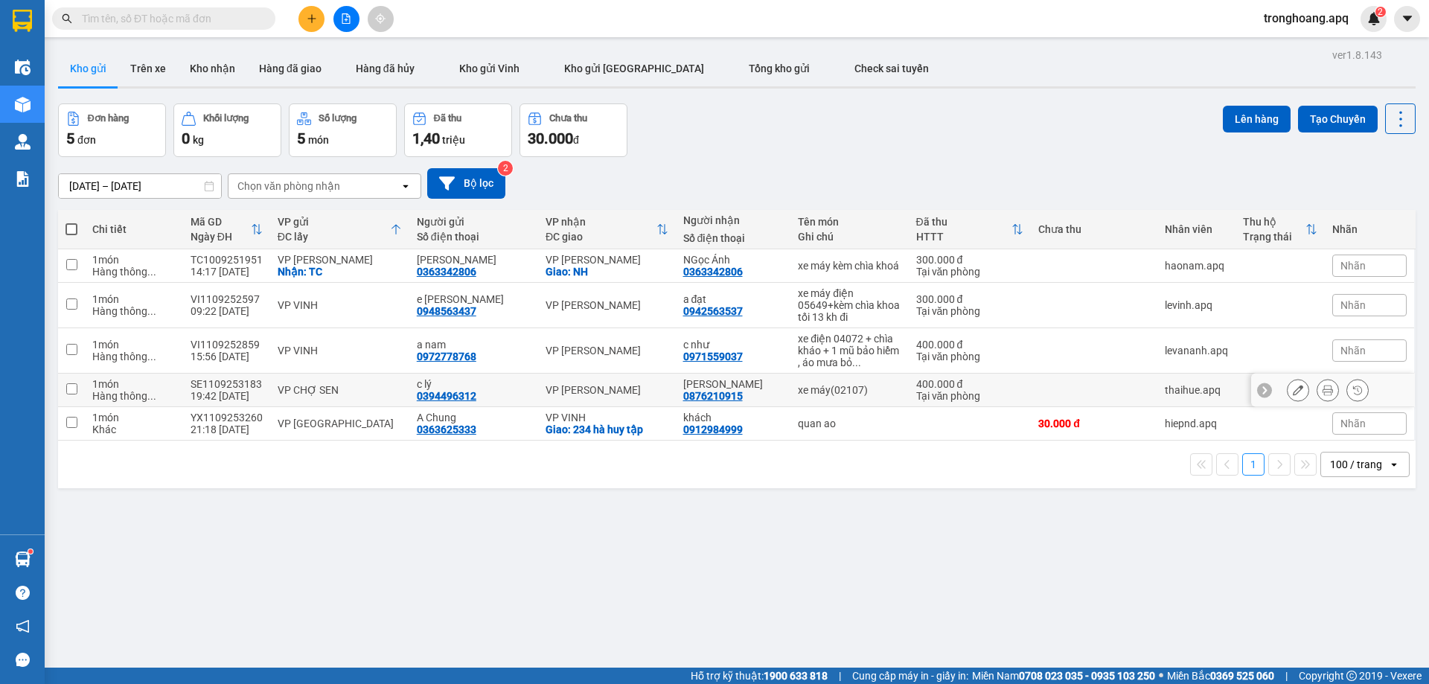
click at [356, 393] on div "VP CHỢ SEN" at bounding box center [340, 390] width 124 height 12
checkbox input "true"
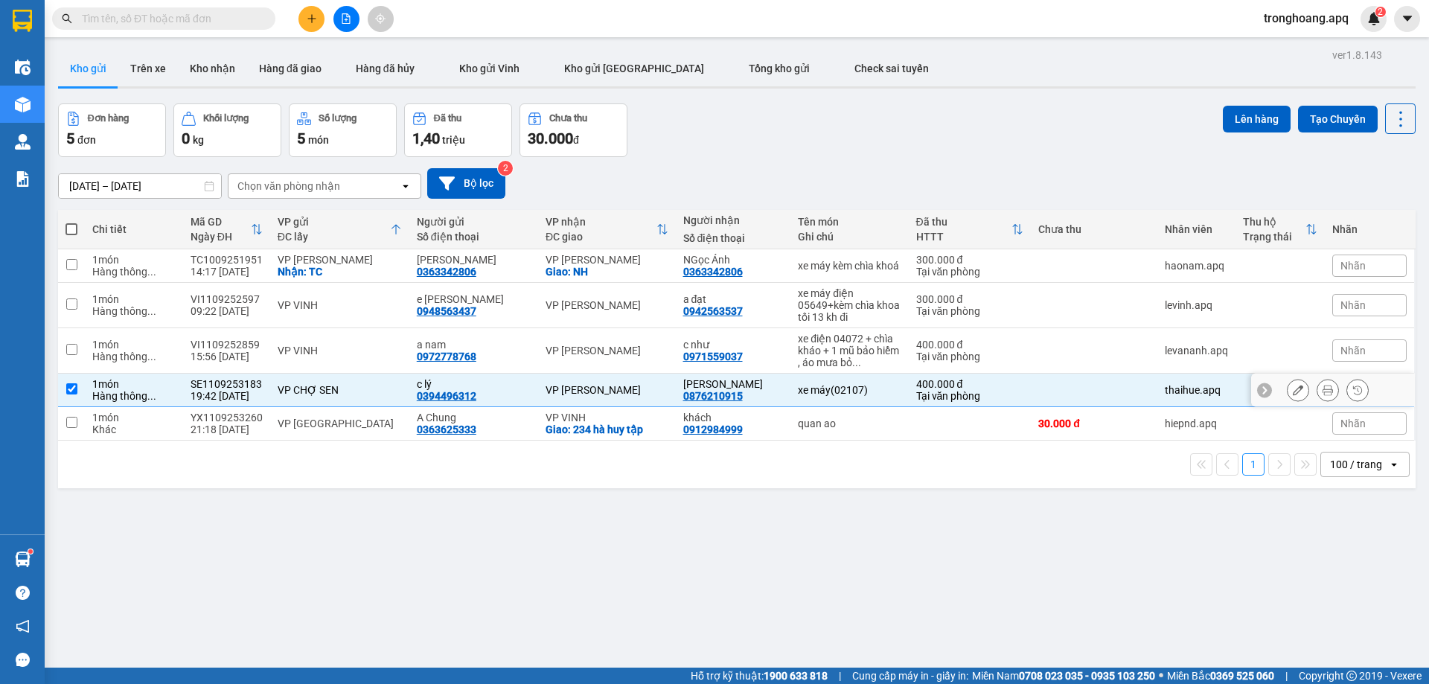
click at [357, 418] on div "VP [GEOGRAPHIC_DATA]" at bounding box center [340, 423] width 124 height 12
checkbox input "true"
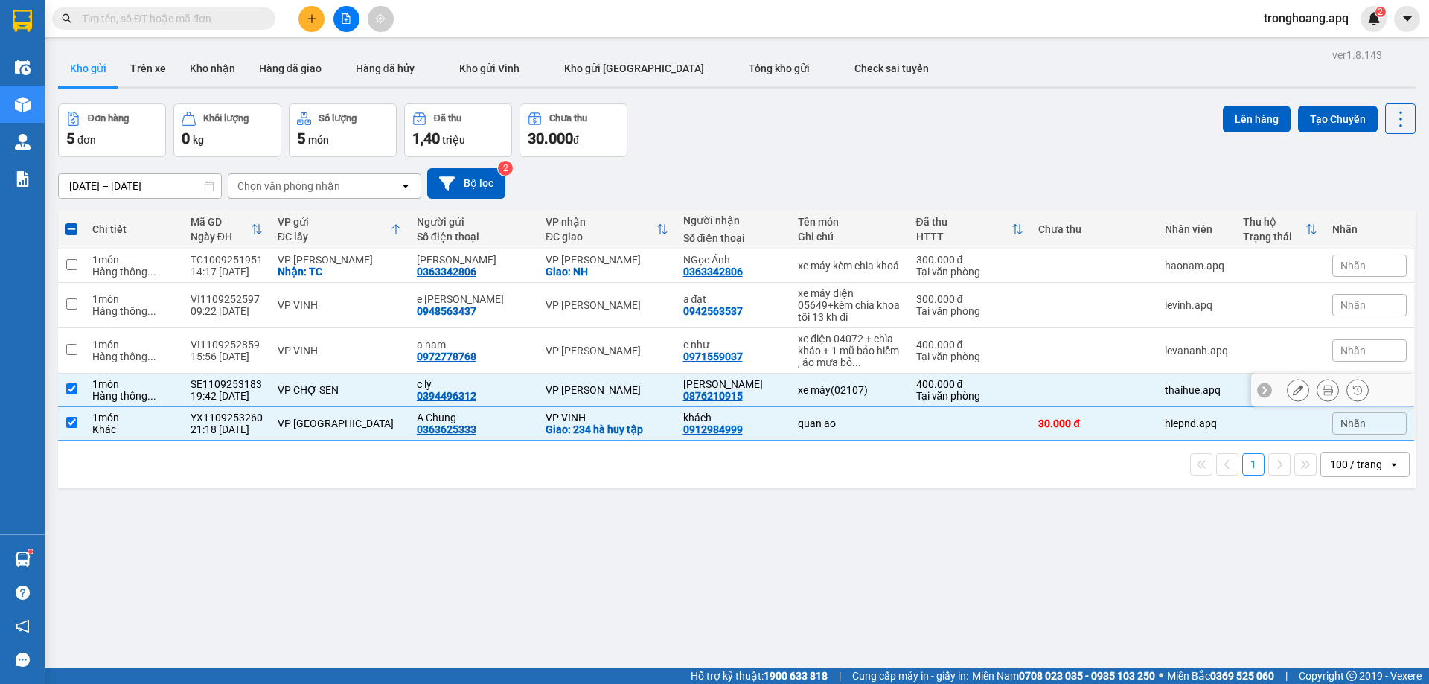
click at [357, 385] on div "VP CHỢ SEN" at bounding box center [340, 390] width 124 height 12
checkbox input "false"
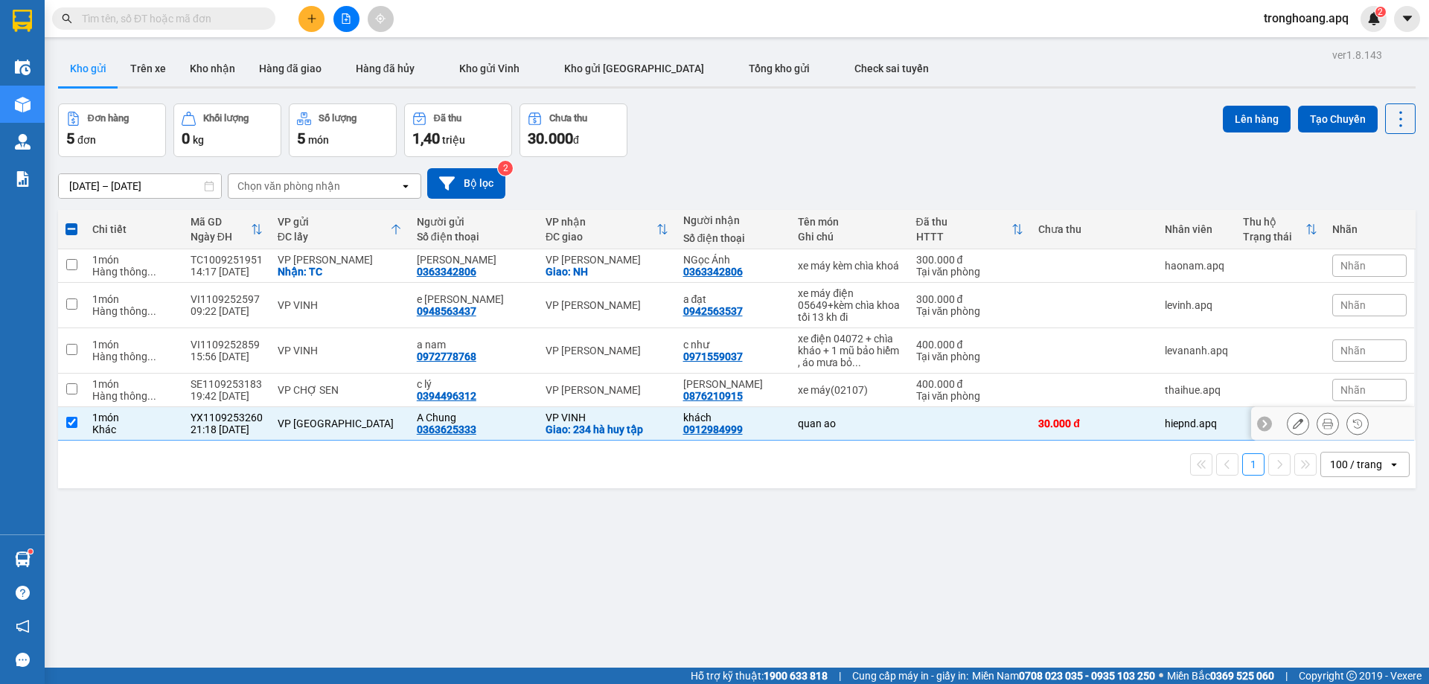
click at [357, 420] on div "VP [GEOGRAPHIC_DATA]" at bounding box center [340, 423] width 124 height 12
checkbox input "false"
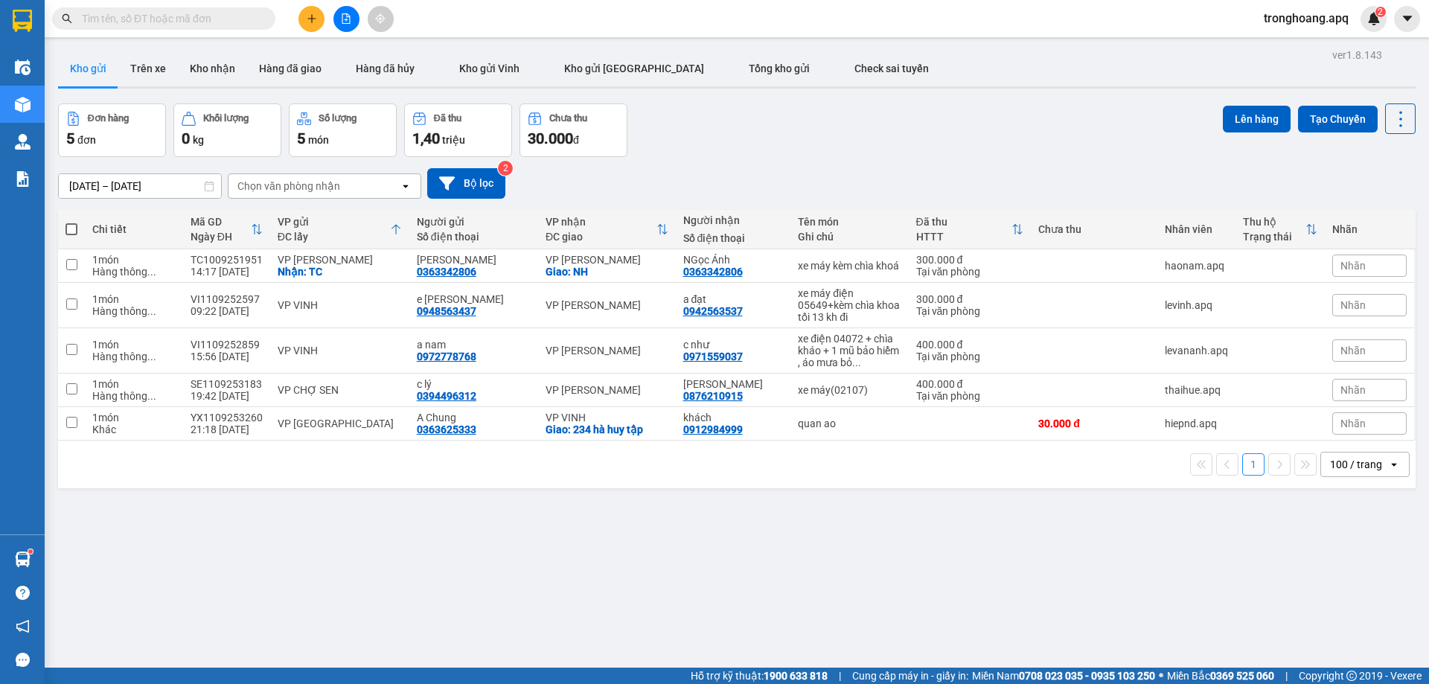
click at [1284, 15] on span "tronghoang.apq" at bounding box center [1306, 18] width 109 height 19
click at [1290, 41] on span "Đăng xuất" at bounding box center [1312, 46] width 79 height 16
